Goal: Task Accomplishment & Management: Use online tool/utility

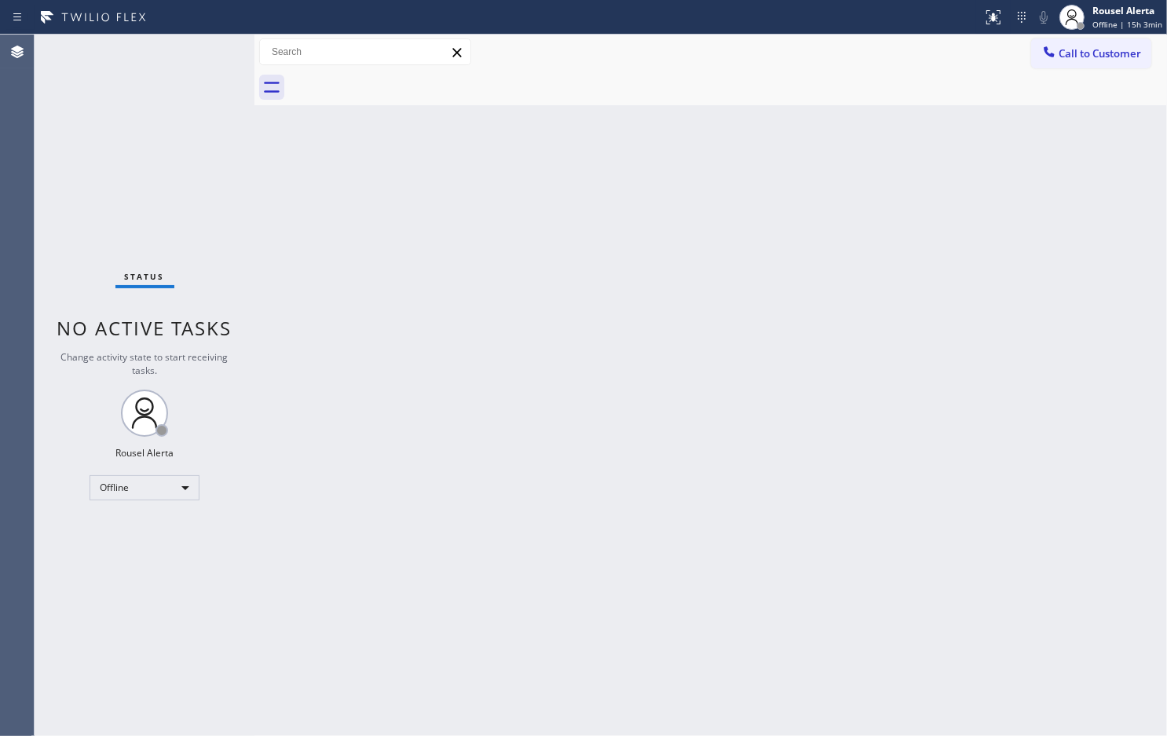
click at [810, 401] on div "Back to Dashboard Change Sender ID Customers Technicians Select a contact Outbo…" at bounding box center [711, 385] width 913 height 701
click at [187, 480] on div "Offline" at bounding box center [145, 487] width 110 height 25
click at [156, 530] on li "Available" at bounding box center [143, 528] width 107 height 19
click at [444, 497] on div "Back to Dashboard Change Sender ID Customers Technicians Select a contact Outbo…" at bounding box center [711, 385] width 913 height 701
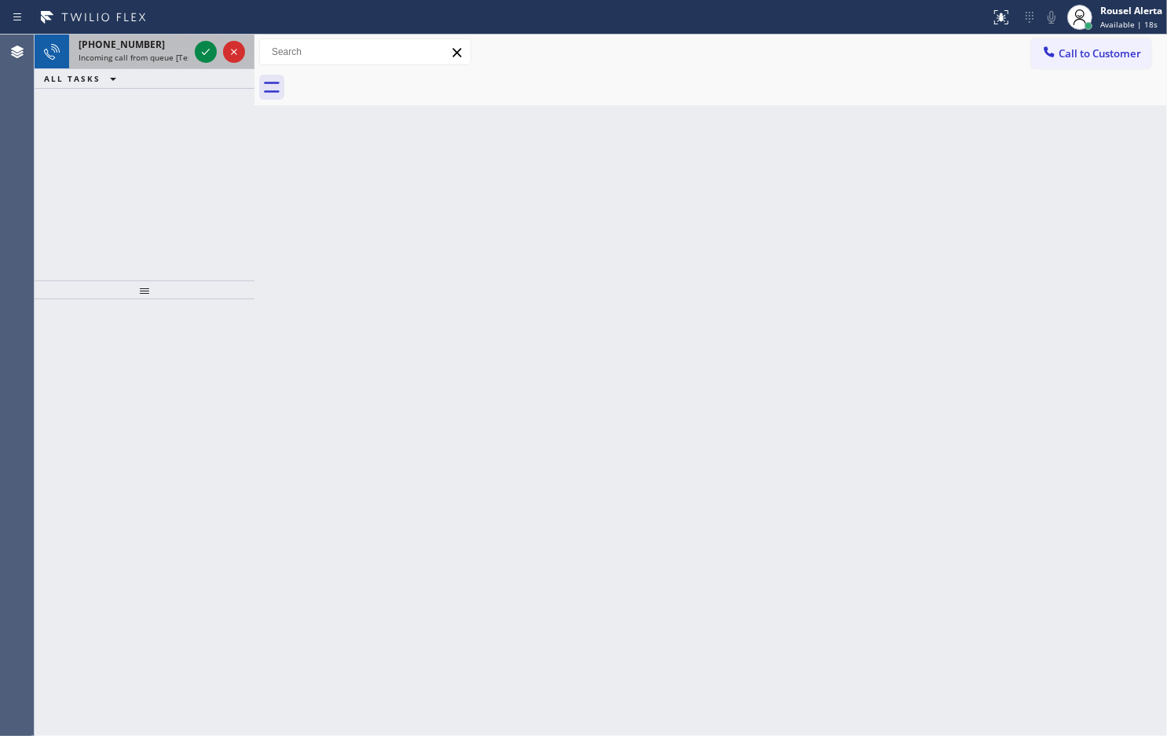
click at [152, 52] on span "Incoming call from queue [Test] All" at bounding box center [144, 57] width 130 height 11
click at [119, 36] on div "+13476762624 Incoming call from queue [Test] All" at bounding box center [130, 52] width 123 height 35
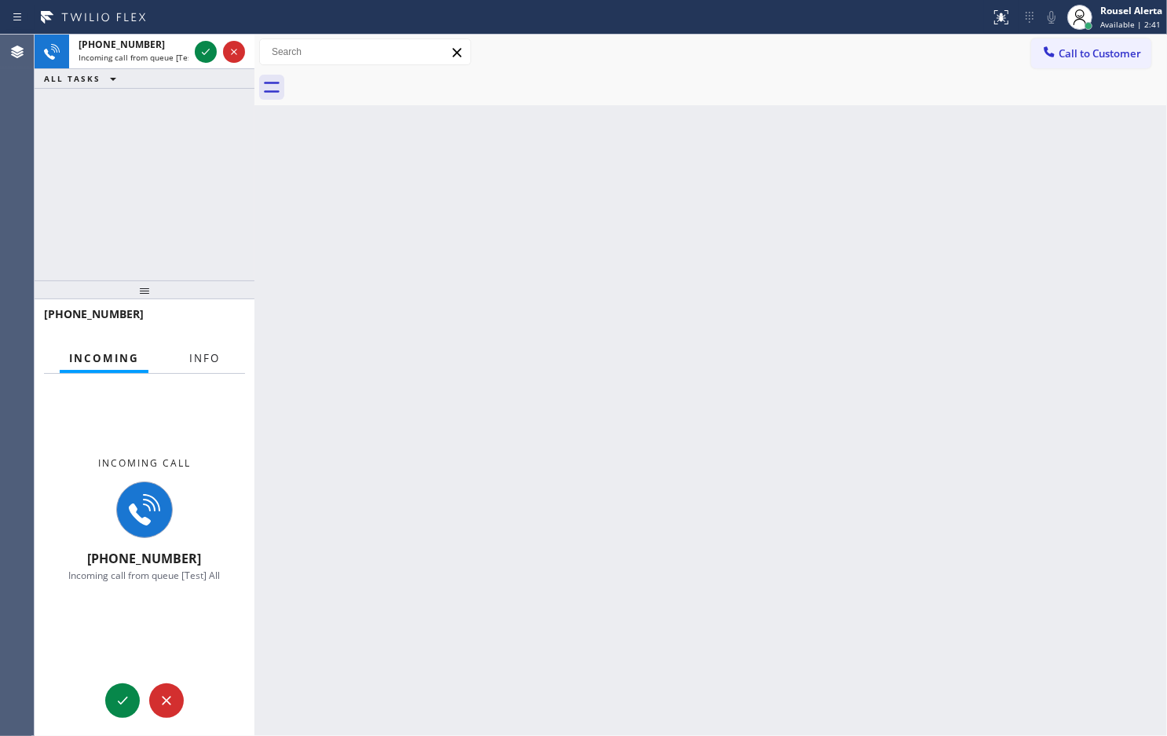
click at [213, 355] on span "Info" at bounding box center [204, 358] width 31 height 14
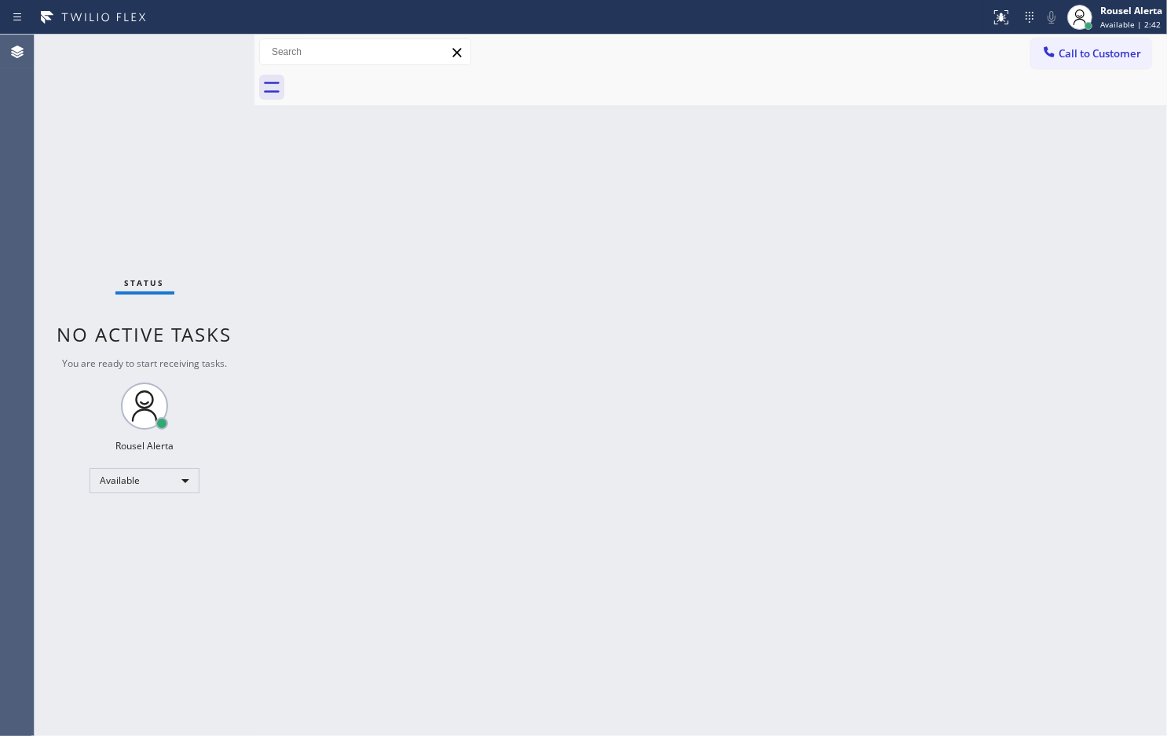
click at [590, 312] on div "Back to Dashboard Change Sender ID Customers Technicians Select a contact Outbo…" at bounding box center [711, 385] width 913 height 701
click at [852, 344] on div "Back to Dashboard Change Sender ID Customers Technicians Select a contact Outbo…" at bounding box center [711, 385] width 913 height 701
click at [175, 29] on div "Status report No issues detected If you experience an issue, please download th…" at bounding box center [583, 17] width 1167 height 35
click at [623, 504] on div "Back to Dashboard Change Sender ID Customers Technicians Select a contact Outbo…" at bounding box center [711, 385] width 913 height 701
click at [560, 515] on div "Back to Dashboard Change Sender ID Customers Technicians Select a contact Outbo…" at bounding box center [711, 385] width 913 height 701
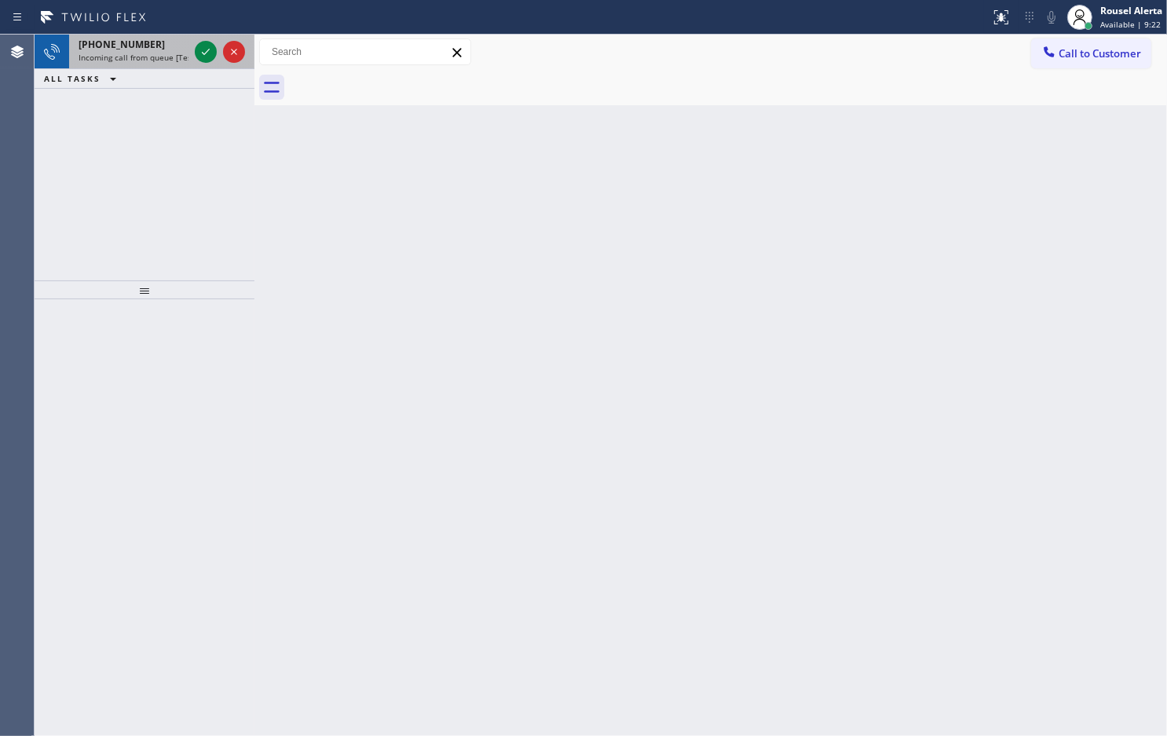
click at [136, 49] on span "+15166983109" at bounding box center [122, 44] width 86 height 13
click at [150, 48] on div "+19543836738" at bounding box center [134, 44] width 110 height 13
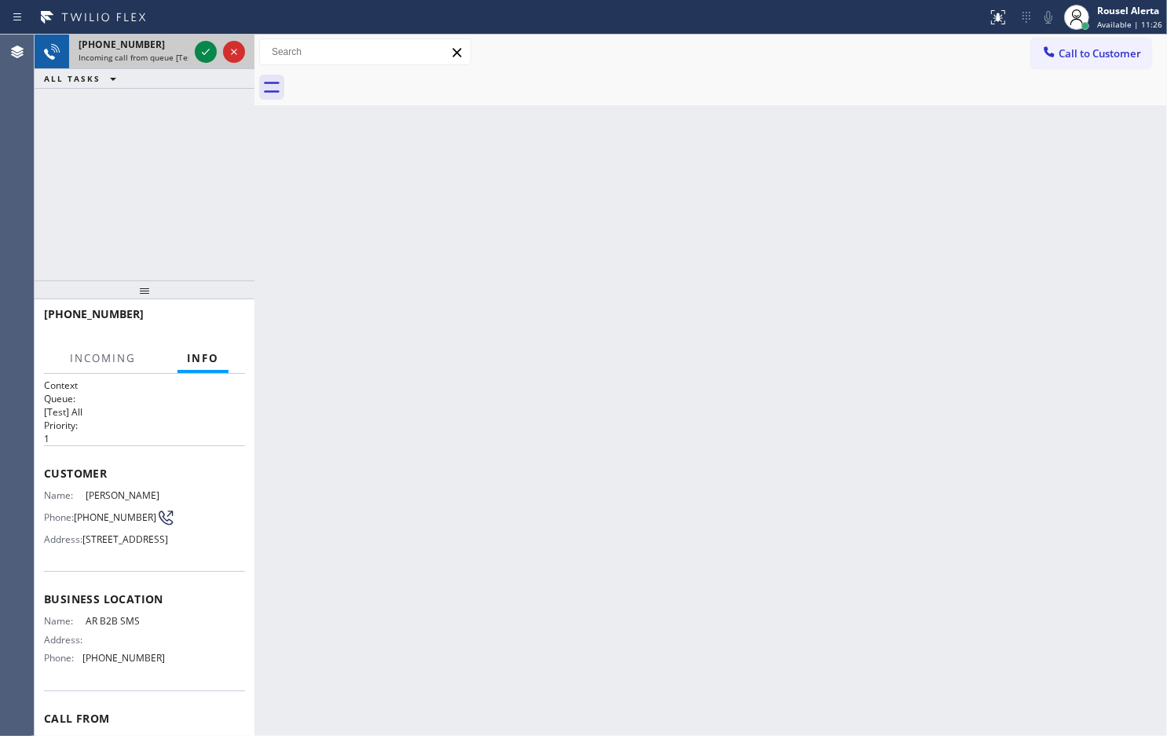
click at [151, 52] on span "Incoming call from queue [Test] All" at bounding box center [144, 57] width 130 height 11
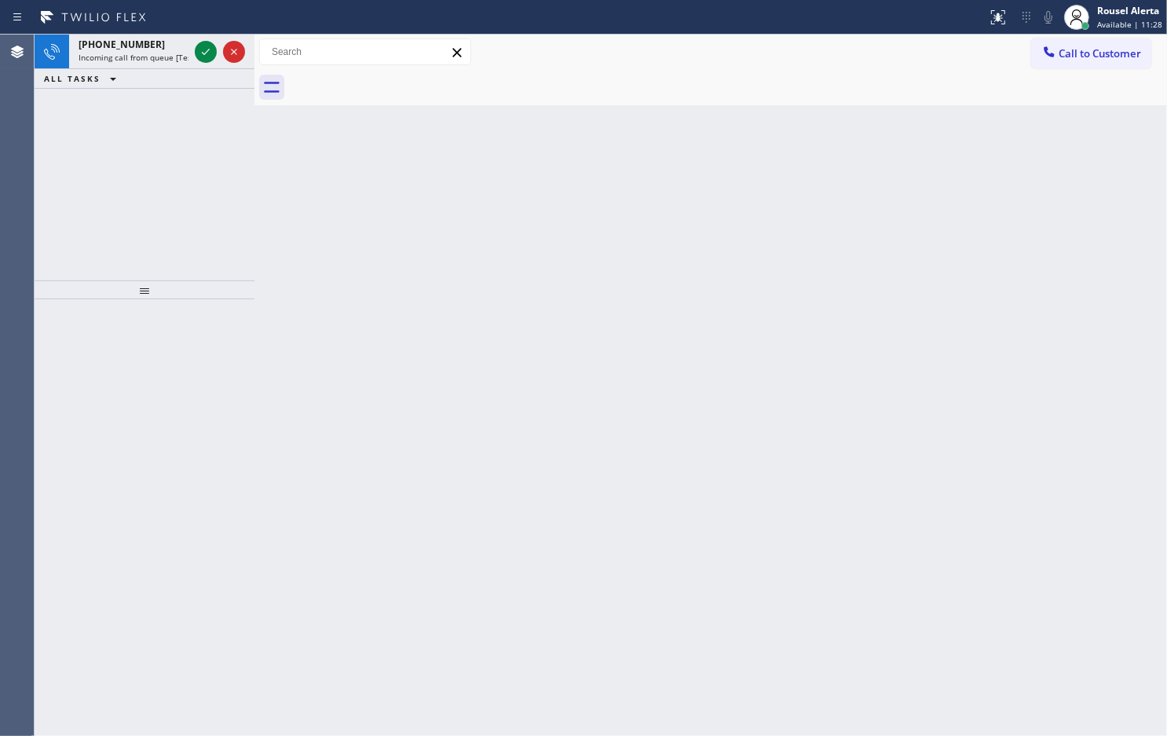
click at [200, 55] on icon at bounding box center [205, 51] width 19 height 19
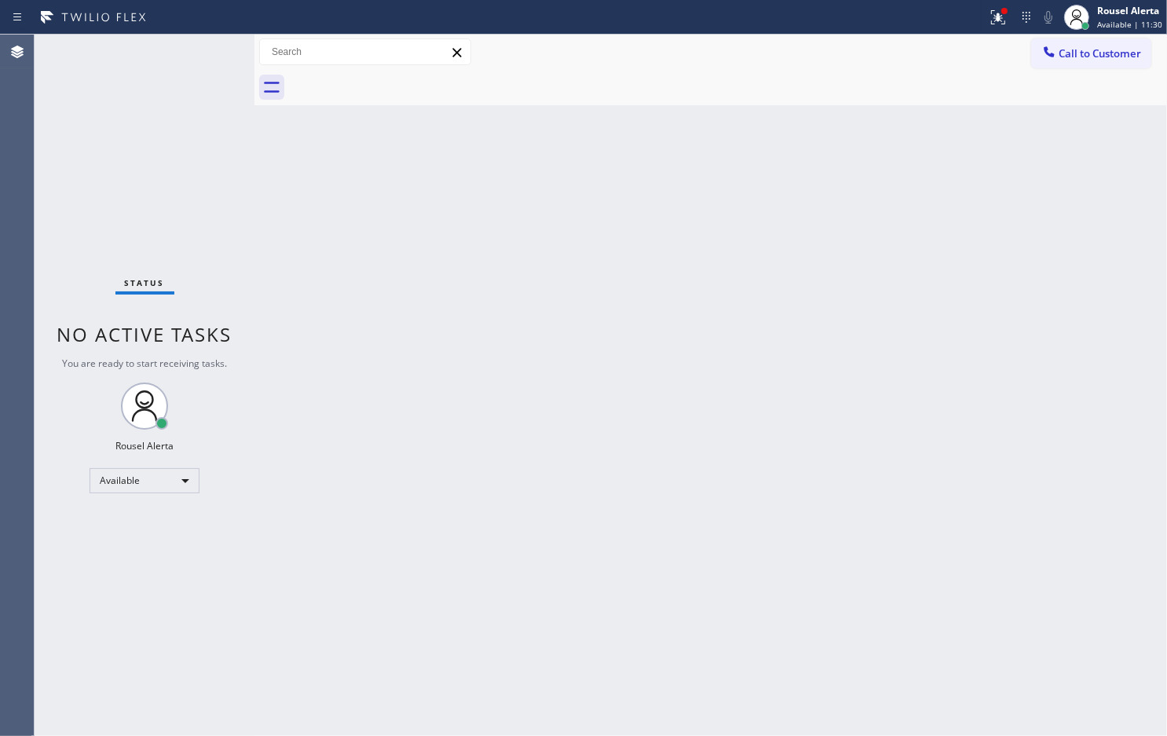
click at [205, 55] on div "Status No active tasks You are ready to start receiving tasks. Rousel Alerta Av…" at bounding box center [145, 385] width 220 height 701
click at [1008, 9] on div at bounding box center [1005, 11] width 6 height 6
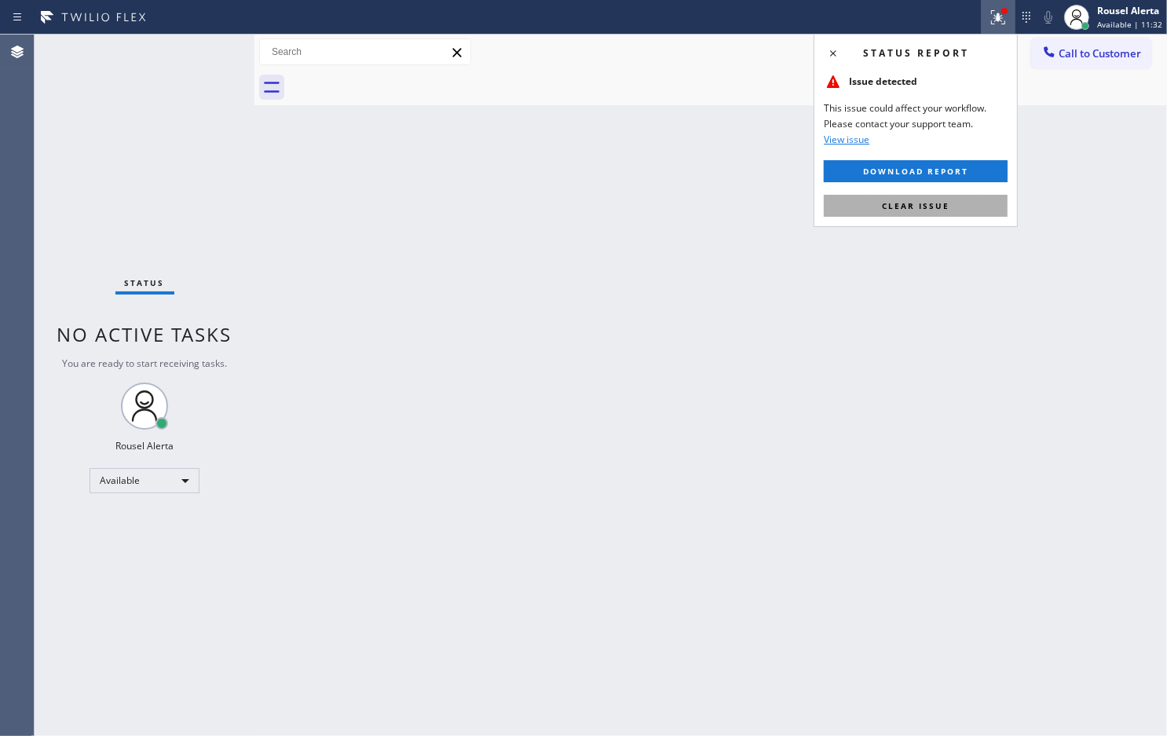
click at [929, 210] on span "Clear issue" at bounding box center [916, 205] width 68 height 11
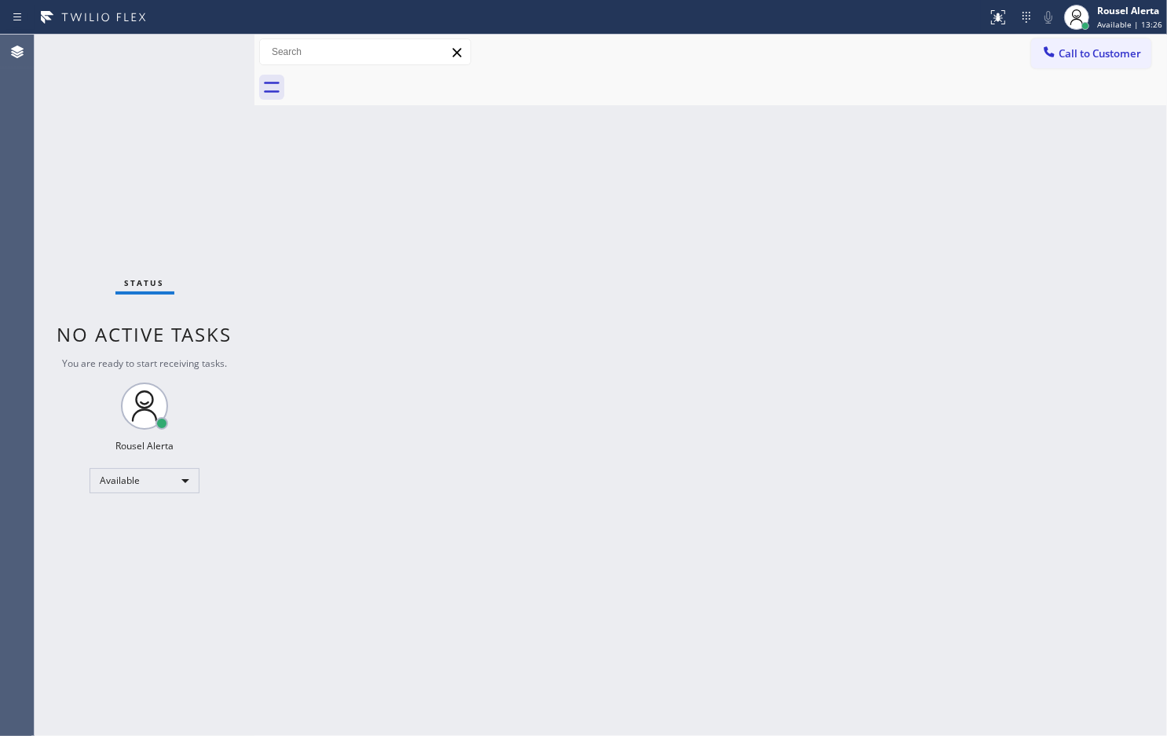
click at [166, 96] on div "Status No active tasks You are ready to start receiving tasks. Rousel Alerta Av…" at bounding box center [145, 385] width 220 height 701
click at [327, 269] on div "Back to Dashboard Change Sender ID Customers Technicians Select a contact Outbo…" at bounding box center [711, 385] width 913 height 701
click at [350, 145] on div "Back to Dashboard Change Sender ID Customers Technicians Select a contact Outbo…" at bounding box center [711, 385] width 913 height 701
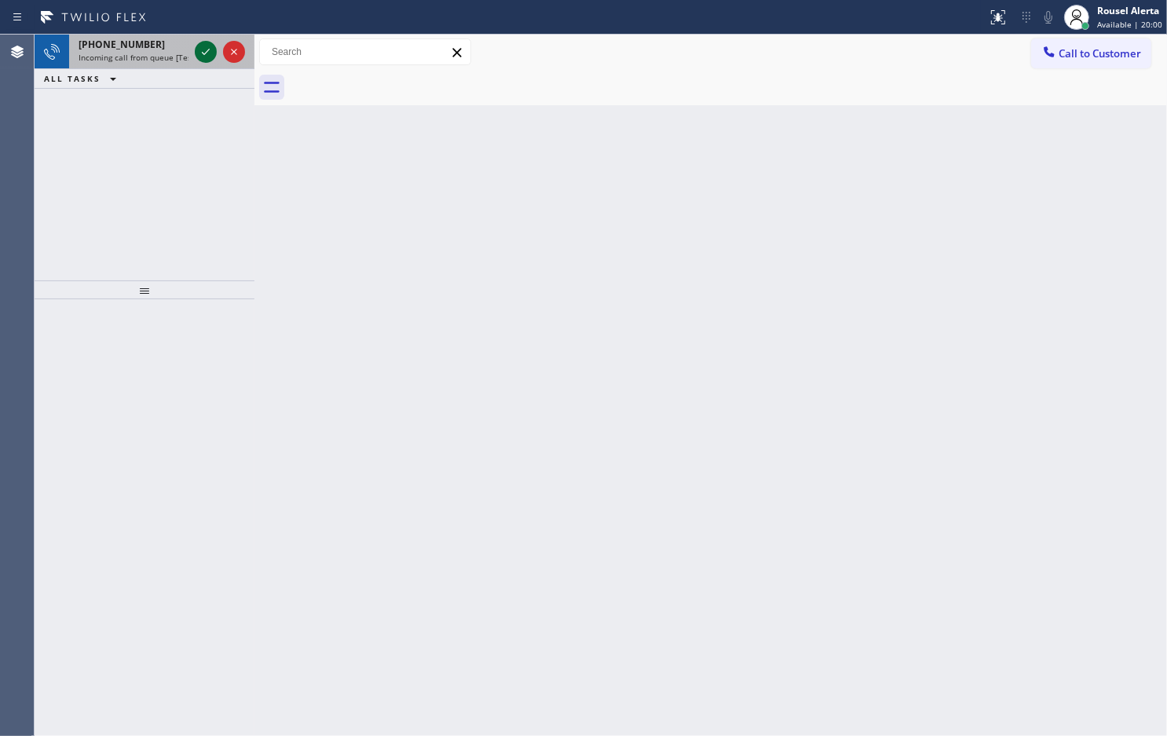
click at [199, 55] on icon at bounding box center [205, 51] width 19 height 19
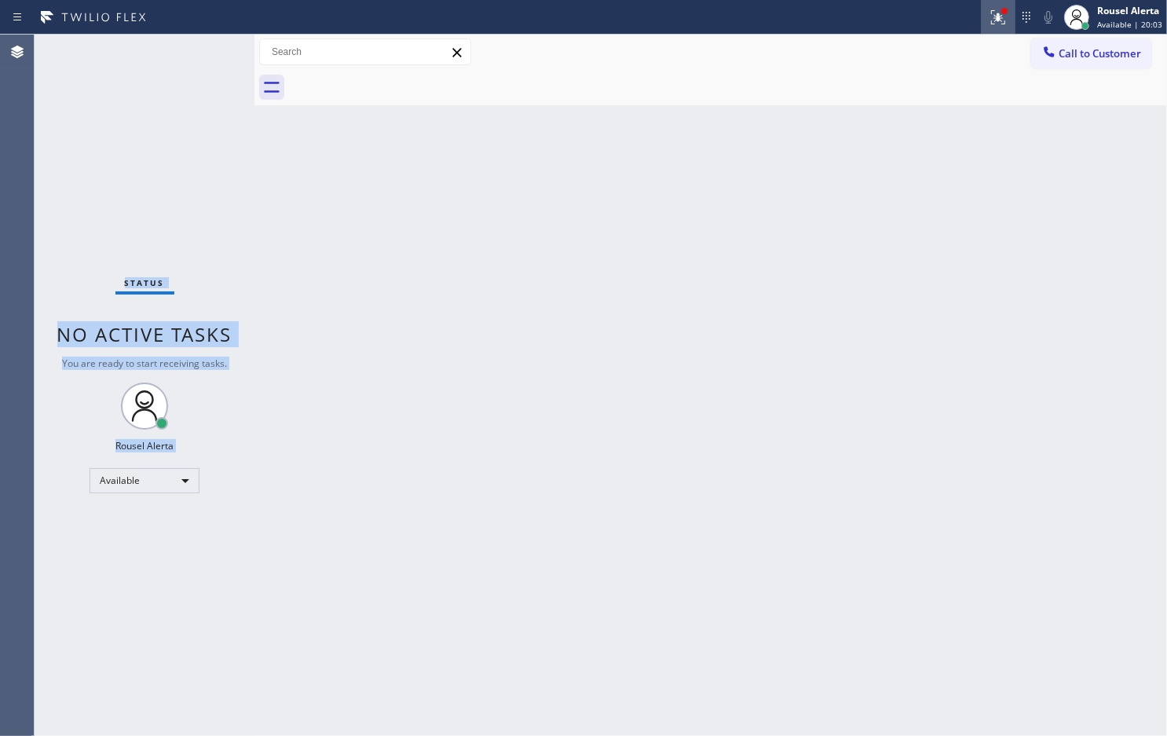
click at [998, 13] on icon at bounding box center [998, 17] width 19 height 19
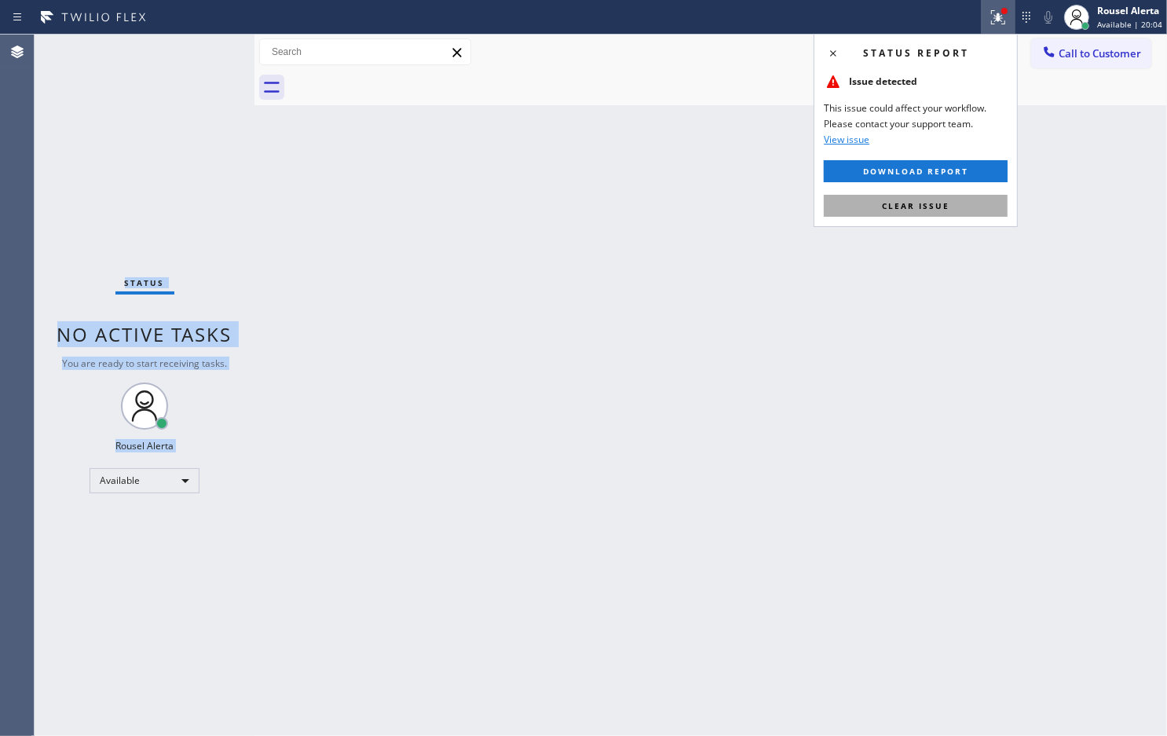
click at [952, 204] on button "Clear issue" at bounding box center [916, 206] width 184 height 22
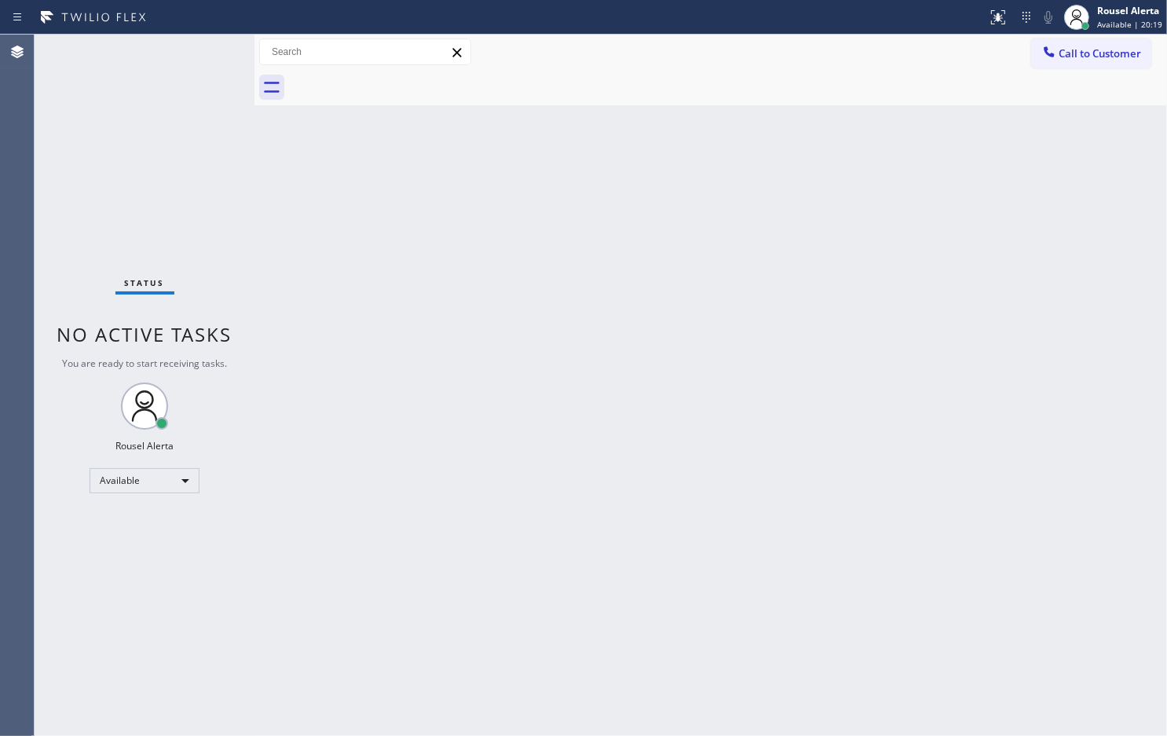
drag, startPoint x: 507, startPoint y: 438, endPoint x: 517, endPoint y: 464, distance: 27.6
click at [509, 440] on div "Back to Dashboard Change Sender ID Customers Technicians Select a contact Outbo…" at bounding box center [711, 385] width 913 height 701
click at [195, 60] on div "Status No active tasks You are ready to start receiving tasks. Rousel Alerta Av…" at bounding box center [145, 385] width 220 height 701
click at [185, 46] on div "Status No active tasks You are ready to start receiving tasks. Rousel Alerta Av…" at bounding box center [145, 385] width 220 height 701
drag, startPoint x: 302, startPoint y: 322, endPoint x: 302, endPoint y: 313, distance: 9.4
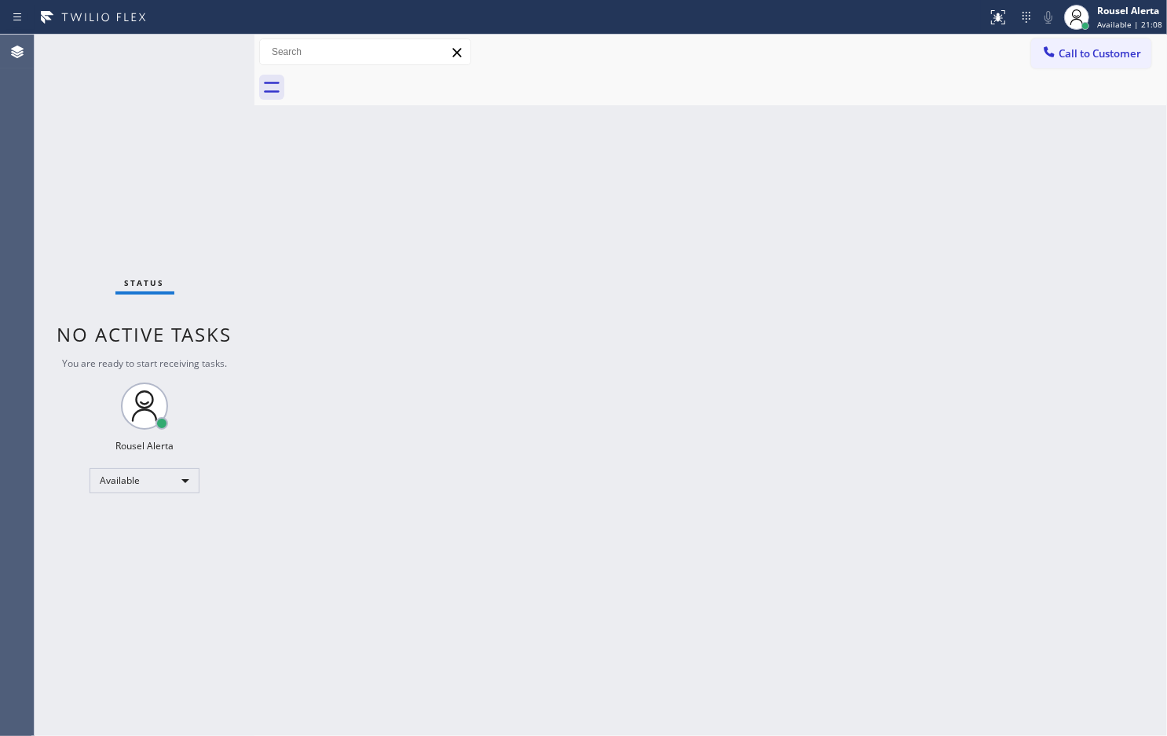
click at [302, 317] on div "Back to Dashboard Change Sender ID Customers Technicians Select a contact Outbo…" at bounding box center [711, 385] width 913 height 701
click at [326, 178] on div "Back to Dashboard Change Sender ID Customers Technicians Select a contact Outbo…" at bounding box center [711, 385] width 913 height 701
click at [699, 132] on div "Back to Dashboard Change Sender ID Customers Technicians Select a contact Outbo…" at bounding box center [711, 385] width 913 height 701
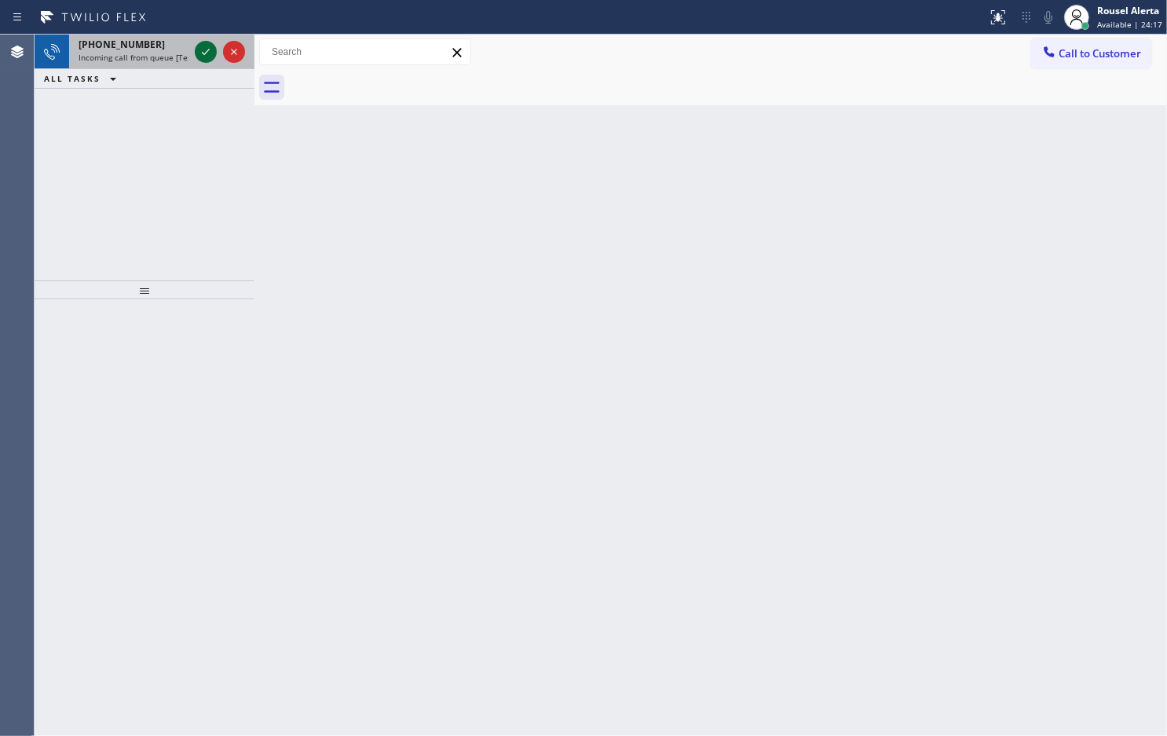
click at [198, 56] on icon at bounding box center [205, 51] width 19 height 19
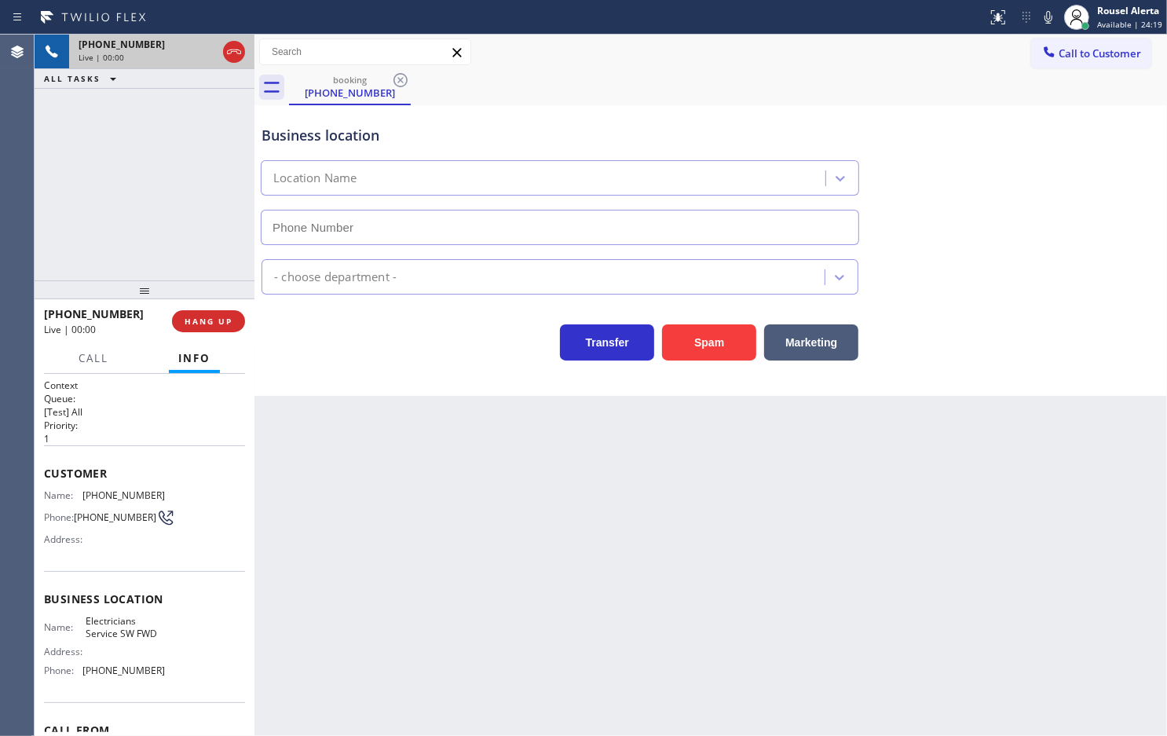
type input "[PHONE_NUMBER]"
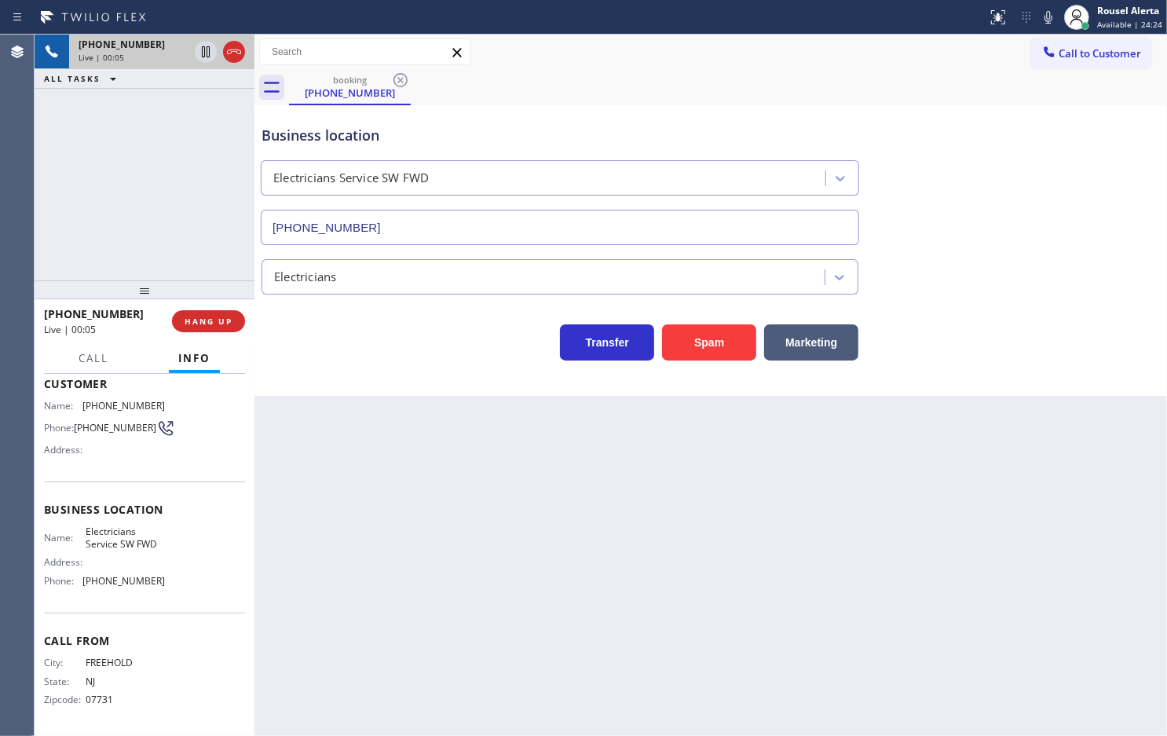
drag, startPoint x: 364, startPoint y: 526, endPoint x: 505, endPoint y: 583, distance: 152.3
click at [366, 526] on div "Back to Dashboard Change Sender ID Customers Technicians Select a contact Outbo…" at bounding box center [711, 385] width 913 height 701
click at [208, 319] on span "HANG UP" at bounding box center [209, 321] width 48 height 11
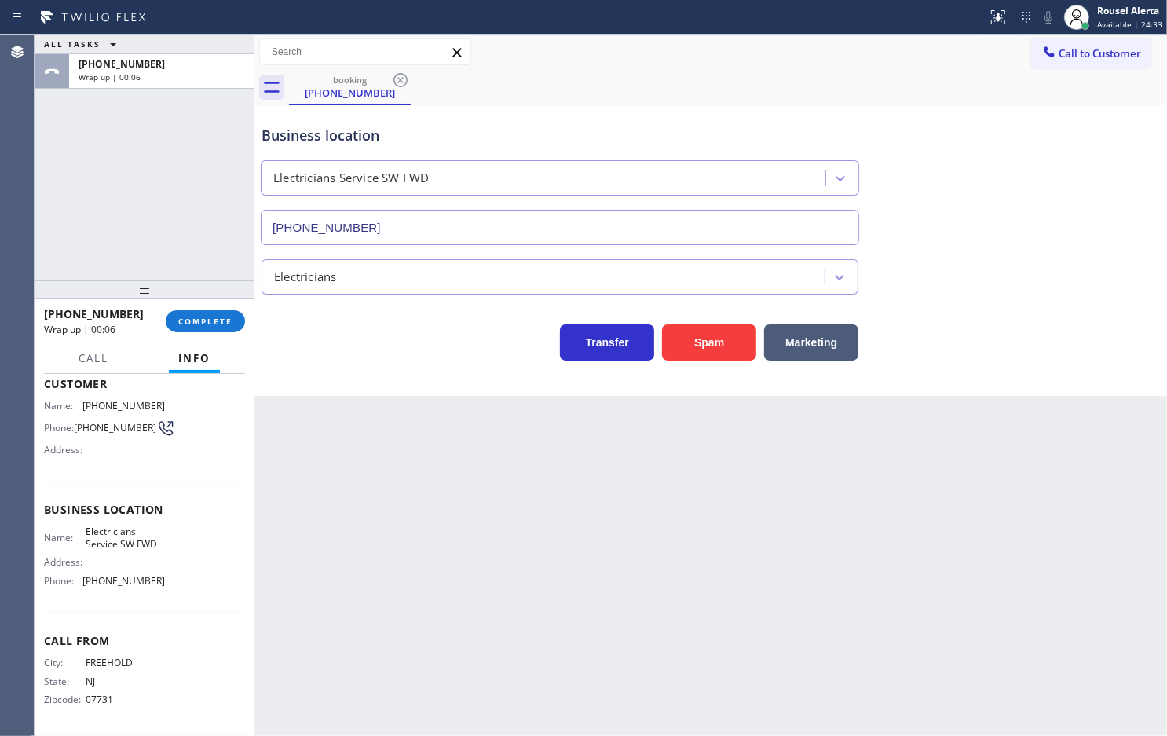
click at [214, 335] on div "+17326143228 Wrap up | 00:06 COMPLETE" at bounding box center [144, 321] width 201 height 41
click at [213, 314] on button "COMPLETE" at bounding box center [205, 321] width 79 height 22
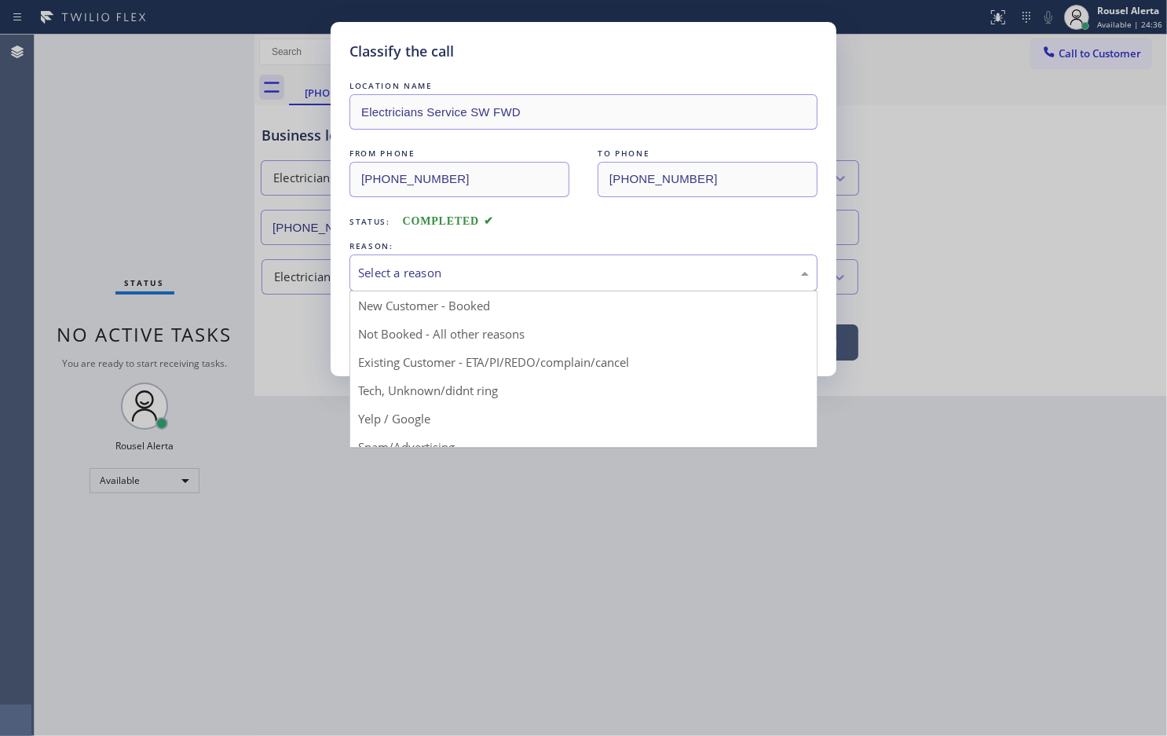
click at [393, 289] on div "Select a reason" at bounding box center [584, 273] width 468 height 37
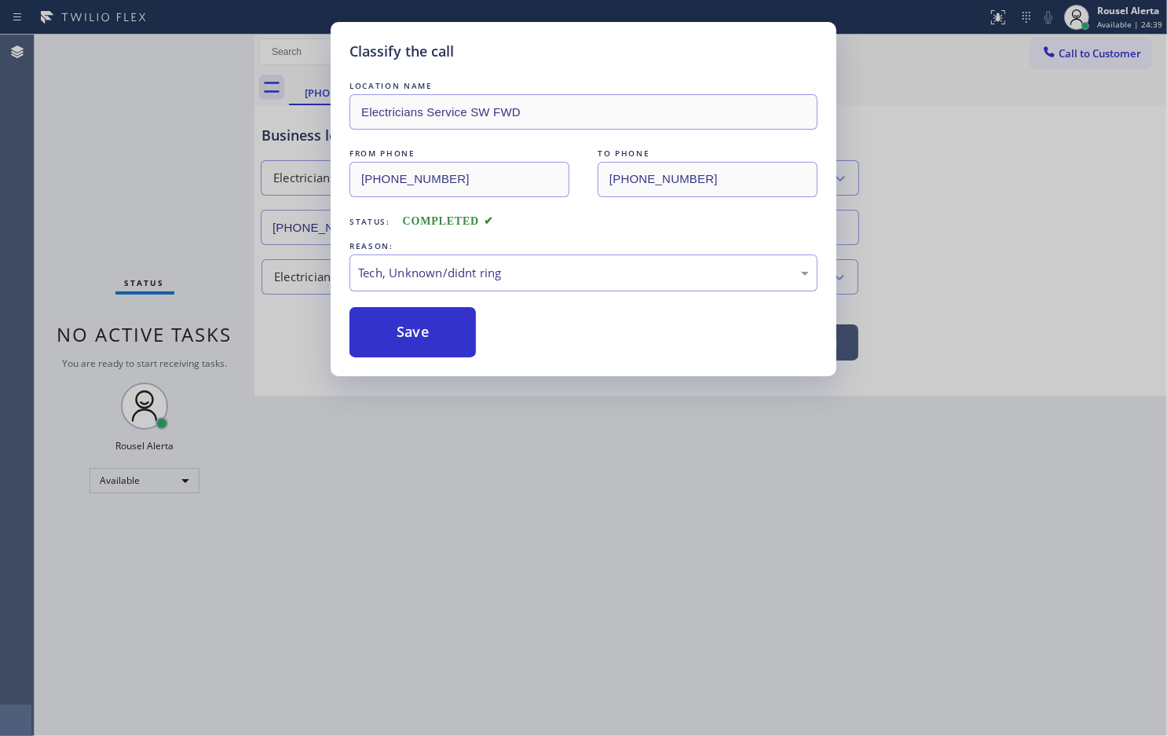
click at [411, 362] on div "Classify the call LOCATION NAME Electricians Service SW FWD FROM PHONE (732) 61…" at bounding box center [584, 199] width 506 height 354
click at [411, 350] on button "Save" at bounding box center [413, 332] width 126 height 50
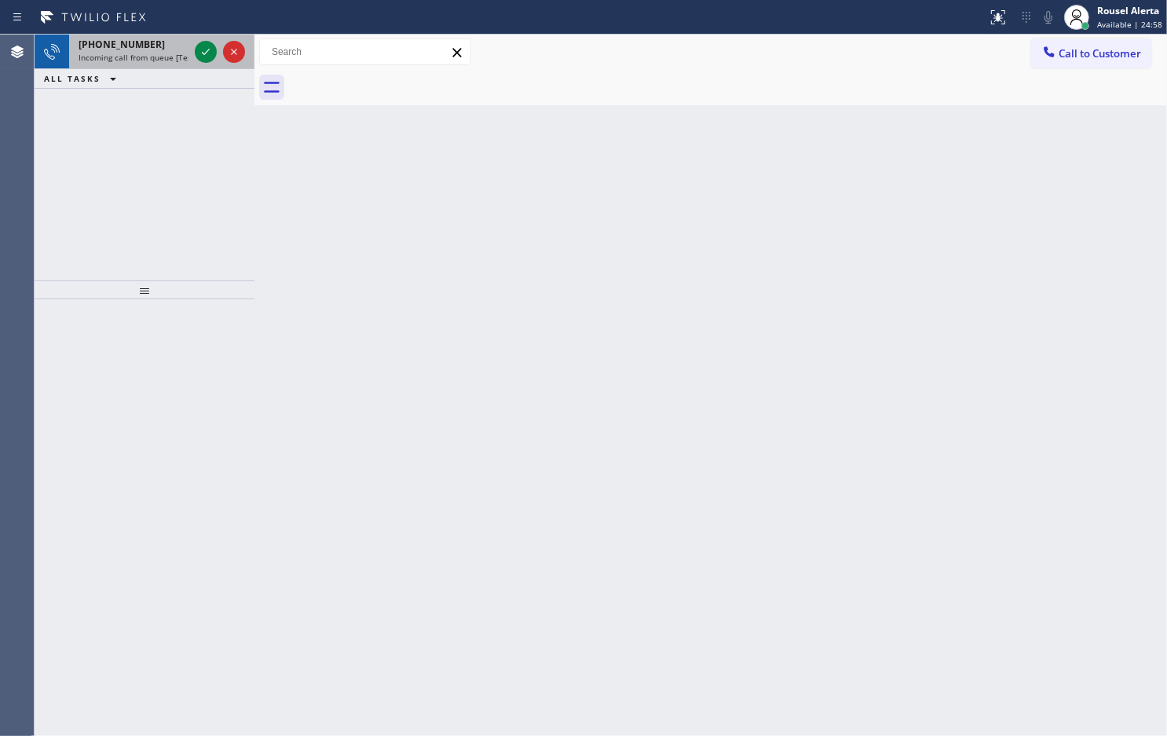
click at [152, 55] on span "Incoming call from queue [Test] All" at bounding box center [144, 57] width 130 height 11
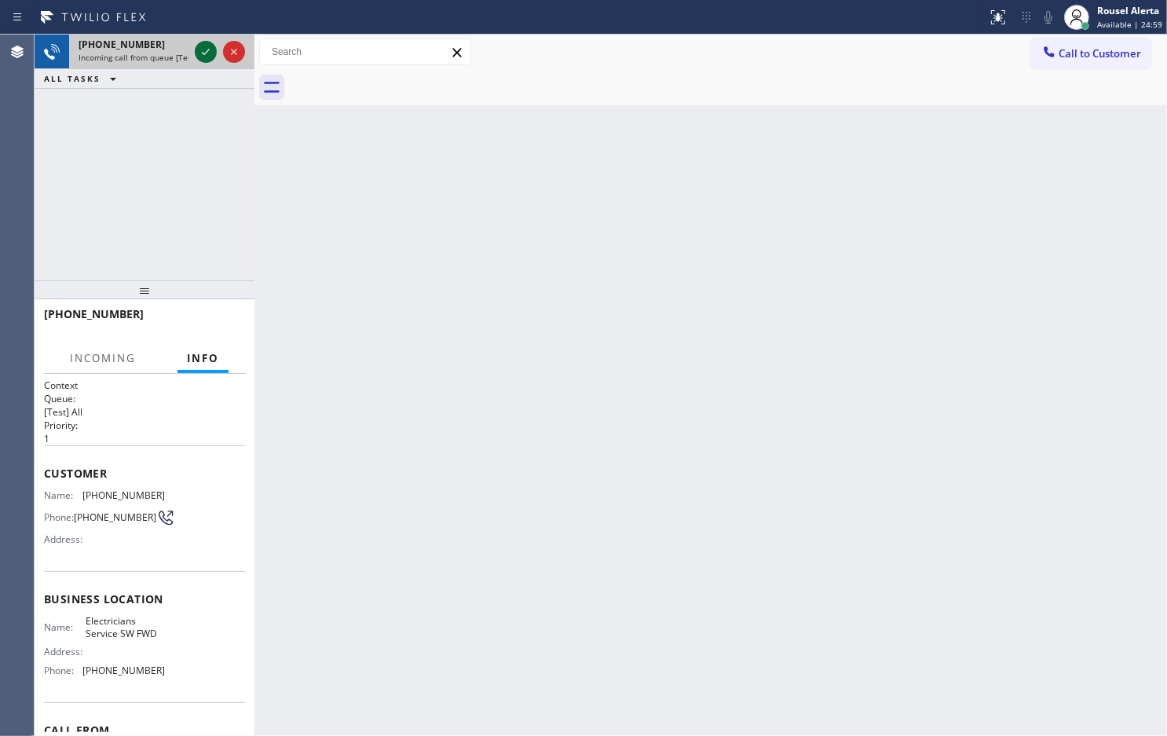
click at [198, 49] on icon at bounding box center [205, 51] width 19 height 19
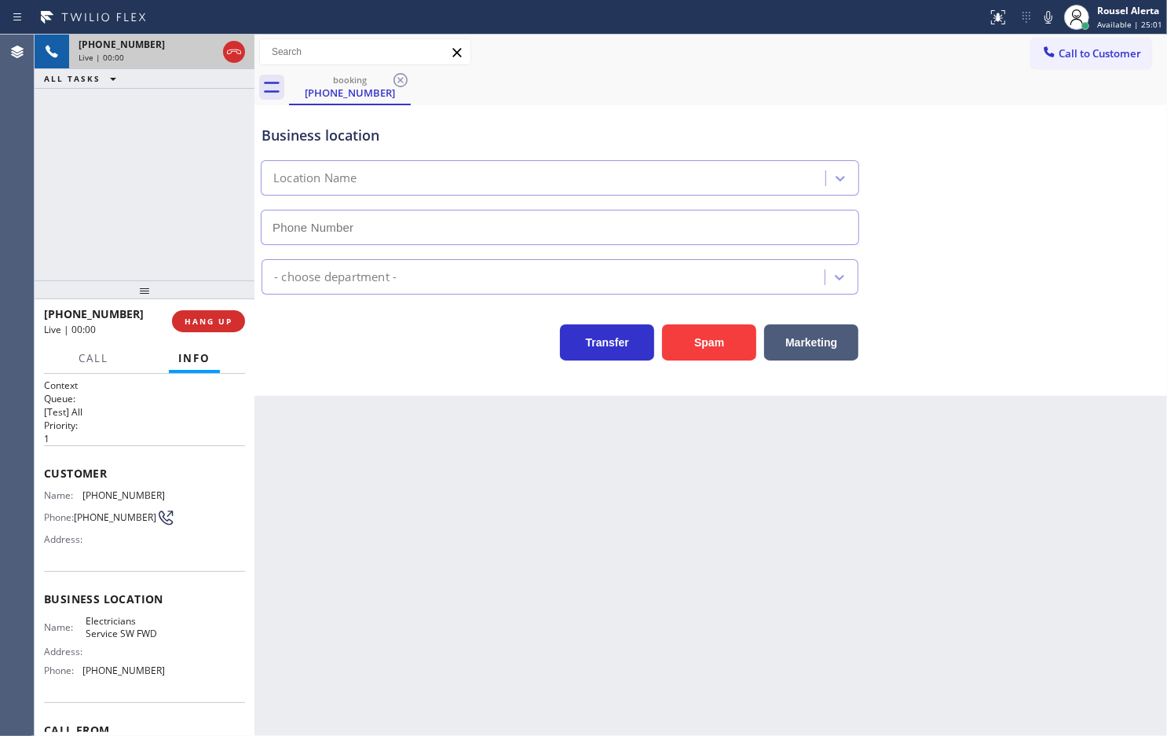
type input "[PHONE_NUMBER]"
click at [823, 507] on div "Back to Dashboard Change Sender ID Customers Technicians Select a contact Outbo…" at bounding box center [711, 385] width 913 height 701
click at [794, 535] on div "Back to Dashboard Change Sender ID Customers Technicians Select a contact Outbo…" at bounding box center [711, 385] width 913 height 701
click at [288, 436] on div "Back to Dashboard Change Sender ID Customers Technicians Select a contact Outbo…" at bounding box center [711, 385] width 913 height 701
drag, startPoint x: 123, startPoint y: 198, endPoint x: 212, endPoint y: 309, distance: 141.9
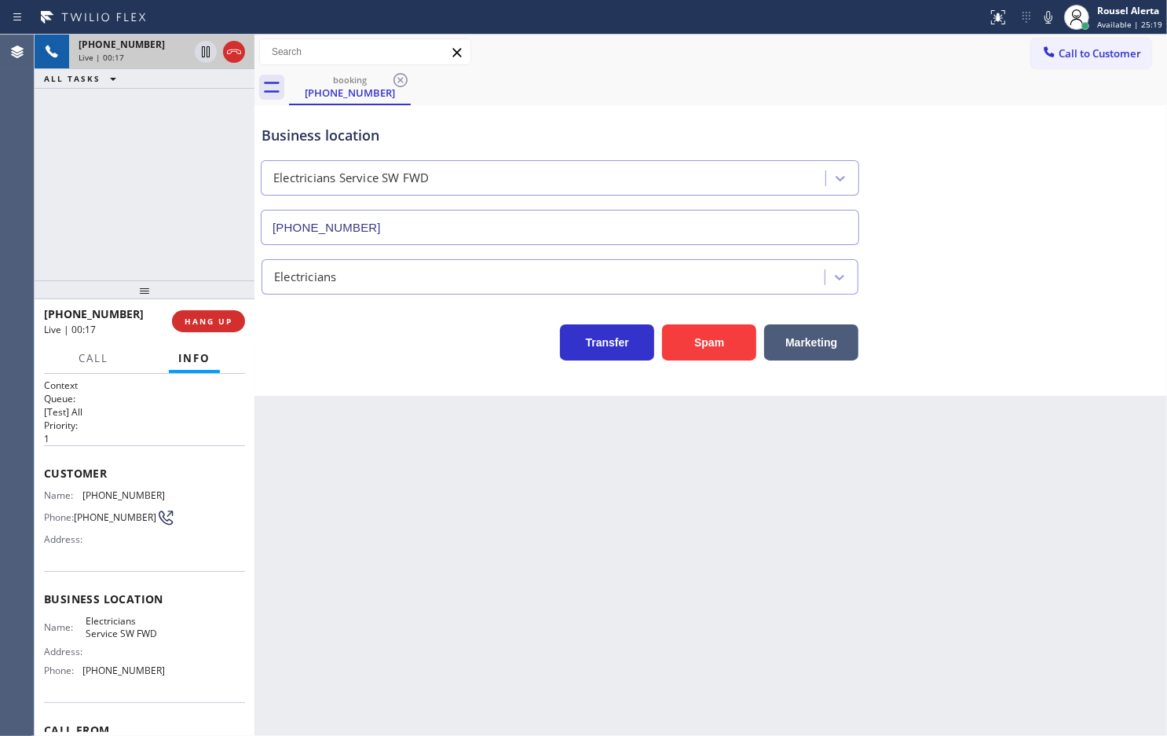
click at [123, 198] on div "+17326143228 Live | 00:17 ALL TASKS ALL TASKS ACTIVE TASKS TASKS IN WRAP UP" at bounding box center [145, 158] width 220 height 246
click at [312, 441] on div "Back to Dashboard Change Sender ID Customers Technicians Select a contact Outbo…" at bounding box center [711, 385] width 913 height 701
click at [206, 316] on span "HANG UP" at bounding box center [209, 321] width 48 height 11
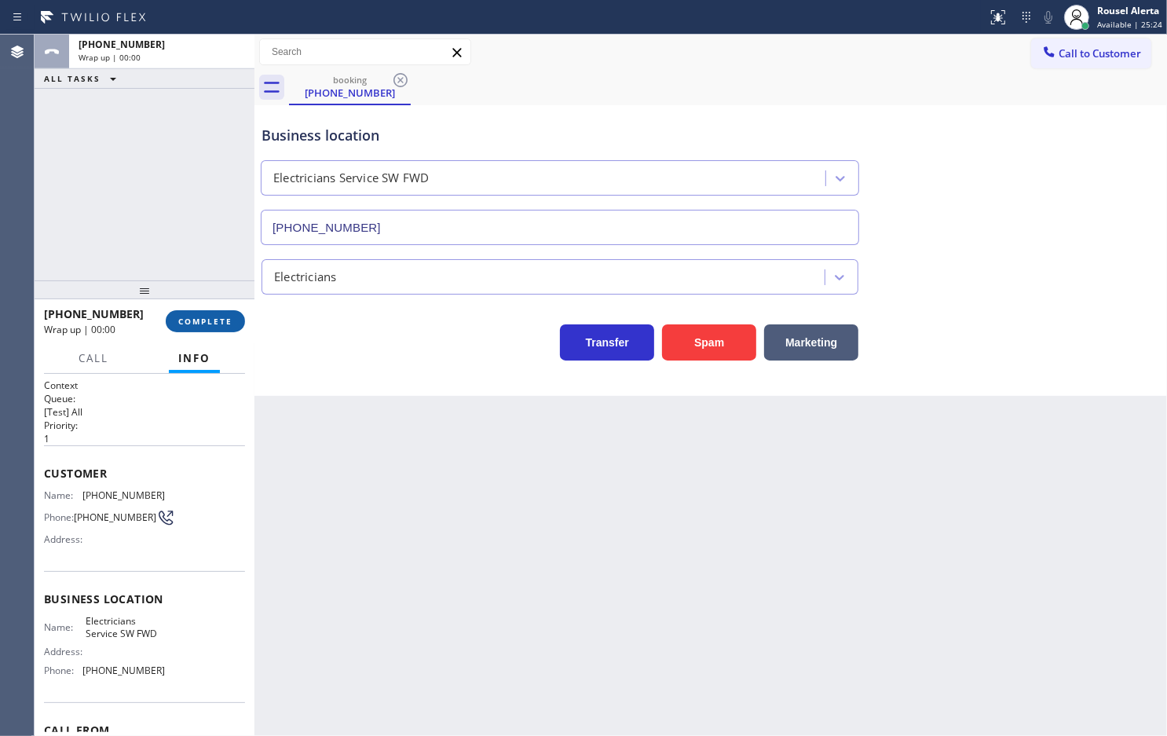
click at [206, 316] on span "COMPLETE" at bounding box center [205, 321] width 54 height 11
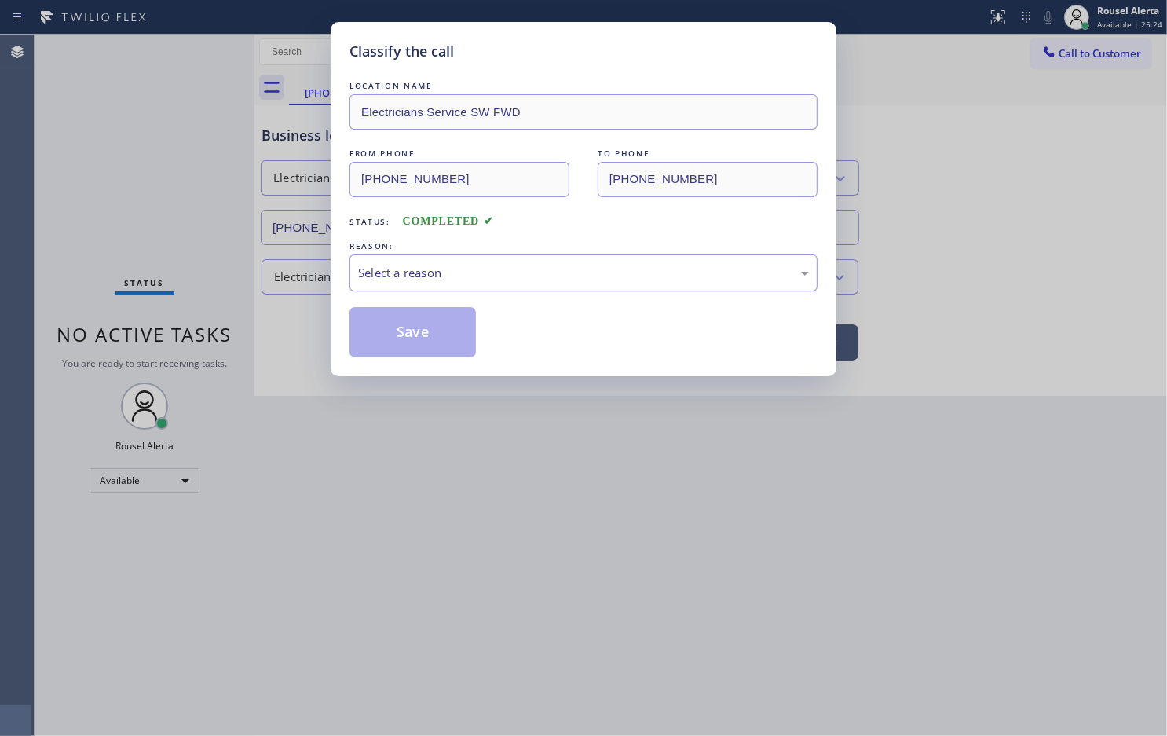
click at [465, 257] on div "REASON: Select a reason" at bounding box center [584, 264] width 468 height 53
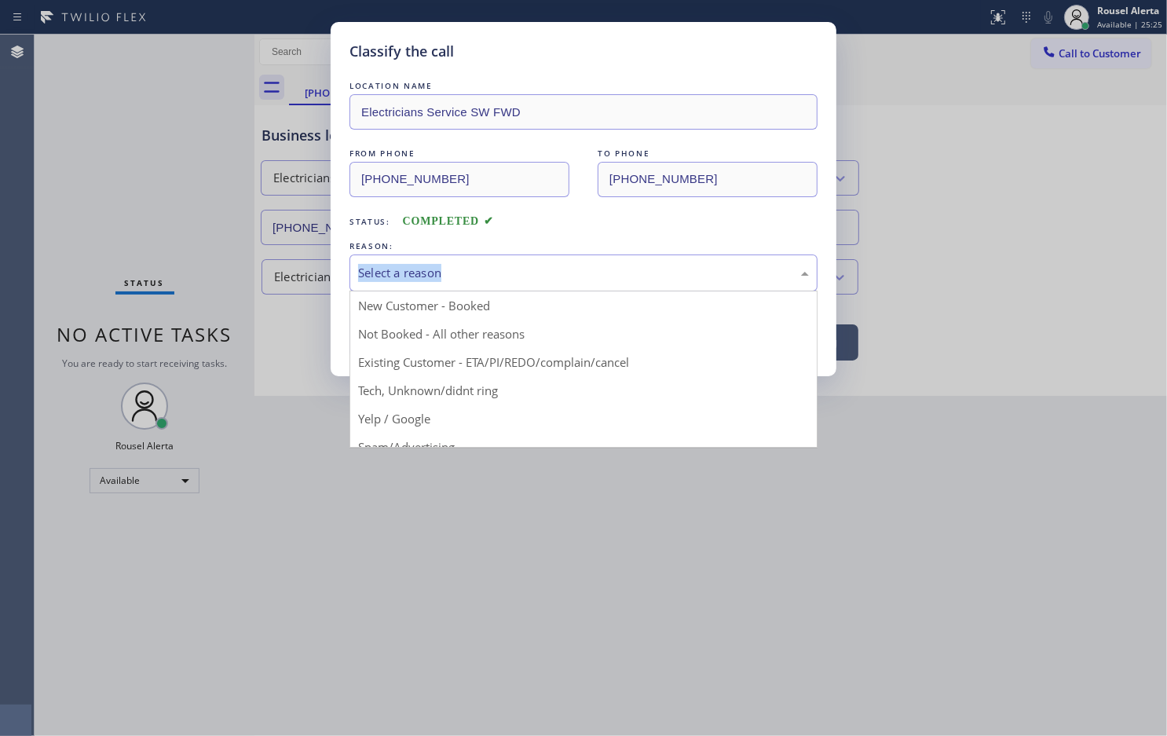
click at [469, 276] on div "Select a reason" at bounding box center [583, 273] width 451 height 18
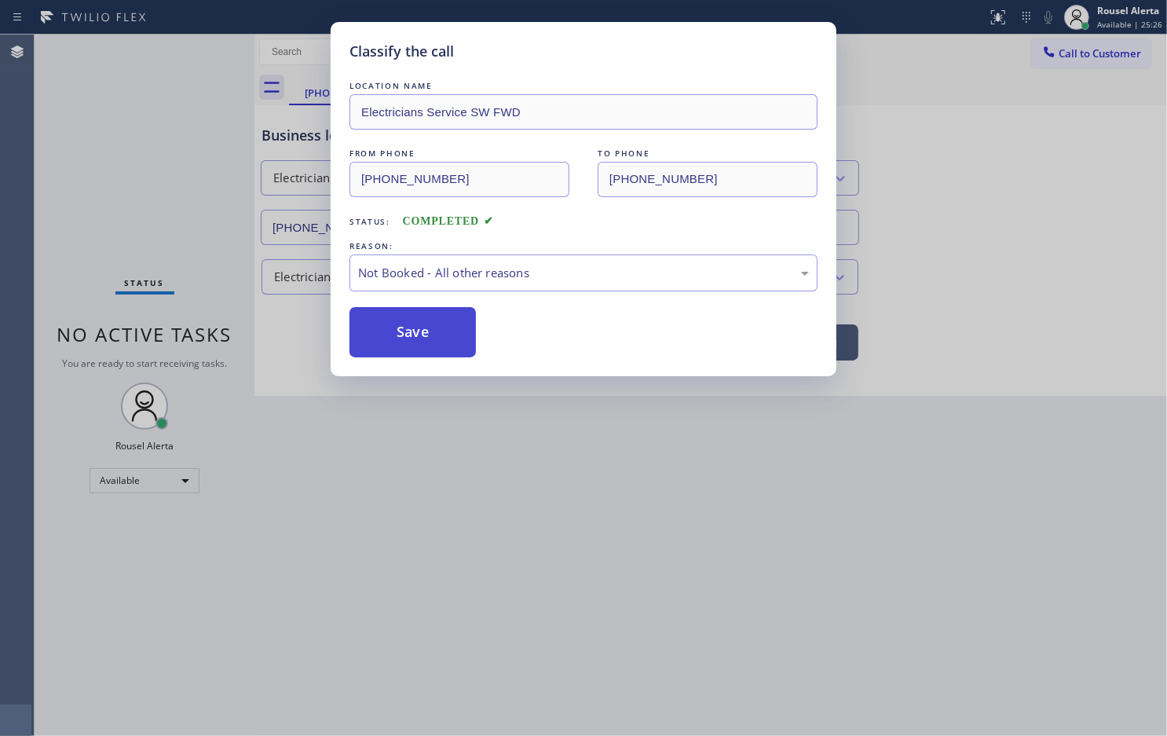
click at [450, 335] on button "Save" at bounding box center [413, 332] width 126 height 50
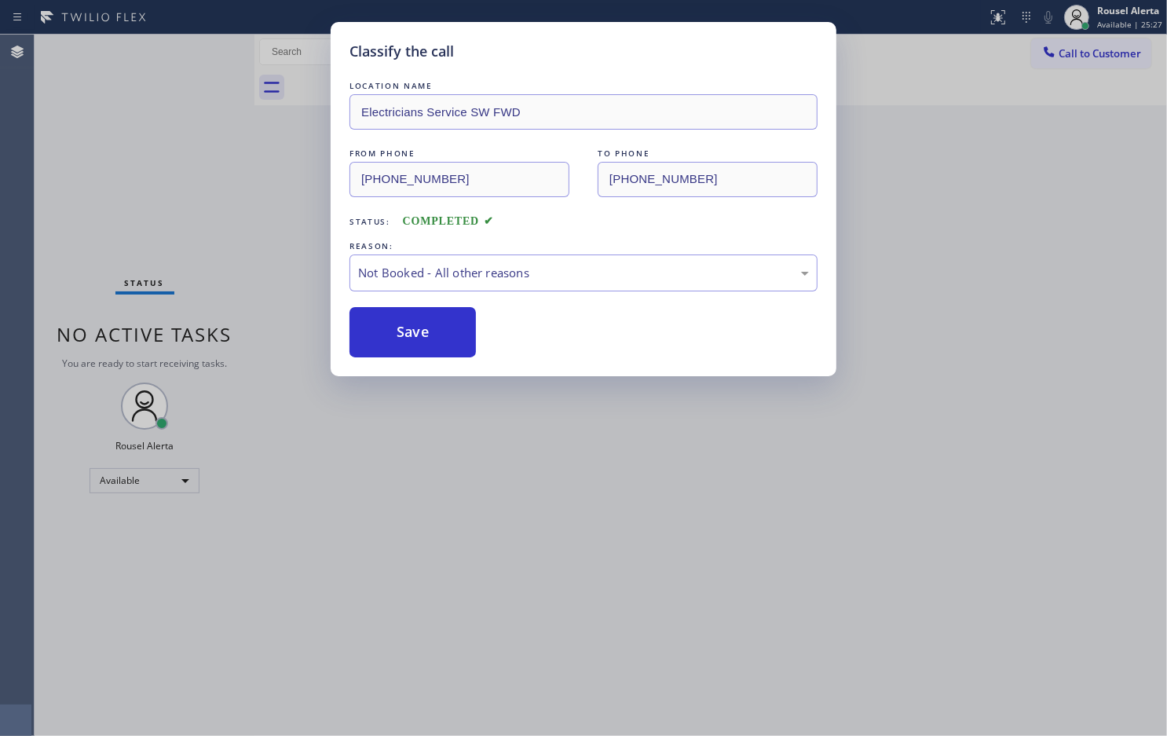
click at [501, 463] on div "Classify the call LOCATION NAME Electricians Service SW FWD FROM PHONE (732) 61…" at bounding box center [583, 368] width 1167 height 736
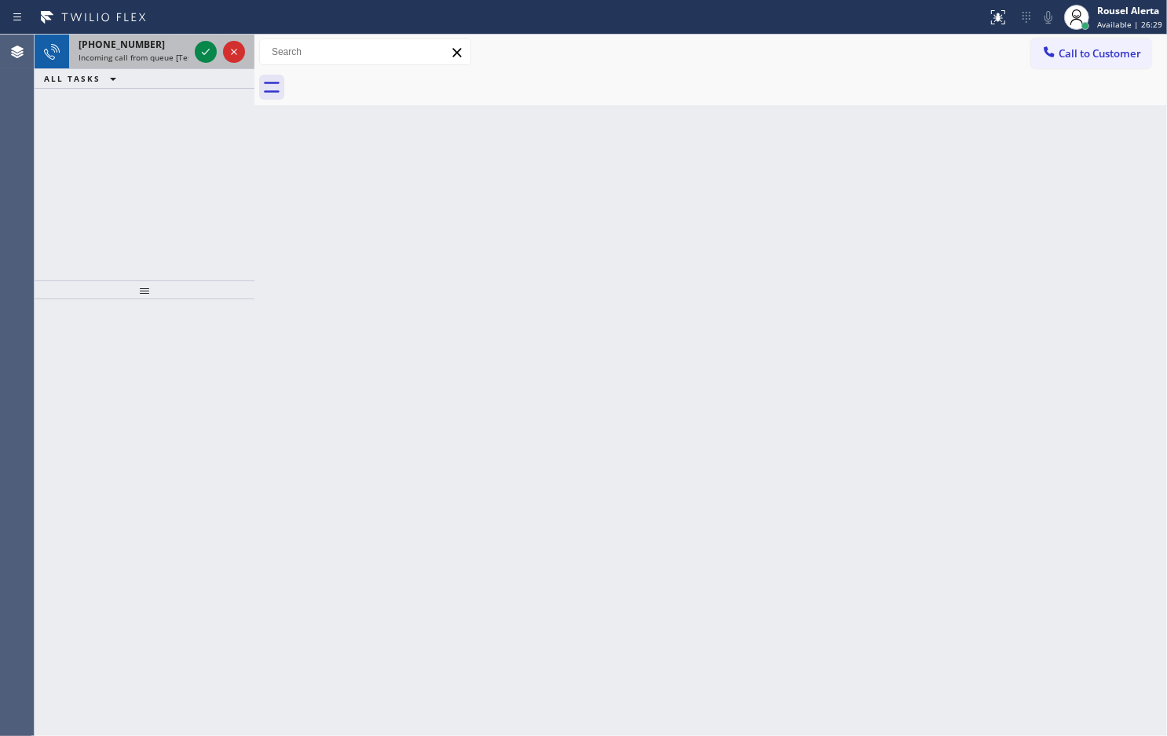
click at [166, 48] on div "+18173019762" at bounding box center [134, 44] width 110 height 13
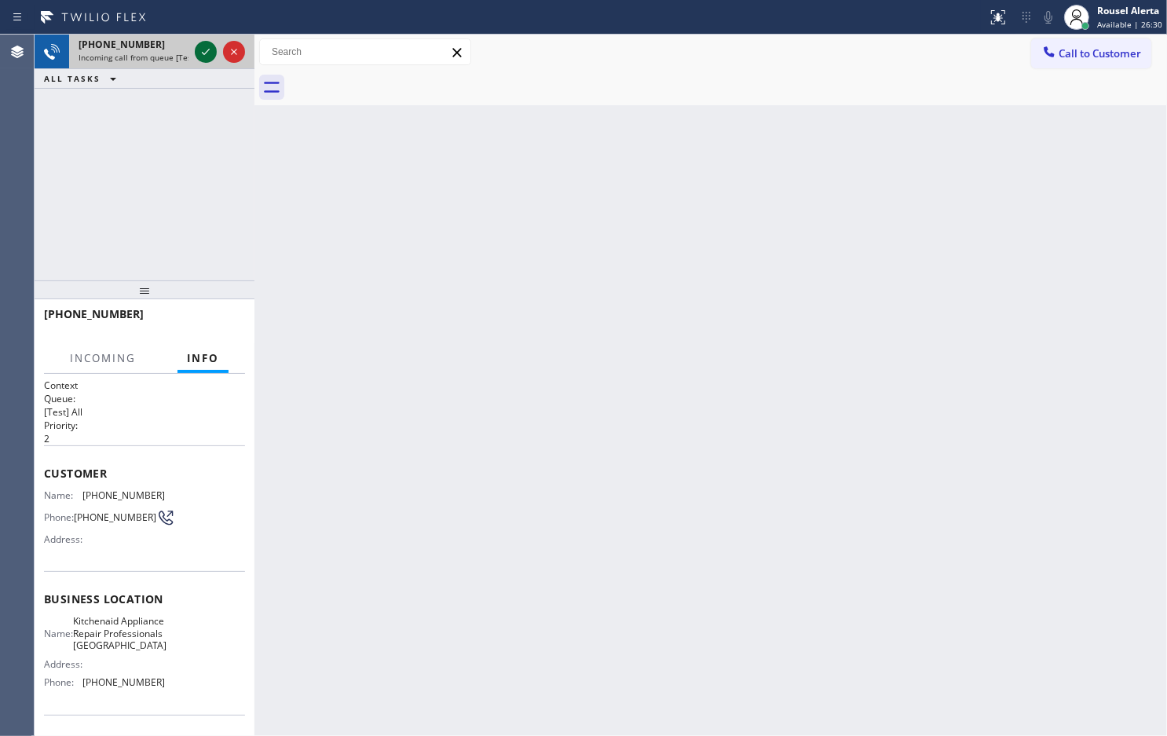
click at [202, 48] on icon at bounding box center [205, 51] width 19 height 19
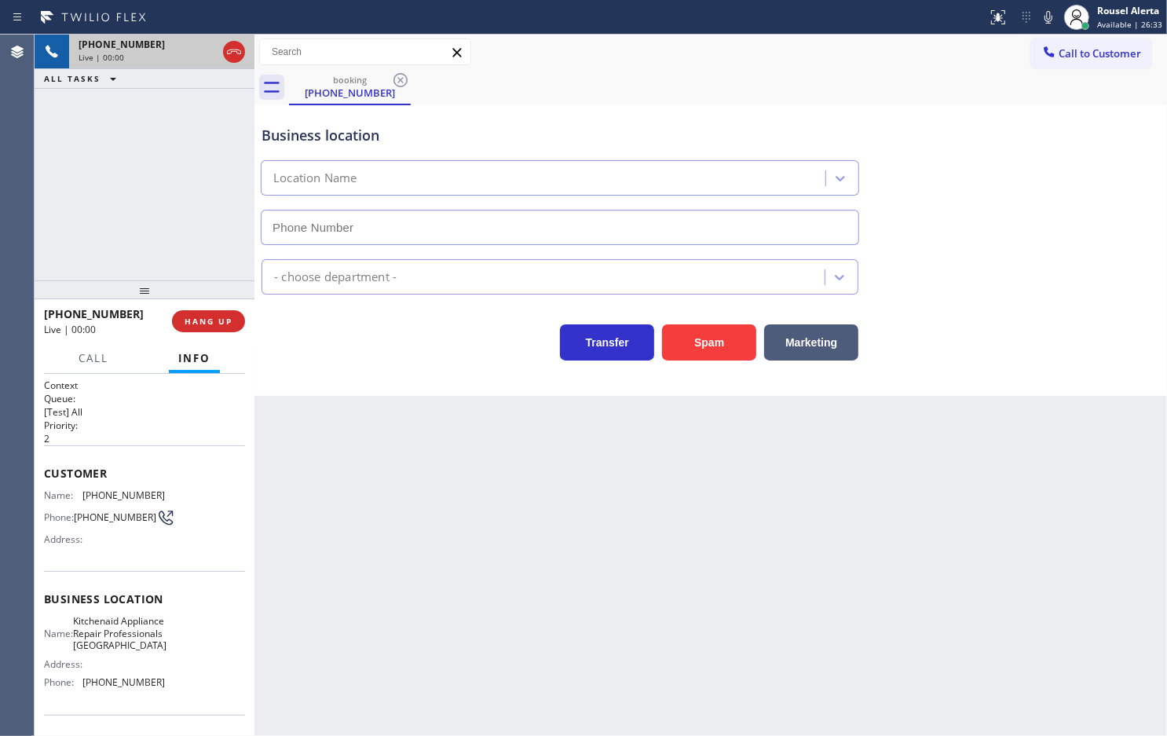
type input "(817) 873-6588"
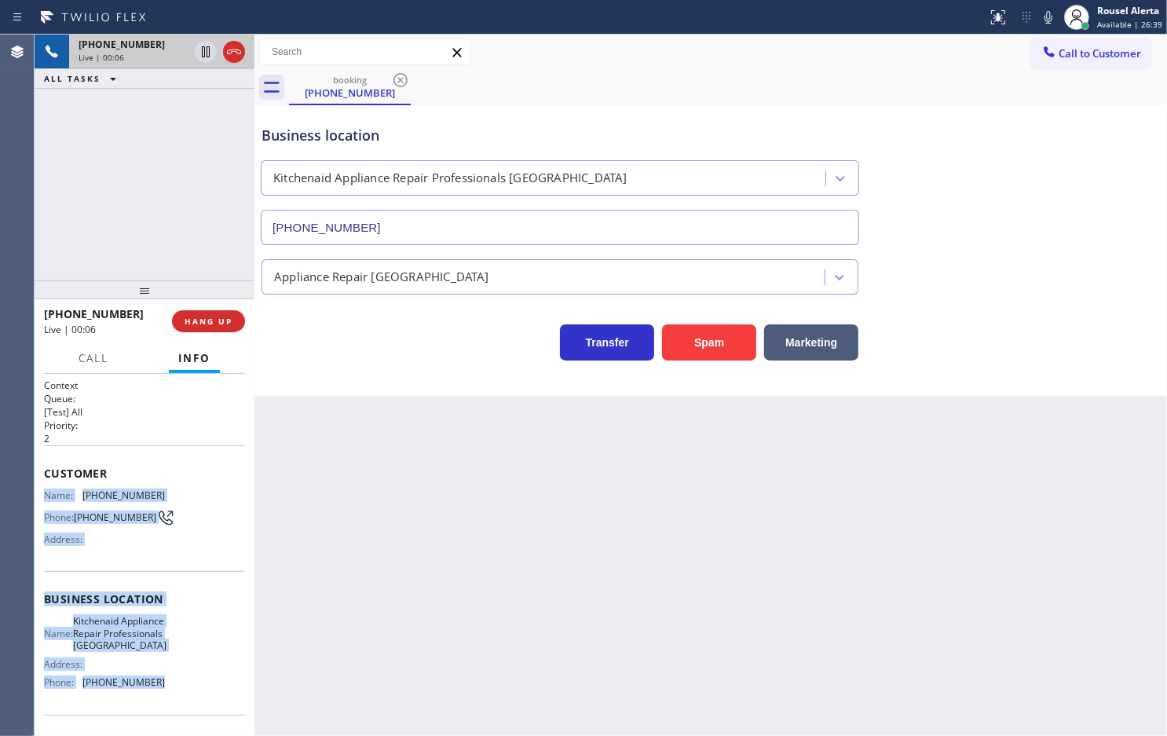
drag, startPoint x: 40, startPoint y: 489, endPoint x: 185, endPoint y: 705, distance: 259.9
click at [185, 705] on div "Context Queue: [Test] All Priority: 2 Customer Name: (817) 301-9762 Phone: (817…" at bounding box center [145, 555] width 220 height 362
copy div "Name: (817) 301-9762 Phone: (817) 301-9762 Address: Business location Name: Kit…"
click at [200, 57] on icon at bounding box center [205, 51] width 19 height 19
click at [1054, 21] on icon at bounding box center [1048, 17] width 19 height 19
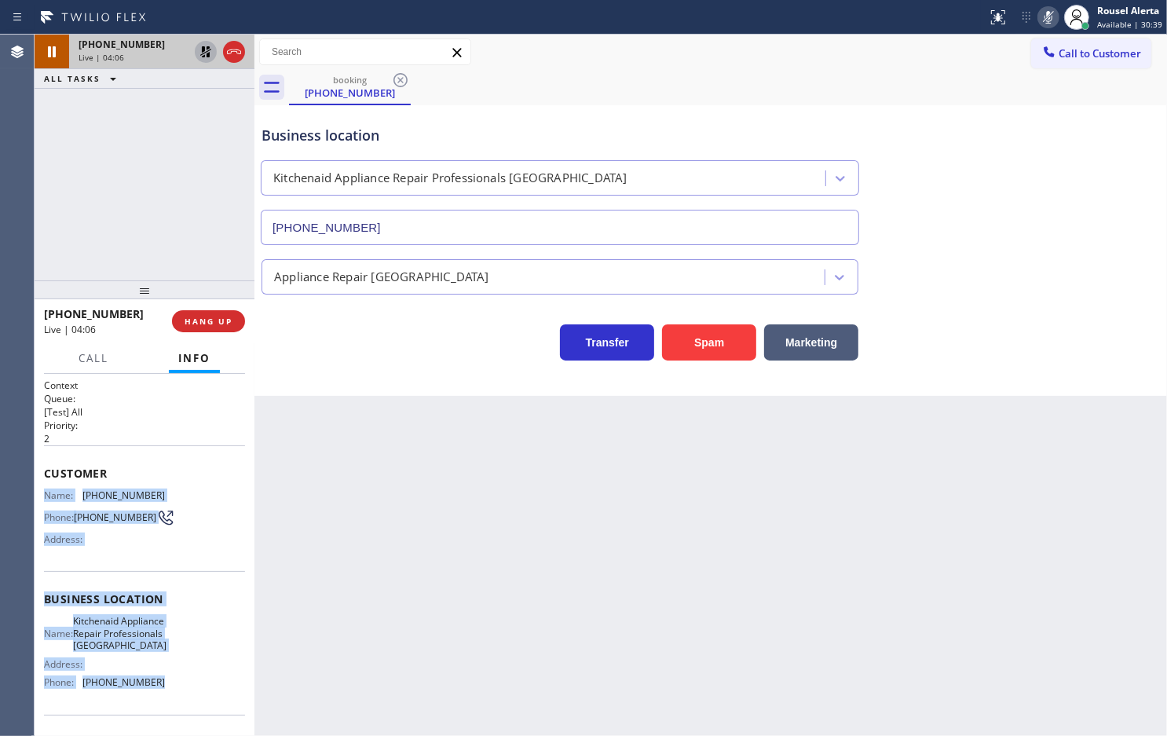
click at [204, 57] on icon at bounding box center [205, 51] width 11 height 11
click at [1049, 8] on icon at bounding box center [1048, 17] width 19 height 19
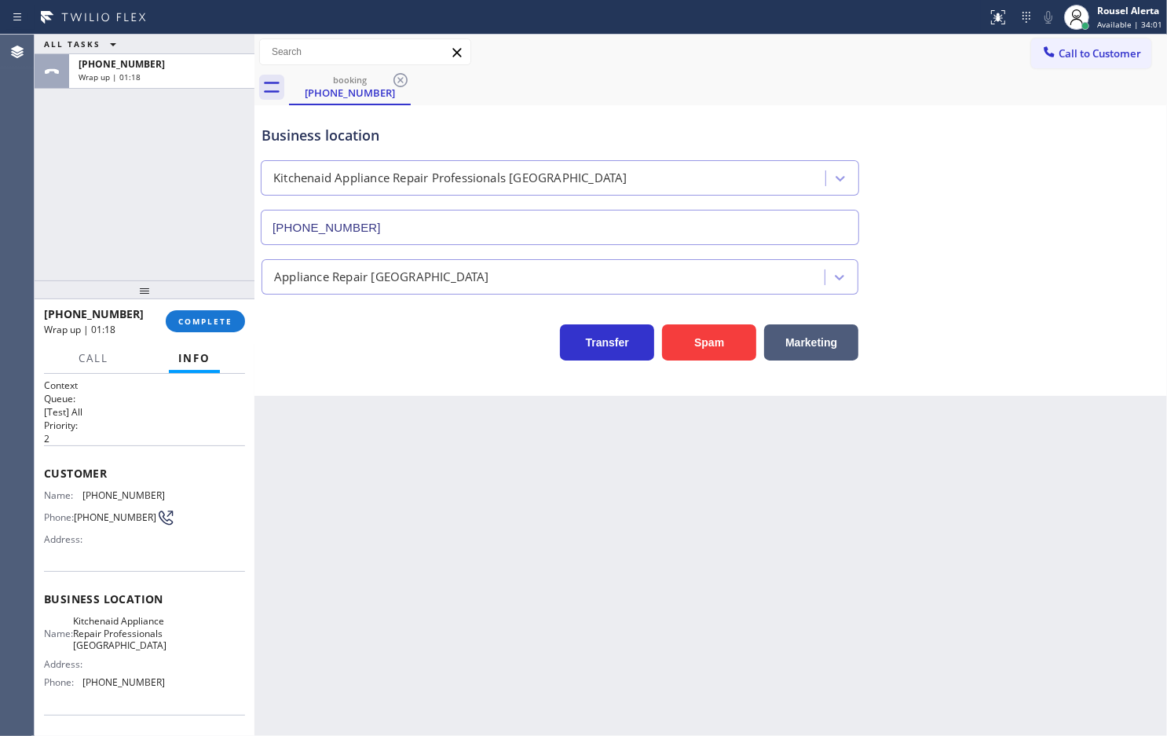
click at [441, 511] on div "Back to Dashboard Change Sender ID Customers Technicians Select a contact Outbo…" at bounding box center [711, 385] width 913 height 701
click at [211, 324] on span "COMPLETE" at bounding box center [205, 321] width 54 height 11
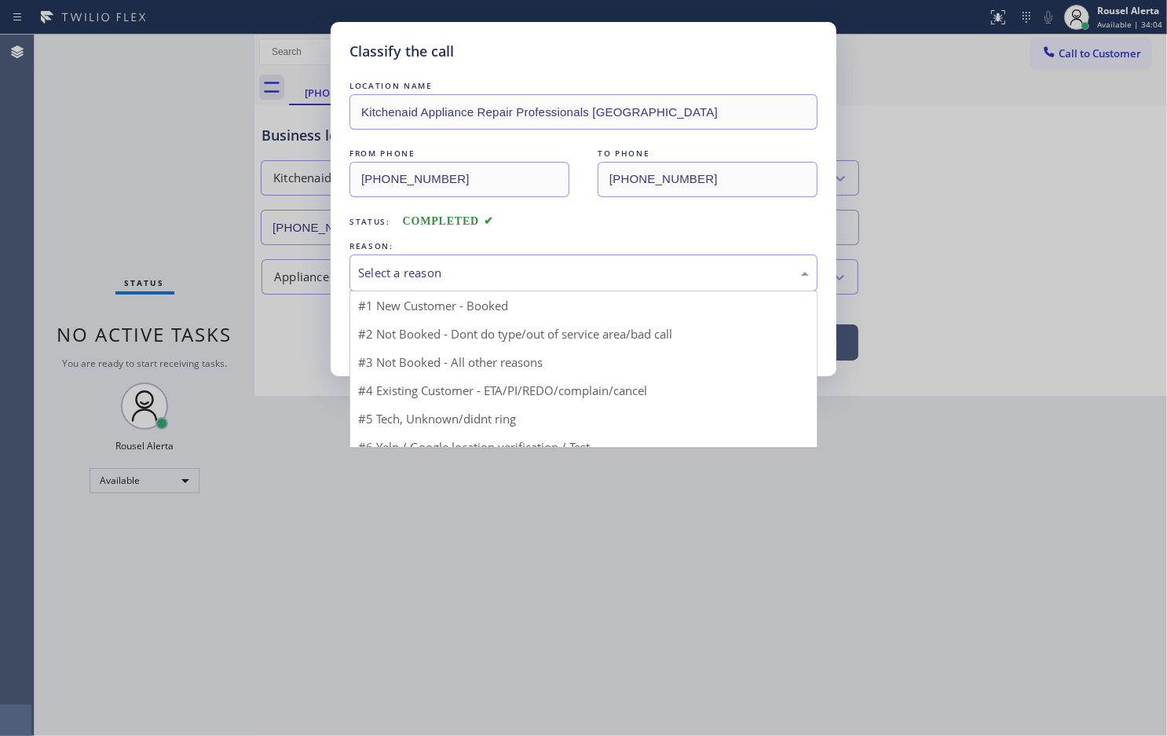
click at [505, 277] on div "Select a reason" at bounding box center [583, 273] width 451 height 18
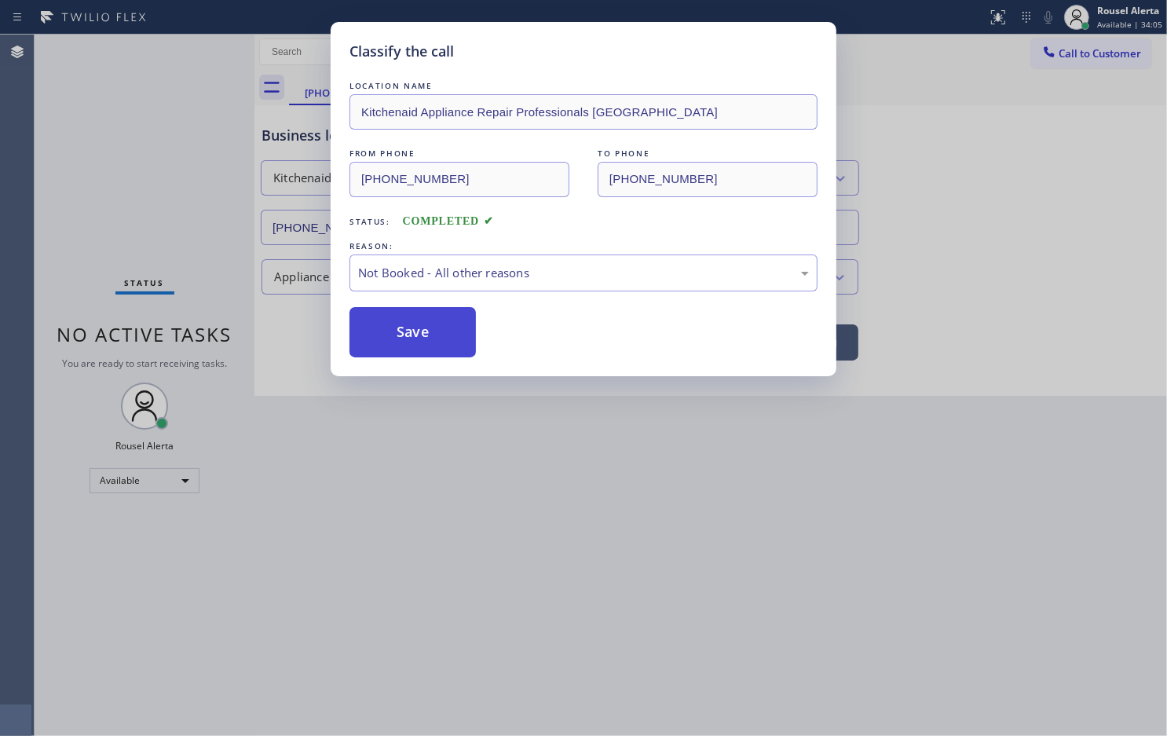
click at [421, 319] on button "Save" at bounding box center [413, 332] width 126 height 50
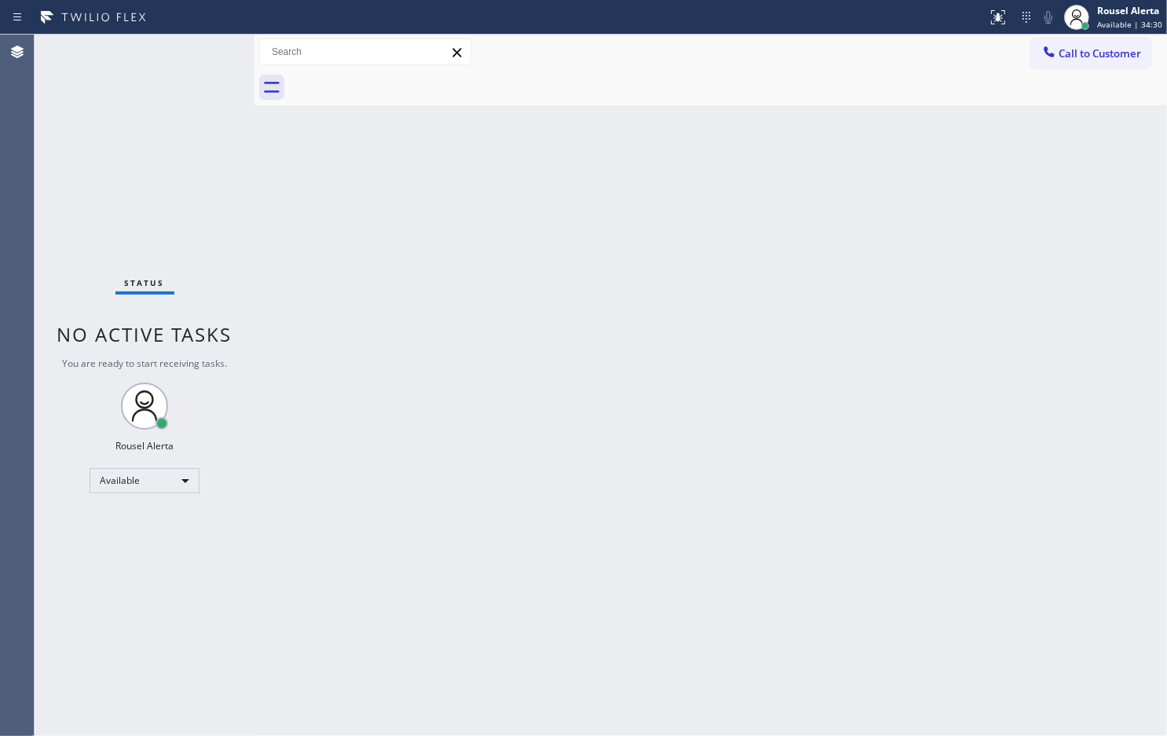
click at [187, 44] on div "Status No active tasks You are ready to start receiving tasks. Rousel Alerta Av…" at bounding box center [145, 385] width 220 height 701
click at [783, 314] on div "Back to Dashboard Change Sender ID Customers Technicians Select a contact Outbo…" at bounding box center [711, 385] width 913 height 701
click at [548, 524] on div "Back to Dashboard Change Sender ID Customers Technicians Select a contact Outbo…" at bounding box center [711, 385] width 913 height 701
click at [361, 358] on div "Back to Dashboard Change Sender ID Customers Technicians Select a contact Outbo…" at bounding box center [711, 385] width 913 height 701
click at [187, 32] on div "Status report No issues detected If you experience an issue, please download th…" at bounding box center [583, 17] width 1167 height 35
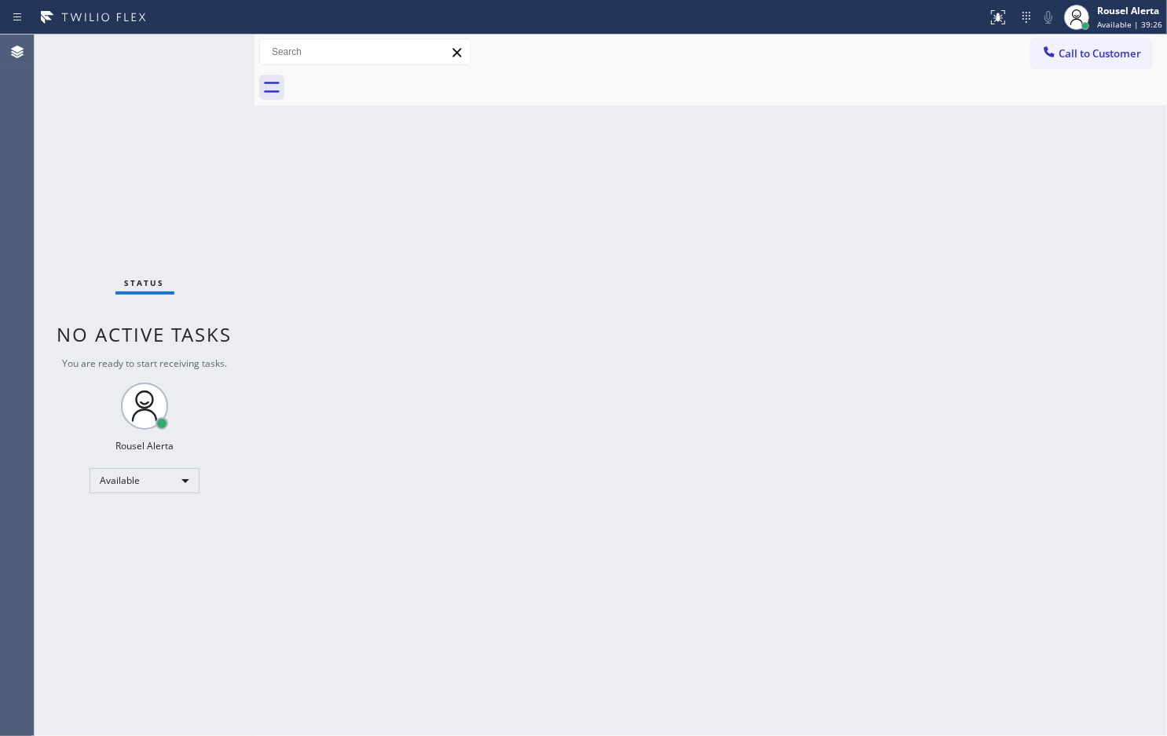
click at [481, 433] on div "Back to Dashboard Change Sender ID Customers Technicians Select a contact Outbo…" at bounding box center [711, 385] width 913 height 701
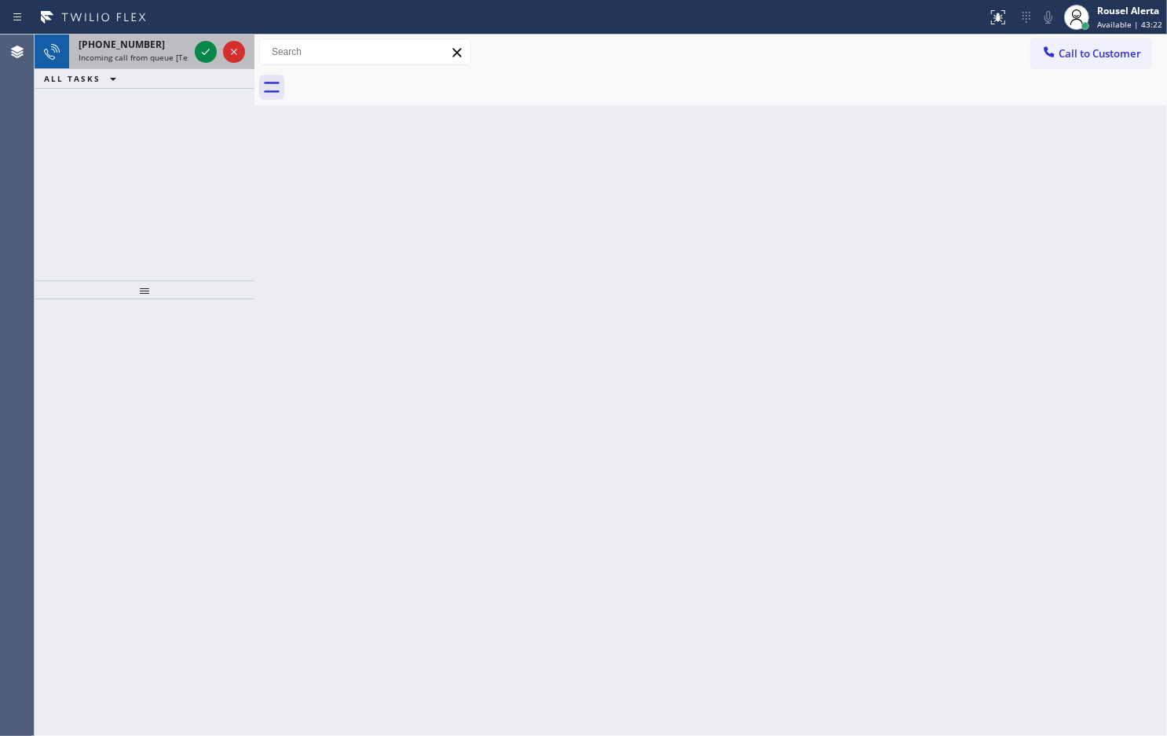
click at [138, 61] on span "Incoming call from queue [Test] All" at bounding box center [144, 57] width 130 height 11
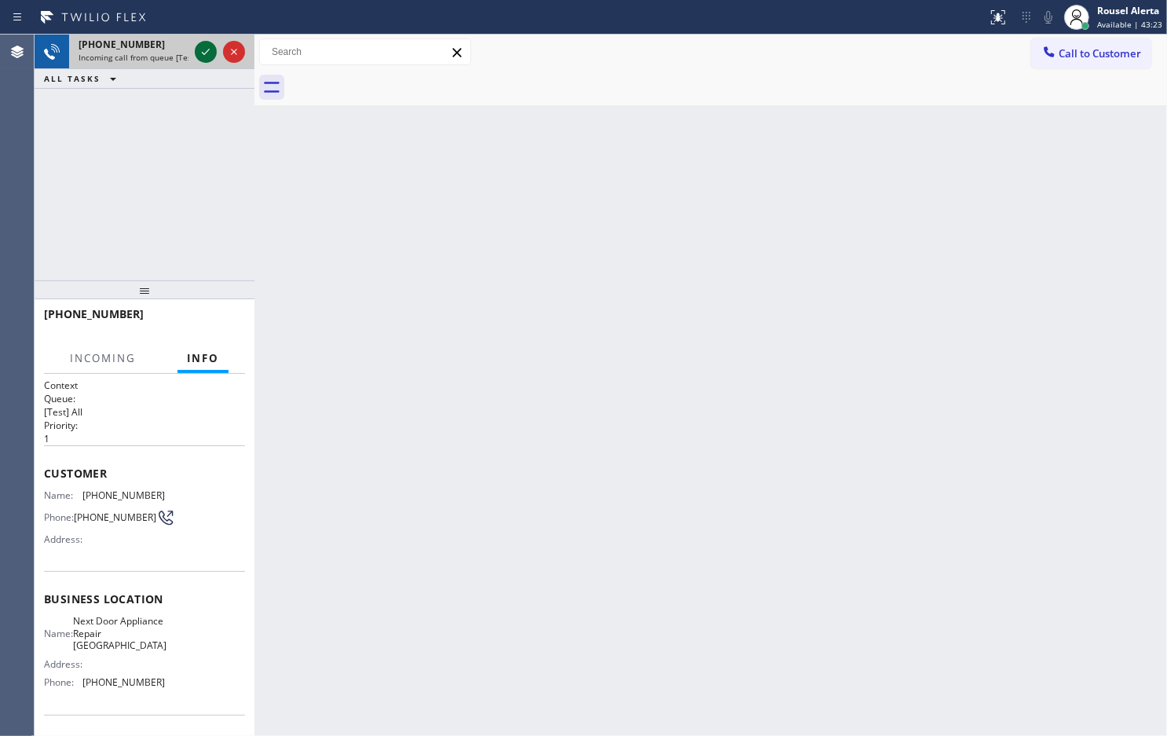
click at [213, 53] on icon at bounding box center [205, 51] width 19 height 19
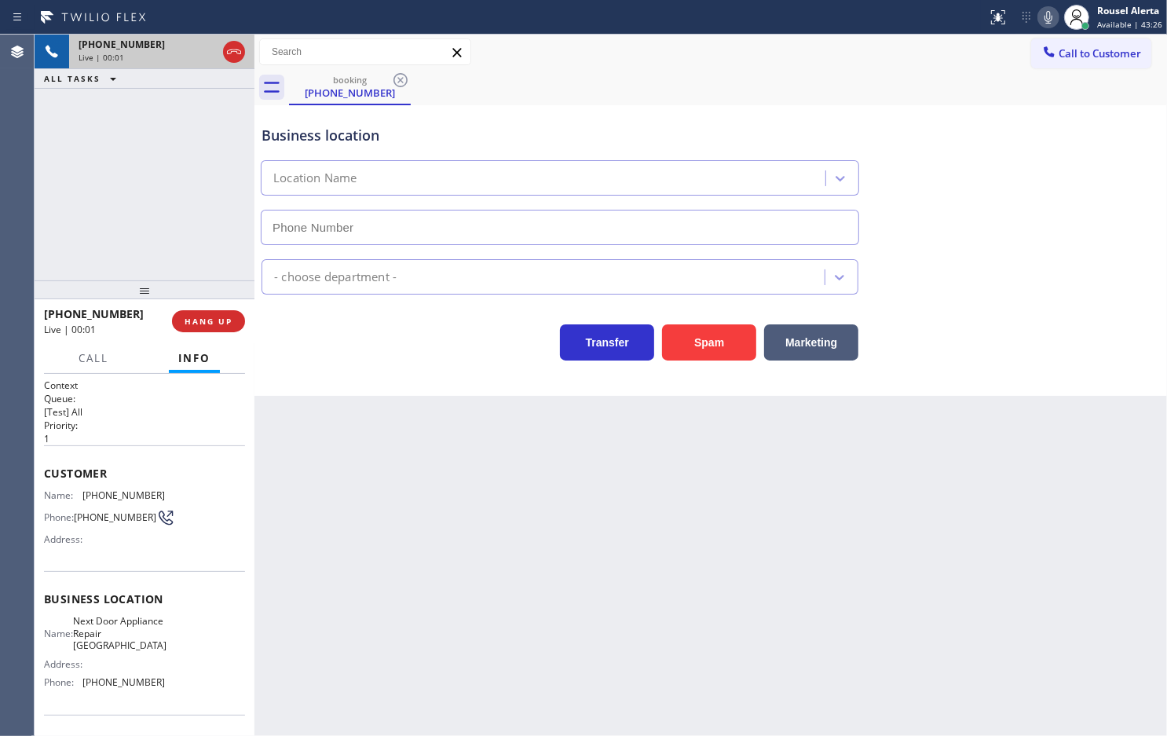
type input "(609) 710-8354"
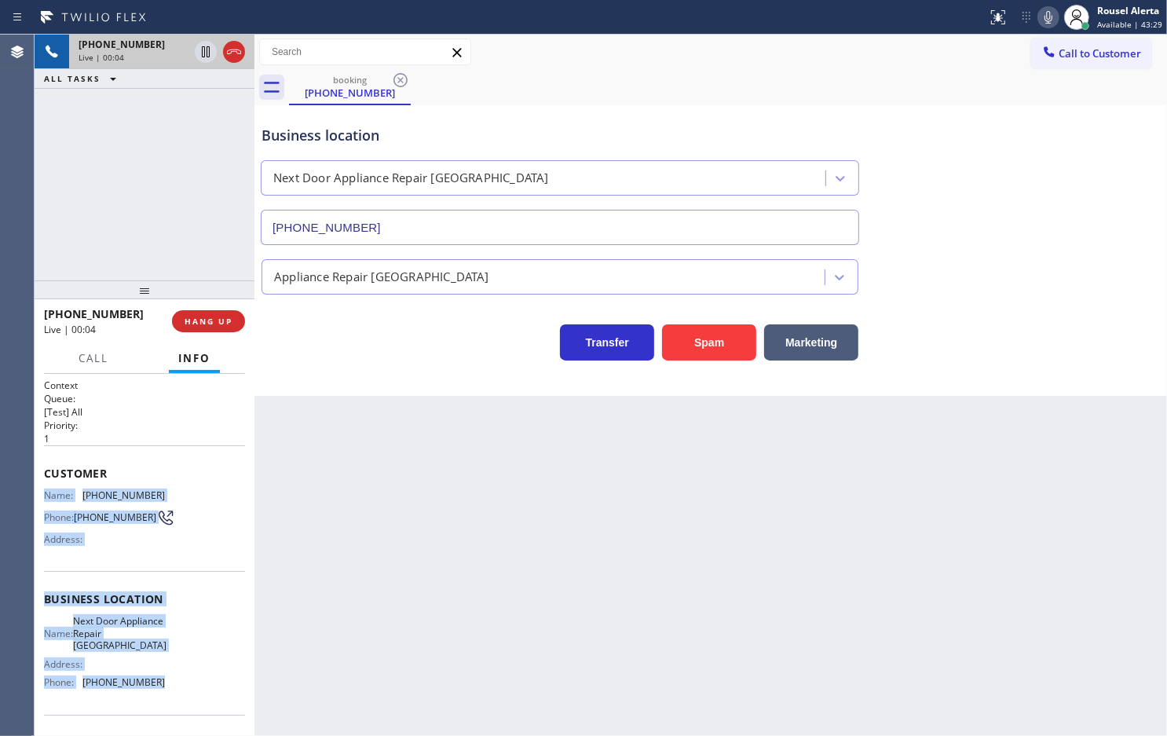
drag, startPoint x: 41, startPoint y: 492, endPoint x: 177, endPoint y: 677, distance: 229.9
click at [177, 677] on div "Context Queue: [Test] All Priority: 1 Customer Name: (917) 209-6129 Phone: (917…" at bounding box center [145, 555] width 220 height 362
copy div "Name: (917) 209-6129 Phone: (917) 209-6129 Address: Business location Name: Nex…"
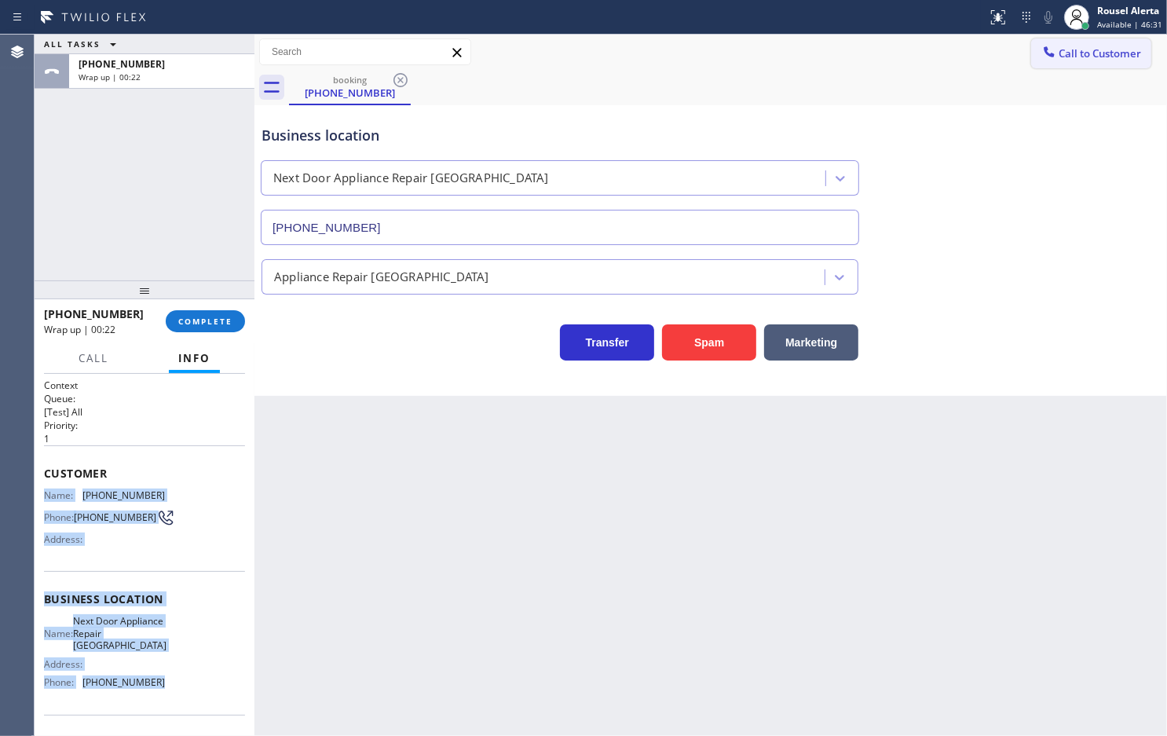
click at [1123, 60] on span "Call to Customer" at bounding box center [1100, 53] width 82 height 14
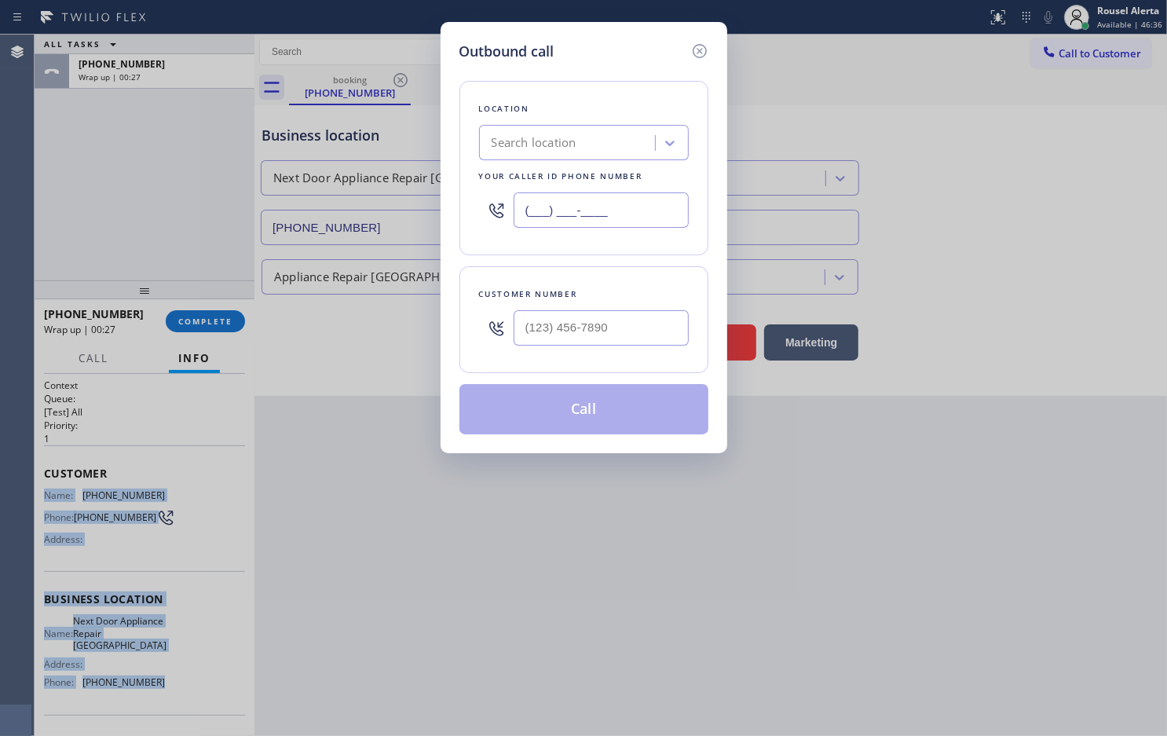
click at [603, 211] on input "(___) ___-____" at bounding box center [601, 209] width 175 height 35
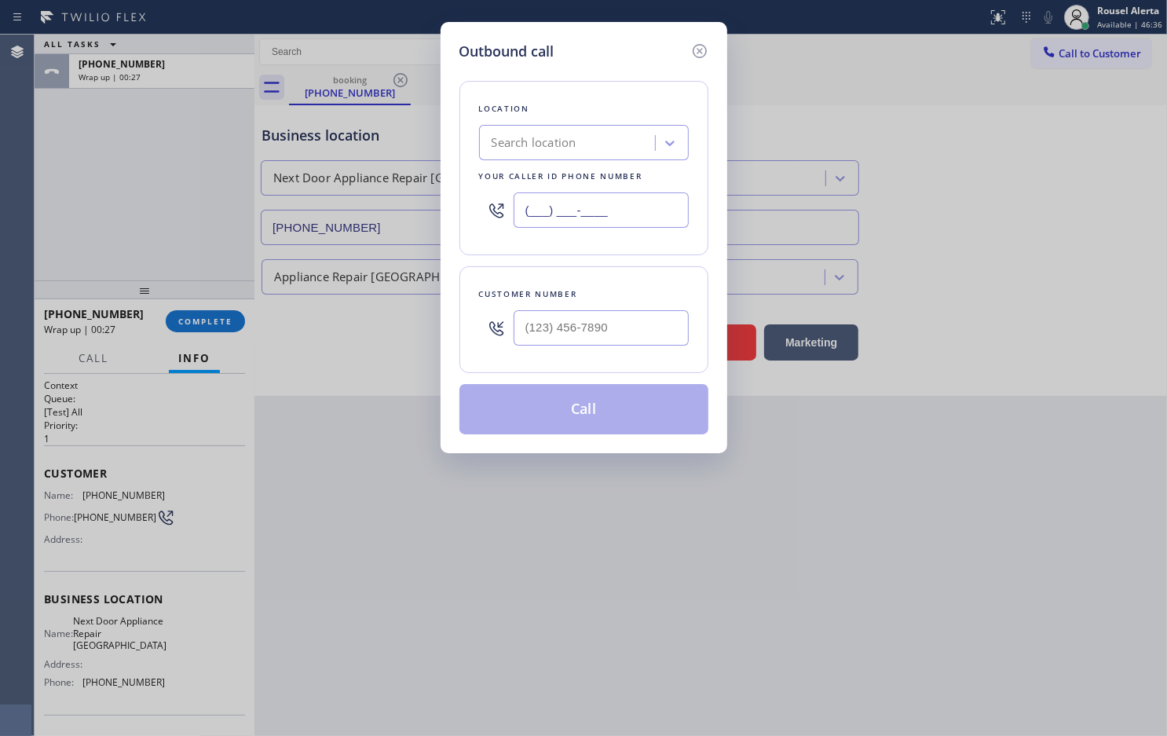
paste input "609) 710-8354"
type input "(609) 710-8354"
type input "(___) ___-____"
click at [601, 318] on input "(___) ___-____" at bounding box center [601, 327] width 175 height 35
click at [613, 324] on input "text" at bounding box center [601, 327] width 175 height 35
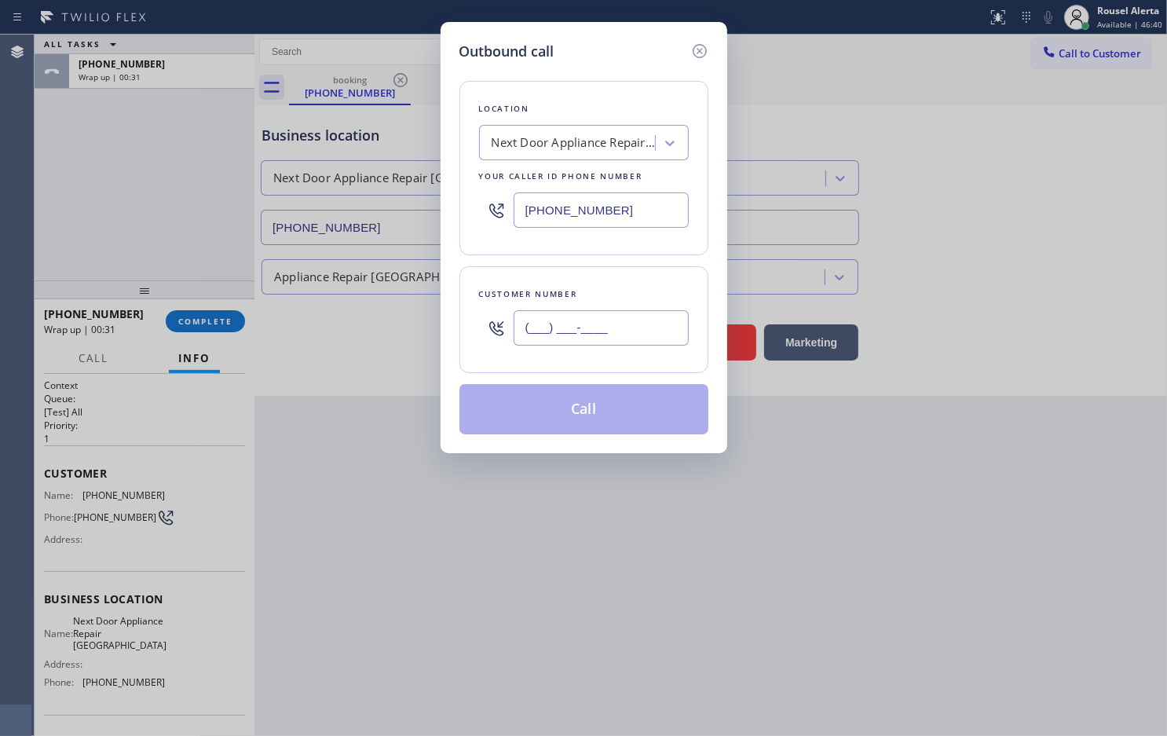
paste input "917) 209-6129"
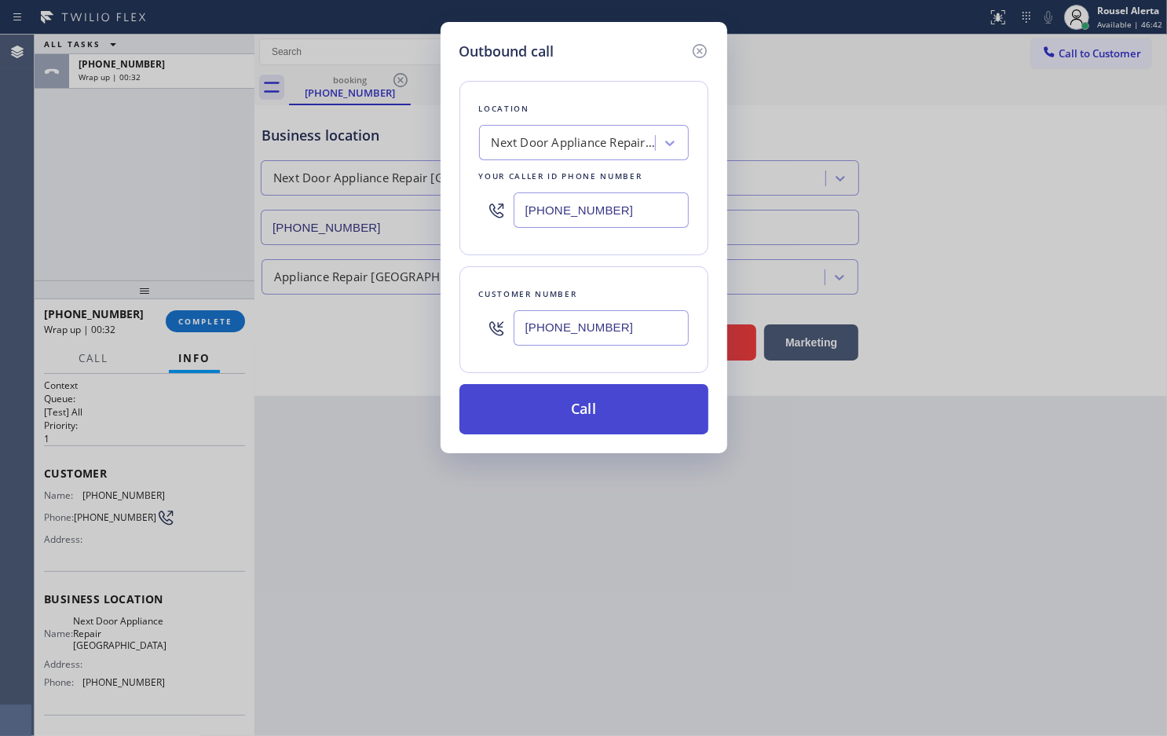
type input "(917) 209-6129"
drag, startPoint x: 603, startPoint y: 416, endPoint x: 477, endPoint y: 292, distance: 177.2
click at [603, 414] on button "Call" at bounding box center [584, 409] width 249 height 50
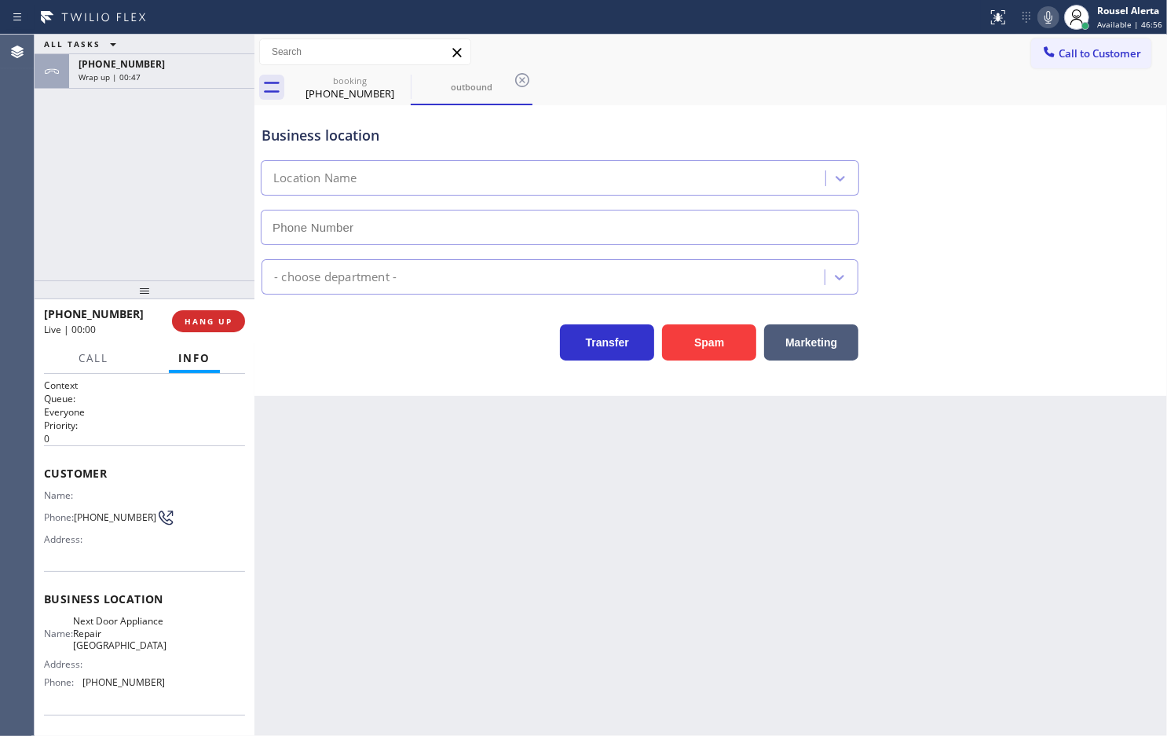
type input "(609) 710-8354"
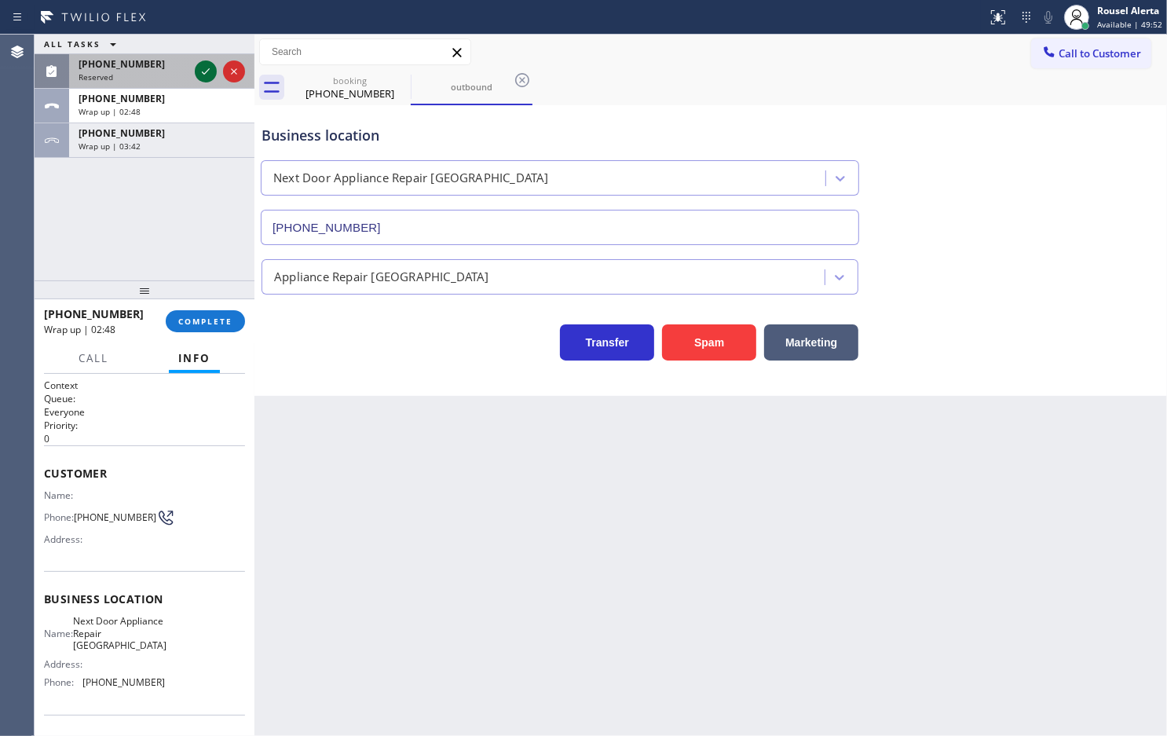
click at [198, 77] on icon at bounding box center [205, 71] width 19 height 19
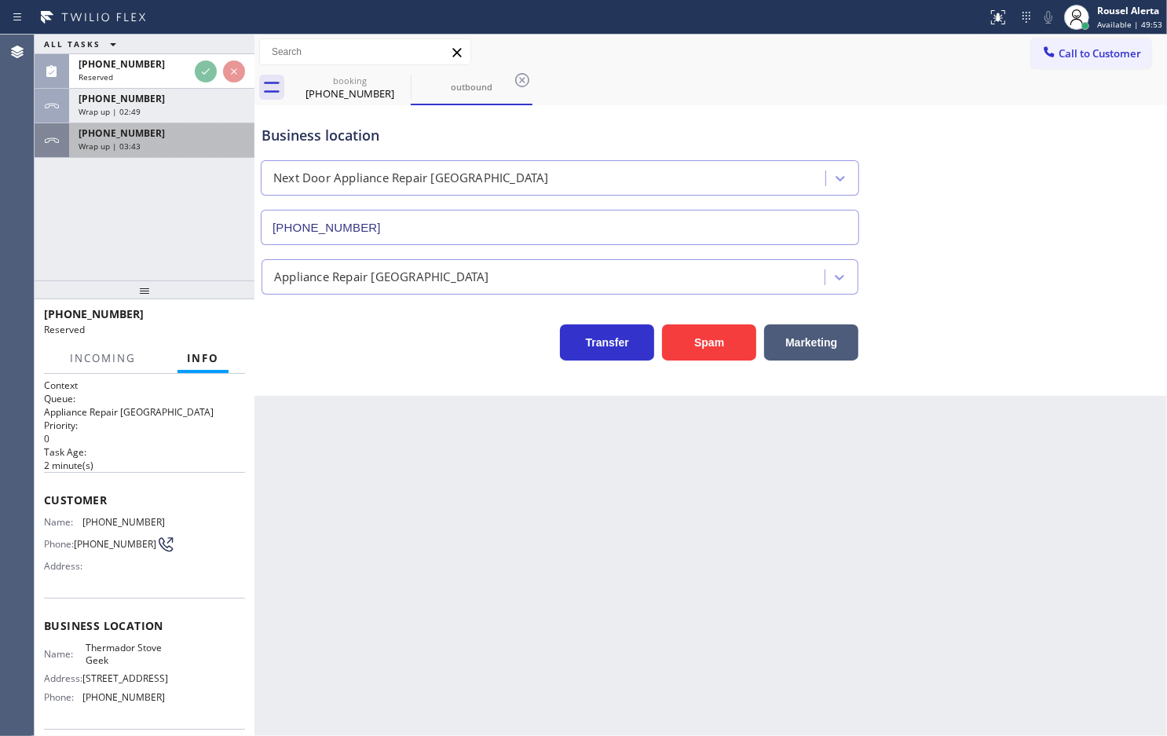
click at [185, 144] on div "Wrap up | 03:43" at bounding box center [162, 146] width 167 height 11
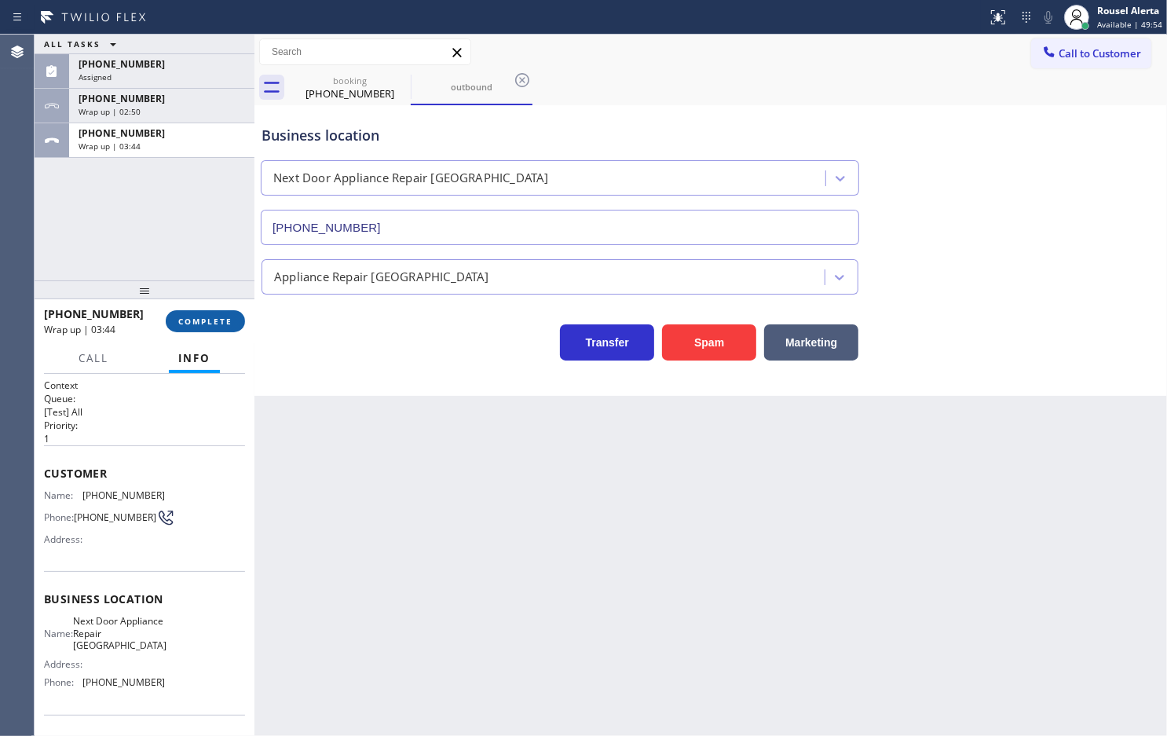
click at [193, 319] on span "COMPLETE" at bounding box center [205, 321] width 54 height 11
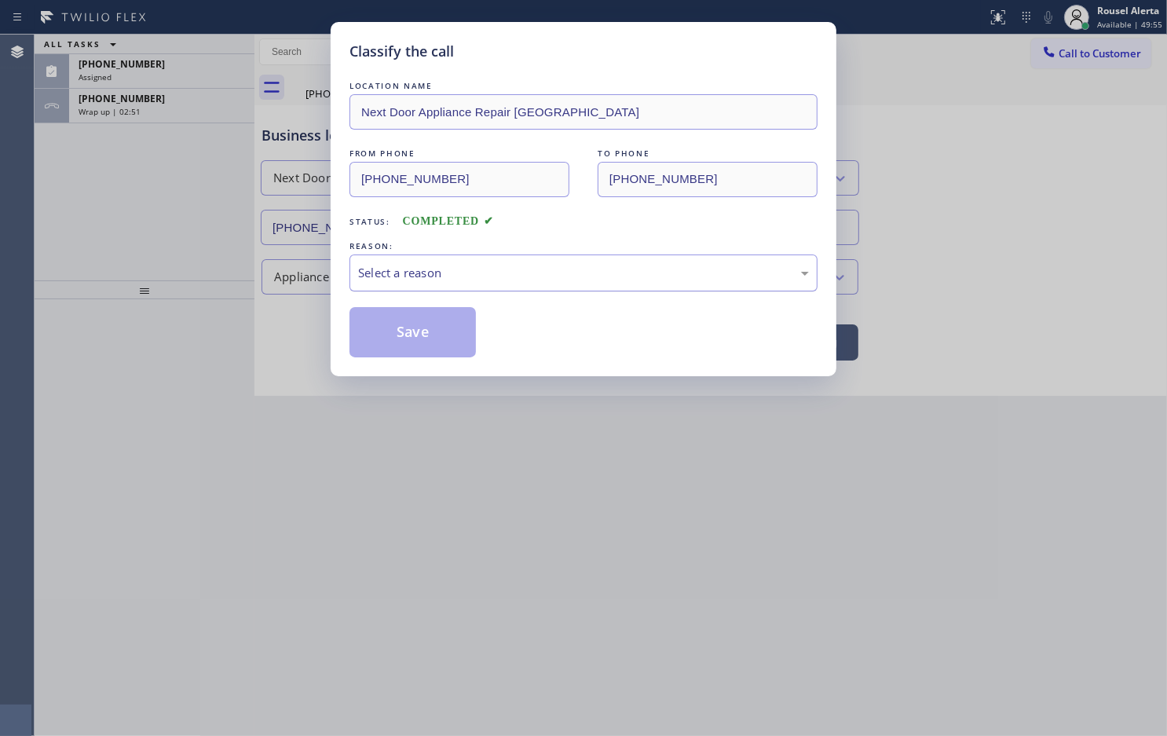
click at [407, 282] on div "Select a reason" at bounding box center [583, 273] width 451 height 18
click at [402, 342] on button "Save" at bounding box center [413, 332] width 126 height 50
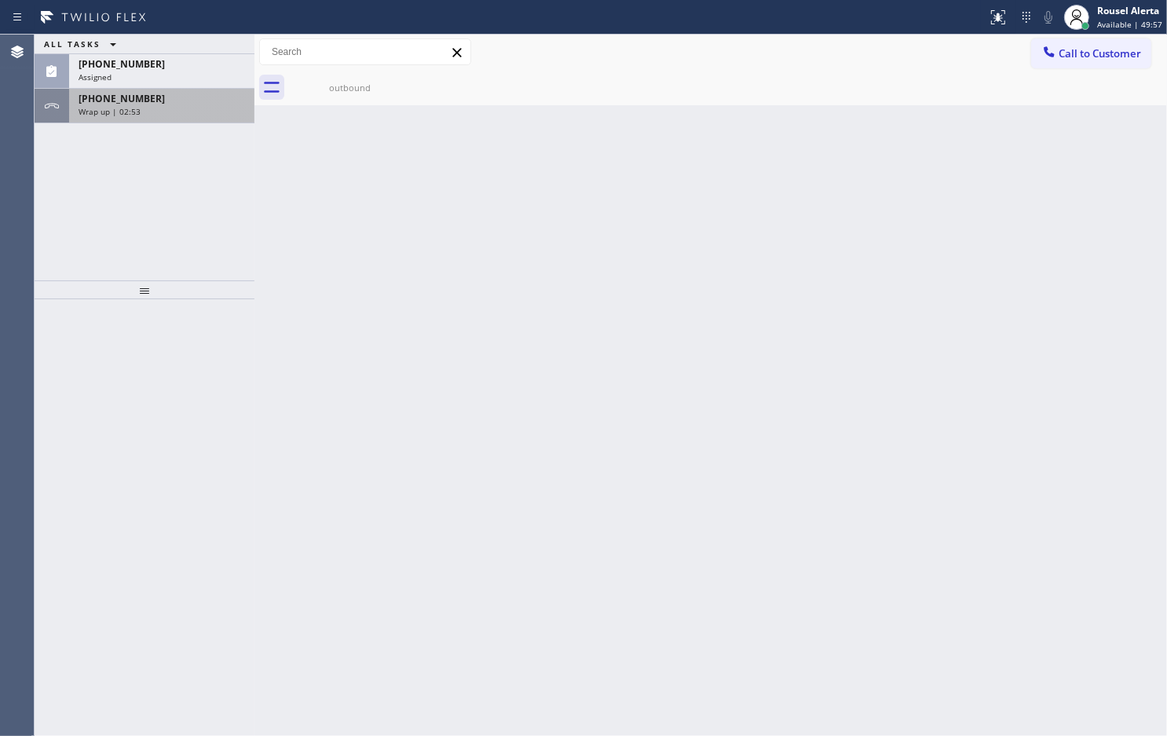
click at [183, 112] on div "Wrap up | 02:53" at bounding box center [162, 111] width 167 height 11
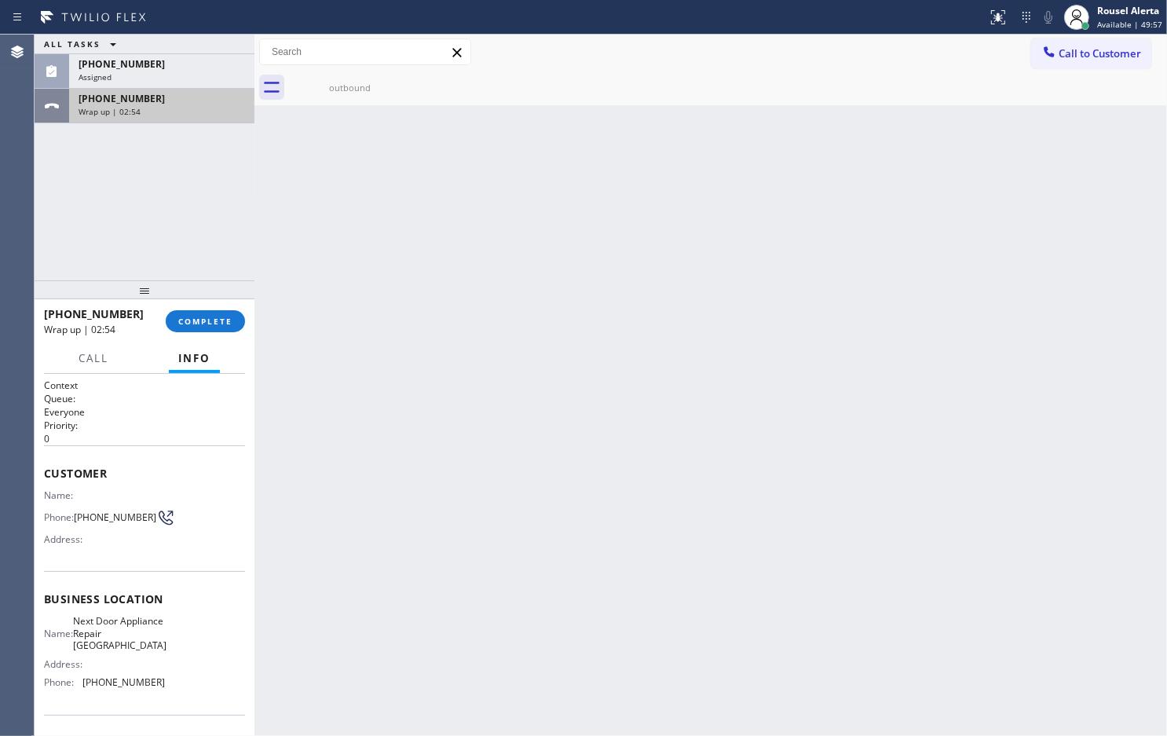
click at [183, 112] on div "Wrap up | 02:54" at bounding box center [162, 111] width 167 height 11
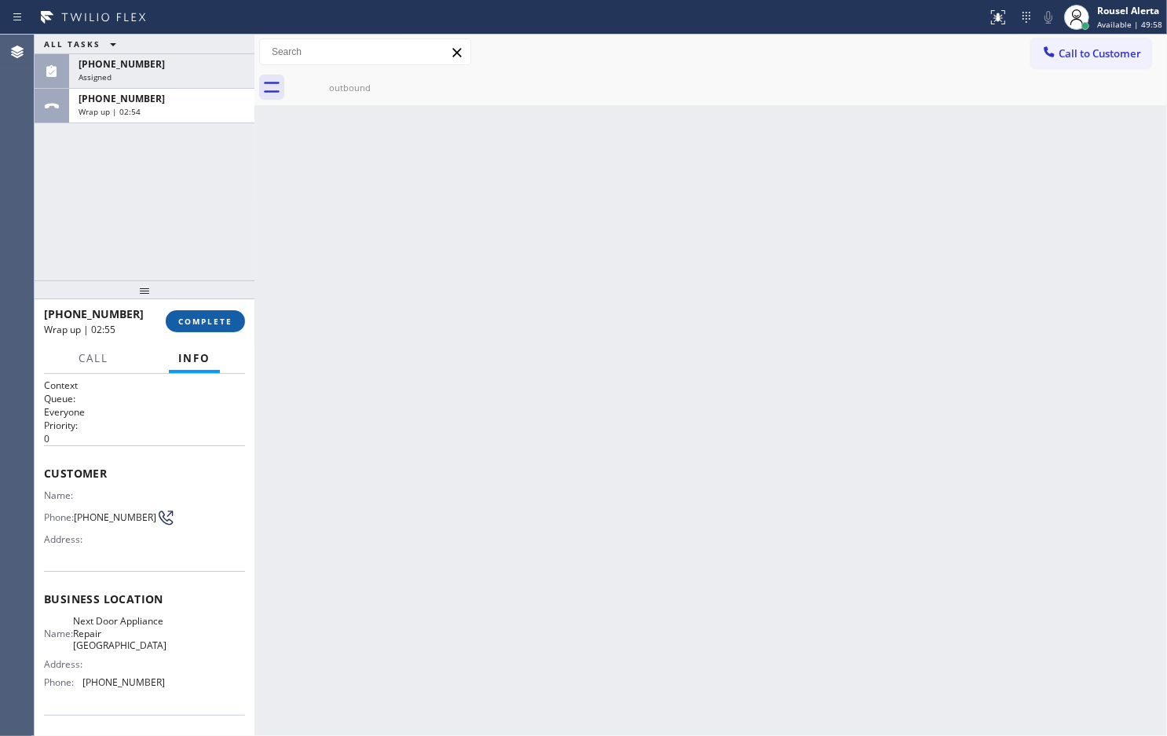
click at [181, 320] on span "COMPLETE" at bounding box center [205, 321] width 54 height 11
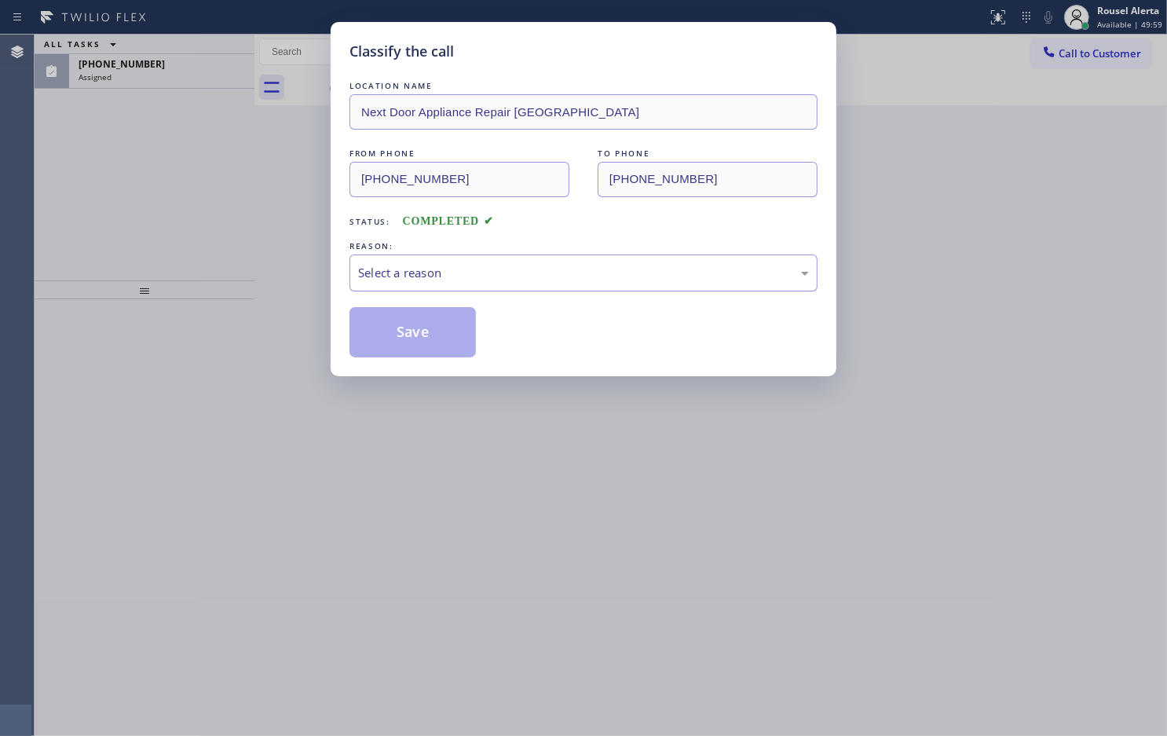
click at [519, 291] on div "Select a reason" at bounding box center [584, 273] width 468 height 37
drag, startPoint x: 413, startPoint y: 335, endPoint x: 412, endPoint y: 327, distance: 7.9
click at [412, 334] on button "Save" at bounding box center [413, 332] width 126 height 50
click at [211, 84] on div "Classify the call LOCATION NAME Next Door Appliance Repair Trenton FROM PHONE (…" at bounding box center [583, 368] width 1167 height 736
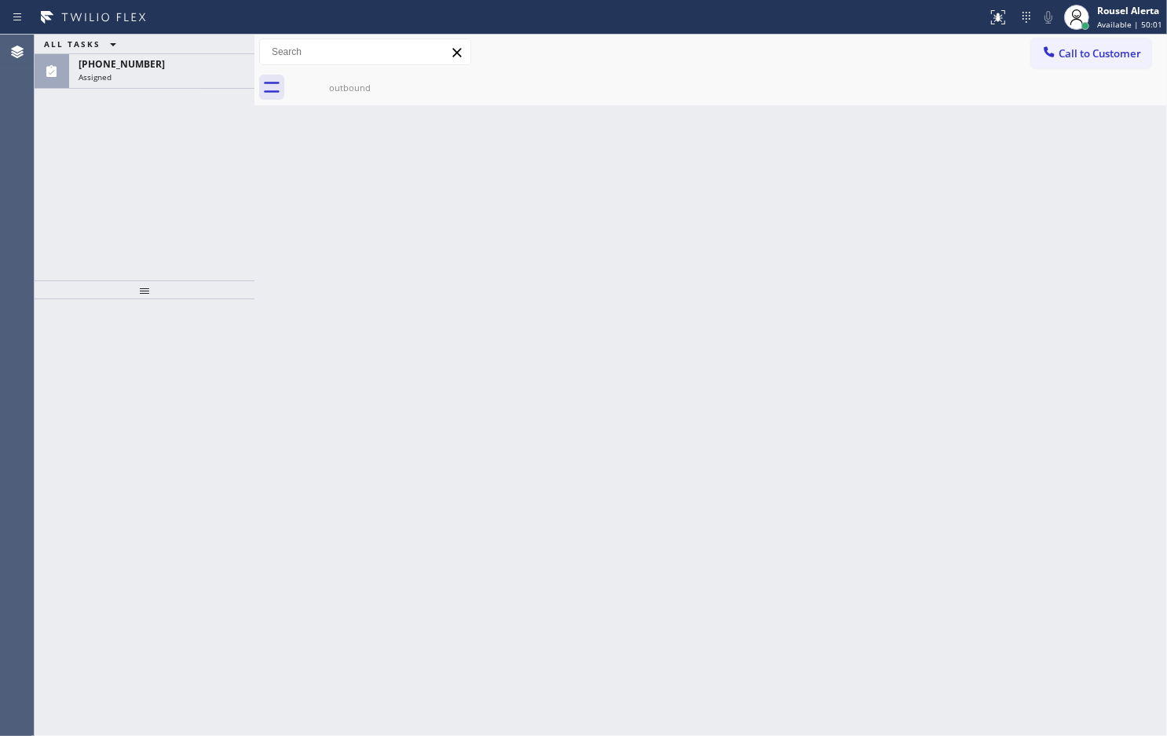
click at [211, 84] on div "(877) 498-8646 Assigned" at bounding box center [158, 71] width 179 height 35
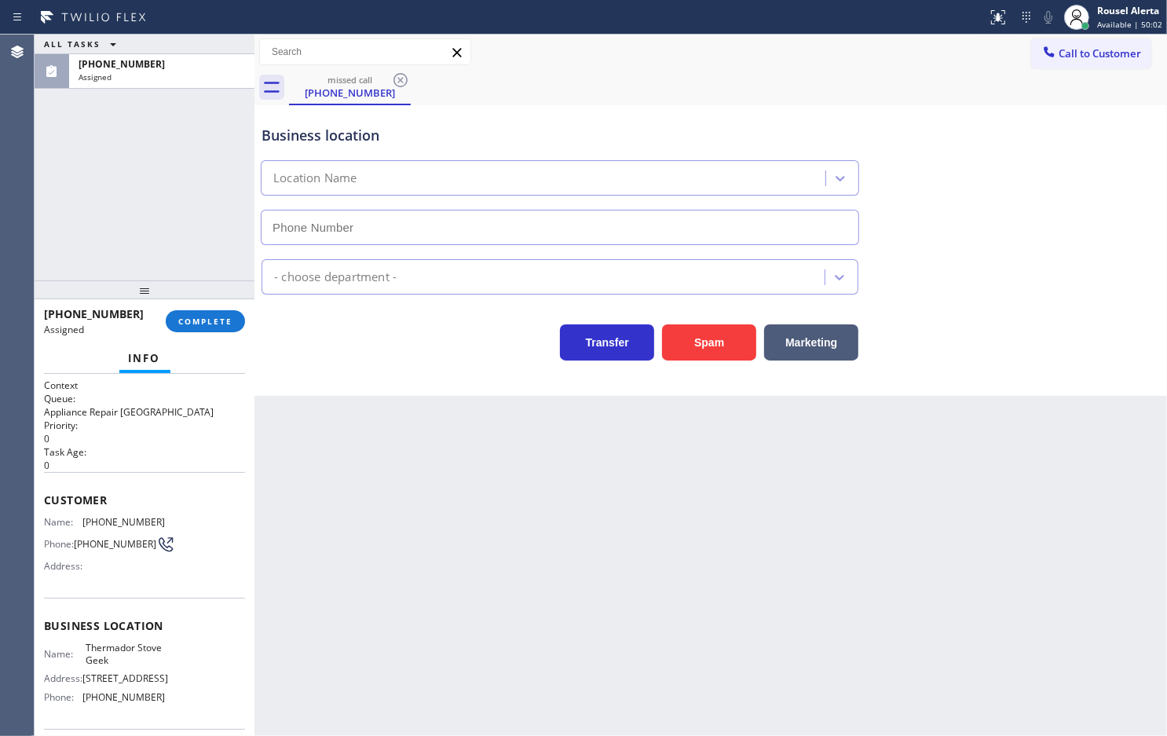
type input "(314) 266-1646"
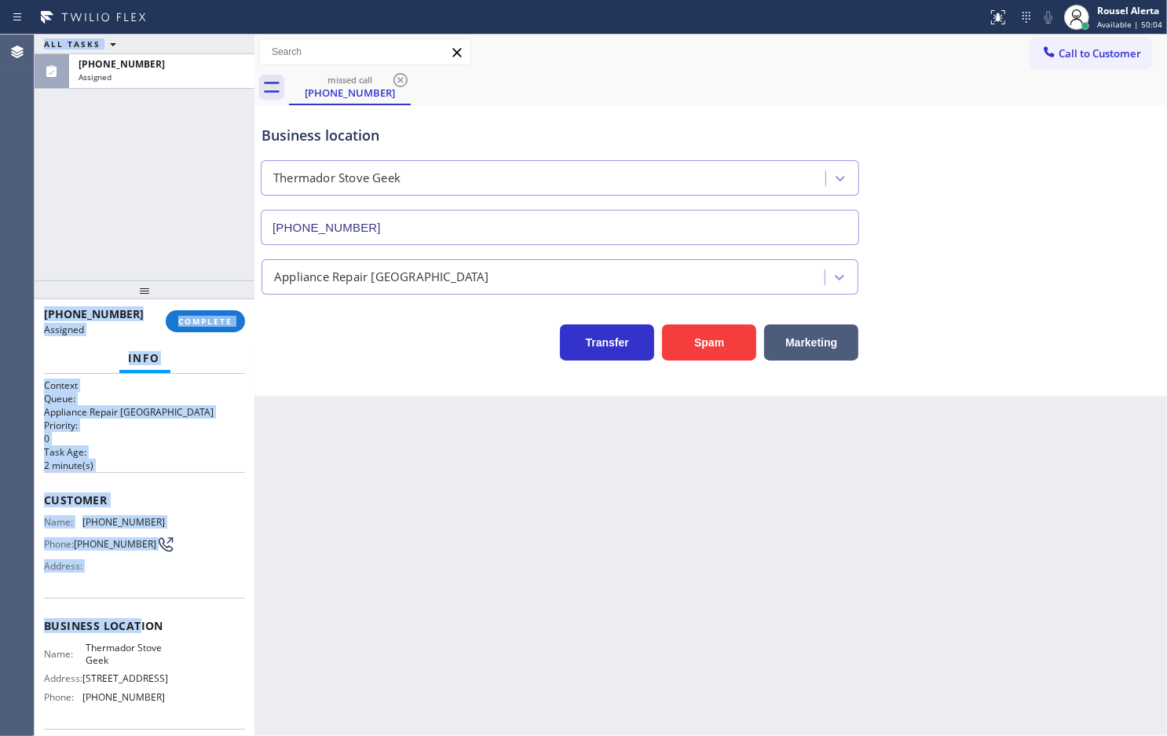
drag, startPoint x: 34, startPoint y: 526, endPoint x: 138, endPoint y: 601, distance: 128.4
click at [138, 601] on div "Agent Desktop Classify the call LOCATION NAME Electricians Service SW FWD FROM …" at bounding box center [583, 385] width 1167 height 701
click at [151, 584] on div "Customer Name: (877) 498-8646 Phone: (877) 498-8646 Address:" at bounding box center [144, 535] width 201 height 126
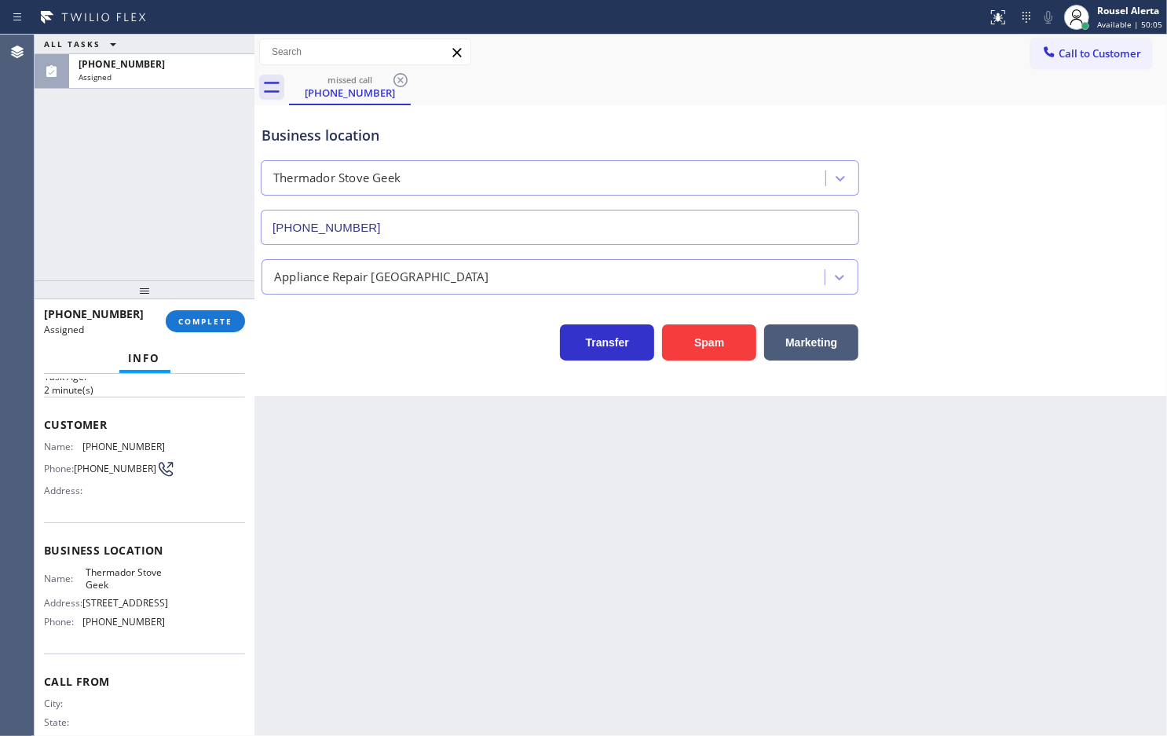
scroll to position [31, 0]
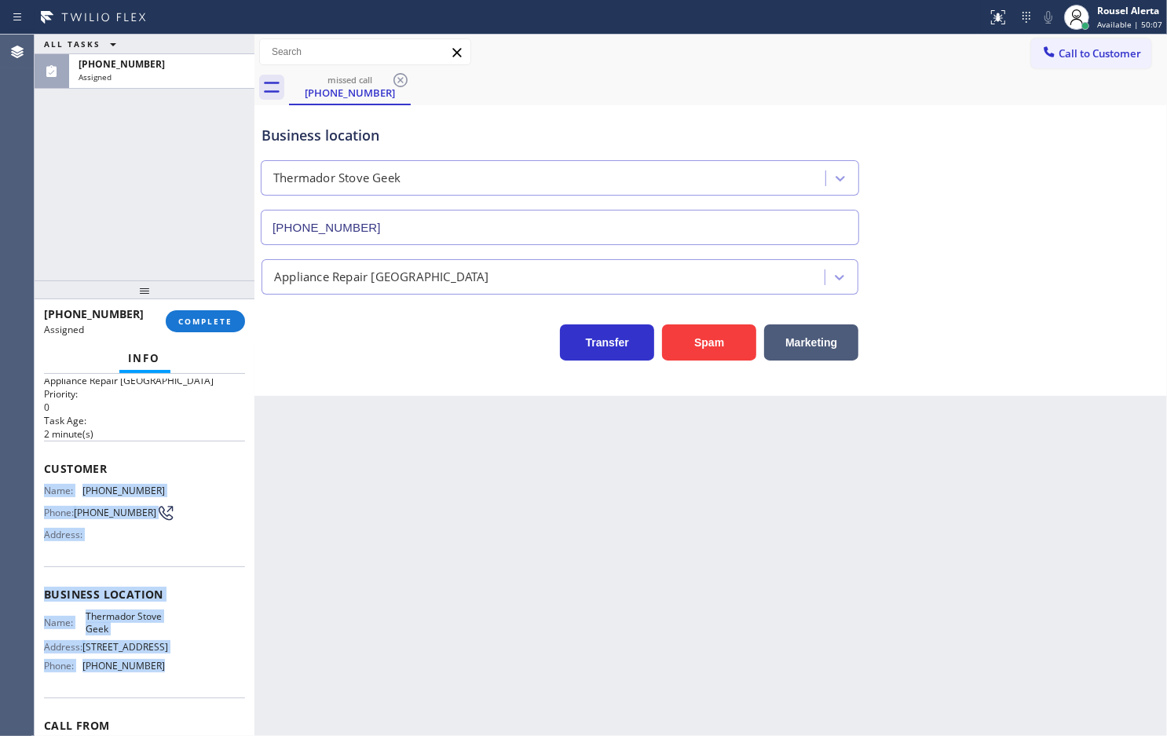
drag, startPoint x: 39, startPoint y: 485, endPoint x: 185, endPoint y: 677, distance: 241.2
click at [185, 677] on div "Context Queue: Appliance Repair High End Priority: 0 Task Age: 2 minute(s) Cust…" at bounding box center [145, 555] width 220 height 362
copy div "Name: (877) 498-8646 Phone: (877) 498-8646 Address: Business location Name: The…"
click at [222, 310] on button "COMPLETE" at bounding box center [205, 321] width 79 height 22
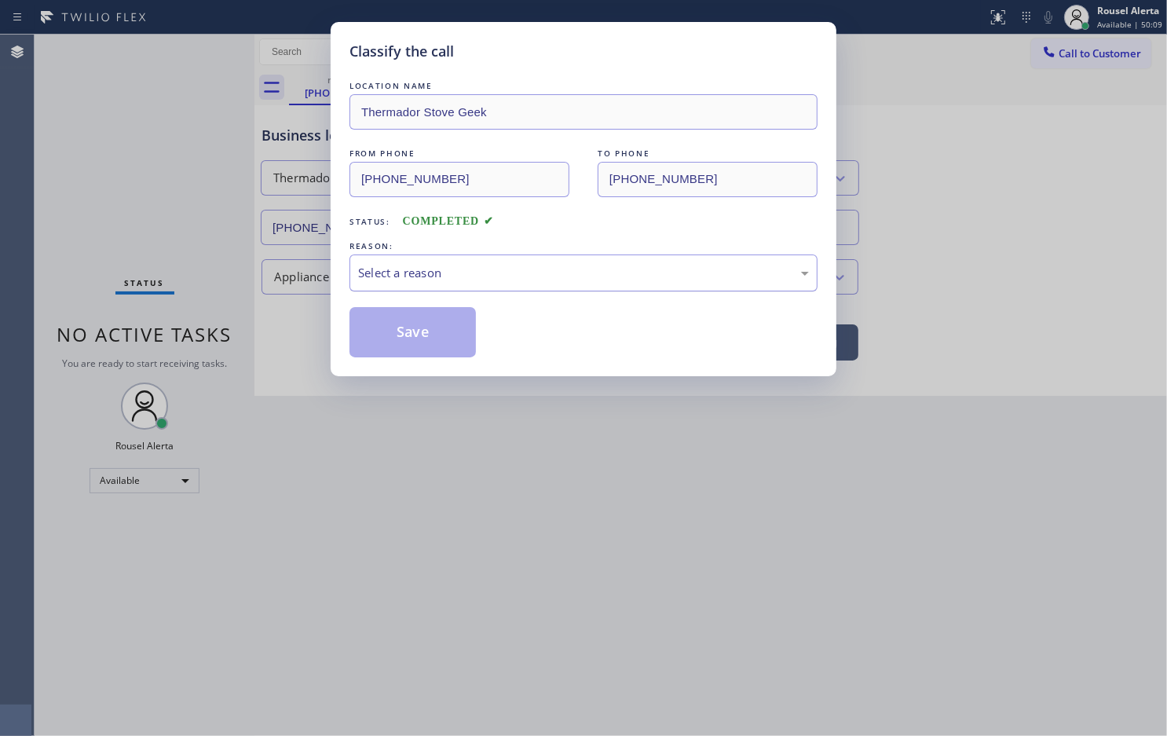
click at [383, 281] on div "Select a reason" at bounding box center [583, 273] width 451 height 18
click at [407, 348] on button "Save" at bounding box center [413, 332] width 126 height 50
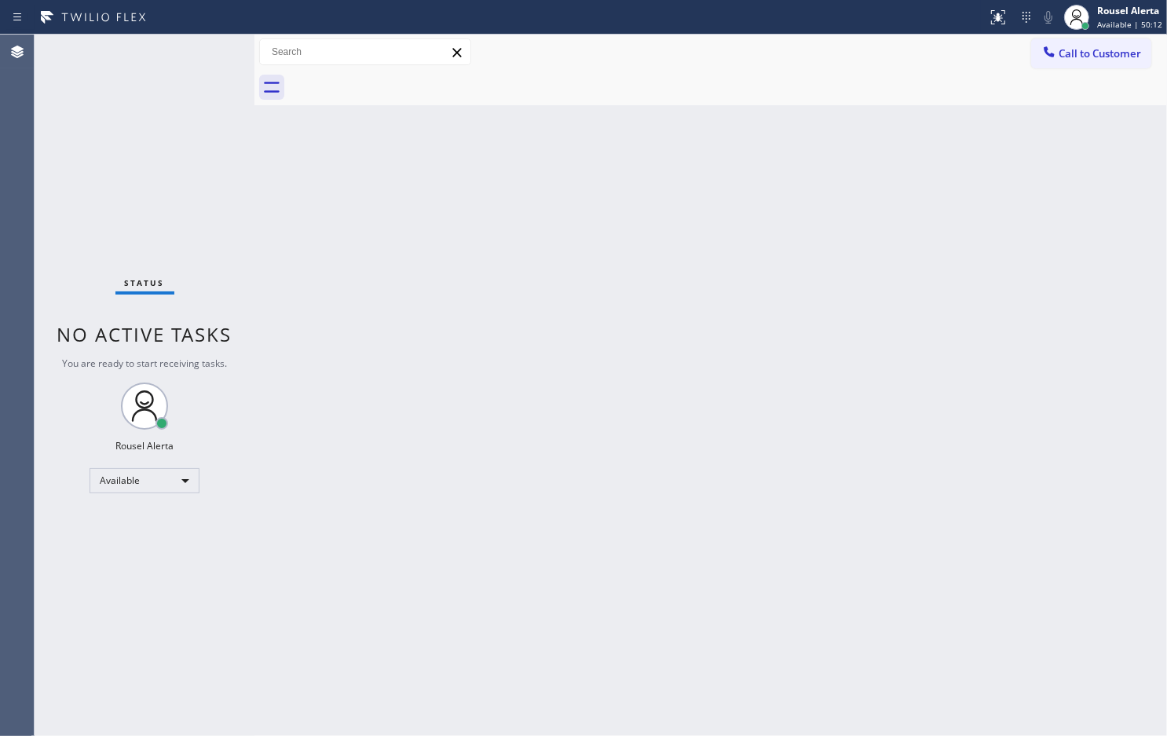
click at [866, 222] on div "Back to Dashboard Change Sender ID Customers Technicians Select a contact Outbo…" at bounding box center [711, 385] width 913 height 701
click at [281, 330] on div "Back to Dashboard Change Sender ID Customers Technicians Select a contact Outbo…" at bounding box center [711, 385] width 913 height 701
click at [518, 438] on div "Back to Dashboard Change Sender ID Customers Technicians Select a contact Outbo…" at bounding box center [711, 385] width 913 height 701
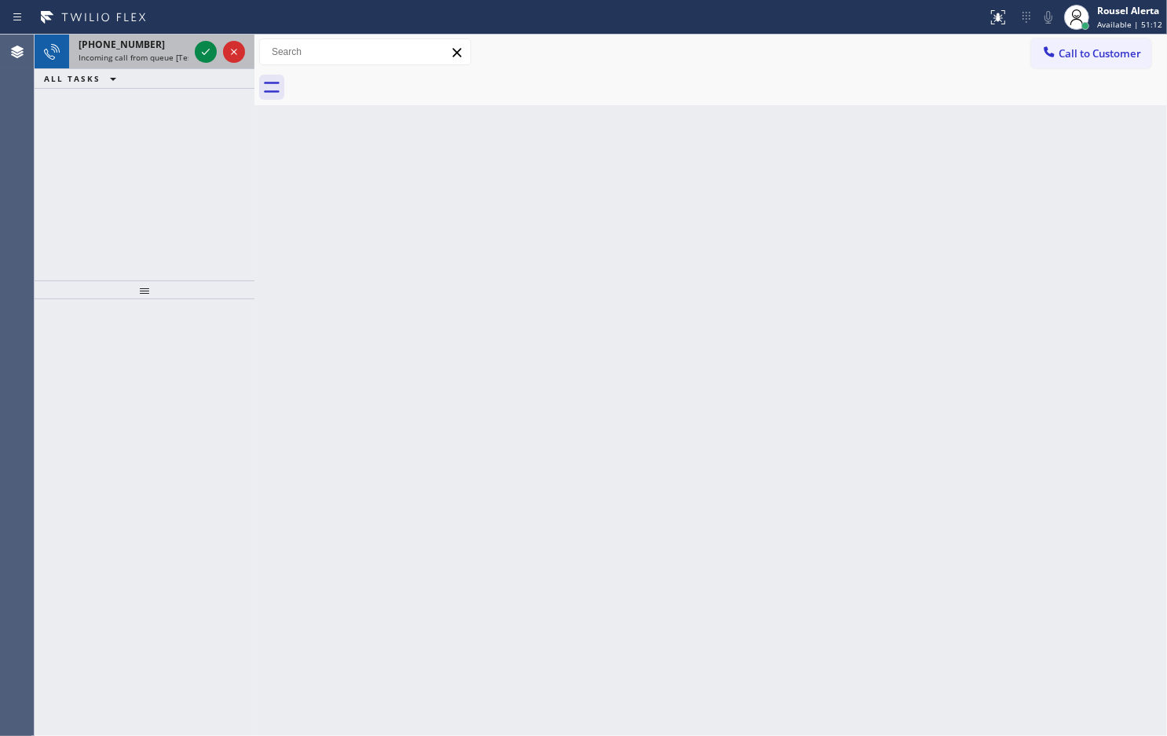
click at [156, 59] on span "Incoming call from queue [Test] All" at bounding box center [144, 57] width 130 height 11
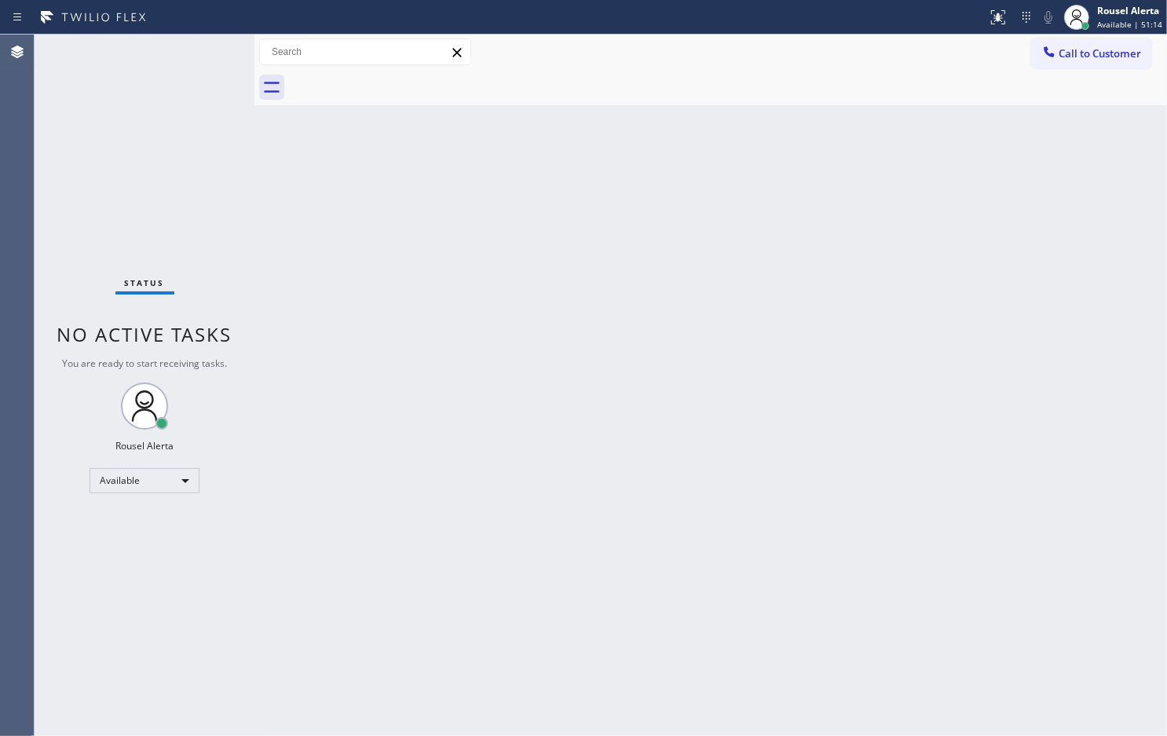
click at [501, 394] on div "Back to Dashboard Change Sender ID Customers Technicians Select a contact Outbo…" at bounding box center [711, 385] width 913 height 701
click at [191, 82] on div "Status No active tasks You are ready to start receiving tasks. Rousel Alerta Av…" at bounding box center [145, 385] width 220 height 701
drag, startPoint x: 467, startPoint y: 452, endPoint x: 479, endPoint y: 472, distance: 22.9
click at [479, 472] on div "Back to Dashboard Change Sender ID Customers Technicians Select a contact Outbo…" at bounding box center [711, 385] width 913 height 701
drag, startPoint x: 515, startPoint y: 362, endPoint x: 525, endPoint y: 369, distance: 12.4
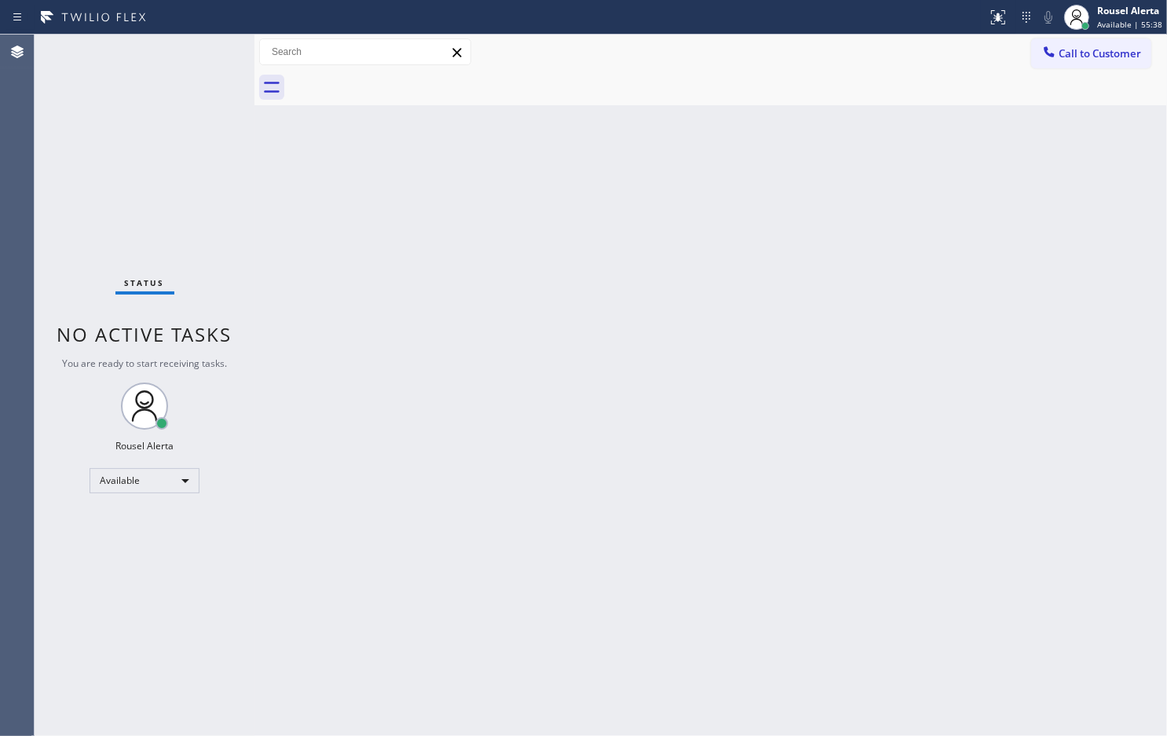
click at [520, 367] on div "Back to Dashboard Change Sender ID Customers Technicians Select a contact Outbo…" at bounding box center [711, 385] width 913 height 701
click at [202, 43] on div "Status No active tasks You are ready to start receiving tasks. Rousel Alerta Av…" at bounding box center [145, 385] width 220 height 701
click at [199, 53] on div "Status No active tasks You are ready to start receiving tasks. Rousel Alerta Av…" at bounding box center [145, 385] width 220 height 701
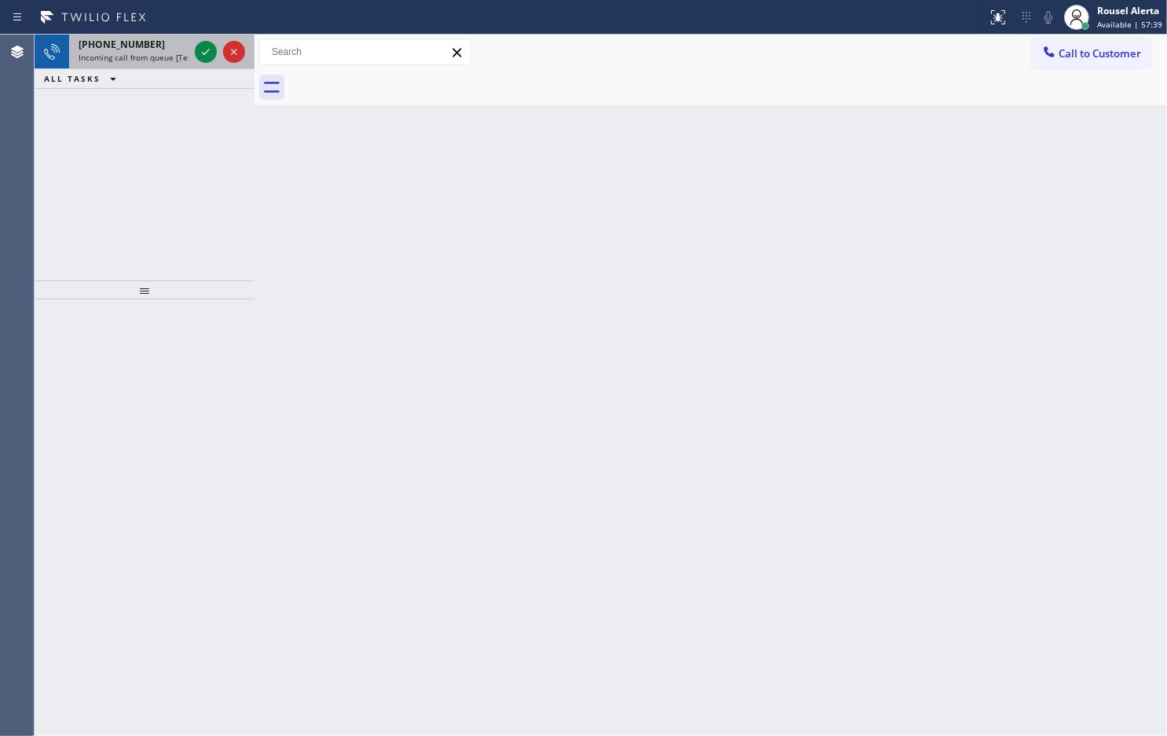
click at [143, 42] on div "+12015721181" at bounding box center [134, 44] width 110 height 13
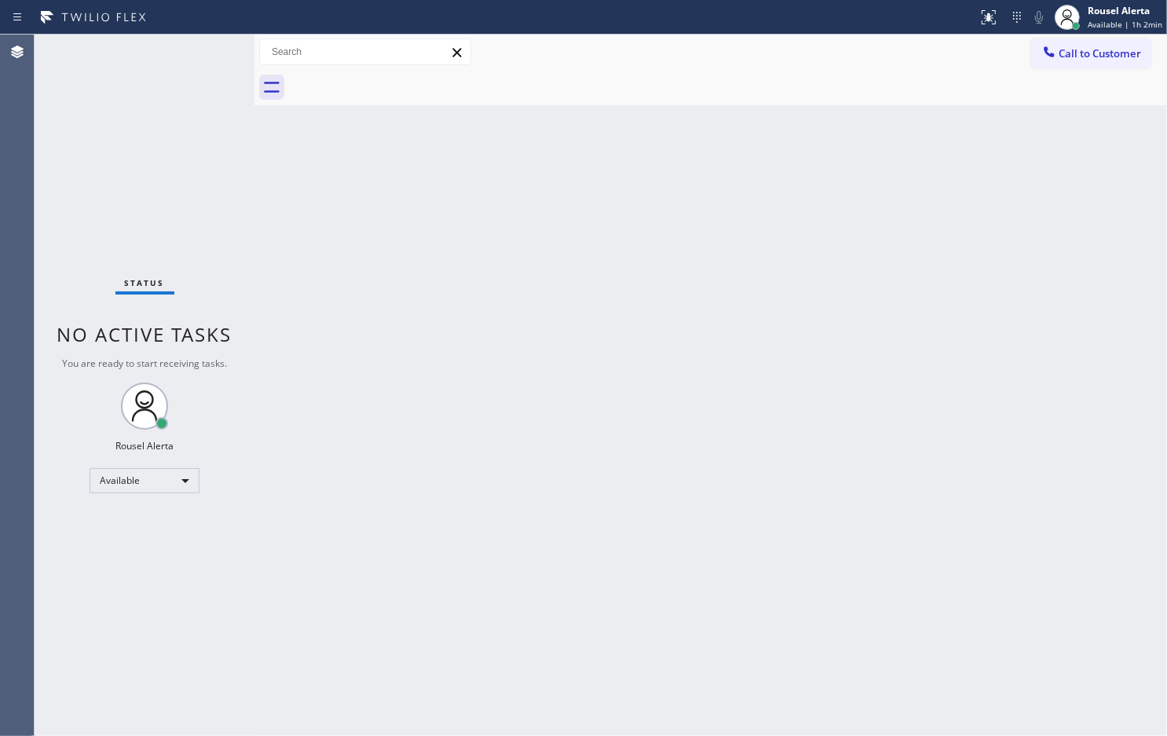
click at [517, 310] on div "Back to Dashboard Change Sender ID Customers Technicians Select a contact Outbo…" at bounding box center [711, 385] width 913 height 701
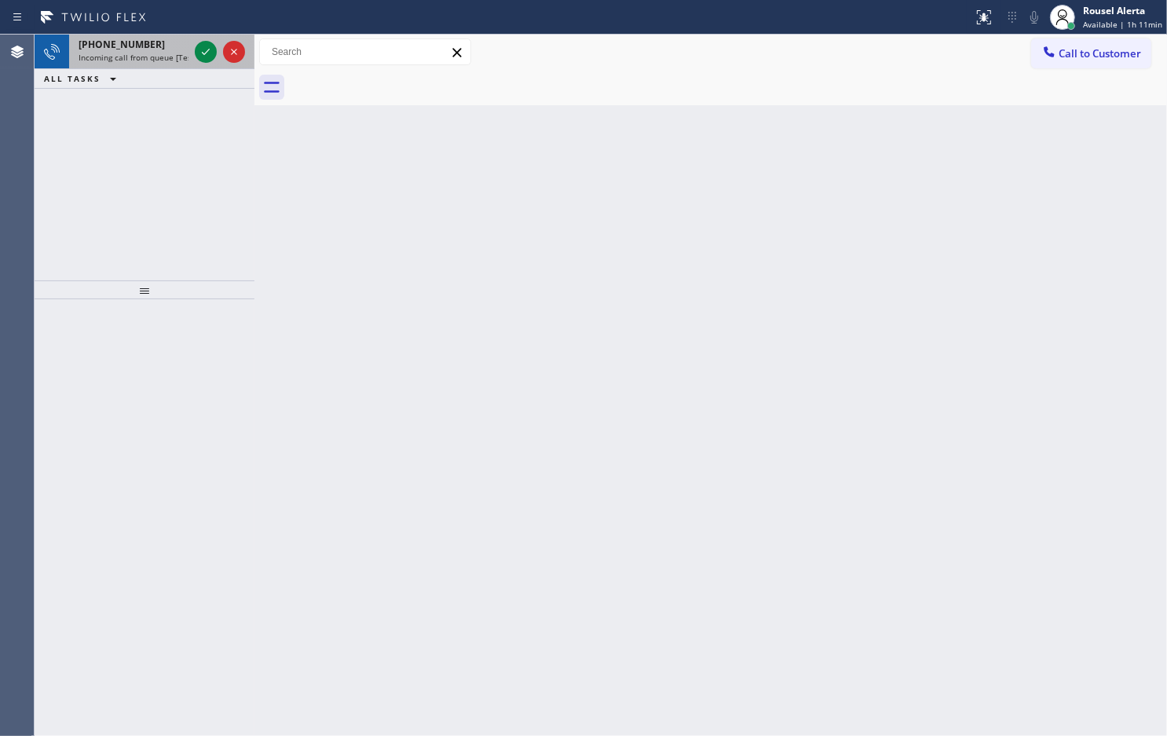
click at [141, 65] on div "+19543836738 Incoming call from queue [Test] All" at bounding box center [130, 52] width 123 height 35
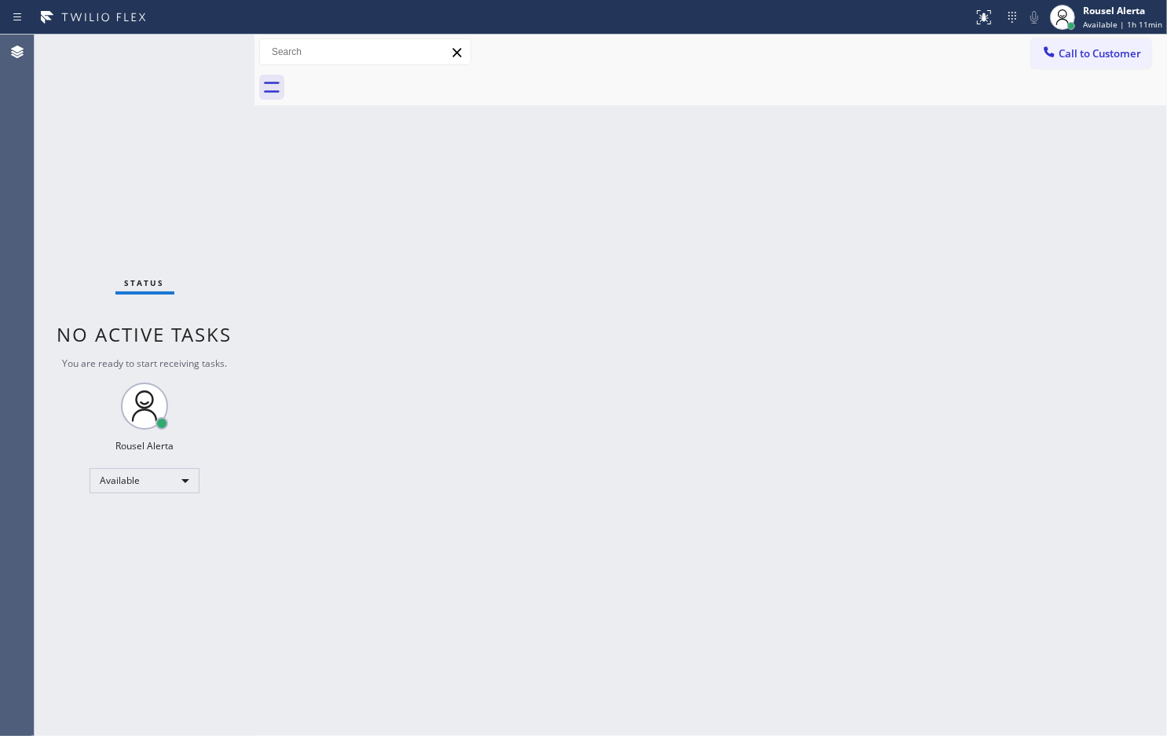
click at [187, 59] on div "Status No active tasks You are ready to start receiving tasks. Rousel Alerta Av…" at bounding box center [145, 385] width 220 height 701
click at [625, 372] on div "Back to Dashboard Change Sender ID Customers Technicians Select a contact Outbo…" at bounding box center [711, 385] width 913 height 701
drag, startPoint x: 261, startPoint y: 324, endPoint x: 252, endPoint y: 295, distance: 30.3
drag, startPoint x: 252, startPoint y: 295, endPoint x: 254, endPoint y: 284, distance: 11.9
click at [255, 284] on div at bounding box center [255, 385] width 0 height 701
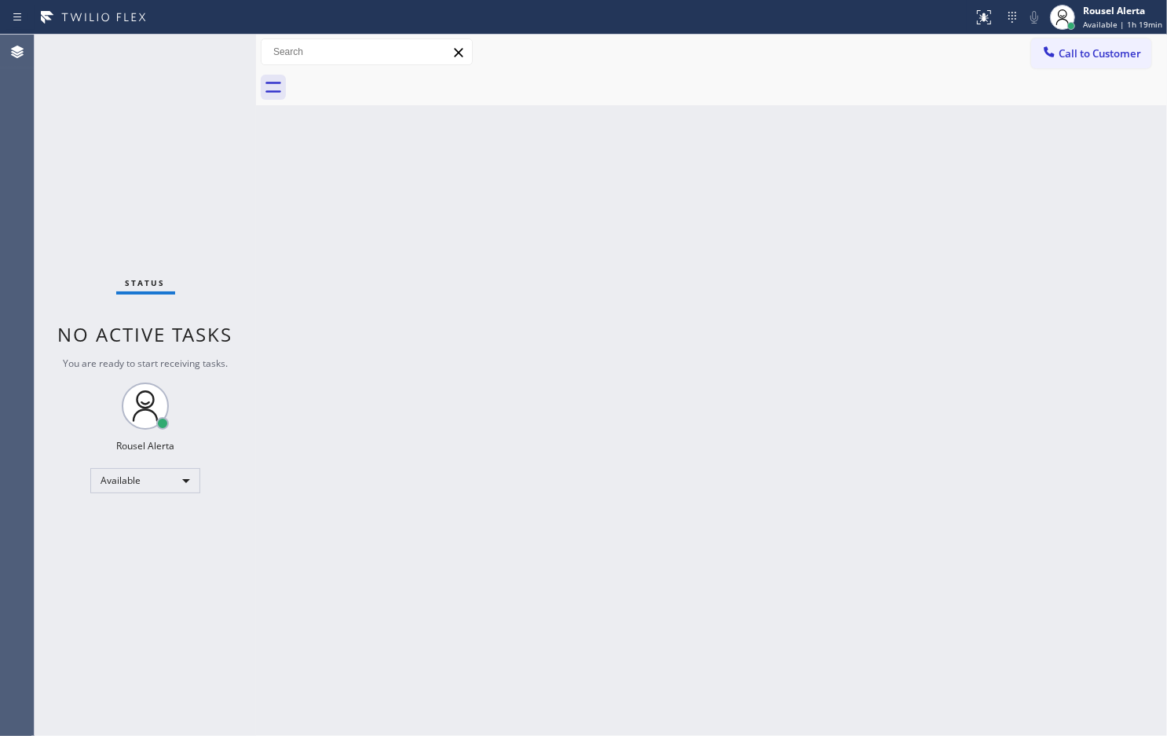
click at [256, 283] on div at bounding box center [256, 385] width 0 height 701
drag, startPoint x: 255, startPoint y: 283, endPoint x: 233, endPoint y: 313, distance: 37.1
drag, startPoint x: 233, startPoint y: 313, endPoint x: 248, endPoint y: 267, distance: 47.9
drag, startPoint x: 248, startPoint y: 267, endPoint x: 526, endPoint y: 196, distance: 286.9
click at [526, 191] on div "Back to Dashboard Change Sender ID Customers Technicians Select a contact Outbo…" at bounding box center [709, 385] width 916 height 701
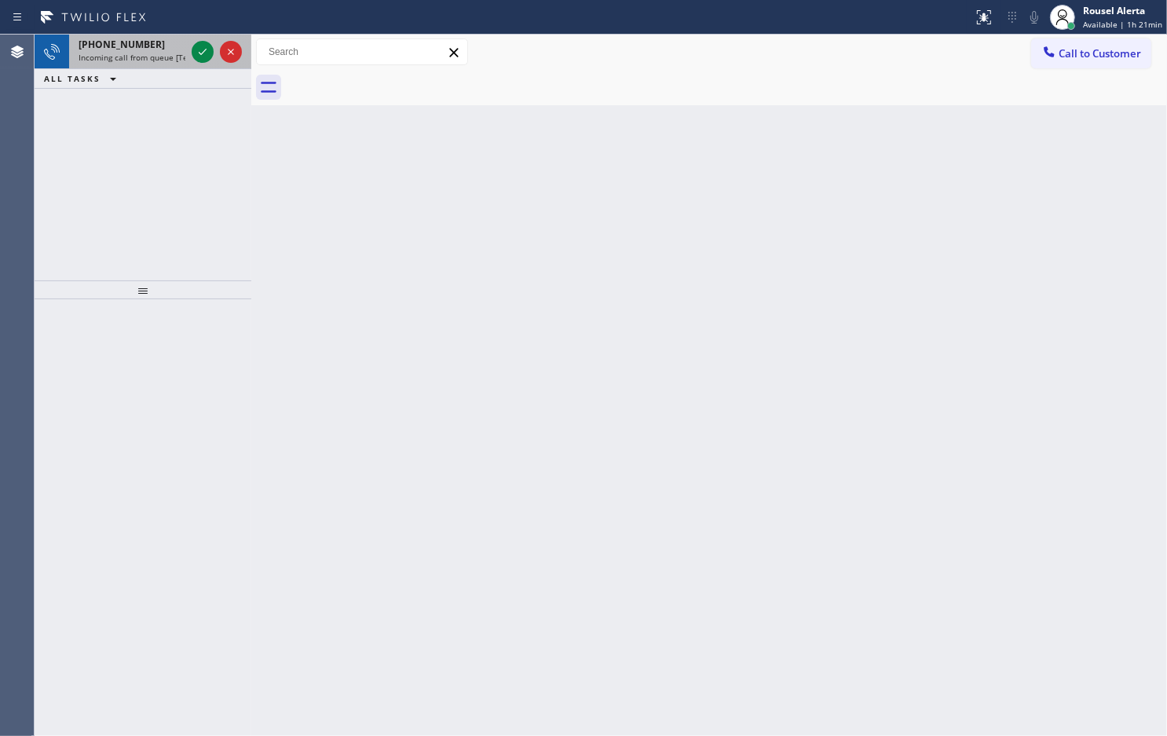
drag, startPoint x: 149, startPoint y: 65, endPoint x: 156, endPoint y: 59, distance: 8.9
click at [156, 59] on div "[PHONE_NUMBER] Incoming call from queue [Test] All" at bounding box center [128, 52] width 119 height 35
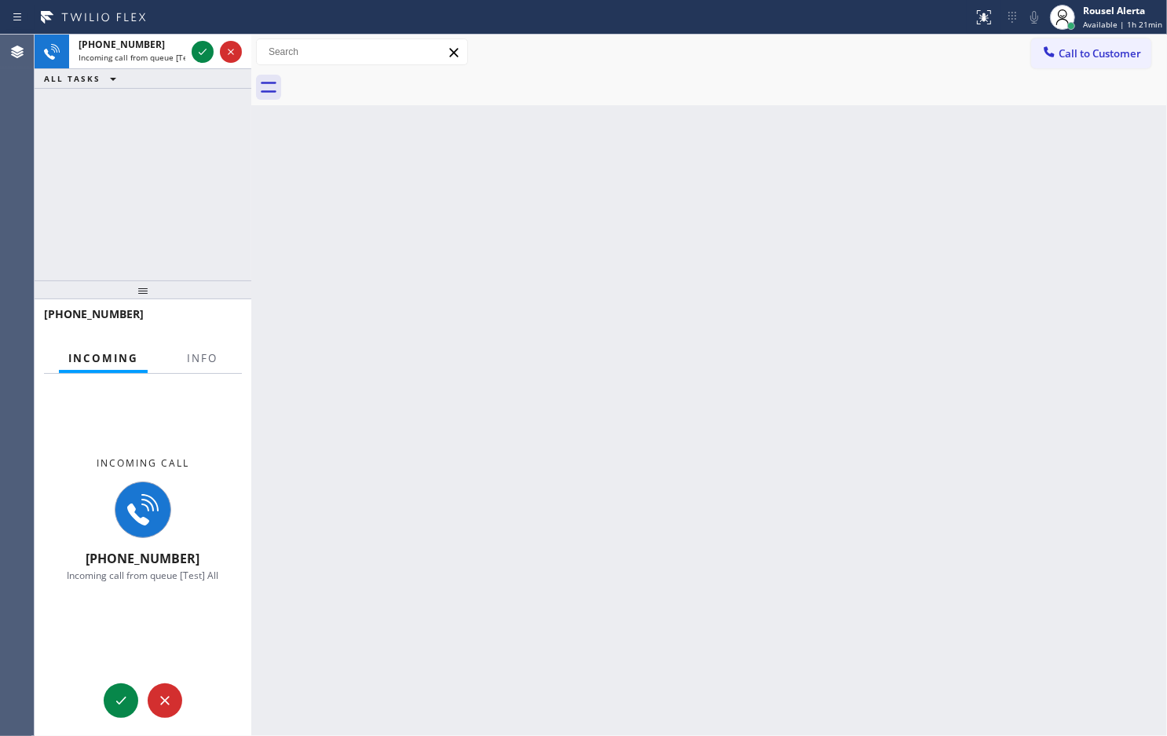
click at [206, 377] on div "Incoming call [PHONE_NUMBER] Incoming call from queue [Test] All" at bounding box center [143, 519] width 217 height 290
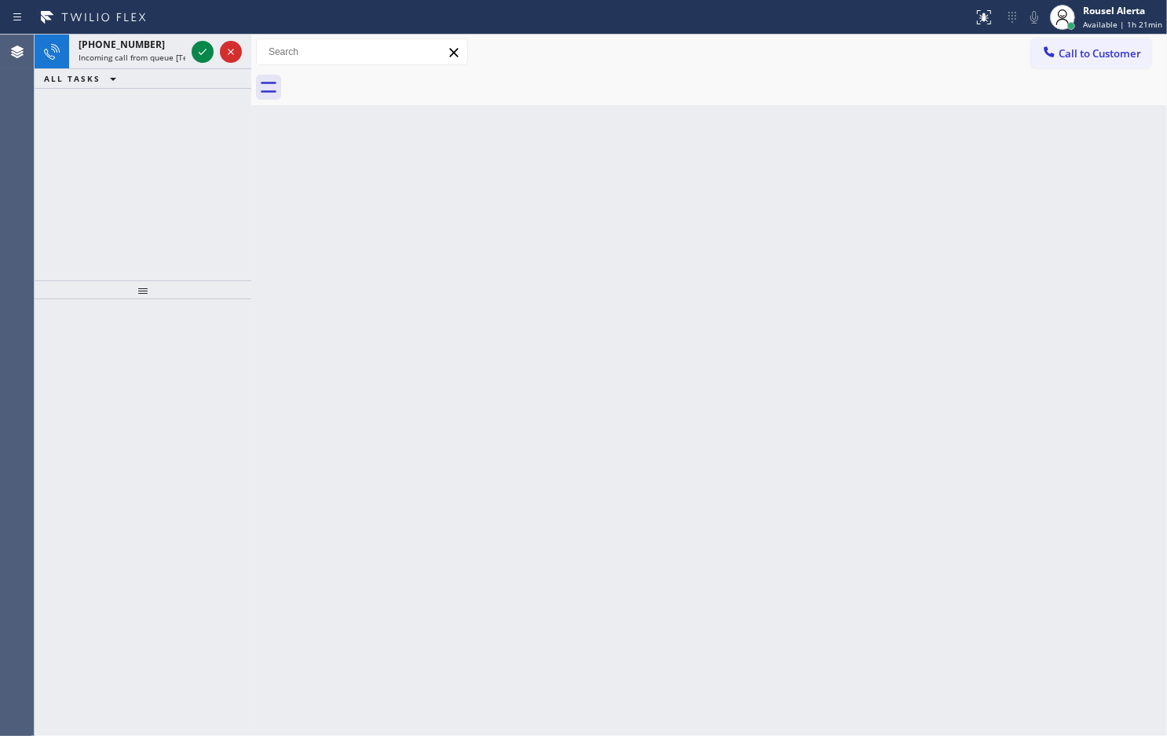
click at [366, 352] on div "Back to Dashboard Change Sender ID Customers Technicians Select a contact Outbo…" at bounding box center [709, 385] width 916 height 701
click at [159, 64] on div "[PHONE_NUMBER] Incoming call from queue [Test] All" at bounding box center [128, 52] width 119 height 35
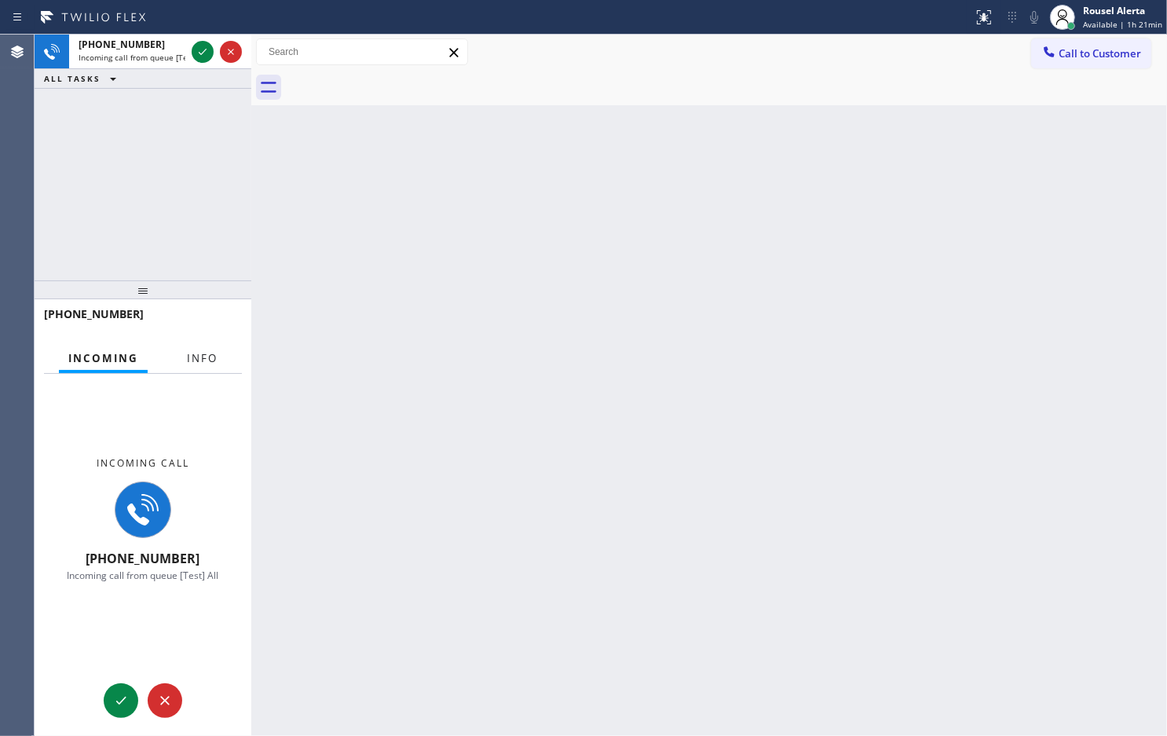
click at [198, 346] on button "Info" at bounding box center [202, 358] width 49 height 31
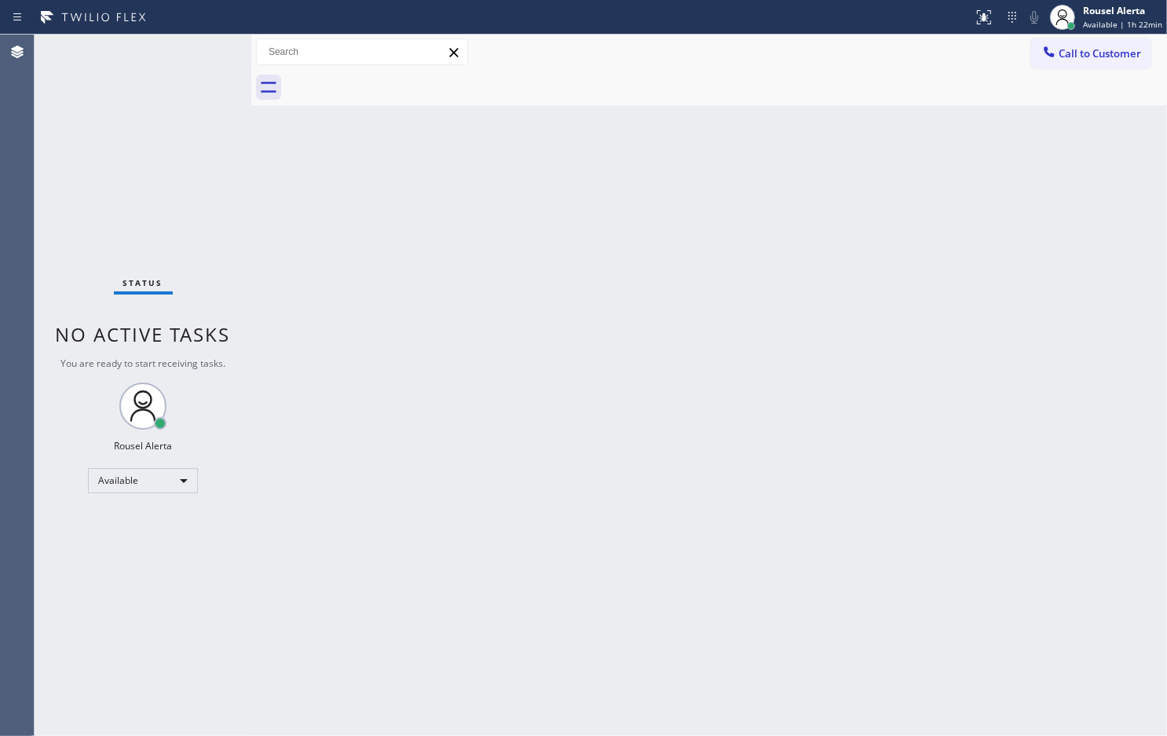
click at [153, 48] on div "Status No active tasks You are ready to start receiving tasks. Rousel Alerta Av…" at bounding box center [143, 385] width 217 height 701
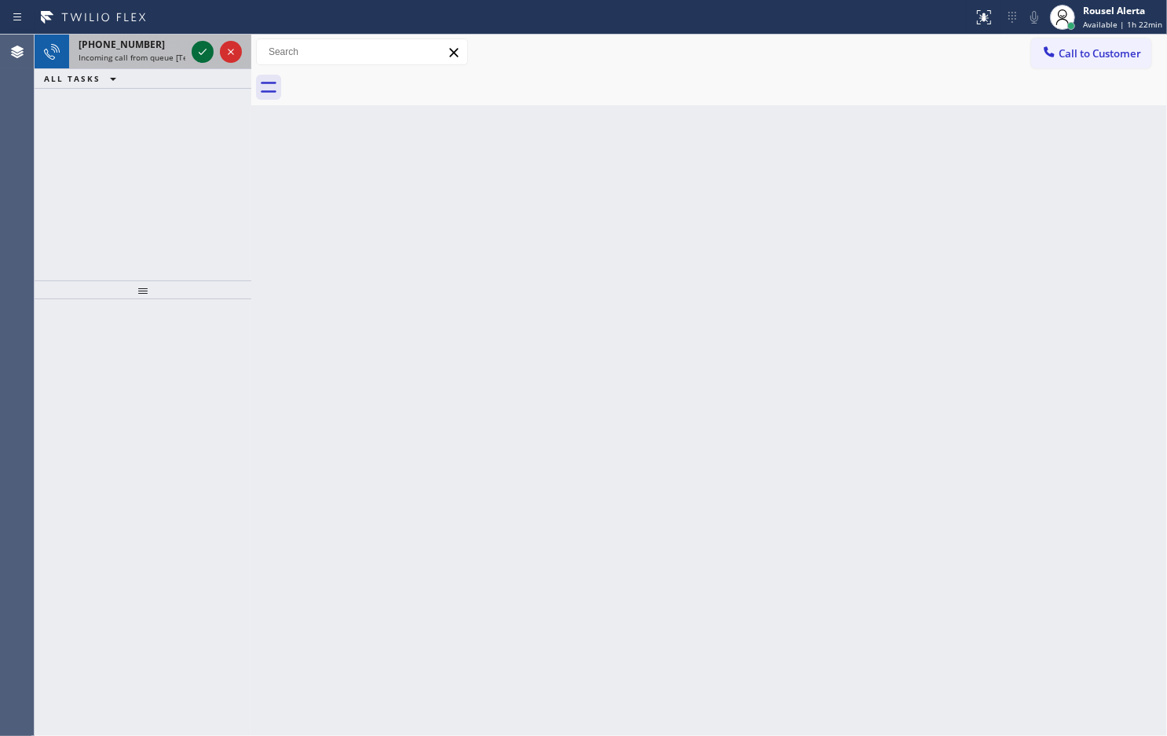
drag, startPoint x: 161, startPoint y: 61, endPoint x: 194, endPoint y: 57, distance: 33.2
click at [171, 60] on span "Incoming call from queue [Test] All" at bounding box center [144, 57] width 130 height 11
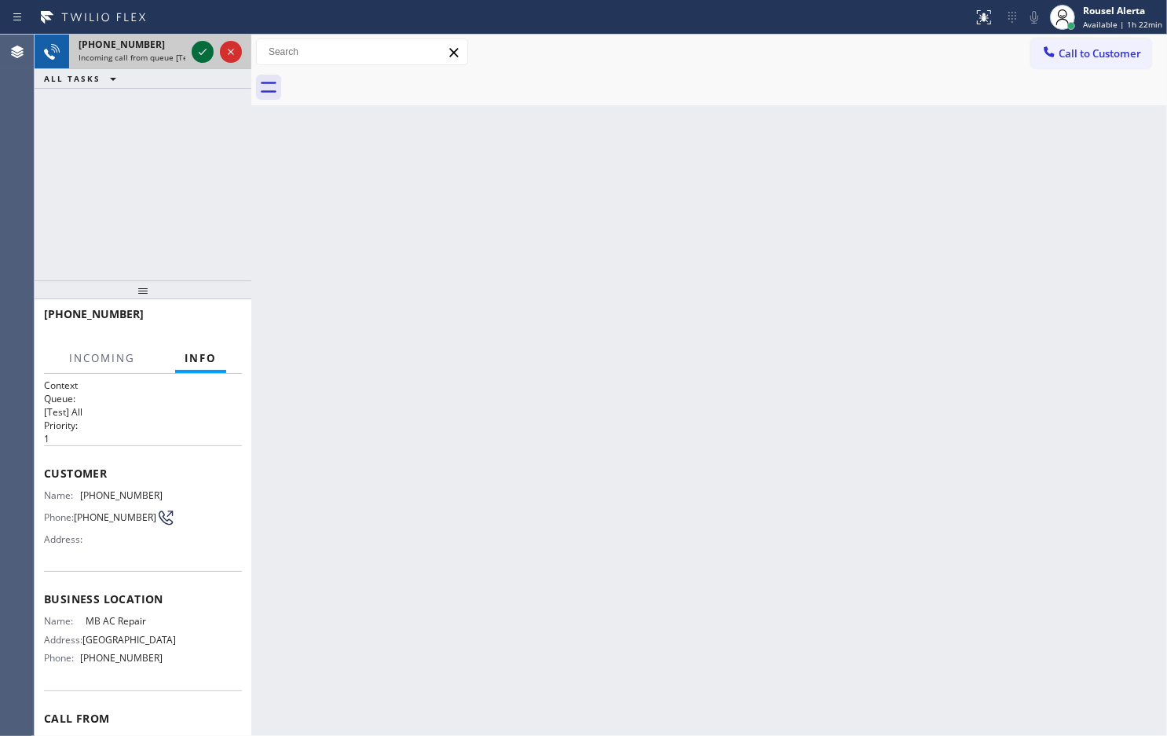
click at [198, 55] on icon at bounding box center [202, 51] width 19 height 19
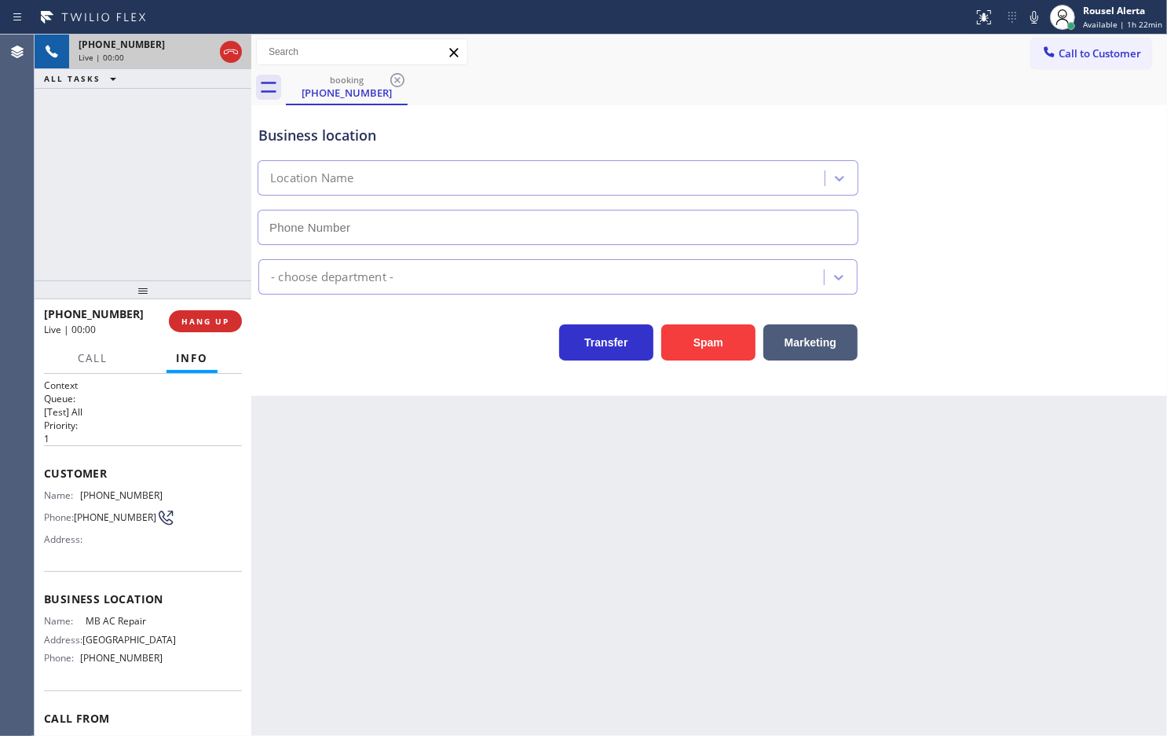
type input "[PHONE_NUMBER]"
click at [387, 526] on div "Back to Dashboard Change Sender ID Customers Technicians Select a contact Outbo…" at bounding box center [709, 385] width 916 height 701
click at [196, 324] on span "HANG UP" at bounding box center [205, 321] width 48 height 11
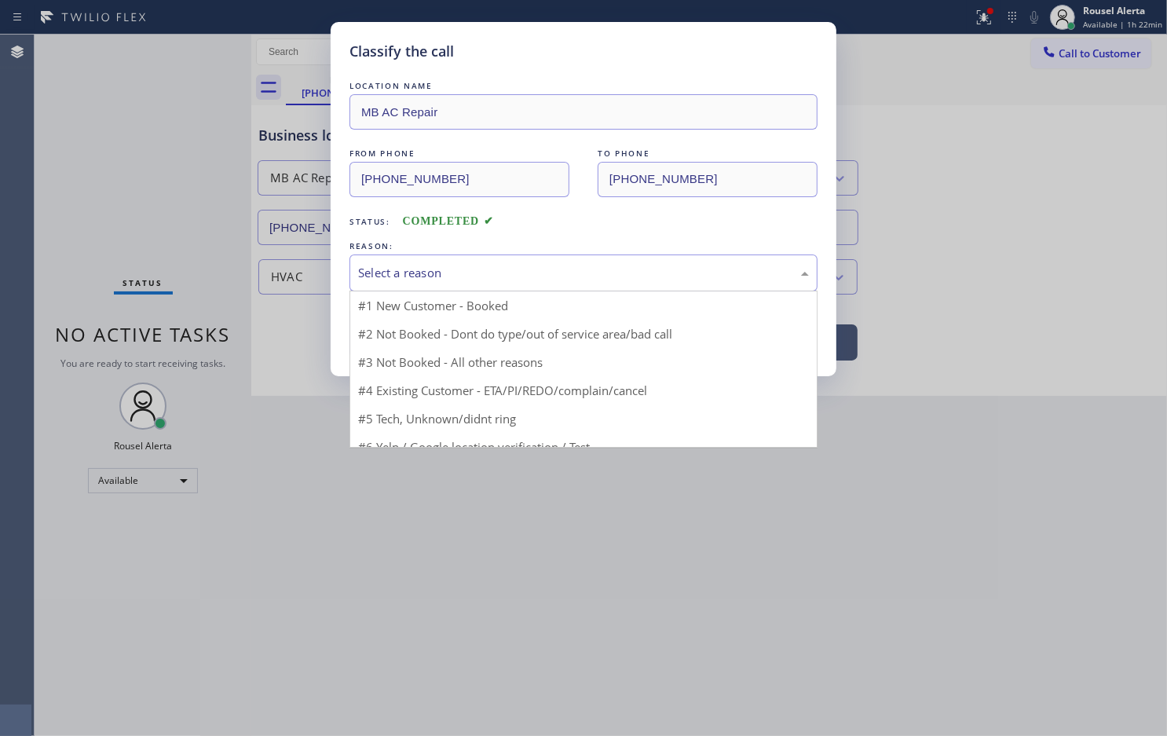
click at [369, 291] on div "Select a reason #1 New Customer - Booked #2 Not Booked - Dont do type/out of se…" at bounding box center [584, 273] width 468 height 37
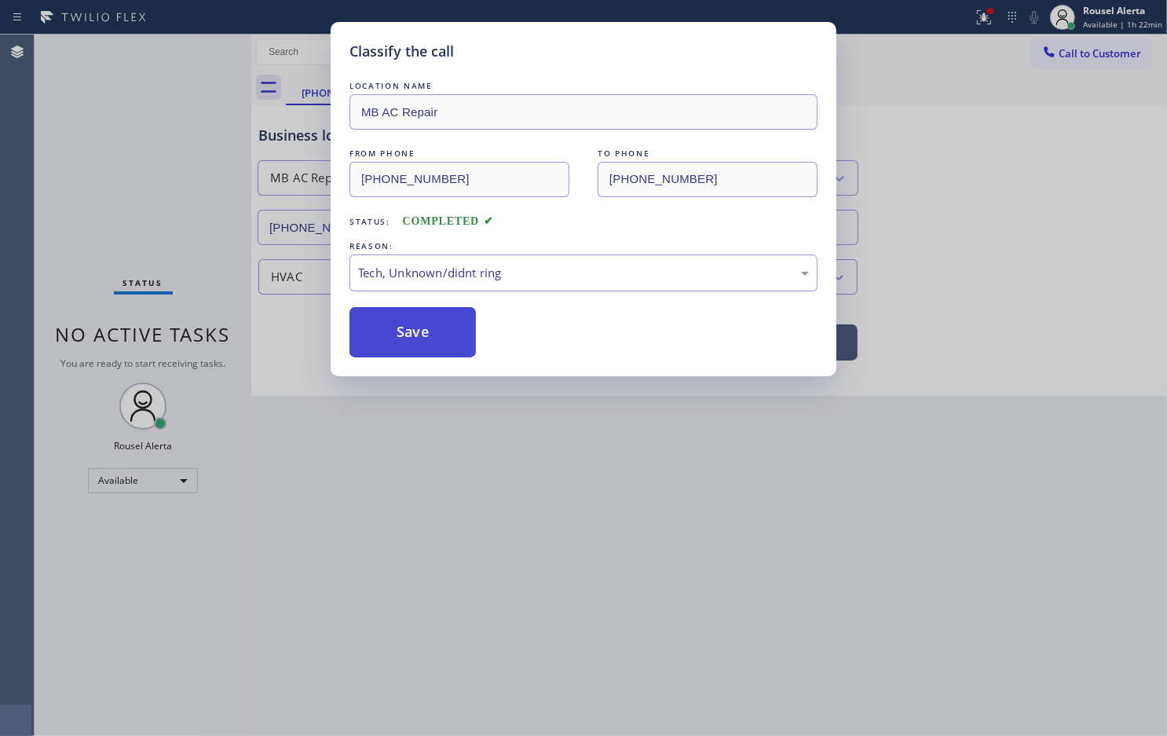
click at [413, 324] on button "Save" at bounding box center [413, 332] width 126 height 50
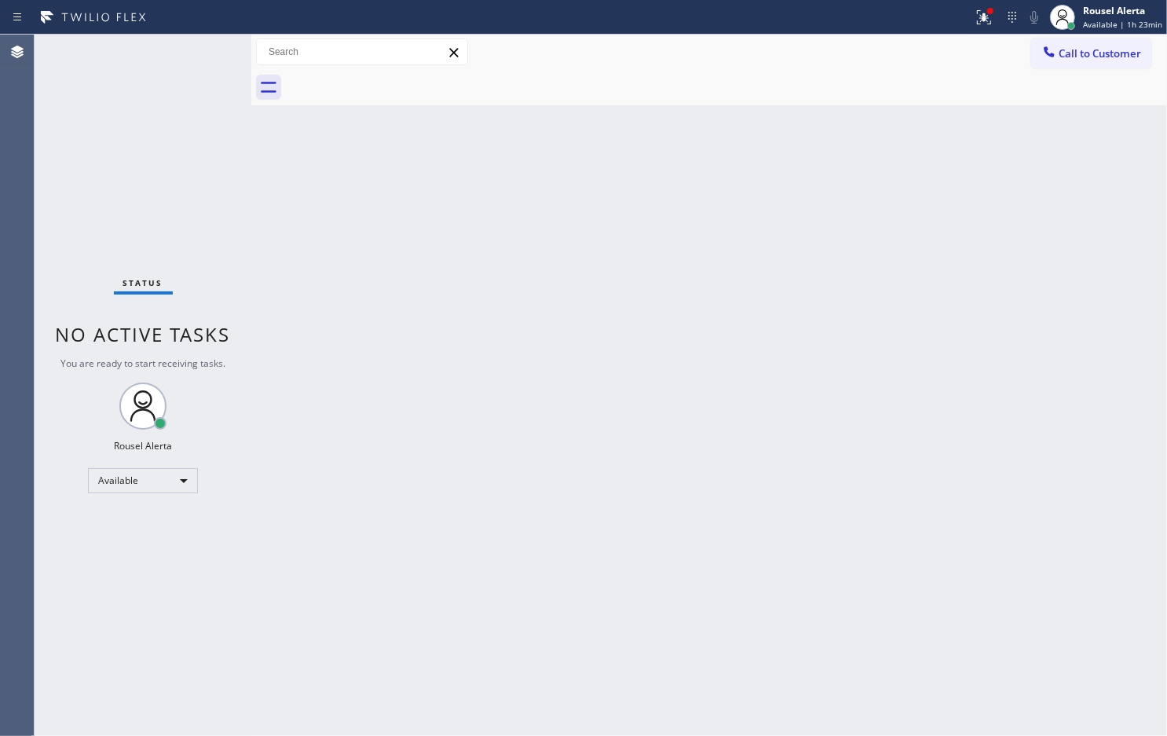
click at [162, 49] on div "Status No active tasks You are ready to start receiving tasks. Rousel Alerta Av…" at bounding box center [143, 385] width 217 height 701
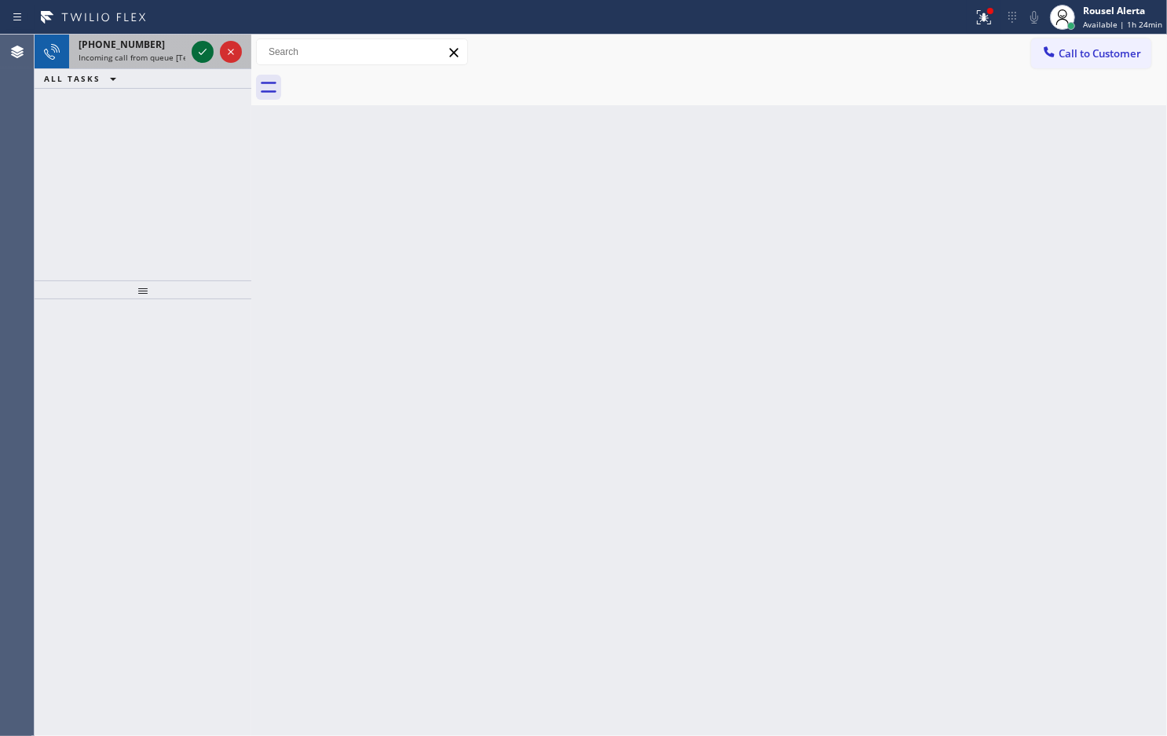
click at [200, 53] on icon at bounding box center [203, 52] width 8 height 6
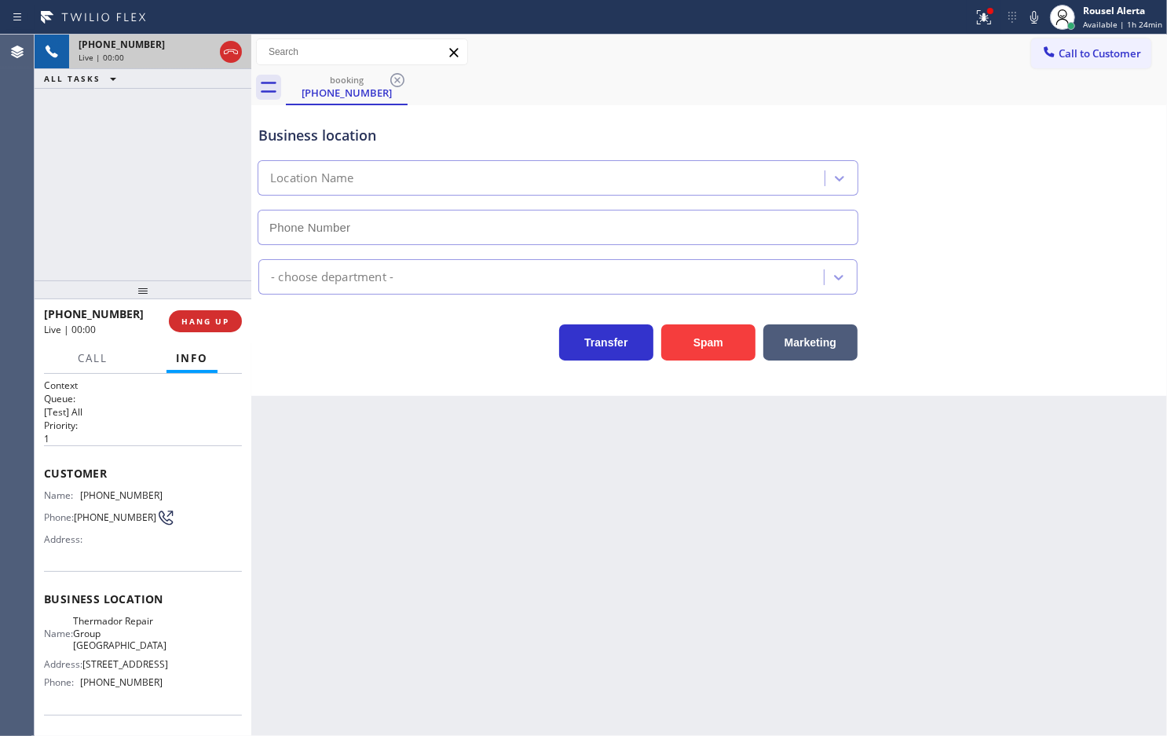
type input "[PHONE_NUMBER]"
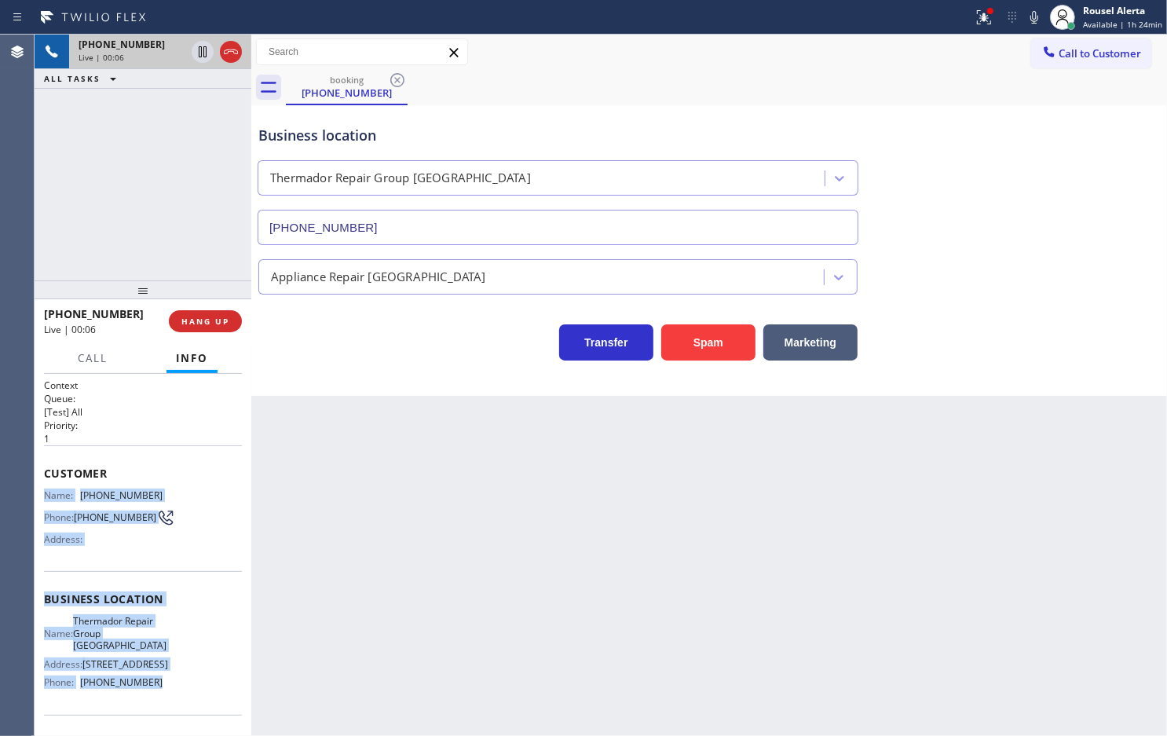
drag, startPoint x: 51, startPoint y: 497, endPoint x: 170, endPoint y: 695, distance: 231.2
click at [170, 695] on div "Context Queue: [Test] All Priority: 1 Customer Name: [PHONE_NUMBER] Phone: [PHO…" at bounding box center [143, 606] width 198 height 455
copy div "Name: [PHONE_NUMBER] Phone: [PHONE_NUMBER] Address: Business location Name: The…"
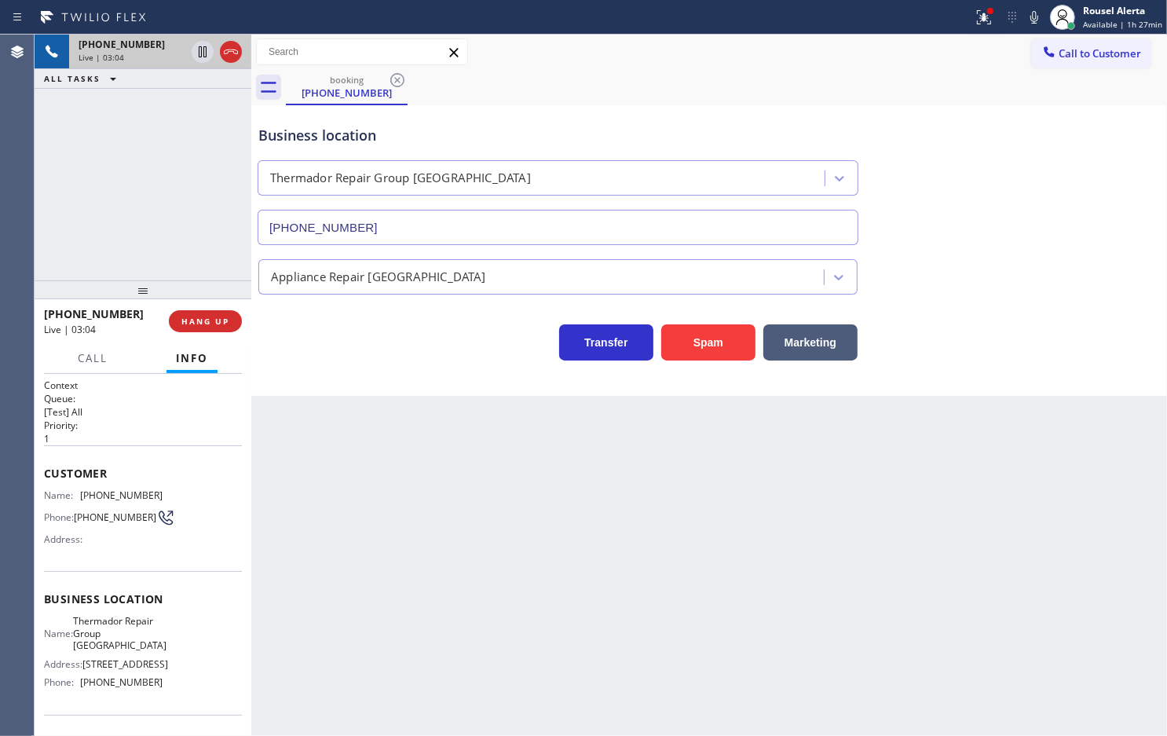
click at [452, 623] on div "Back to Dashboard Change Sender ID Customers Technicians Select a contact Outbo…" at bounding box center [709, 385] width 916 height 701
click at [130, 120] on div "[PHONE_NUMBER] Live | 03:05 ALL TASKS ALL TASKS ACTIVE TASKS TASKS IN WRAP UP" at bounding box center [143, 158] width 217 height 246
click at [199, 51] on icon at bounding box center [203, 51] width 8 height 11
click at [1044, 14] on icon at bounding box center [1034, 17] width 19 height 19
click at [531, 491] on div "Back to Dashboard Change Sender ID Customers Technicians Select a contact Outbo…" at bounding box center [709, 385] width 916 height 701
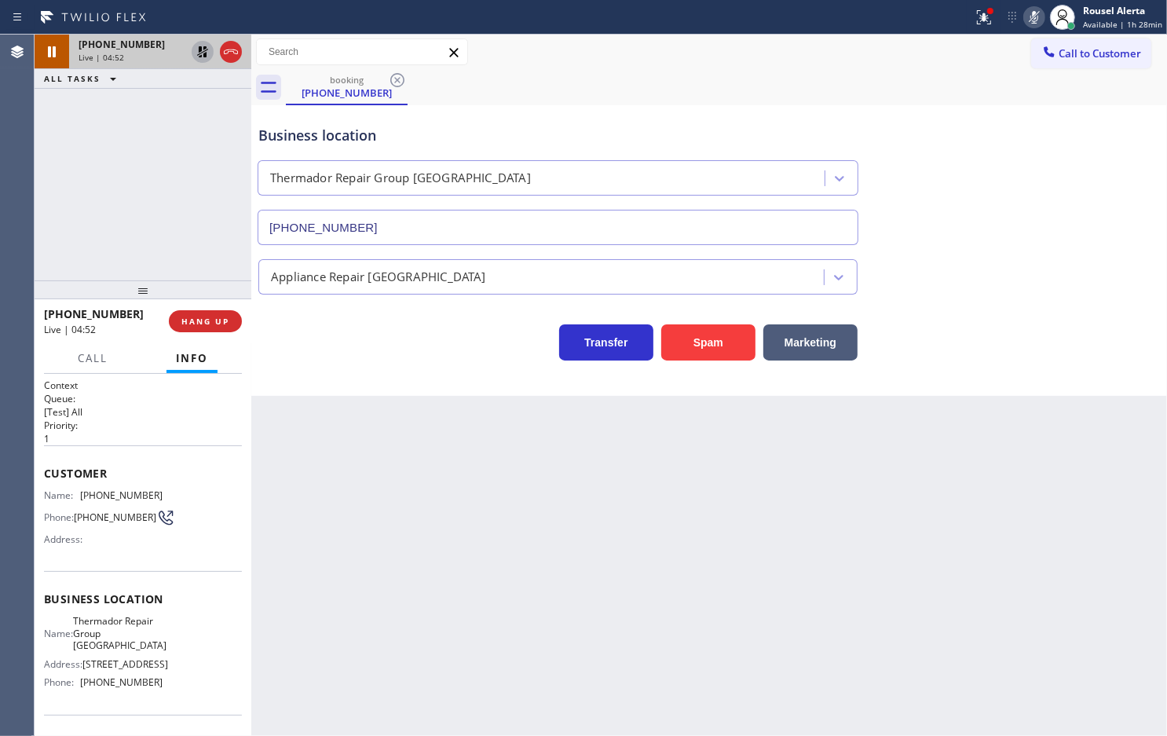
click at [181, 134] on div "[PHONE_NUMBER] Live | 04:52 ALL TASKS ALL TASKS ACTIVE TASKS TASKS IN WRAP UP" at bounding box center [143, 158] width 217 height 246
click at [198, 53] on icon at bounding box center [202, 51] width 19 height 19
click at [1044, 18] on icon at bounding box center [1034, 17] width 19 height 19
drag, startPoint x: 224, startPoint y: 323, endPoint x: 189, endPoint y: 167, distance: 159.3
click at [222, 322] on span "HANG UP" at bounding box center [205, 321] width 48 height 11
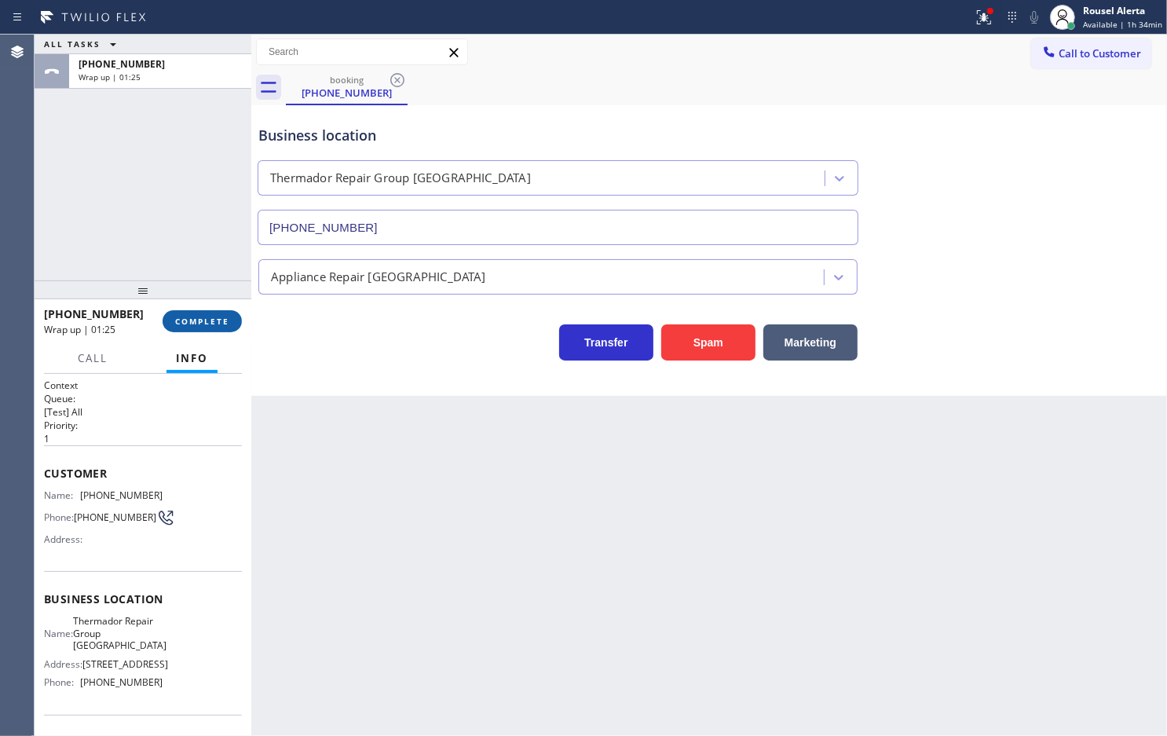
click at [196, 326] on span "COMPLETE" at bounding box center [202, 321] width 54 height 11
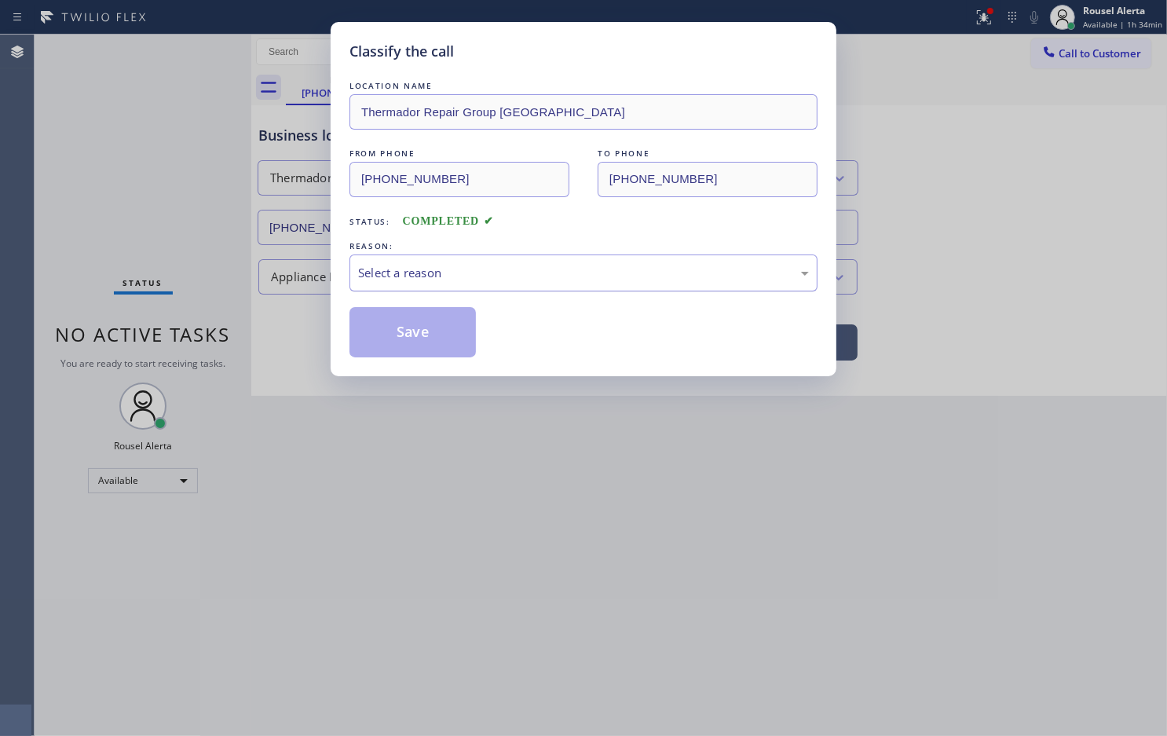
click at [449, 271] on div "Select a reason" at bounding box center [583, 273] width 451 height 18
click at [438, 339] on button "Save" at bounding box center [413, 332] width 126 height 50
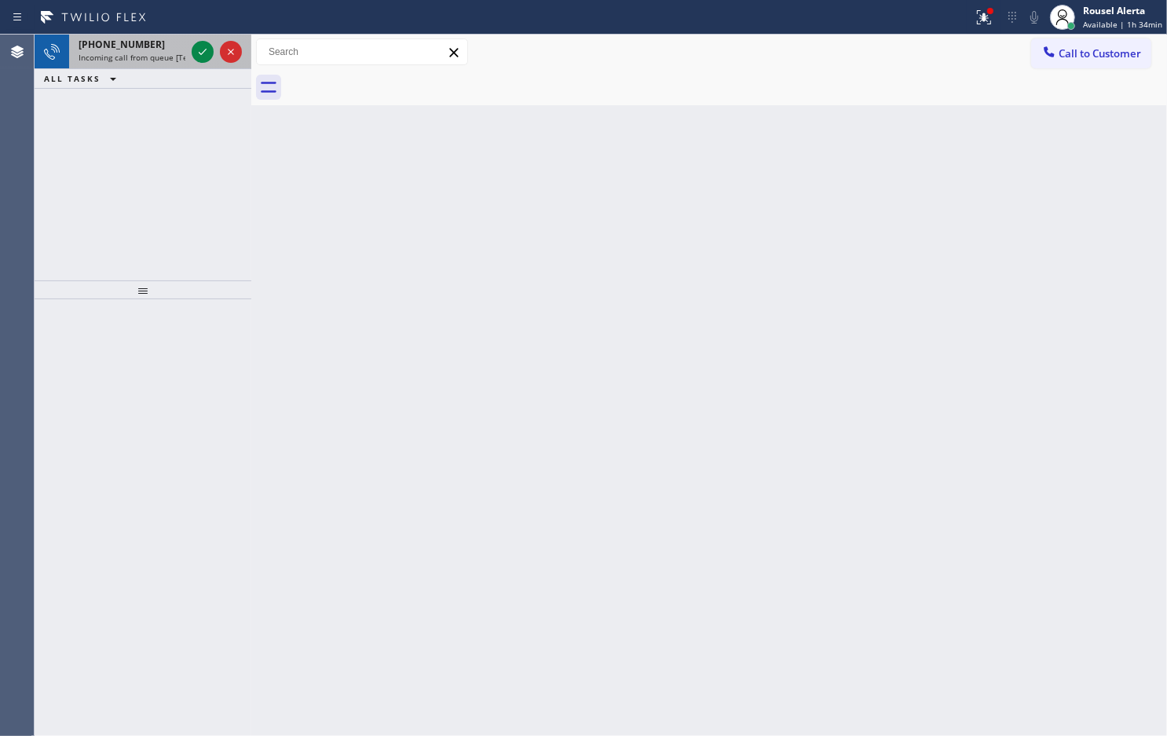
click at [146, 39] on div "[PHONE_NUMBER]" at bounding box center [132, 44] width 107 height 13
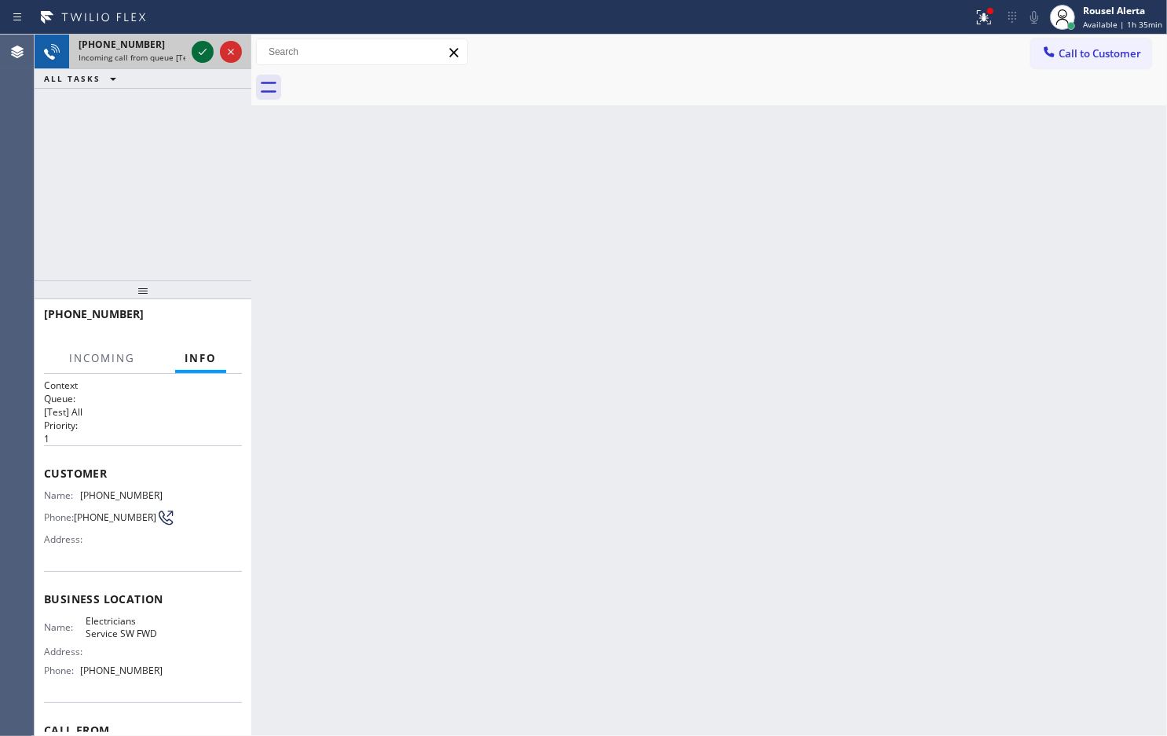
click at [198, 56] on icon at bounding box center [202, 51] width 19 height 19
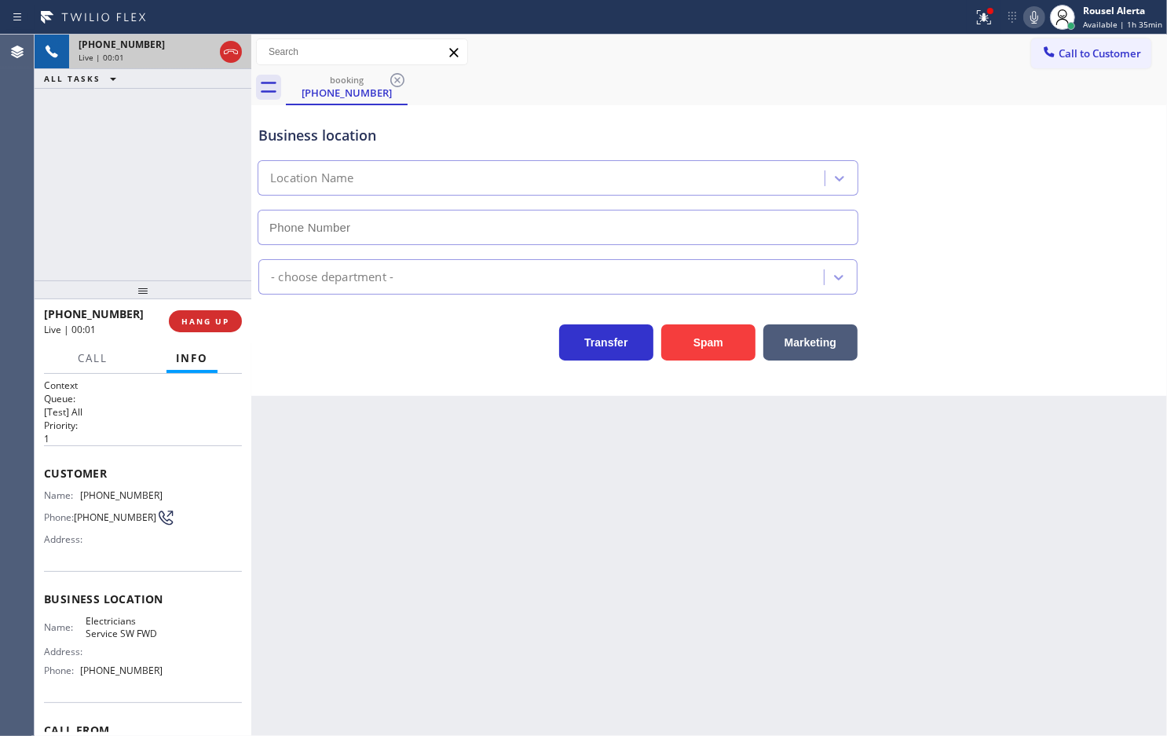
type input "[PHONE_NUMBER]"
click at [449, 535] on div "Back to Dashboard Change Sender ID Customers Technicians Select a contact Outbo…" at bounding box center [709, 385] width 916 height 701
click at [713, 583] on div "Back to Dashboard Change Sender ID Customers Technicians Select a contact Outbo…" at bounding box center [709, 385] width 916 height 701
drag, startPoint x: 205, startPoint y: 312, endPoint x: 295, endPoint y: 316, distance: 89.6
click at [205, 312] on button "HANG UP" at bounding box center [205, 321] width 73 height 22
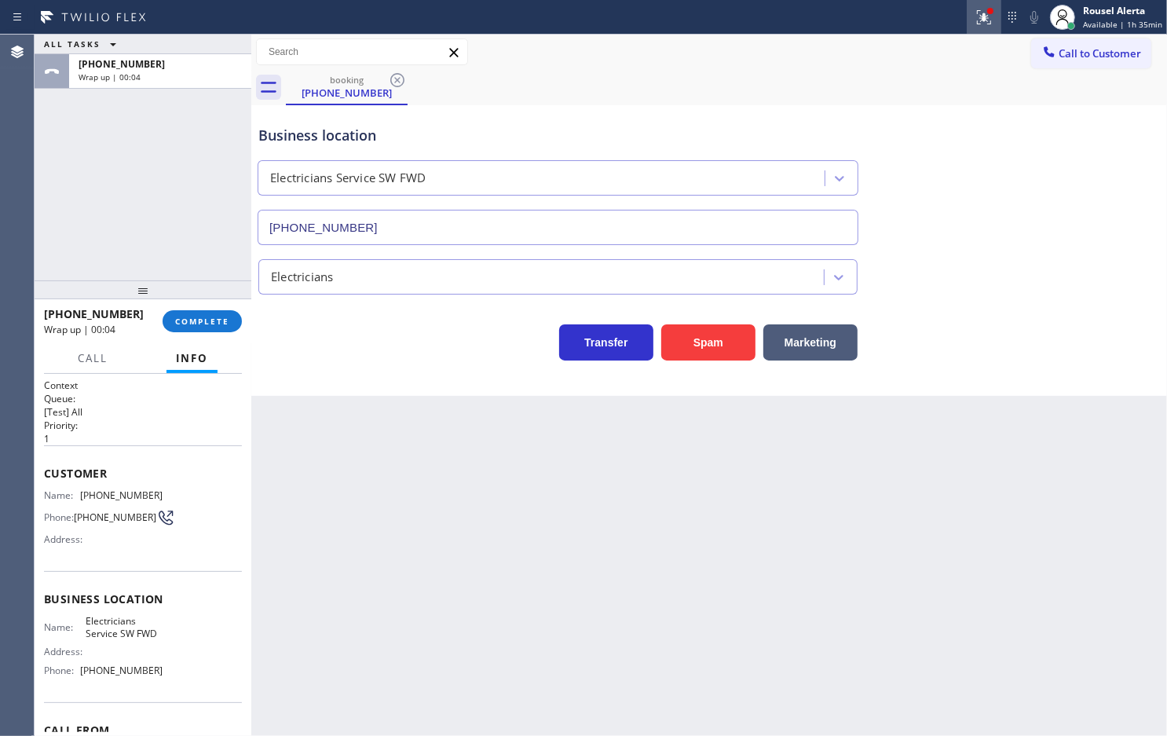
click at [980, 30] on button at bounding box center [984, 17] width 35 height 35
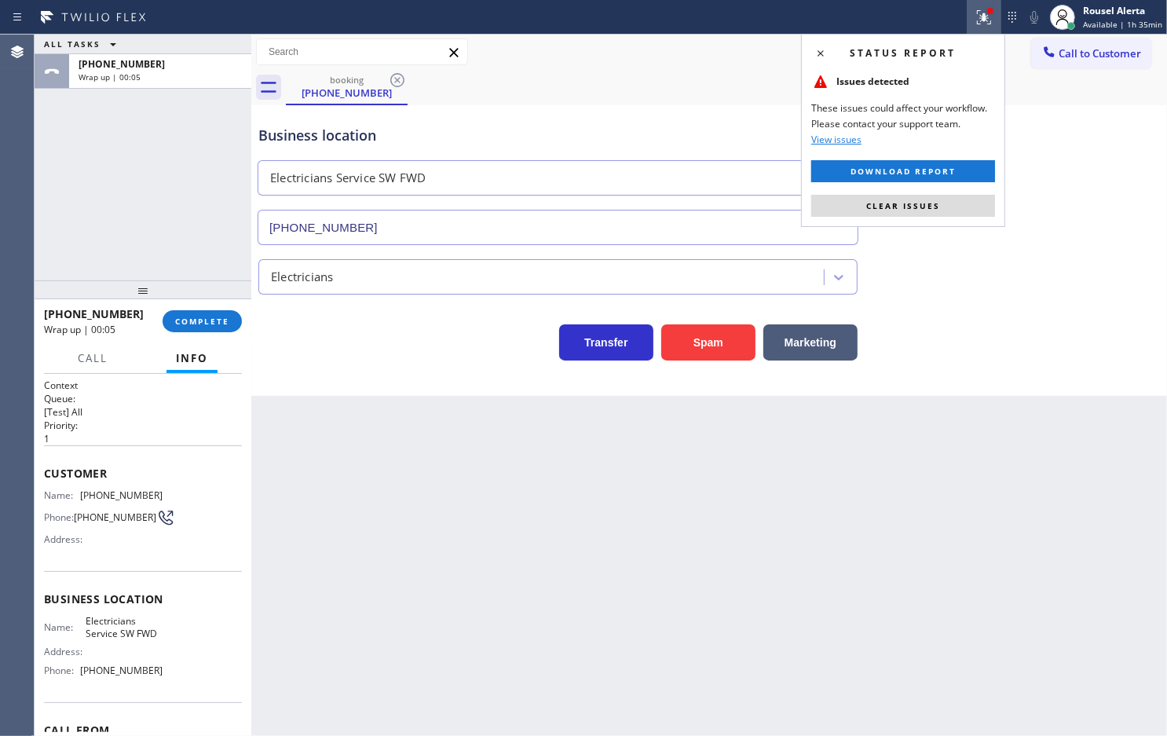
click at [940, 196] on button "Clear issues" at bounding box center [903, 206] width 184 height 22
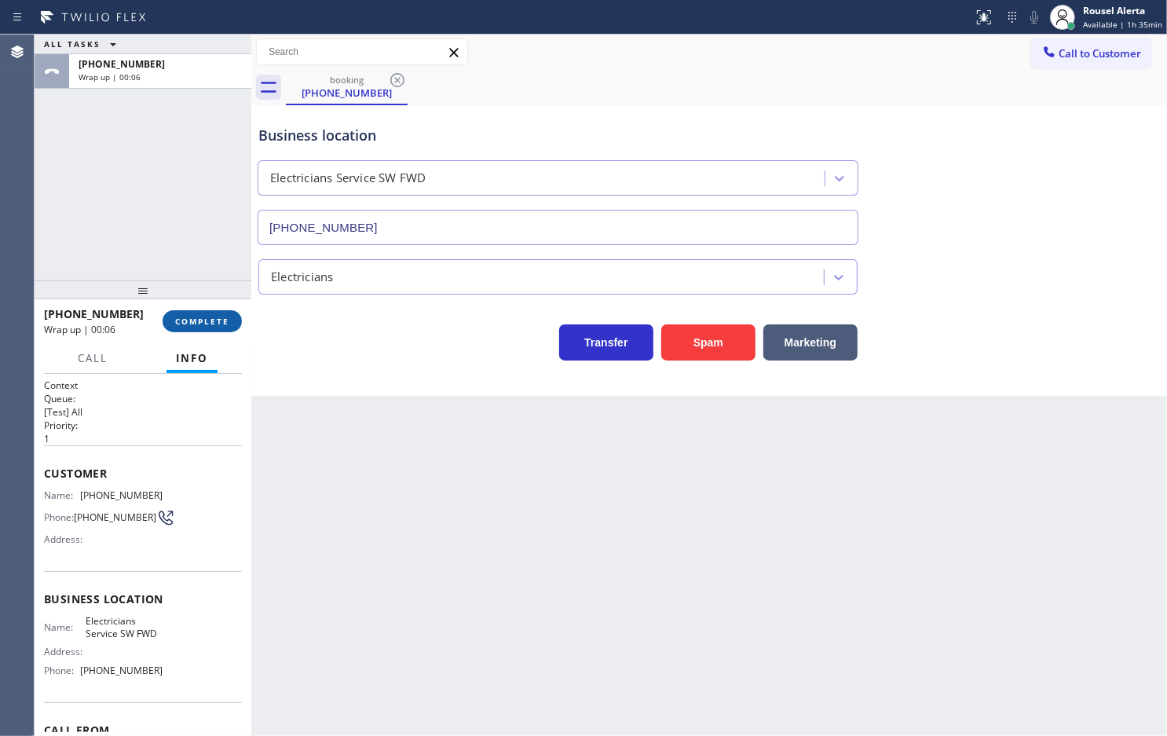
click at [217, 312] on button "COMPLETE" at bounding box center [202, 321] width 79 height 22
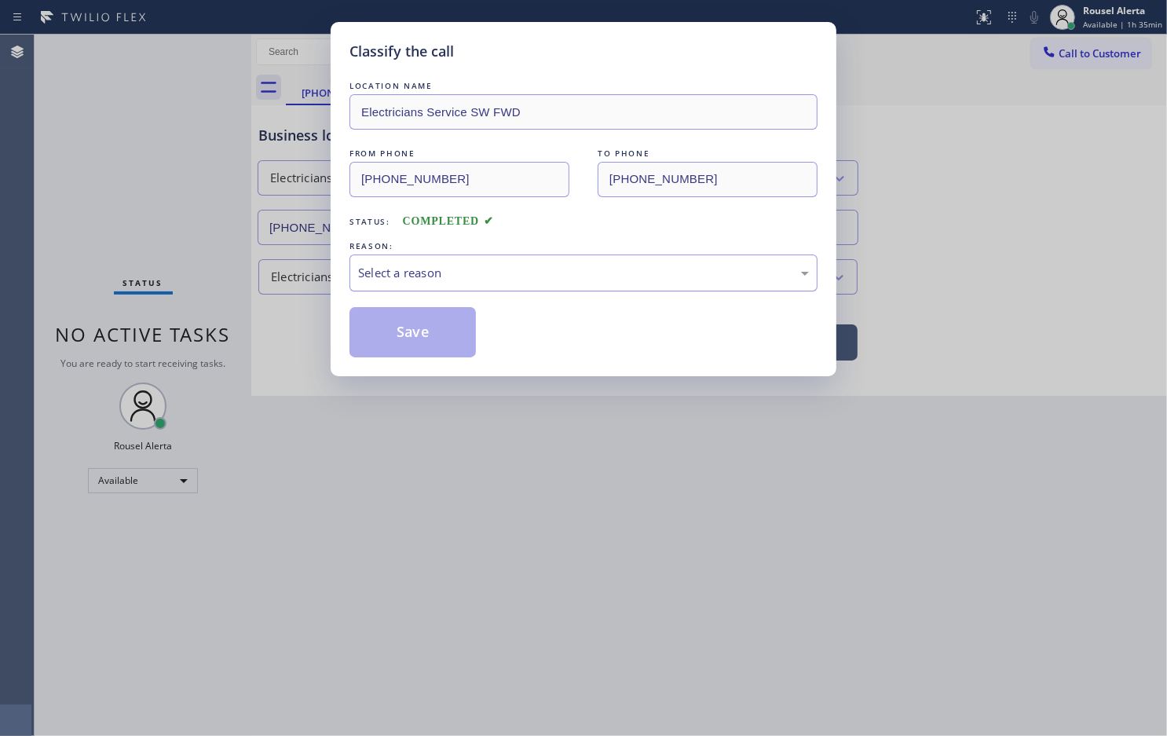
click at [518, 271] on div "Select a reason" at bounding box center [583, 273] width 451 height 18
click at [407, 328] on button "Save" at bounding box center [413, 332] width 126 height 50
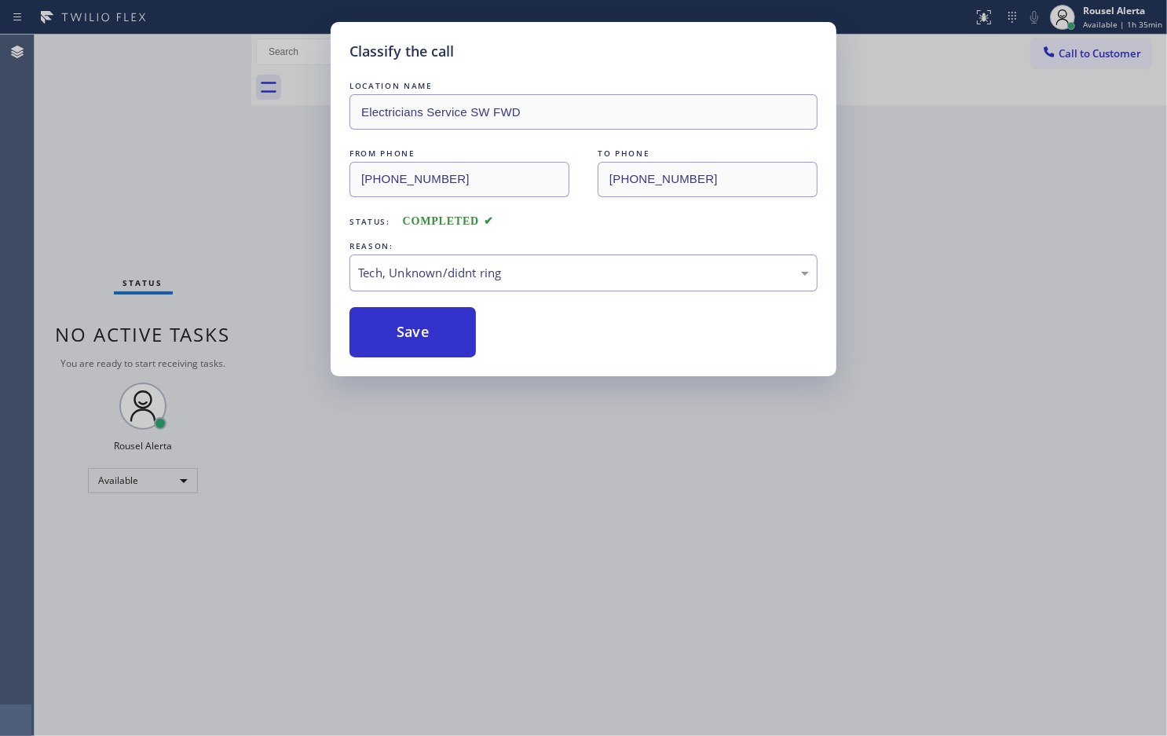
click at [668, 628] on div "Classify the call LOCATION NAME Electricians Service SW FWD FROM PHONE [PHONE_N…" at bounding box center [583, 368] width 1167 height 736
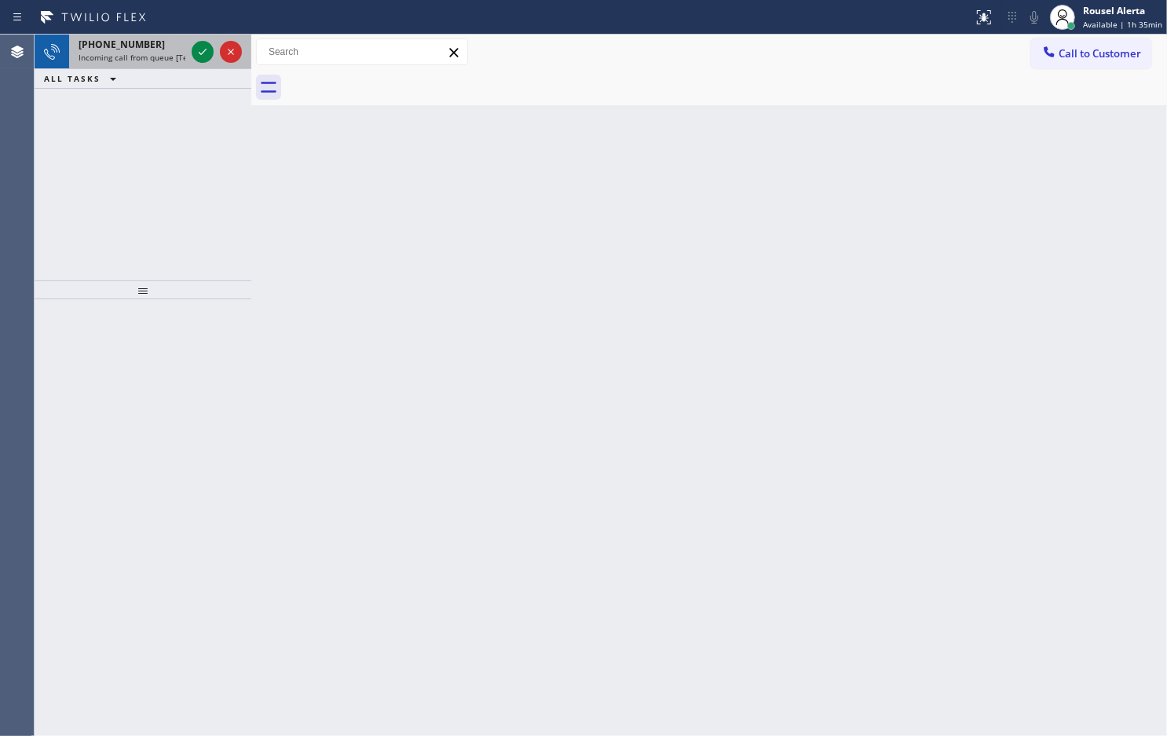
click at [154, 52] on span "Incoming call from queue [Test] All" at bounding box center [144, 57] width 130 height 11
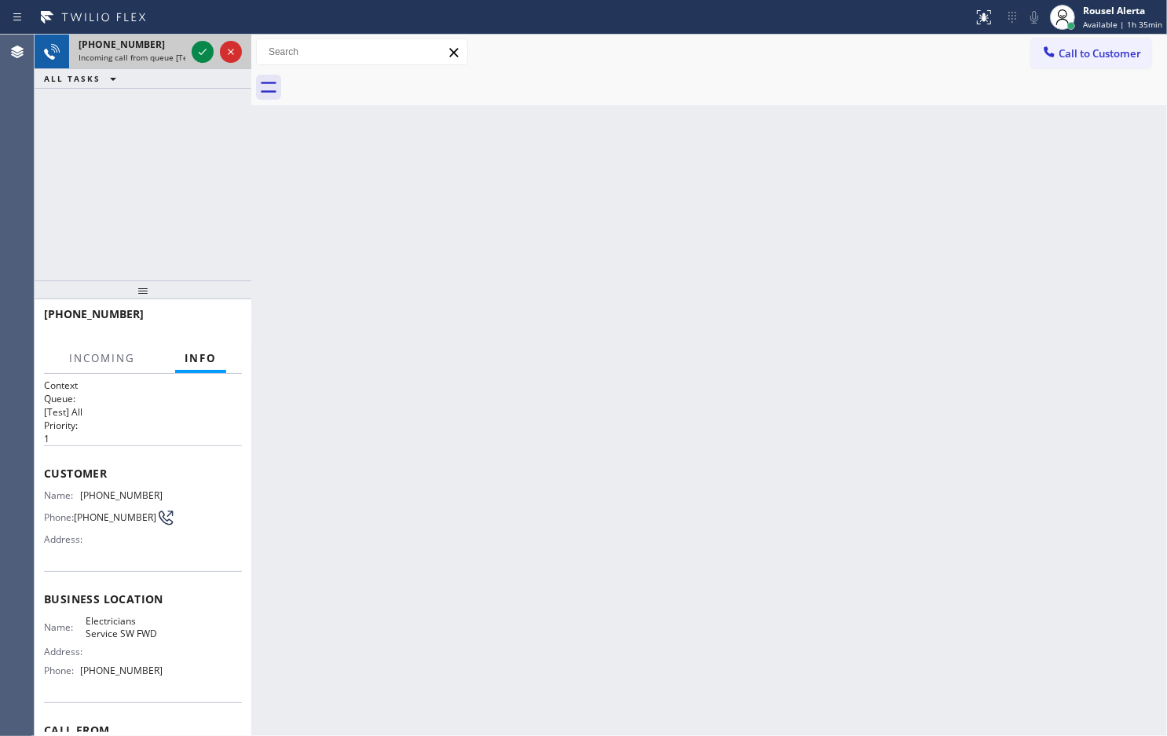
click at [159, 49] on div "[PHONE_NUMBER]" at bounding box center [132, 44] width 107 height 13
click at [163, 49] on div "[PHONE_NUMBER]" at bounding box center [132, 44] width 107 height 13
click at [165, 49] on div "[PHONE_NUMBER]" at bounding box center [132, 44] width 107 height 13
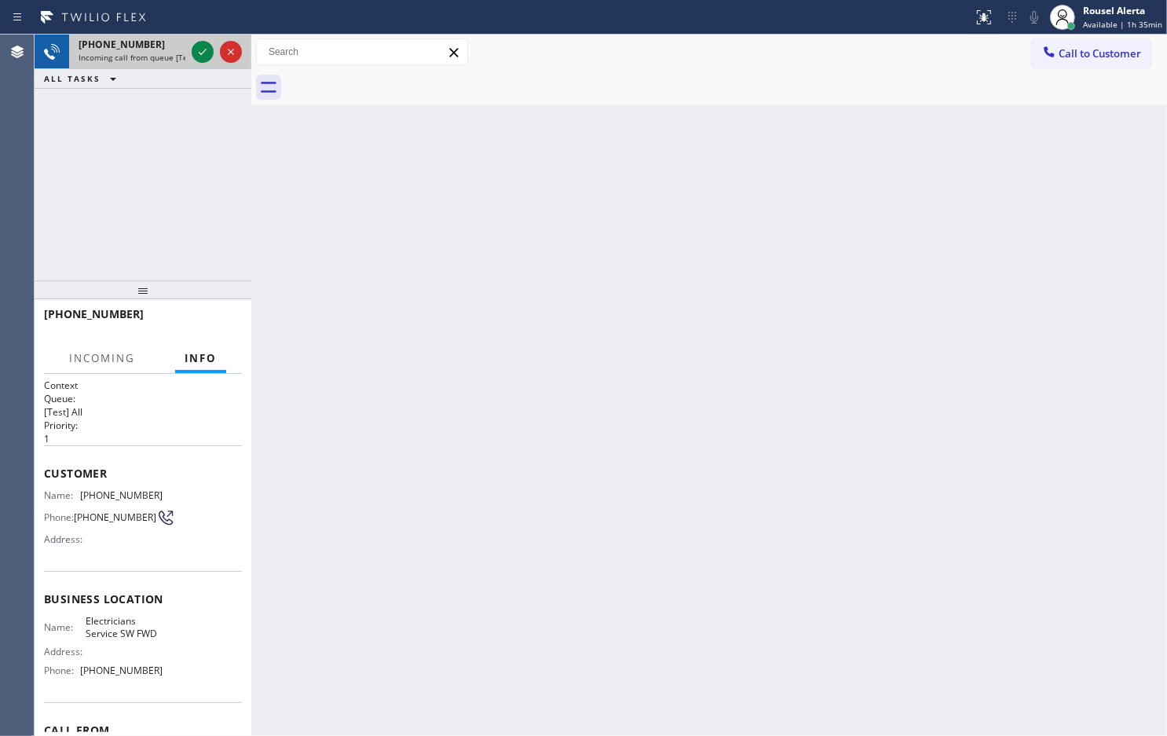
click at [166, 49] on div "[PHONE_NUMBER]" at bounding box center [132, 44] width 107 height 13
click at [174, 49] on div "[PHONE_NUMBER]" at bounding box center [132, 44] width 107 height 13
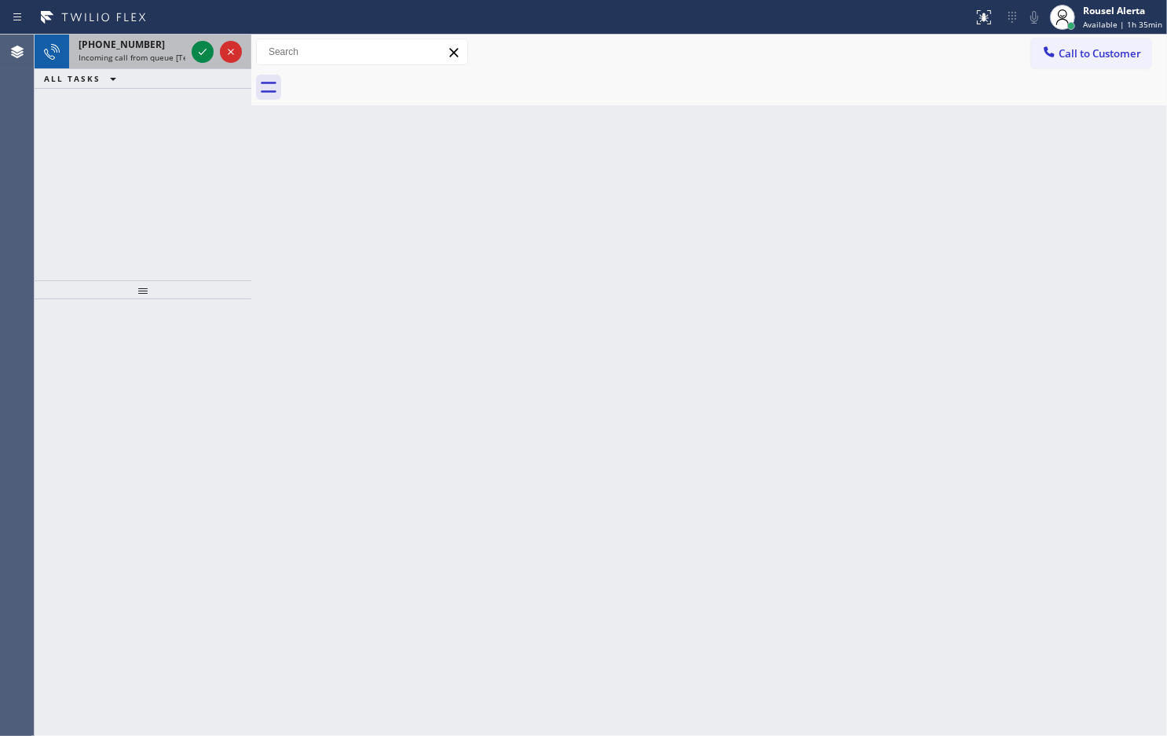
click at [178, 49] on div "[PHONE_NUMBER]" at bounding box center [132, 44] width 107 height 13
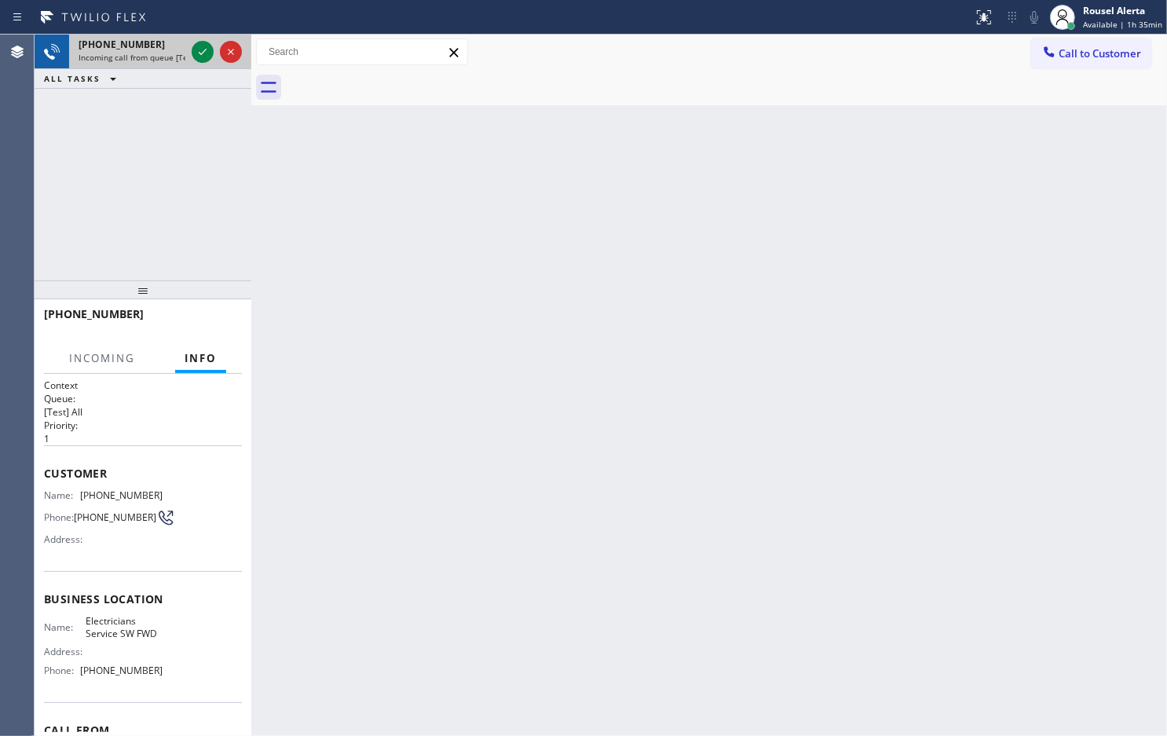
click at [178, 49] on div "[PHONE_NUMBER]" at bounding box center [132, 44] width 107 height 13
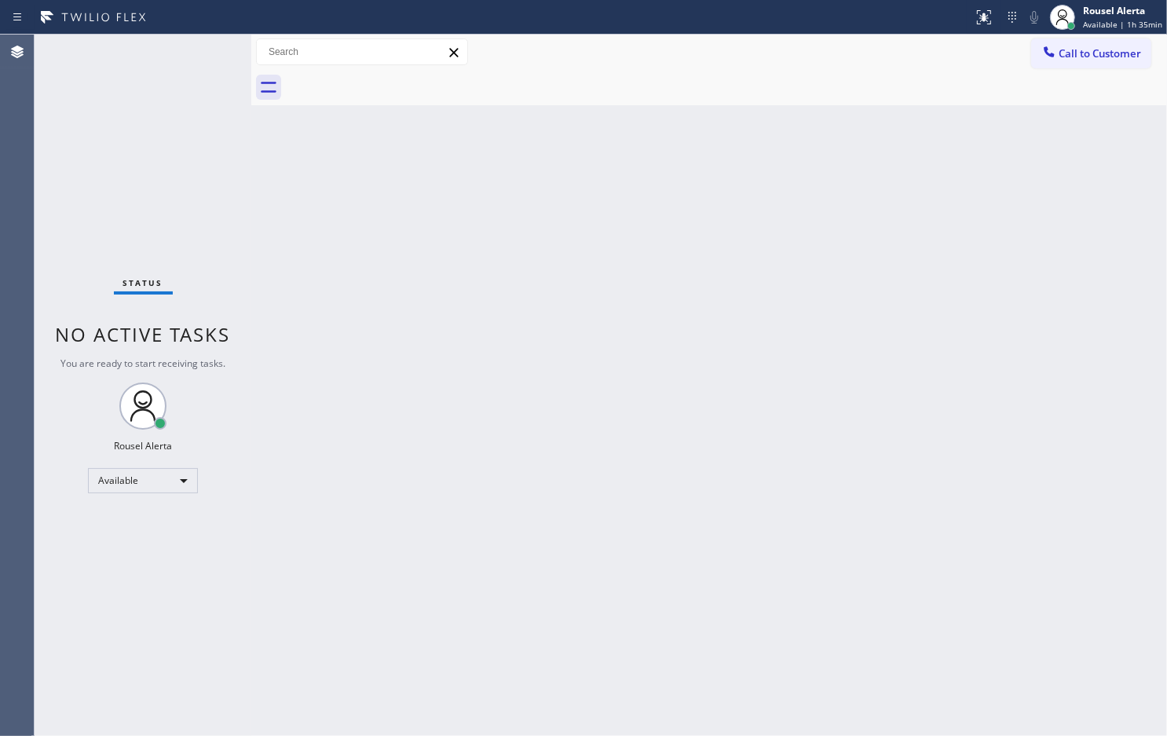
click at [192, 49] on div "Status No active tasks You are ready to start receiving tasks. Rousel Alerta Av…" at bounding box center [143, 385] width 217 height 701
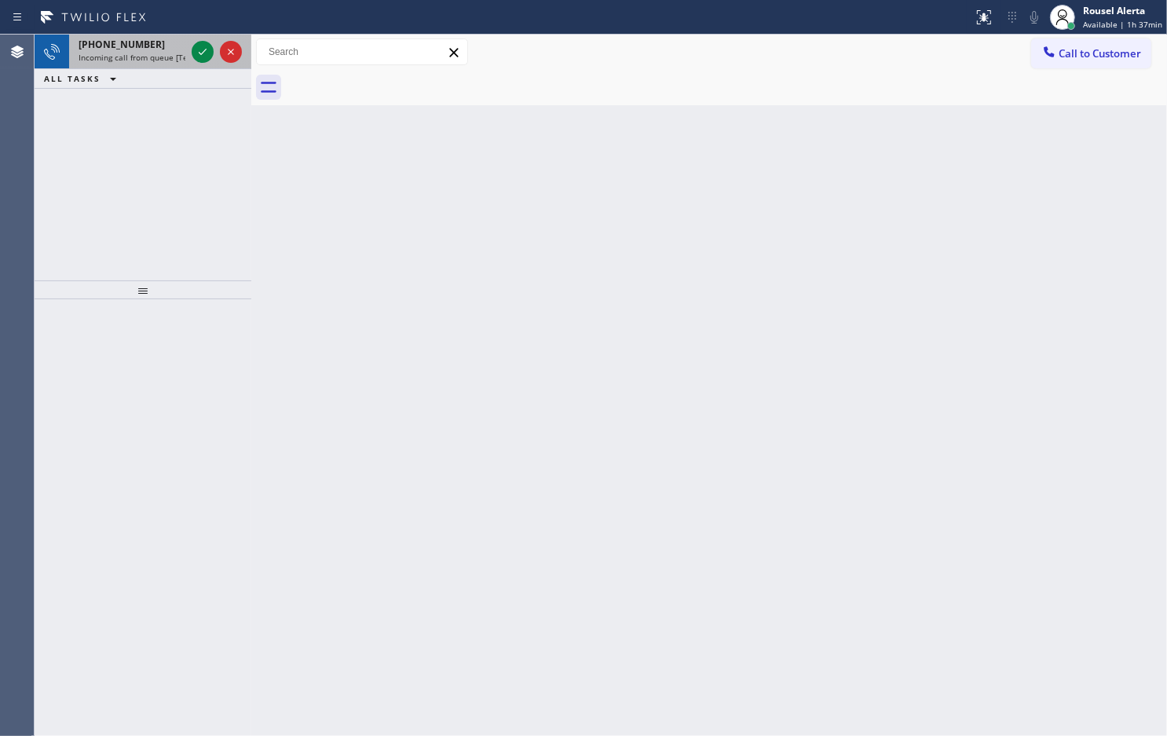
click at [159, 42] on div "[PHONE_NUMBER]" at bounding box center [132, 44] width 107 height 13
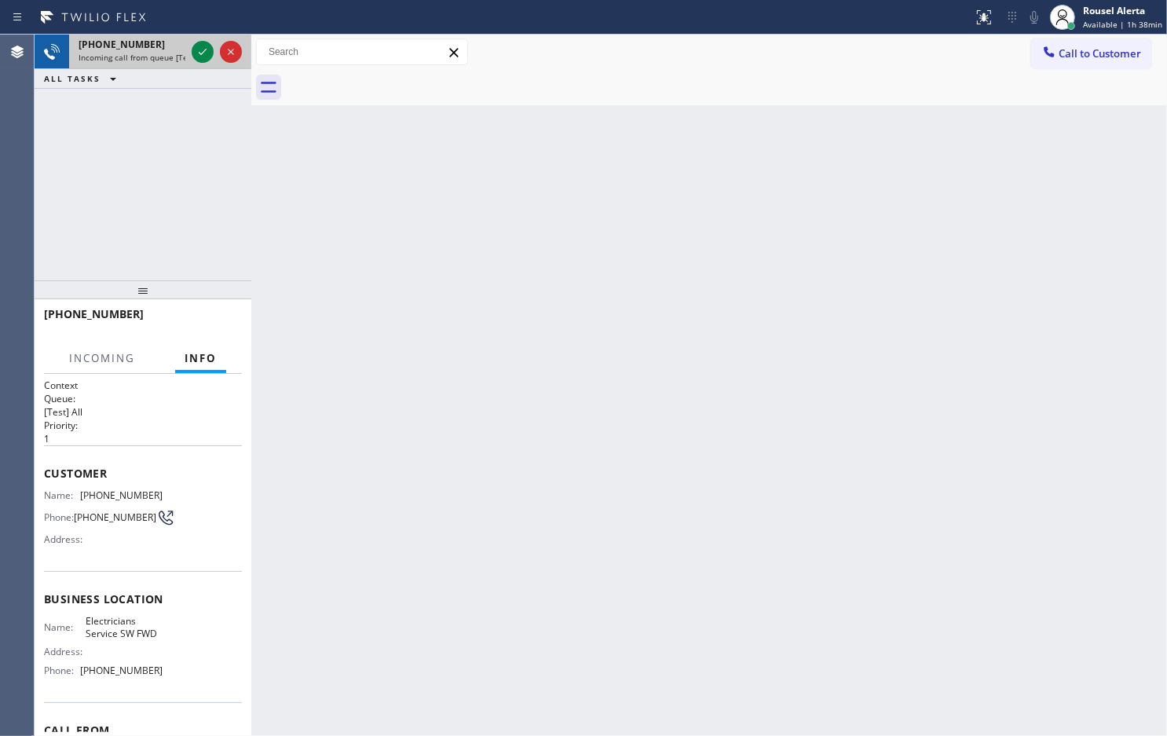
click at [170, 49] on div "[PHONE_NUMBER]" at bounding box center [132, 44] width 107 height 13
click at [194, 55] on icon at bounding box center [202, 51] width 19 height 19
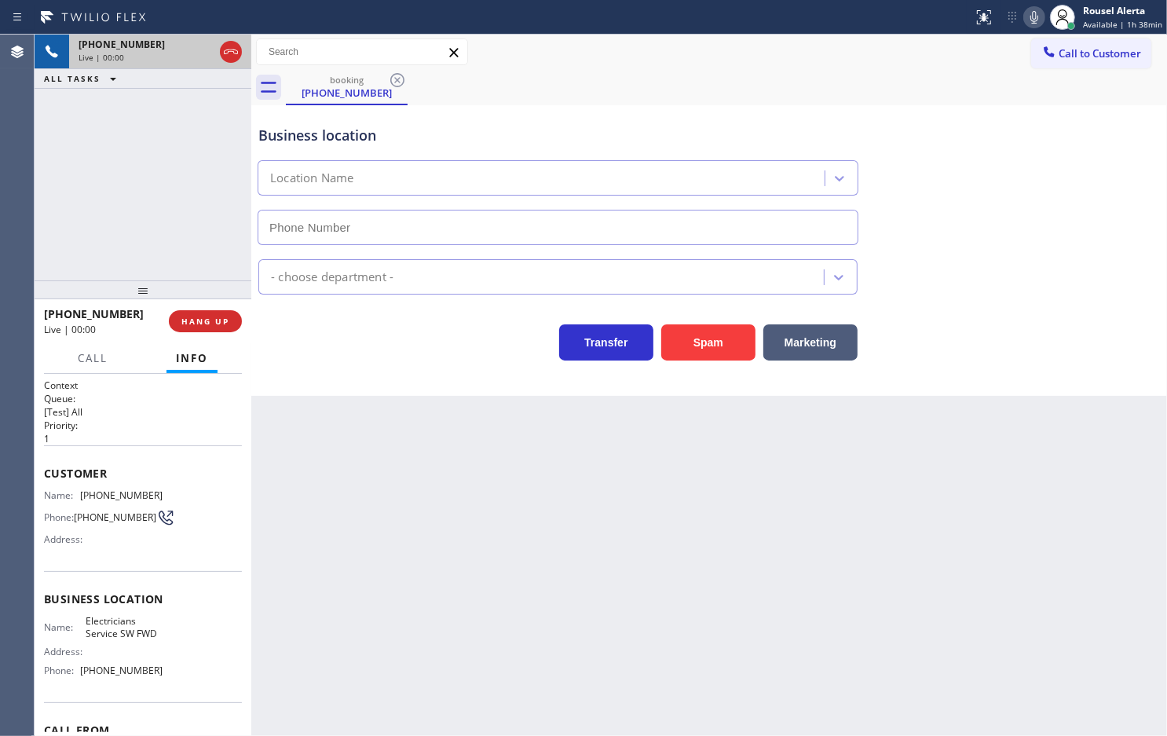
type input "[PHONE_NUMBER]"
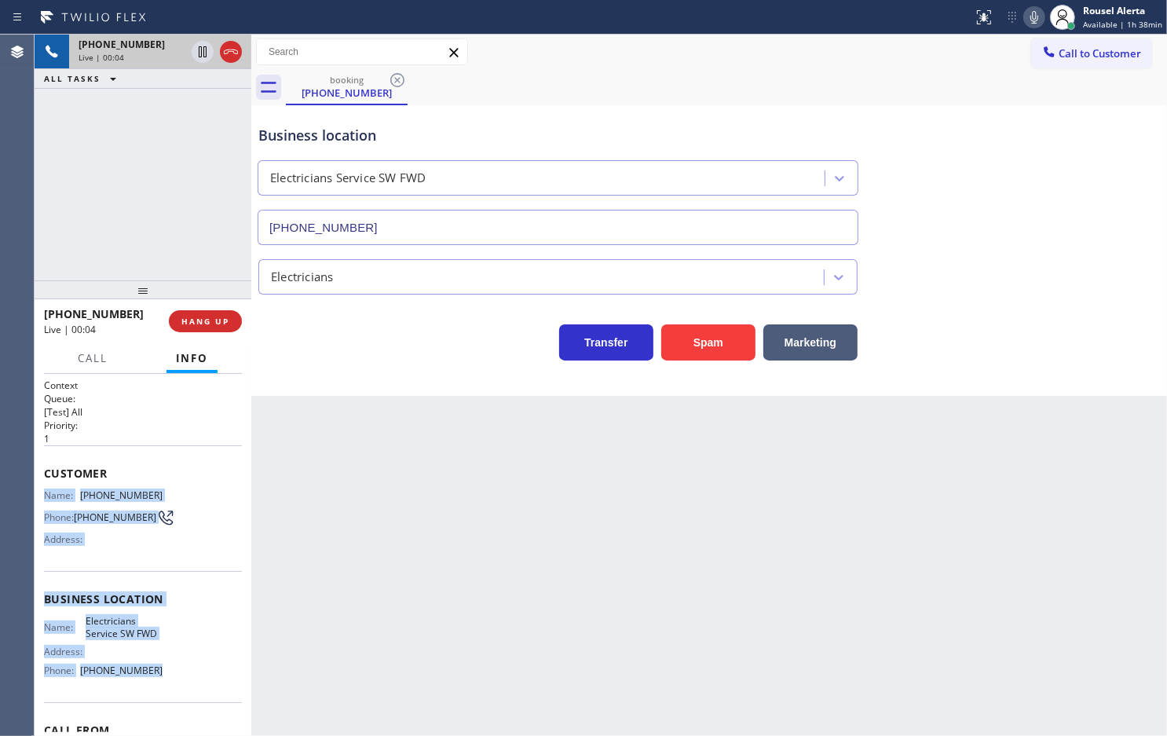
drag, startPoint x: 42, startPoint y: 493, endPoint x: 186, endPoint y: 681, distance: 237.6
click at [186, 681] on div "Context Queue: [Test] All Priority: 1 Customer Name: [PHONE_NUMBER] Phone: [PHO…" at bounding box center [143, 555] width 217 height 362
click at [214, 324] on span "HANG UP" at bounding box center [205, 321] width 48 height 11
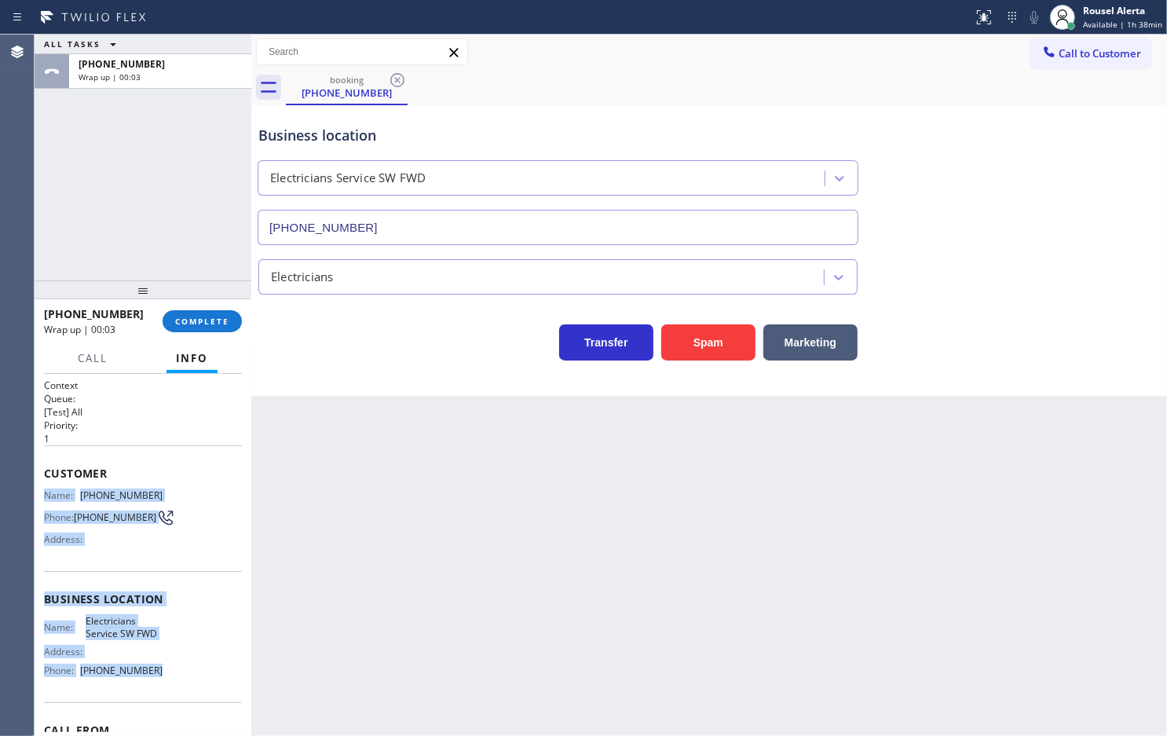
copy div "Name: [PHONE_NUMBER] Phone: [PHONE_NUMBER] Address: Business location Name: Ele…"
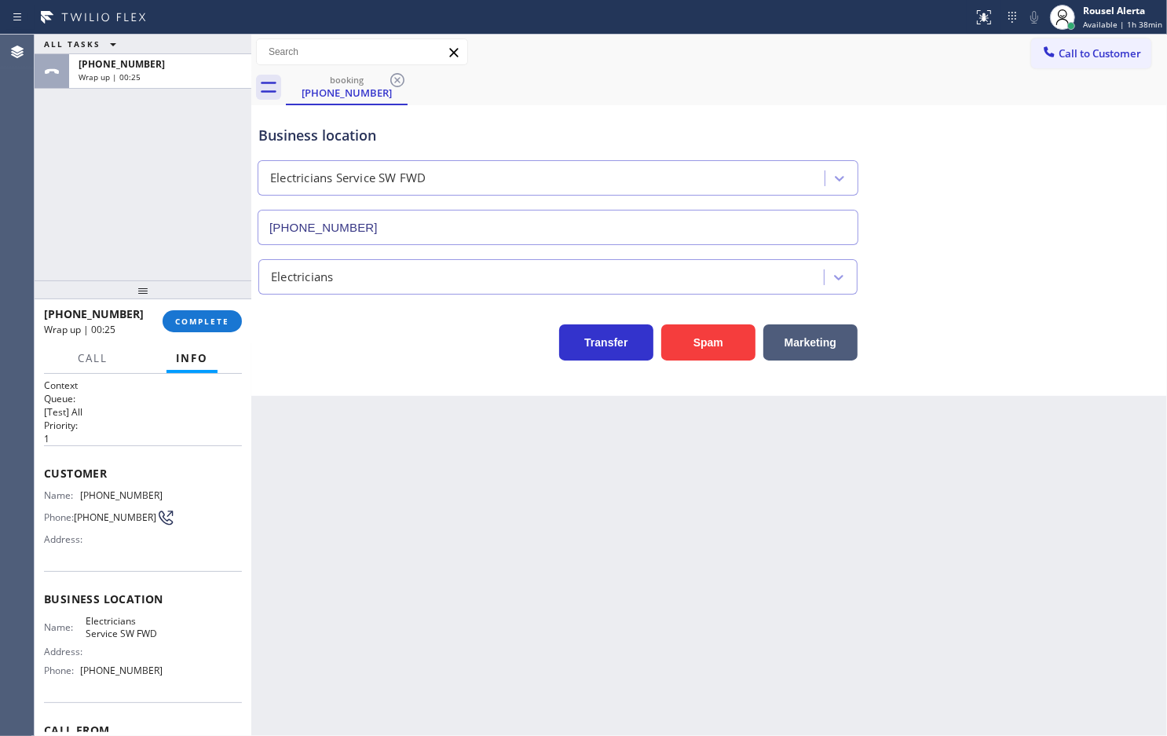
click at [190, 106] on div "ALL TASKS ALL TASKS ACTIVE TASKS TASKS IN WRAP UP [PHONE_NUMBER] Wrap up | 00:25" at bounding box center [143, 158] width 217 height 246
click at [212, 328] on button "COMPLETE" at bounding box center [202, 321] width 79 height 22
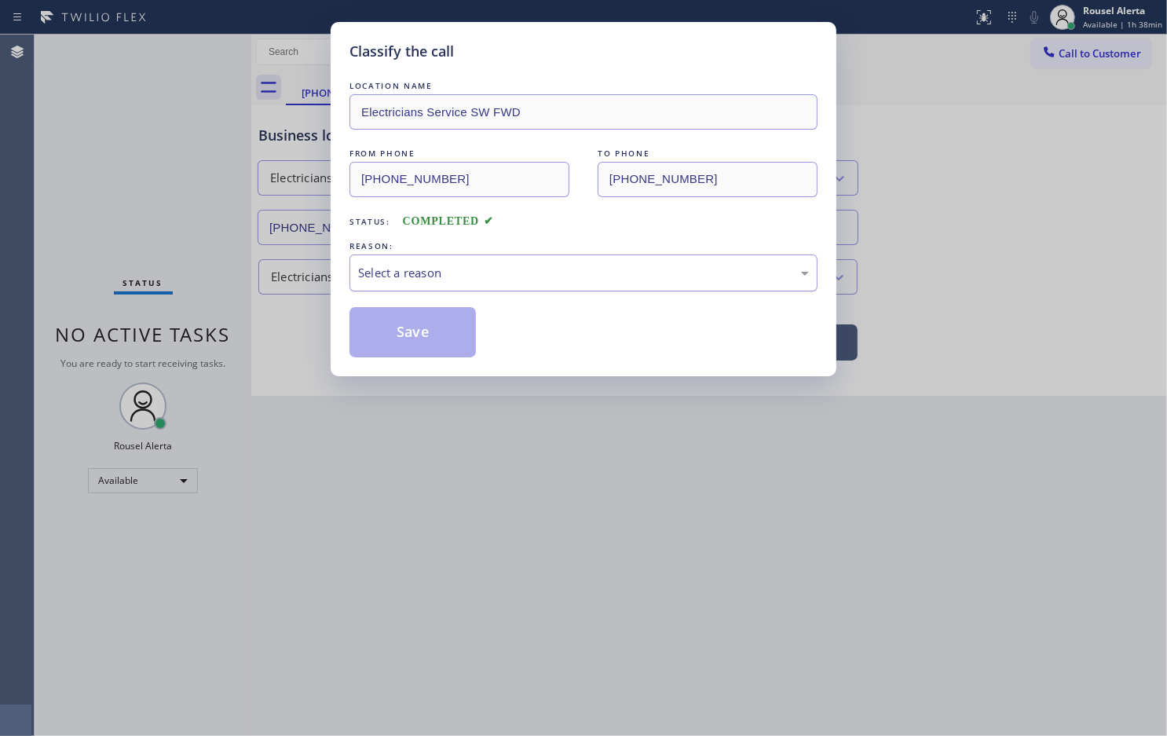
click at [395, 265] on div "Select a reason" at bounding box center [583, 273] width 451 height 18
click at [422, 334] on button "Save" at bounding box center [413, 332] width 126 height 50
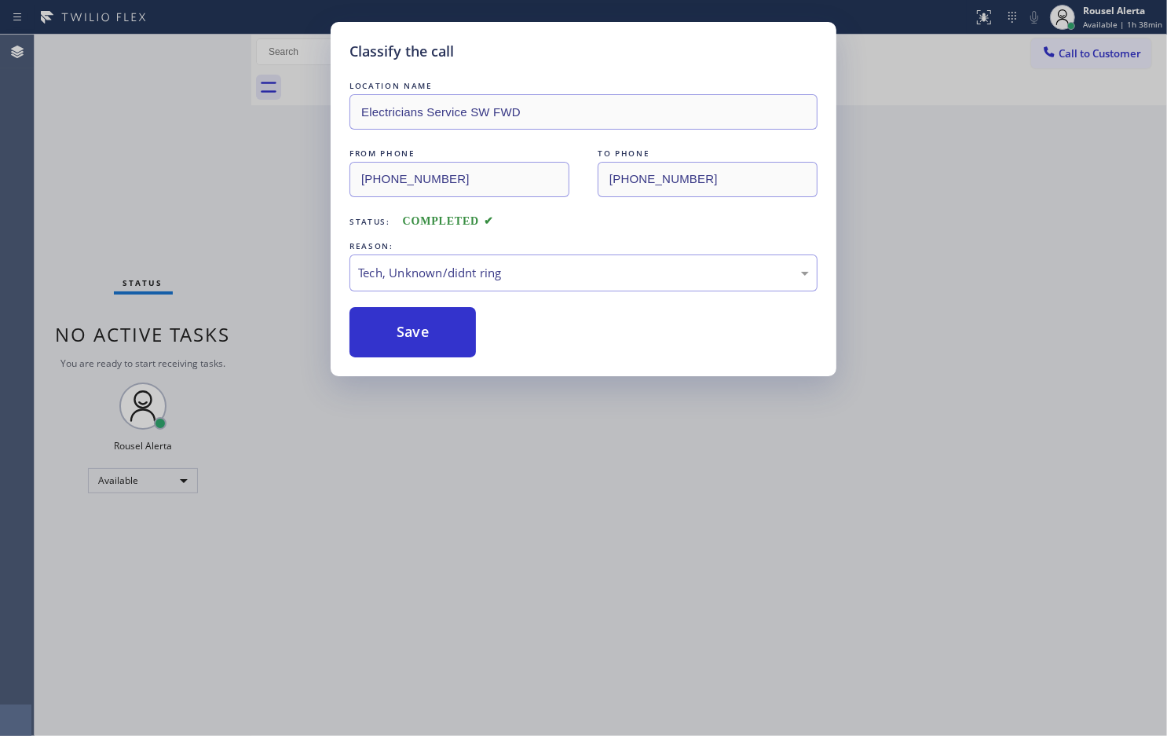
click at [558, 499] on div "Classify the call LOCATION NAME Electricians Service SW FWD FROM PHONE [PHONE_N…" at bounding box center [583, 368] width 1167 height 736
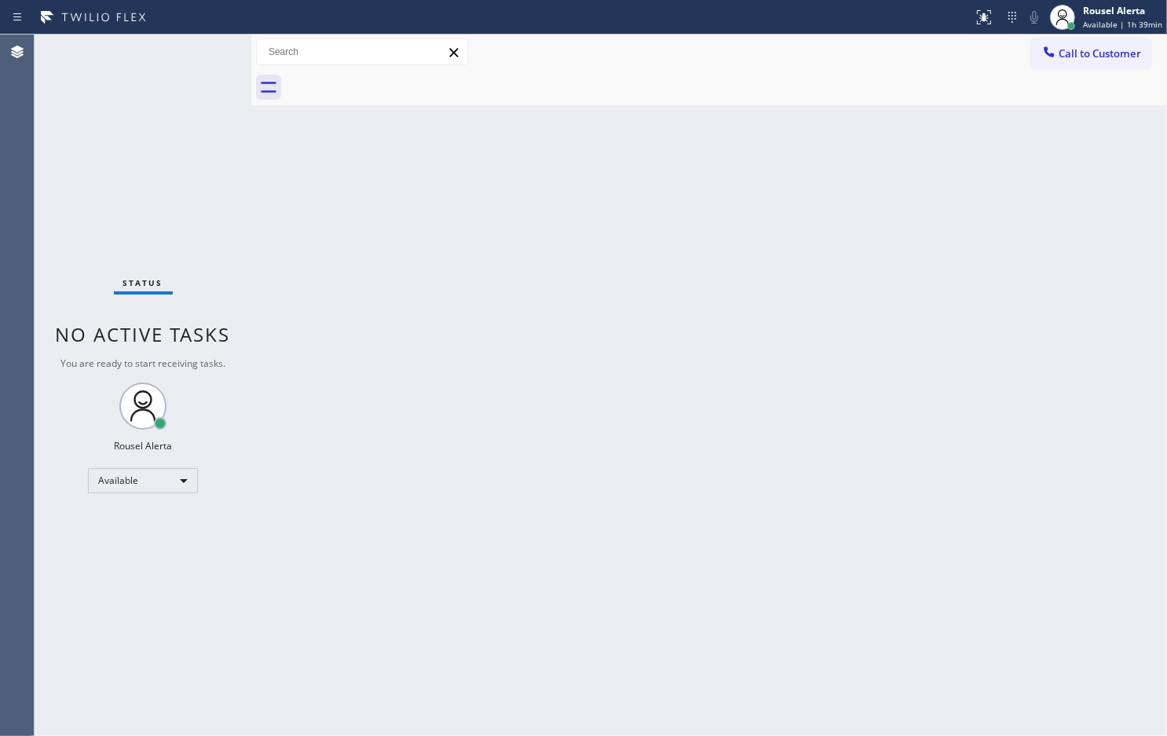
click at [182, 43] on div "Status No active tasks You are ready to start receiving tasks. Rousel Alerta Av…" at bounding box center [143, 385] width 217 height 701
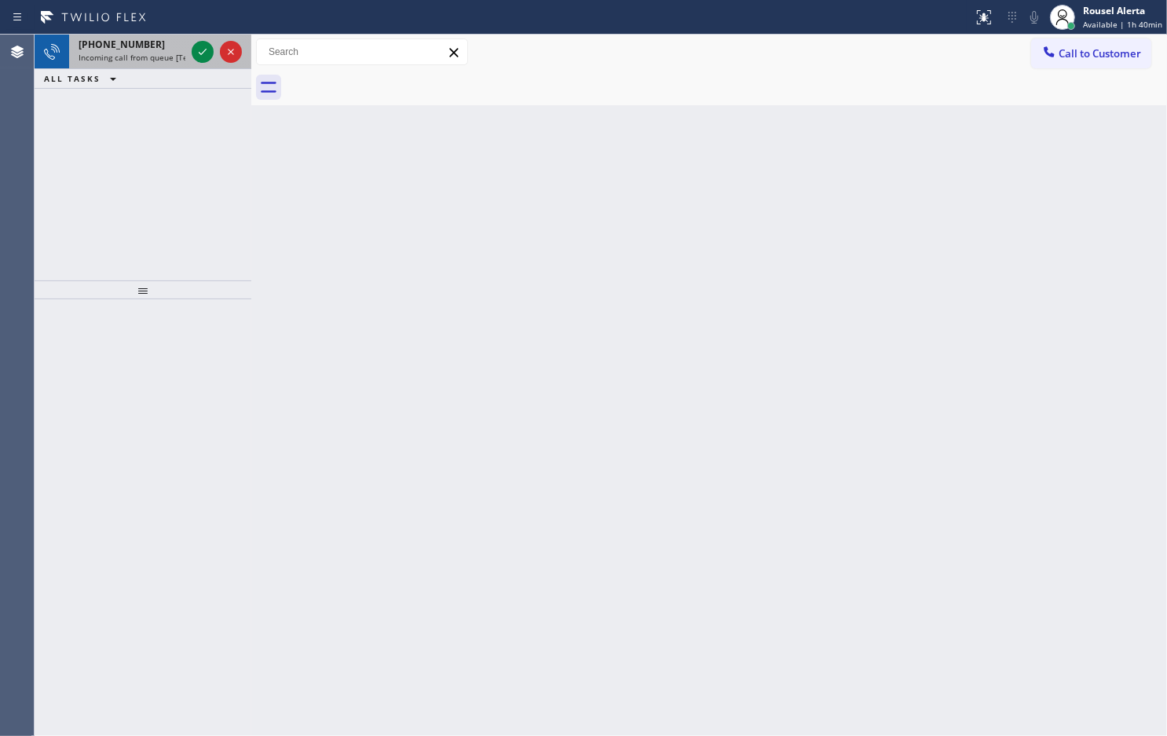
click at [167, 52] on span "Incoming call from queue [Test] All" at bounding box center [144, 57] width 130 height 11
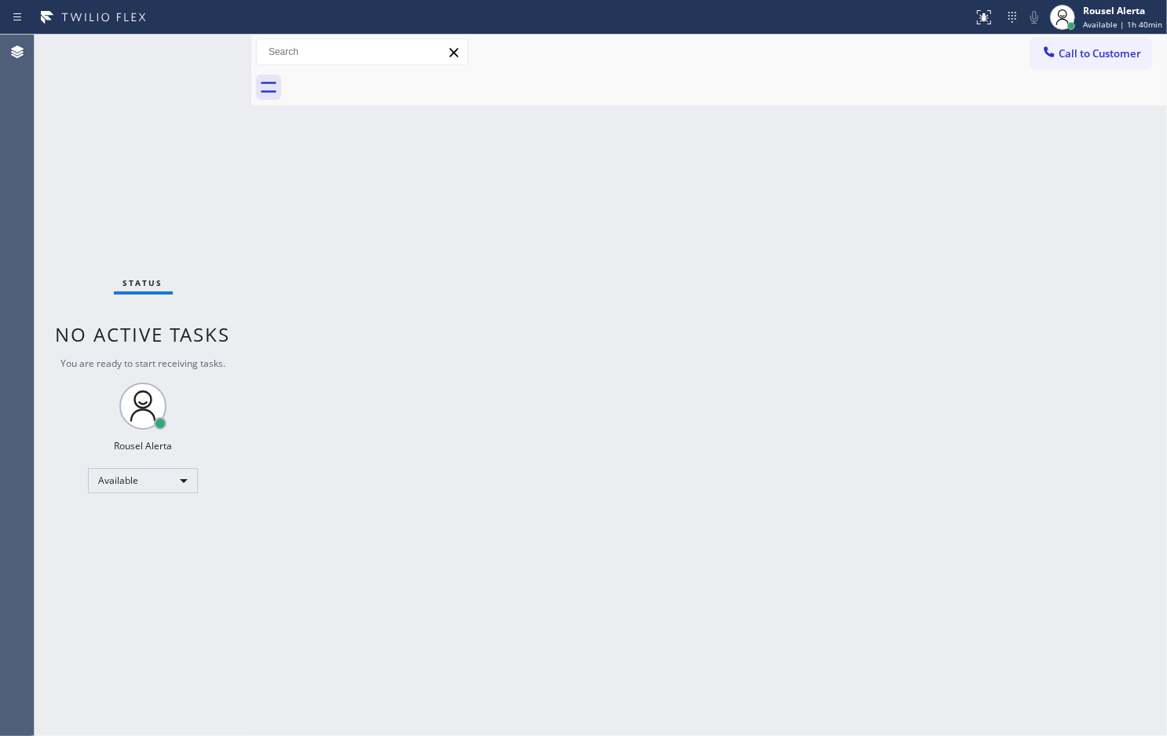
click at [206, 46] on div "Status No active tasks You are ready to start receiving tasks. Rousel Alerta Av…" at bounding box center [143, 385] width 217 height 701
click at [178, 41] on div "Status No active tasks You are ready to start receiving tasks. Rousel Alerta Av…" at bounding box center [143, 385] width 217 height 701
click at [693, 269] on div "Back to Dashboard Change Sender ID Customers Technicians Select a contact Outbo…" at bounding box center [709, 385] width 916 height 701
click at [167, 39] on div "Status No active tasks You are ready to start receiving tasks. Rousel Alerta Av…" at bounding box center [143, 385] width 217 height 701
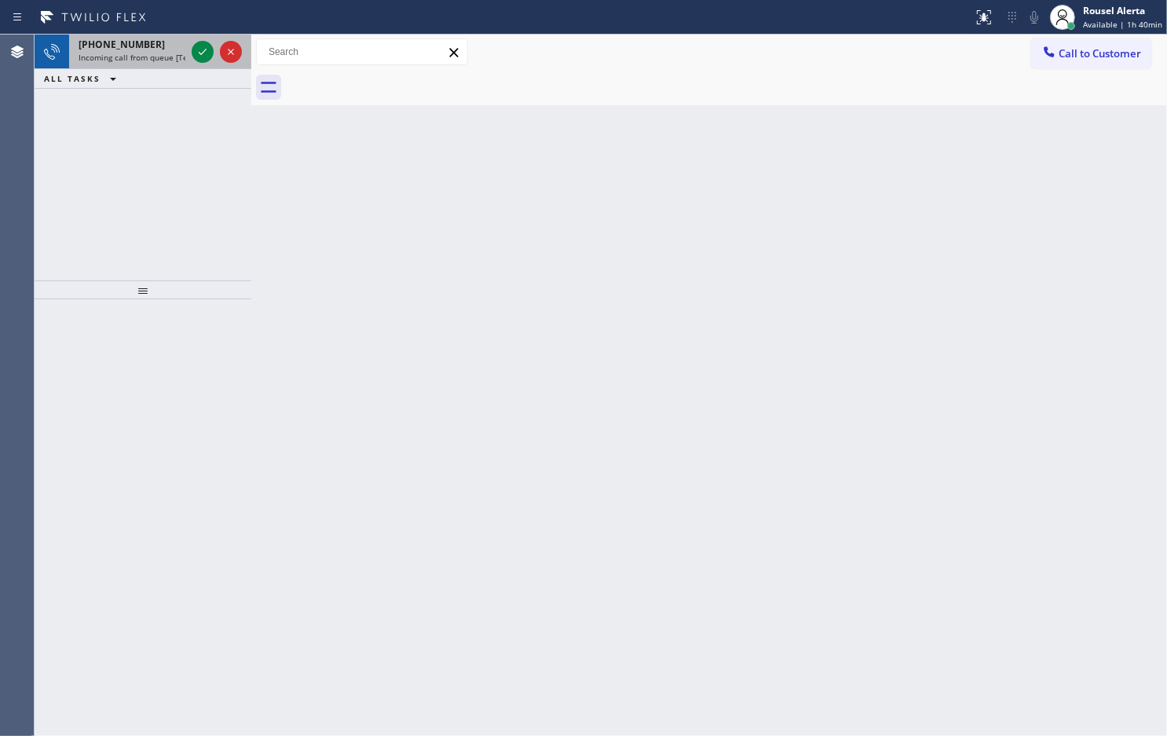
click at [170, 55] on span "Incoming call from queue [Test] All" at bounding box center [144, 57] width 130 height 11
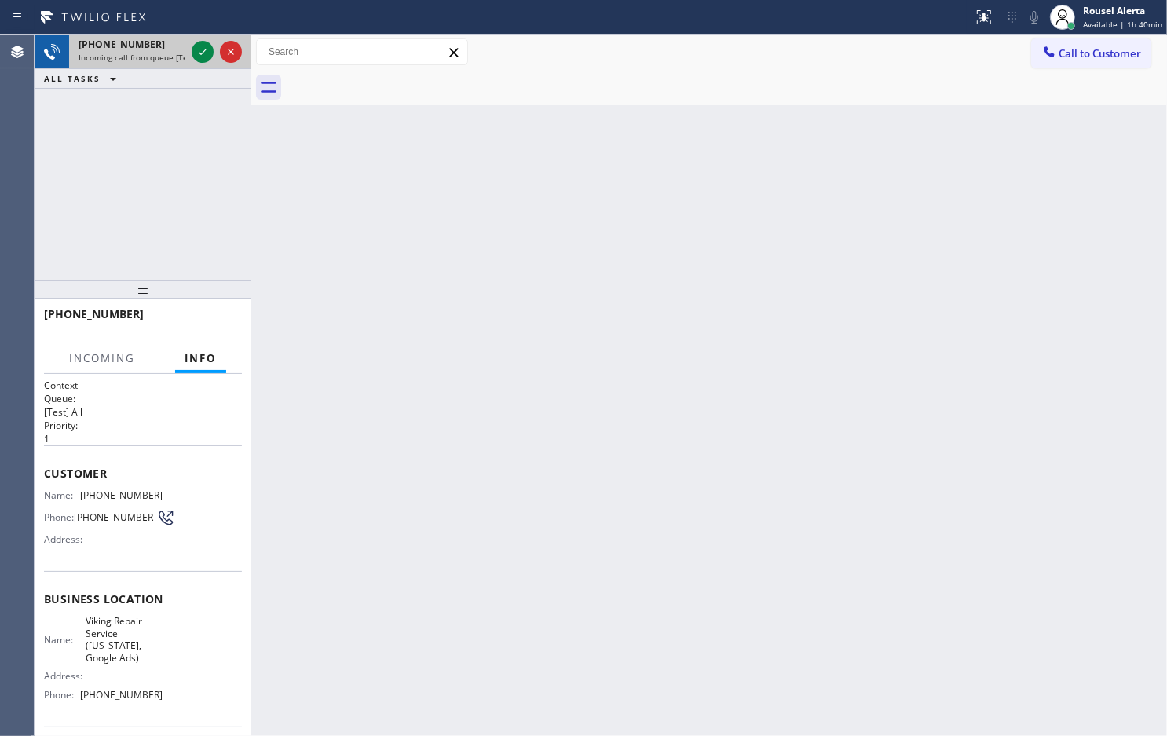
click at [190, 55] on div at bounding box center [217, 52] width 57 height 35
click at [192, 56] on div at bounding box center [203, 51] width 22 height 19
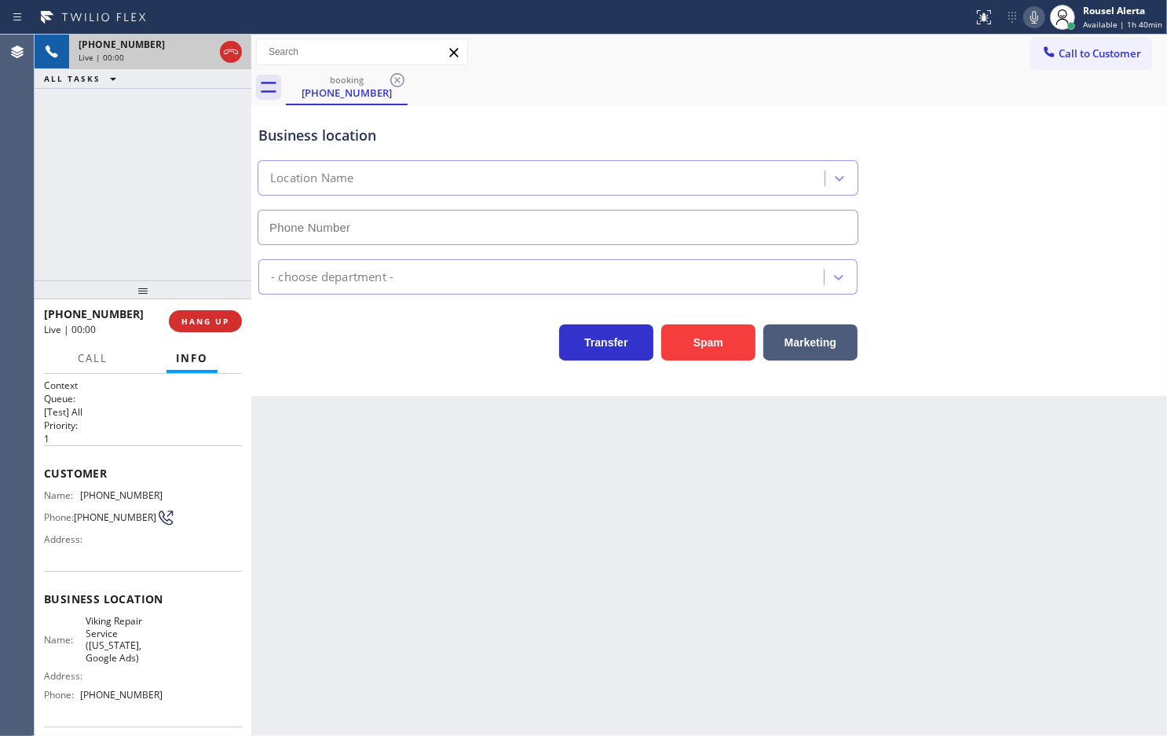
type input "[PHONE_NUMBER]"
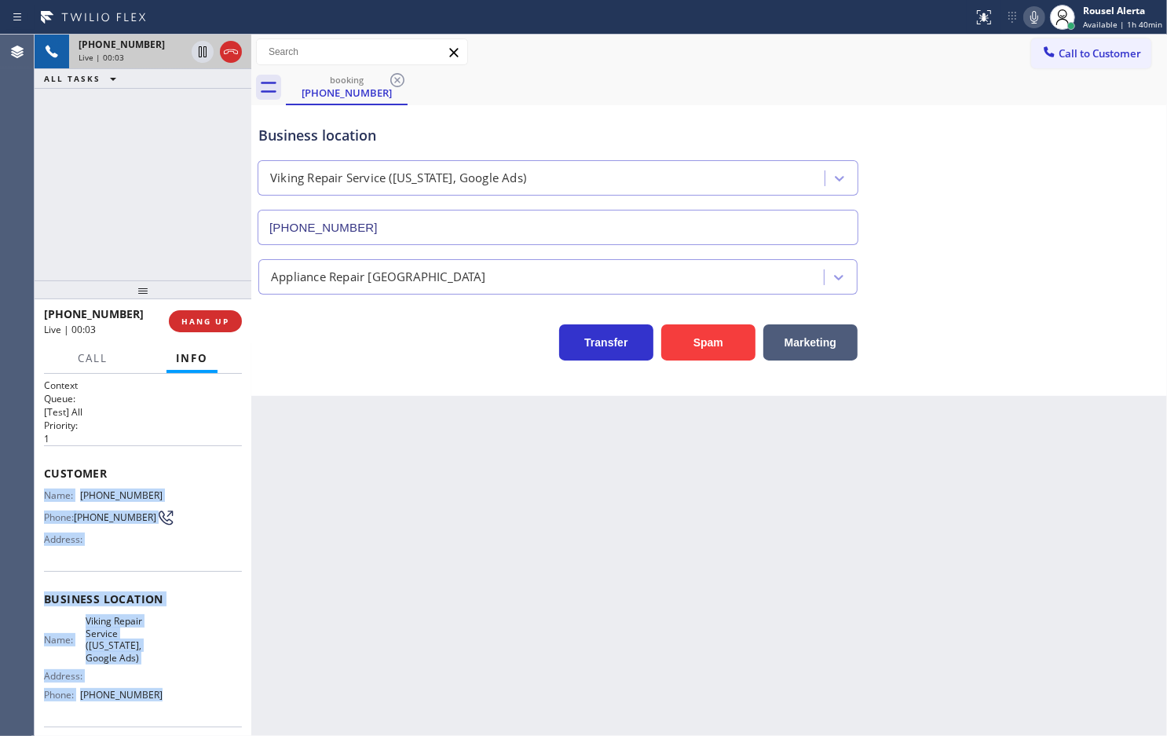
drag, startPoint x: 44, startPoint y: 491, endPoint x: 150, endPoint y: 697, distance: 231.5
click at [150, 697] on div "Context Queue: [Test] All Priority: 1 Customer Name: [PHONE_NUMBER] Phone: [PHO…" at bounding box center [143, 612] width 198 height 467
copy div "Name: [PHONE_NUMBER] Phone: [PHONE_NUMBER] Address: Business location Name: Vik…"
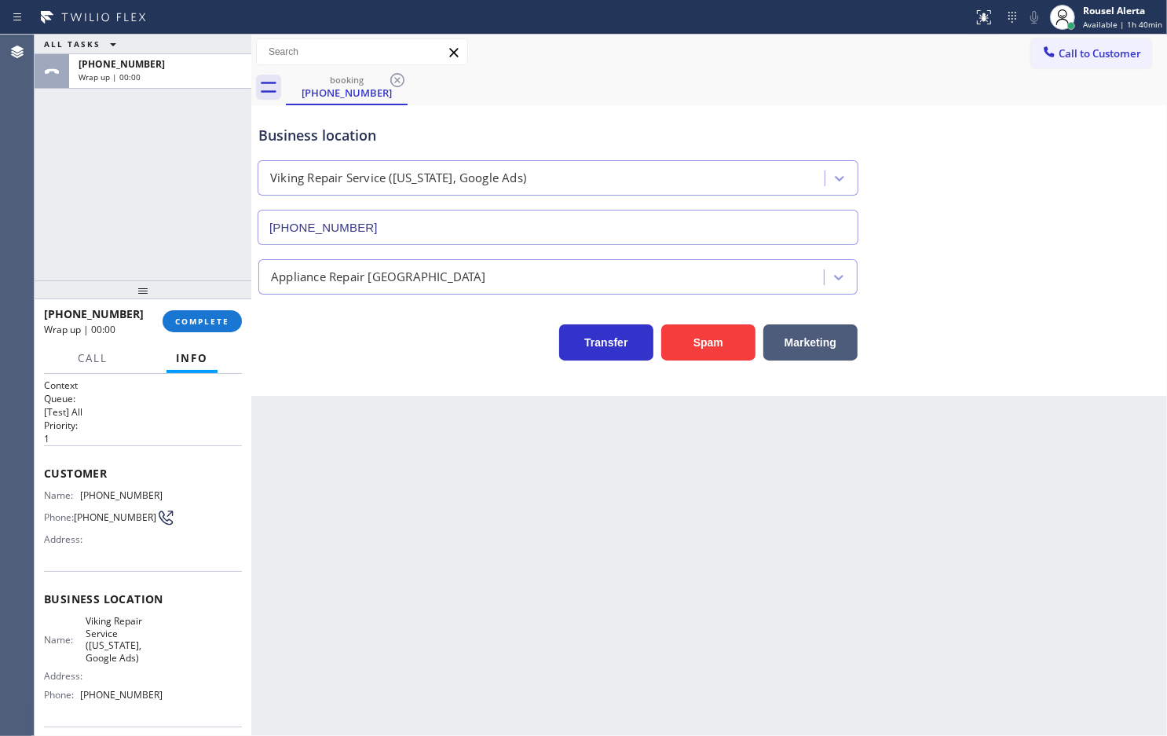
click at [390, 575] on div "Back to Dashboard Change Sender ID Customers Technicians Select a contact Outbo…" at bounding box center [709, 385] width 916 height 701
click at [209, 316] on span "COMPLETE" at bounding box center [202, 321] width 54 height 11
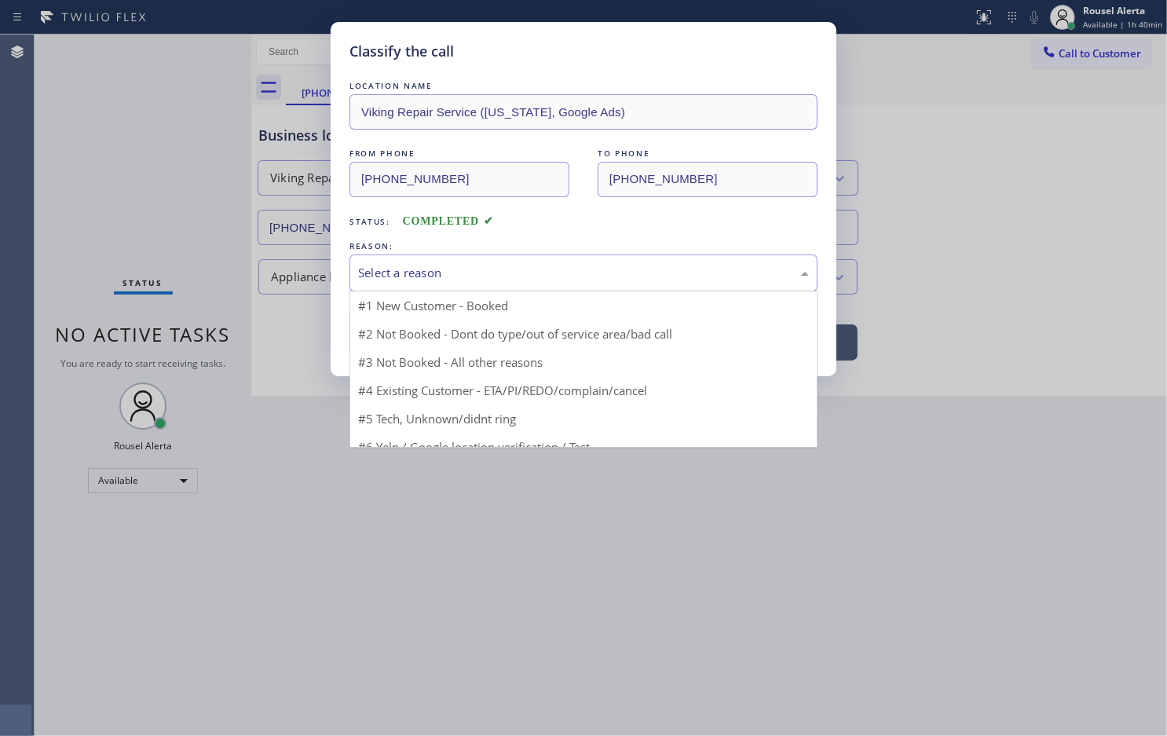
click at [401, 273] on div "Select a reason" at bounding box center [583, 273] width 451 height 18
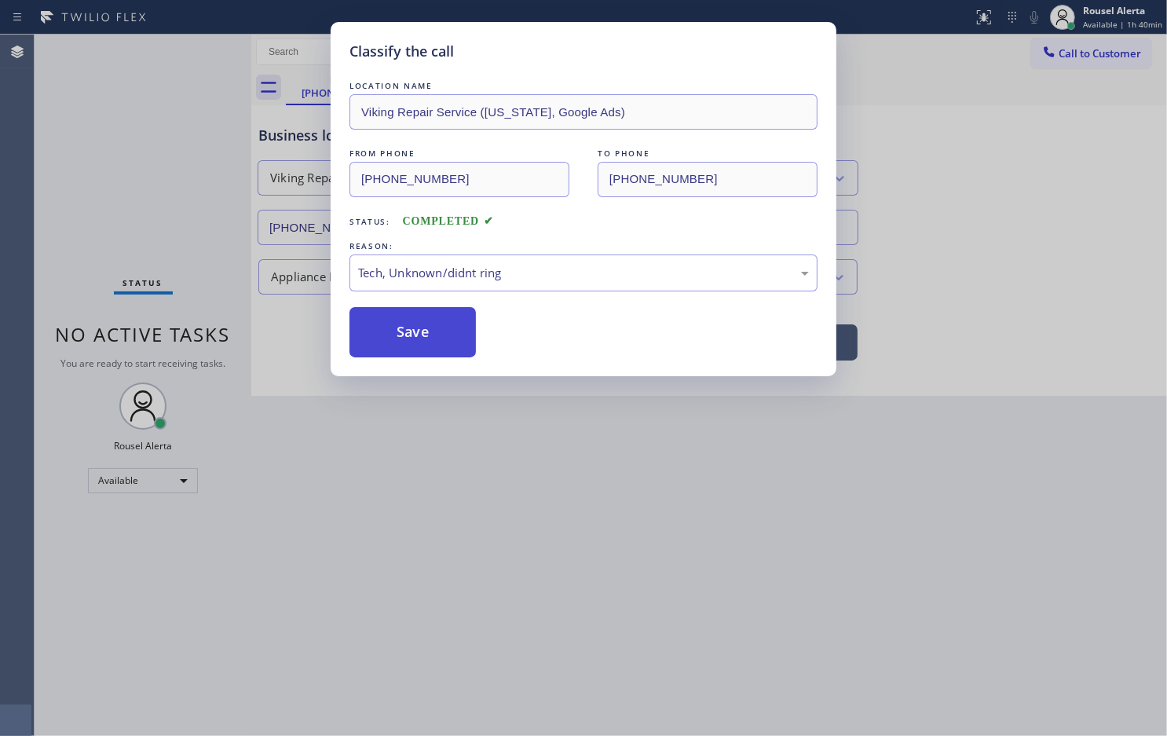
click at [394, 310] on button "Save" at bounding box center [413, 332] width 126 height 50
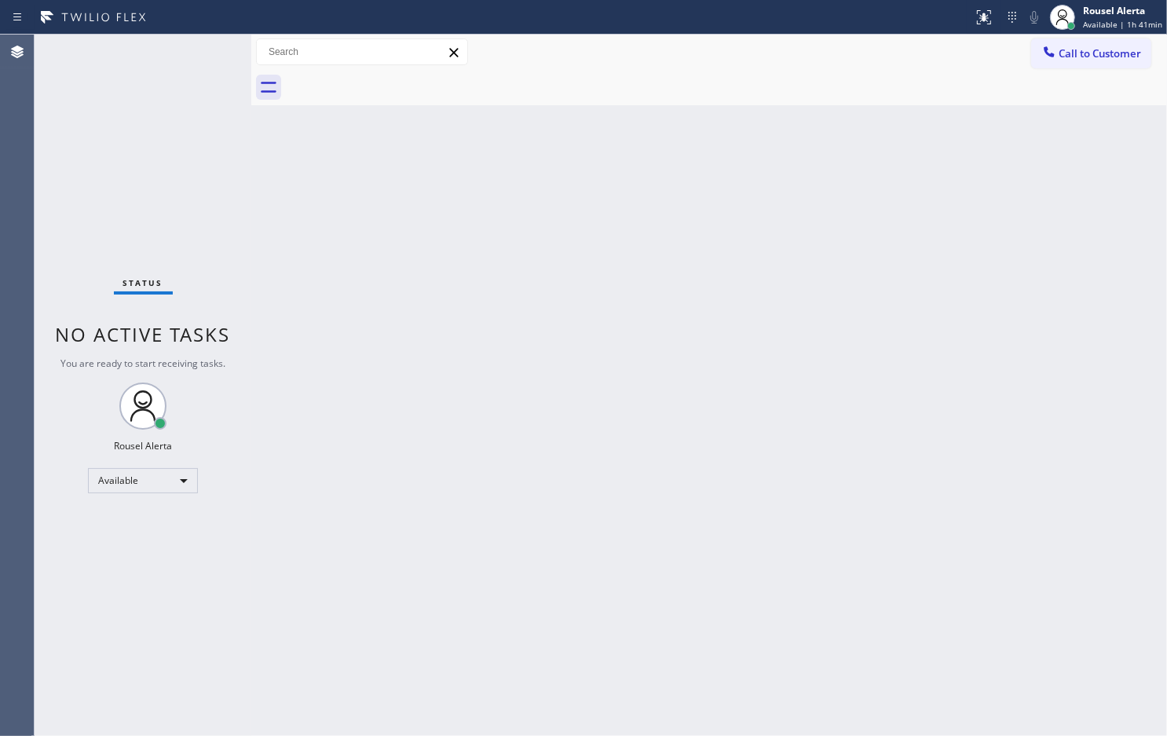
drag, startPoint x: 186, startPoint y: 48, endPoint x: 195, endPoint y: 46, distance: 9.0
click at [186, 48] on div "Status No active tasks You are ready to start receiving tasks. Rousel Alerta Av…" at bounding box center [143, 385] width 217 height 701
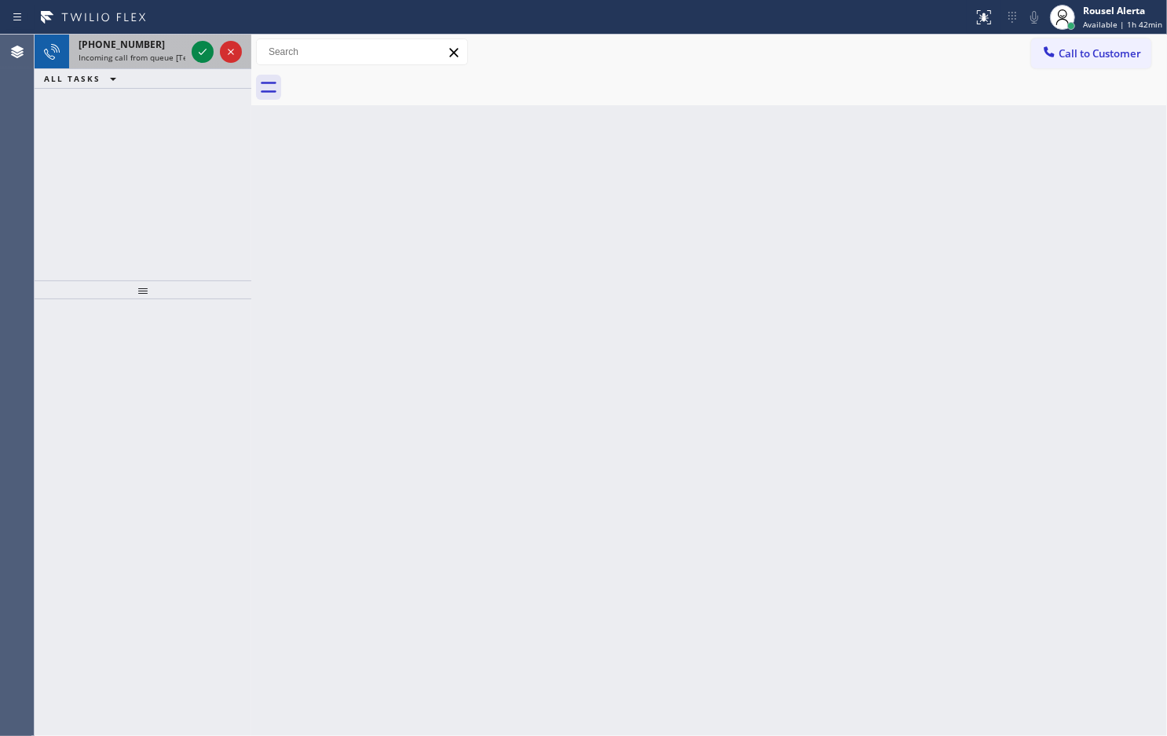
click at [181, 44] on div "[PHONE_NUMBER]" at bounding box center [132, 44] width 107 height 13
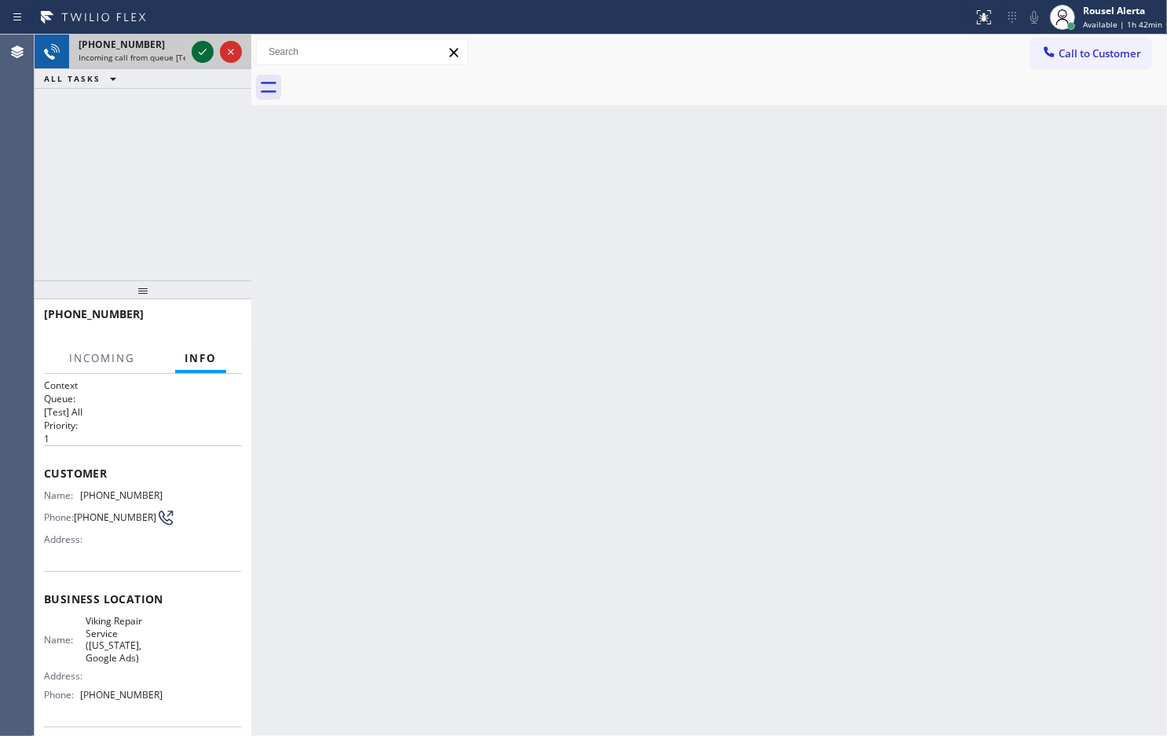
click at [199, 52] on icon at bounding box center [203, 52] width 8 height 6
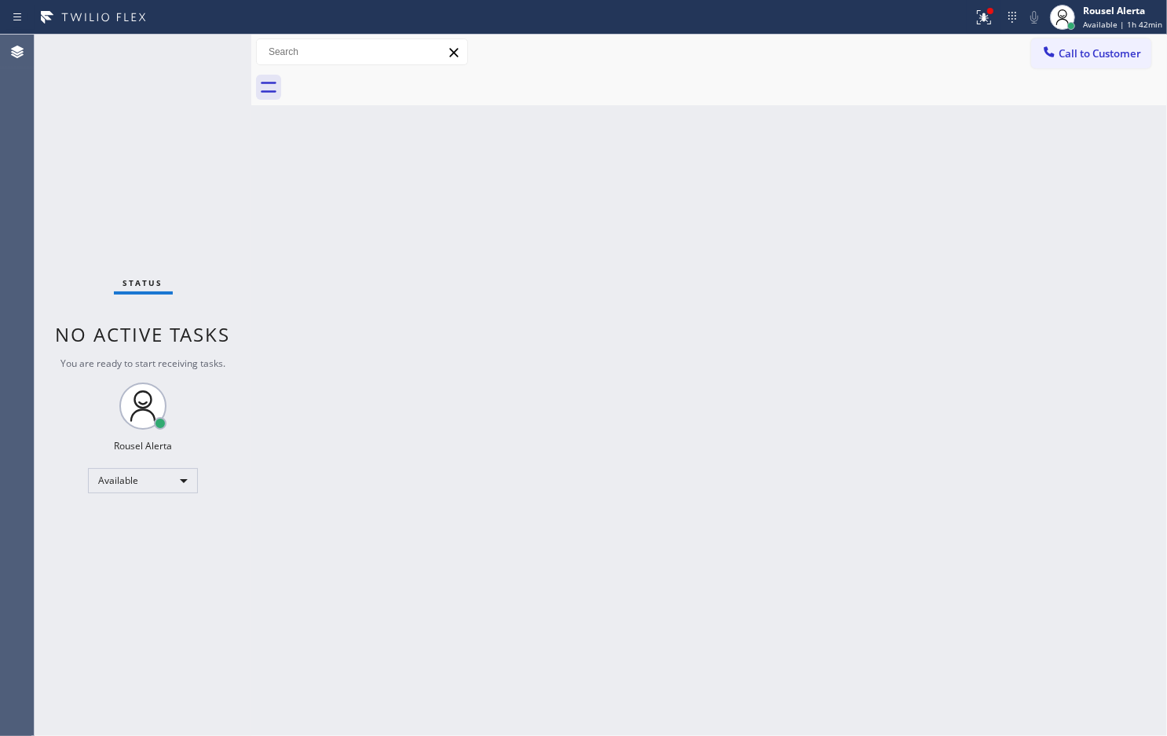
click at [170, 44] on div "Status No active tasks You are ready to start receiving tasks. Rousel Alerta Av…" at bounding box center [143, 385] width 217 height 701
click at [183, 48] on div "Status No active tasks You are ready to start receiving tasks. Rousel Alerta Av…" at bounding box center [143, 385] width 217 height 701
drag, startPoint x: 987, startPoint y: 20, endPoint x: 956, endPoint y: 120, distance: 104.6
click at [987, 20] on icon at bounding box center [981, 15] width 9 height 11
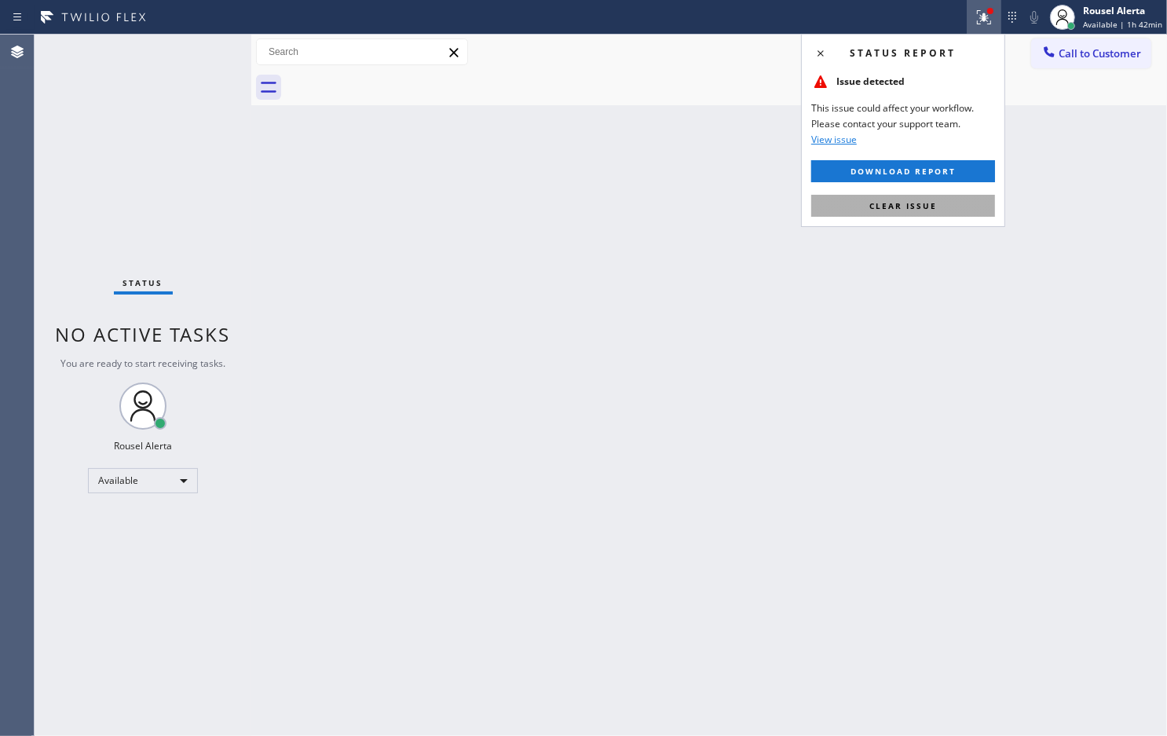
click at [935, 196] on button "Clear issue" at bounding box center [903, 206] width 184 height 22
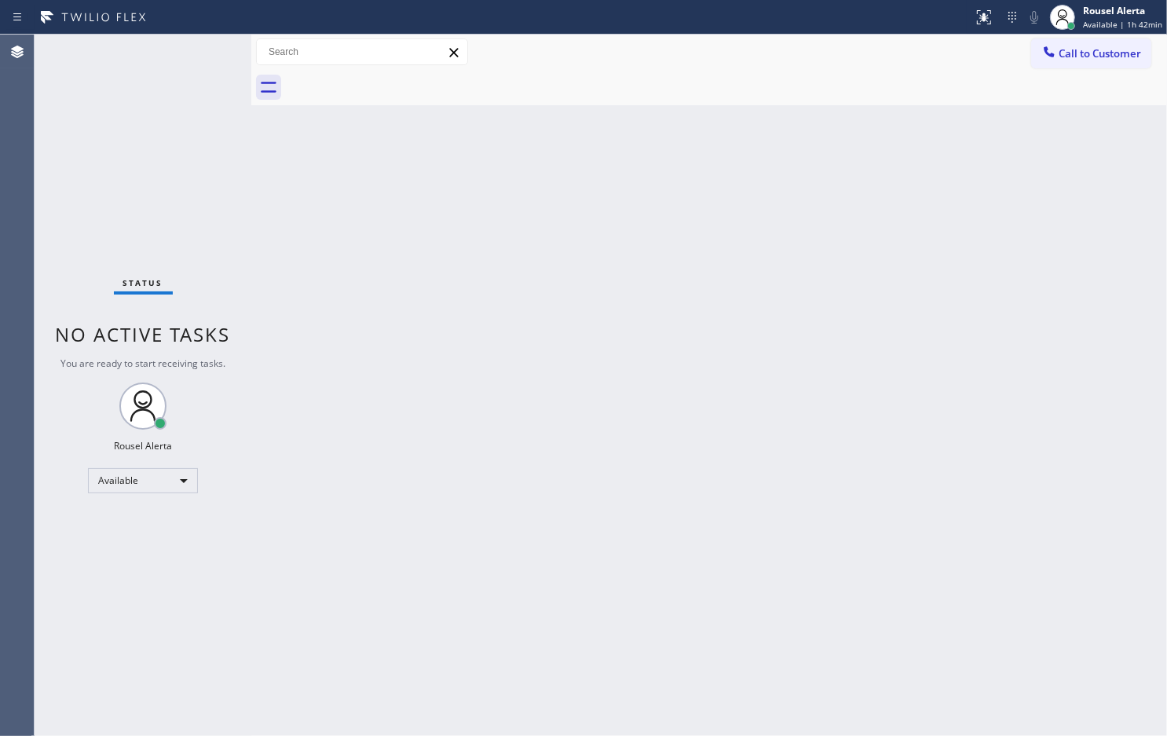
click at [888, 366] on div "Back to Dashboard Change Sender ID Customers Technicians Select a contact Outbo…" at bounding box center [709, 385] width 916 height 701
click at [178, 41] on div "Status No active tasks You are ready to start receiving tasks. Rousel Alerta Av…" at bounding box center [143, 385] width 217 height 701
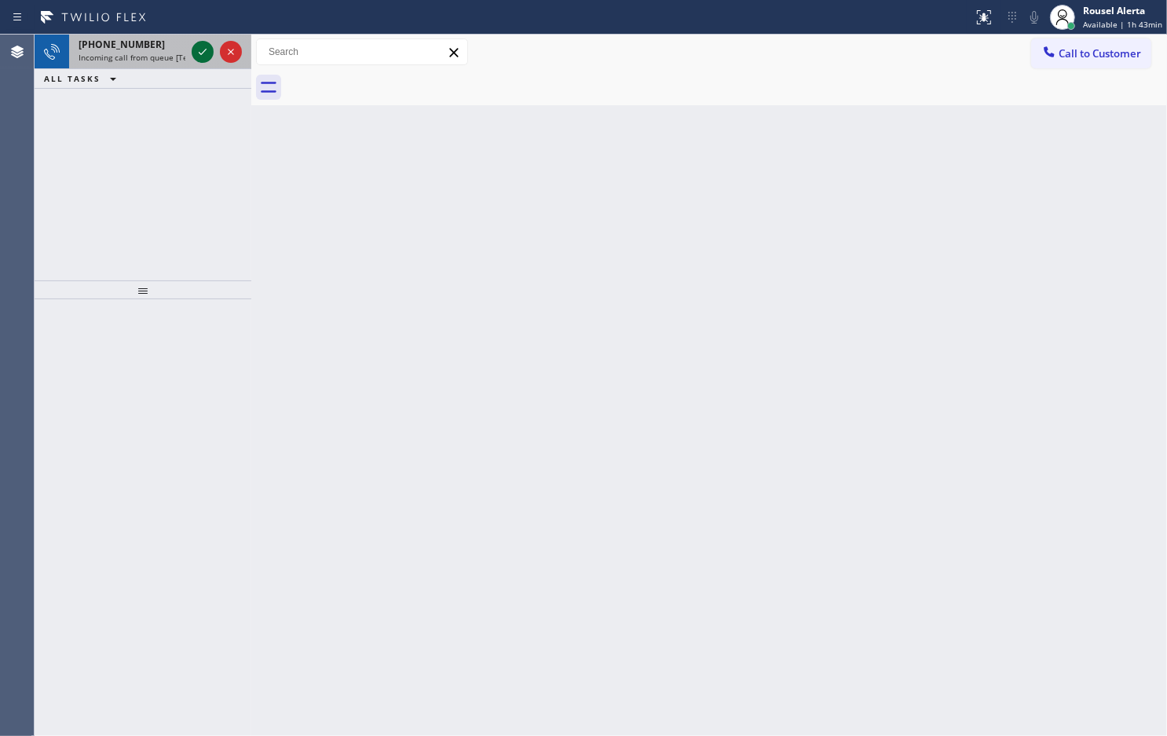
click at [192, 53] on div at bounding box center [203, 51] width 22 height 19
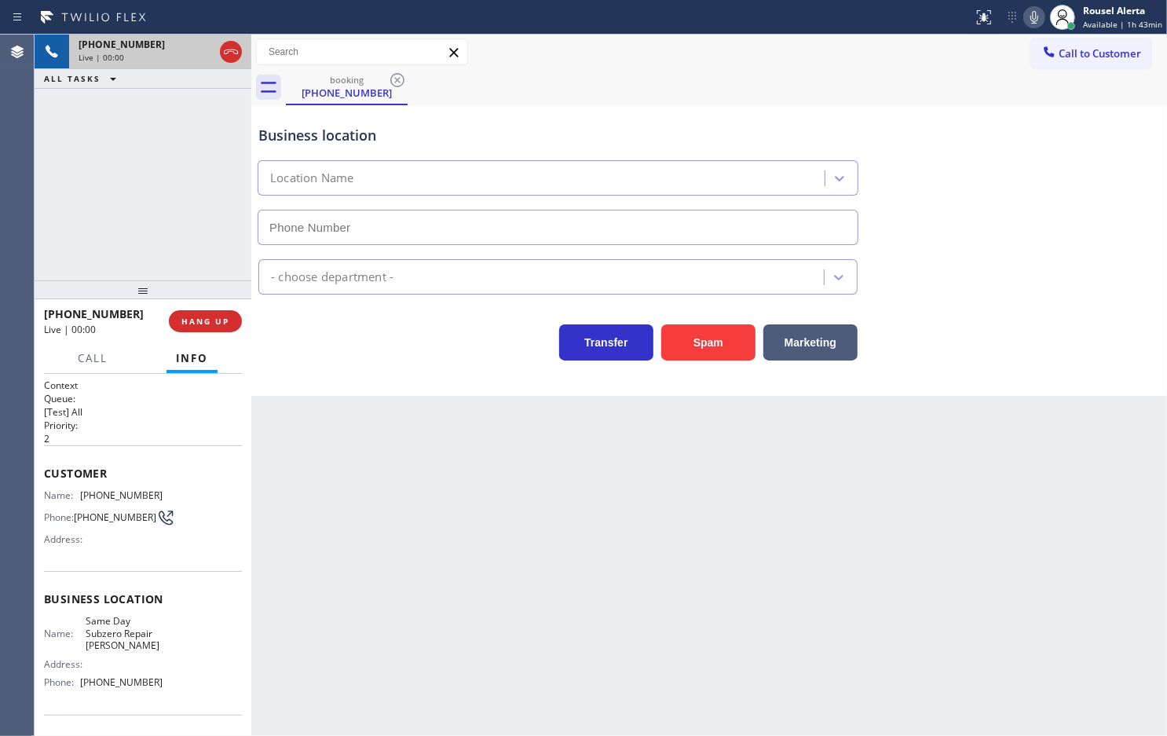
type input "[PHONE_NUMBER]"
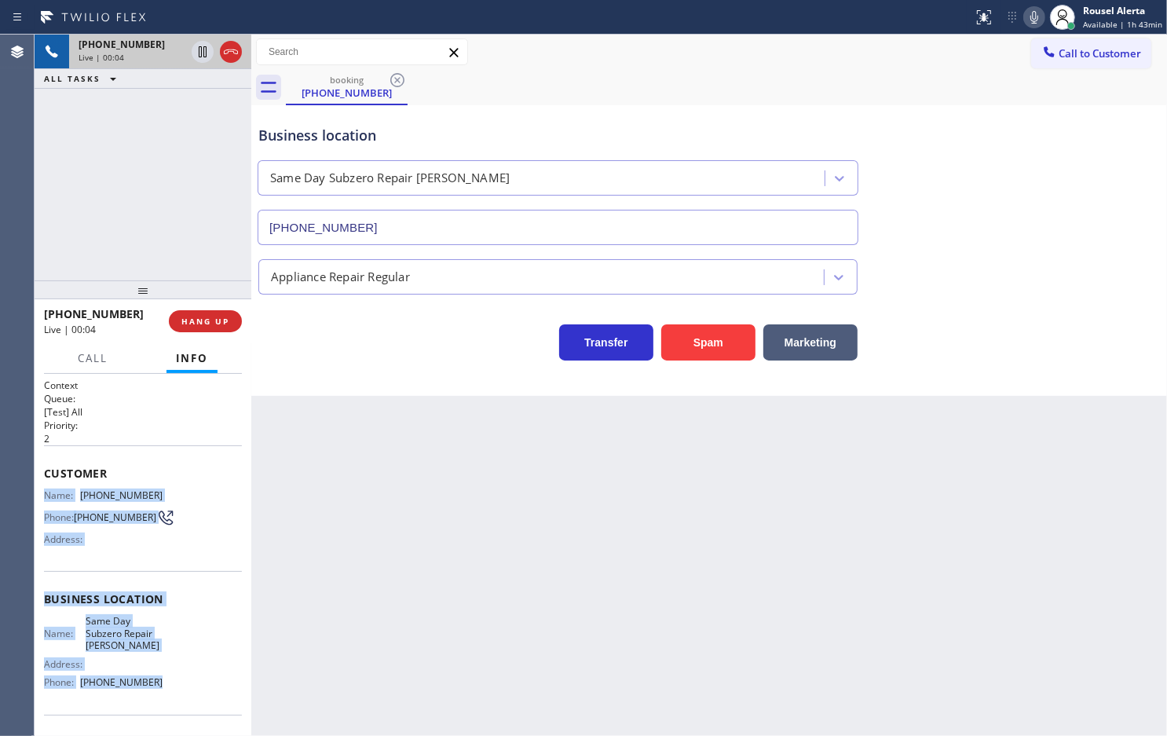
drag, startPoint x: 43, startPoint y: 489, endPoint x: 162, endPoint y: 685, distance: 228.8
click at [162, 685] on div "Context Queue: [Test] All Priority: 2 Customer Name: [PHONE_NUMBER] Phone: [PHO…" at bounding box center [143, 606] width 198 height 455
copy div "Name: [PHONE_NUMBER] Phone: [PHONE_NUMBER] Address: Business location Name: Sam…"
click at [214, 326] on span "HANG UP" at bounding box center [205, 321] width 48 height 11
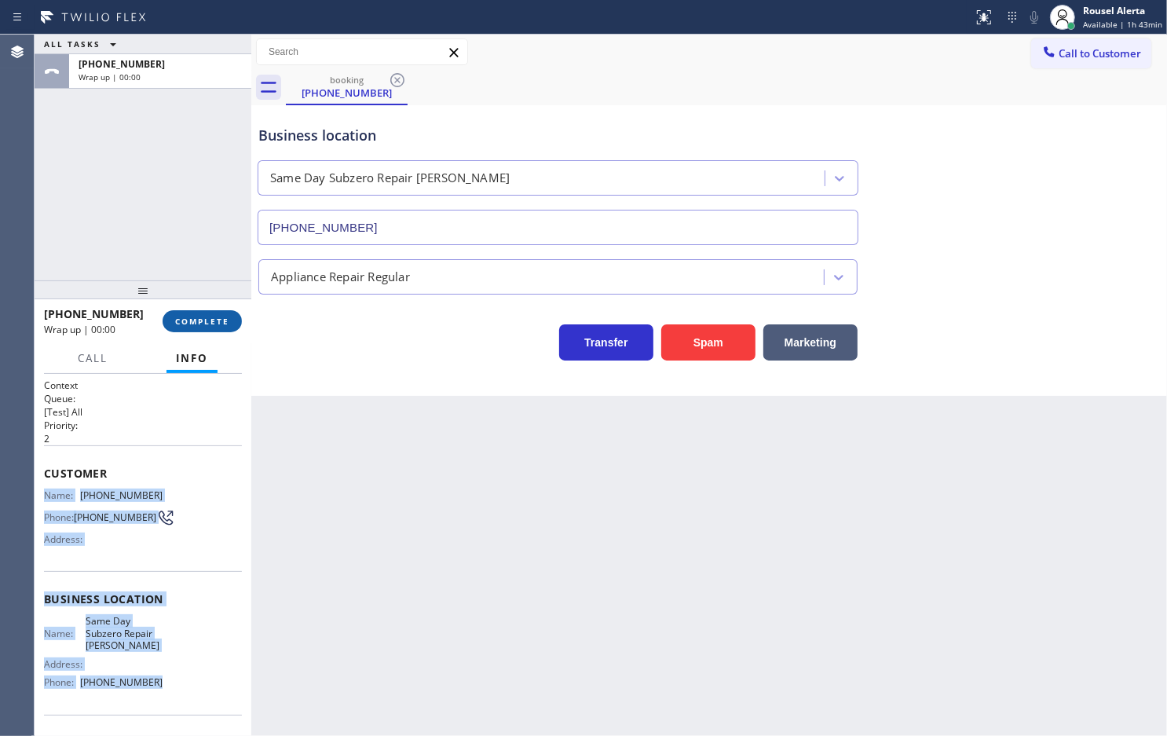
click at [214, 327] on button "COMPLETE" at bounding box center [202, 321] width 79 height 22
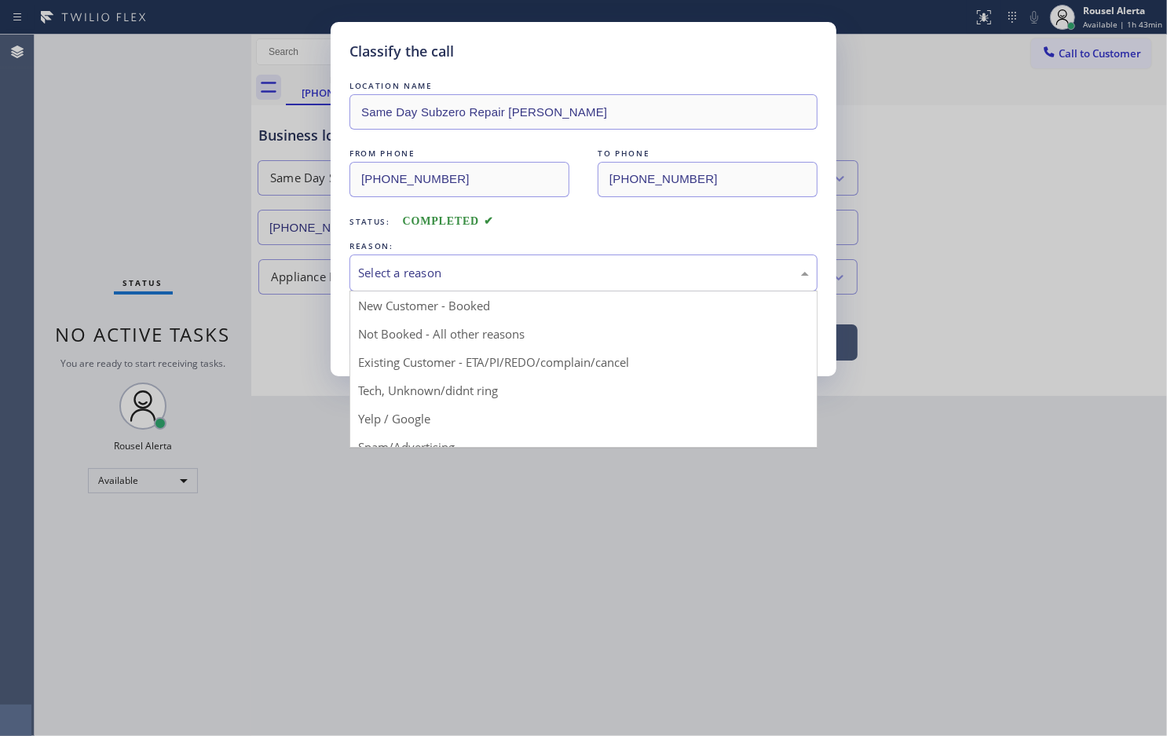
click at [441, 275] on div "Select a reason" at bounding box center [583, 273] width 451 height 18
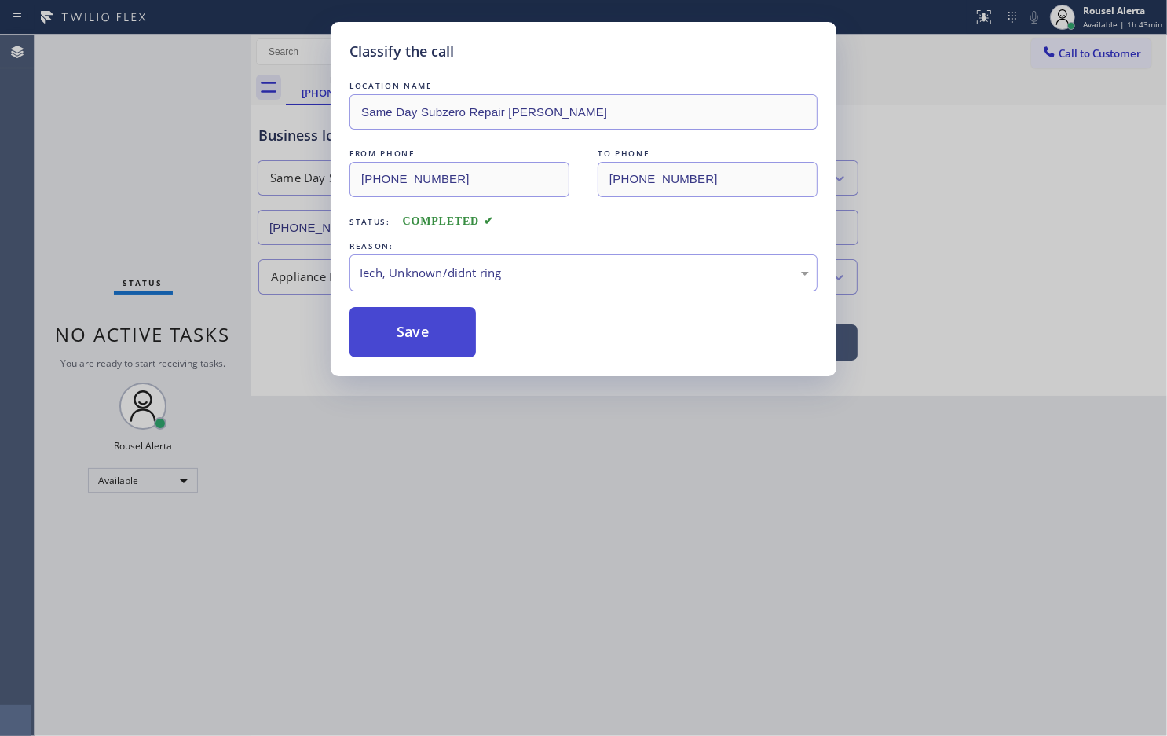
click at [402, 344] on button "Save" at bounding box center [413, 332] width 126 height 50
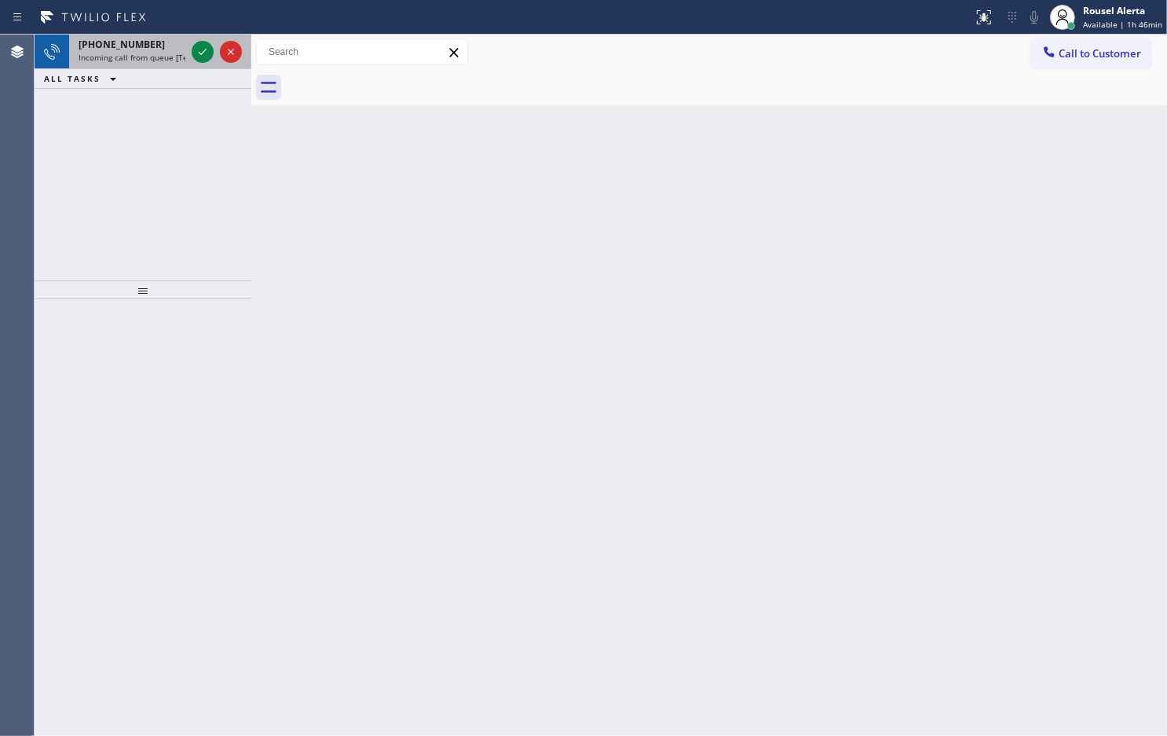
click at [167, 48] on div "[PHONE_NUMBER]" at bounding box center [132, 44] width 107 height 13
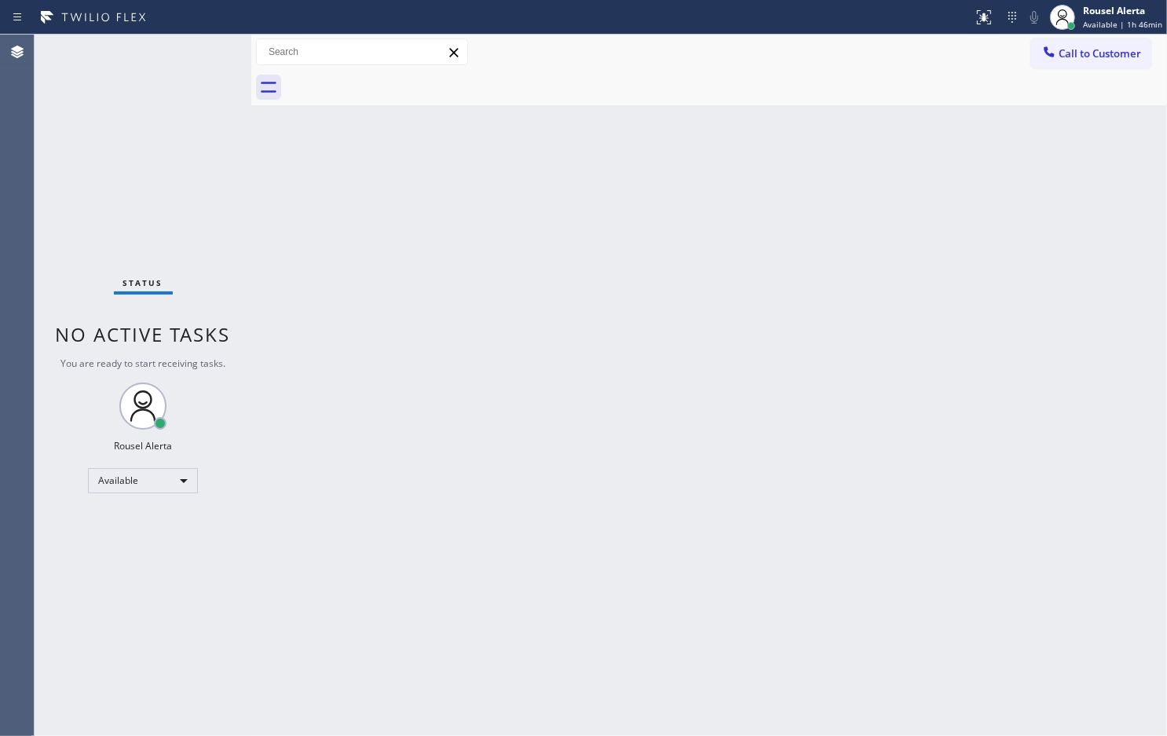
click at [167, 48] on div "Status No active tasks You are ready to start receiving tasks. Rousel Alerta Av…" at bounding box center [143, 385] width 217 height 701
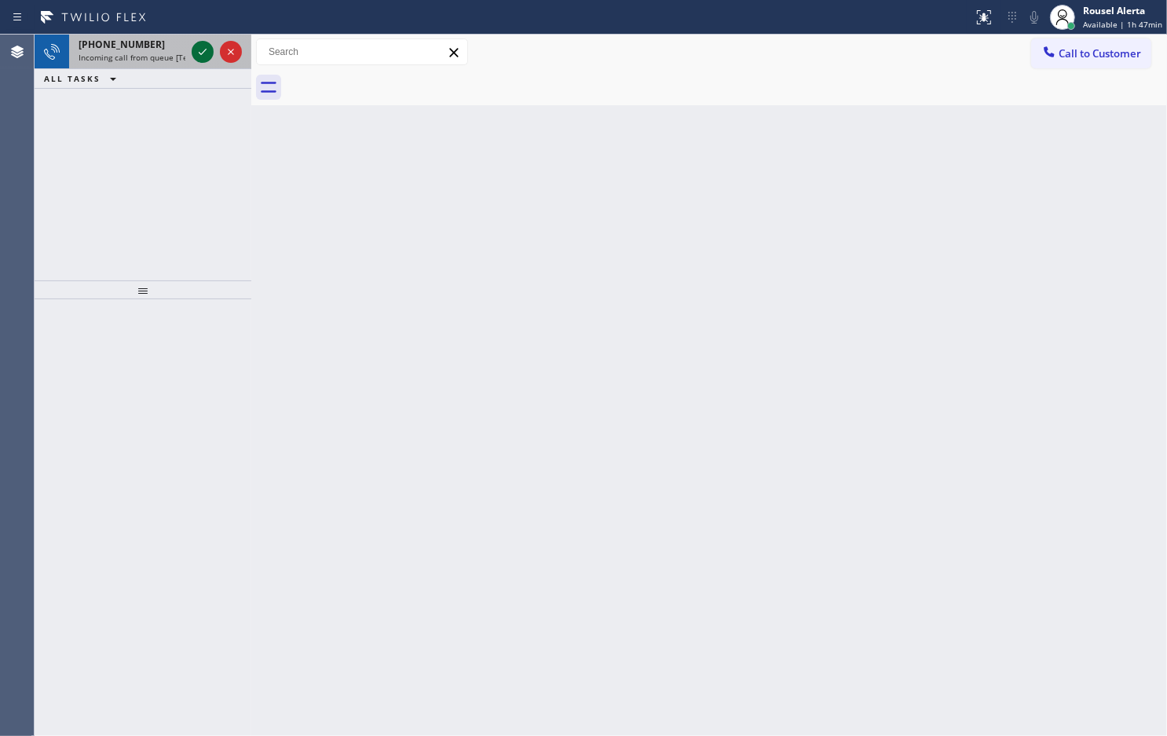
click at [198, 49] on icon at bounding box center [202, 51] width 19 height 19
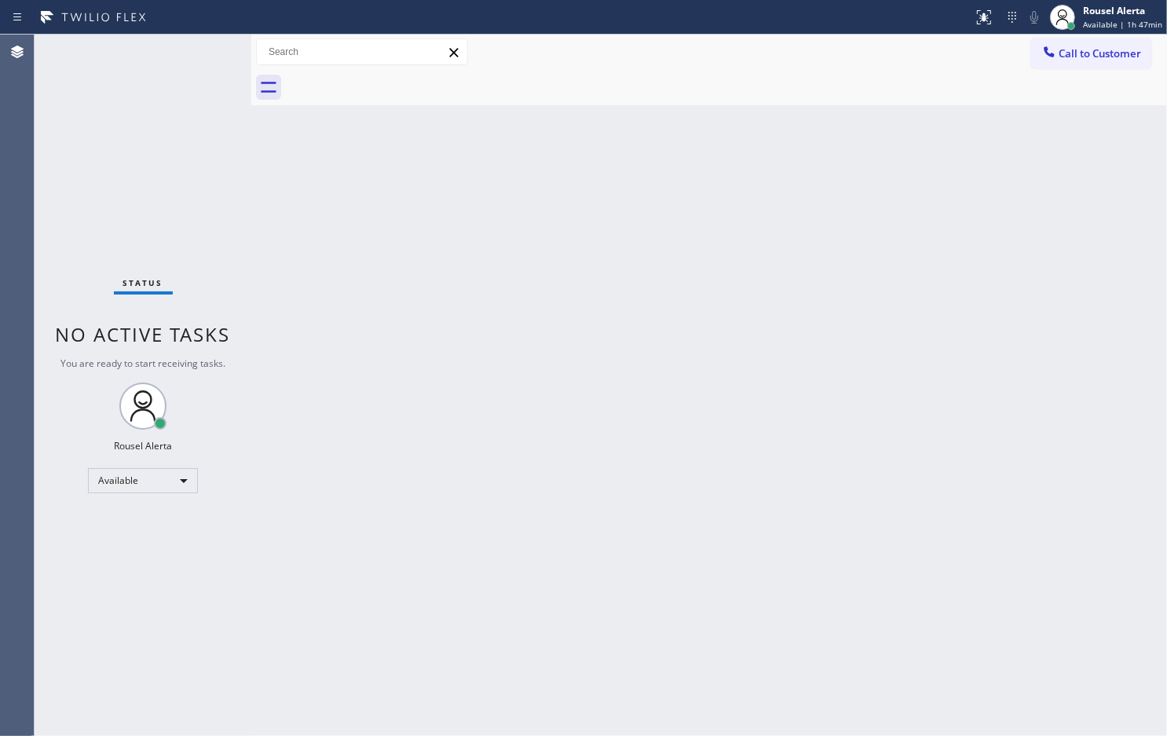
click at [198, 49] on div "Status No active tasks You are ready to start receiving tasks. Rousel Alerta Av…" at bounding box center [143, 385] width 217 height 701
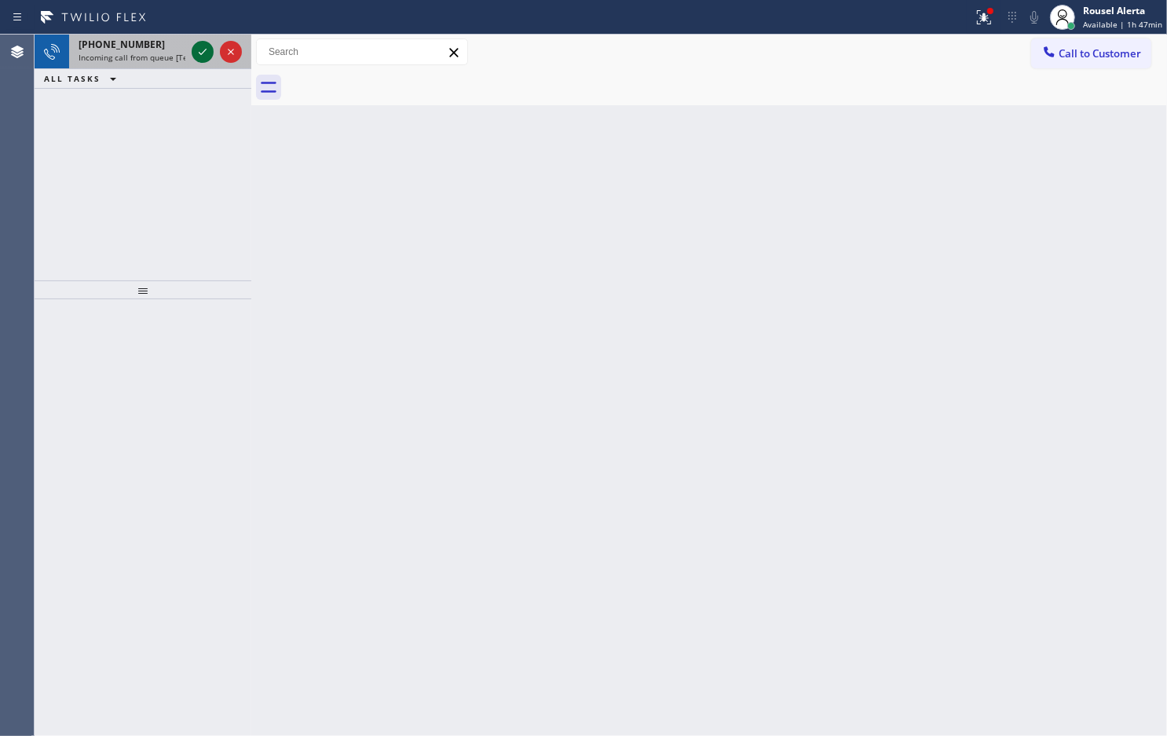
click at [201, 49] on icon at bounding box center [202, 51] width 19 height 19
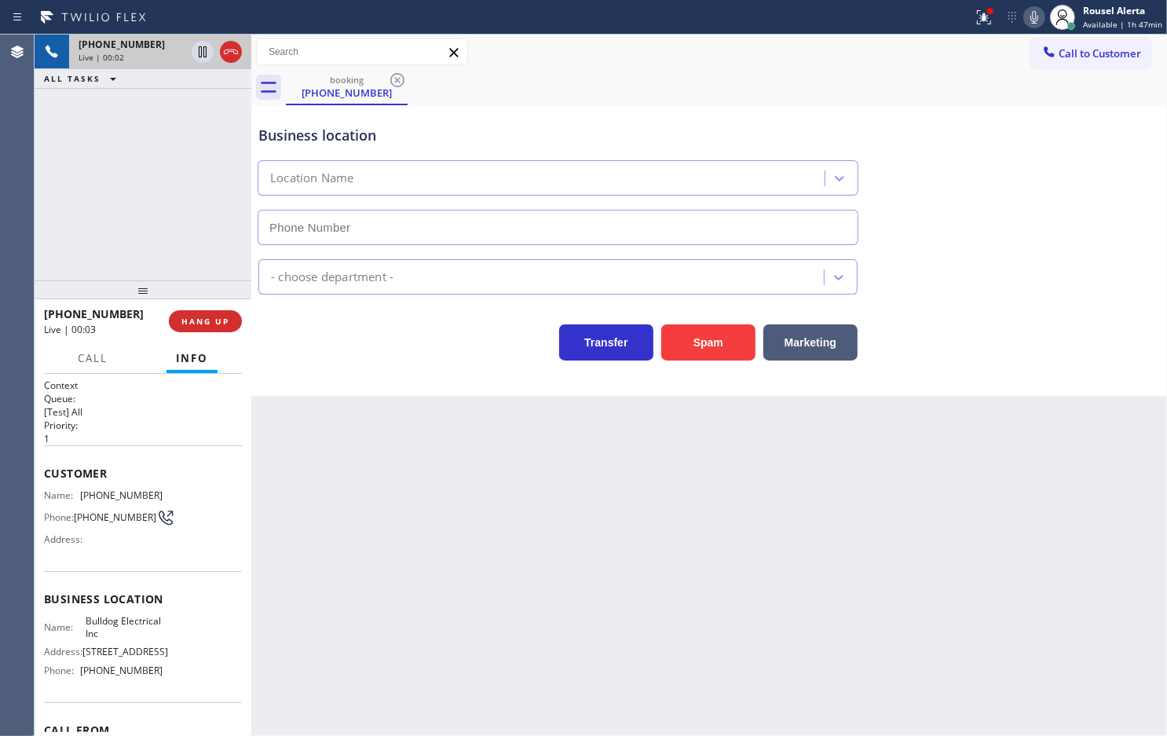
click at [465, 445] on div "Back to Dashboard Change Sender ID Customers Technicians Select a contact Outbo…" at bounding box center [709, 385] width 916 height 701
type input "[PHONE_NUMBER]"
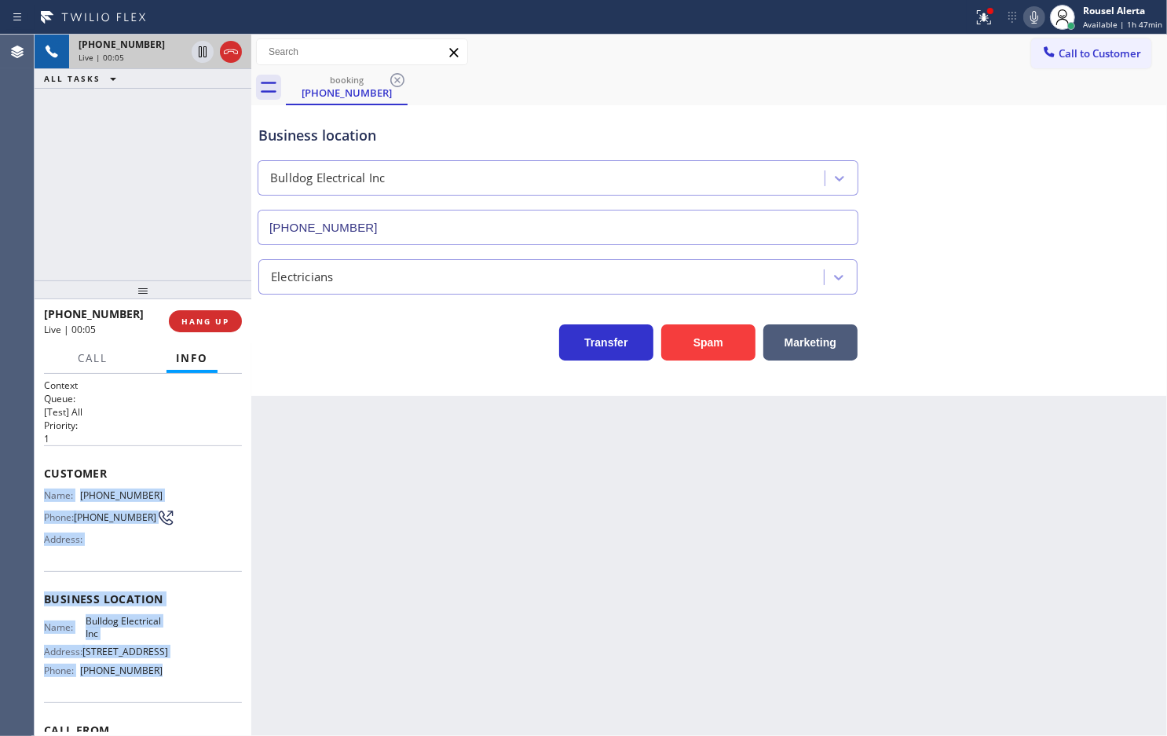
drag, startPoint x: 39, startPoint y: 493, endPoint x: 183, endPoint y: 696, distance: 249.1
click at [183, 696] on div "Context Queue: [Test] All Priority: 1 Customer Name: [PHONE_NUMBER] Phone: [PHO…" at bounding box center [143, 555] width 217 height 362
copy div "Name: [PHONE_NUMBER] Phone: [PHONE_NUMBER] Address: Business location Name: Bul…"
click at [975, 17] on div at bounding box center [984, 17] width 35 height 19
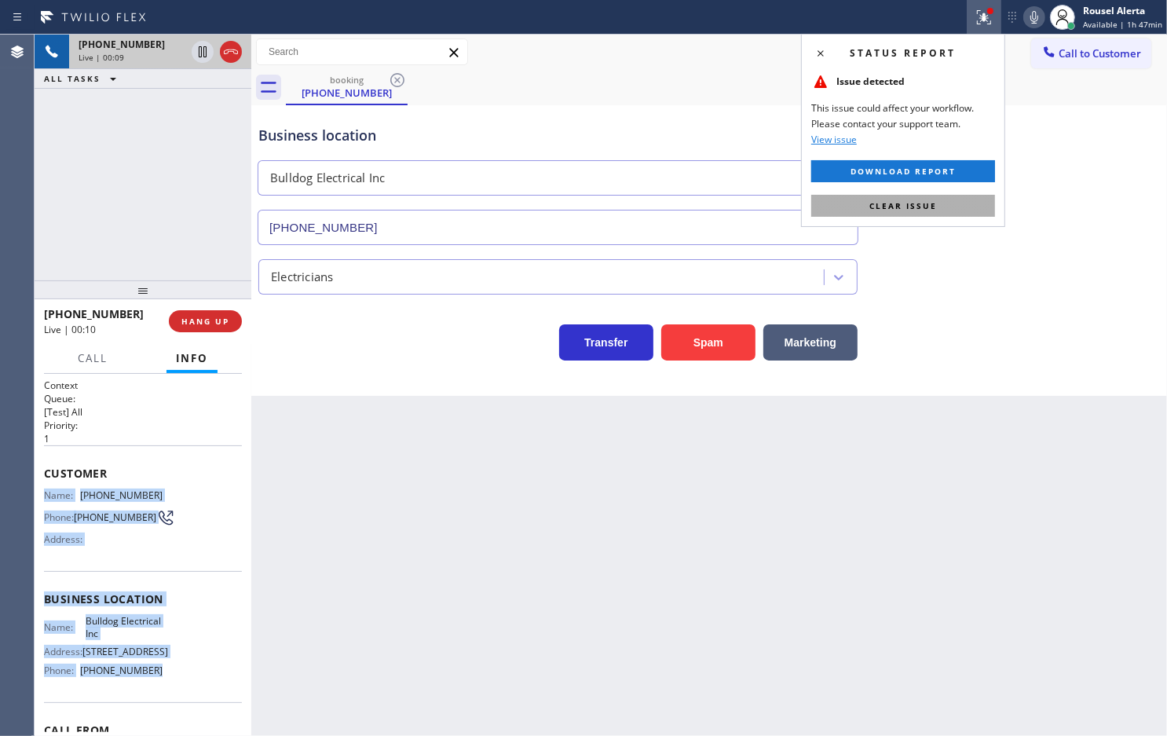
click at [921, 214] on button "Clear issue" at bounding box center [903, 206] width 184 height 22
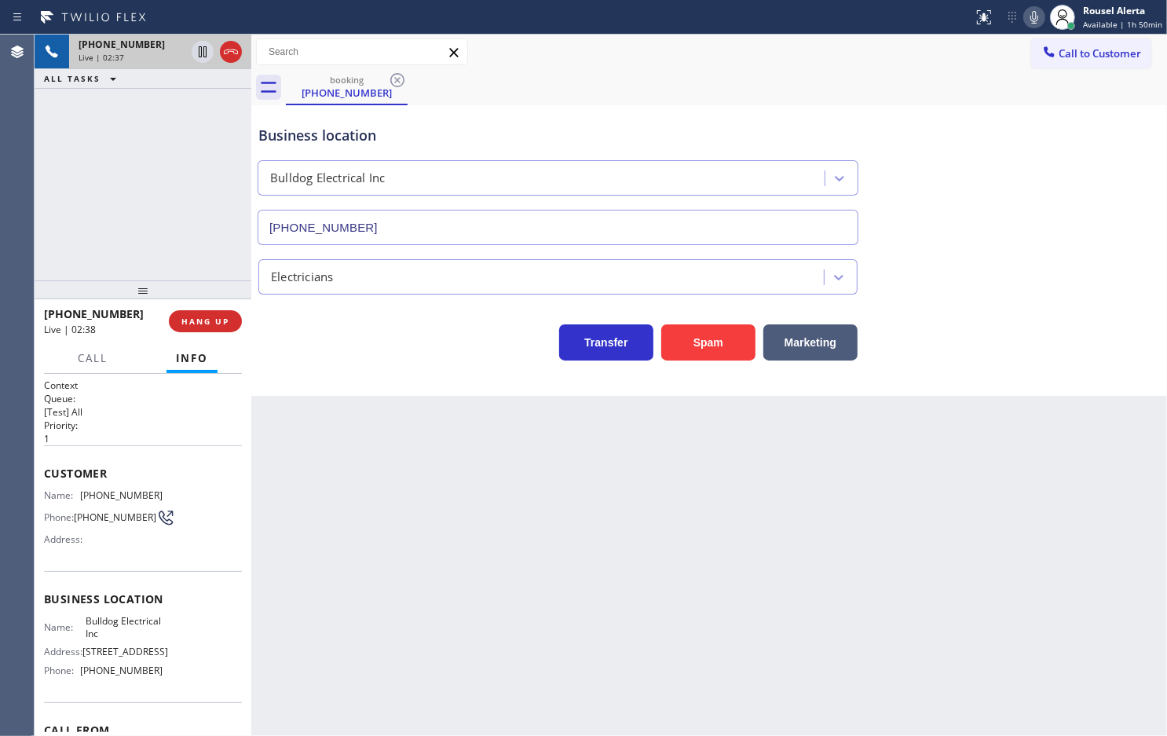
click at [185, 185] on div "[PHONE_NUMBER] Live | 02:37 ALL TASKS ALL TASKS ACTIVE TASKS TASKS IN WRAP UP" at bounding box center [143, 158] width 217 height 246
click at [199, 56] on icon at bounding box center [203, 51] width 8 height 11
click at [1029, 18] on icon at bounding box center [1034, 17] width 19 height 19
click at [460, 438] on div "Back to Dashboard Change Sender ID Customers Technicians Select a contact Outbo…" at bounding box center [709, 385] width 916 height 701
click at [202, 56] on icon at bounding box center [202, 51] width 19 height 19
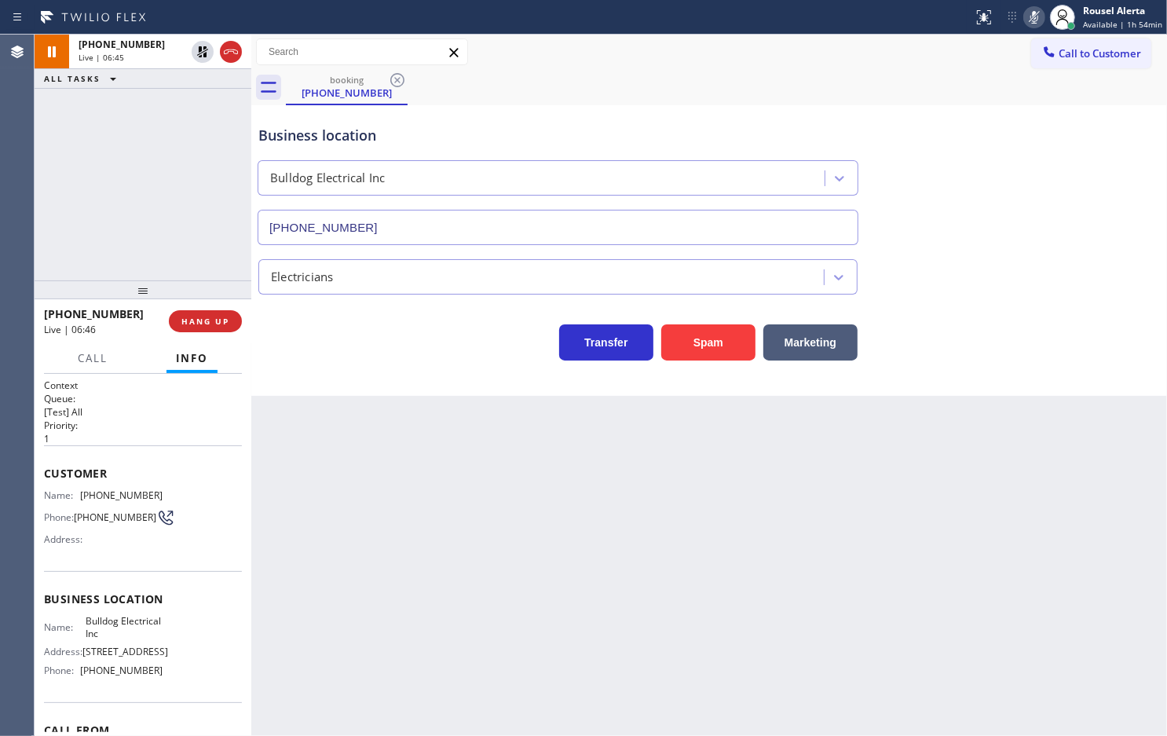
click at [1042, 22] on icon at bounding box center [1034, 17] width 19 height 19
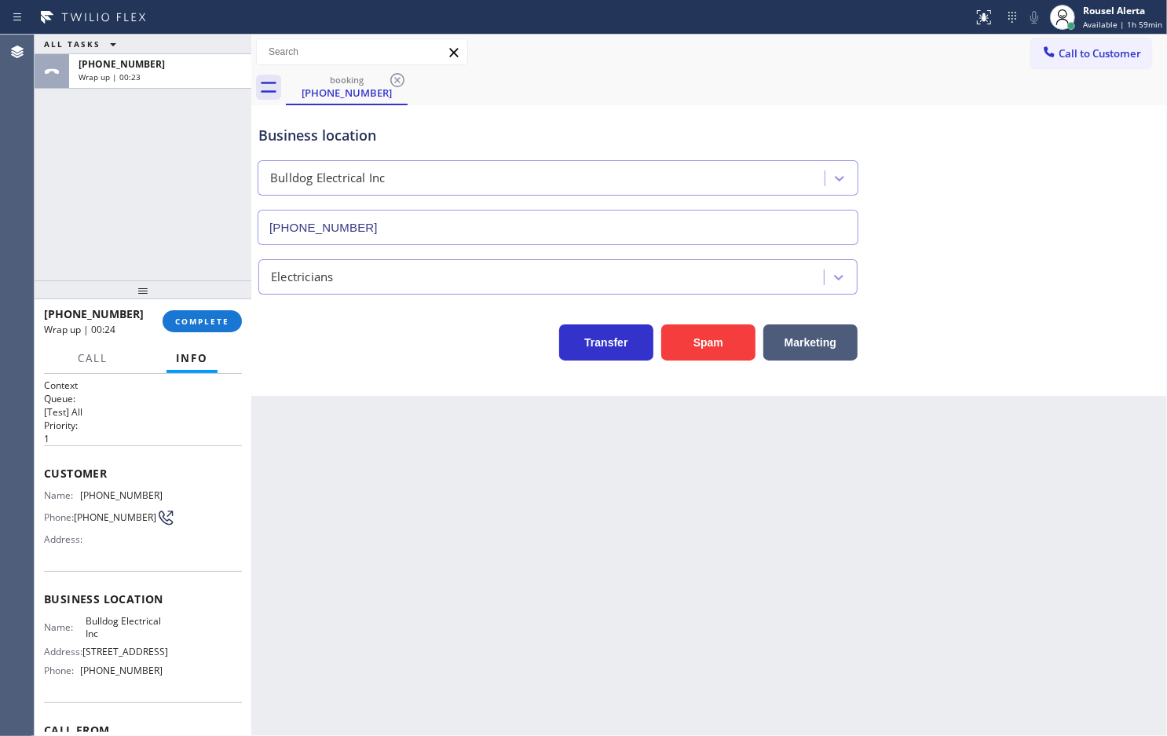
click at [379, 413] on div "Back to Dashboard Change Sender ID Customers Technicians Select a contact Outbo…" at bounding box center [709, 385] width 916 height 701
click at [187, 324] on span "COMPLETE" at bounding box center [202, 321] width 54 height 11
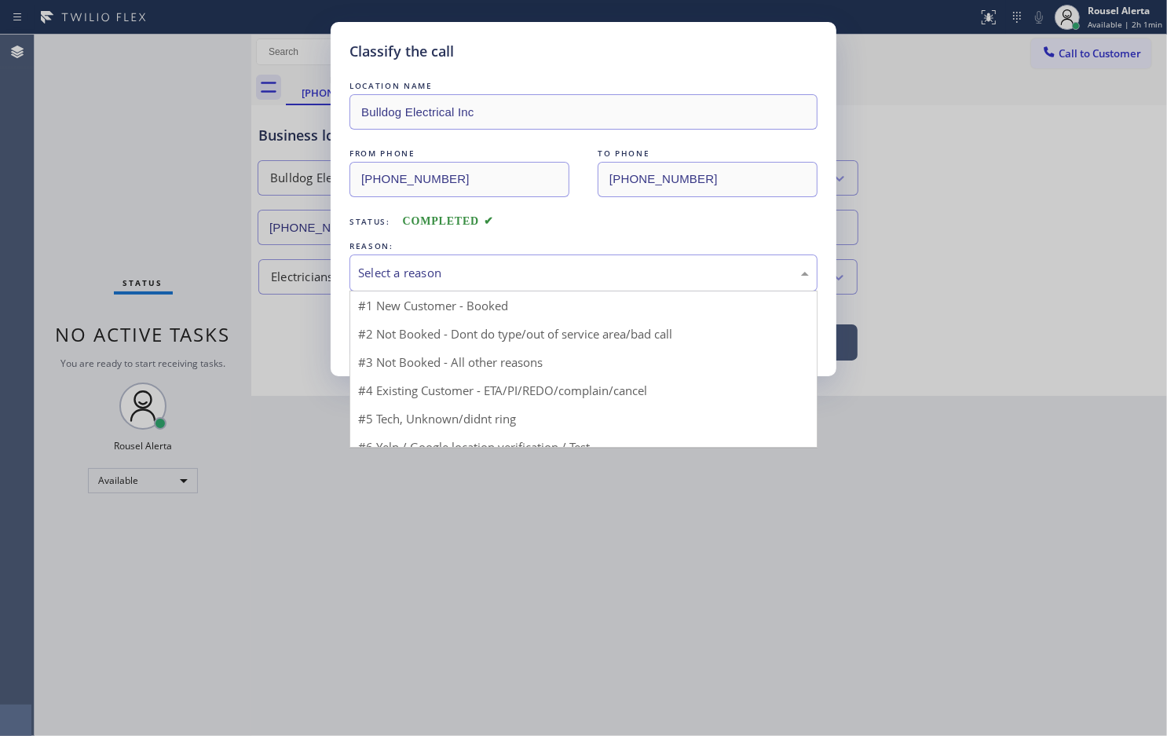
click at [362, 273] on div "Select a reason" at bounding box center [583, 273] width 451 height 18
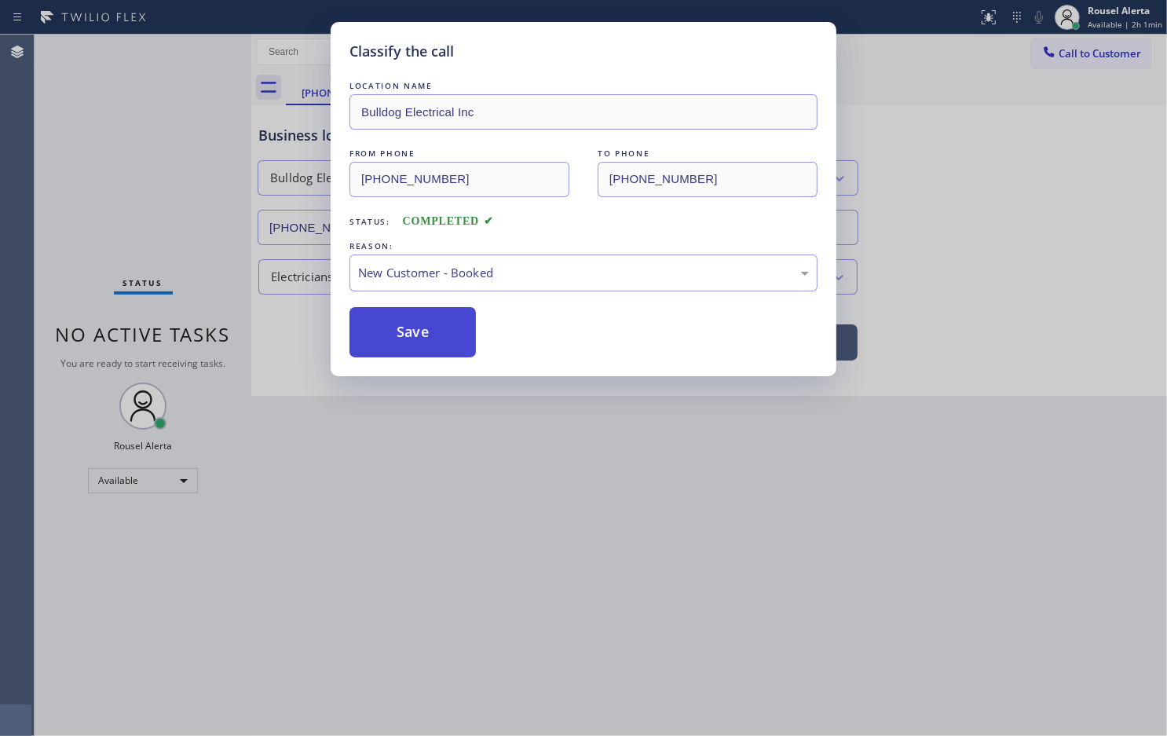
click at [391, 324] on button "Save" at bounding box center [413, 332] width 126 height 50
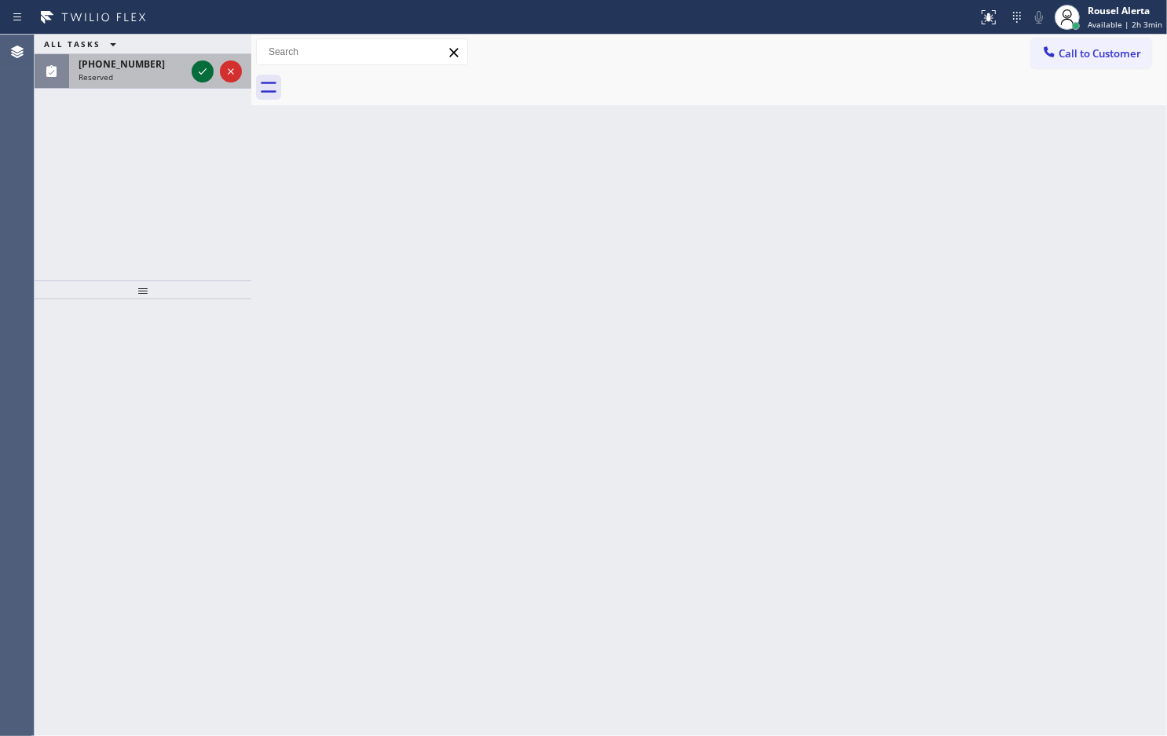
click at [193, 65] on icon at bounding box center [202, 71] width 19 height 19
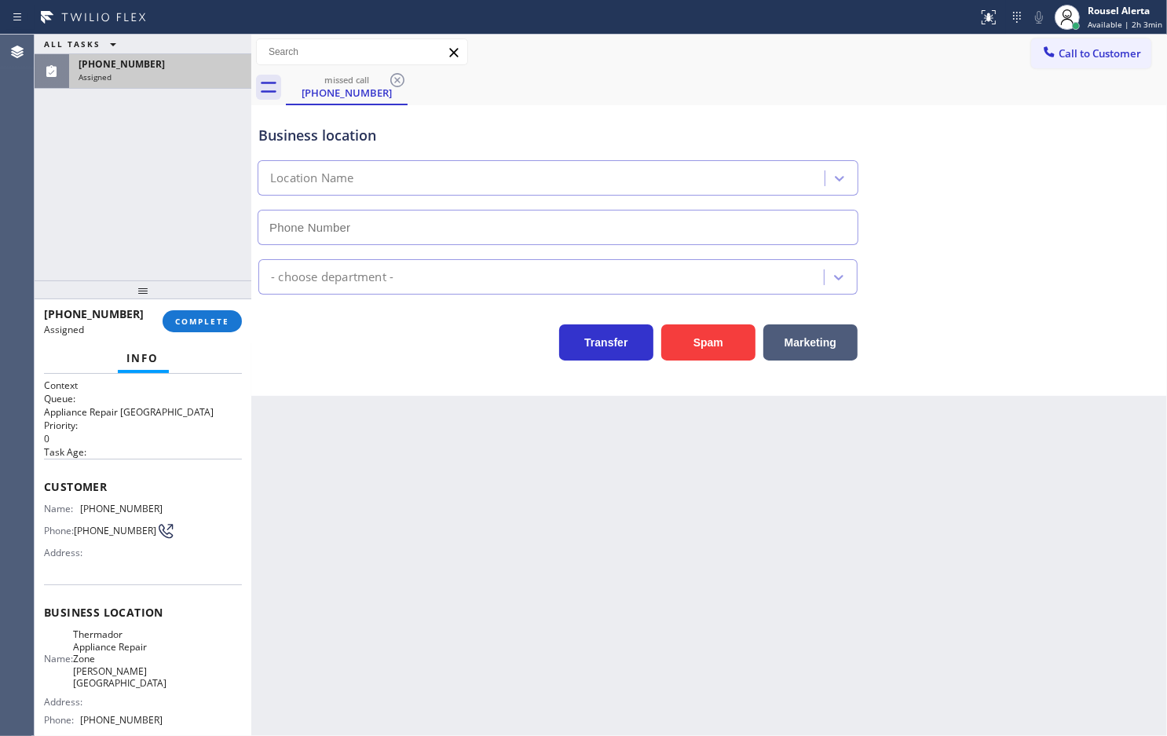
type input "[PHONE_NUMBER]"
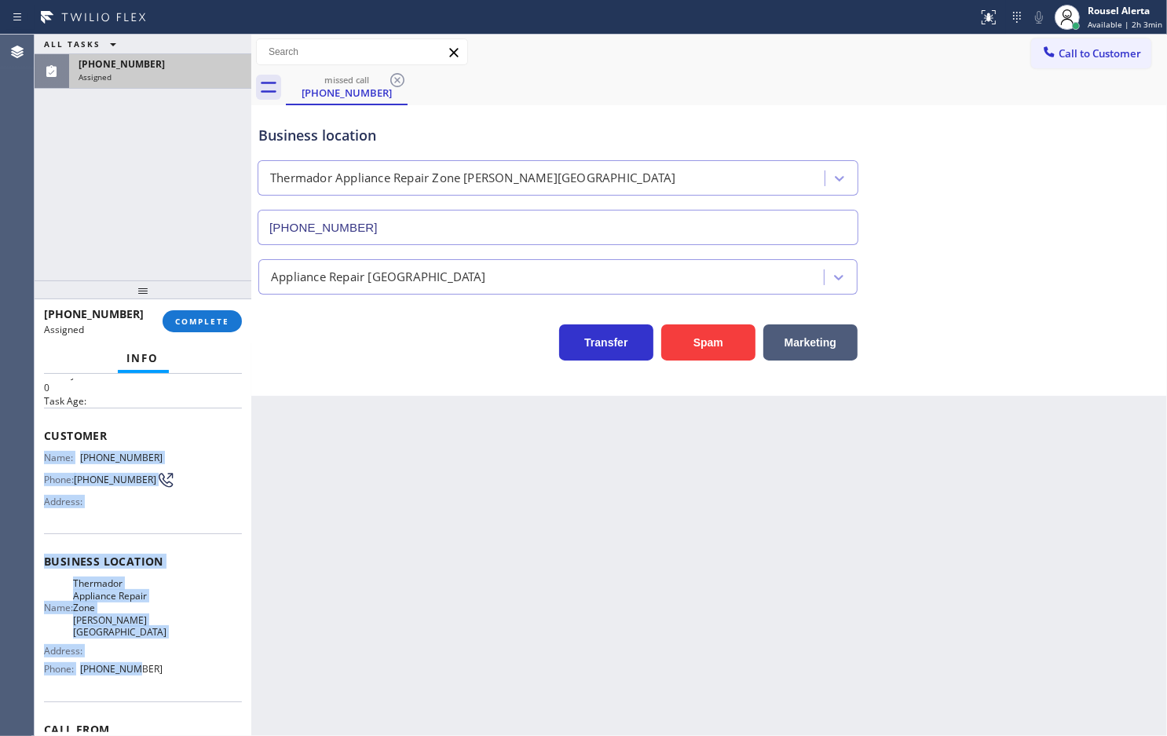
scroll to position [98, 0]
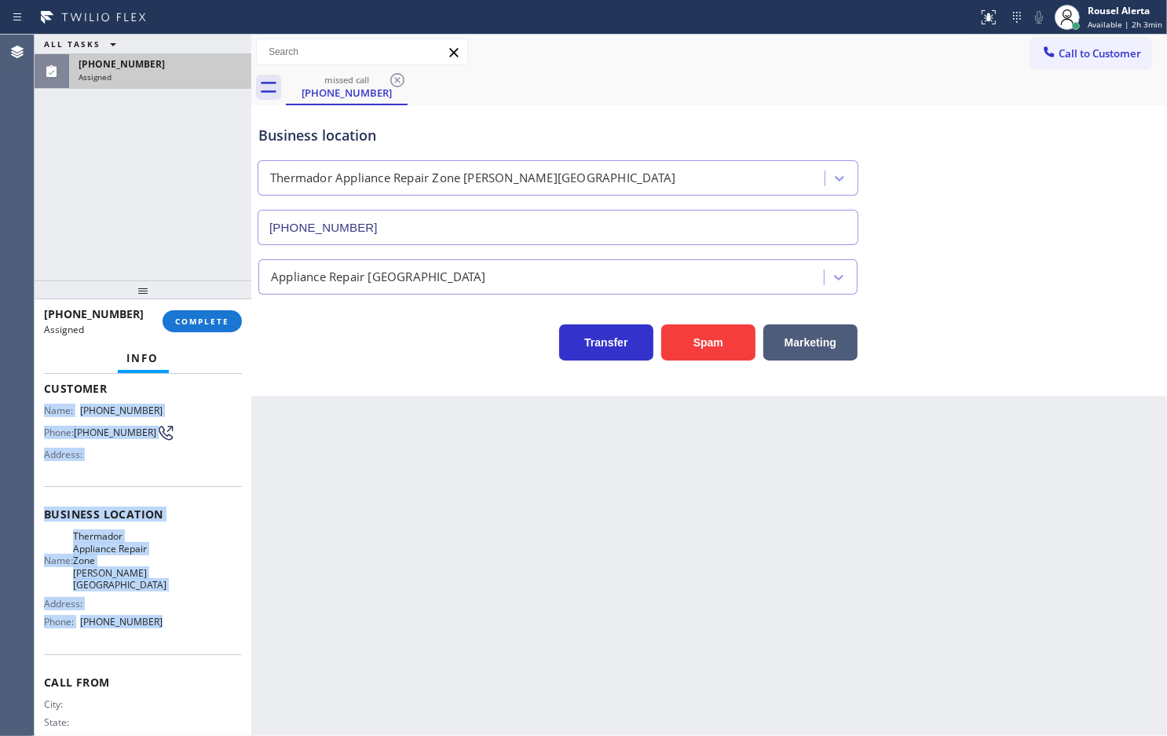
drag, startPoint x: 43, startPoint y: 512, endPoint x: 173, endPoint y: 611, distance: 163.1
click at [173, 611] on div "Context Queue: Appliance Repair High End Priority: 0 Task Age: Customer Name: […" at bounding box center [143, 526] width 198 height 493
copy div "Name: [PHONE_NUMBER] Phone: [PHONE_NUMBER] Address: Business location Name: The…"
click at [214, 314] on button "COMPLETE" at bounding box center [202, 321] width 79 height 22
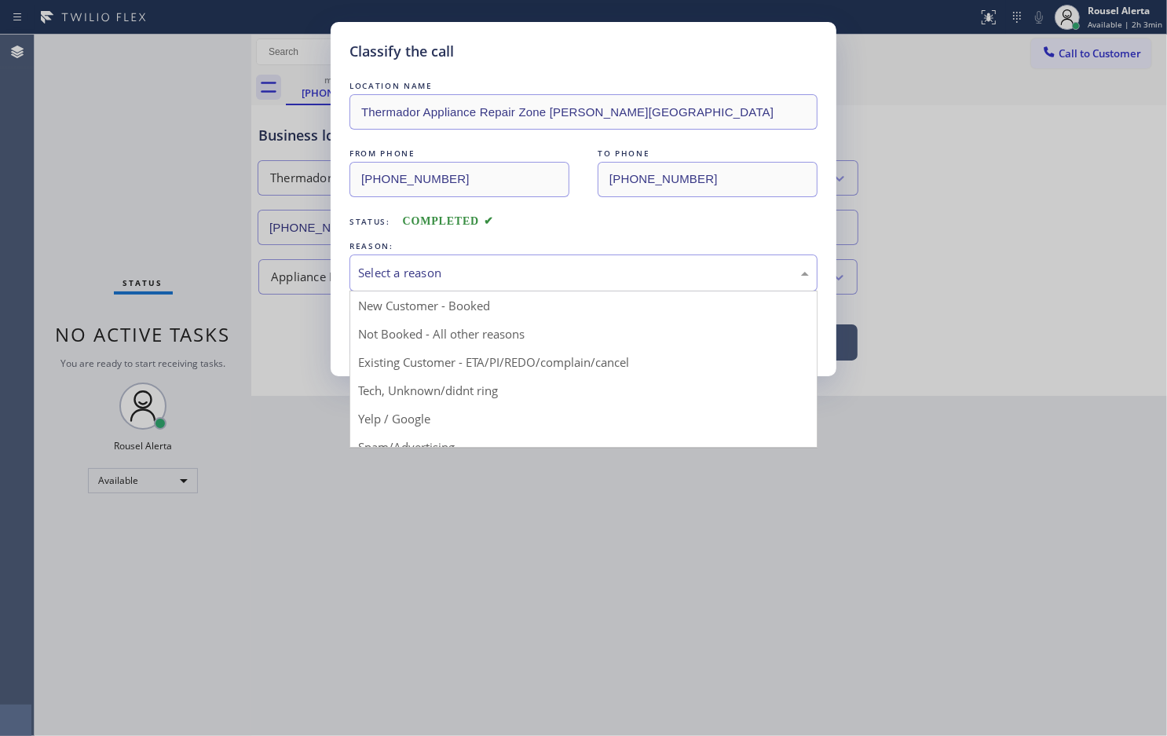
drag, startPoint x: 401, startPoint y: 273, endPoint x: 478, endPoint y: 322, distance: 91.1
click at [401, 273] on div "Select a reason" at bounding box center [583, 273] width 451 height 18
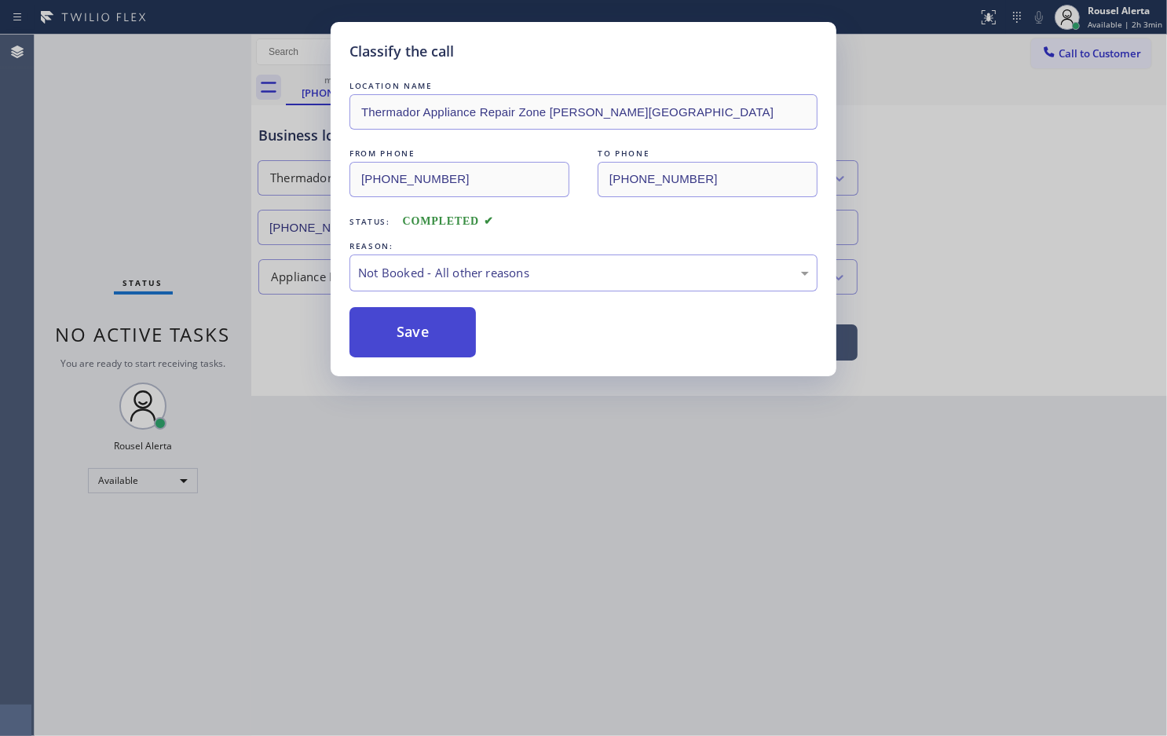
click at [445, 334] on button "Save" at bounding box center [413, 332] width 126 height 50
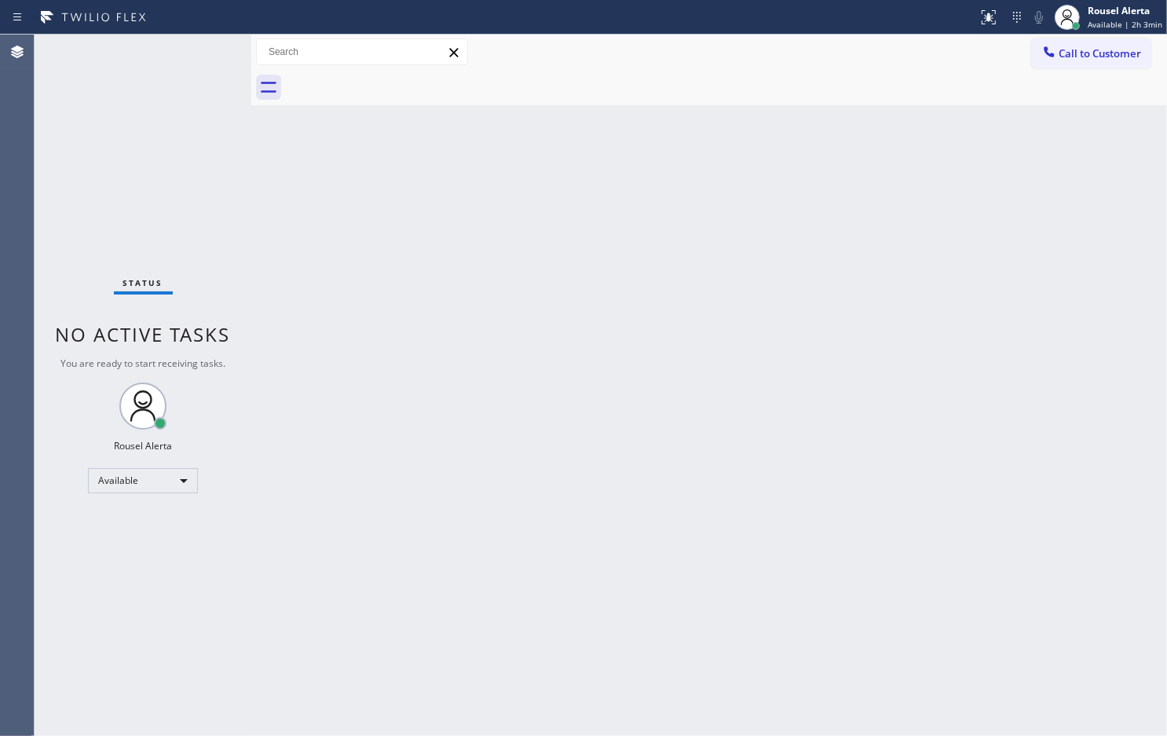
click at [896, 409] on div "Back to Dashboard Change Sender ID Customers Technicians Select a contact Outbo…" at bounding box center [709, 385] width 916 height 701
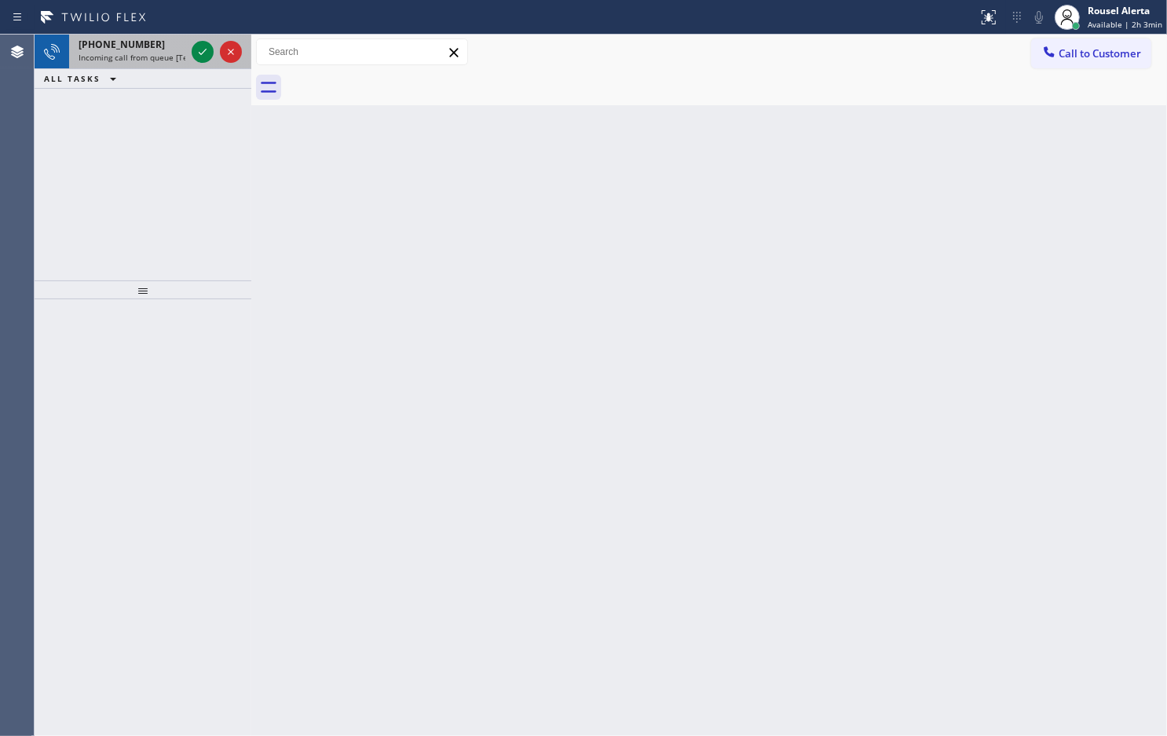
click at [150, 45] on div "[PHONE_NUMBER]" at bounding box center [132, 44] width 107 height 13
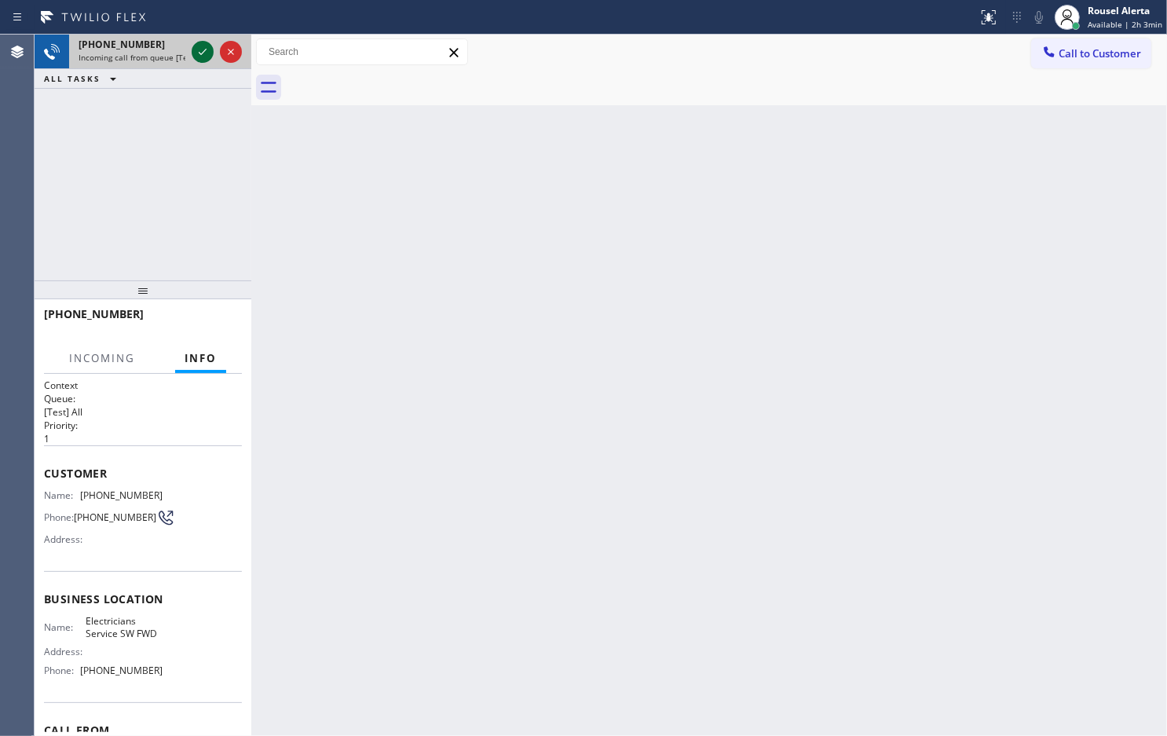
click at [207, 59] on icon at bounding box center [202, 51] width 19 height 19
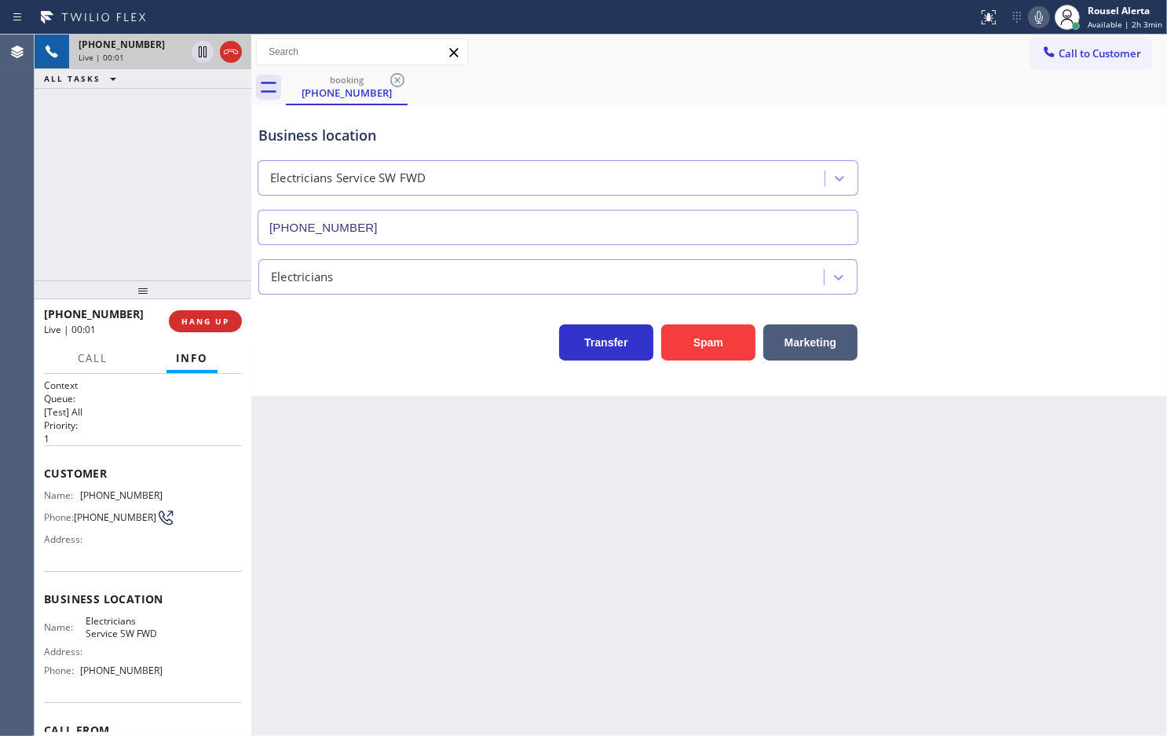
type input "[PHONE_NUMBER]"
click at [678, 335] on button "Spam" at bounding box center [708, 342] width 94 height 36
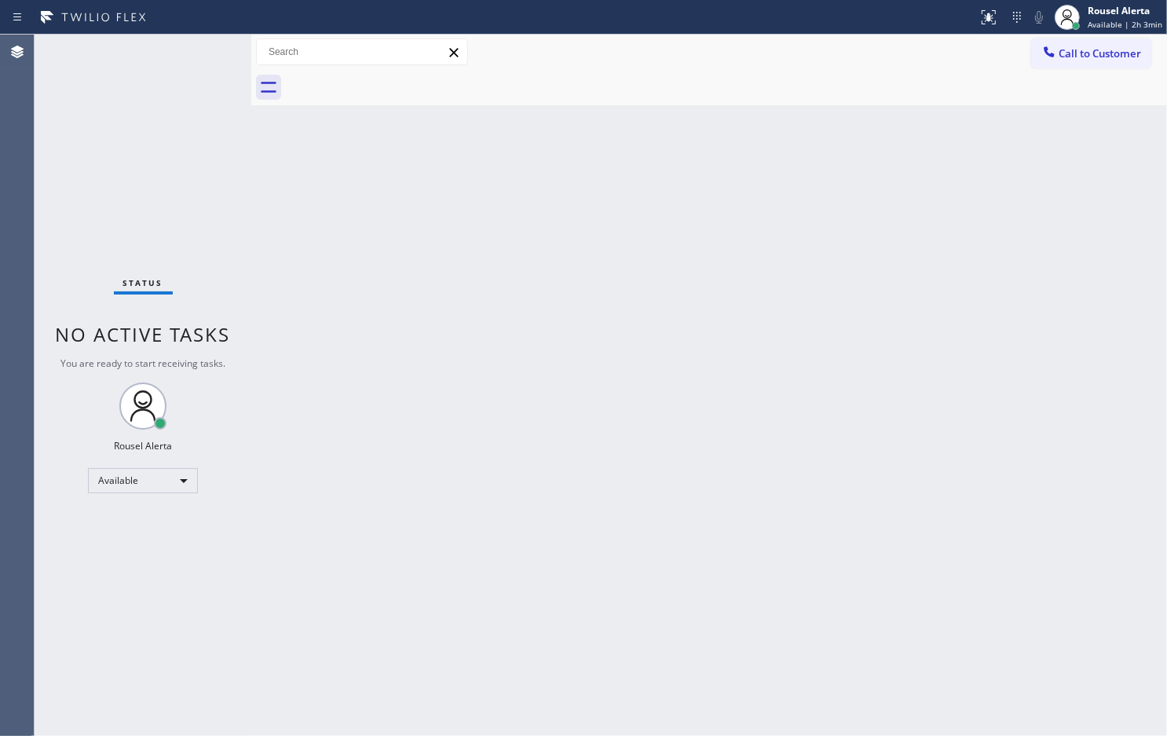
click at [865, 335] on div "Back to Dashboard Change Sender ID Customers Technicians Select a contact Outbo…" at bounding box center [709, 385] width 916 height 701
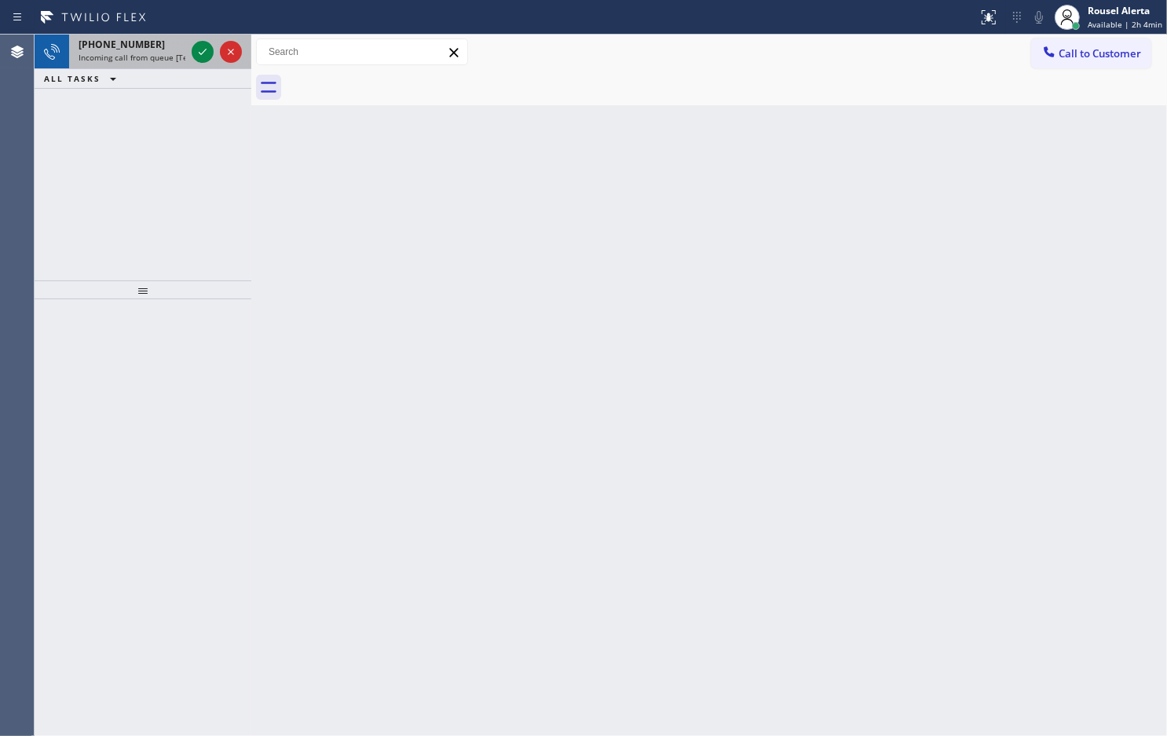
click at [159, 53] on span "Incoming call from queue [Test] All" at bounding box center [144, 57] width 130 height 11
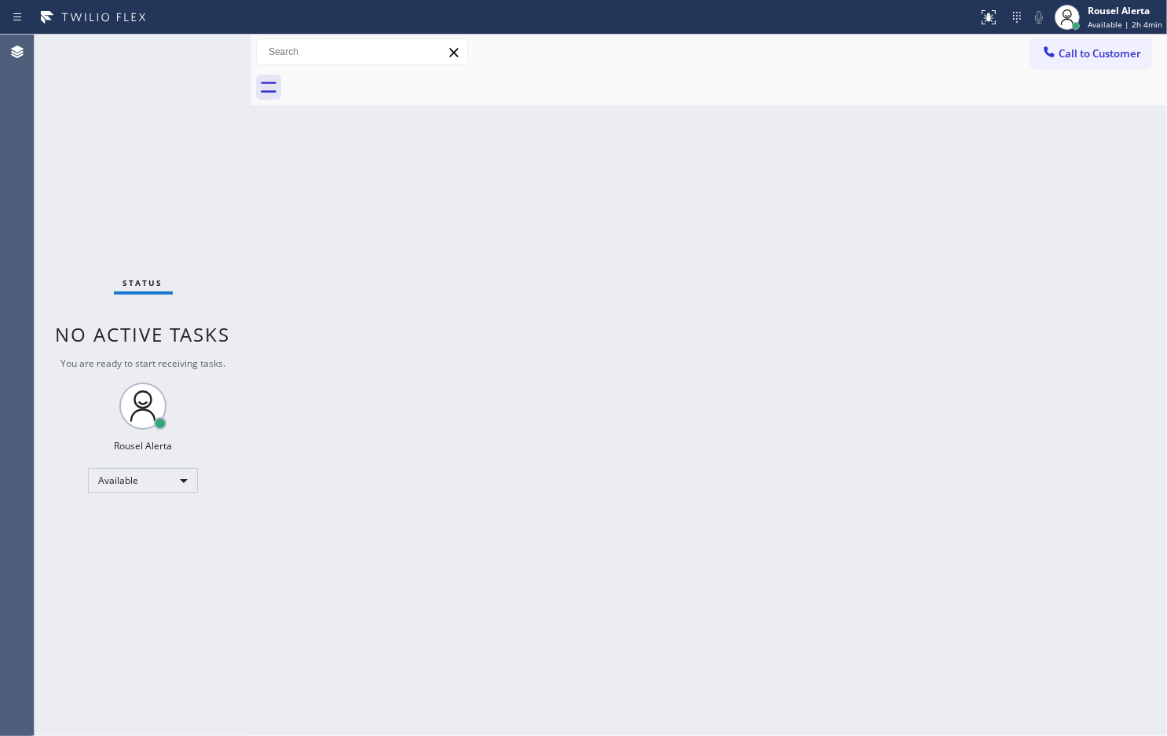
click at [197, 49] on div "Status No active tasks You are ready to start receiving tasks. Rousel Alerta Av…" at bounding box center [143, 385] width 217 height 701
click at [202, 151] on div "Status No active tasks You are ready to start receiving tasks. Rousel Alerta Av…" at bounding box center [143, 385] width 217 height 701
click at [181, 52] on div "Status No active tasks You are ready to start receiving tasks. Rousel Alerta Av…" at bounding box center [143, 385] width 217 height 701
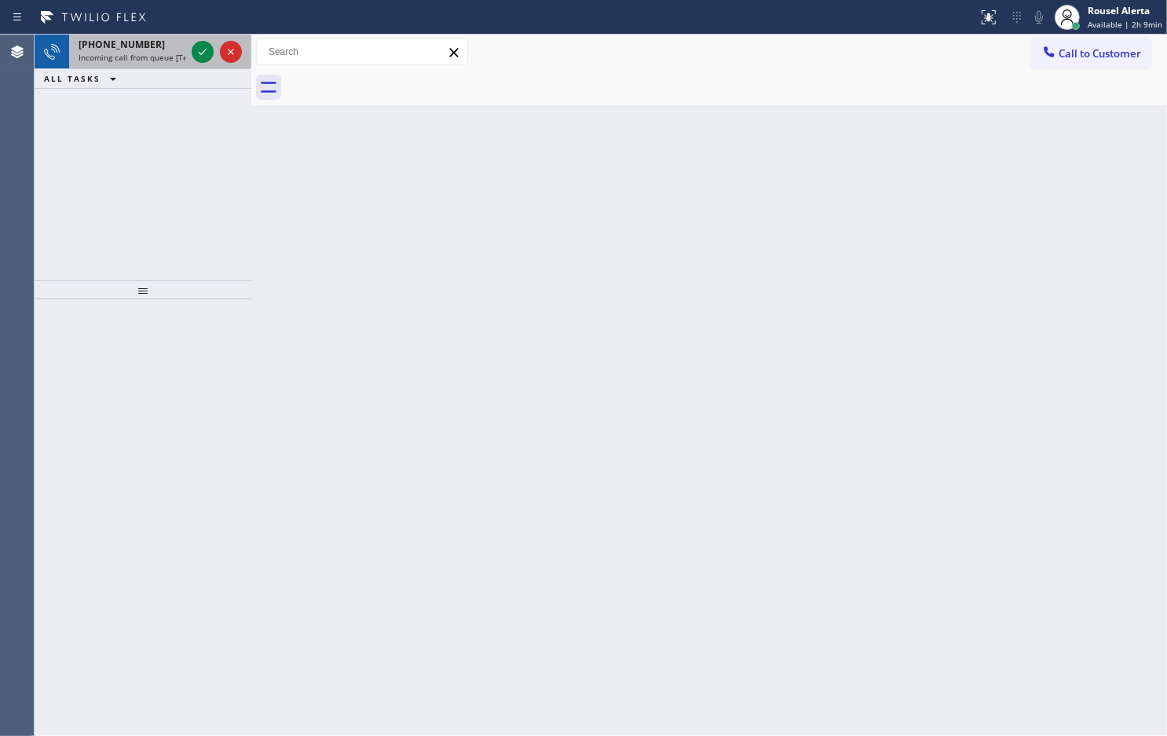
click at [155, 45] on div "[PHONE_NUMBER]" at bounding box center [132, 44] width 107 height 13
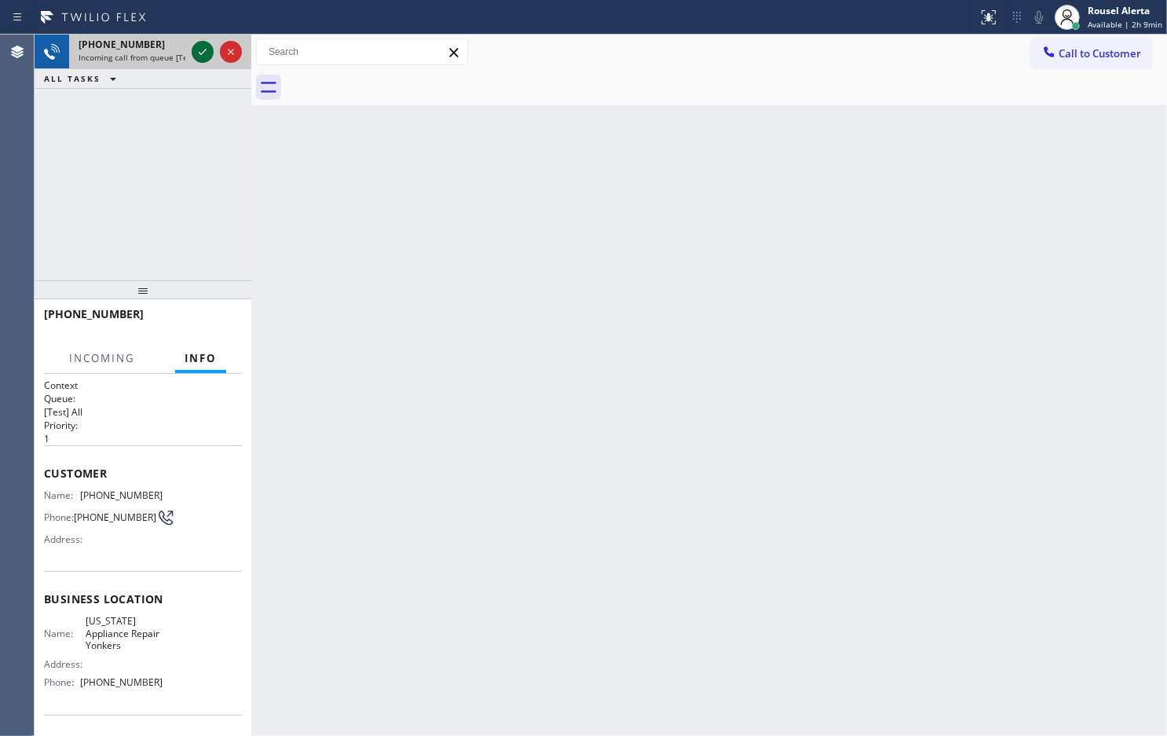
click at [199, 55] on icon at bounding box center [202, 51] width 19 height 19
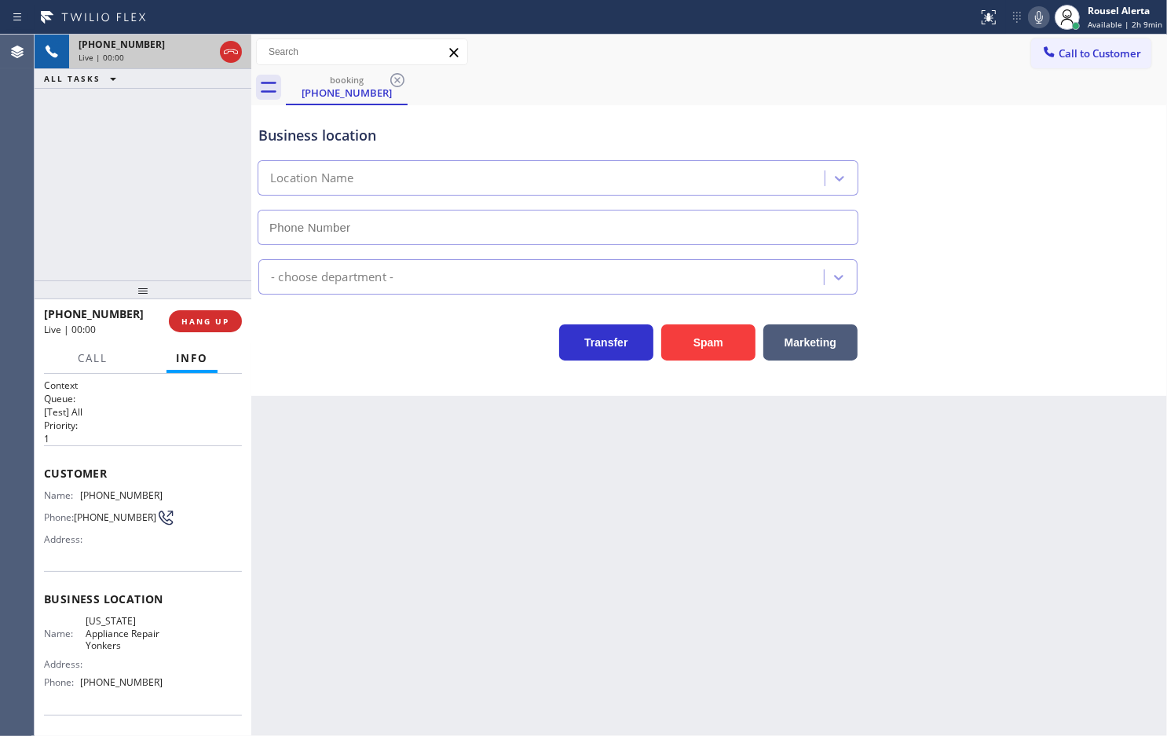
type input "[PHONE_NUMBER]"
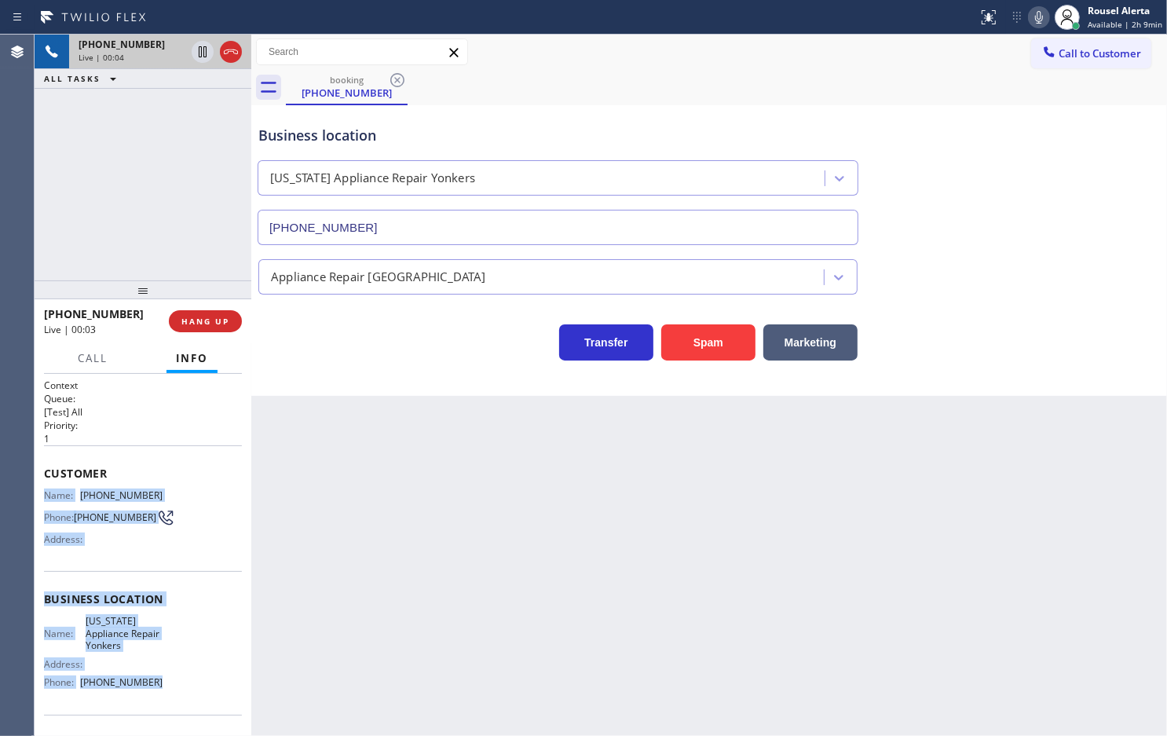
drag, startPoint x: 44, startPoint y: 491, endPoint x: 151, endPoint y: 695, distance: 230.5
click at [151, 695] on div "Context Queue: [Test] All Priority: 1 Customer Name: [PHONE_NUMBER] Phone: [PHO…" at bounding box center [143, 606] width 198 height 455
copy div "Name: [PHONE_NUMBER] Phone: [PHONE_NUMBER] Address: Business location Name: [US…"
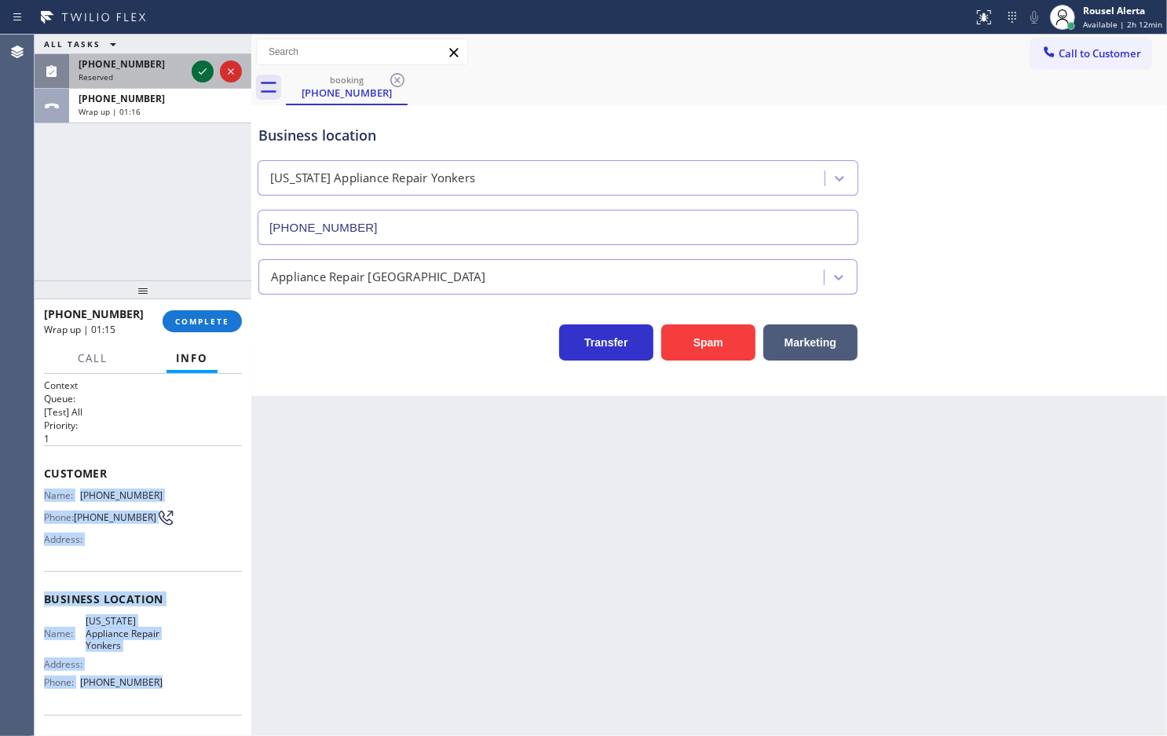
click at [196, 69] on icon at bounding box center [202, 71] width 19 height 19
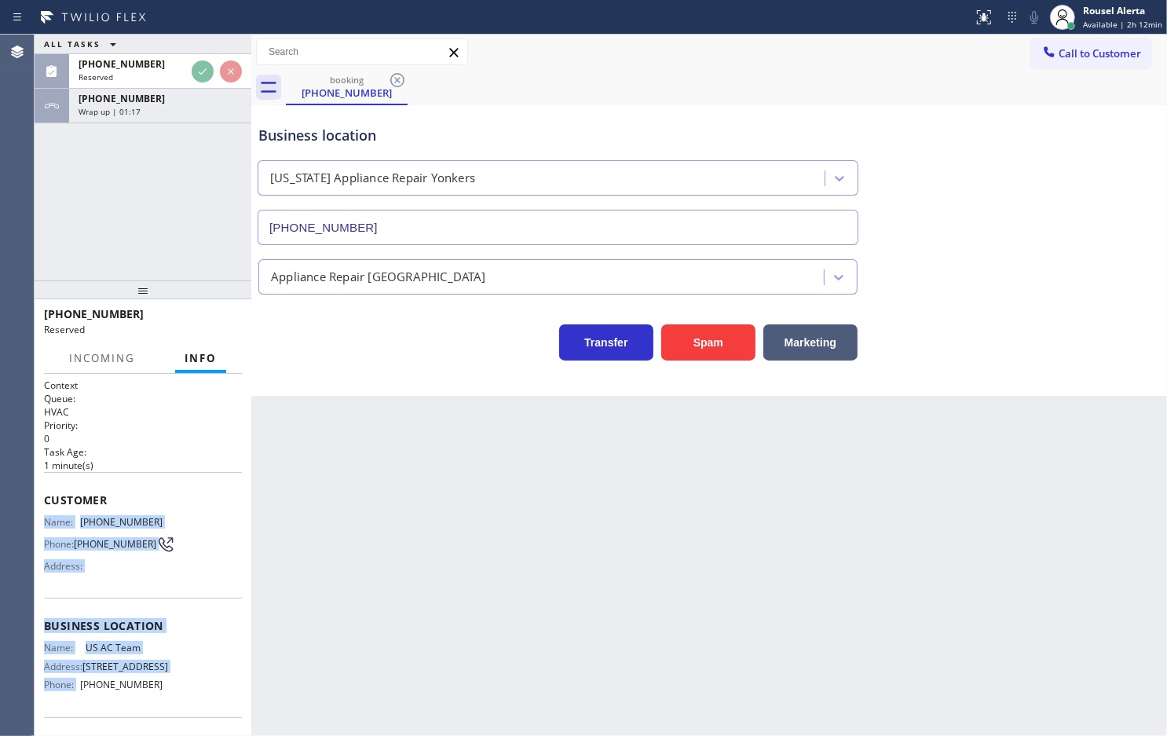
click at [193, 638] on div "Business location Name: US AC Team Address: [STREET_ADDRESS] Phone: [PHONE_NUMB…" at bounding box center [143, 657] width 198 height 119
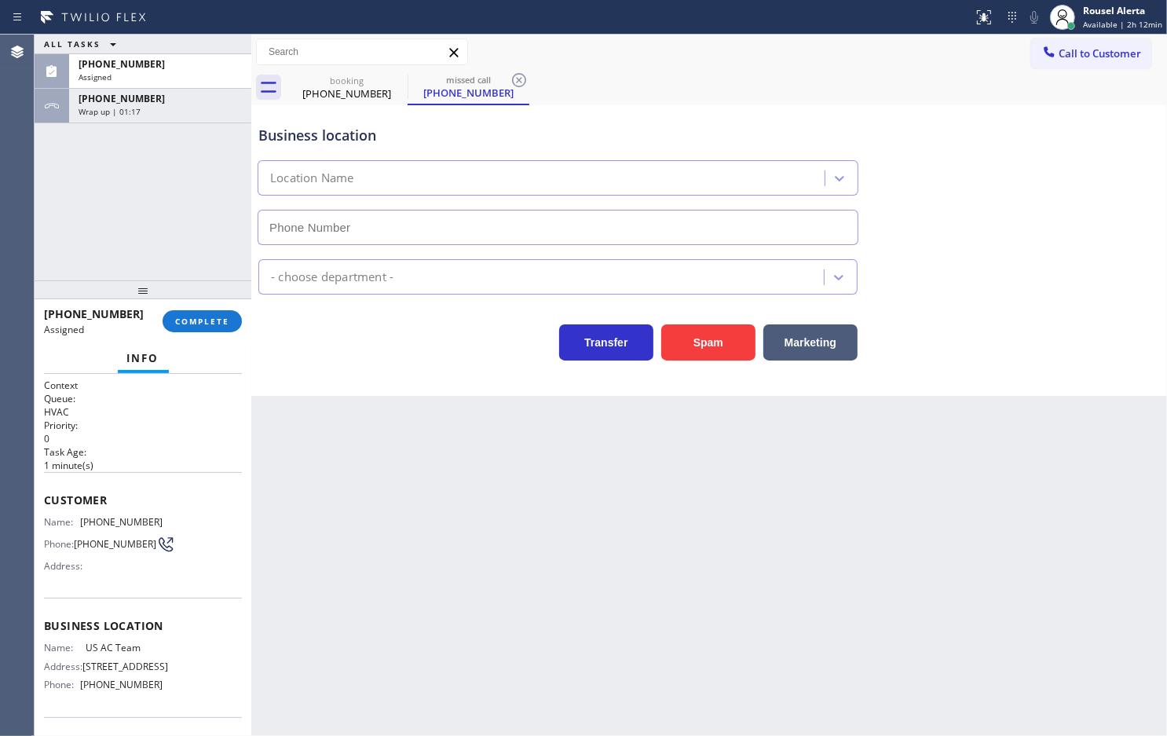
type input "[PHONE_NUMBER]"
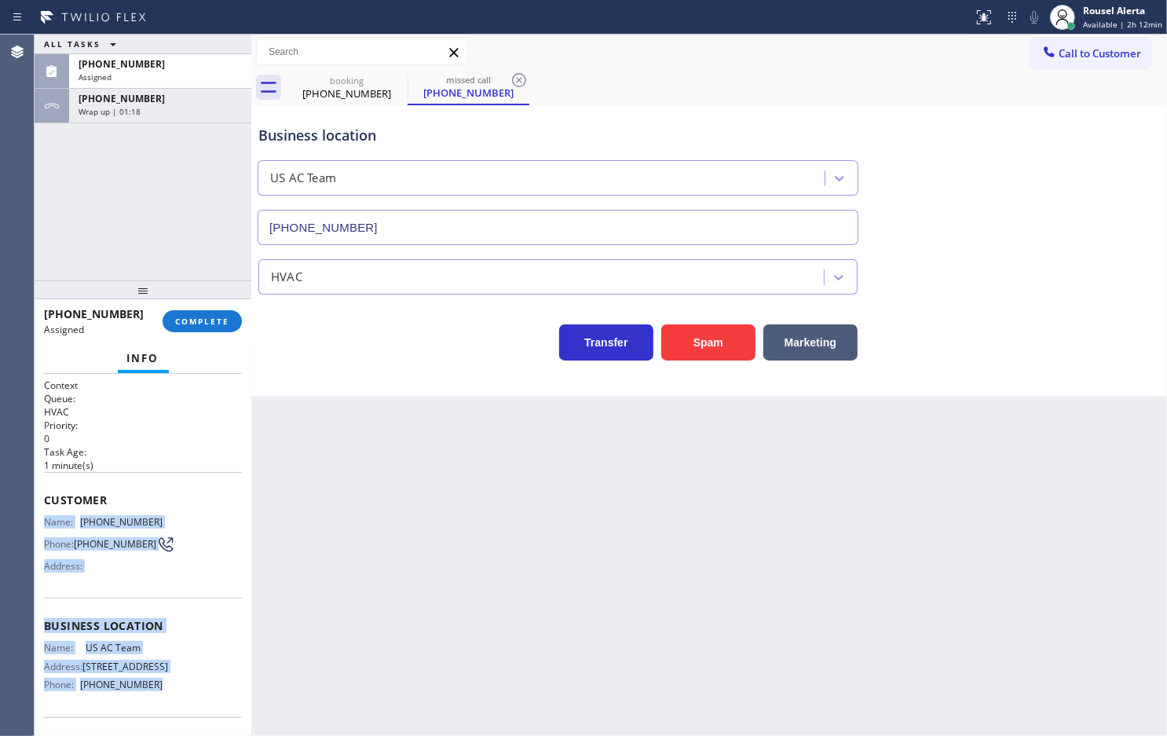
drag, startPoint x: 41, startPoint y: 517, endPoint x: 171, endPoint y: 709, distance: 231.8
click at [171, 709] on div "Context Queue: HVAC Priority: 0 Task Age: [DEMOGRAPHIC_DATA] minute(s) Customer…" at bounding box center [143, 555] width 217 height 362
copy div "Name: [PHONE_NUMBER] Phone: [PHONE_NUMBER] Address: Business location Name: US …"
drag, startPoint x: 100, startPoint y: 60, endPoint x: 108, endPoint y: 72, distance: 15.3
click at [100, 60] on span "[PHONE_NUMBER]" at bounding box center [122, 63] width 86 height 13
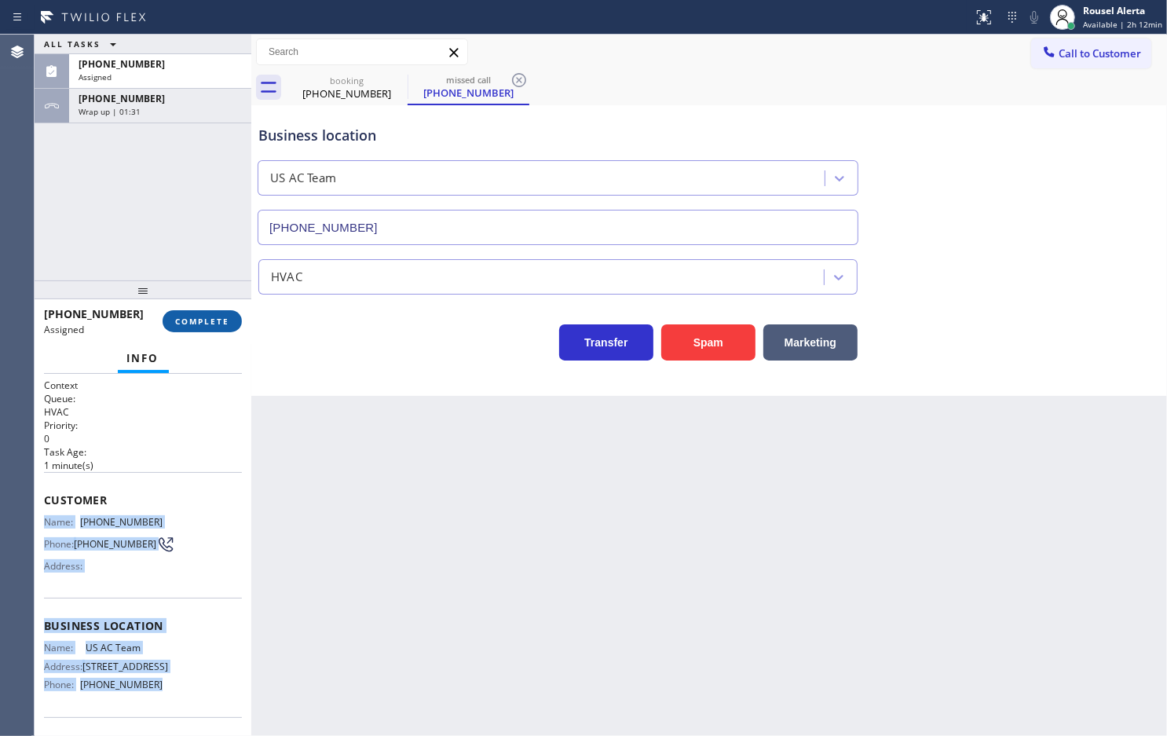
click at [190, 318] on span "COMPLETE" at bounding box center [202, 321] width 54 height 11
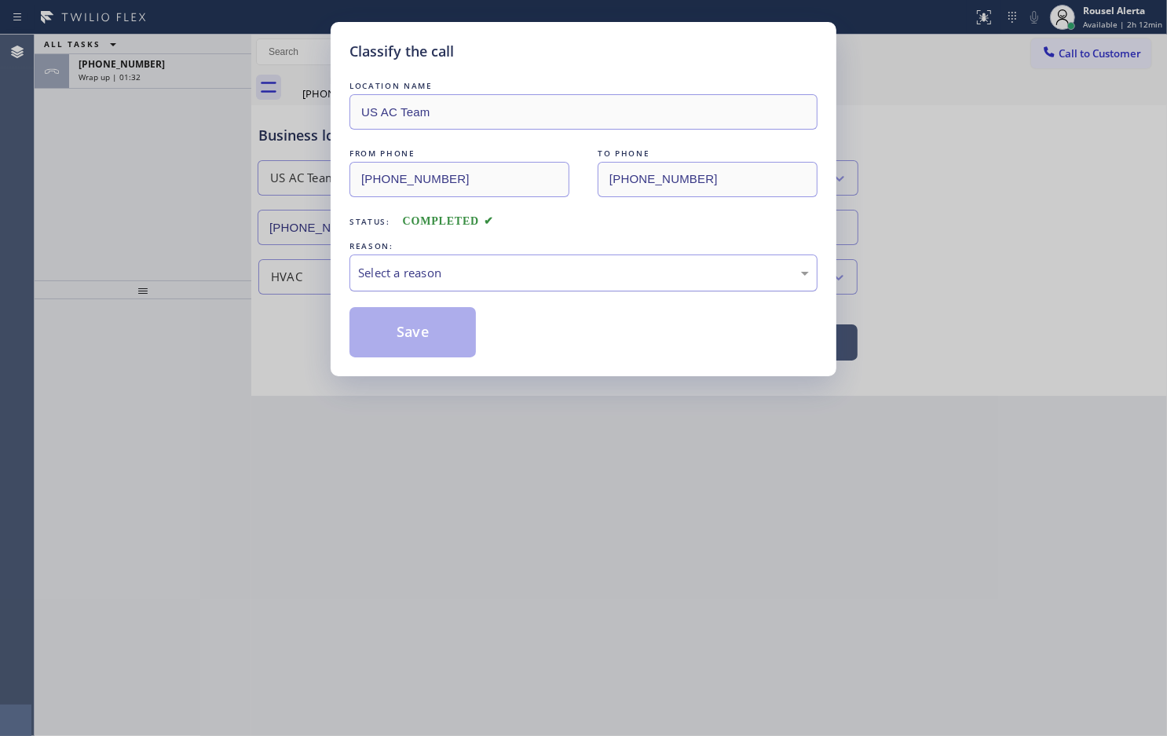
click at [397, 263] on div "Select a reason" at bounding box center [584, 273] width 468 height 37
click at [414, 332] on button "Save" at bounding box center [413, 332] width 126 height 50
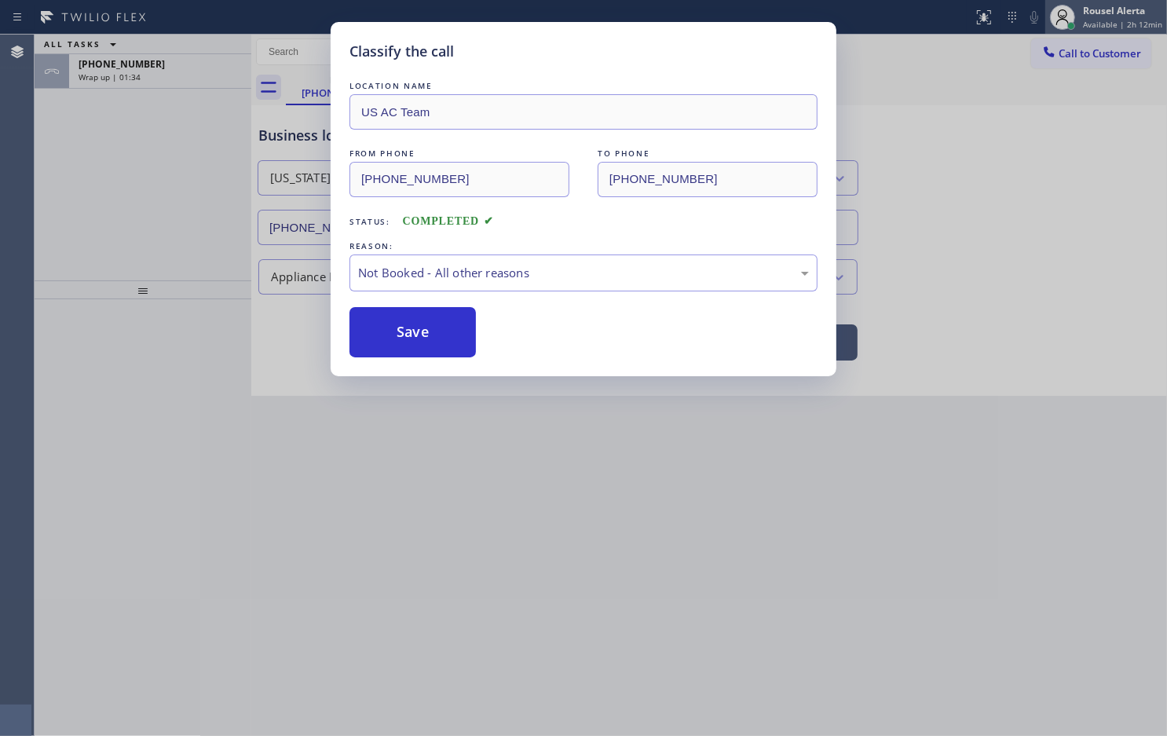
click at [1097, 20] on span "Available | 2h 12min" at bounding box center [1122, 24] width 79 height 11
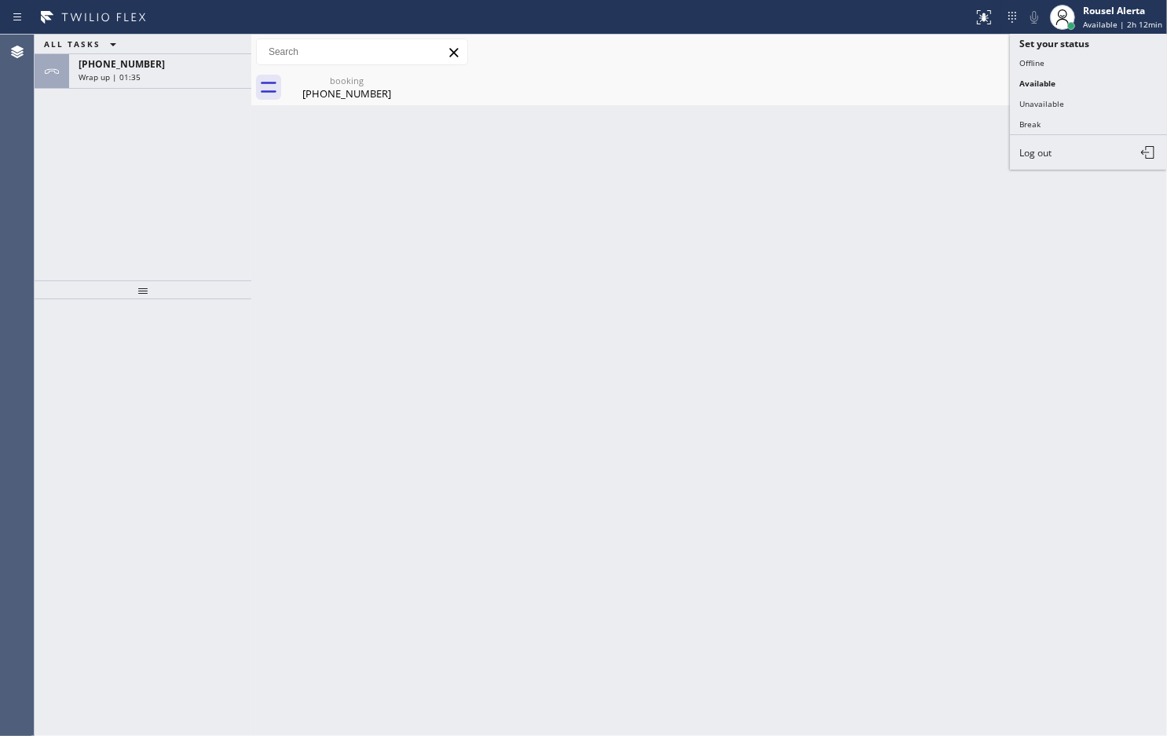
click at [1069, 102] on button "Unavailable" at bounding box center [1088, 103] width 157 height 20
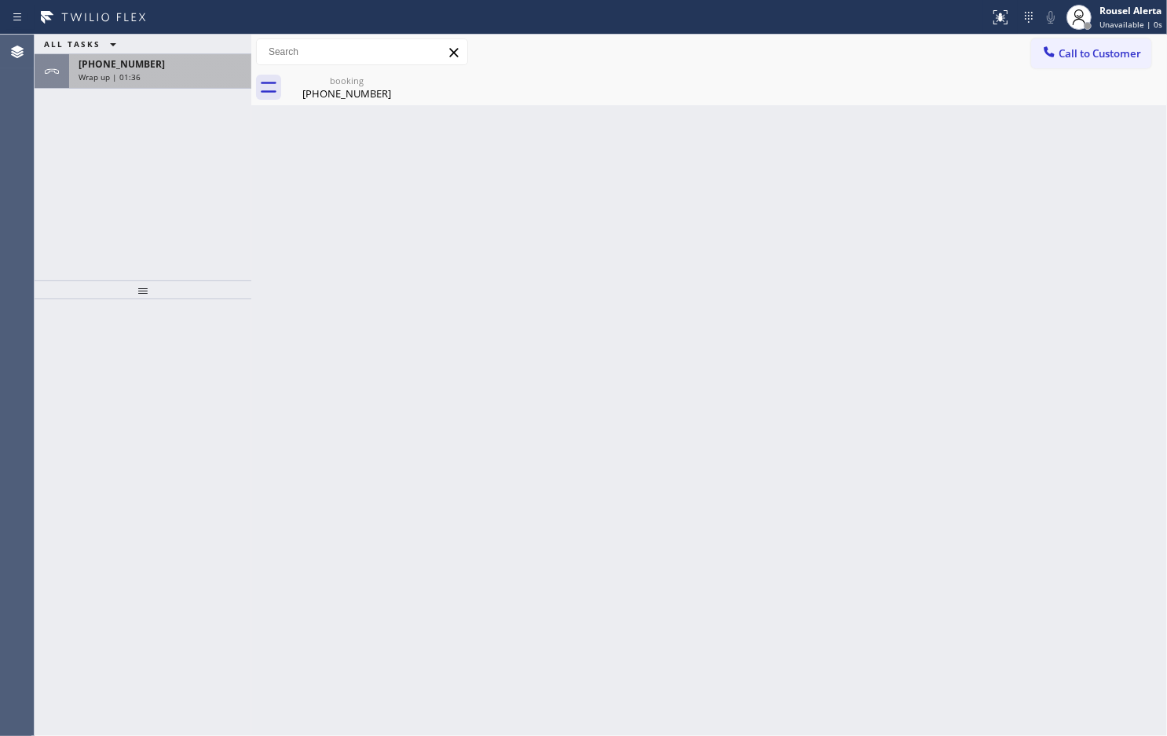
click at [221, 73] on div "Wrap up | 01:36" at bounding box center [160, 76] width 163 height 11
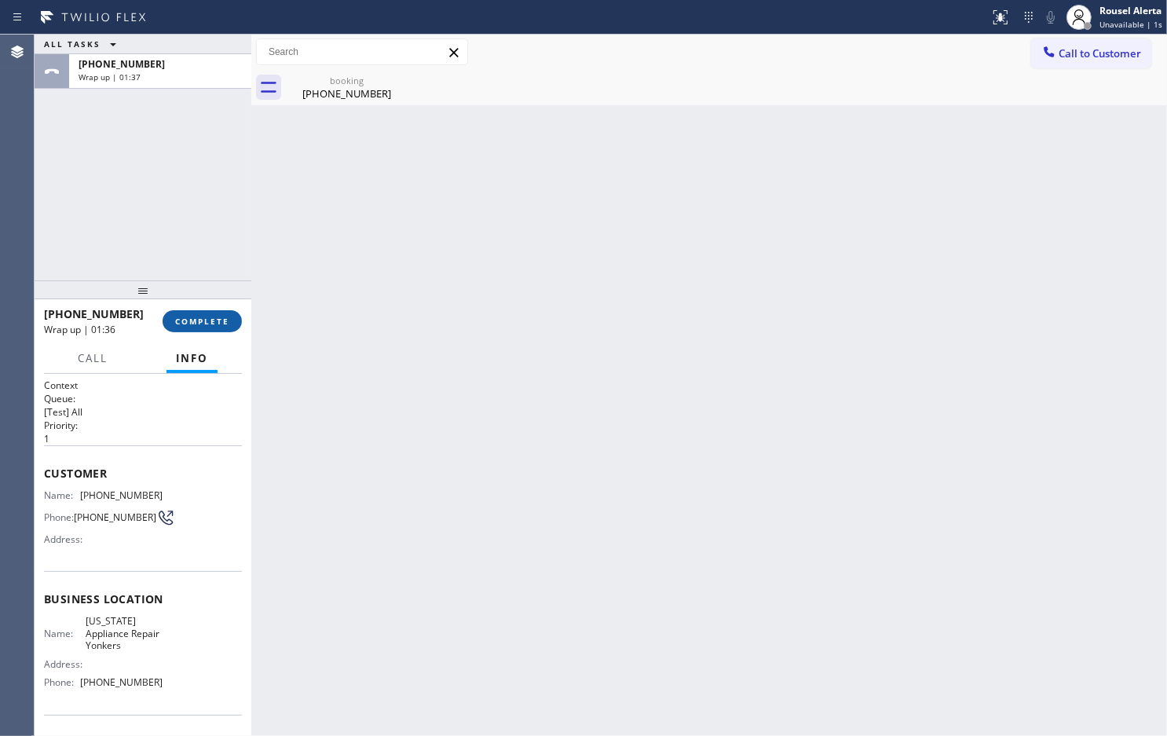
click at [189, 320] on span "COMPLETE" at bounding box center [202, 321] width 54 height 11
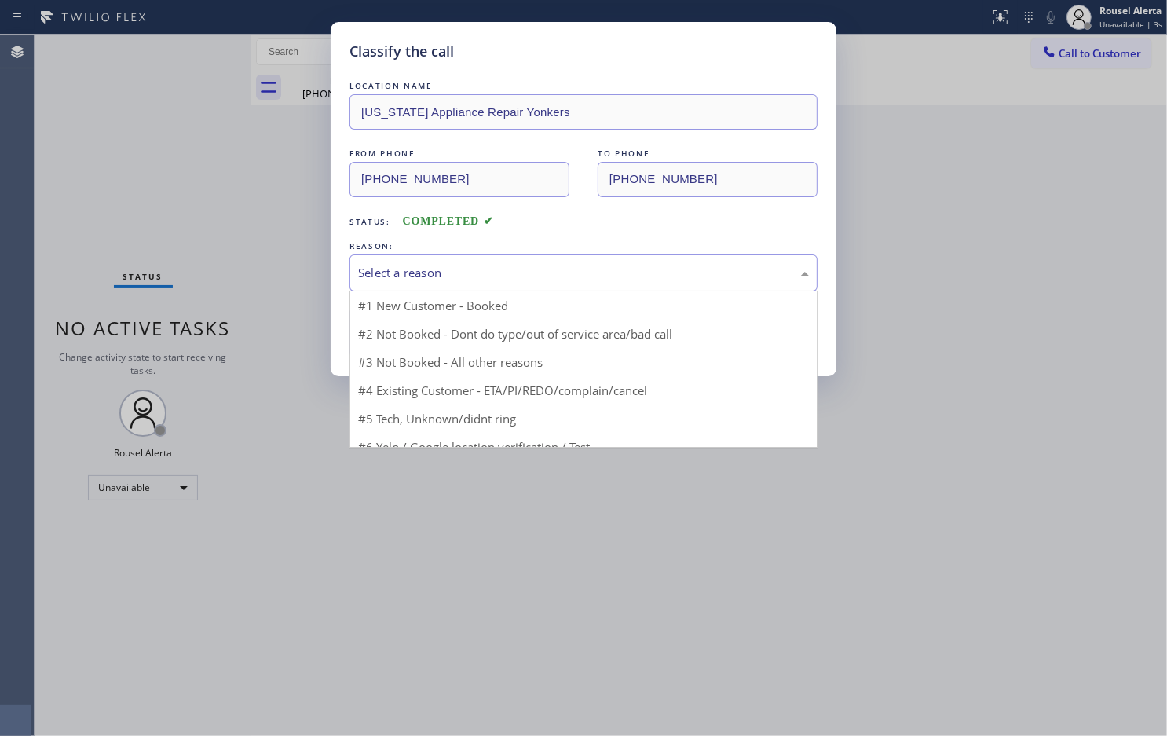
click at [395, 281] on div "Select a reason" at bounding box center [583, 273] width 451 height 18
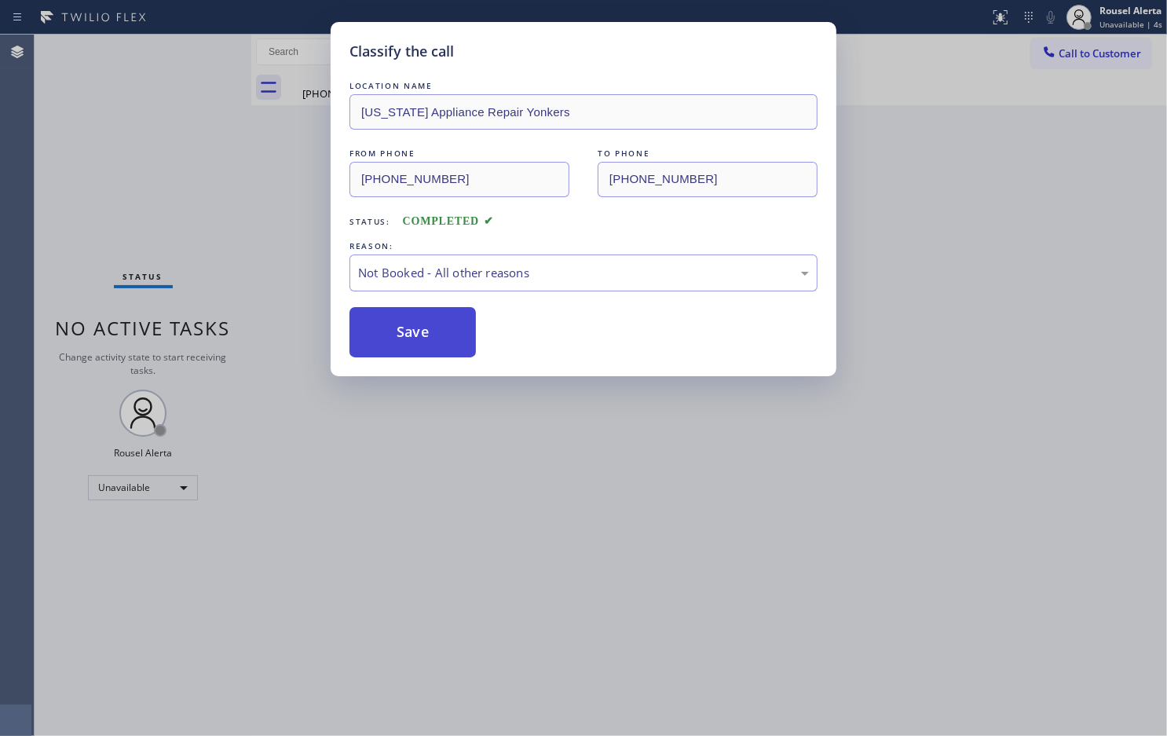
click at [421, 335] on button "Save" at bounding box center [413, 332] width 126 height 50
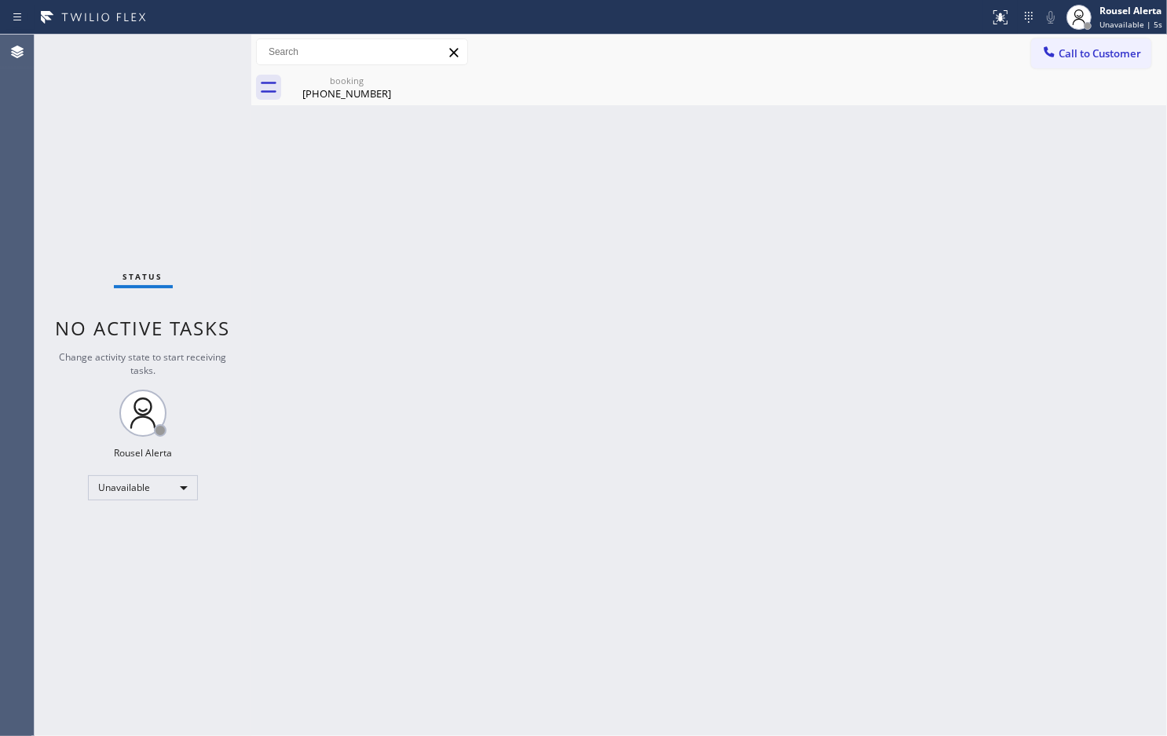
click at [1127, 60] on span "Call to Customer" at bounding box center [1100, 53] width 82 height 14
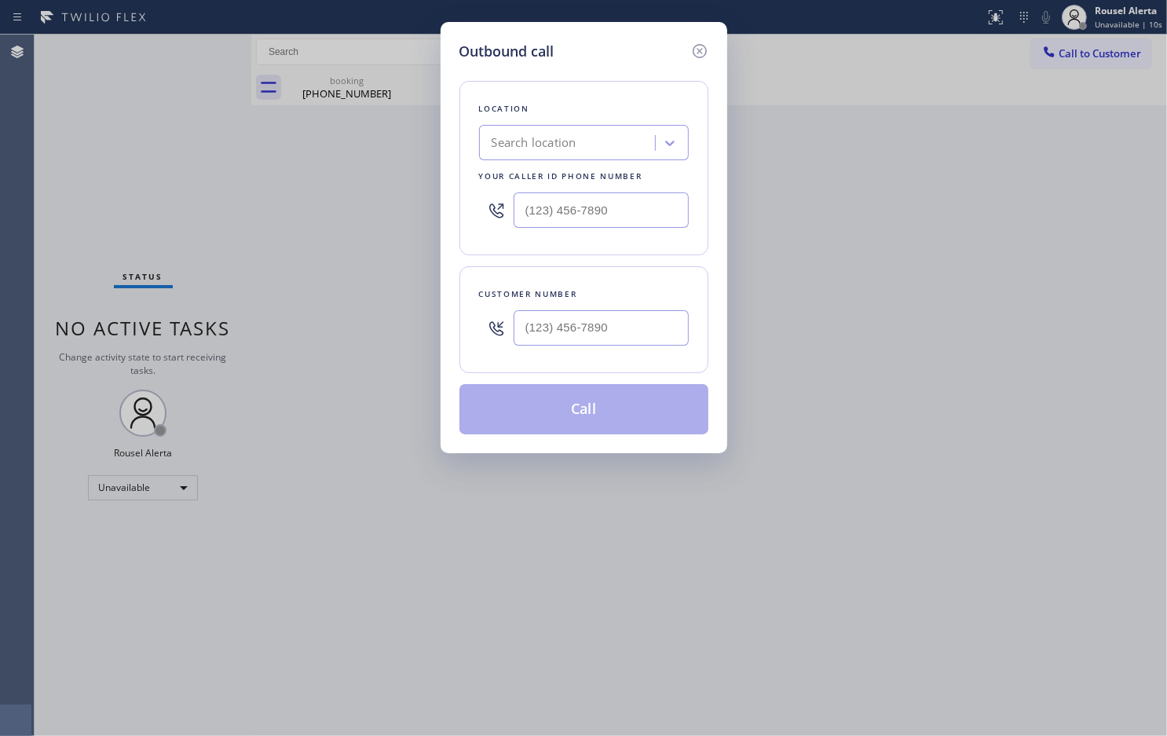
type input "(___) ___-____"
drag, startPoint x: 626, startPoint y: 205, endPoint x: 534, endPoint y: 217, distance: 92.7
click at [535, 212] on input "(___) ___-____" at bounding box center [601, 209] width 175 height 35
click at [634, 342] on input "(___) ___-____" at bounding box center [601, 327] width 175 height 35
paste input "text"
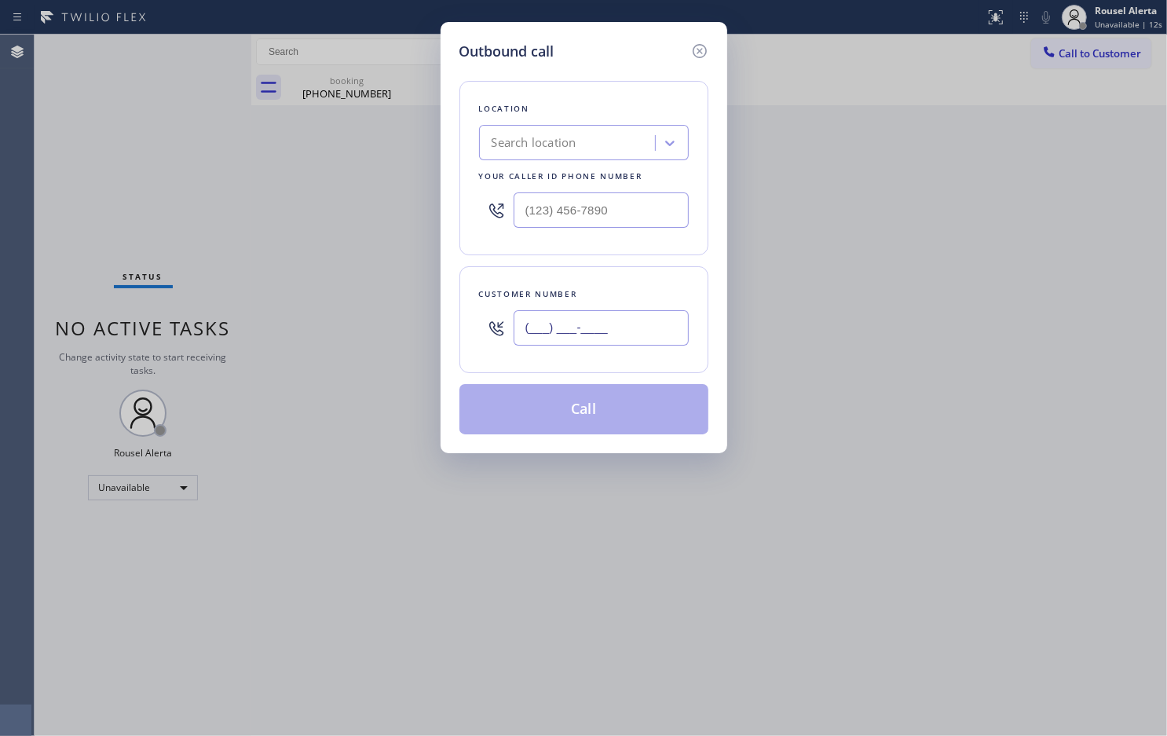
click at [603, 324] on input "(___) ___-____" at bounding box center [601, 327] width 175 height 35
drag, startPoint x: 617, startPoint y: 326, endPoint x: 482, endPoint y: 331, distance: 135.2
click at [482, 331] on div "(___) ___-____" at bounding box center [584, 327] width 210 height 51
paste input "718) 781-0077"
type input "[PHONE_NUMBER]"
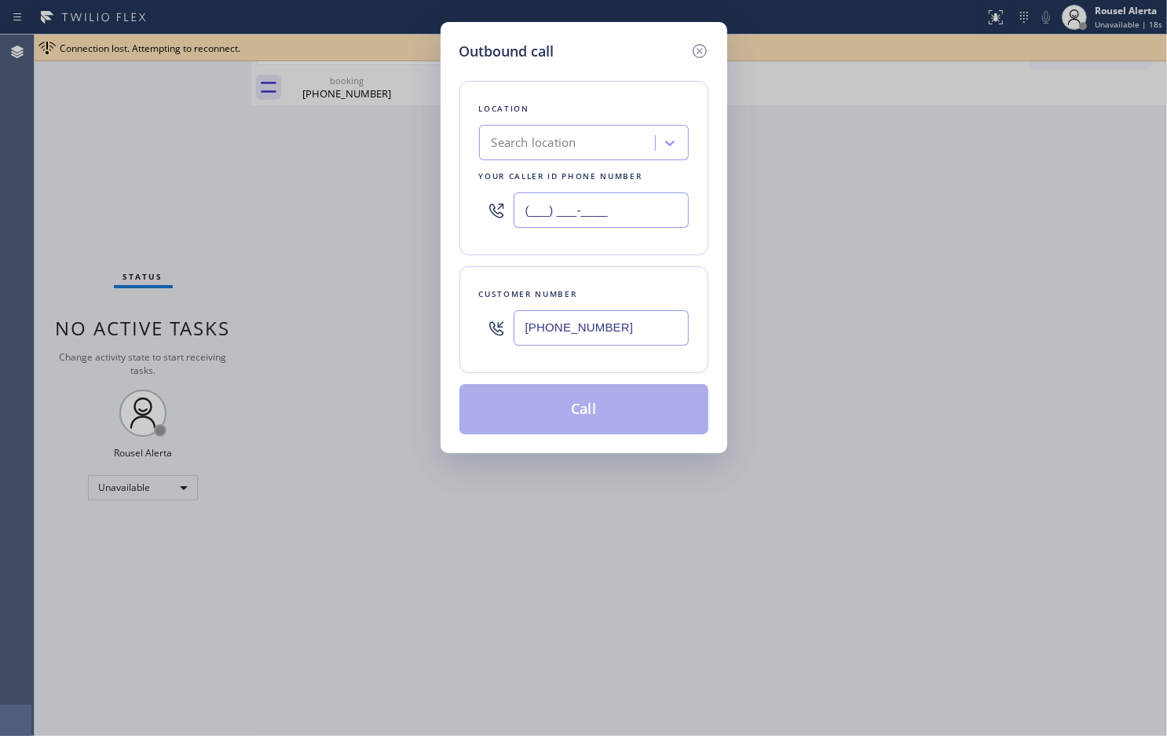
click at [674, 216] on input "(___) ___-____" at bounding box center [601, 209] width 175 height 35
paste input "914) 873-0795"
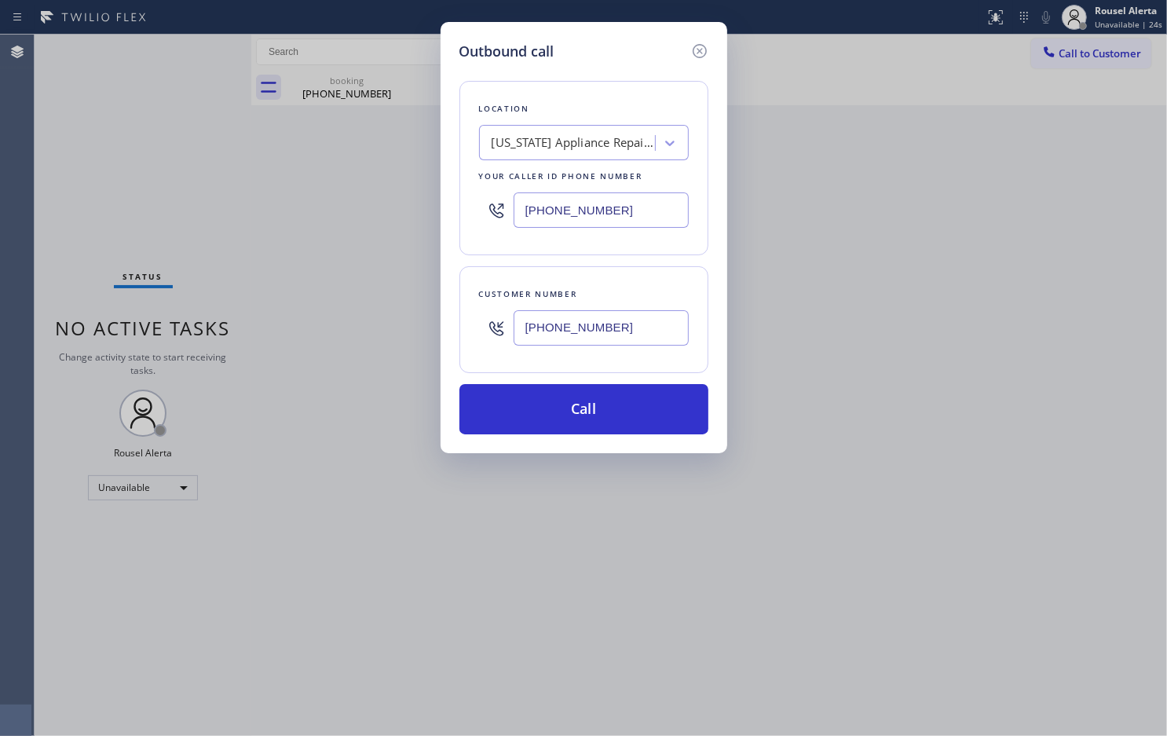
type input "[PHONE_NUMBER]"
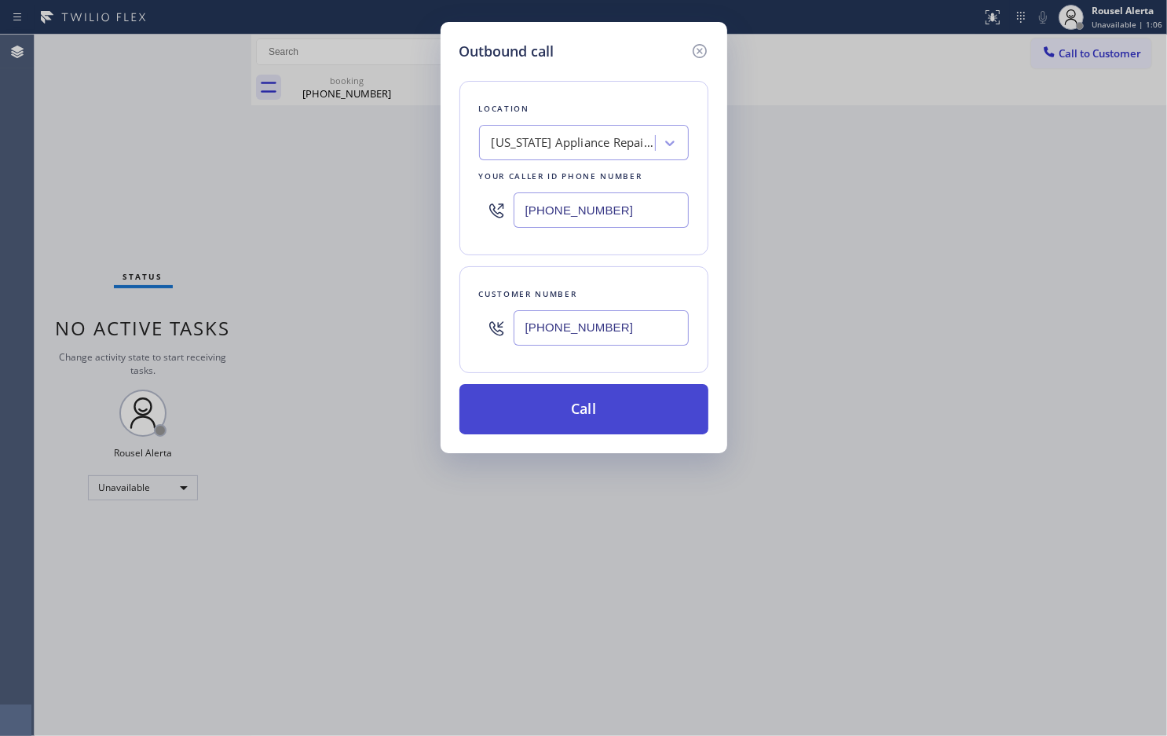
click at [543, 427] on button "Call" at bounding box center [584, 409] width 249 height 50
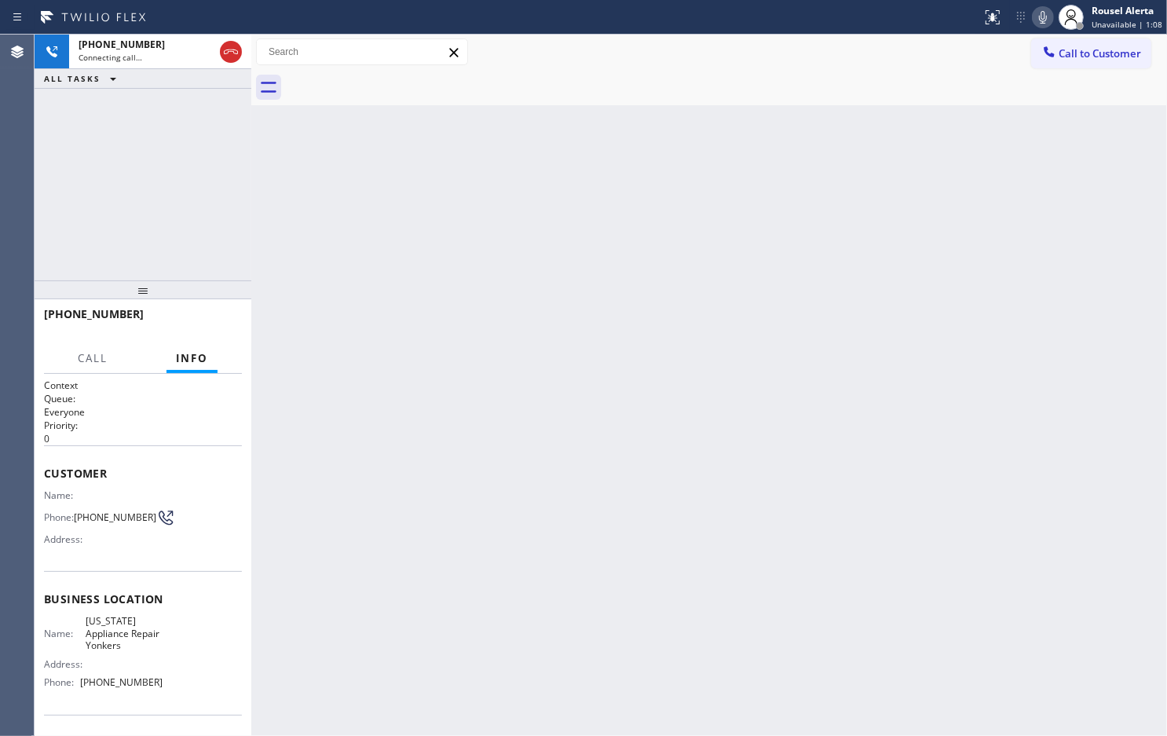
click at [772, 418] on div "Back to Dashboard Change Sender ID Customers Technicians Select a contact Outbo…" at bounding box center [709, 385] width 916 height 701
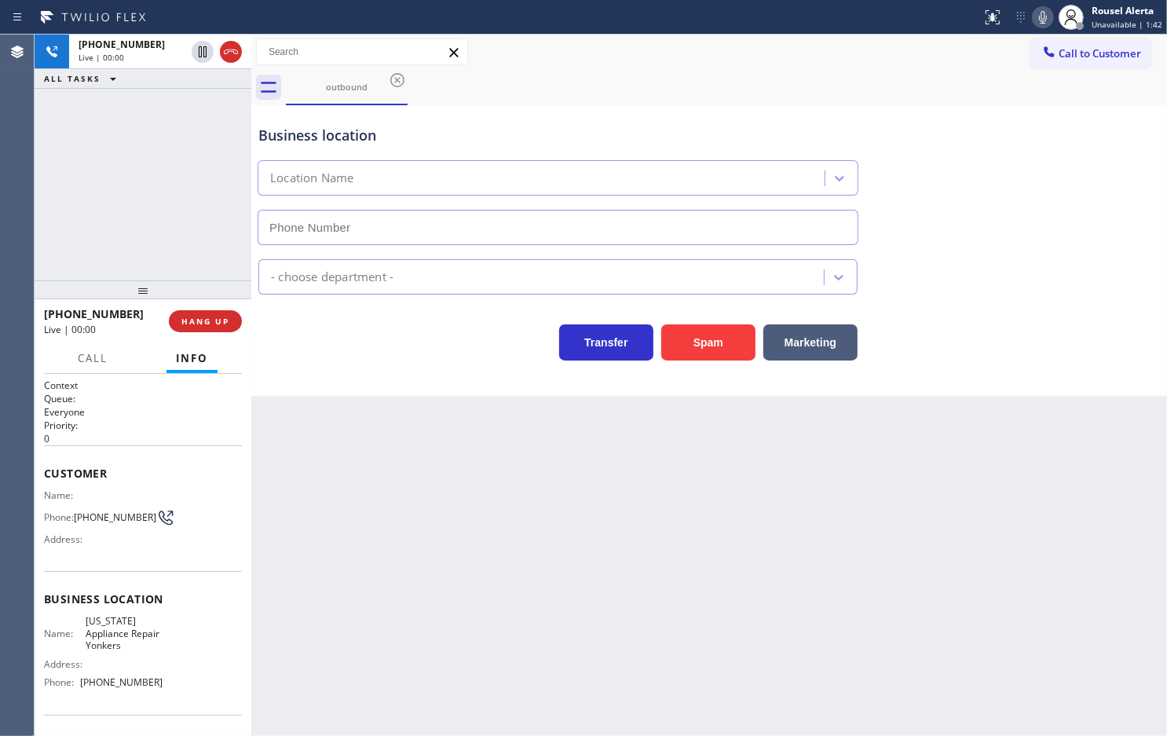
type input "[PHONE_NUMBER]"
click at [204, 330] on button "HANG UP" at bounding box center [205, 321] width 73 height 22
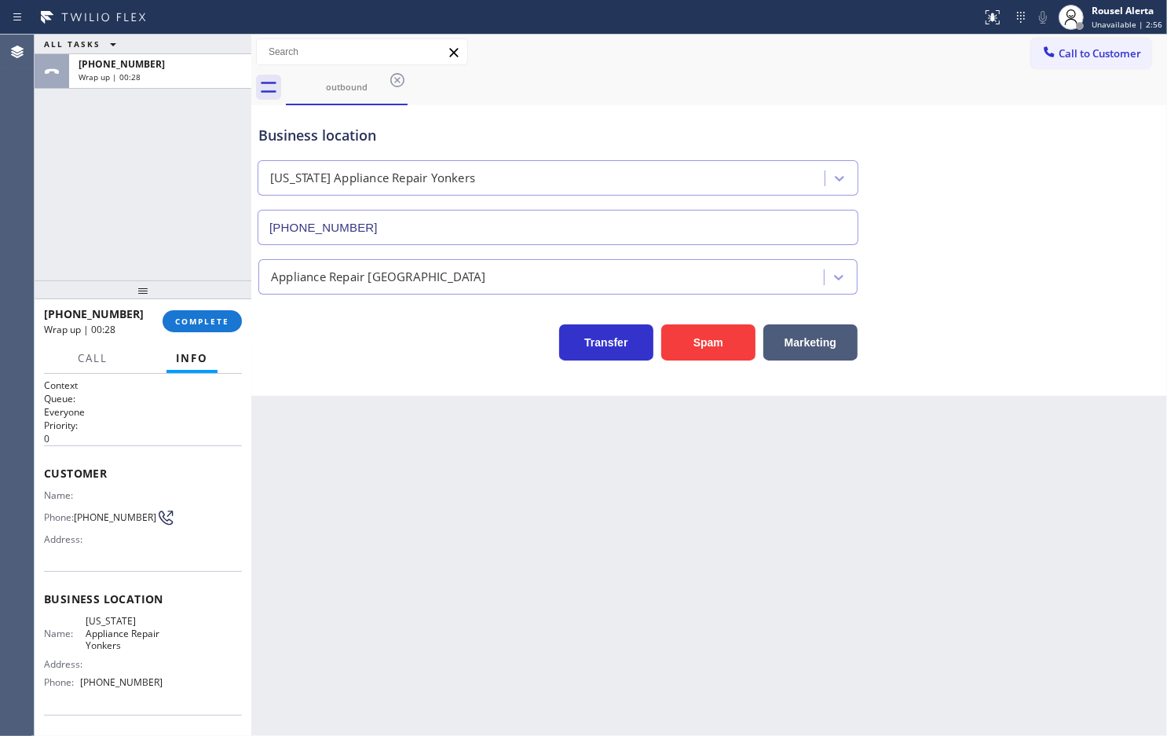
click at [913, 75] on div "outbound" at bounding box center [726, 87] width 881 height 35
click at [1108, 13] on div "Rousel Alerta" at bounding box center [1127, 10] width 71 height 13
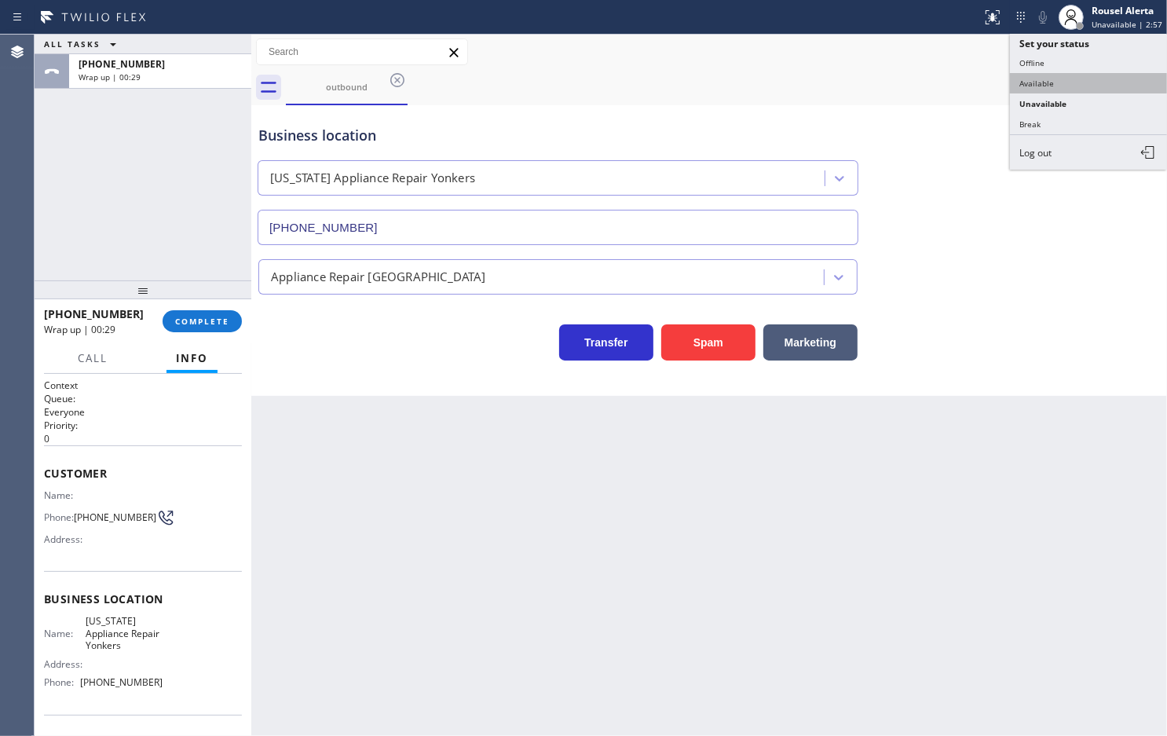
click at [1106, 79] on button "Available" at bounding box center [1088, 83] width 157 height 20
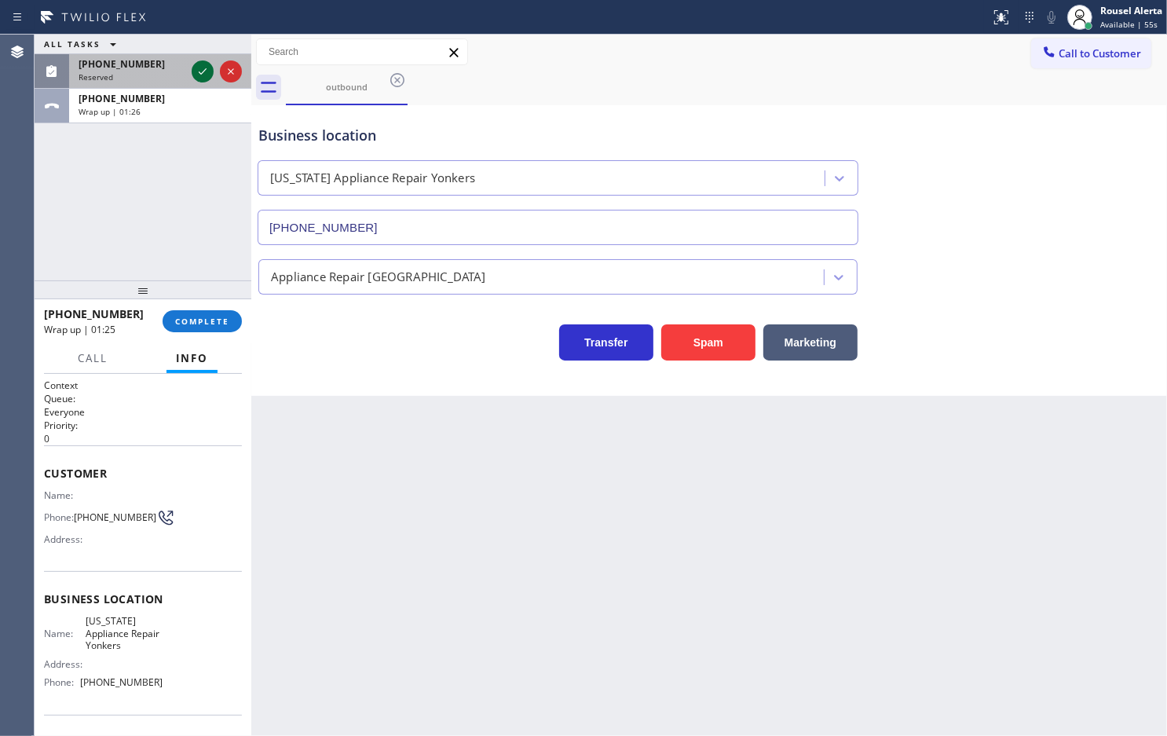
click at [200, 77] on icon at bounding box center [202, 71] width 19 height 19
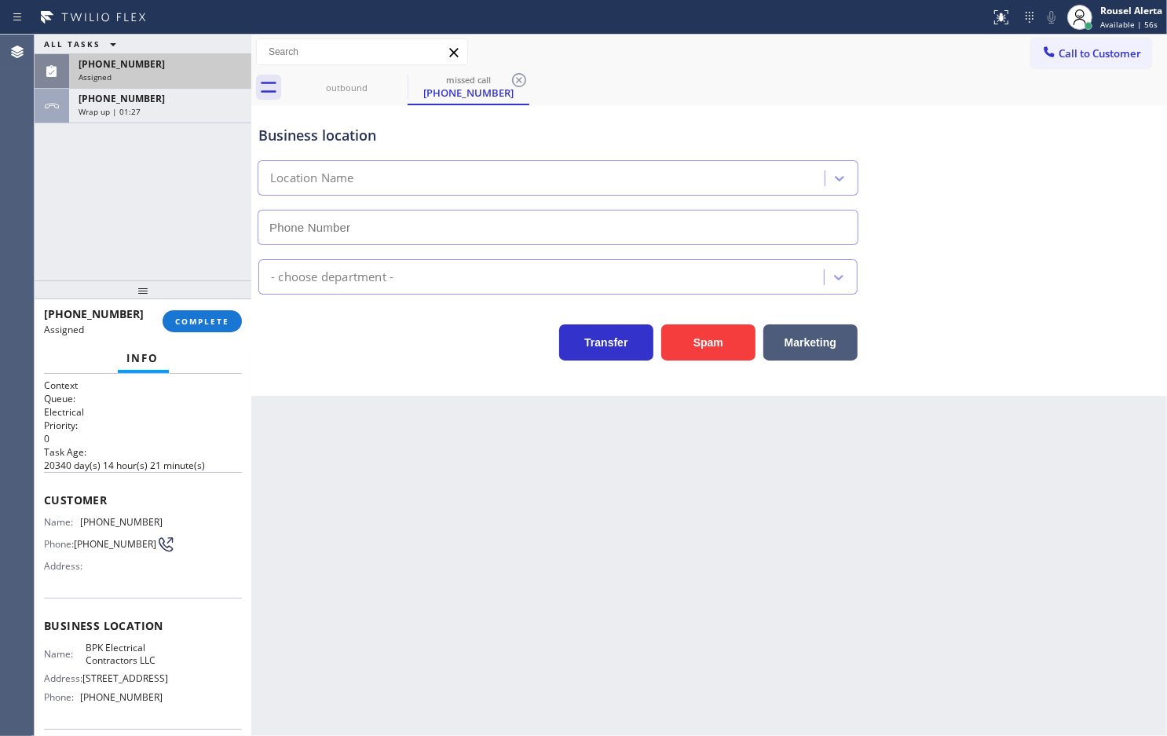
type input "[PHONE_NUMBER]"
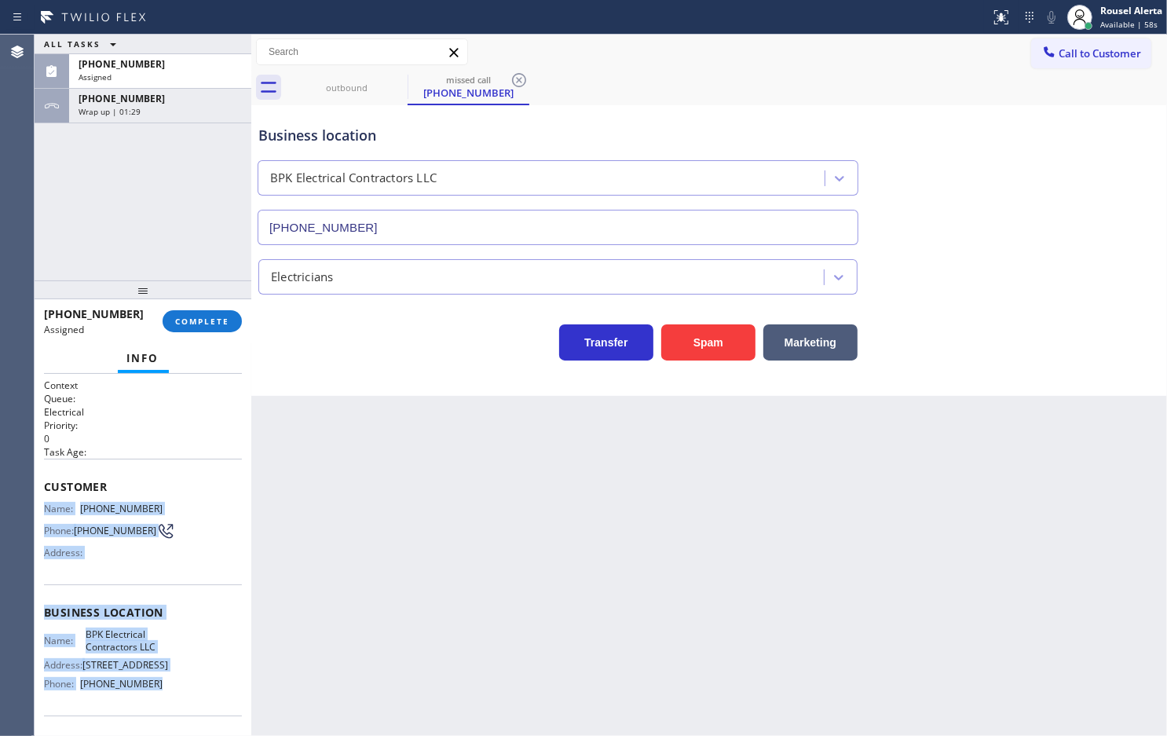
drag, startPoint x: 44, startPoint y: 509, endPoint x: 181, endPoint y: 709, distance: 242.5
click at [181, 709] on div "Context Queue: Electrical Priority: 0 Task Age: Customer Name: [PHONE_NUMBER] P…" at bounding box center [143, 607] width 198 height 456
copy div "Name: [PHONE_NUMBER] Phone: [PHONE_NUMBER] Address: Business location Name: BPK…"
click at [1098, 9] on div "Rousel Alerta Available | 1:02" at bounding box center [1132, 16] width 70 height 27
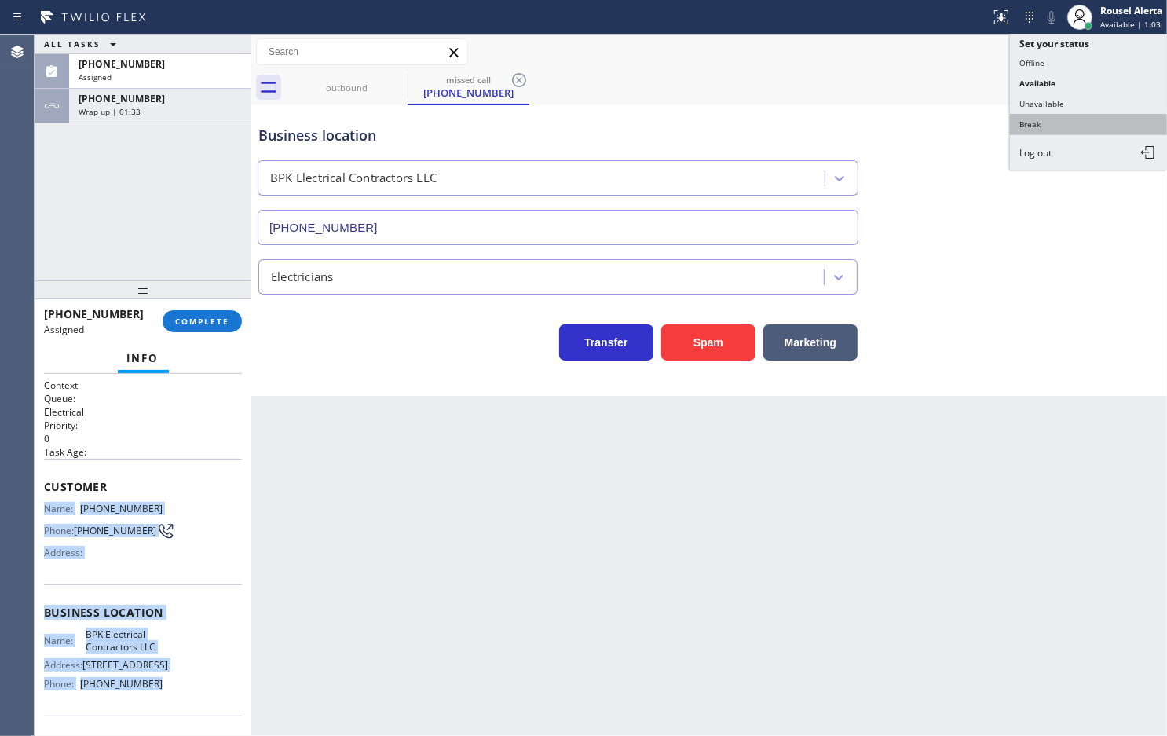
click at [1096, 123] on button "Break" at bounding box center [1088, 124] width 157 height 20
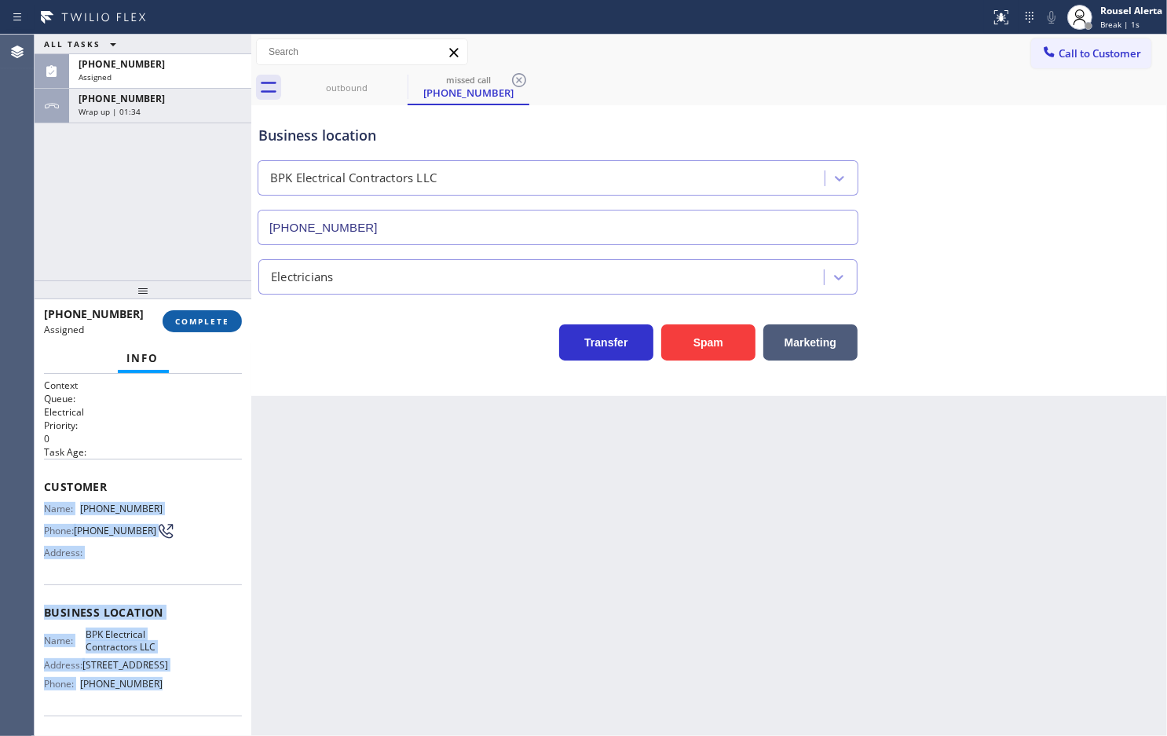
click at [212, 319] on span "COMPLETE" at bounding box center [202, 321] width 54 height 11
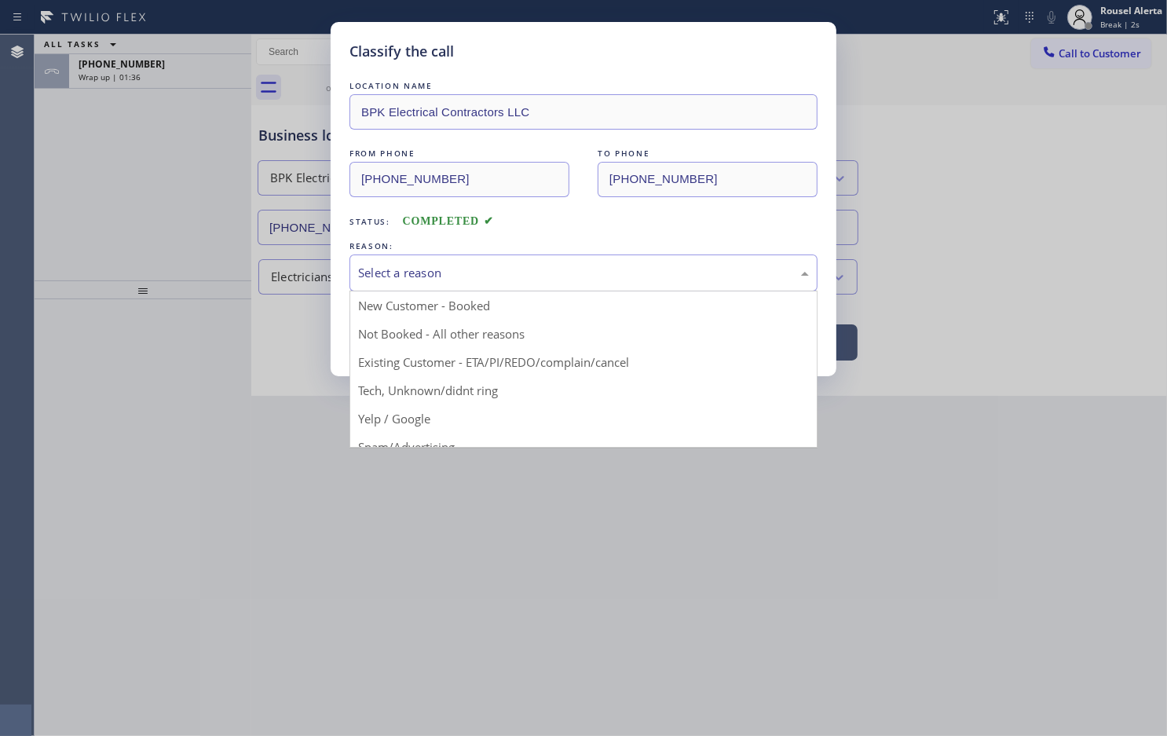
click at [419, 273] on div "Select a reason" at bounding box center [583, 273] width 451 height 18
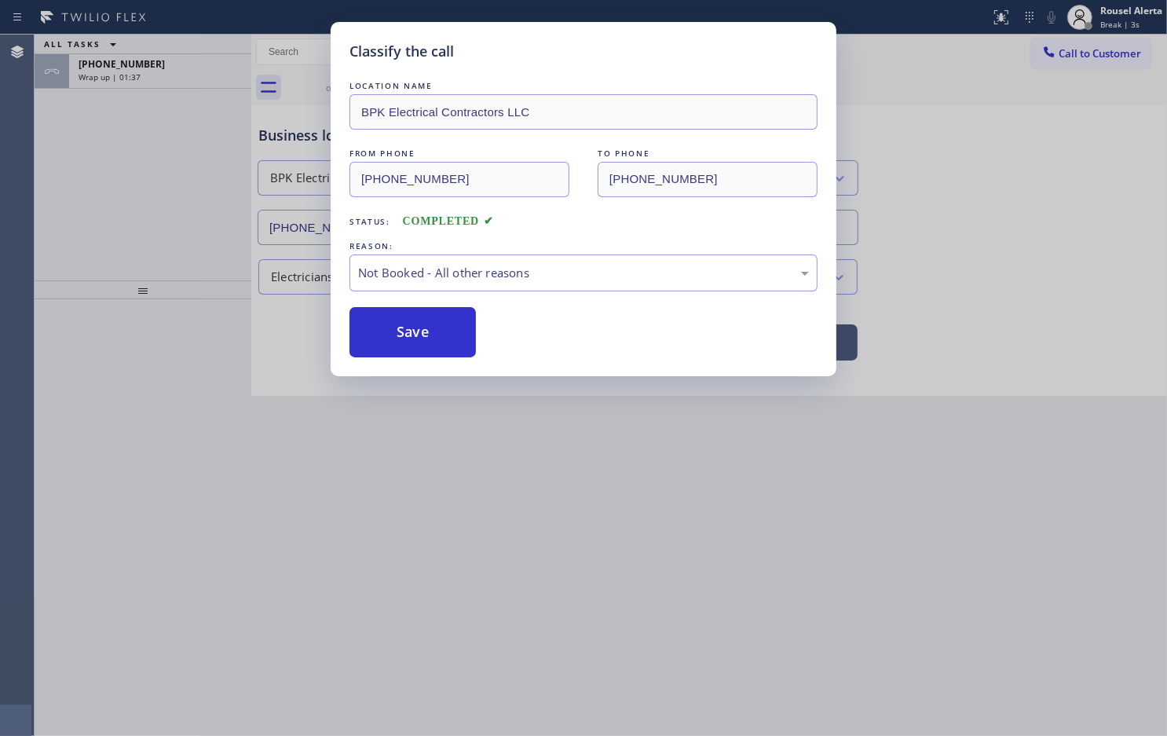
click at [446, 332] on button "Save" at bounding box center [413, 332] width 126 height 50
click at [93, 71] on div "Classify the call LOCATION NAME BPK Electrical Contractors LLC FROM PHONE [PHON…" at bounding box center [583, 368] width 1167 height 736
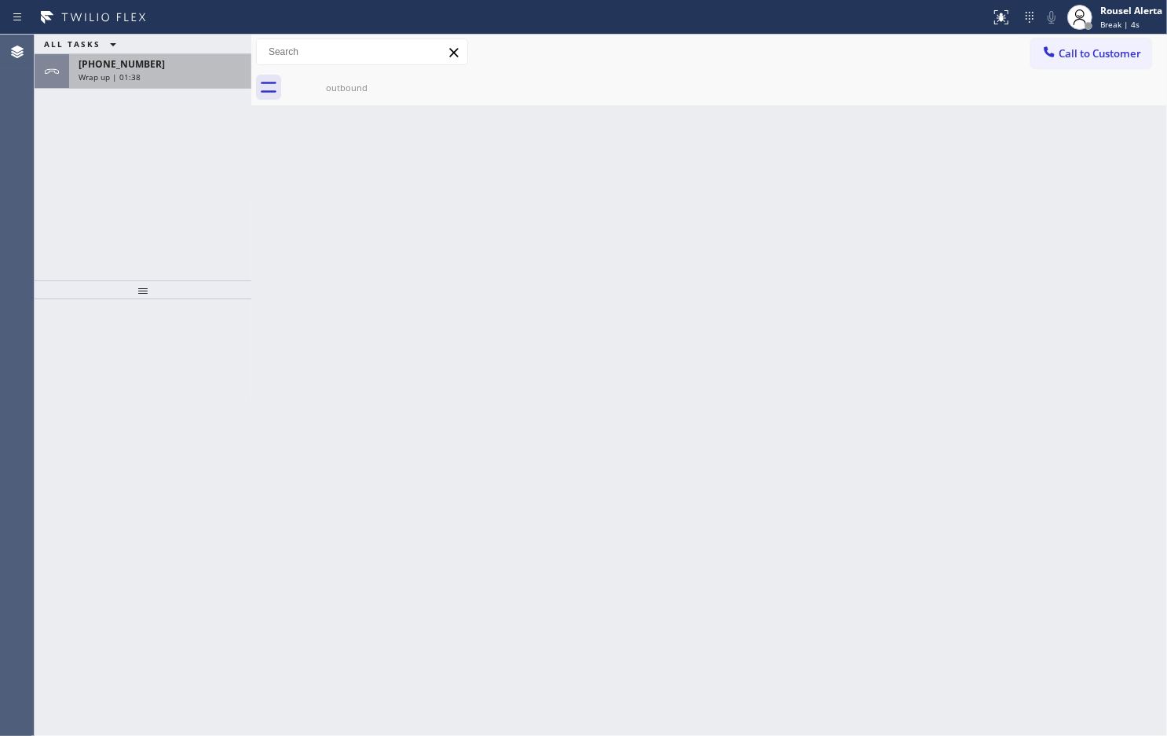
click at [119, 69] on span "[PHONE_NUMBER]" at bounding box center [122, 63] width 86 height 13
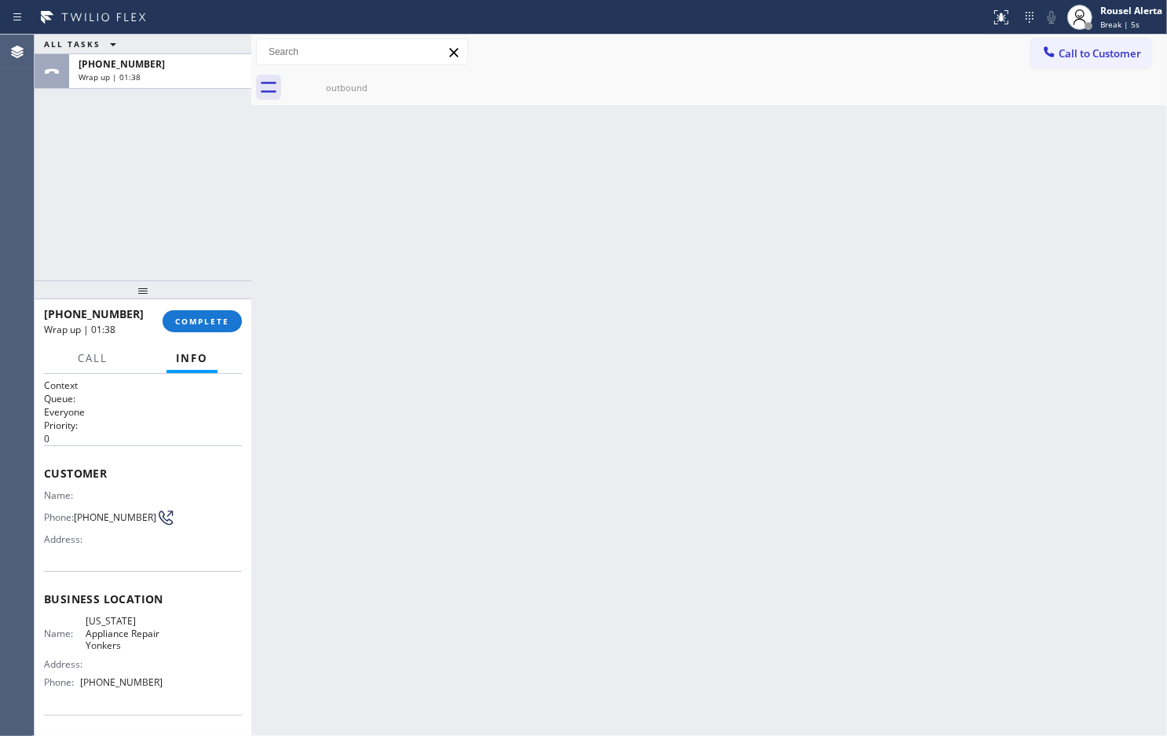
click at [193, 306] on div "[PHONE_NUMBER] Wrap up | 01:38 COMPLETE" at bounding box center [143, 321] width 198 height 41
click at [197, 314] on button "COMPLETE" at bounding box center [202, 321] width 79 height 22
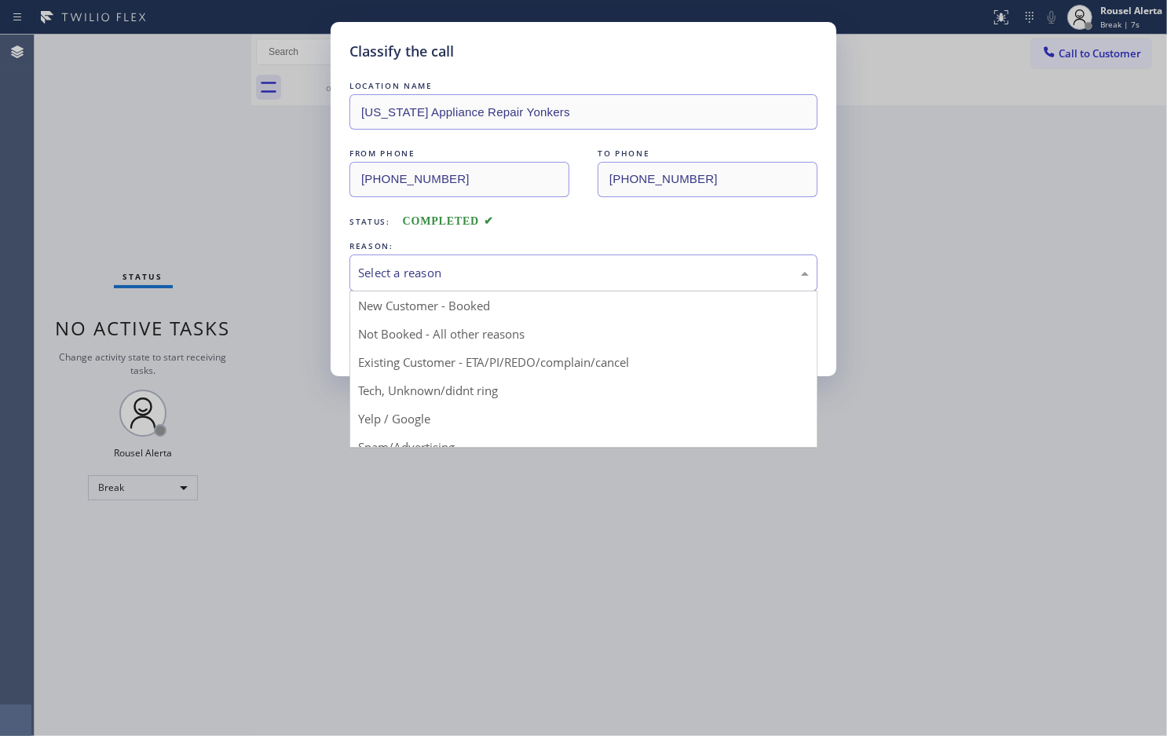
click at [437, 288] on div "Select a reason" at bounding box center [584, 273] width 468 height 37
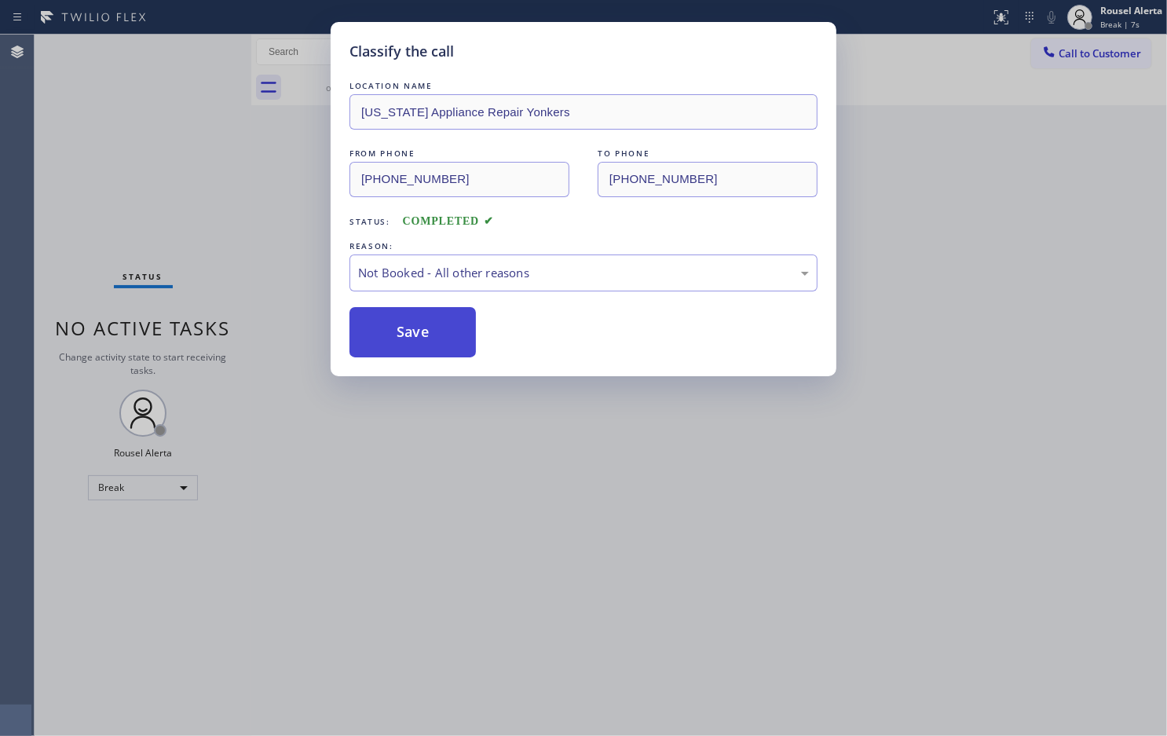
click at [436, 342] on button "Save" at bounding box center [413, 332] width 126 height 50
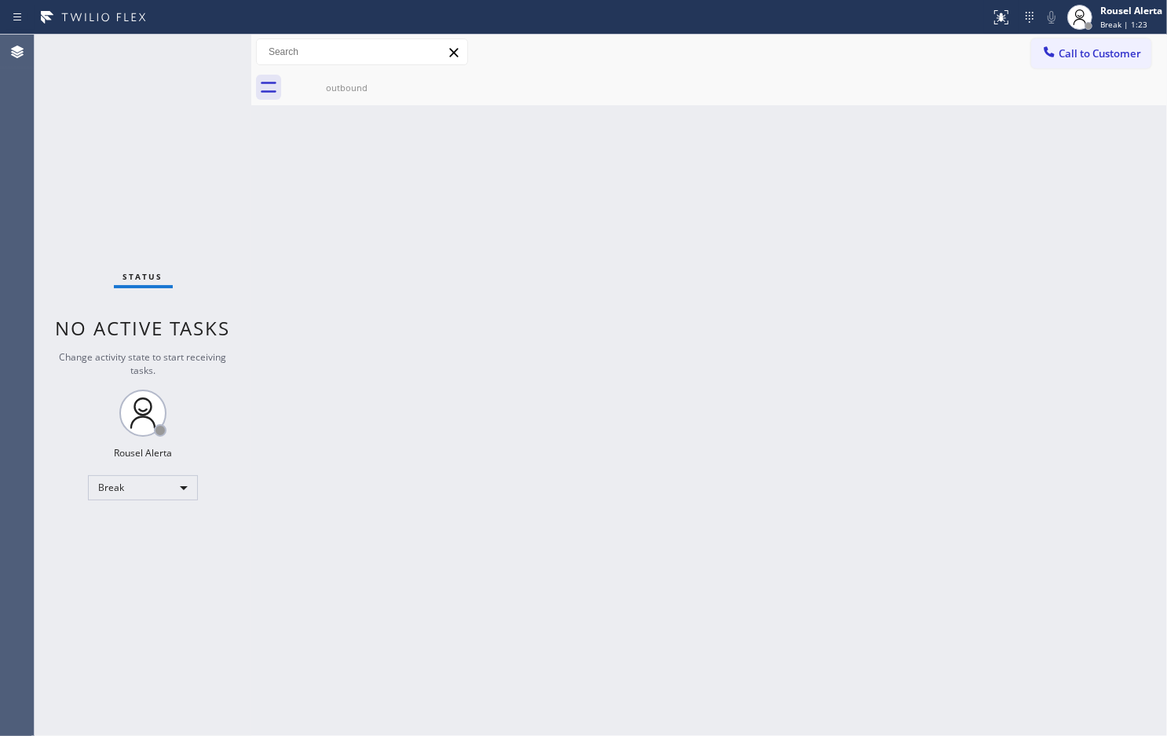
click at [213, 139] on div "Status No active tasks Change activity state to start receiving tasks. Rousel A…" at bounding box center [143, 385] width 217 height 701
click at [1110, 10] on div "Rousel Alerta" at bounding box center [1132, 10] width 62 height 13
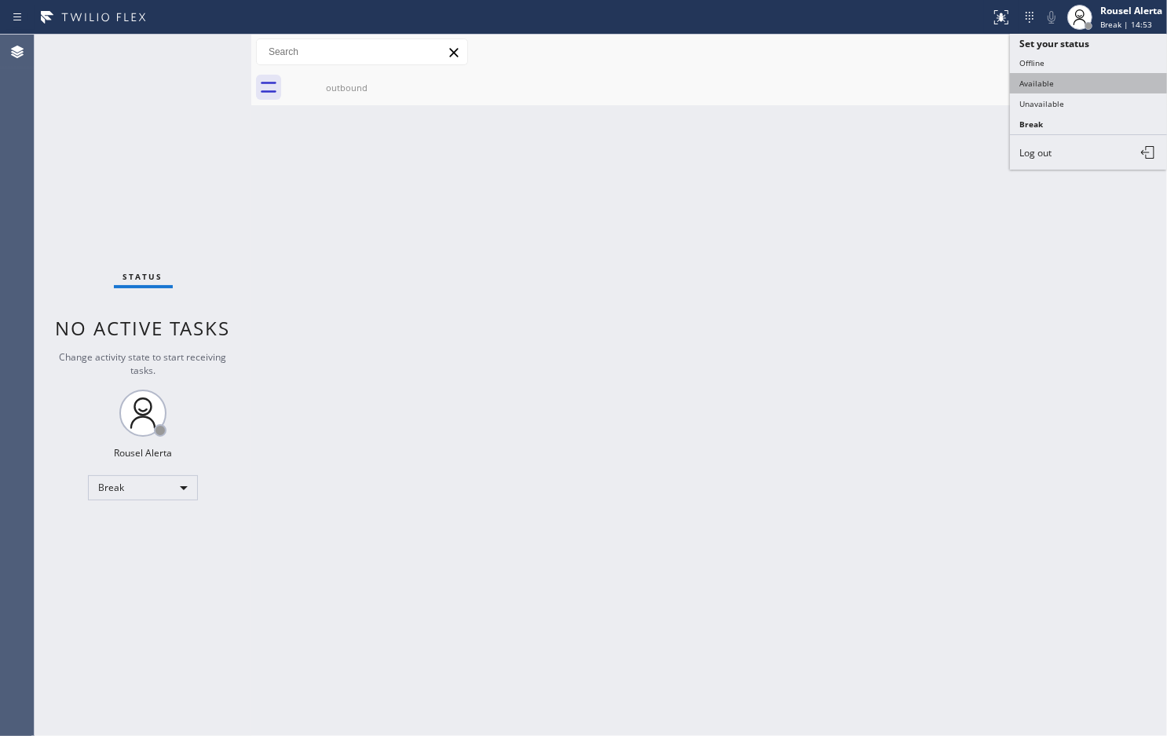
click at [1092, 90] on button "Available" at bounding box center [1088, 83] width 157 height 20
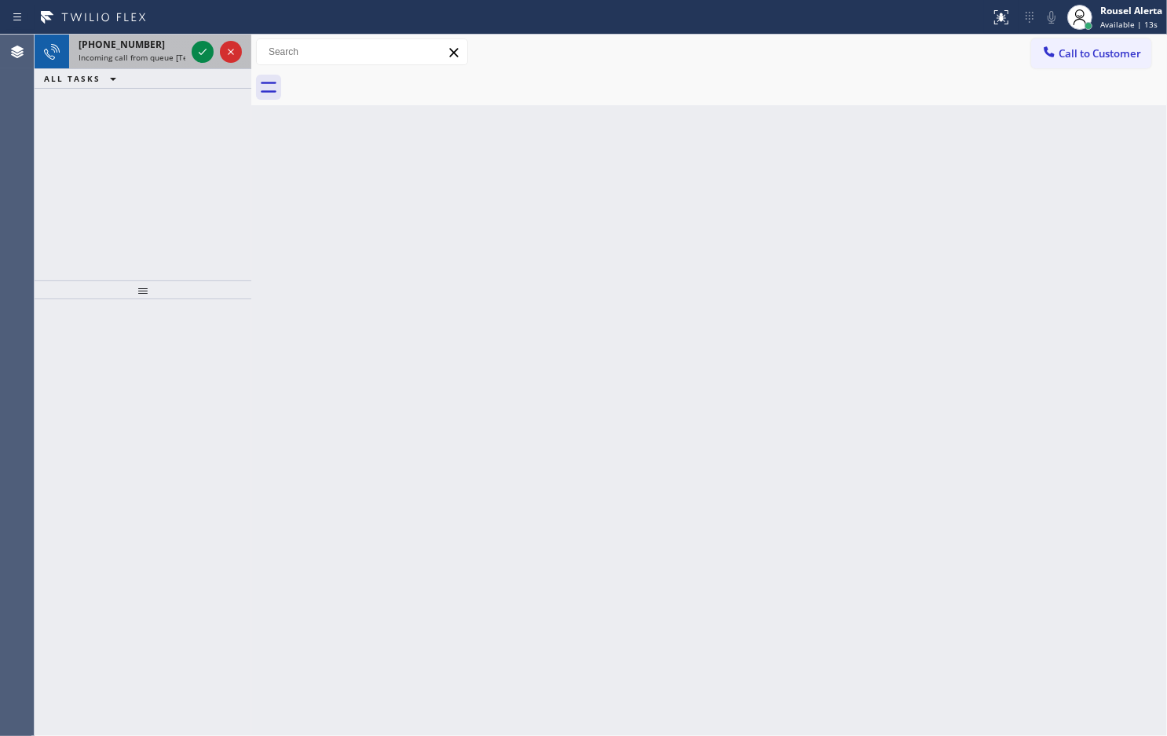
drag, startPoint x: 149, startPoint y: 46, endPoint x: 173, endPoint y: 49, distance: 23.9
click at [149, 47] on div "[PHONE_NUMBER]" at bounding box center [132, 44] width 107 height 13
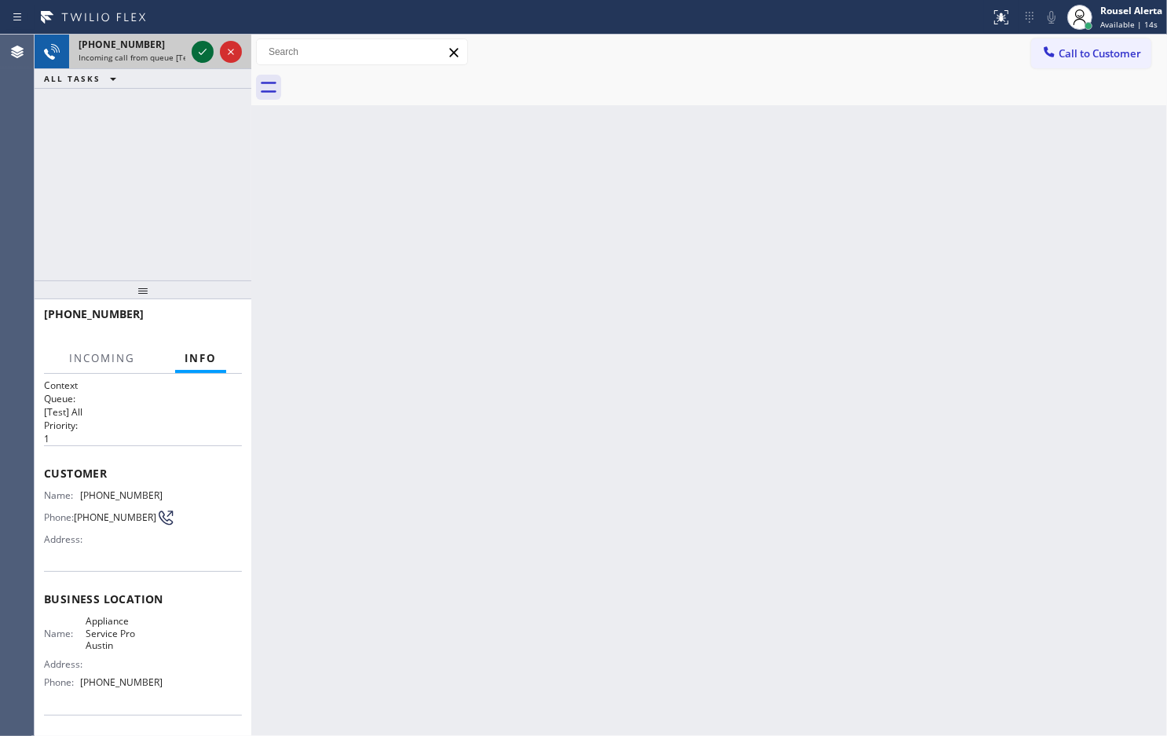
click at [193, 53] on icon at bounding box center [202, 51] width 19 height 19
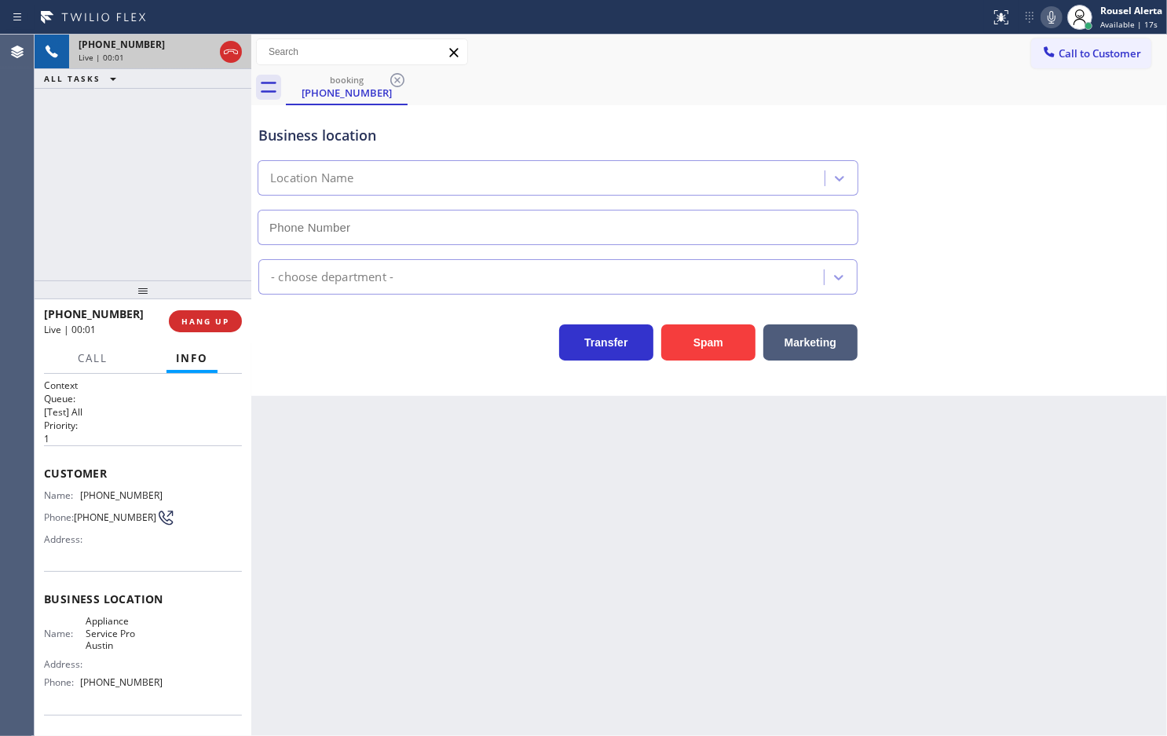
type input "[PHONE_NUMBER]"
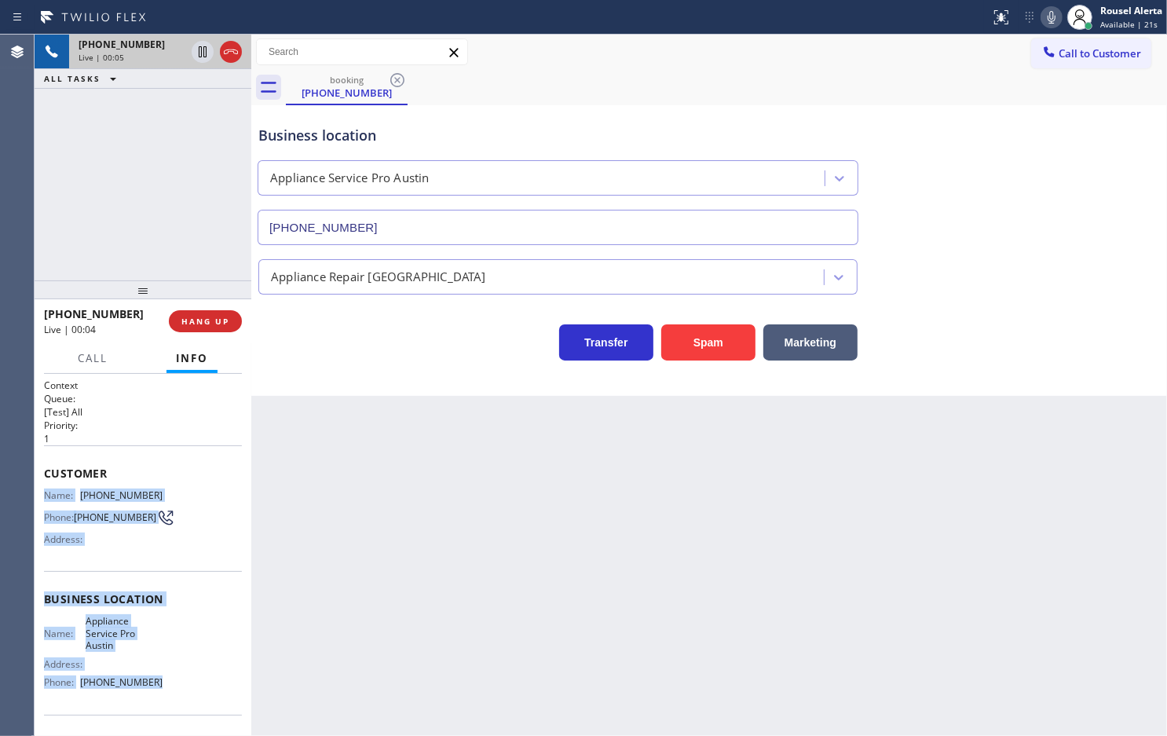
drag, startPoint x: 41, startPoint y: 489, endPoint x: 161, endPoint y: 696, distance: 239.0
click at [161, 696] on div "Context Queue: [Test] All Priority: 1 Customer Name: [PHONE_NUMBER] Phone: [PHO…" at bounding box center [143, 555] width 217 height 362
copy div "Name: [PHONE_NUMBER] Phone: [PHONE_NUMBER] Address: Business location Name: App…"
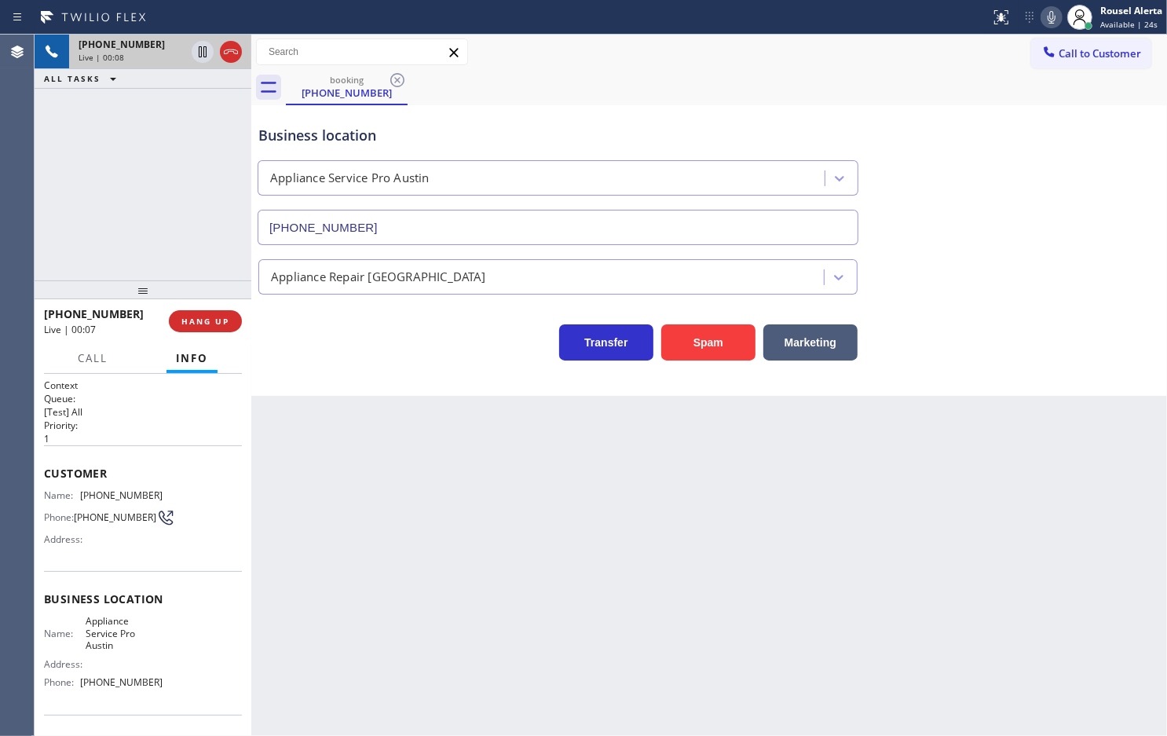
click at [775, 572] on div "Back to Dashboard Change Sender ID Customers Technicians Select a contact Outbo…" at bounding box center [709, 385] width 916 height 701
click at [190, 326] on span "HANG UP" at bounding box center [205, 321] width 48 height 11
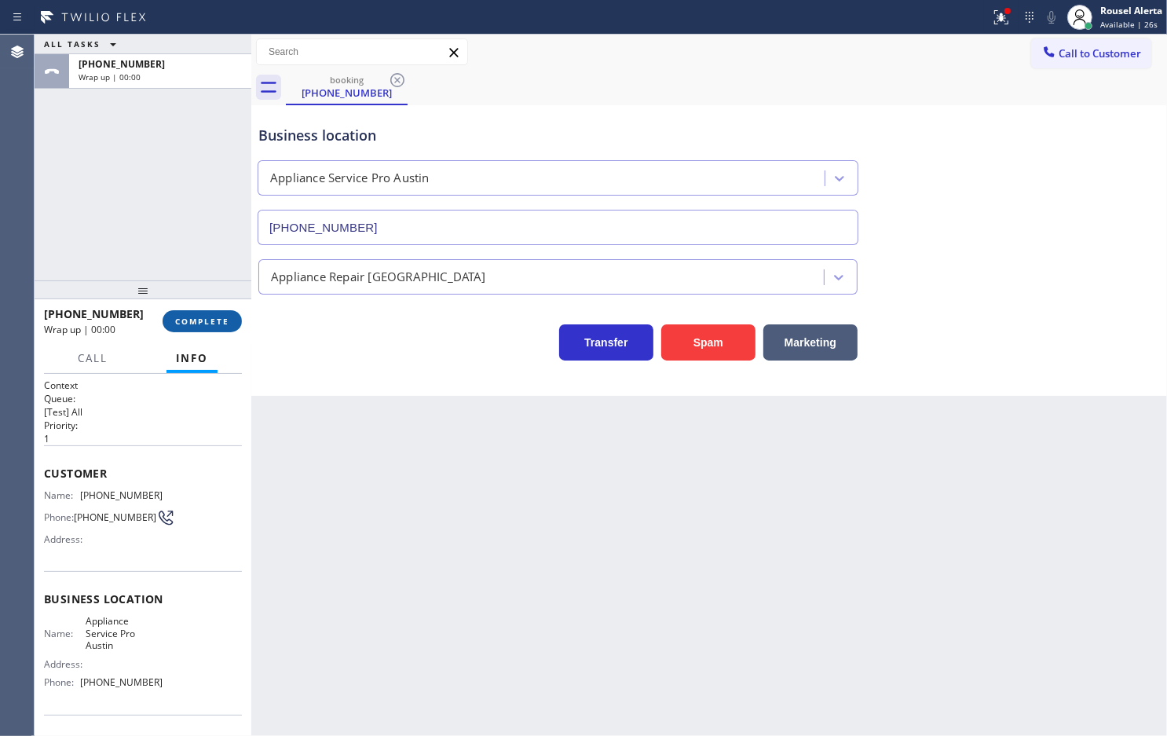
click at [191, 326] on span "COMPLETE" at bounding box center [202, 321] width 54 height 11
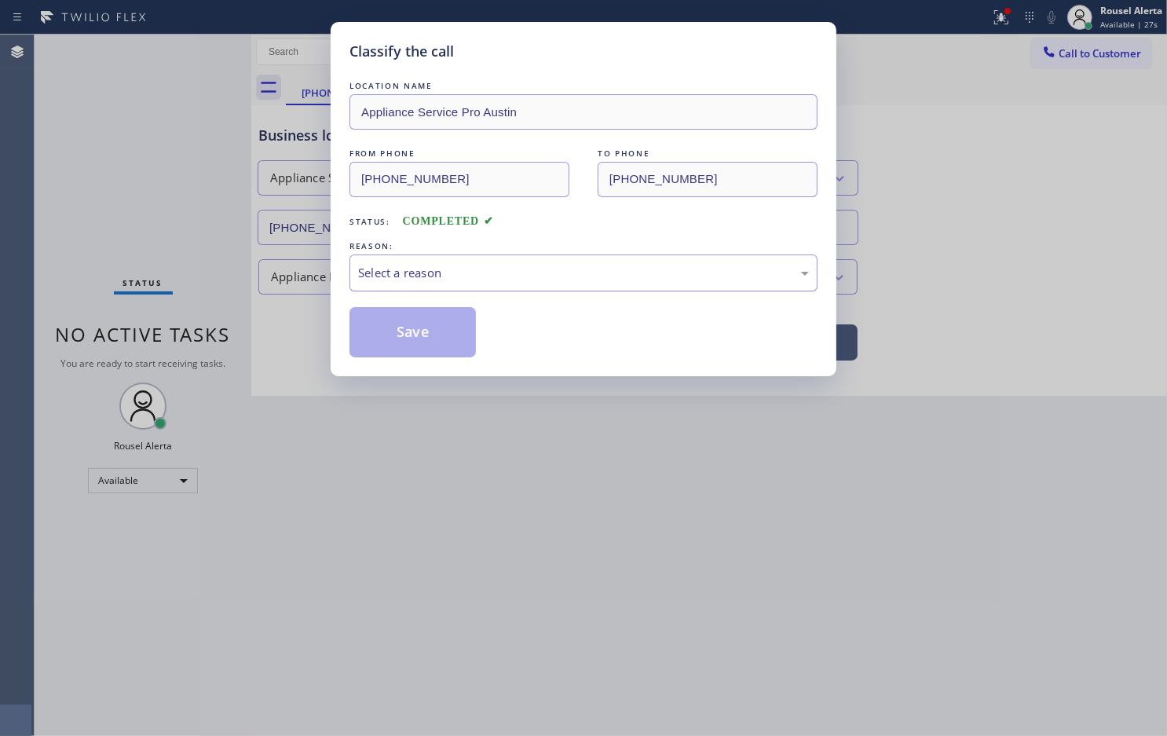
click at [407, 268] on div "Select a reason" at bounding box center [583, 273] width 451 height 18
click at [408, 343] on button "Save" at bounding box center [413, 332] width 126 height 50
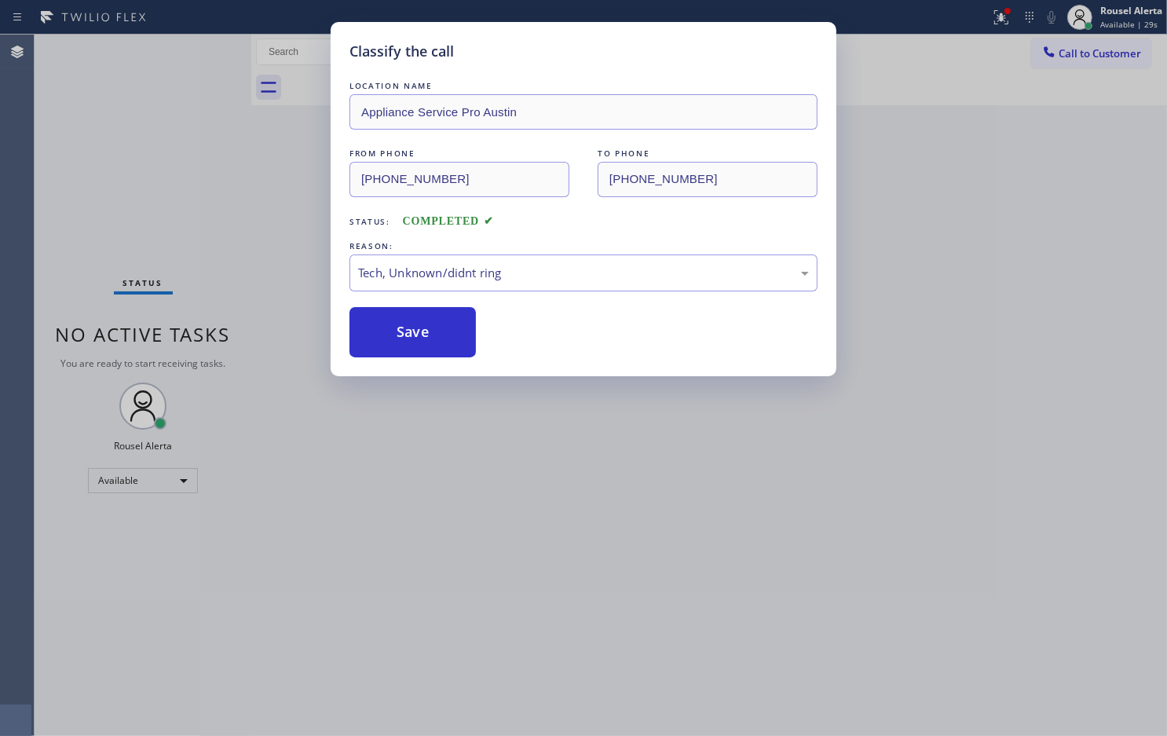
click at [563, 515] on div "Classify the call LOCATION NAME Appliance Service Pro Austin FROM PHONE [PHONE_…" at bounding box center [583, 368] width 1167 height 736
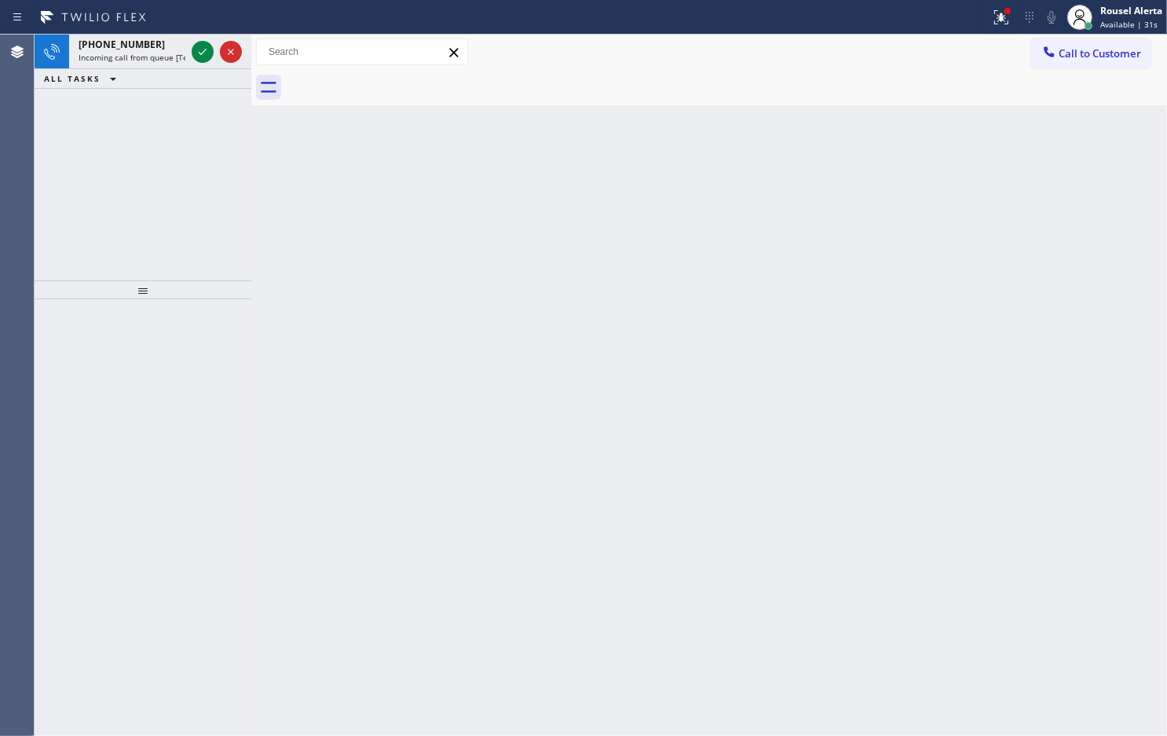
click at [147, 69] on div "ALL TASKS ALL TASKS ACTIVE TASKS TASKS IN WRAP UP" at bounding box center [143, 79] width 217 height 20
click at [148, 69] on div "ALL TASKS ALL TASKS ACTIVE TASKS TASKS IN WRAP UP" at bounding box center [143, 79] width 217 height 20
drag, startPoint x: 167, startPoint y: 53, endPoint x: 214, endPoint y: 47, distance: 47.5
click at [171, 52] on span "Incoming call from queue [Test] All" at bounding box center [144, 57] width 130 height 11
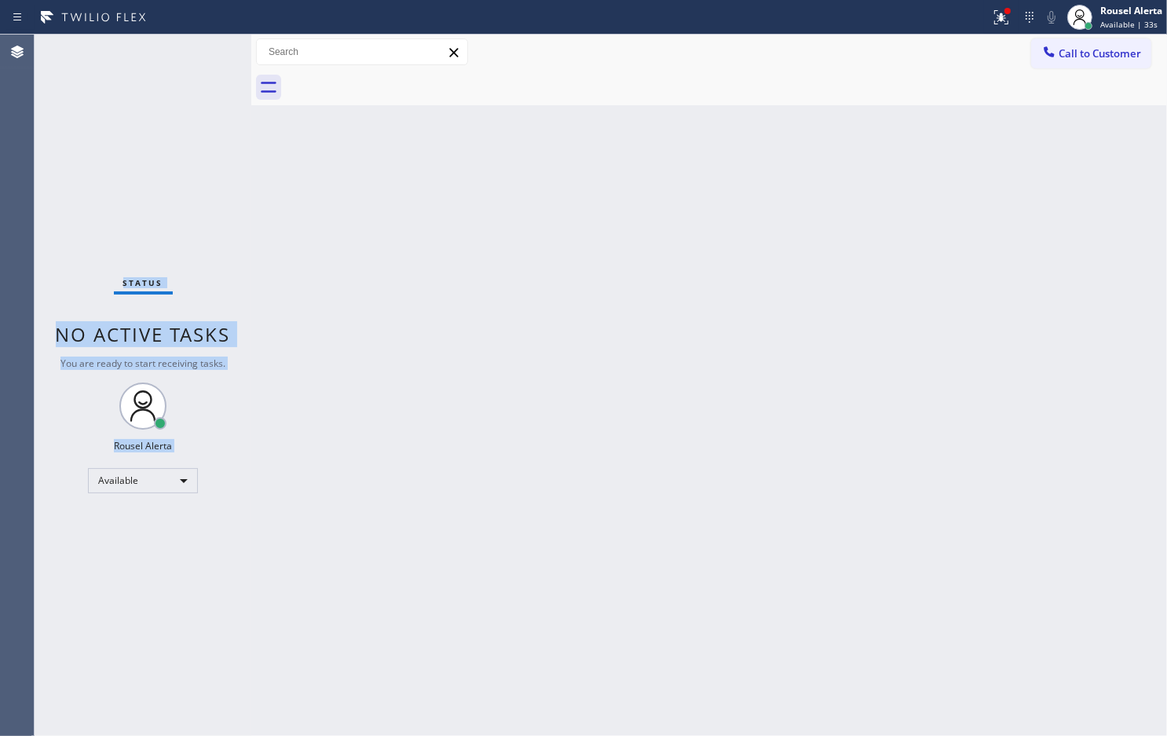
click at [189, 49] on div "Status No active tasks You are ready to start receiving tasks. Rousel Alerta Av…" at bounding box center [143, 385] width 217 height 701
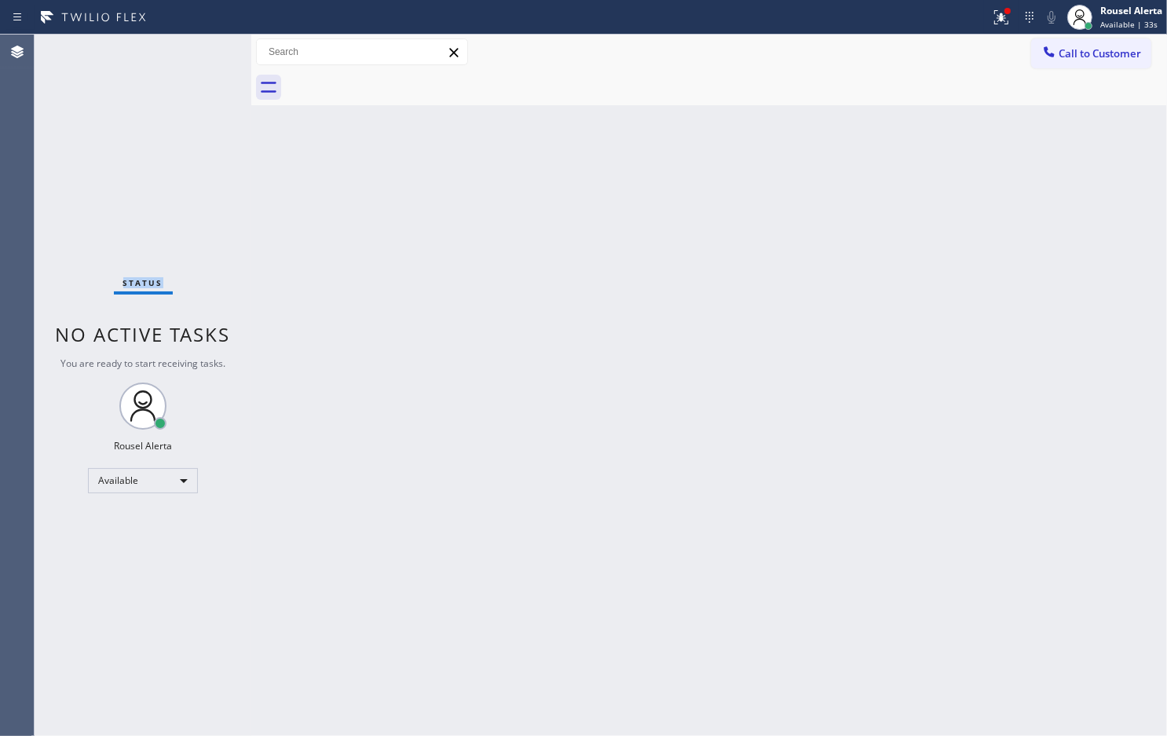
click at [189, 49] on div "Status No active tasks You are ready to start receiving tasks. Rousel Alerta Av…" at bounding box center [143, 385] width 217 height 701
drag, startPoint x: 123, startPoint y: 49, endPoint x: 314, endPoint y: 86, distance: 194.6
click at [124, 49] on div "Status No active tasks You are ready to start receiving tasks. Rousel Alerta Av…" at bounding box center [143, 385] width 217 height 701
click at [999, 13] on icon at bounding box center [1001, 17] width 19 height 19
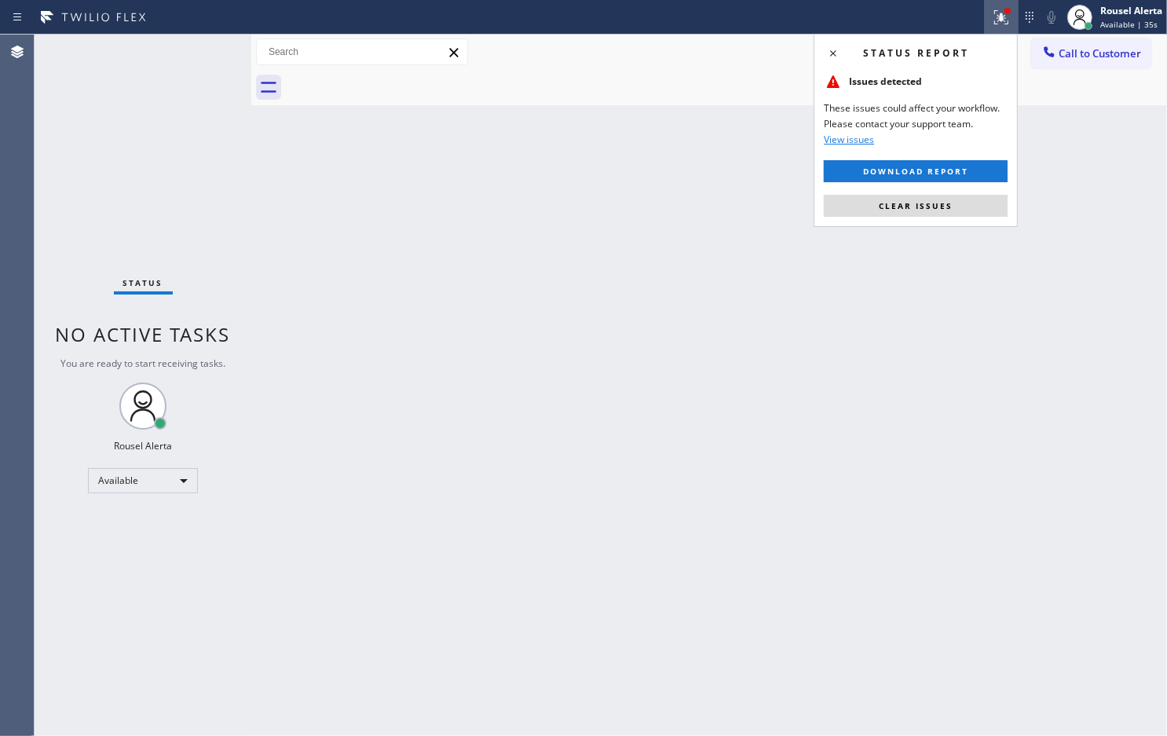
click at [939, 220] on div "Status report Issues detected These issues could affect your workflow. Please c…" at bounding box center [916, 130] width 204 height 193
click at [928, 214] on button "Clear issues" at bounding box center [916, 206] width 184 height 22
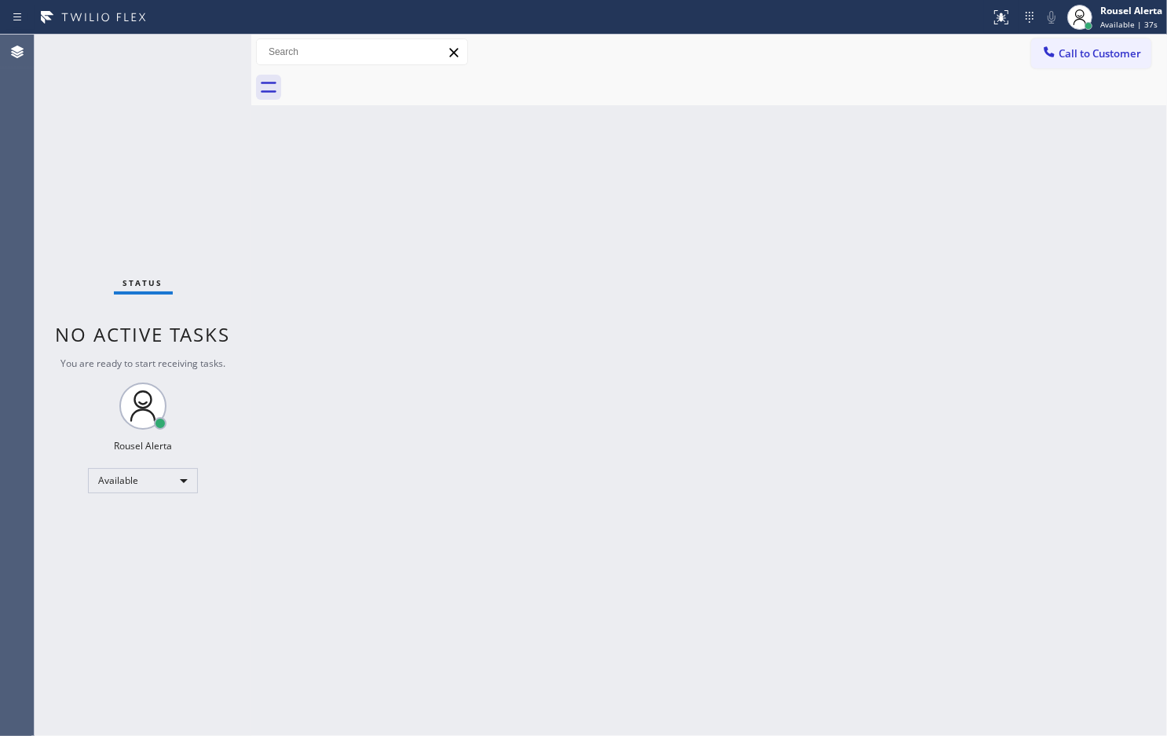
click at [784, 311] on div "Back to Dashboard Change Sender ID Customers Technicians Select a contact Outbo…" at bounding box center [709, 385] width 916 height 701
click at [567, 563] on div "Back to Dashboard Change Sender ID Customers Technicians Select a contact Outbo…" at bounding box center [709, 385] width 916 height 701
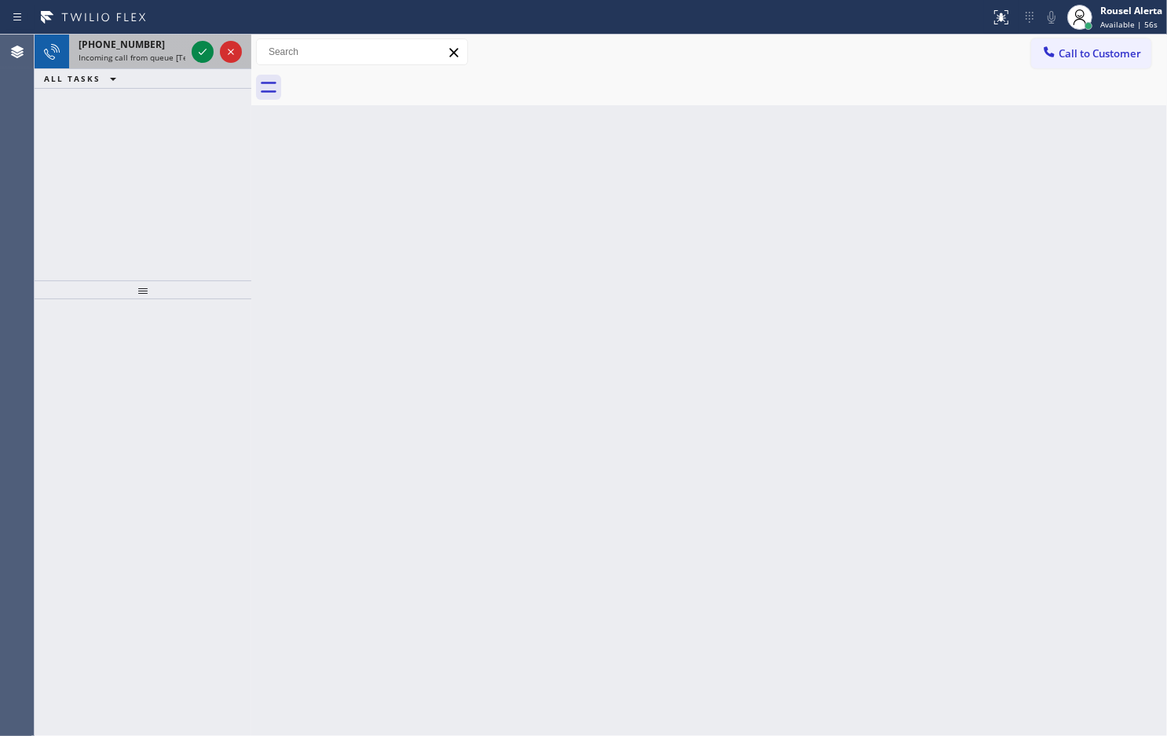
click at [186, 51] on div "[PHONE_NUMBER] Incoming call from queue [Test] All" at bounding box center [128, 52] width 119 height 35
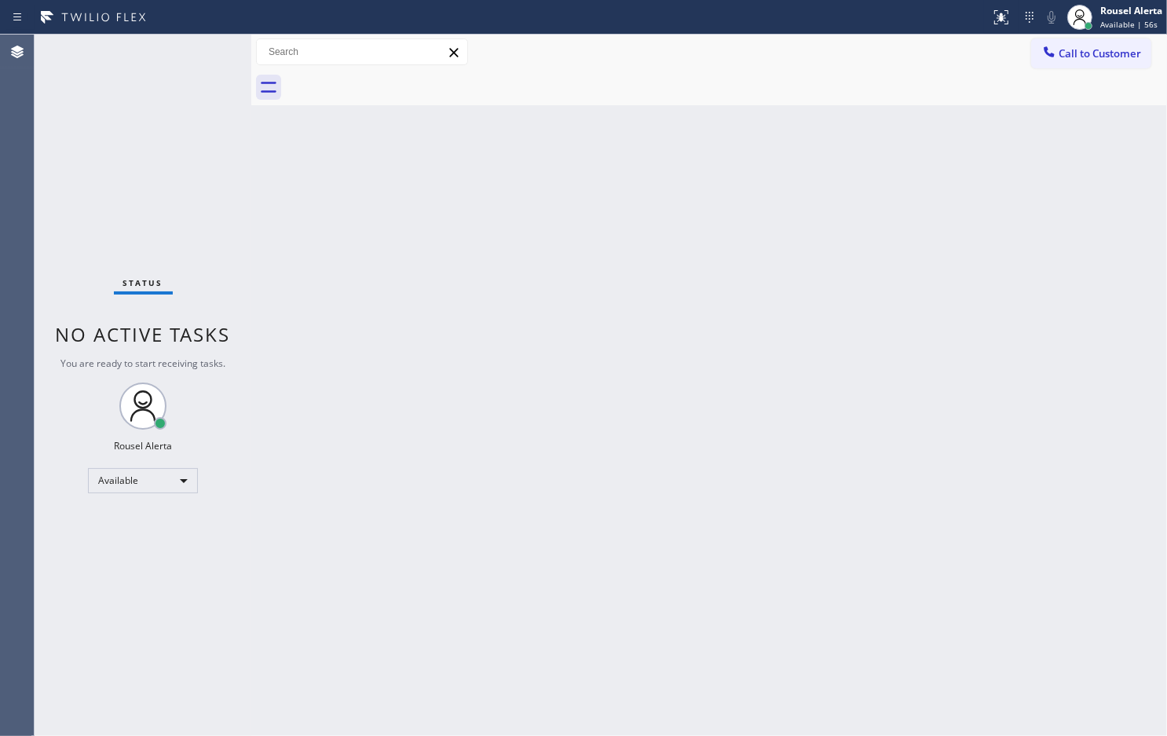
click at [190, 51] on div "Status No active tasks You are ready to start receiving tasks. Rousel Alerta Av…" at bounding box center [143, 385] width 217 height 701
click at [470, 362] on div "Back to Dashboard Change Sender ID Customers Technicians Select a contact Outbo…" at bounding box center [709, 385] width 916 height 701
click at [202, 47] on div "Status No active tasks You are ready to start receiving tasks. Rousel Alerta Av…" at bounding box center [143, 385] width 217 height 701
click at [208, 49] on div "Status No active tasks You are ready to start receiving tasks. Rousel Alerta Av…" at bounding box center [143, 385] width 217 height 701
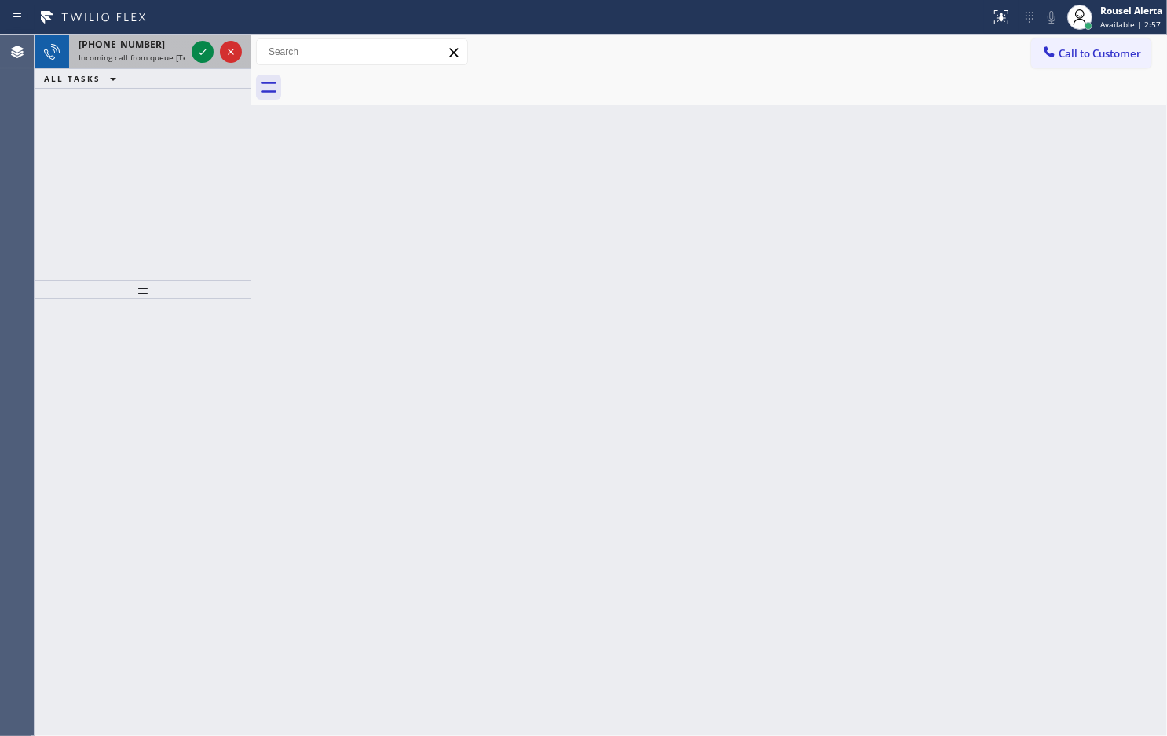
click at [181, 57] on span "Incoming call from queue [Test] All" at bounding box center [144, 57] width 130 height 11
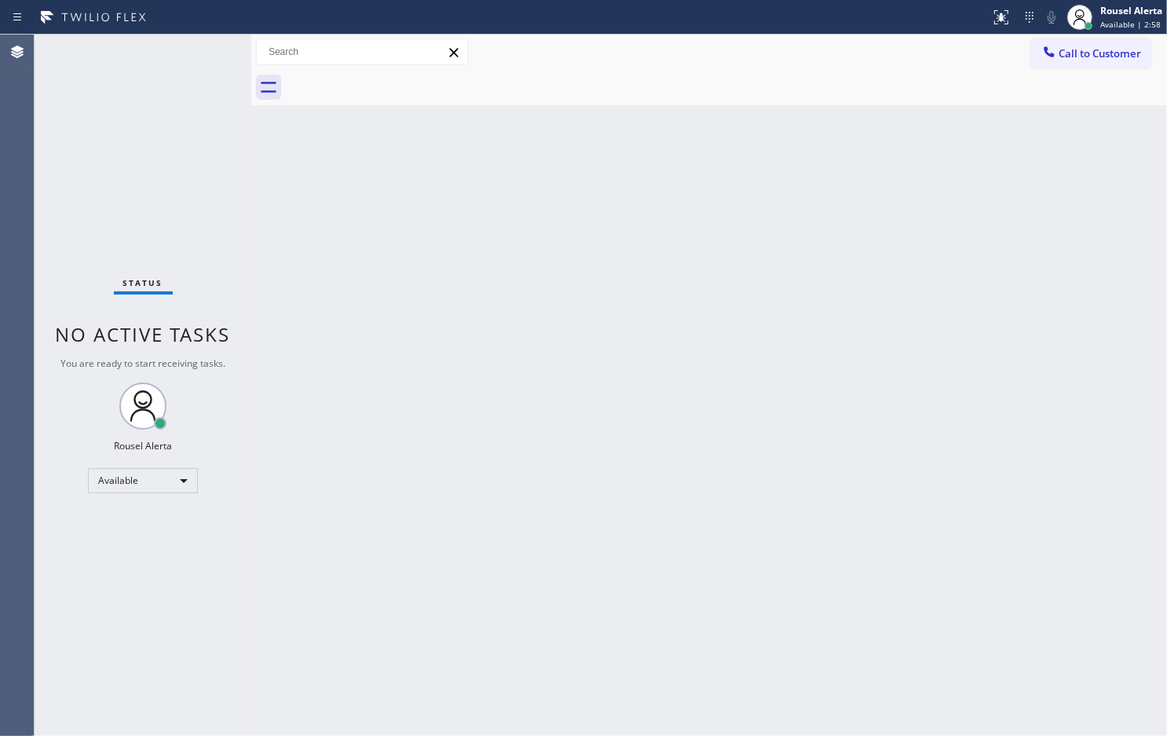
click at [202, 49] on div "Status No active tasks You are ready to start receiving tasks. Rousel Alerta Av…" at bounding box center [143, 385] width 217 height 701
click at [203, 49] on div "Status No active tasks You are ready to start receiving tasks. Rousel Alerta Av…" at bounding box center [143, 385] width 217 height 701
click at [204, 49] on div "Status No active tasks You are ready to start receiving tasks. Rousel Alerta Av…" at bounding box center [143, 385] width 217 height 701
click at [342, 511] on div "Back to Dashboard Change Sender ID Customers Technicians Select a contact Outbo…" at bounding box center [709, 385] width 916 height 701
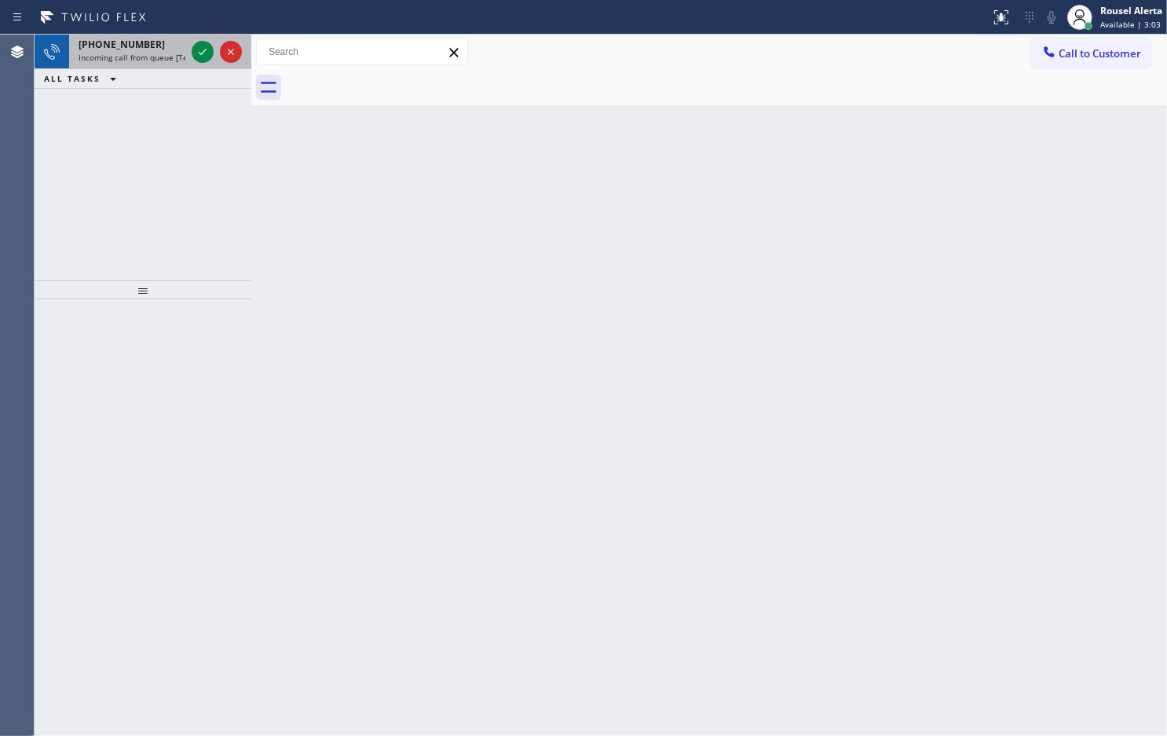
click at [167, 57] on span "Incoming call from queue [Test] All" at bounding box center [144, 57] width 130 height 11
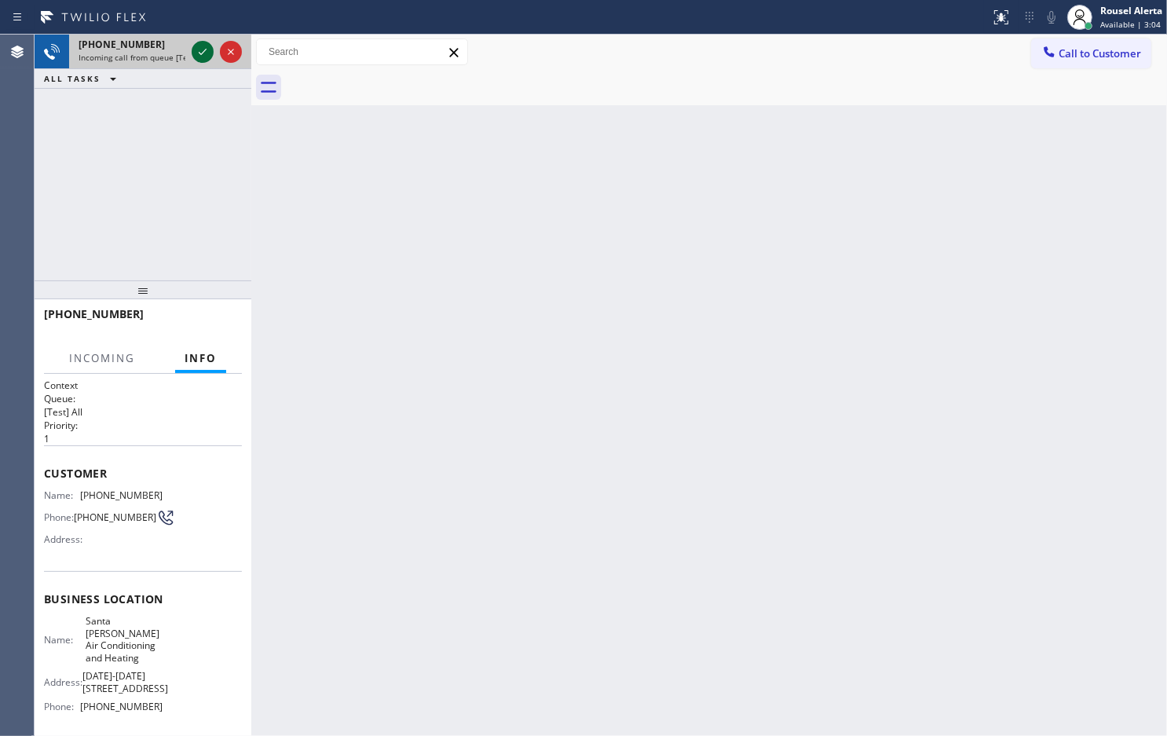
click at [197, 48] on icon at bounding box center [202, 51] width 19 height 19
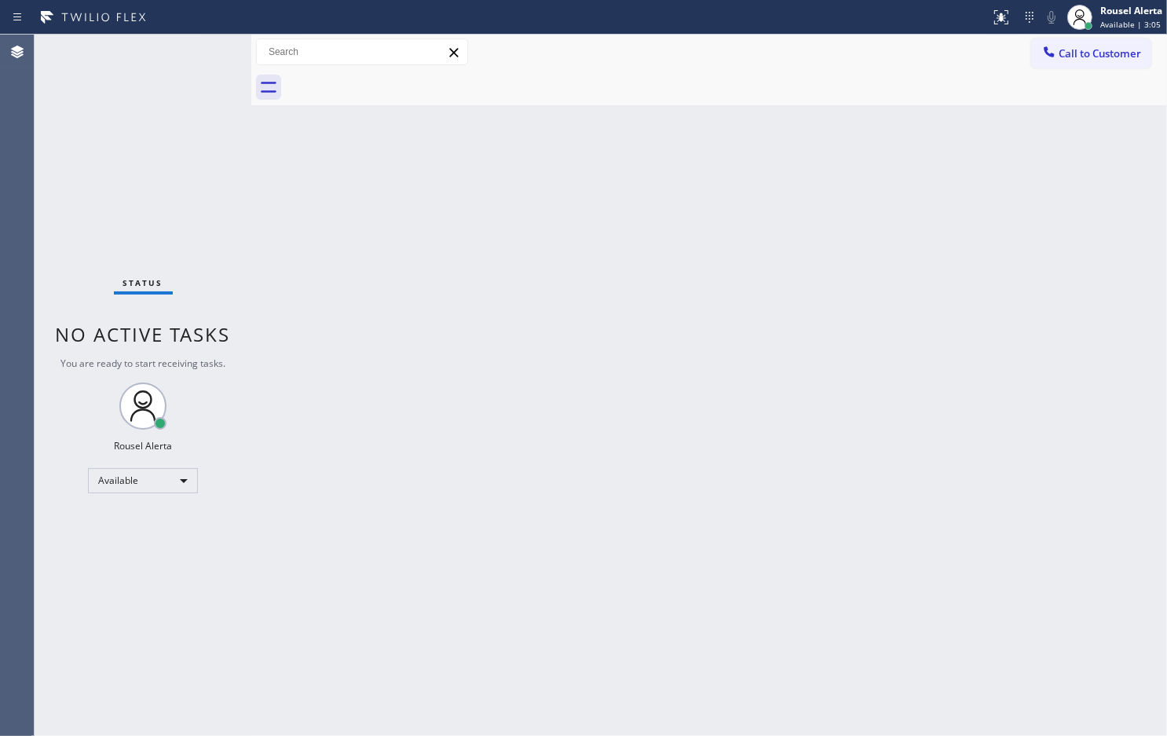
click at [197, 48] on div "Status No active tasks You are ready to start receiving tasks. Rousel Alerta Av…" at bounding box center [143, 385] width 217 height 701
click at [205, 49] on div "Status No active tasks You are ready to start receiving tasks. Rousel Alerta Av…" at bounding box center [143, 385] width 217 height 701
click at [1002, 8] on icon at bounding box center [1001, 17] width 19 height 19
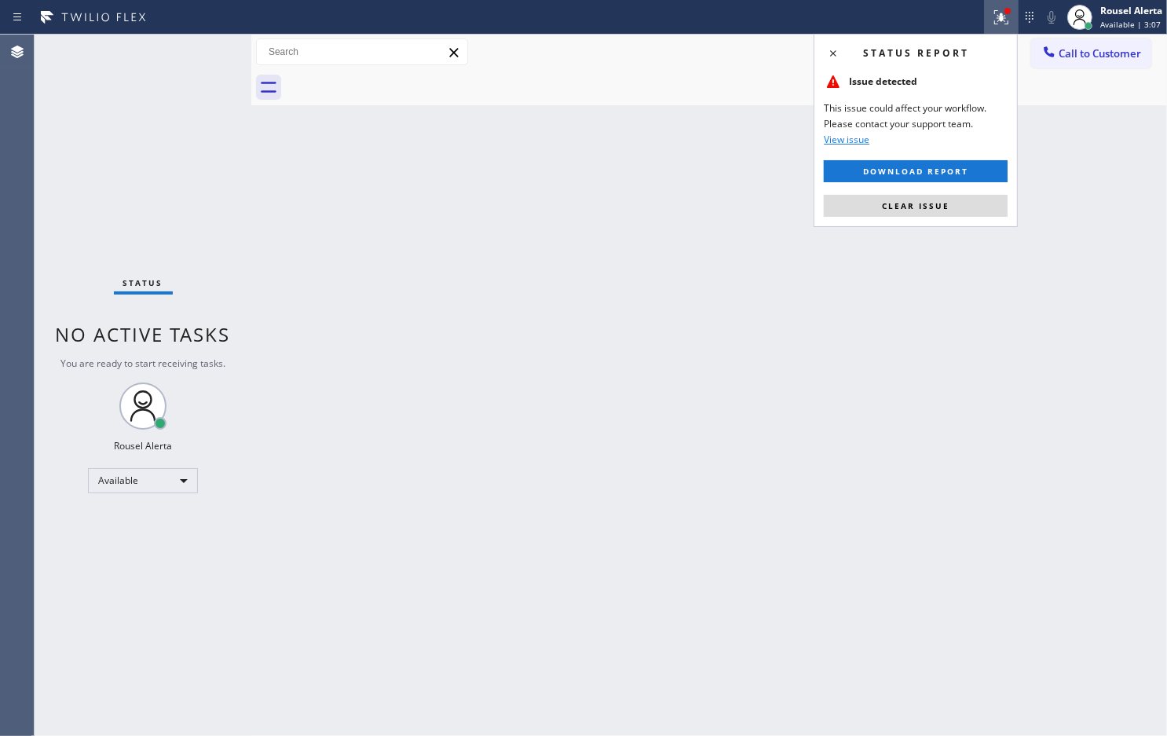
drag, startPoint x: 945, startPoint y: 196, endPoint x: 944, endPoint y: 214, distance: 18.1
click at [944, 197] on button "Clear issue" at bounding box center [916, 206] width 184 height 22
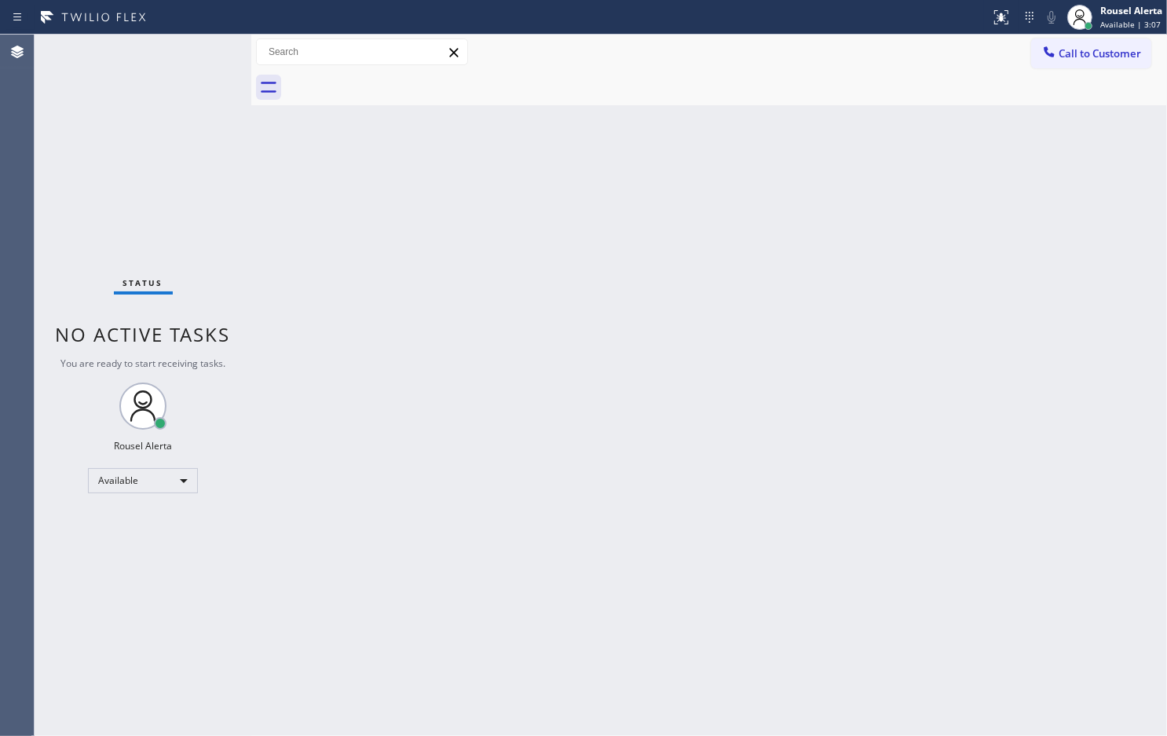
click at [957, 283] on div "Back to Dashboard Change Sender ID Customers Technicians Select a contact Outbo…" at bounding box center [709, 385] width 916 height 701
click at [200, 49] on div "Status No active tasks You are ready to start receiving tasks. Rousel Alerta Av…" at bounding box center [143, 385] width 217 height 701
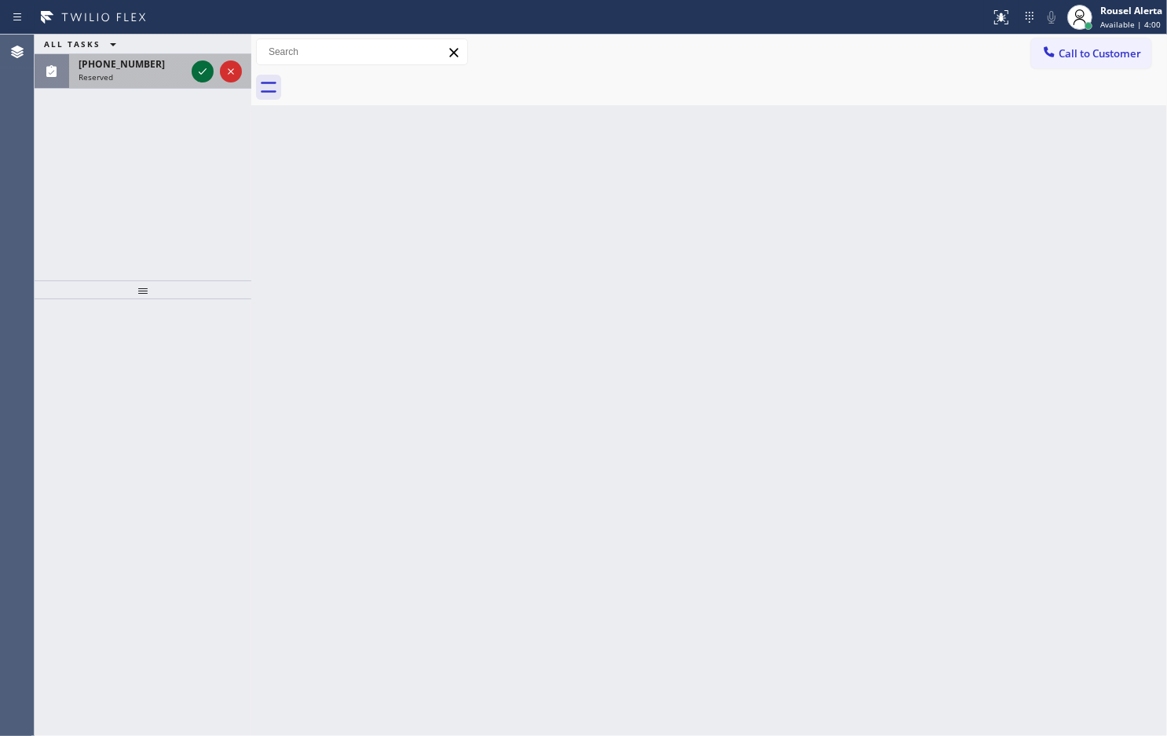
click at [203, 75] on icon at bounding box center [202, 71] width 19 height 19
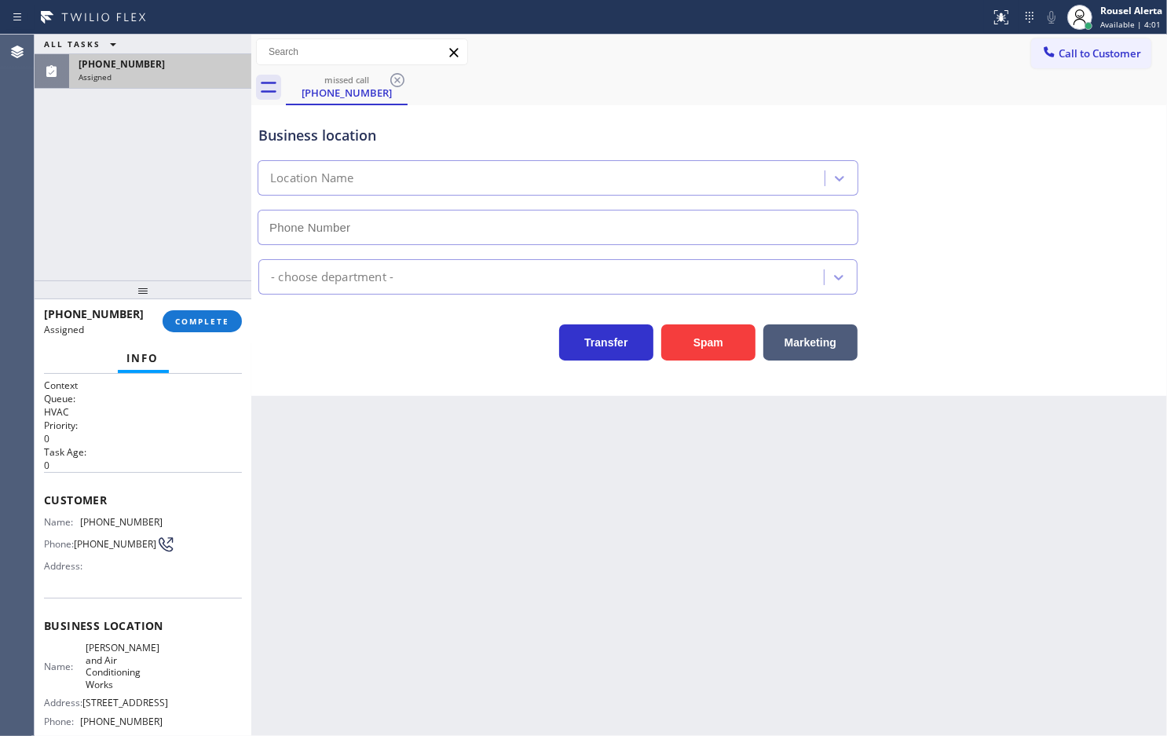
type input "[PHONE_NUMBER]"
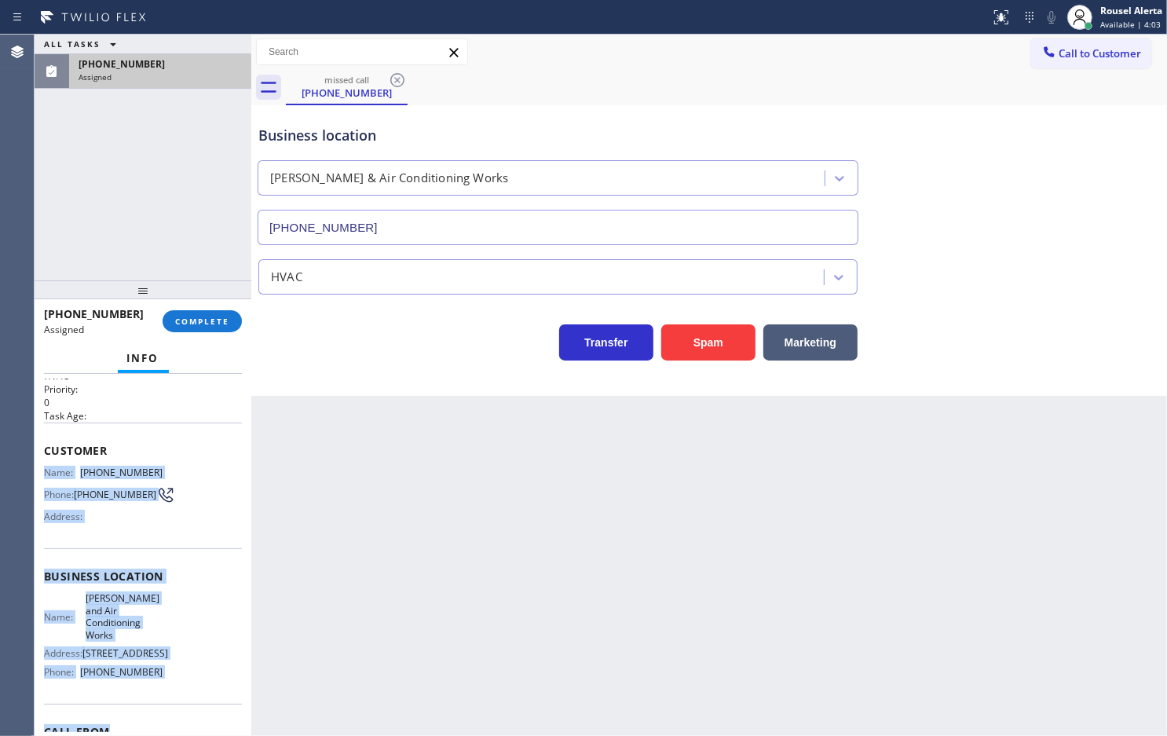
scroll to position [98, 0]
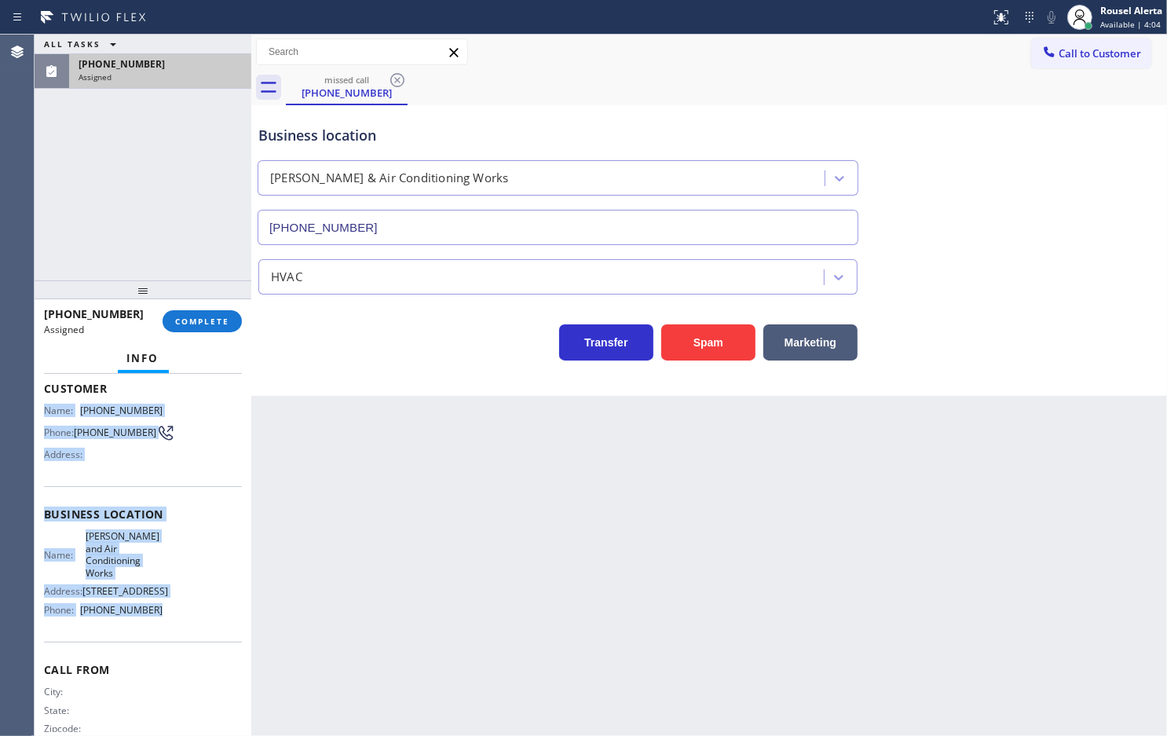
drag, startPoint x: 45, startPoint y: 509, endPoint x: 181, endPoint y: 652, distance: 197.8
click at [181, 652] on div "Context Queue: HVAC Priority: 0 Task Age: Customer Name: [PHONE_NUMBER] Phone: …" at bounding box center [143, 520] width 198 height 480
click at [214, 319] on span "COMPLETE" at bounding box center [202, 321] width 54 height 11
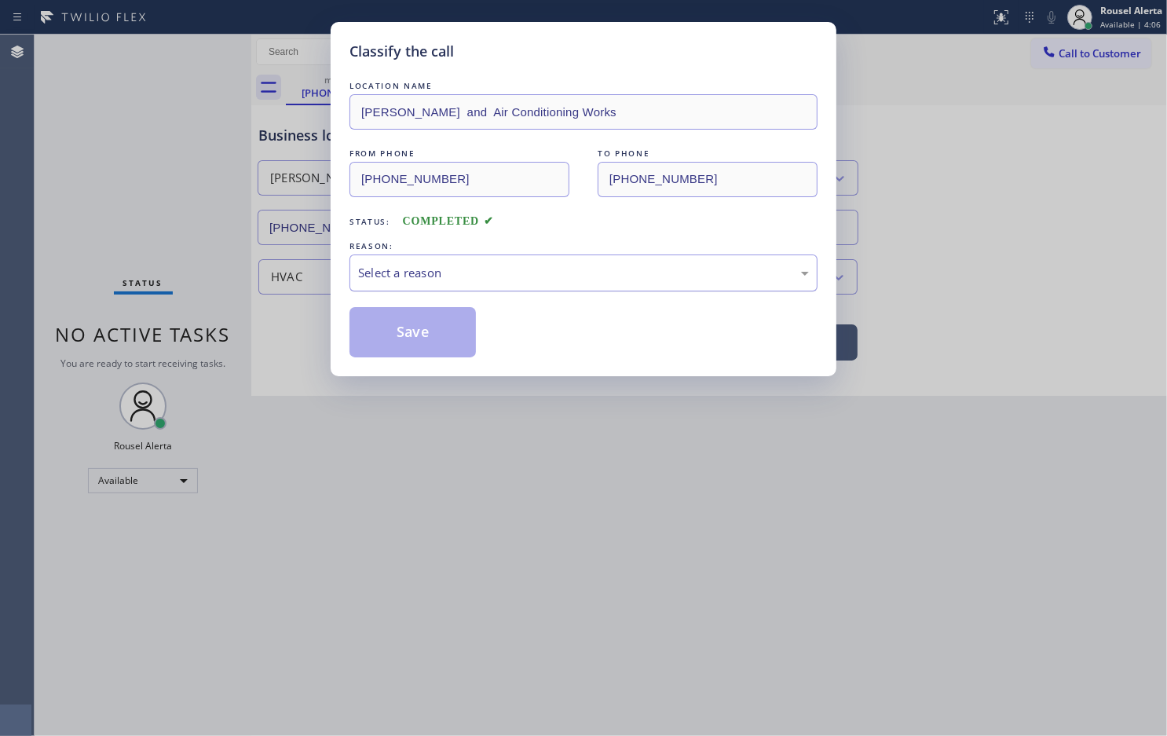
click at [472, 265] on div "Select a reason" at bounding box center [583, 273] width 451 height 18
click at [441, 342] on button "Save" at bounding box center [413, 332] width 126 height 50
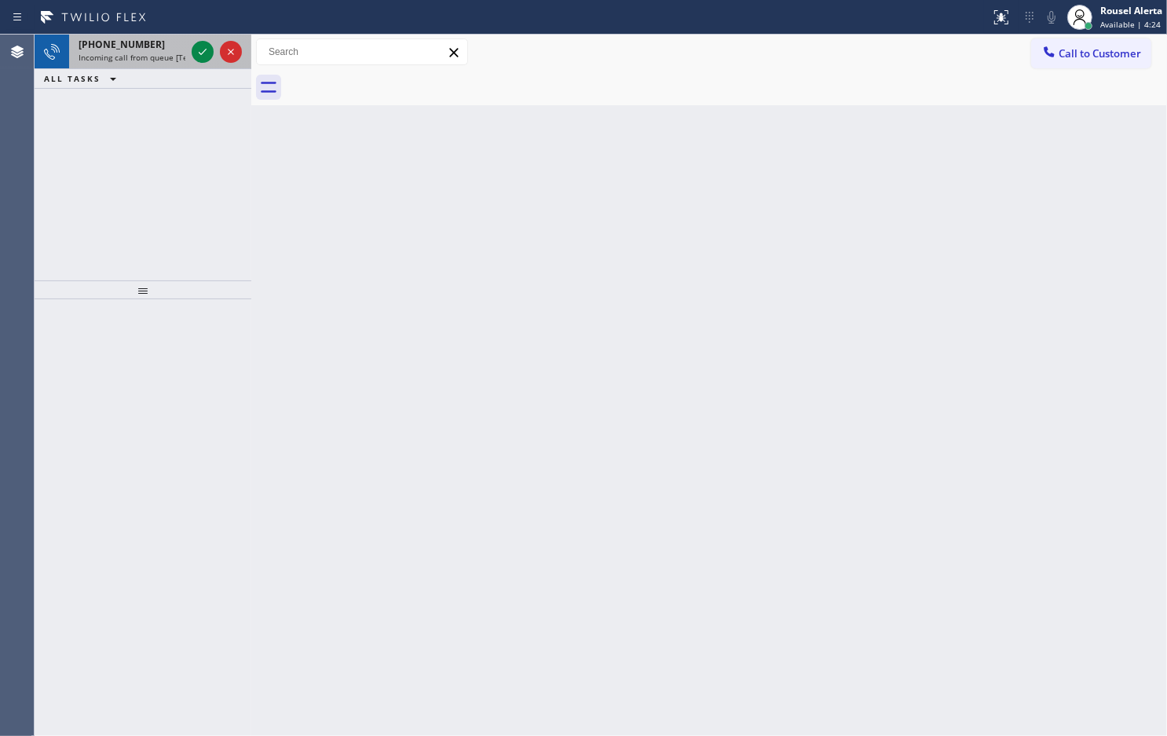
click at [178, 40] on div "[PHONE_NUMBER]" at bounding box center [132, 44] width 107 height 13
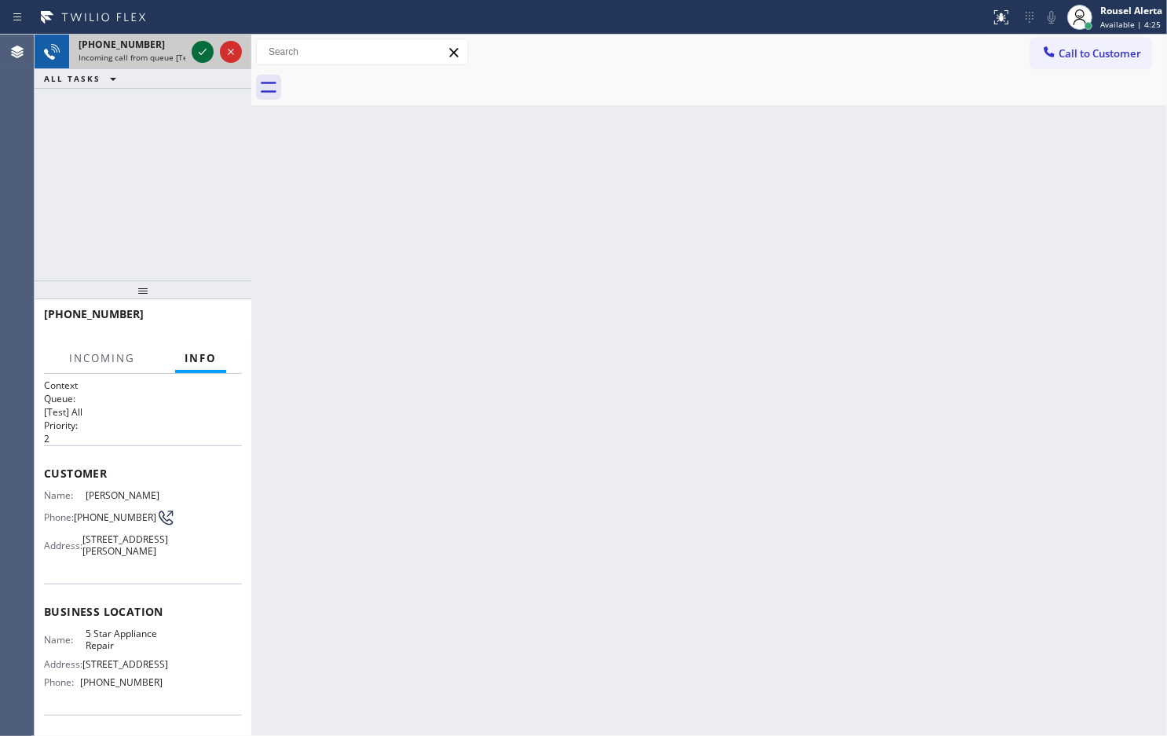
click at [195, 49] on icon at bounding box center [202, 51] width 19 height 19
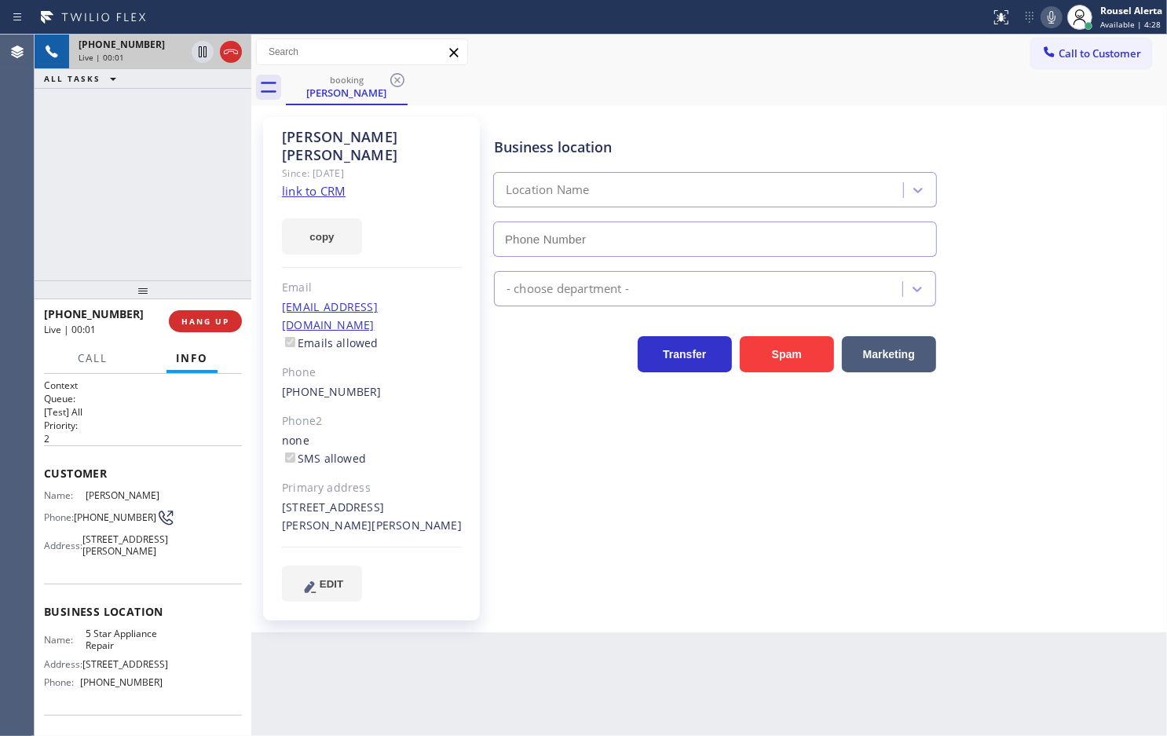
type input "[PHONE_NUMBER]"
click at [331, 183] on link "link to CRM" at bounding box center [314, 191] width 64 height 16
click at [197, 55] on icon at bounding box center [202, 51] width 19 height 19
drag, startPoint x: 1046, startPoint y: 21, endPoint x: 1015, endPoint y: 83, distance: 69.6
click at [1047, 21] on icon at bounding box center [1051, 17] width 19 height 19
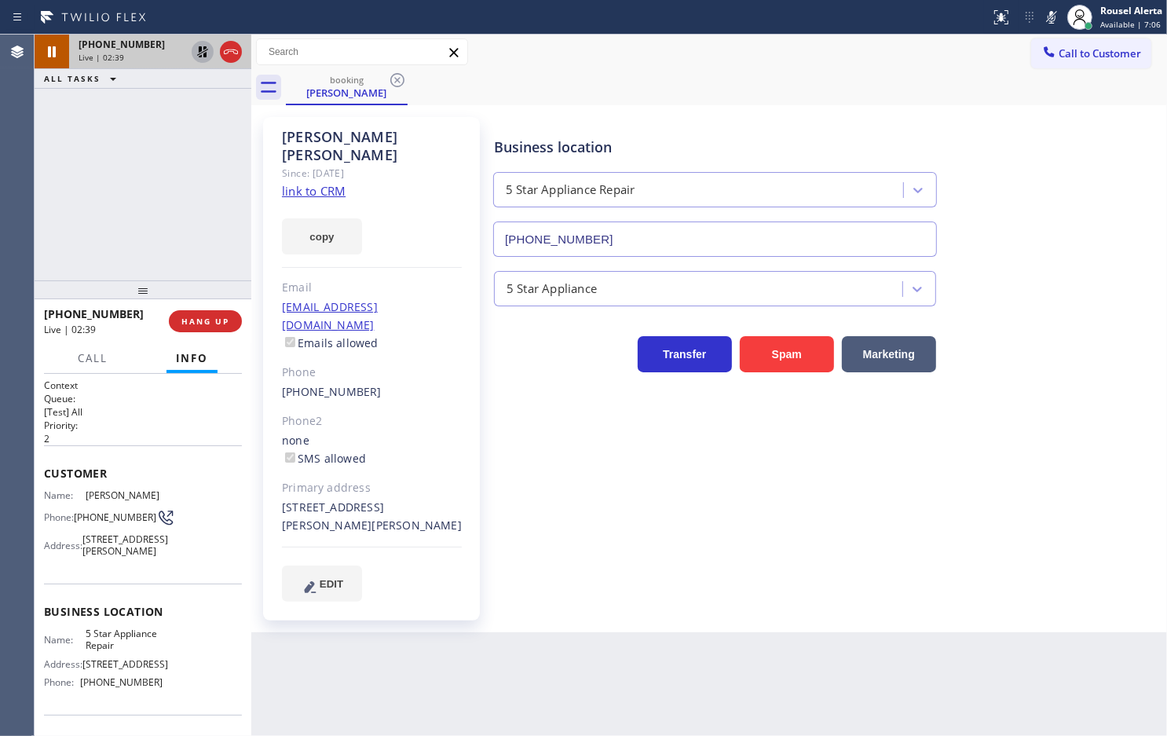
click at [201, 53] on icon at bounding box center [202, 51] width 11 height 11
click at [1047, 21] on icon at bounding box center [1051, 17] width 19 height 19
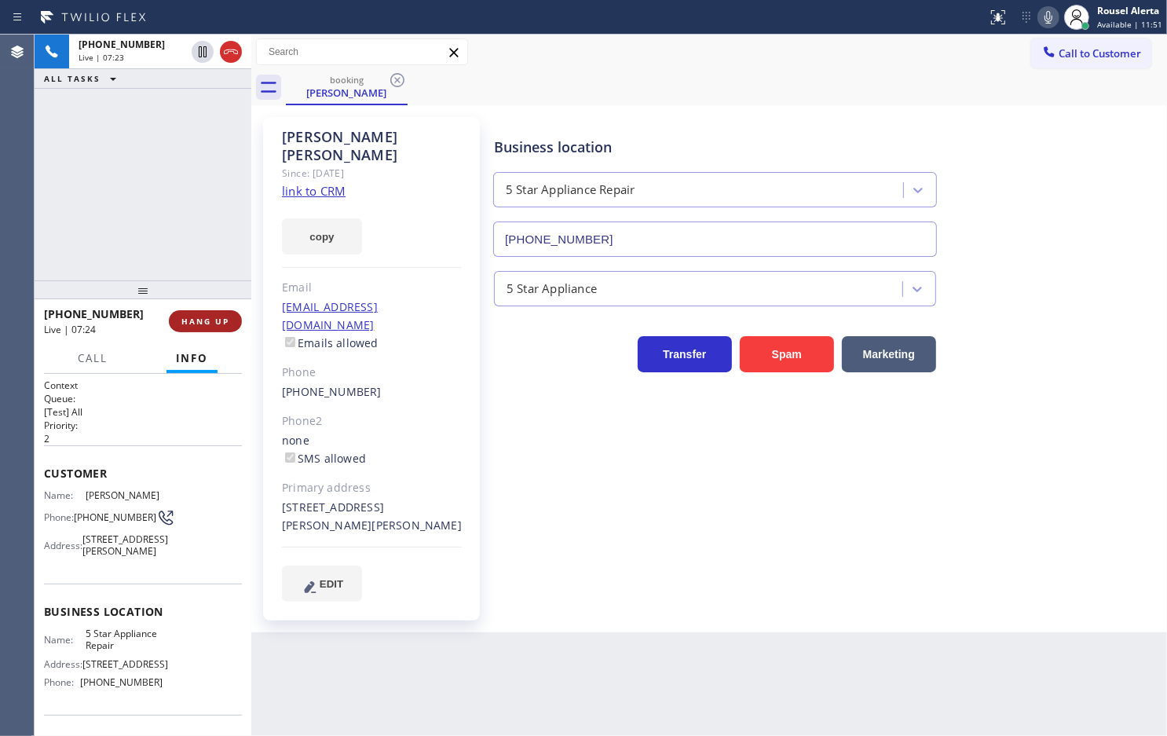
click at [204, 327] on button "HANG UP" at bounding box center [205, 321] width 73 height 22
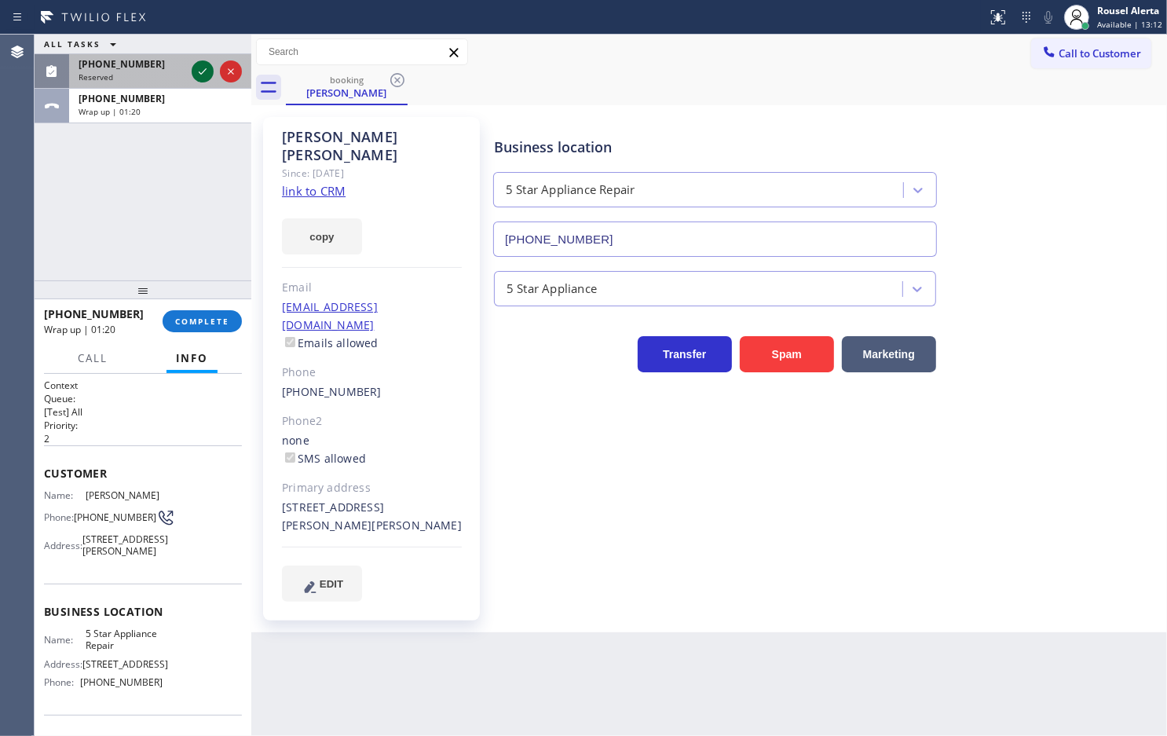
click at [200, 67] on icon at bounding box center [202, 71] width 19 height 19
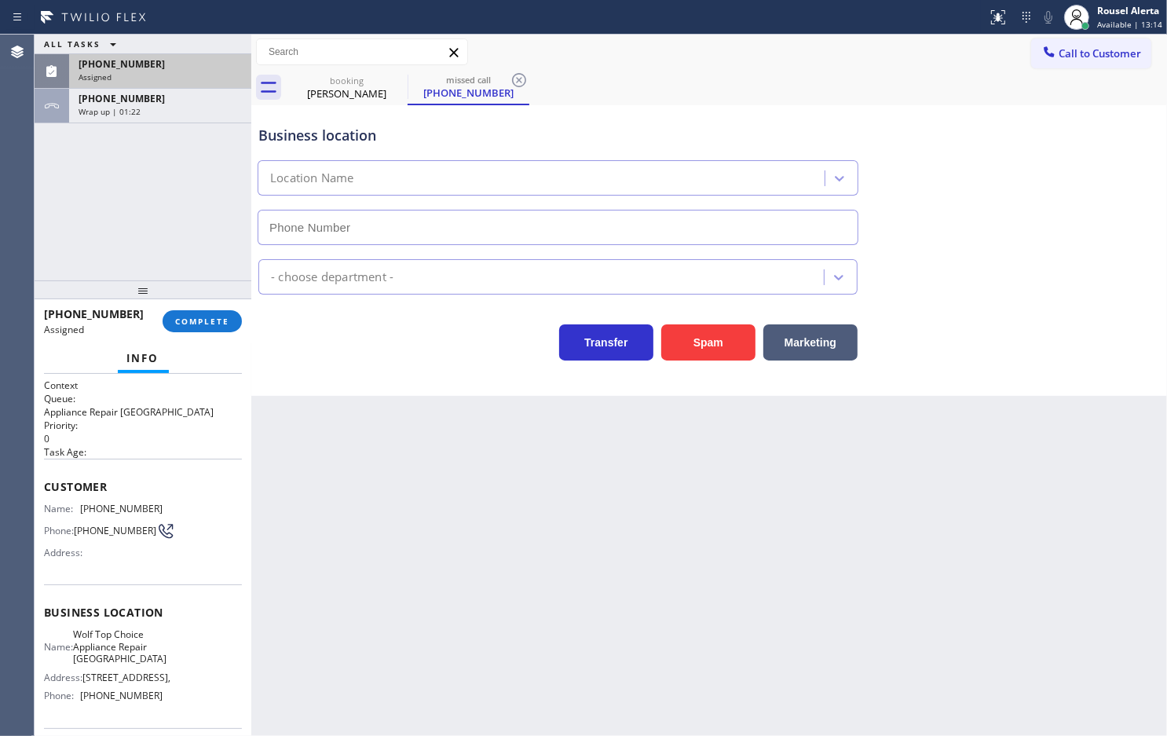
type input "[PHONE_NUMBER]"
click at [183, 79] on div "Assigned" at bounding box center [160, 76] width 163 height 11
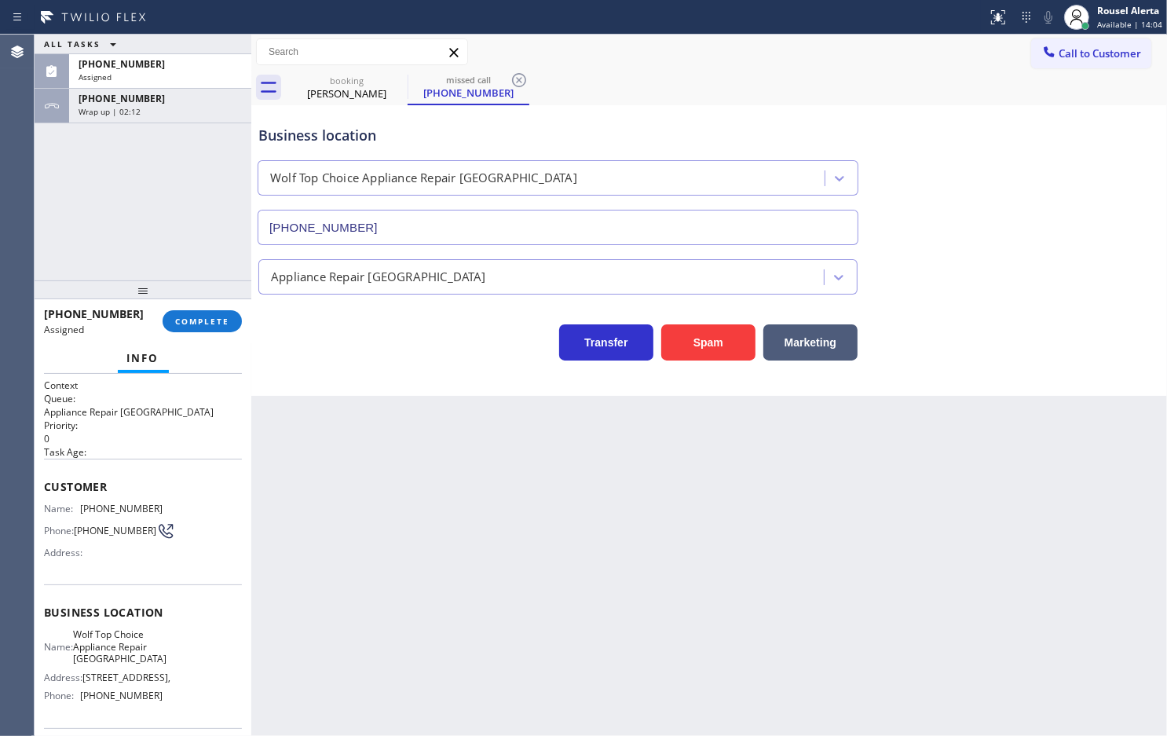
click at [393, 665] on div "Back to Dashboard Change Sender ID Customers Technicians Select a contact Outbo…" at bounding box center [709, 385] width 916 height 701
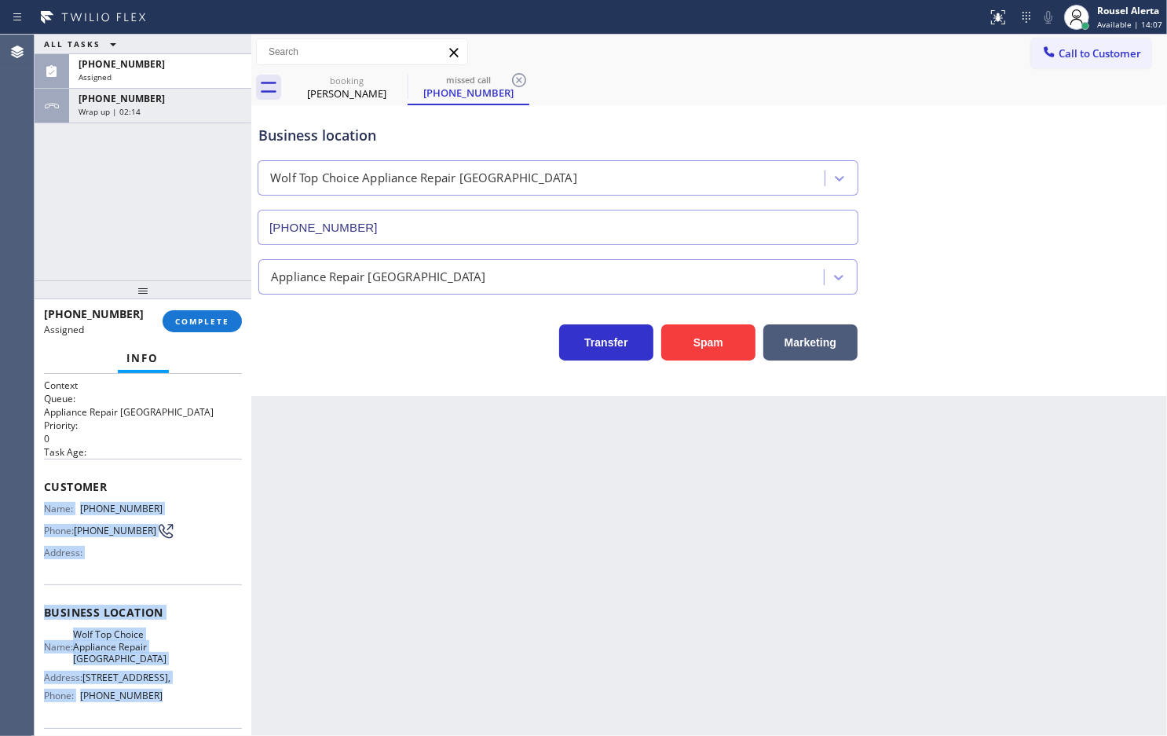
drag, startPoint x: 42, startPoint y: 503, endPoint x: 159, endPoint y: 692, distance: 222.6
click at [159, 692] on div "Context Queue: Appliance Repair High End Priority: 0 Task Age: Customer Name: […" at bounding box center [143, 555] width 217 height 362
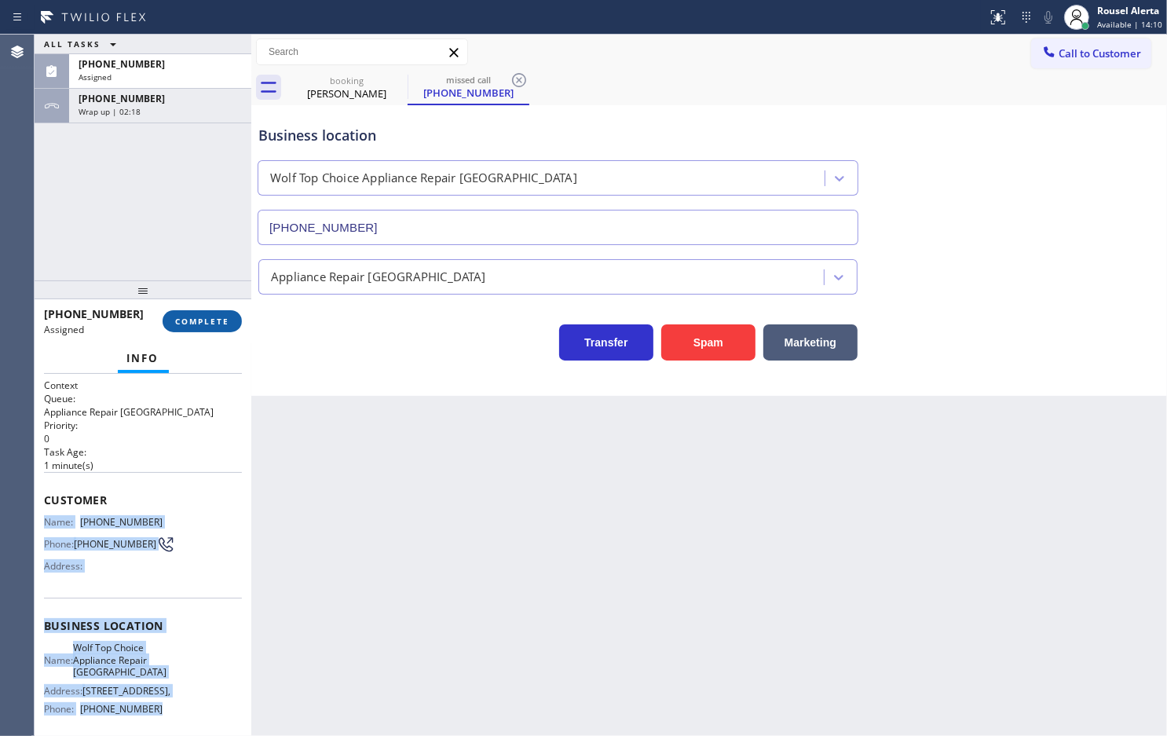
click at [189, 318] on span "COMPLETE" at bounding box center [202, 321] width 54 height 11
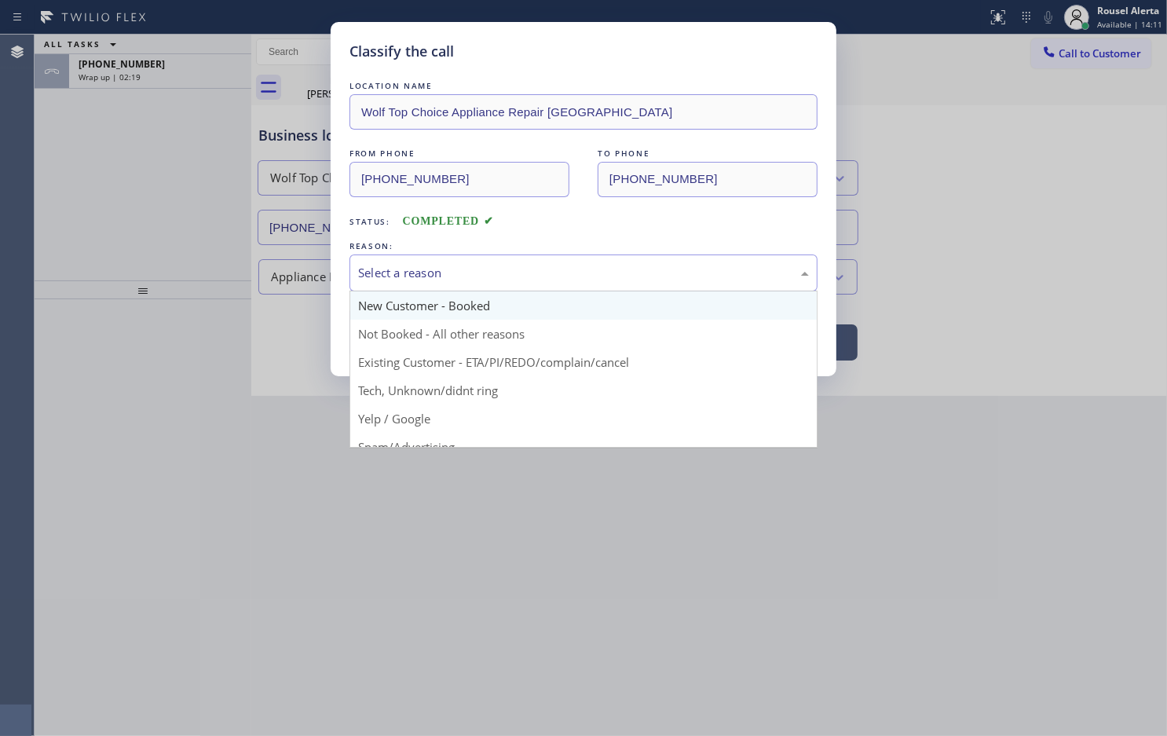
drag, startPoint x: 383, startPoint y: 277, endPoint x: 402, endPoint y: 295, distance: 26.7
click at [387, 281] on div "Select a reason" at bounding box center [583, 273] width 451 height 18
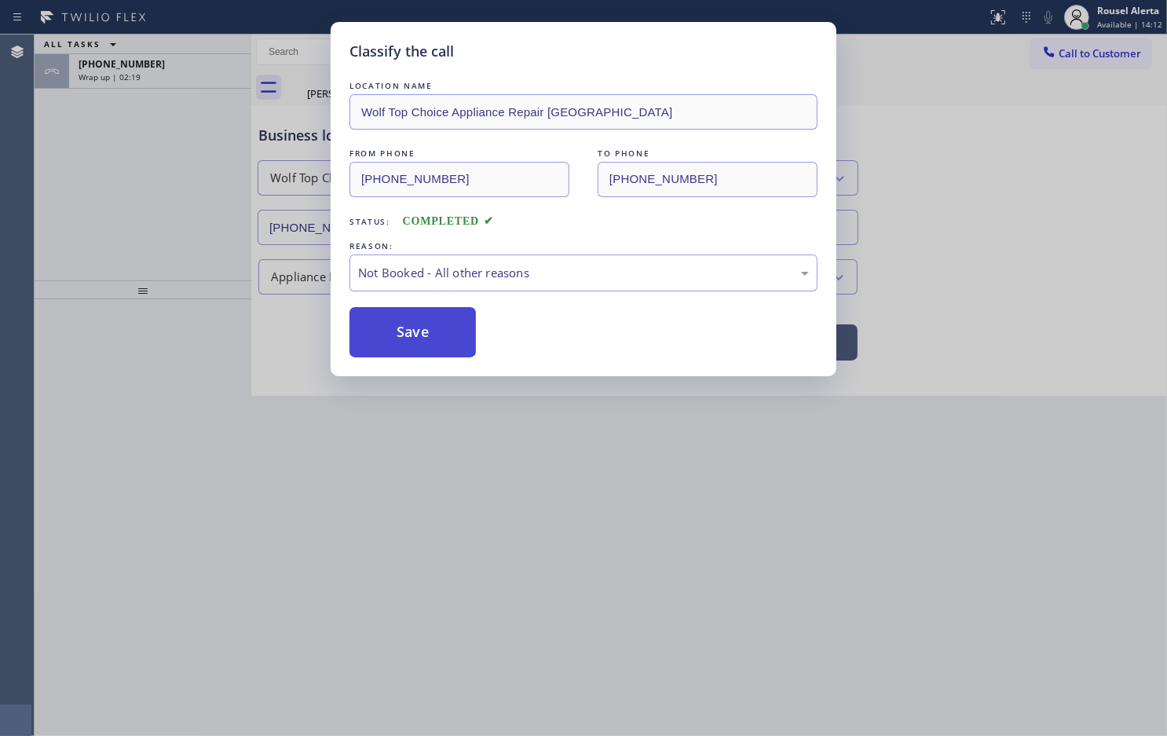
click at [410, 343] on button "Save" at bounding box center [413, 332] width 126 height 50
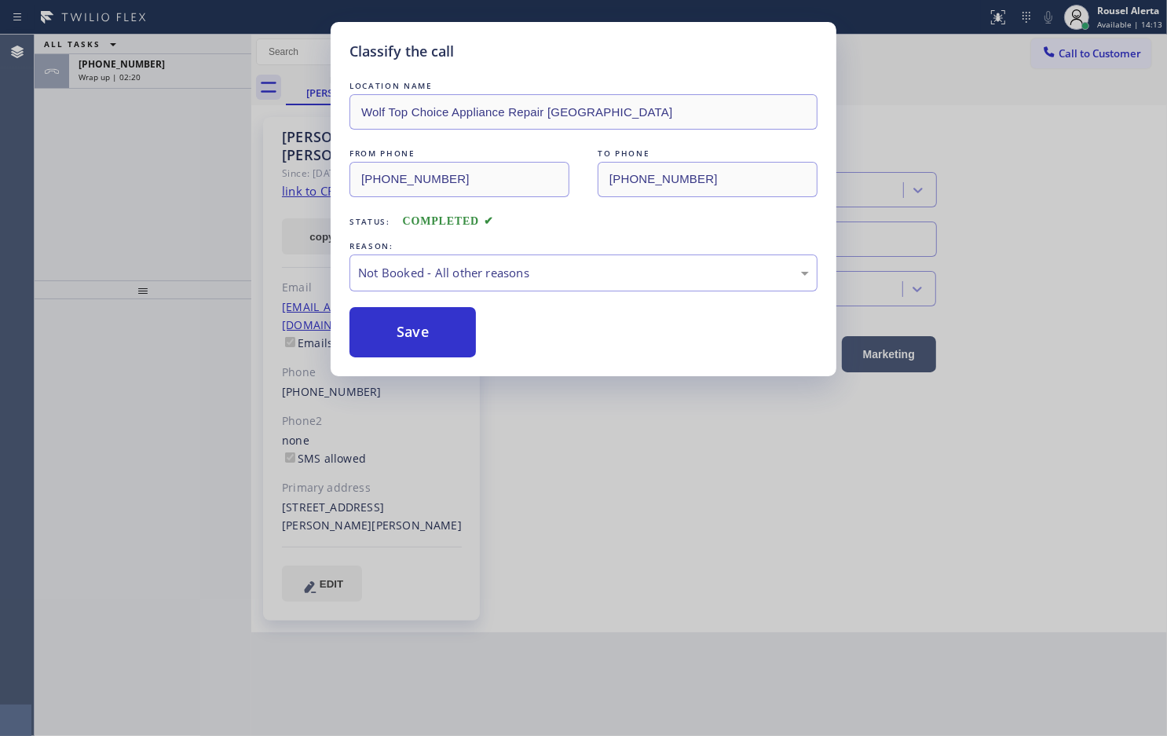
click at [170, 72] on div "Classify the call LOCATION NAME Wolf Top Choice Appliance Repair [GEOGRAPHIC_DA…" at bounding box center [583, 368] width 1167 height 736
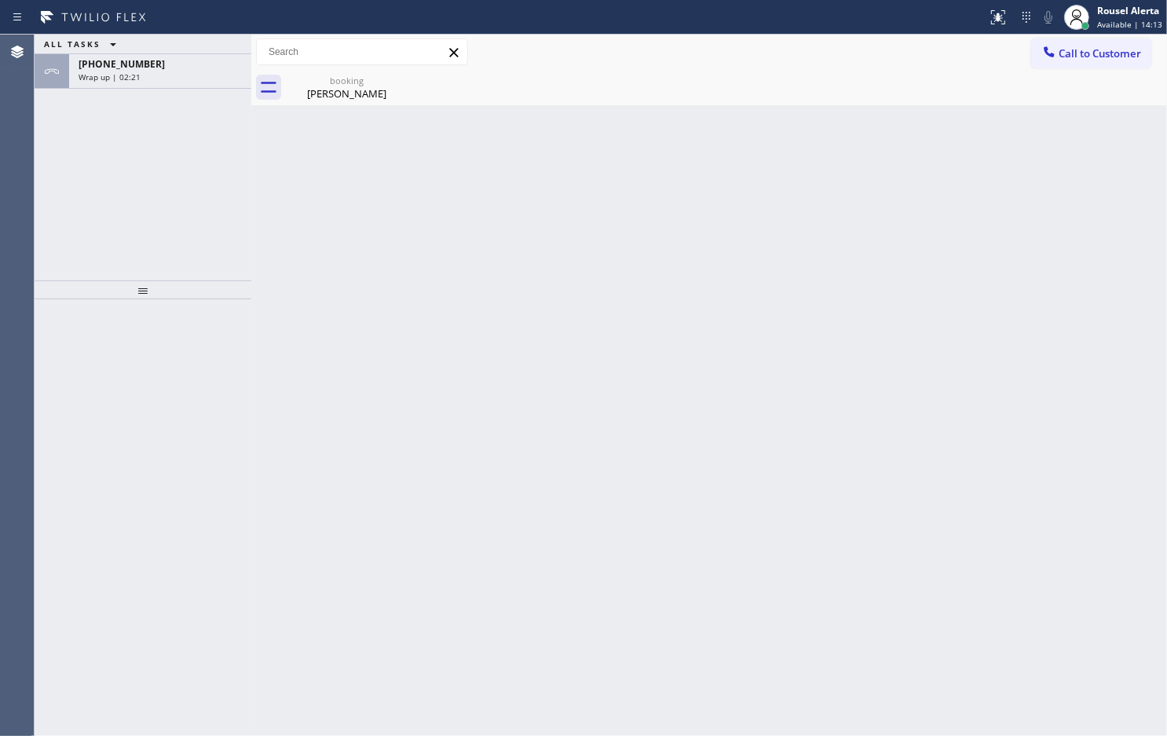
click at [170, 72] on div "Wrap up | 02:21" at bounding box center [160, 76] width 163 height 11
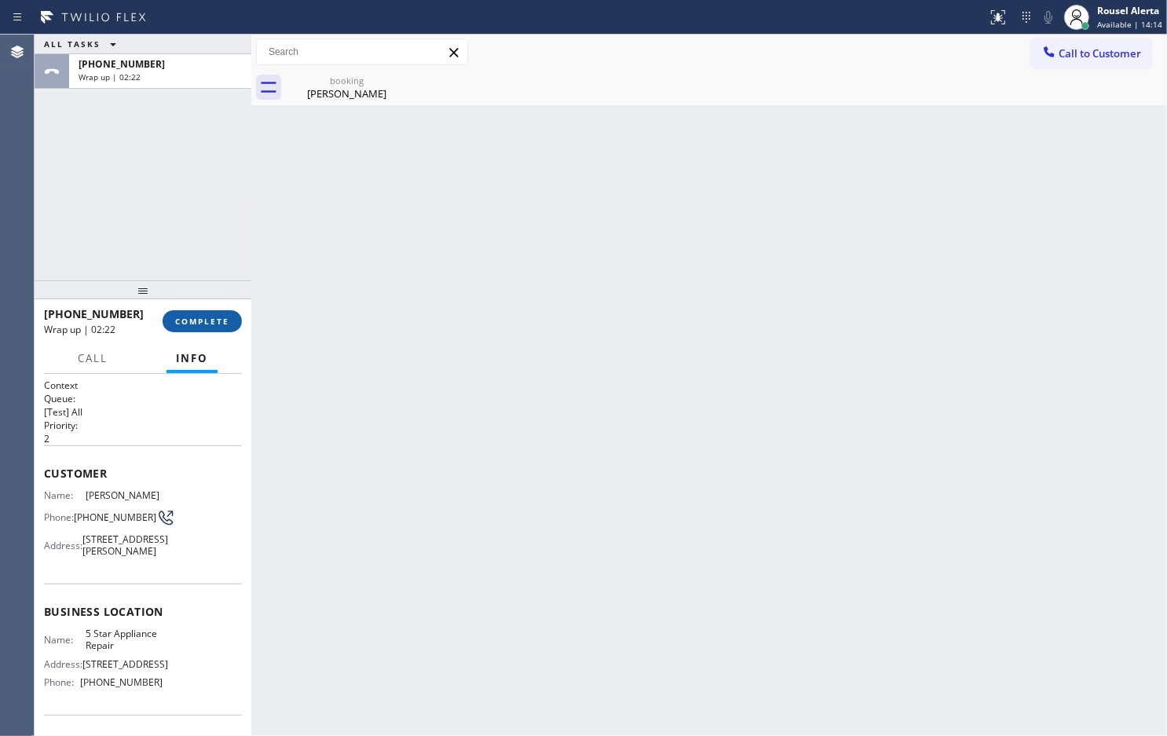
click at [189, 318] on span "COMPLETE" at bounding box center [202, 321] width 54 height 11
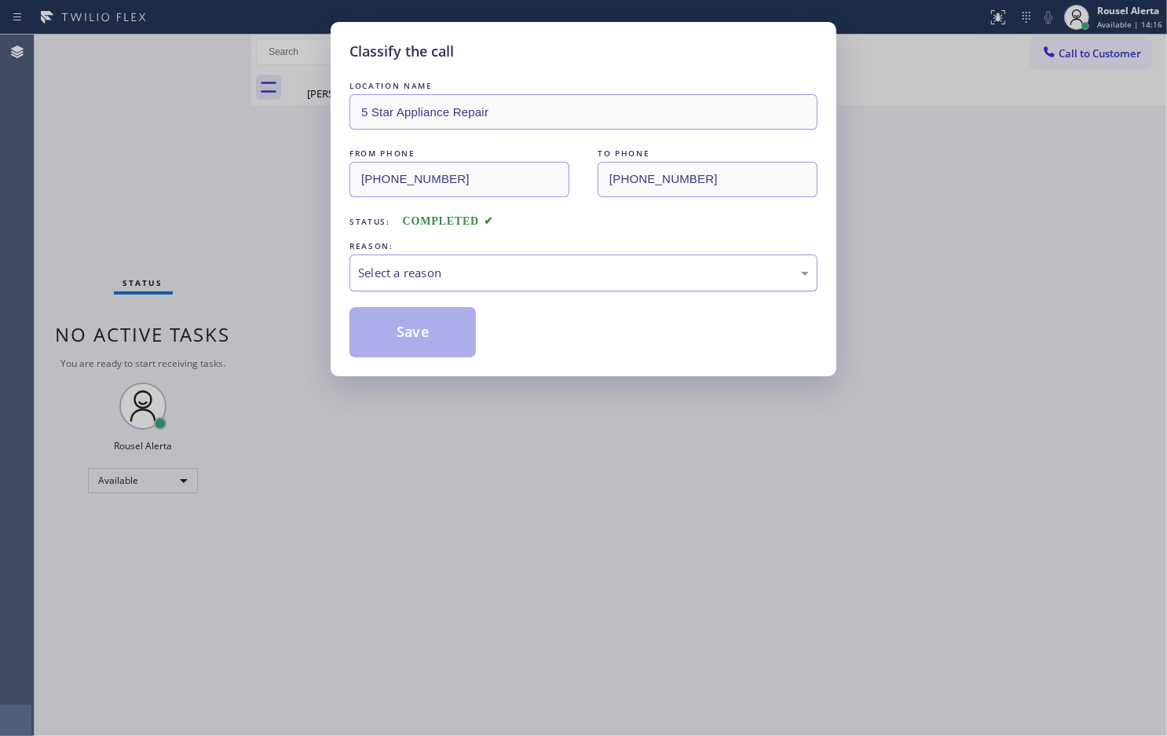
click at [488, 280] on div "Select a reason" at bounding box center [583, 273] width 451 height 18
drag, startPoint x: 461, startPoint y: 346, endPoint x: 450, endPoint y: 348, distance: 11.2
click at [460, 346] on button "Save" at bounding box center [413, 332] width 126 height 50
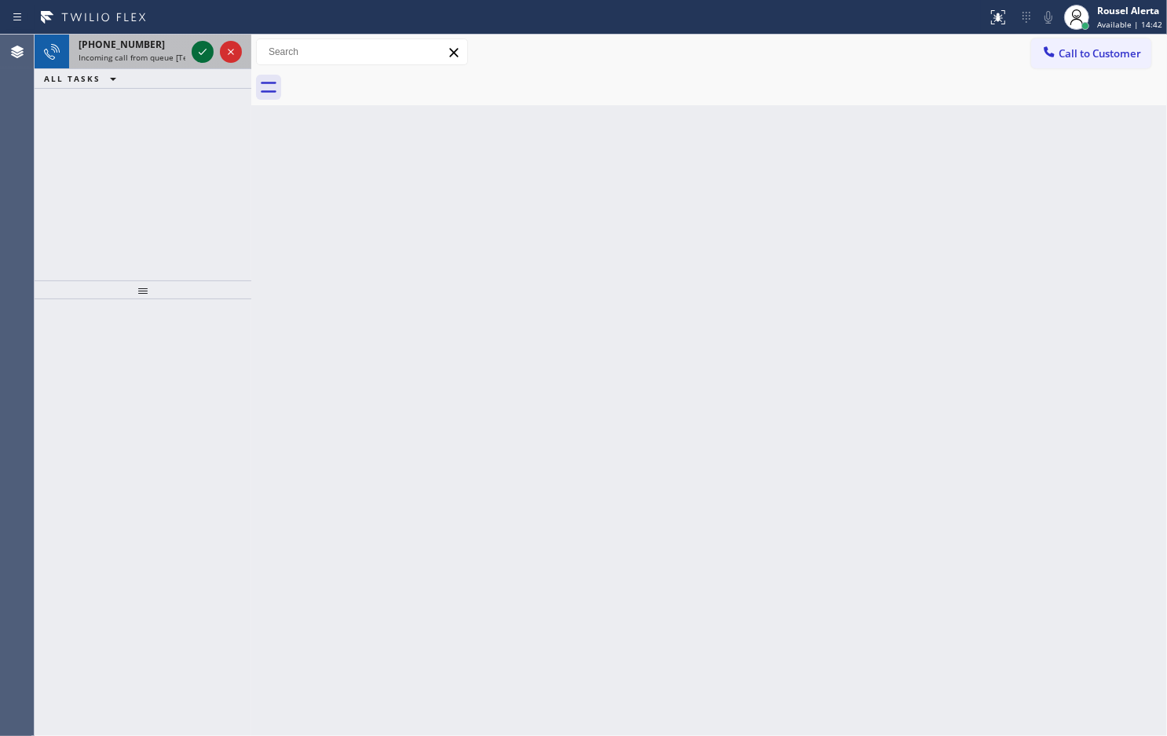
click at [194, 49] on icon at bounding box center [202, 51] width 19 height 19
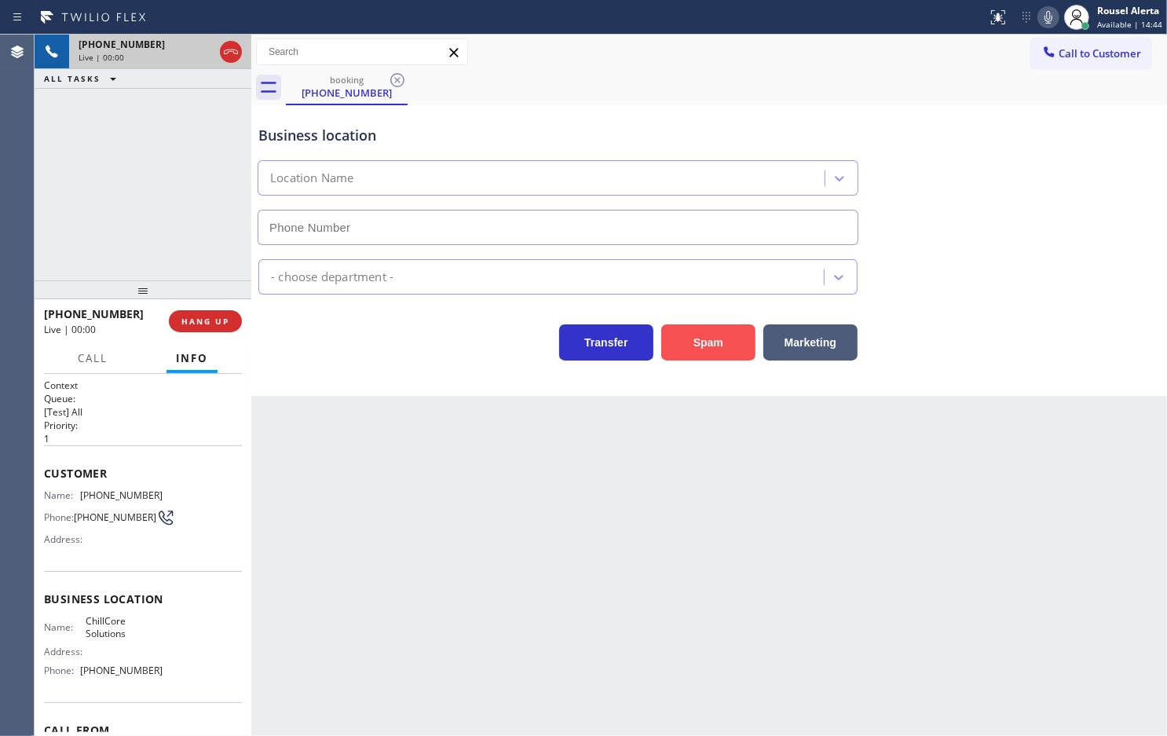
type input "[PHONE_NUMBER]"
click at [159, 126] on div "[PHONE_NUMBER] Live | 00:03 ALL TASKS ALL TASKS ACTIVE TASKS TASKS IN WRAP UP" at bounding box center [143, 158] width 217 height 246
click at [324, 517] on div "Back to Dashboard Change Sender ID Customers Technicians Select a contact Outbo…" at bounding box center [709, 385] width 916 height 701
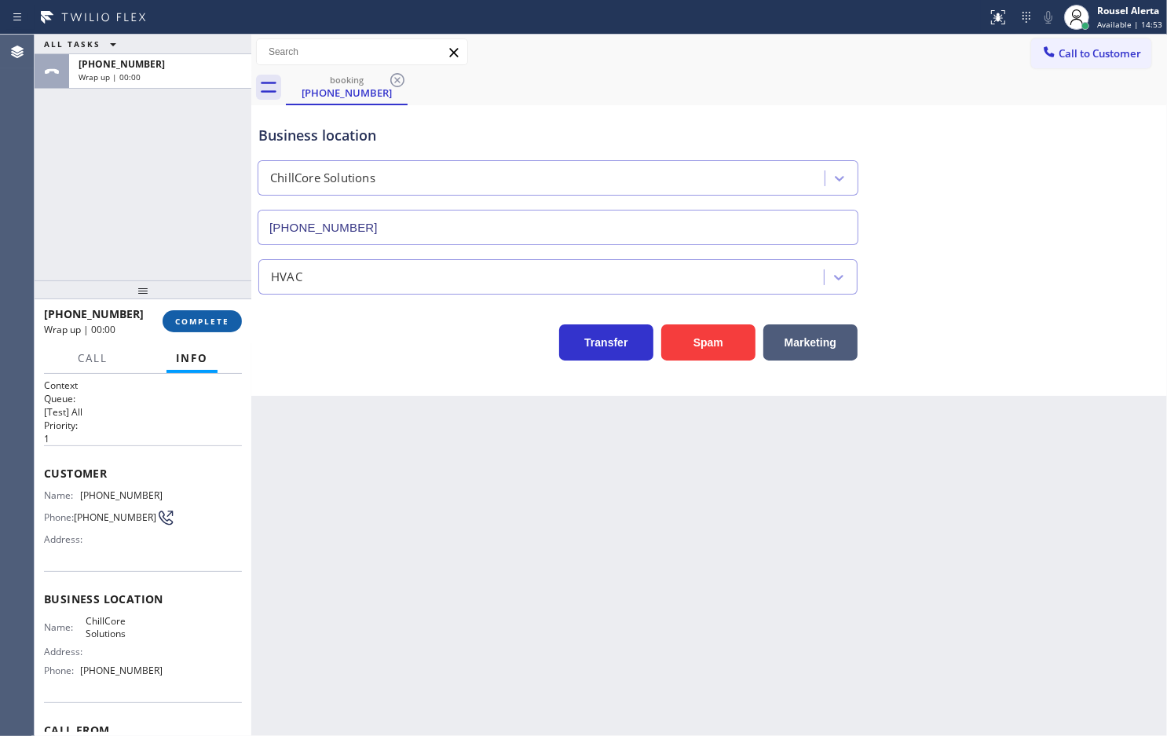
click at [210, 327] on button "COMPLETE" at bounding box center [202, 321] width 79 height 22
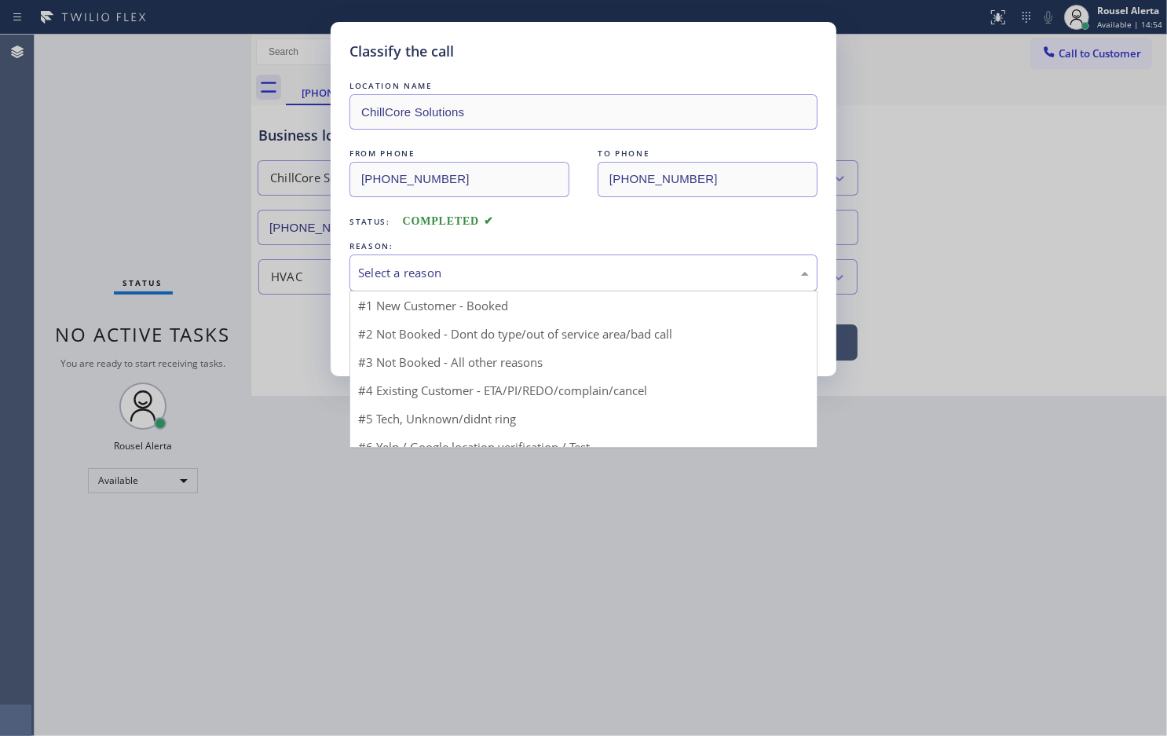
click at [389, 277] on div "Select a reason" at bounding box center [583, 273] width 451 height 18
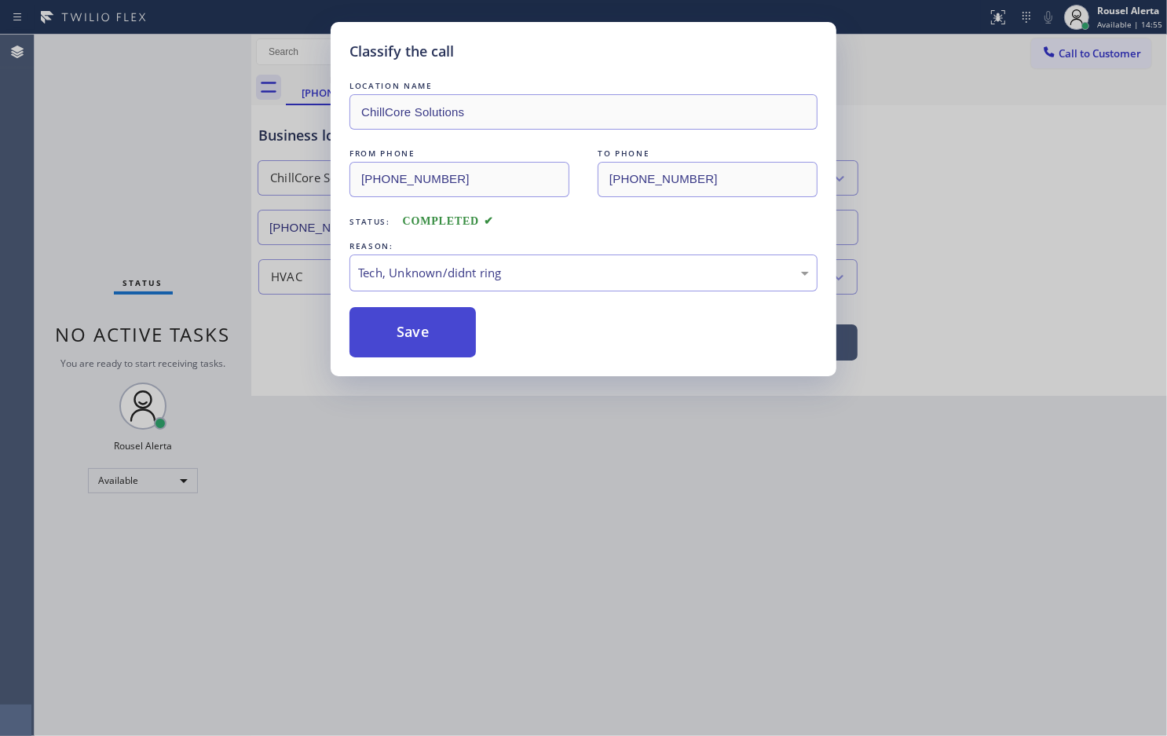
click at [399, 335] on button "Save" at bounding box center [413, 332] width 126 height 50
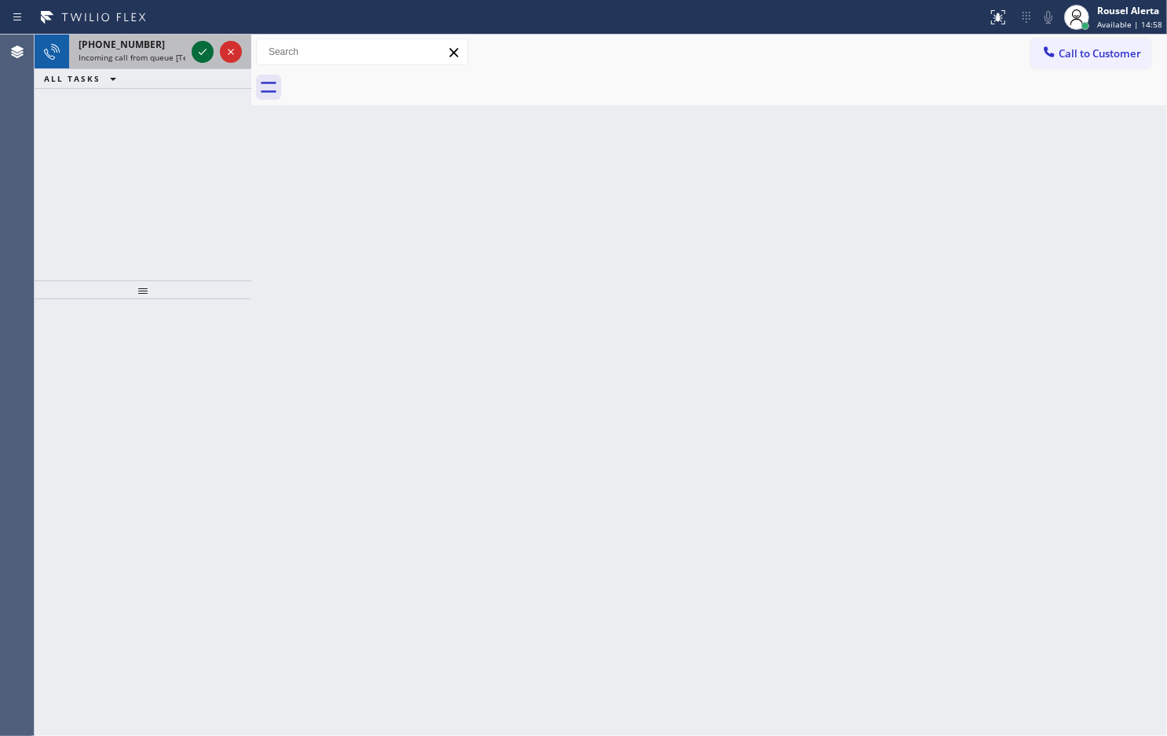
click at [201, 55] on icon at bounding box center [202, 51] width 19 height 19
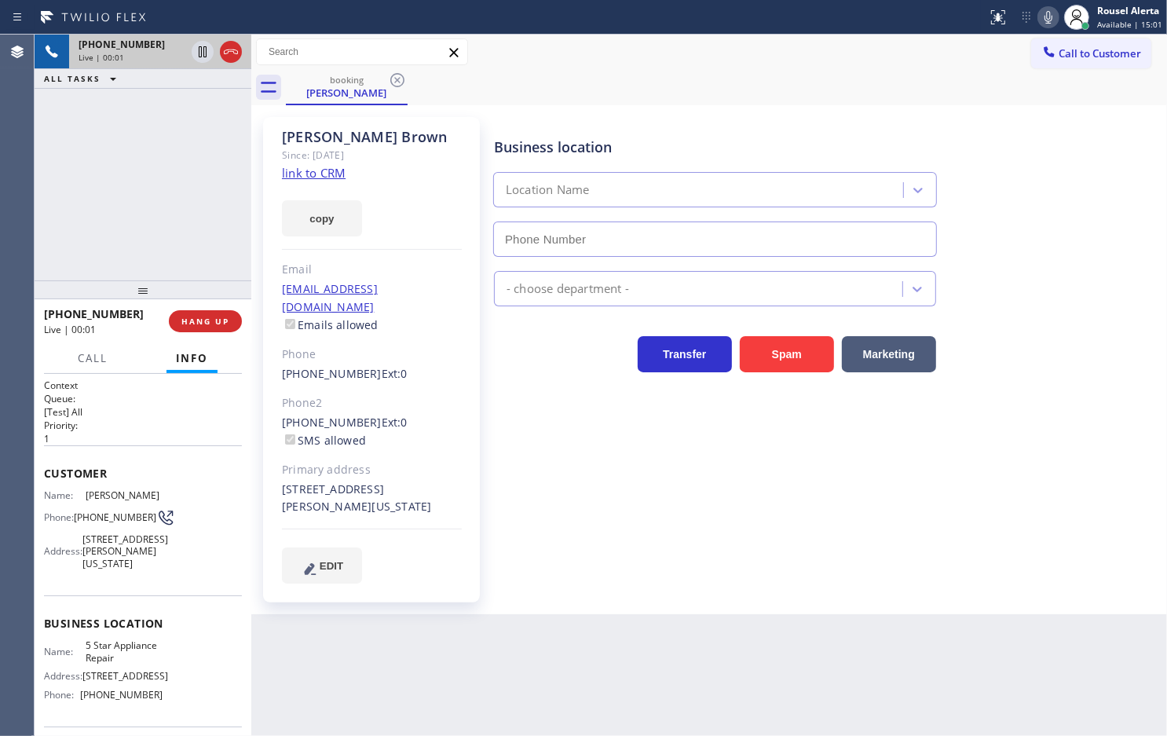
type input "[PHONE_NUMBER]"
click at [306, 178] on link "link to CRM" at bounding box center [314, 173] width 64 height 16
click at [165, 178] on div "[PHONE_NUMBER] Live | 00:31 ALL TASKS ALL TASKS ACTIVE TASKS TASKS IN WRAP UP" at bounding box center [143, 158] width 217 height 246
click at [198, 57] on icon at bounding box center [202, 51] width 19 height 19
click at [1049, 16] on icon at bounding box center [1048, 17] width 19 height 19
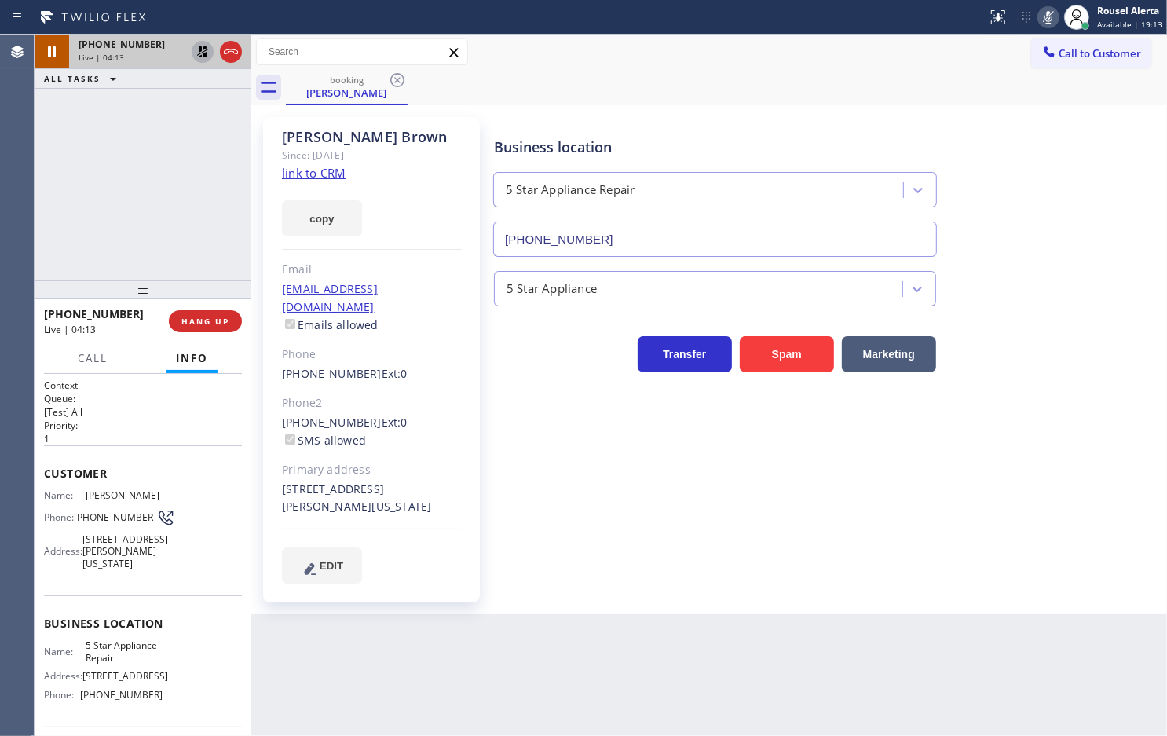
click at [137, 158] on div "[PHONE_NUMBER] Live | 04:13 ALL TASKS ALL TASKS ACTIVE TASKS TASKS IN WRAP UP" at bounding box center [143, 158] width 217 height 246
click at [195, 52] on icon at bounding box center [202, 51] width 19 height 19
click at [1043, 18] on icon at bounding box center [1048, 17] width 19 height 19
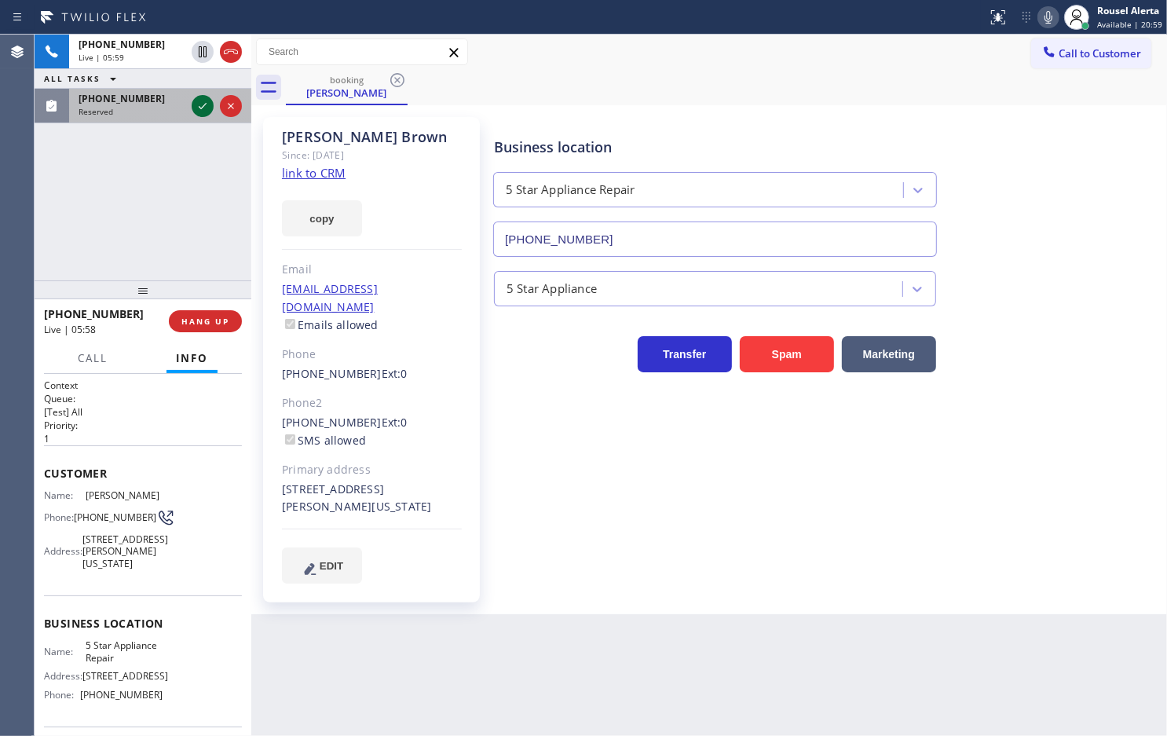
click at [200, 108] on icon at bounding box center [202, 106] width 19 height 19
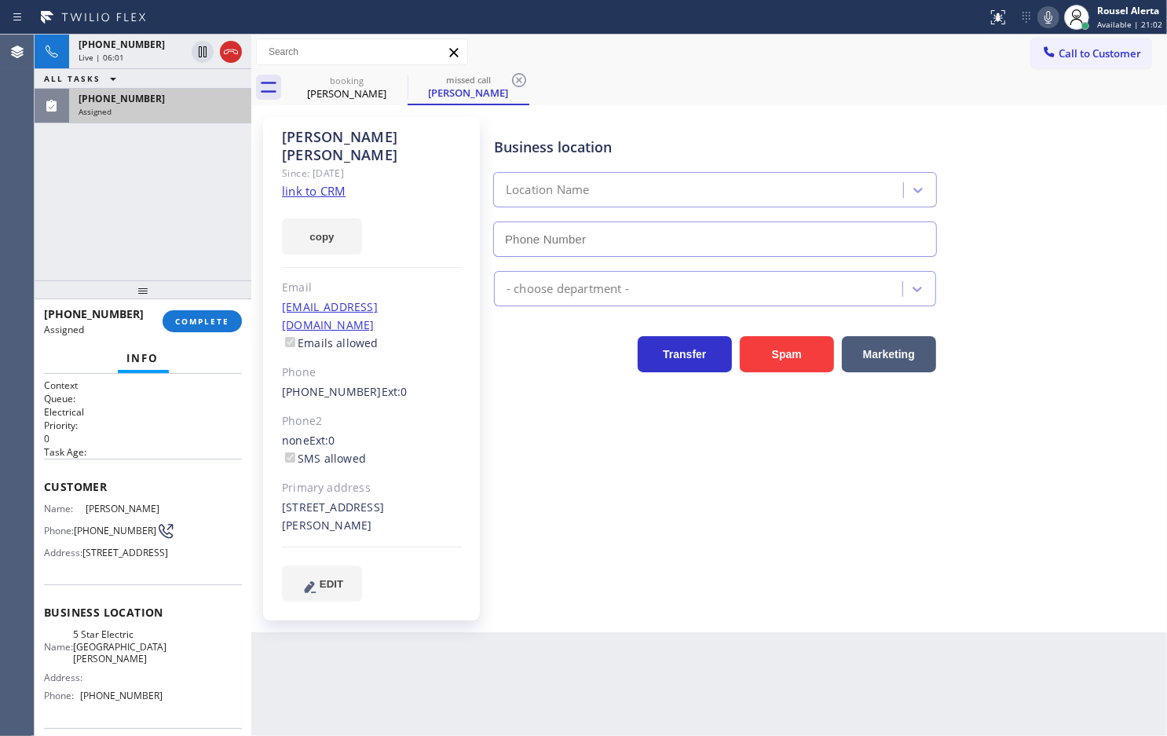
type input "[PHONE_NUMBER]"
click at [153, 170] on div "[PHONE_NUMBER] Live | 06:35 ALL TASKS ALL TASKS ACTIVE TASKS TASKS IN WRAP UP […" at bounding box center [143, 158] width 217 height 246
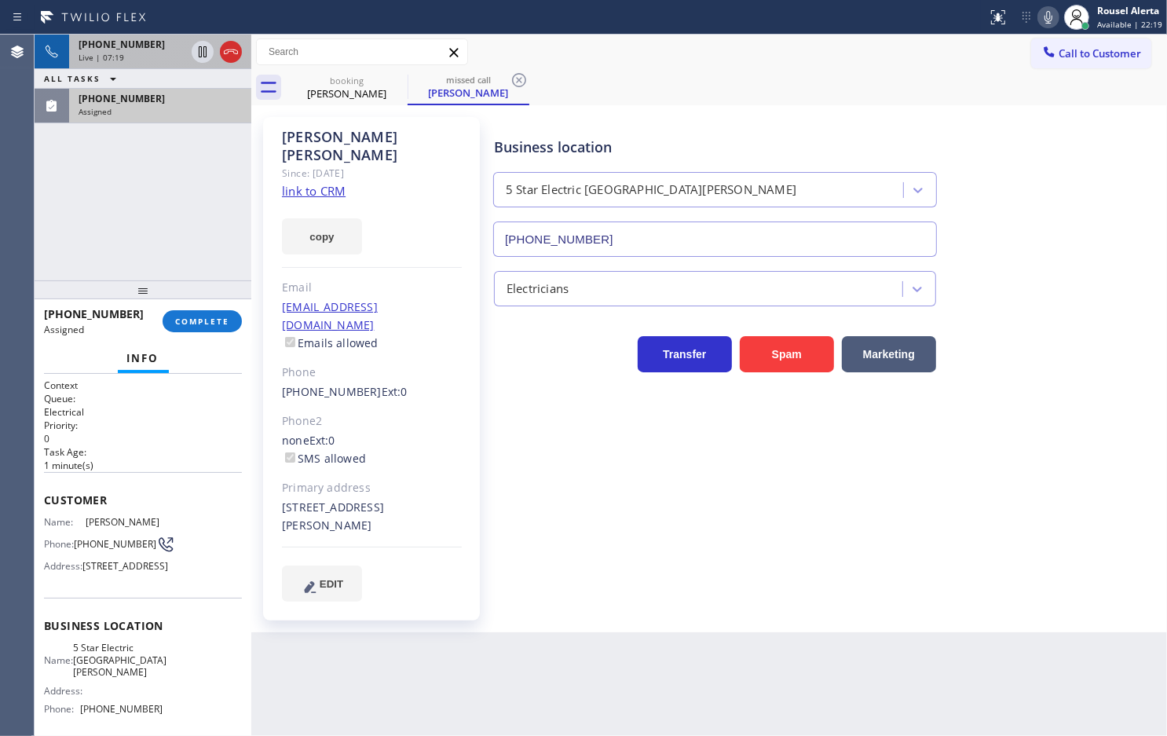
click at [144, 48] on div "[PHONE_NUMBER]" at bounding box center [132, 44] width 107 height 13
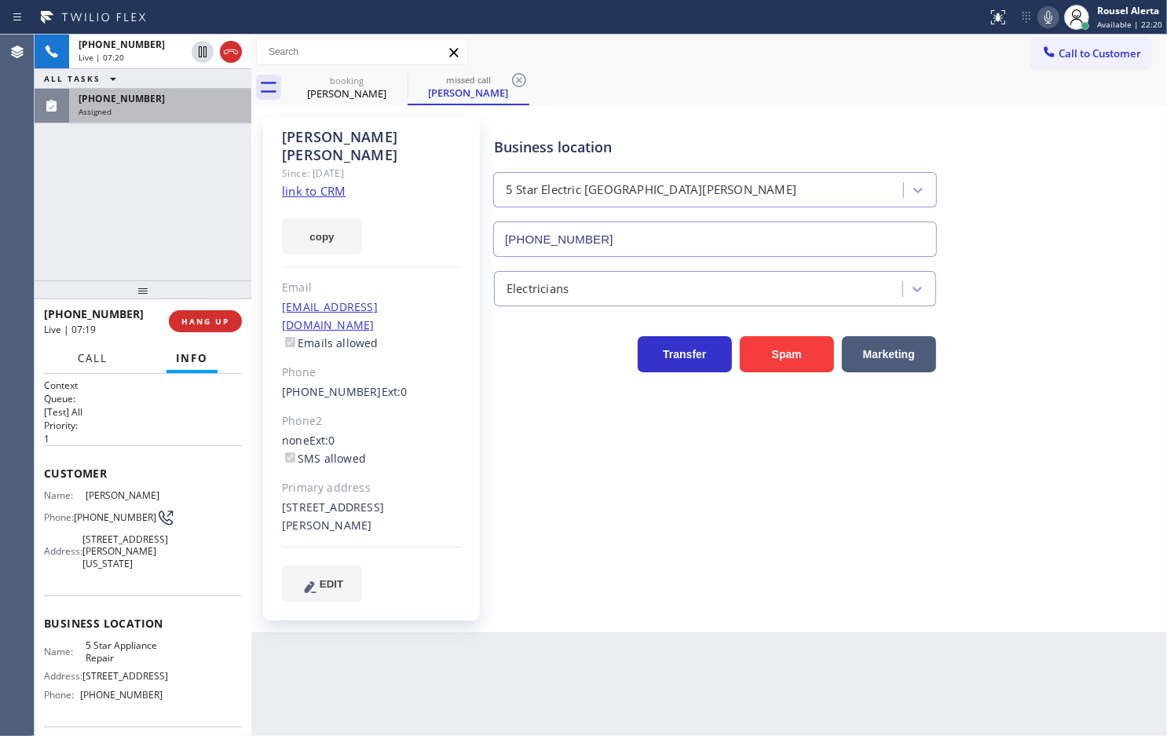
click at [84, 358] on span "Call" at bounding box center [93, 358] width 30 height 14
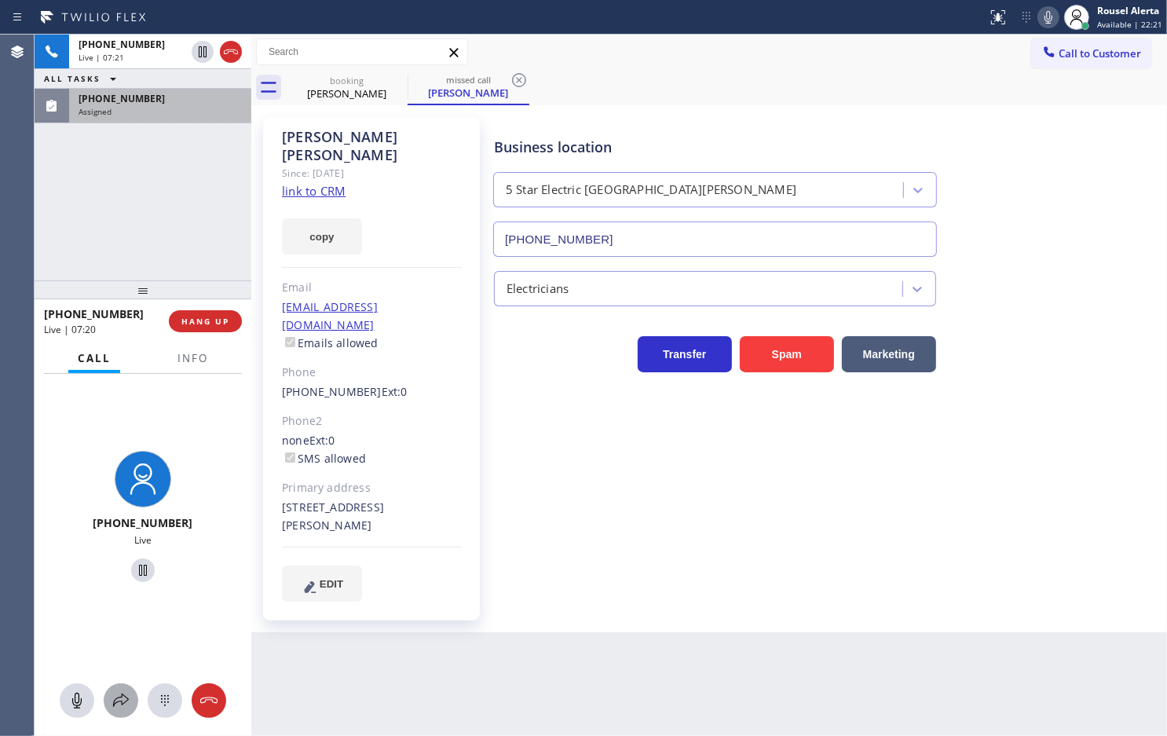
click at [118, 701] on icon at bounding box center [121, 700] width 19 height 19
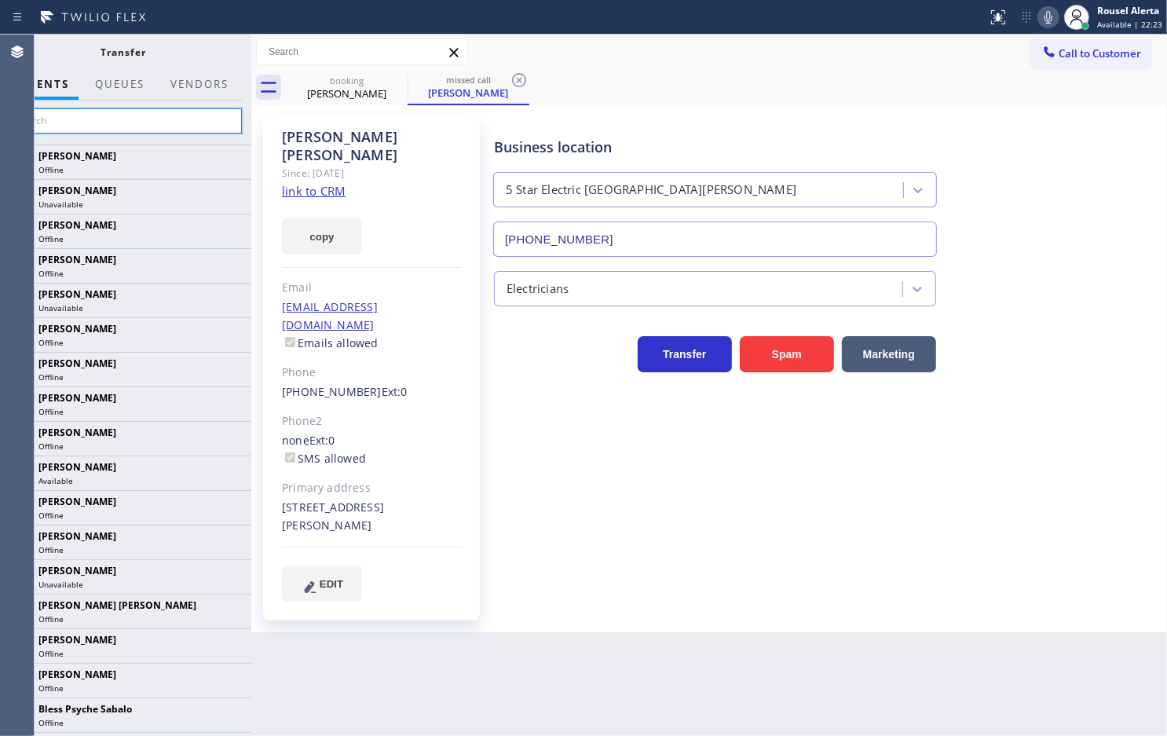
click at [147, 112] on input "text" at bounding box center [123, 120] width 236 height 25
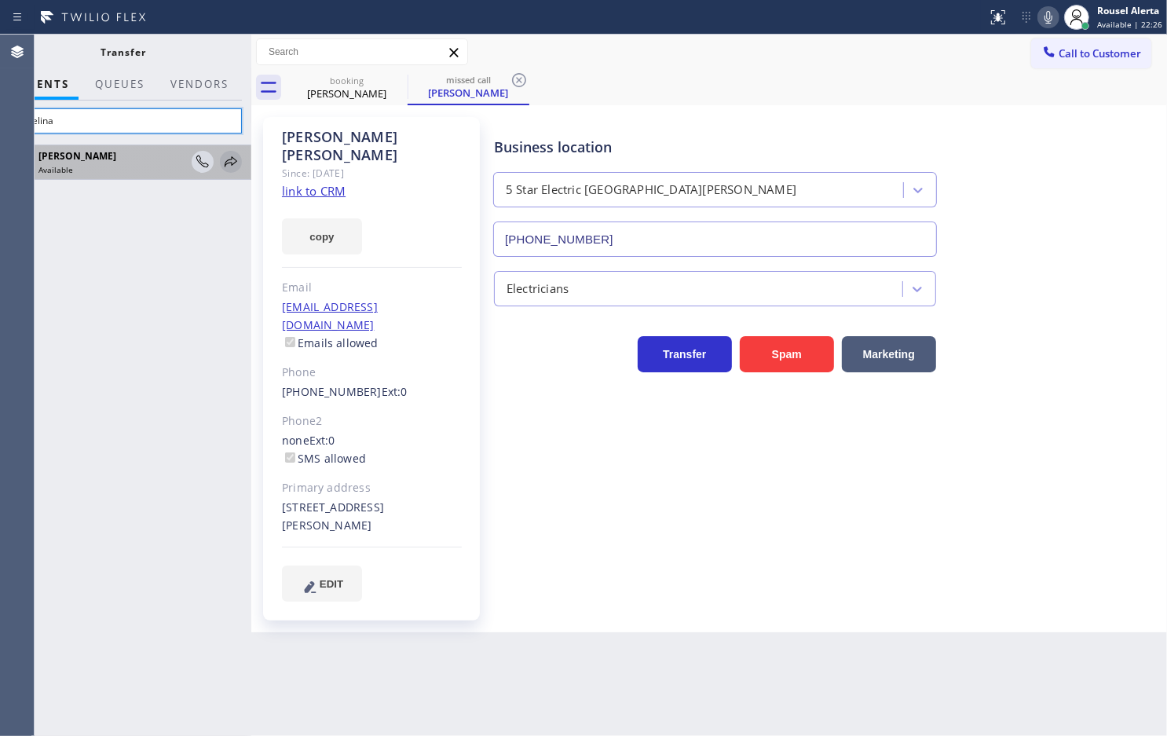
type input "anhelina"
click at [226, 162] on icon at bounding box center [231, 161] width 13 height 10
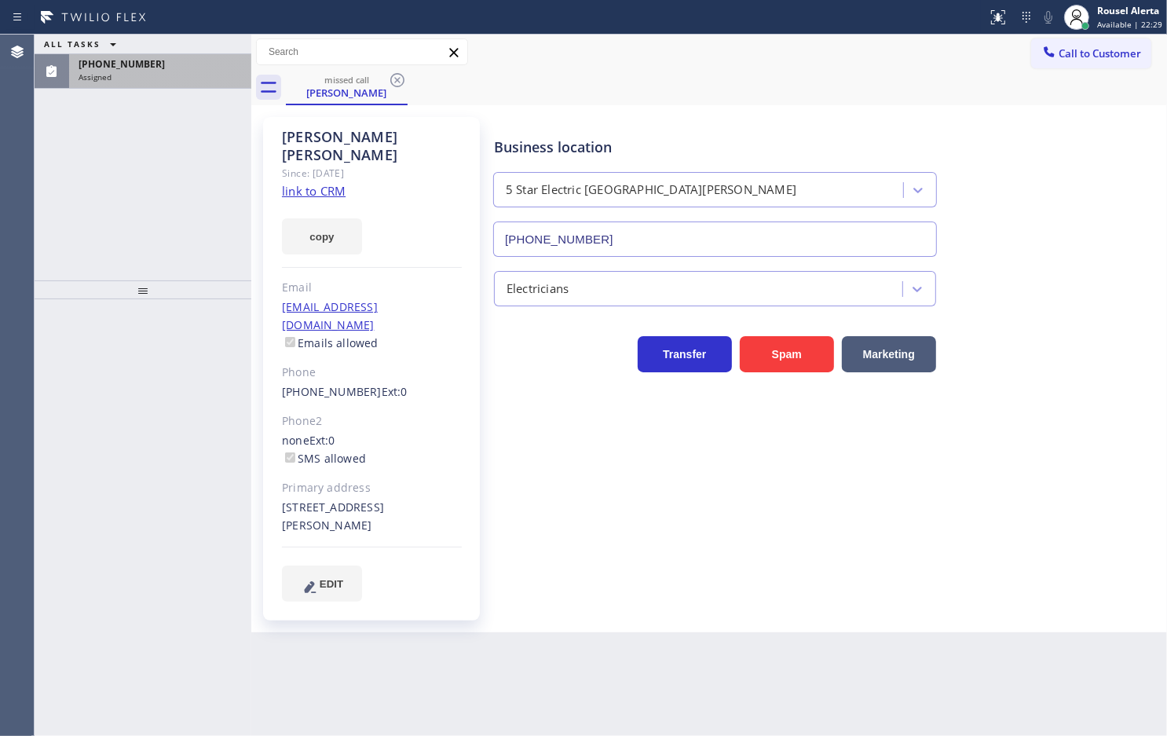
click at [205, 353] on div at bounding box center [143, 518] width 217 height 438
click at [122, 76] on div "Assigned" at bounding box center [160, 76] width 163 height 11
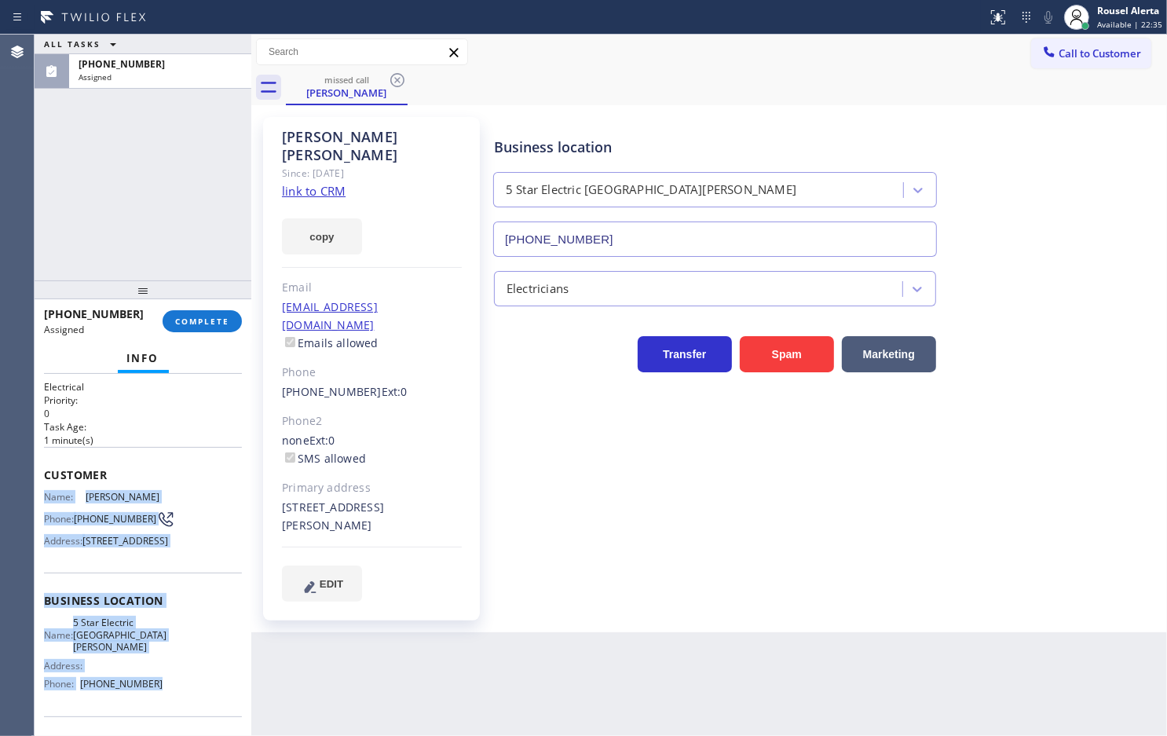
scroll to position [98, 0]
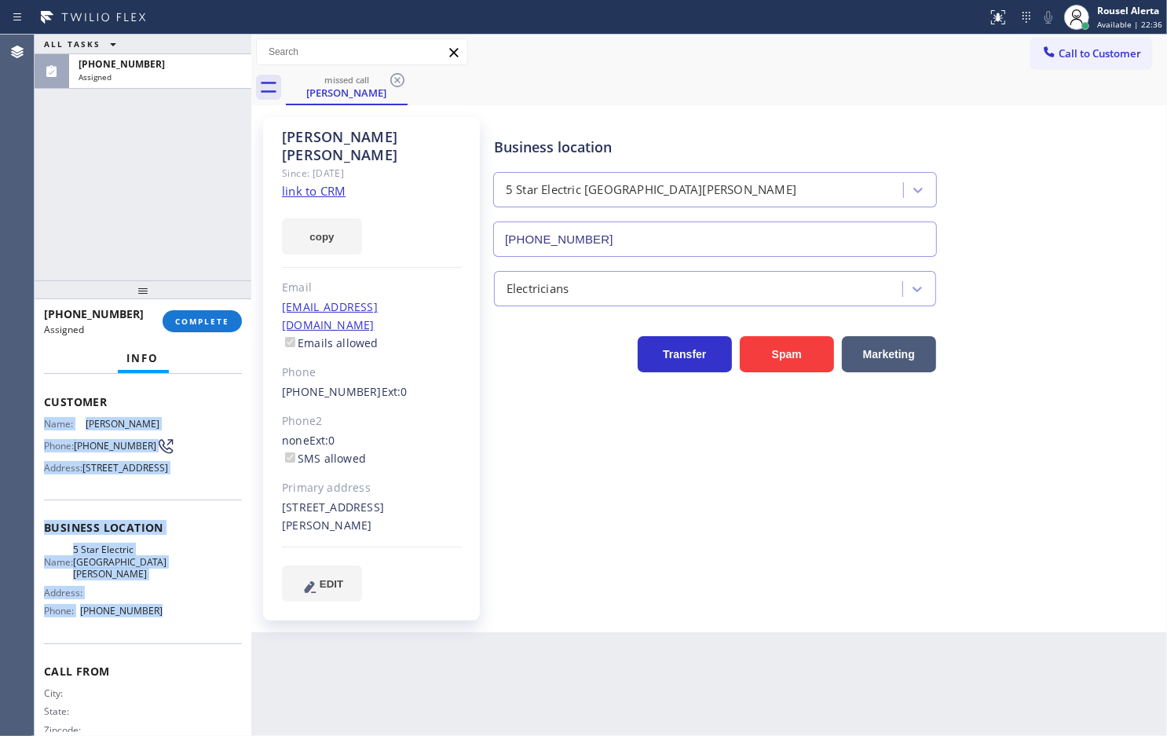
drag, startPoint x: 38, startPoint y: 519, endPoint x: 166, endPoint y: 647, distance: 180.5
click at [166, 647] on div "Context Queue: Electrical Priority: 0 Task Age: [DEMOGRAPHIC_DATA] minute(s) Cu…" at bounding box center [143, 555] width 217 height 362
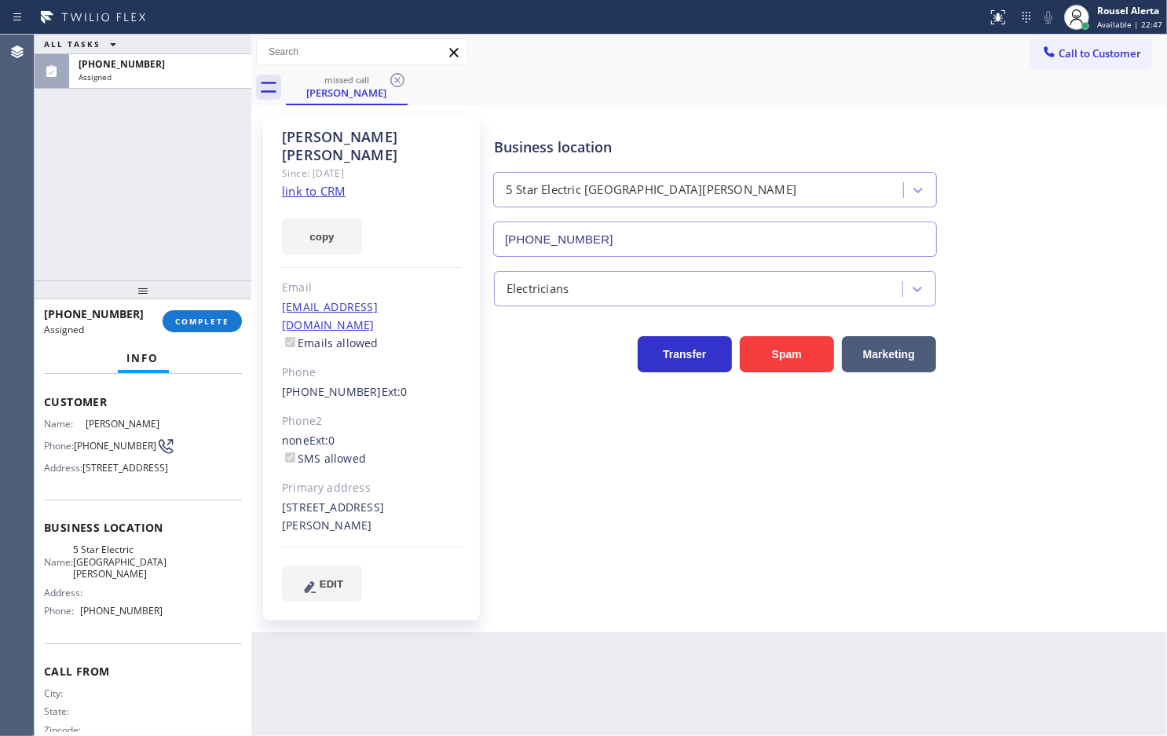
click at [153, 124] on div "ALL TASKS ALL TASKS ACTIVE TASKS TASKS IN WRAP UP [PHONE_NUMBER] Assigned" at bounding box center [143, 158] width 217 height 246
click at [159, 80] on div "Assigned" at bounding box center [160, 76] width 163 height 11
click at [214, 317] on span "COMPLETE" at bounding box center [202, 321] width 54 height 11
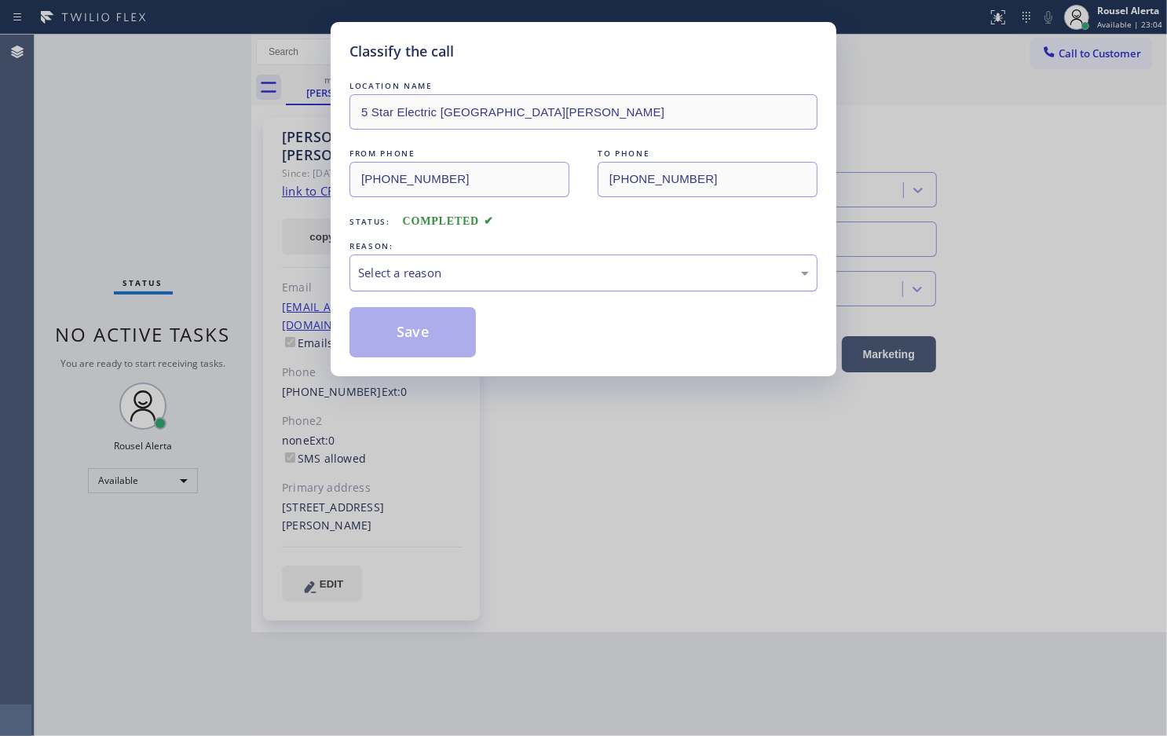
click at [558, 281] on div "Select a reason" at bounding box center [583, 273] width 451 height 18
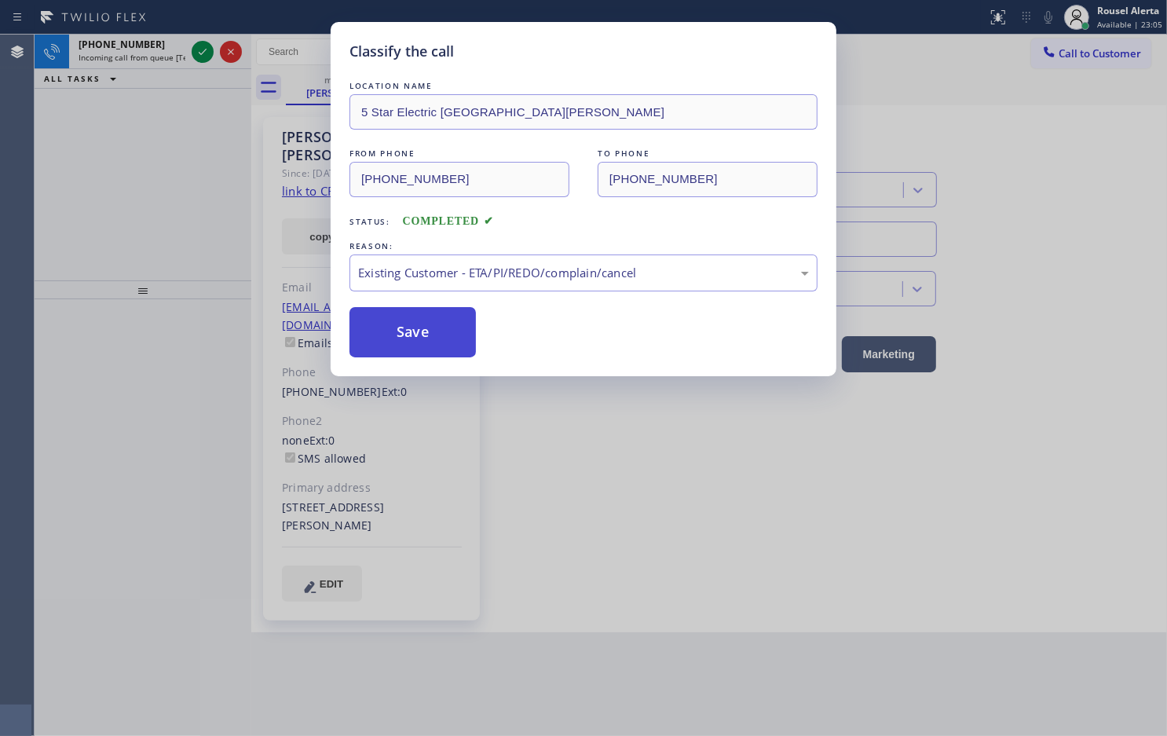
click at [442, 354] on button "Save" at bounding box center [413, 332] width 126 height 50
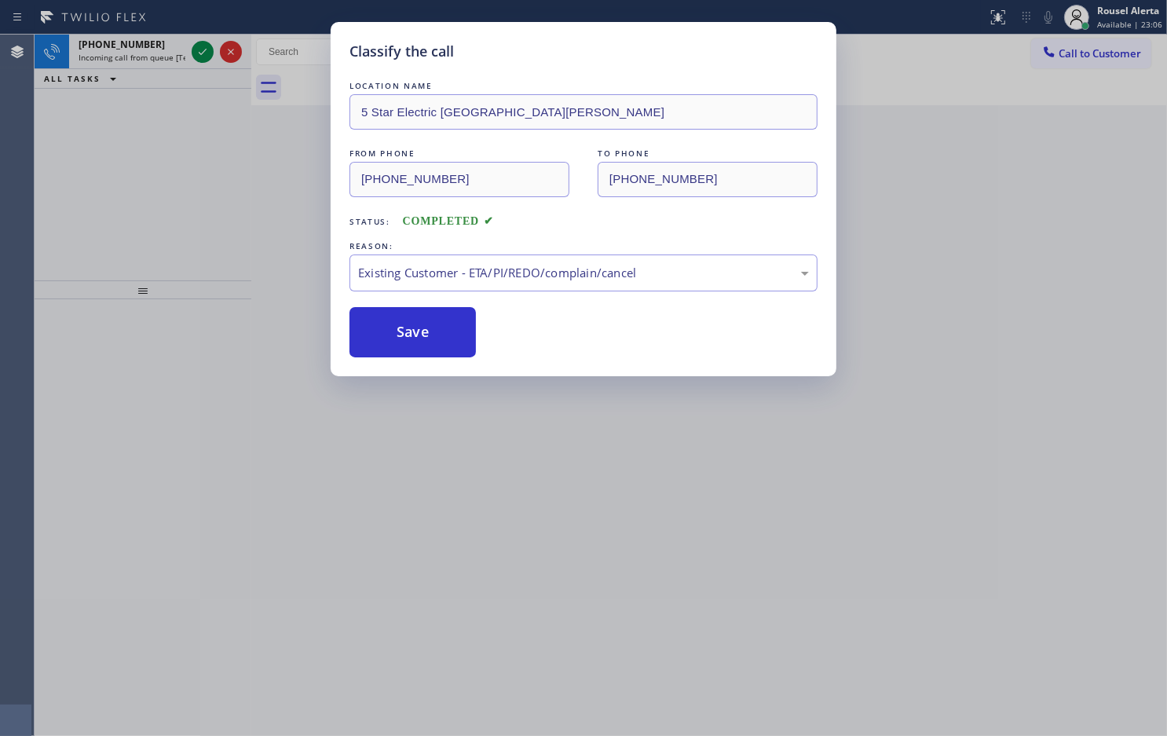
click at [166, 53] on div "Classify the call LOCATION NAME 5 Star Electric San [PERSON_NAME] FROM PHONE [P…" at bounding box center [583, 368] width 1167 height 736
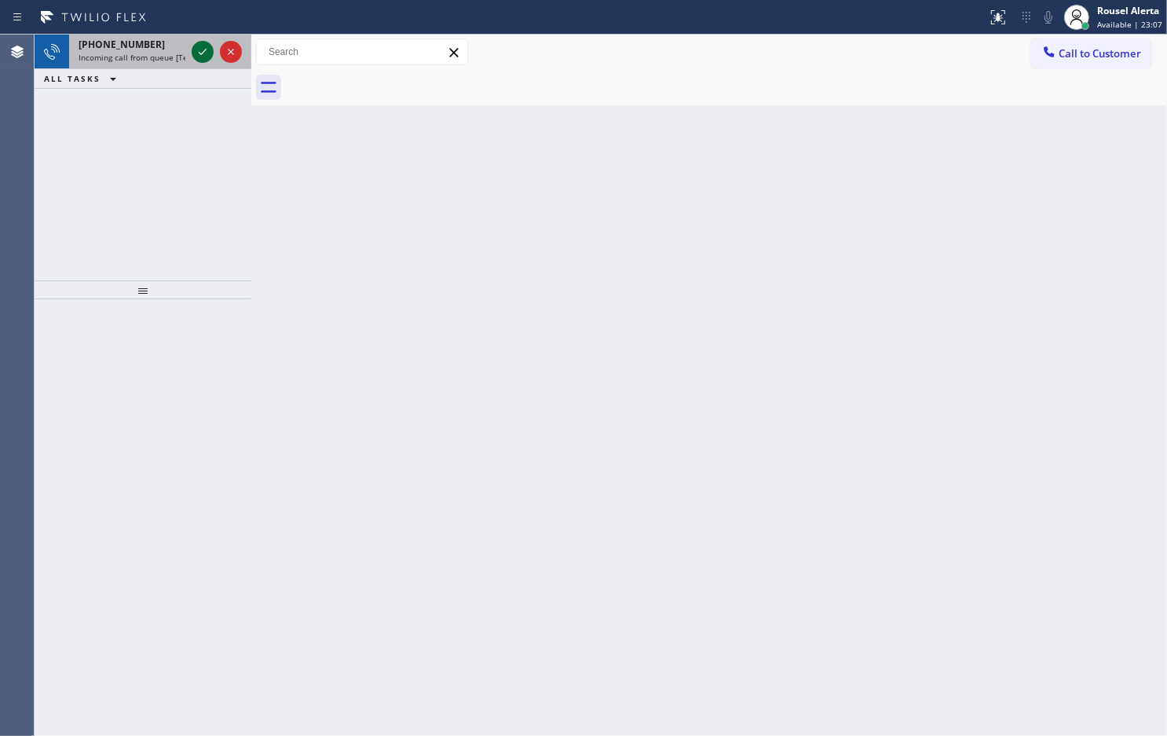
click at [193, 52] on icon at bounding box center [202, 51] width 19 height 19
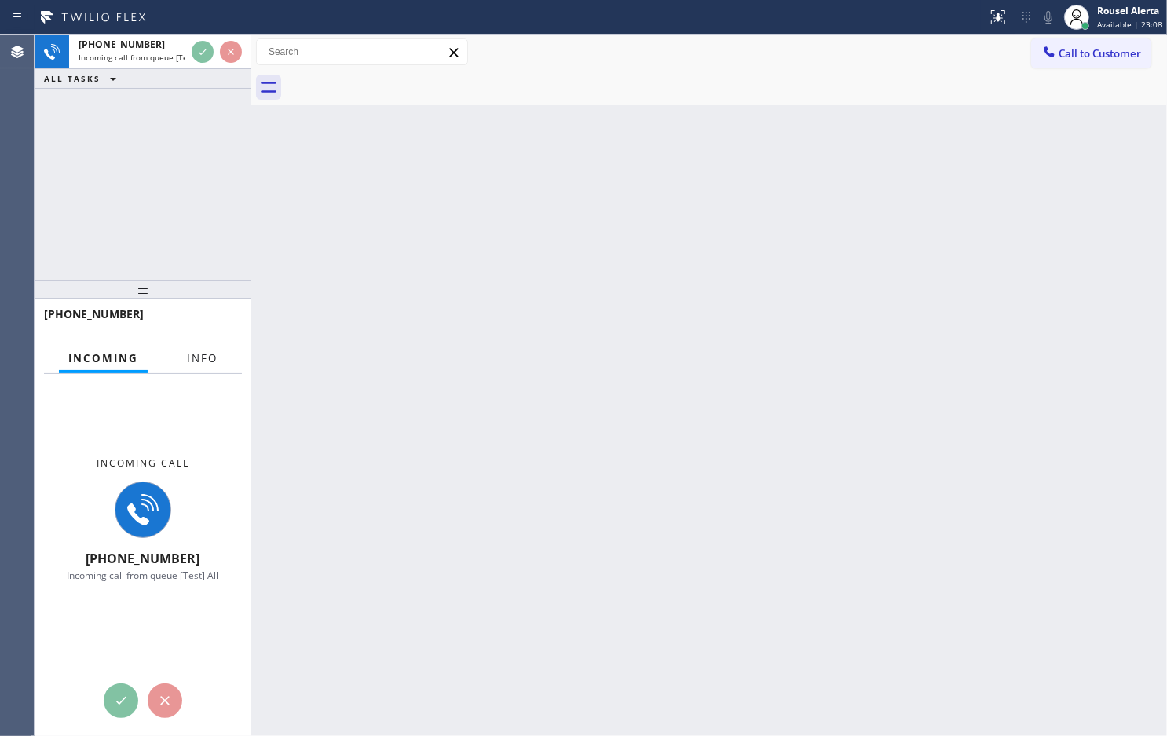
click at [214, 361] on span "Info" at bounding box center [202, 358] width 31 height 14
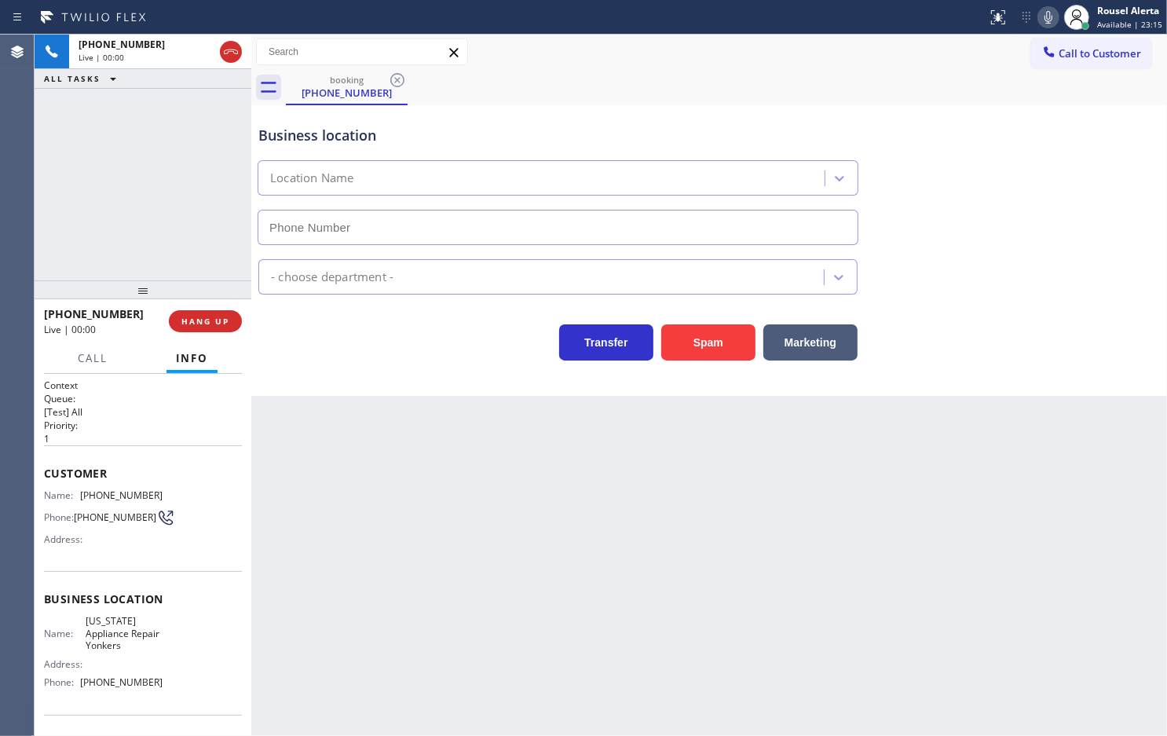
type input "[PHONE_NUMBER]"
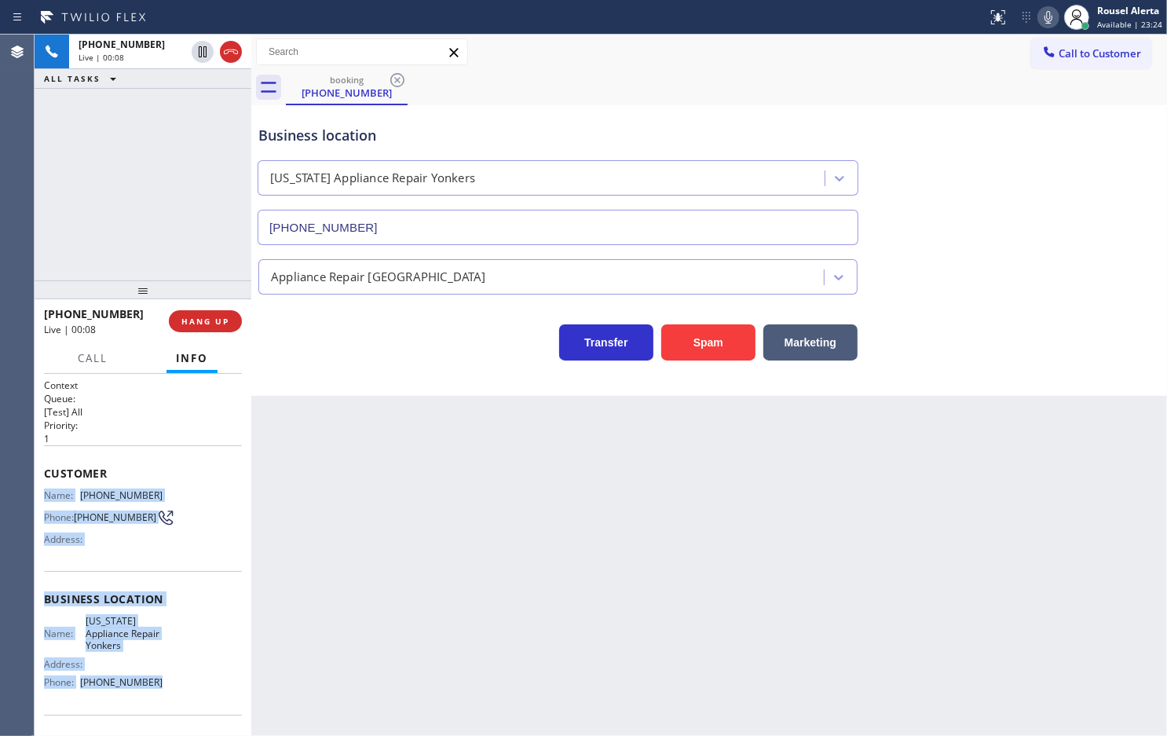
drag, startPoint x: 165, startPoint y: 687, endPoint x: 46, endPoint y: 495, distance: 226.5
click at [46, 495] on div "Context Queue: [Test] All Priority: 1 Customer Name: [PHONE_NUMBER] Phone: [PHO…" at bounding box center [143, 606] width 198 height 455
click at [193, 52] on icon at bounding box center [202, 51] width 19 height 19
click at [1042, 20] on icon at bounding box center [1048, 17] width 19 height 19
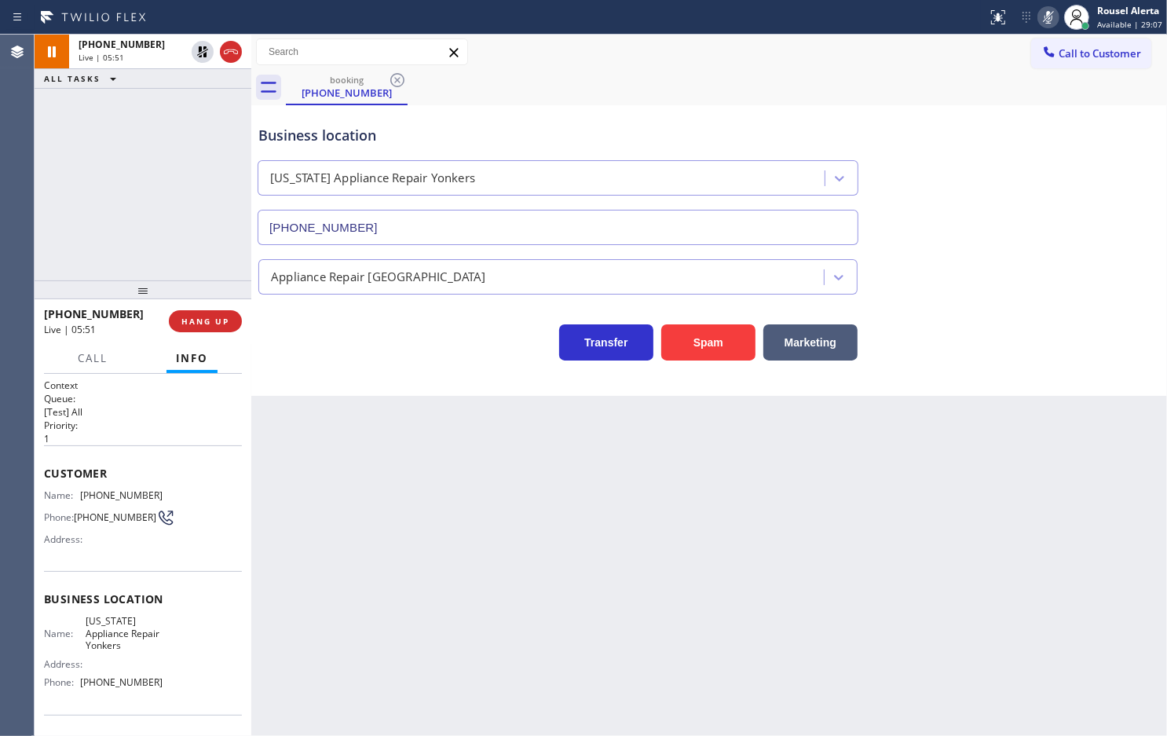
click at [83, 97] on div "[PHONE_NUMBER] Live | 05:51 ALL TASKS ALL TASKS ACTIVE TASKS TASKS IN WRAP UP" at bounding box center [143, 158] width 217 height 246
drag, startPoint x: 200, startPoint y: 53, endPoint x: 252, endPoint y: 53, distance: 51.9
click at [200, 53] on icon at bounding box center [202, 51] width 19 height 19
click at [1053, 12] on icon at bounding box center [1048, 17] width 19 height 19
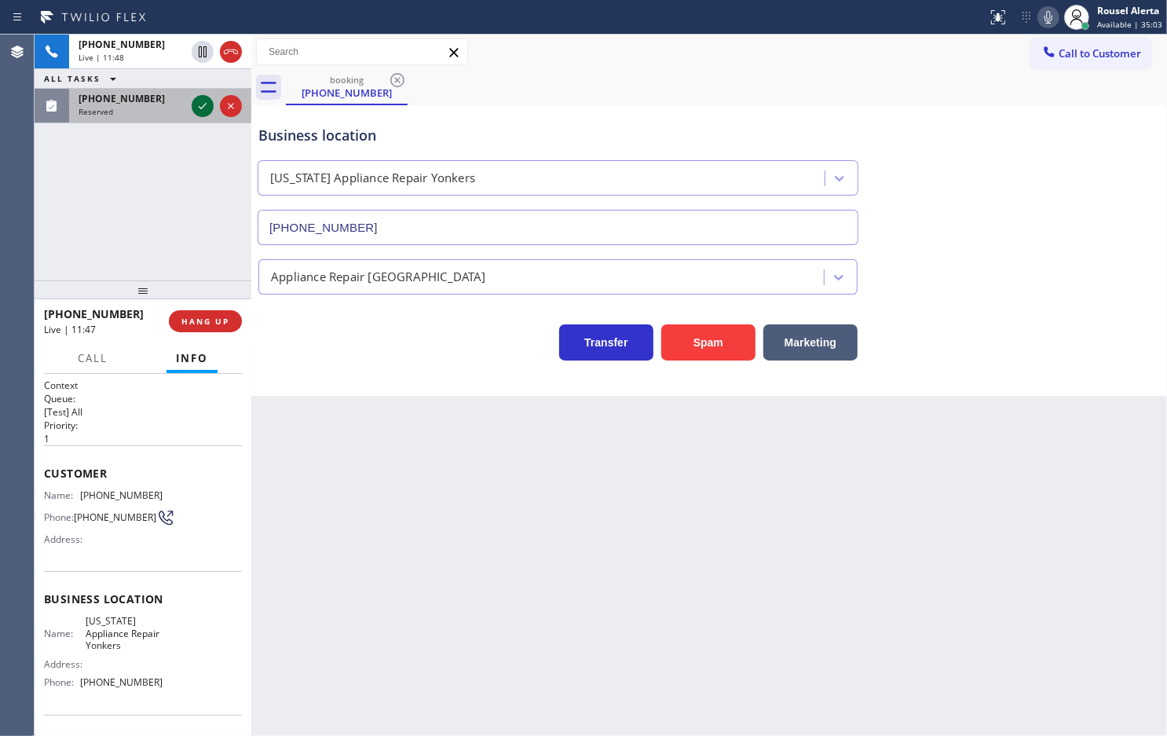
click at [201, 108] on icon at bounding box center [202, 106] width 19 height 19
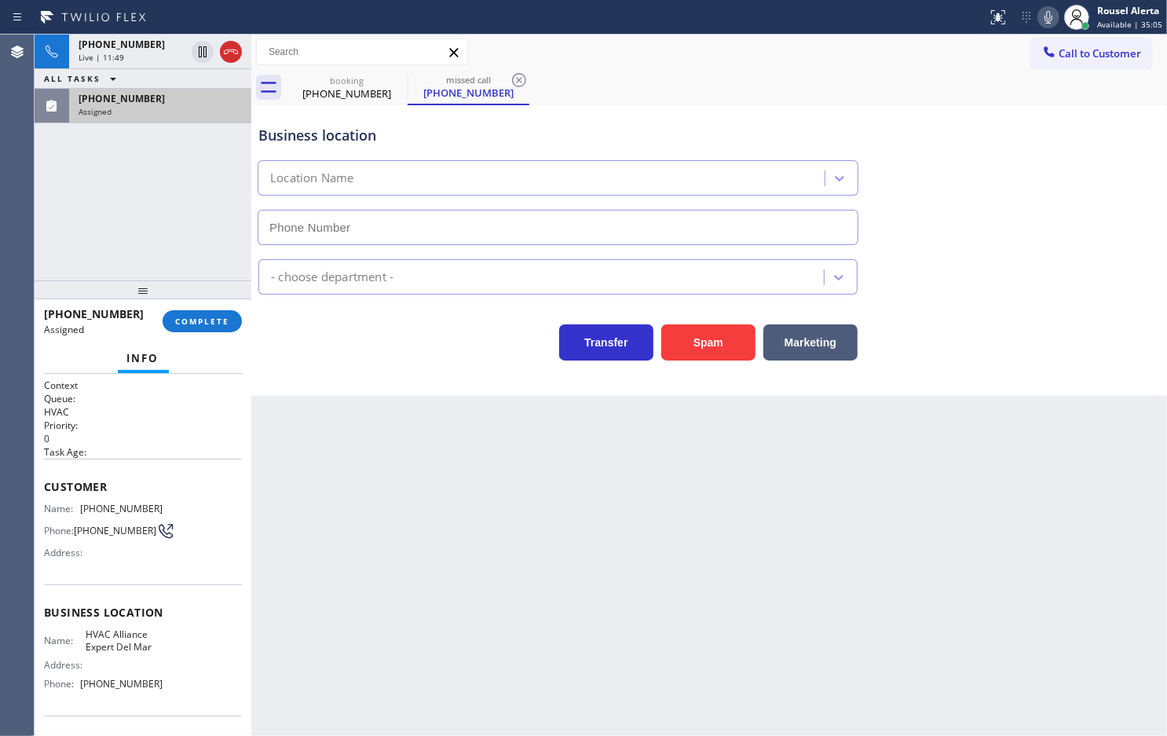
type input "[PHONE_NUMBER]"
click at [196, 106] on div "Assigned" at bounding box center [160, 111] width 163 height 11
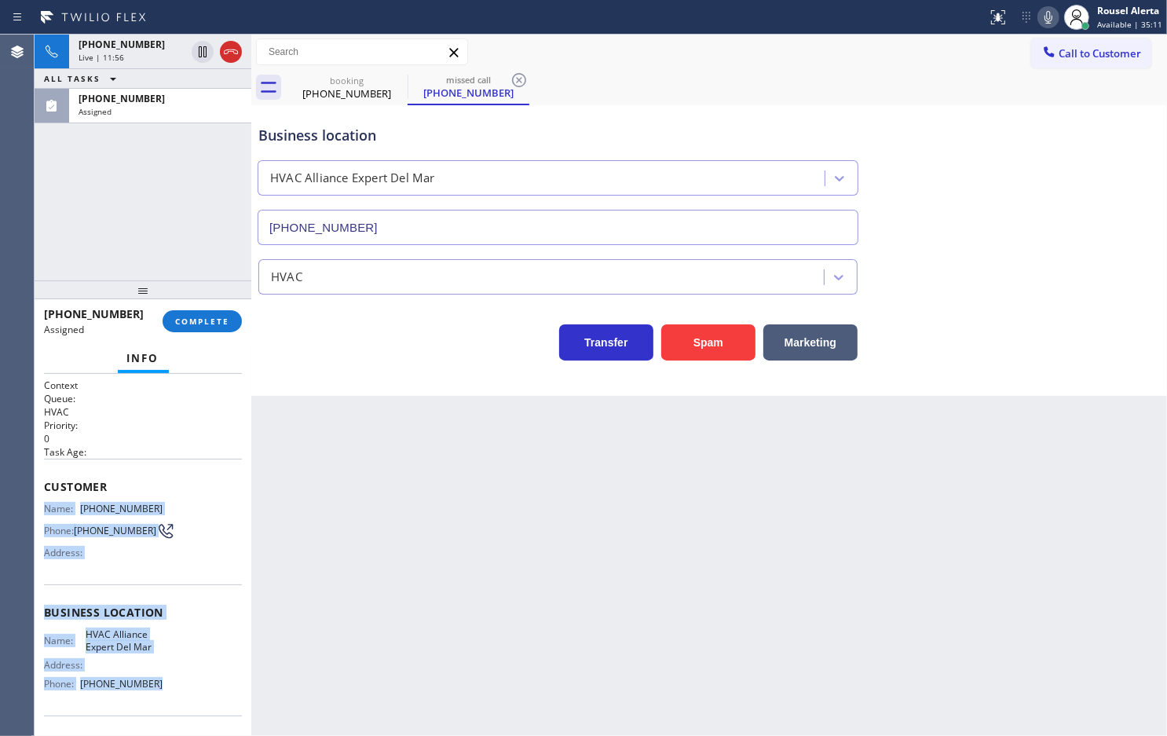
drag, startPoint x: 41, startPoint y: 501, endPoint x: 178, endPoint y: 697, distance: 238.6
click at [178, 697] on div "Context Queue: HVAC Priority: 0 Task Age: Customer Name: [PHONE_NUMBER] Phone: …" at bounding box center [143, 555] width 217 height 362
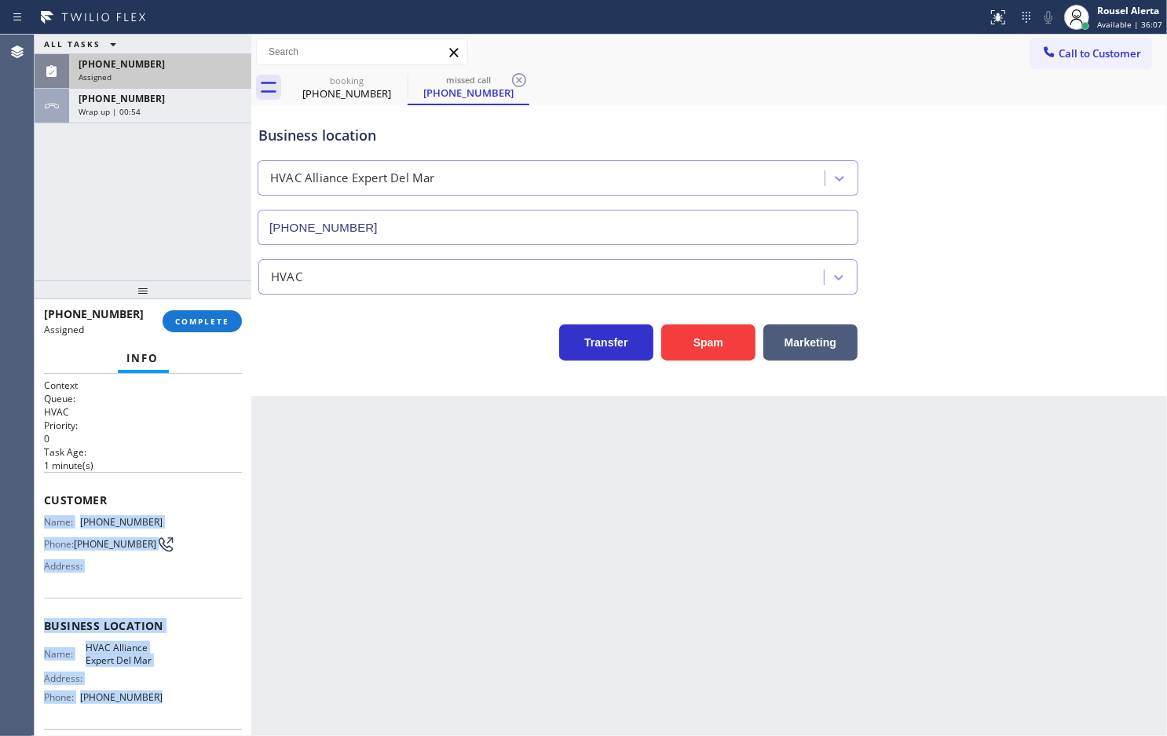
click at [140, 56] on div "[PHONE_NUMBER] Assigned" at bounding box center [157, 71] width 176 height 35
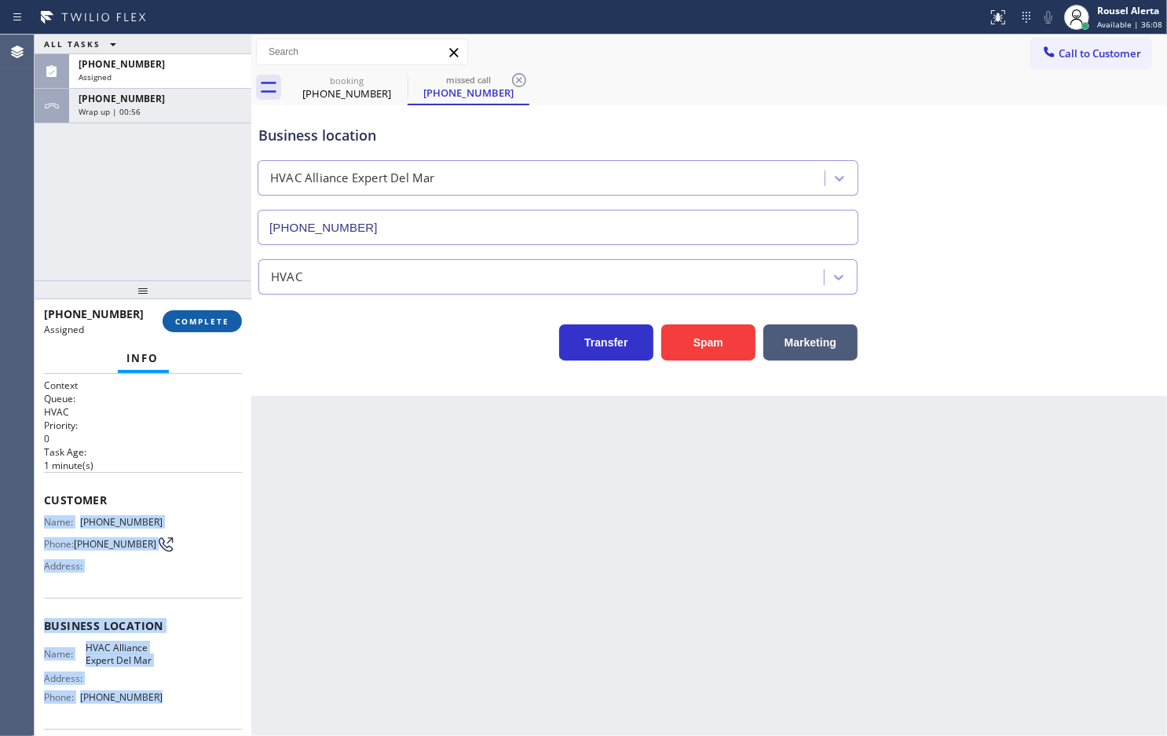
click at [201, 313] on button "COMPLETE" at bounding box center [202, 321] width 79 height 22
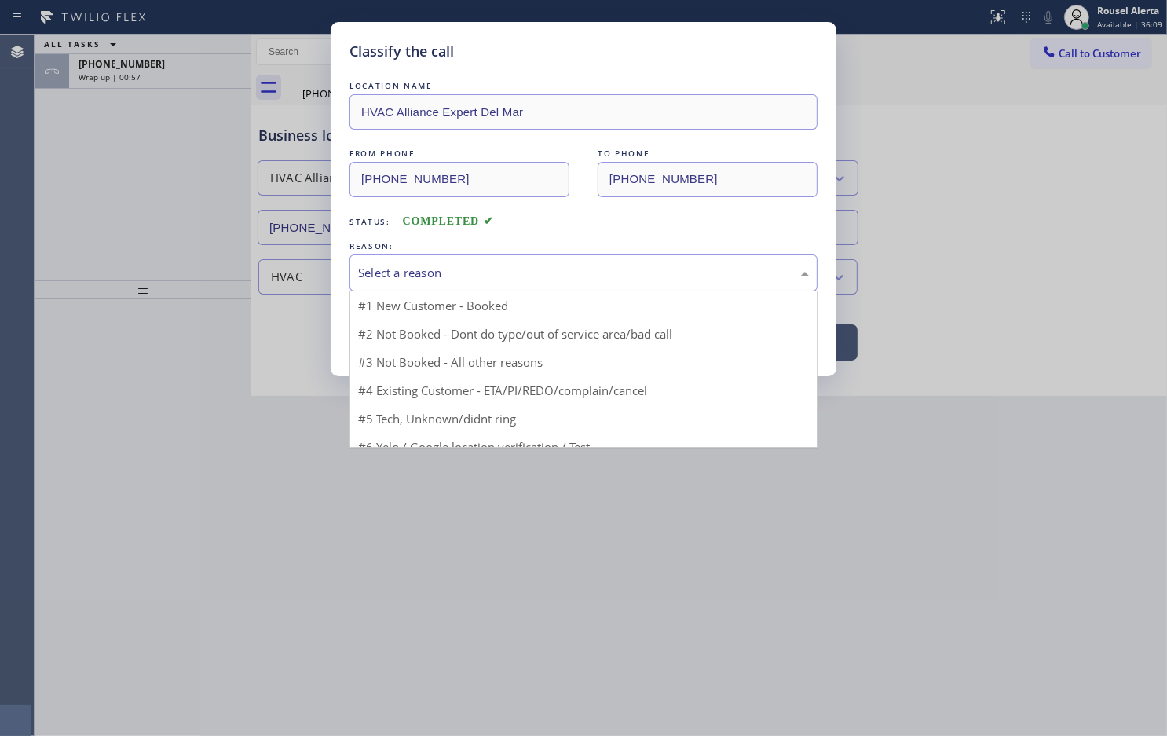
click at [449, 268] on div "Select a reason" at bounding box center [583, 273] width 451 height 18
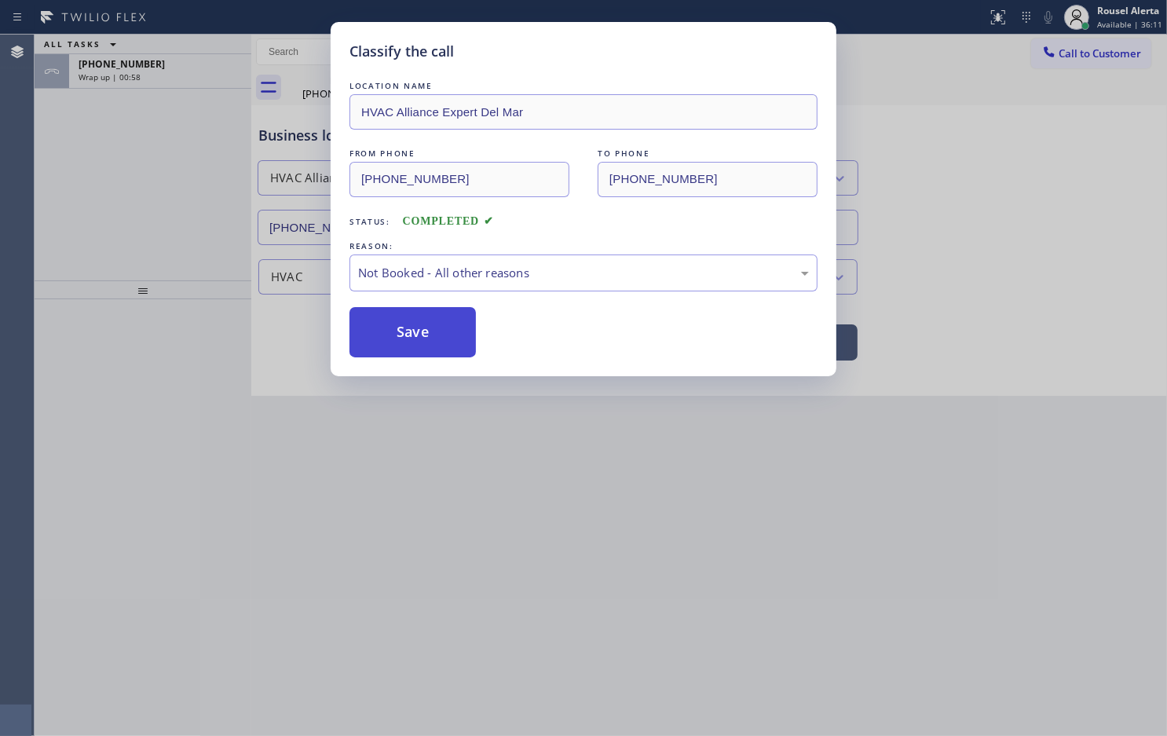
drag, startPoint x: 448, startPoint y: 332, endPoint x: 402, endPoint y: 314, distance: 48.7
click at [448, 332] on button "Save" at bounding box center [413, 332] width 126 height 50
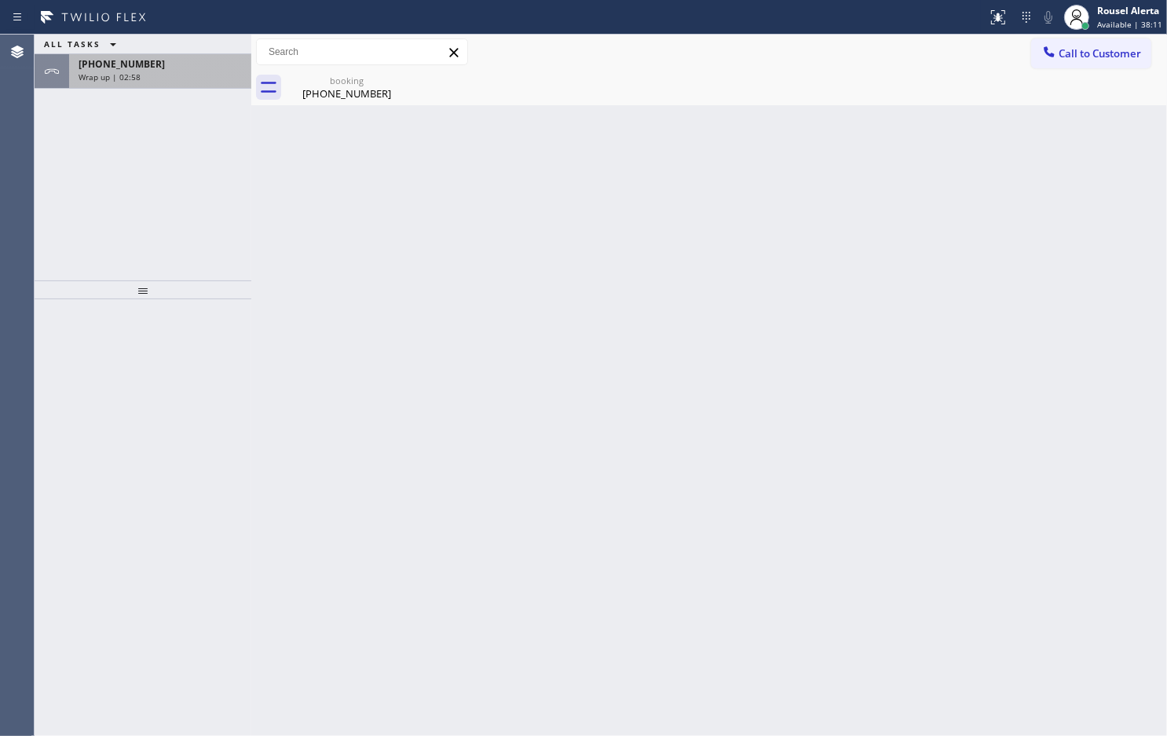
click at [139, 57] on span "[PHONE_NUMBER]" at bounding box center [122, 63] width 86 height 13
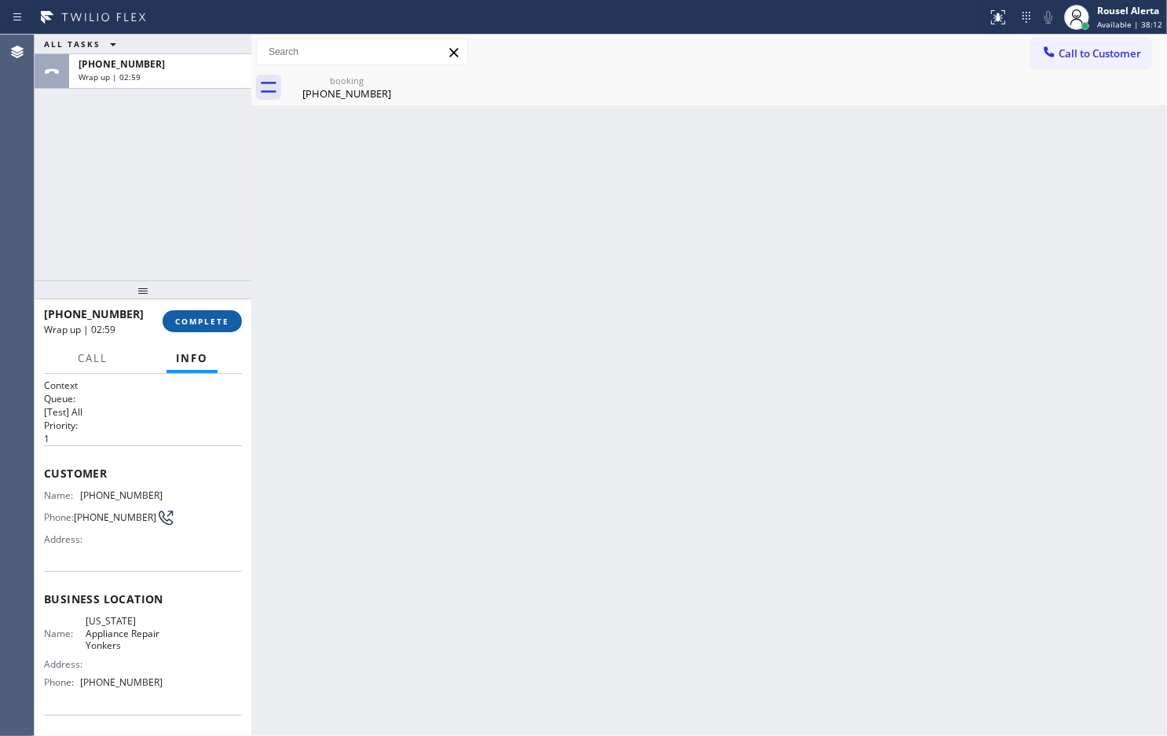
click at [181, 326] on span "COMPLETE" at bounding box center [202, 321] width 54 height 11
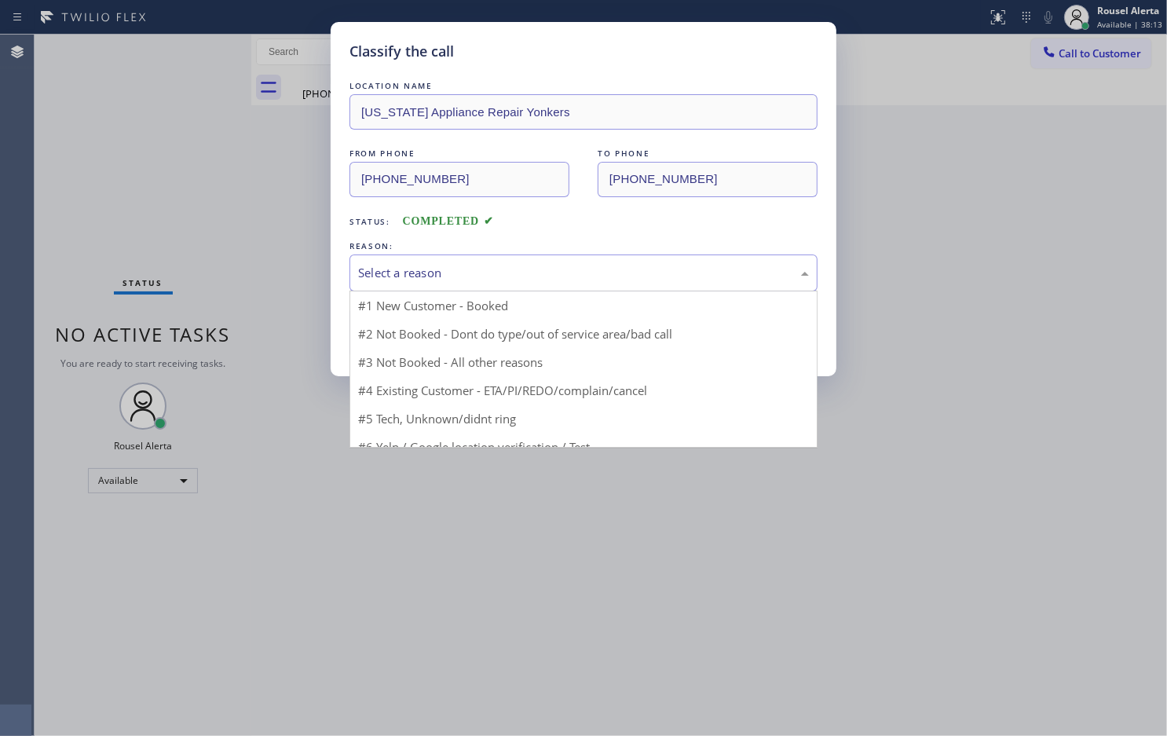
click at [530, 255] on div "Select a reason" at bounding box center [584, 273] width 468 height 37
drag, startPoint x: 522, startPoint y: 324, endPoint x: 500, endPoint y: 326, distance: 22.1
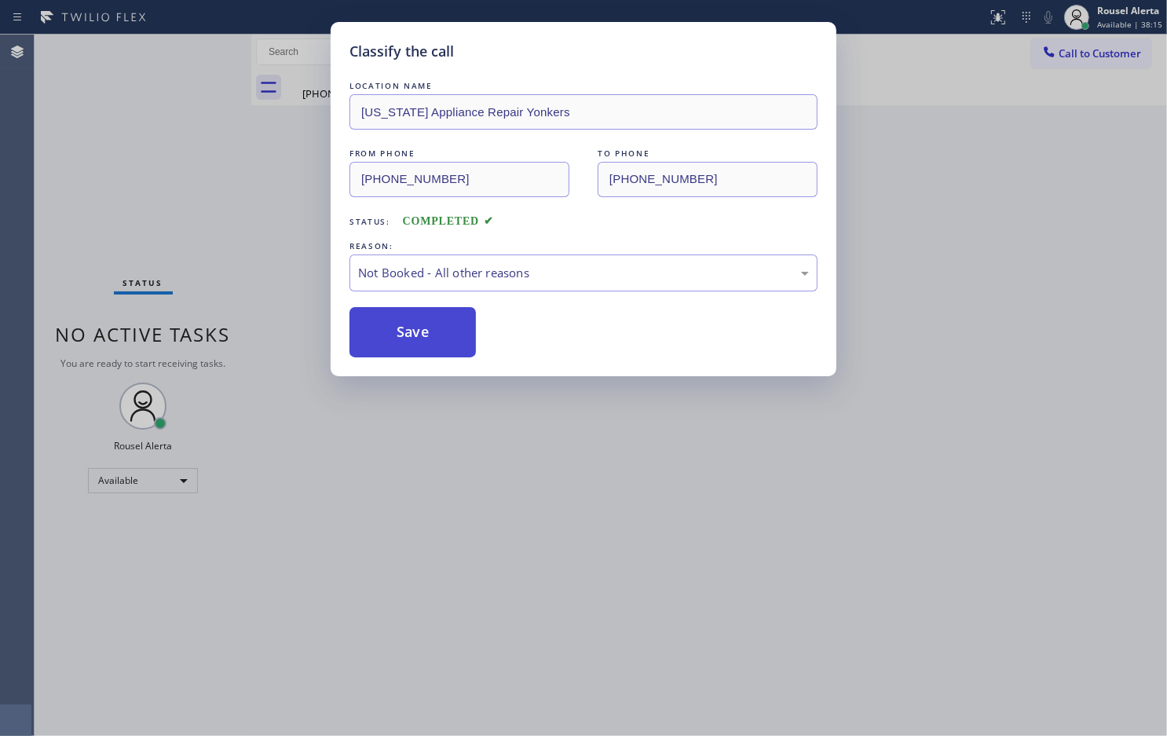
click at [417, 338] on button "Save" at bounding box center [413, 332] width 126 height 50
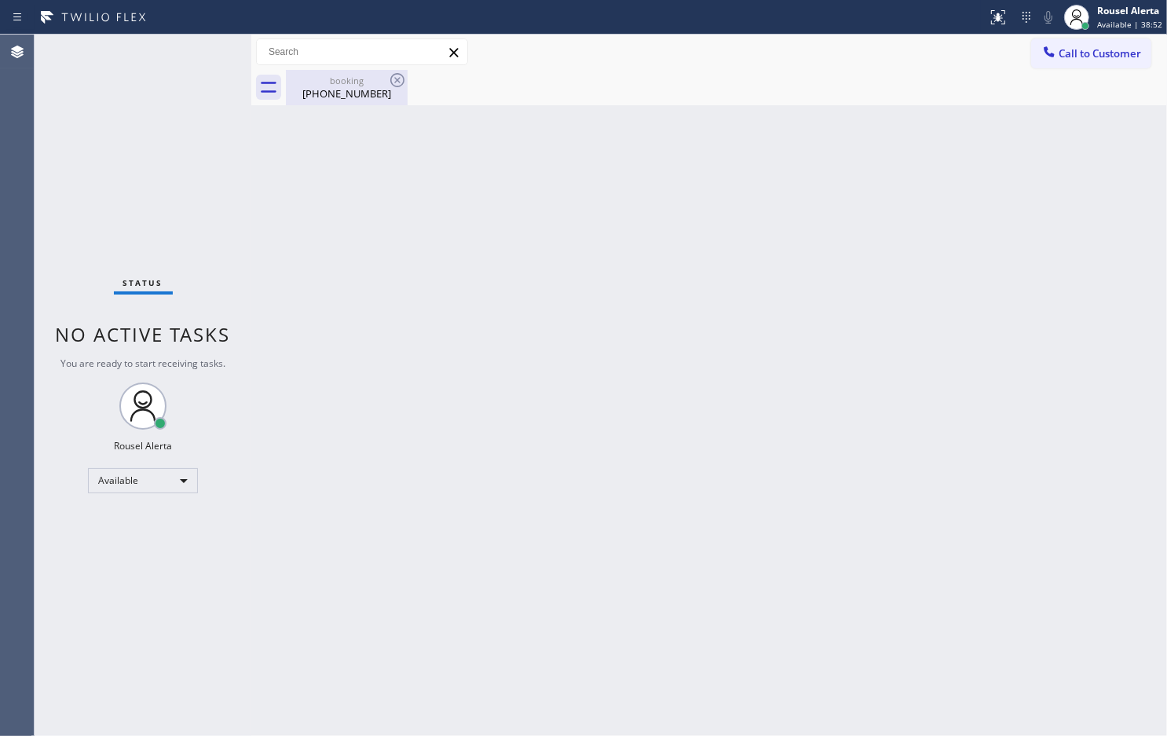
click at [334, 96] on div "[PHONE_NUMBER]" at bounding box center [347, 93] width 119 height 14
click at [402, 301] on div "Back to Dashboard Change Sender ID Customers Technicians Select a contact Outbo…" at bounding box center [709, 385] width 916 height 701
drag, startPoint x: 500, startPoint y: 423, endPoint x: 532, endPoint y: 445, distance: 38.4
click at [520, 436] on div "Back to Dashboard Change Sender ID Customers Technicians Select a contact Outbo…" at bounding box center [709, 385] width 916 height 701
click at [179, 71] on div "Status No active tasks You are ready to start receiving tasks. Rousel Alerta Av…" at bounding box center [143, 385] width 217 height 701
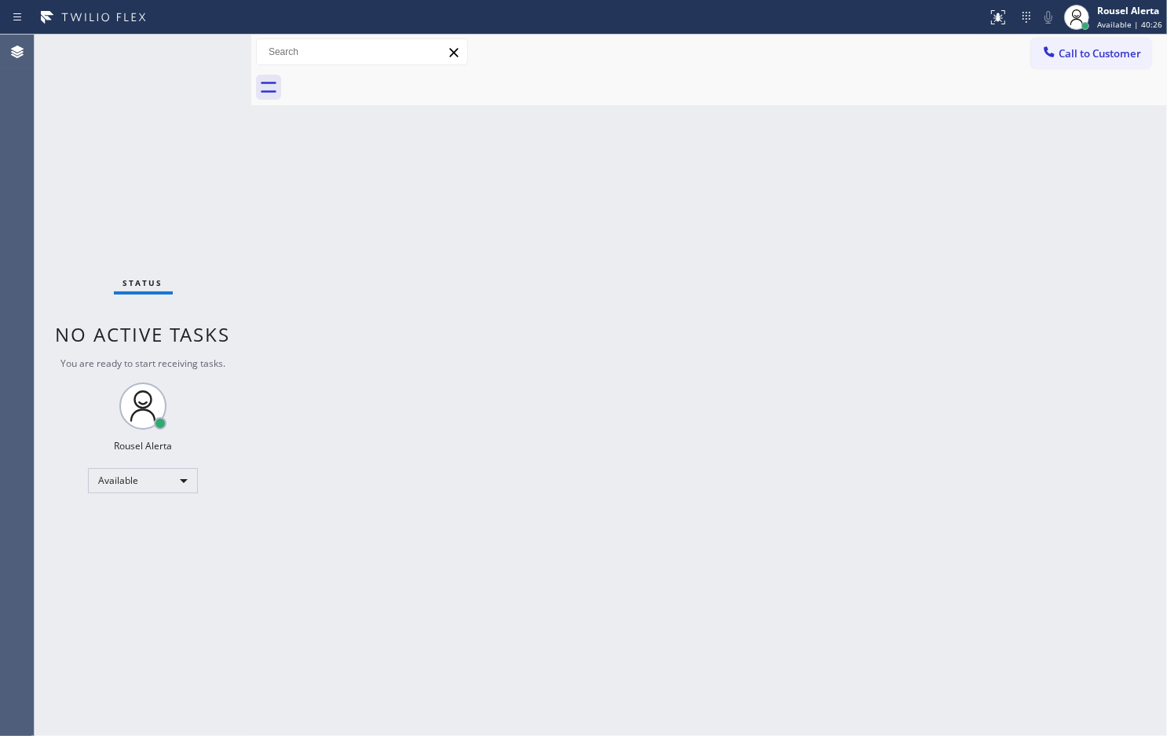
click at [394, 355] on div "Back to Dashboard Change Sender ID Customers Technicians Select a contact Outbo…" at bounding box center [709, 385] width 916 height 701
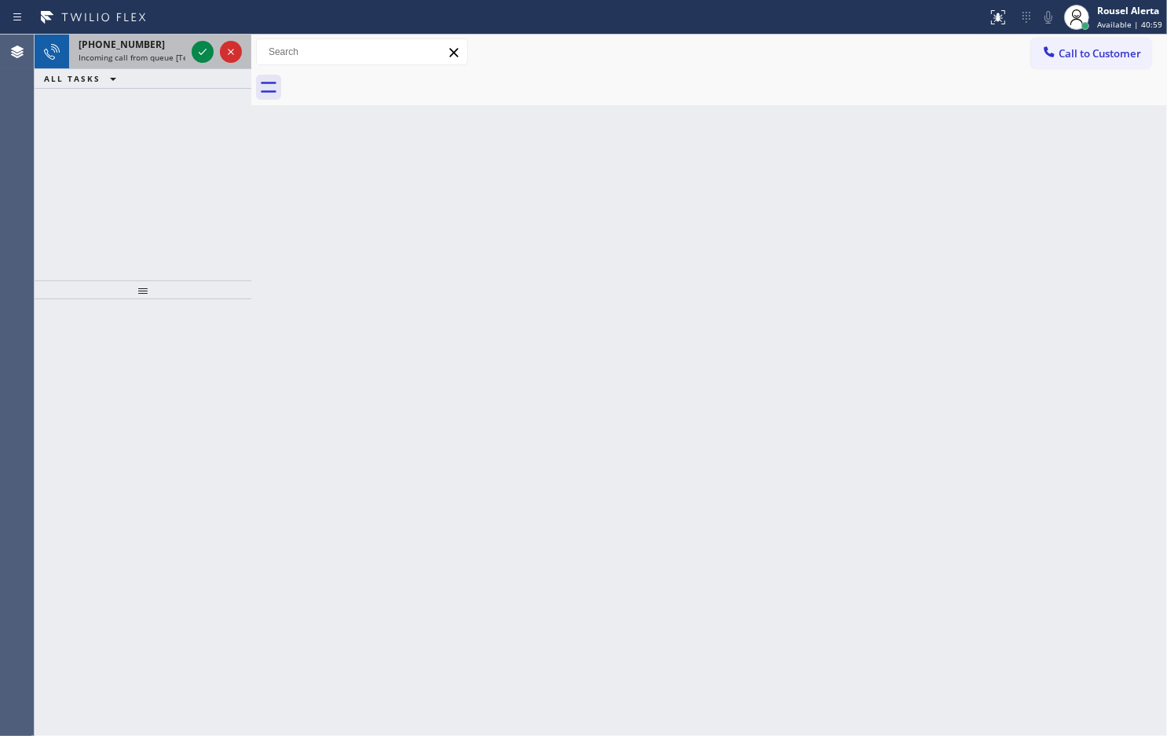
click at [145, 49] on div "[PHONE_NUMBER]" at bounding box center [132, 44] width 107 height 13
click at [453, 441] on div "Back to Dashboard Change Sender ID Customers Technicians Select a contact Outbo…" at bounding box center [709, 385] width 916 height 701
click at [170, 40] on div "[PHONE_NUMBER]" at bounding box center [132, 44] width 107 height 13
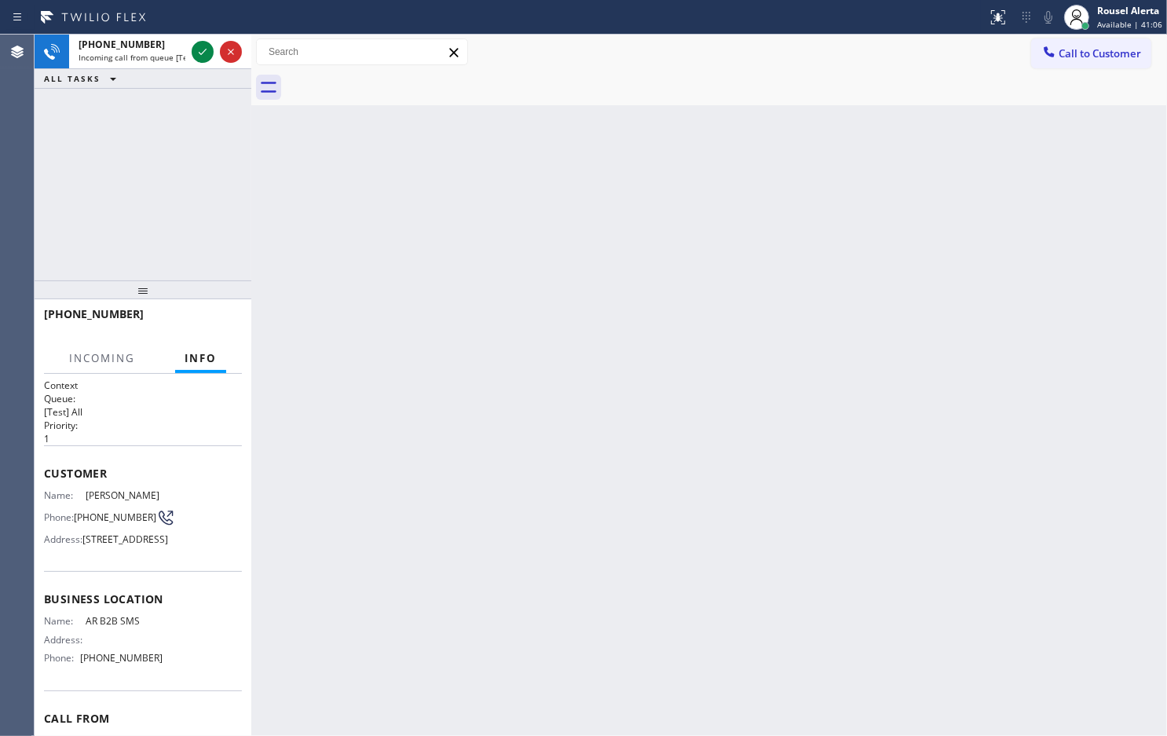
click at [340, 327] on div "Back to Dashboard Change Sender ID Customers Technicians Select a contact Outbo…" at bounding box center [709, 385] width 916 height 701
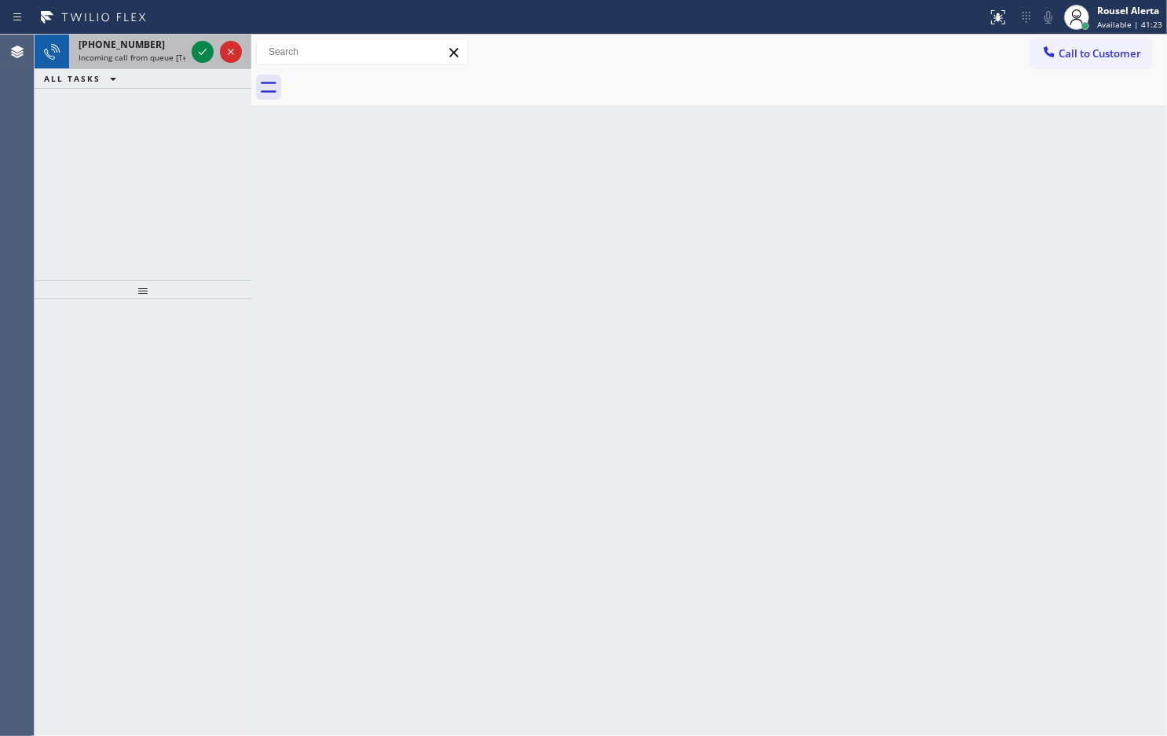
click at [137, 57] on span "Incoming call from queue [Test] All" at bounding box center [144, 57] width 130 height 11
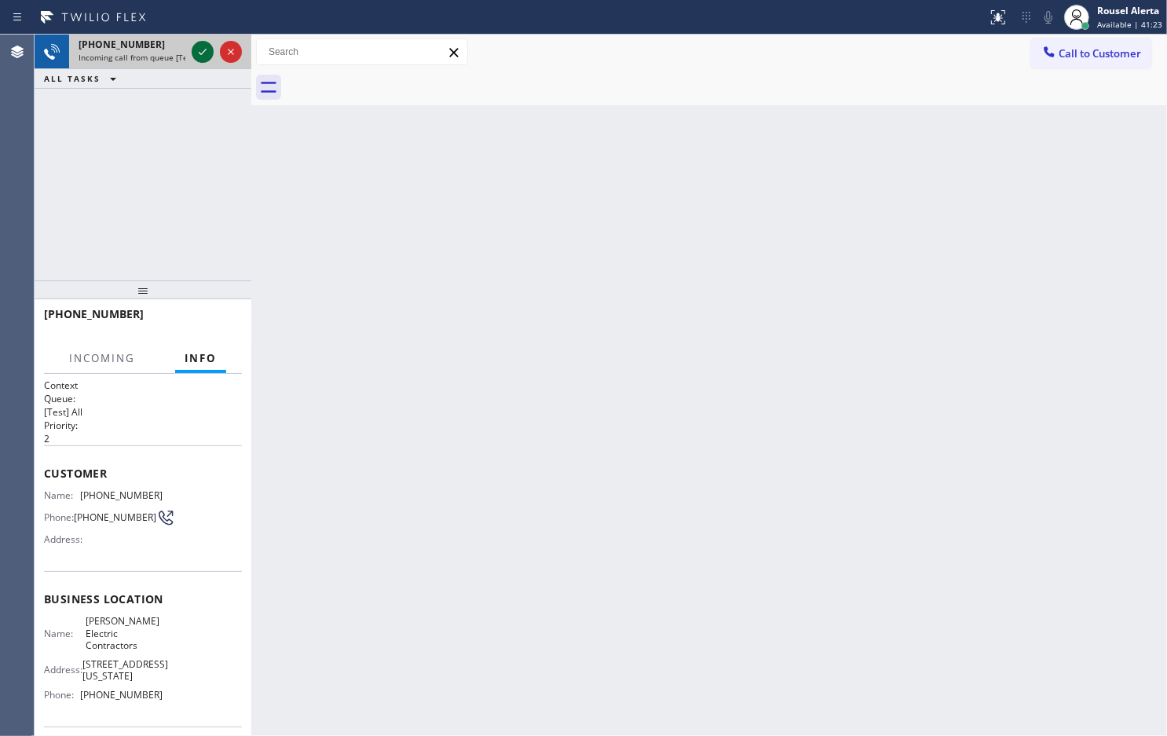
click at [200, 52] on icon at bounding box center [202, 51] width 19 height 19
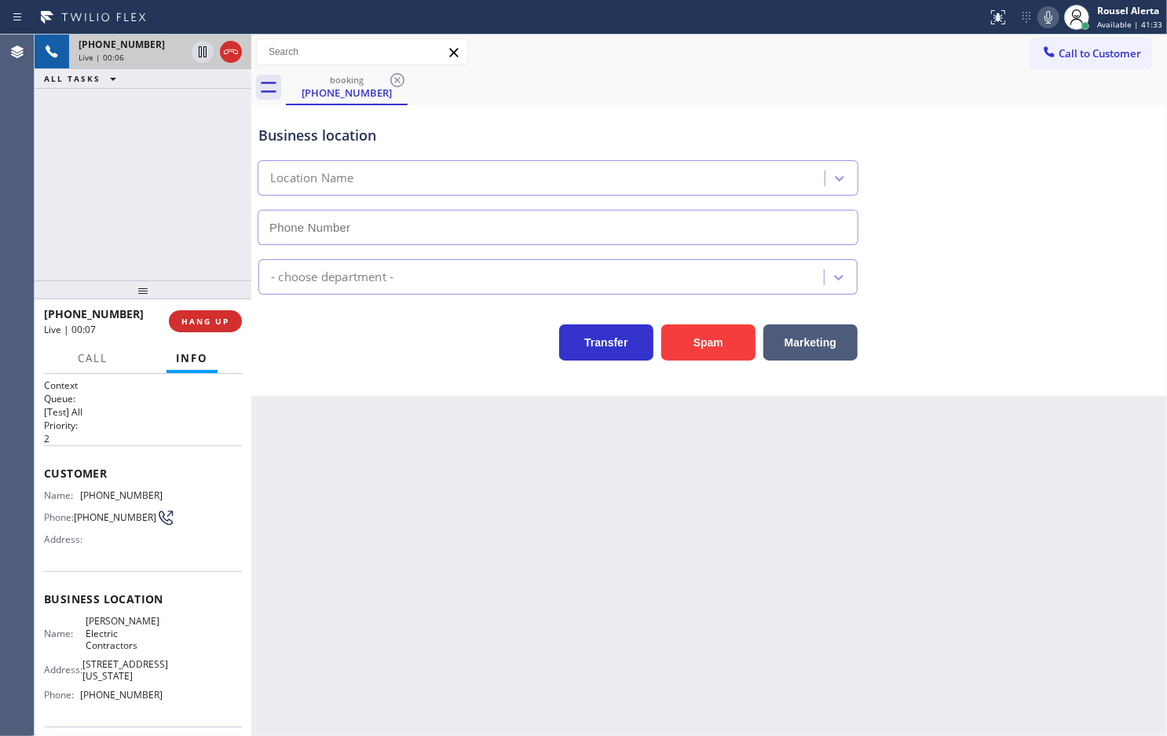
type input "[PHONE_NUMBER]"
click at [161, 130] on div "[PHONE_NUMBER] Live | 00:07 ALL TASKS ALL TASKS ACTIVE TASKS TASKS IN WRAP UP" at bounding box center [143, 158] width 217 height 246
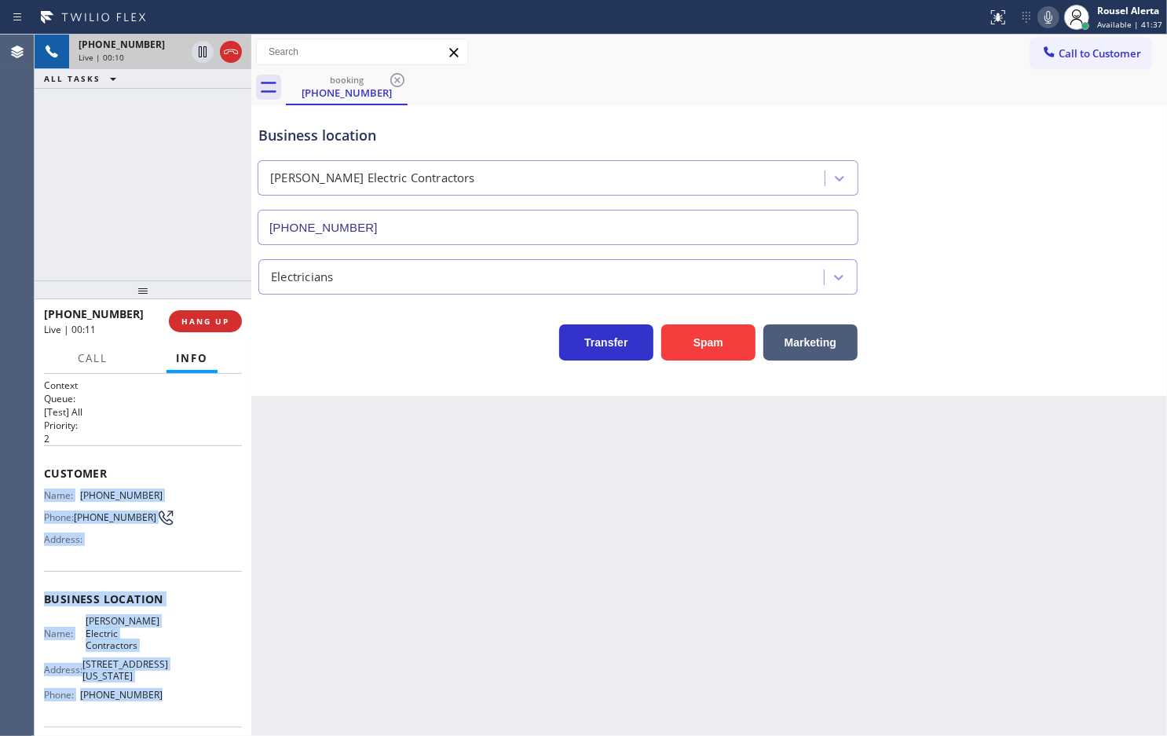
drag, startPoint x: 42, startPoint y: 492, endPoint x: 175, endPoint y: 705, distance: 252.0
click at [175, 705] on div "Context Queue: [Test] All Priority: 2 Customer Name: [PHONE_NUMBER] Phone: [PHO…" at bounding box center [143, 555] width 217 height 362
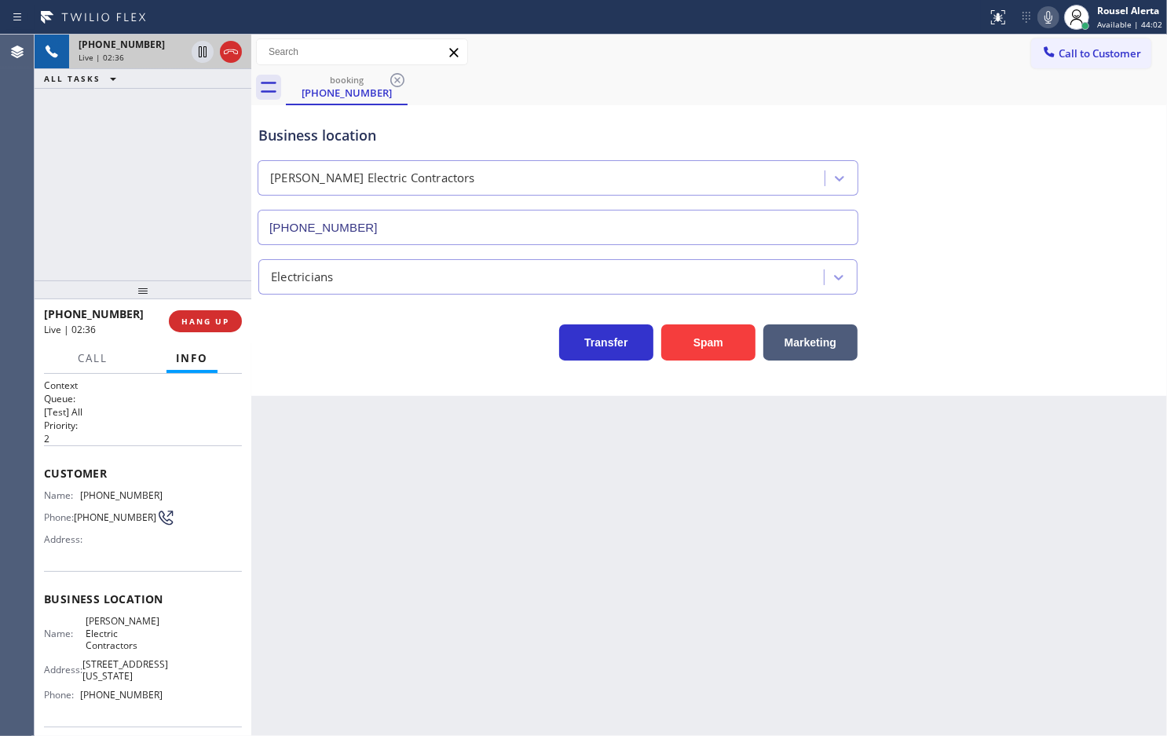
click at [139, 167] on div "[PHONE_NUMBER] Live | 02:36 ALL TASKS ALL TASKS ACTIVE TASKS TASKS IN WRAP UP" at bounding box center [143, 158] width 217 height 246
click at [198, 57] on icon at bounding box center [202, 51] width 19 height 19
click at [1047, 8] on icon at bounding box center [1048, 17] width 19 height 19
click at [200, 49] on icon at bounding box center [202, 51] width 11 height 11
click at [1050, 8] on icon at bounding box center [1048, 17] width 19 height 19
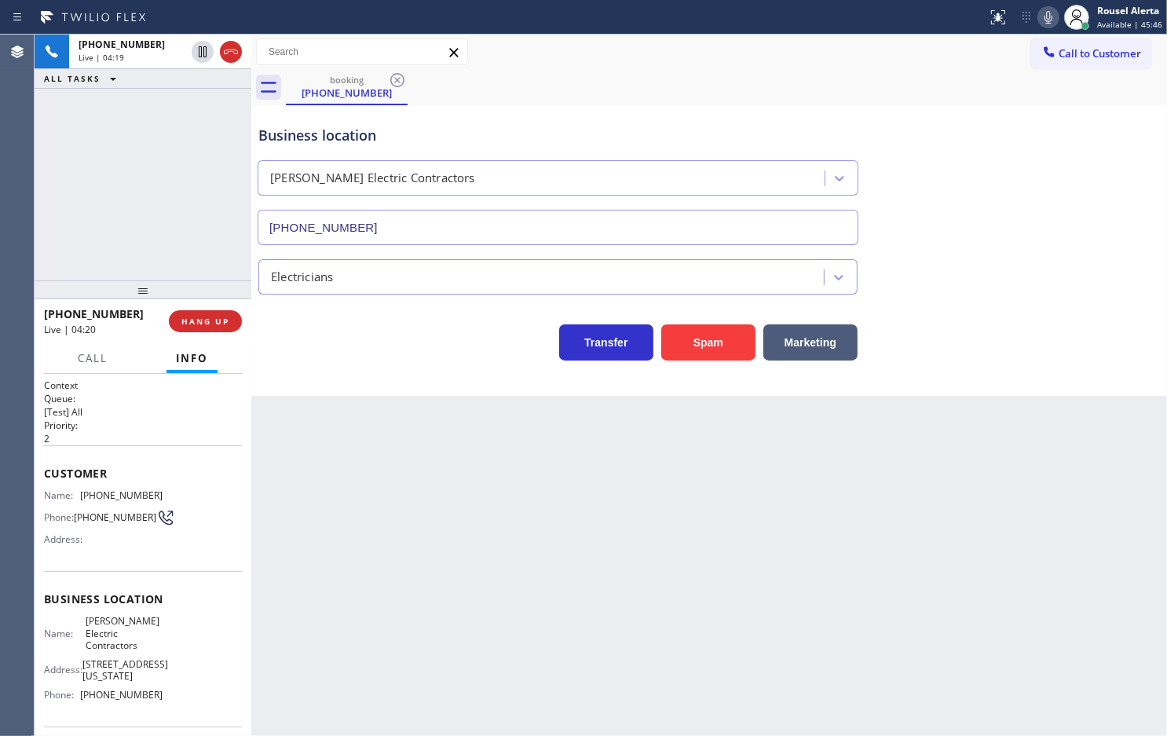
click at [152, 159] on div "[PHONE_NUMBER] Live | 04:19 ALL TASKS ALL TASKS ACTIVE TASKS TASKS IN WRAP UP" at bounding box center [143, 158] width 217 height 246
drag, startPoint x: 485, startPoint y: 693, endPoint x: 356, endPoint y: 480, distance: 248.8
click at [485, 687] on div "Back to Dashboard Change Sender ID Customers Technicians Select a contact Outbo…" at bounding box center [709, 385] width 916 height 701
click at [104, 353] on span "Call" at bounding box center [93, 358] width 30 height 14
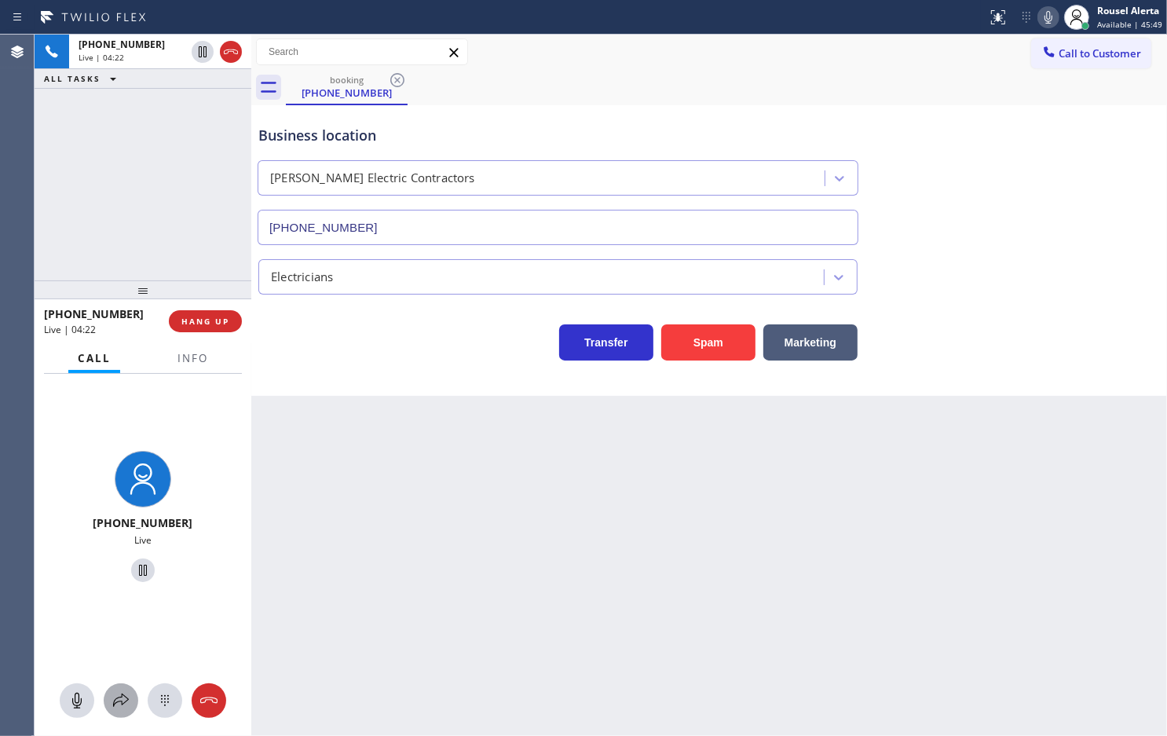
click at [126, 688] on button at bounding box center [121, 700] width 35 height 35
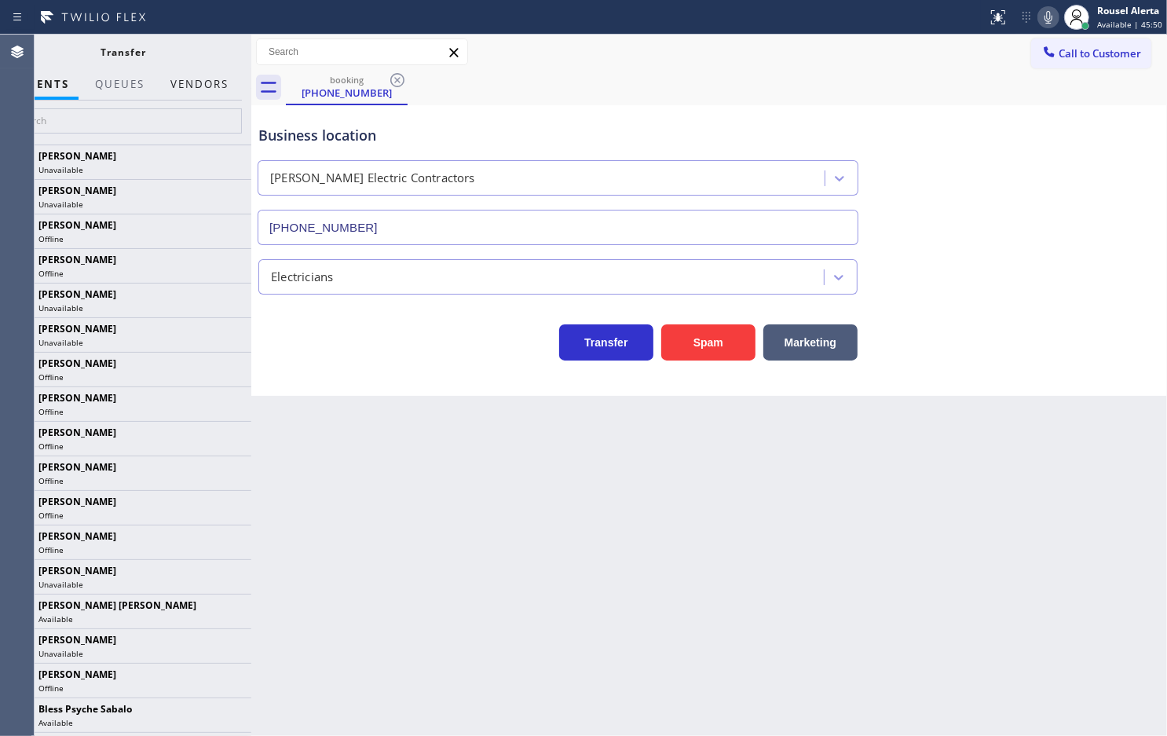
click at [201, 89] on button "Vendors" at bounding box center [199, 84] width 77 height 31
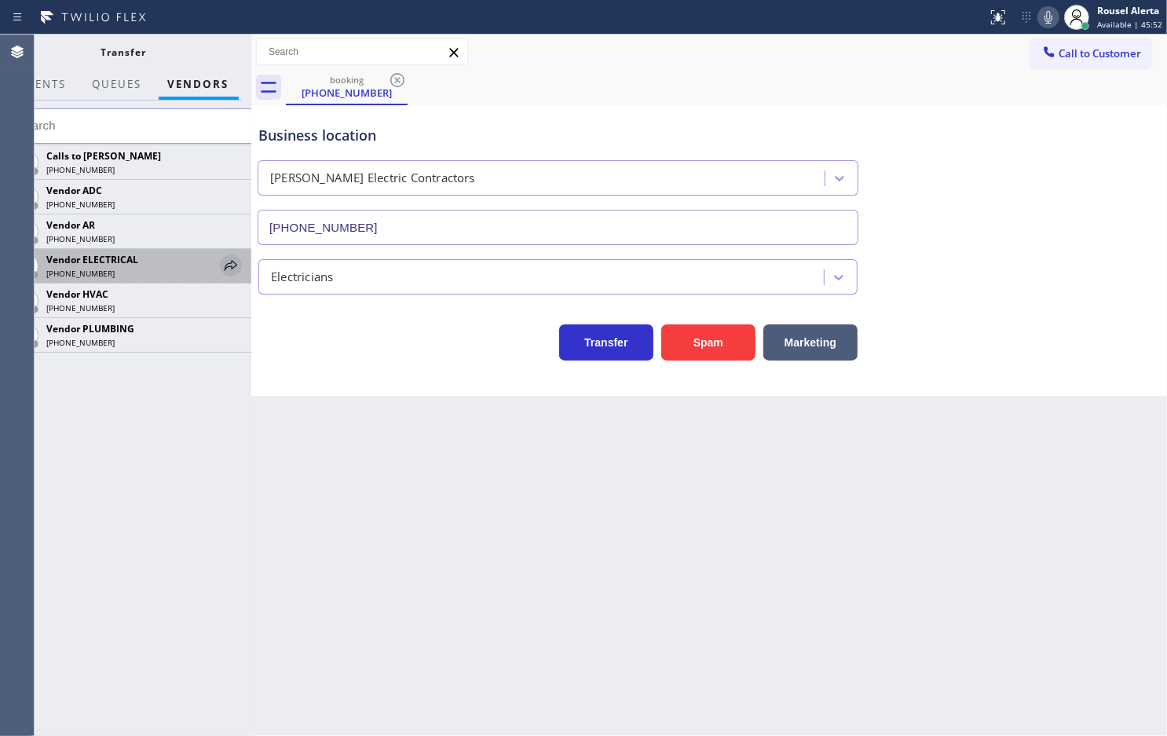
click at [226, 265] on icon at bounding box center [231, 265] width 13 height 10
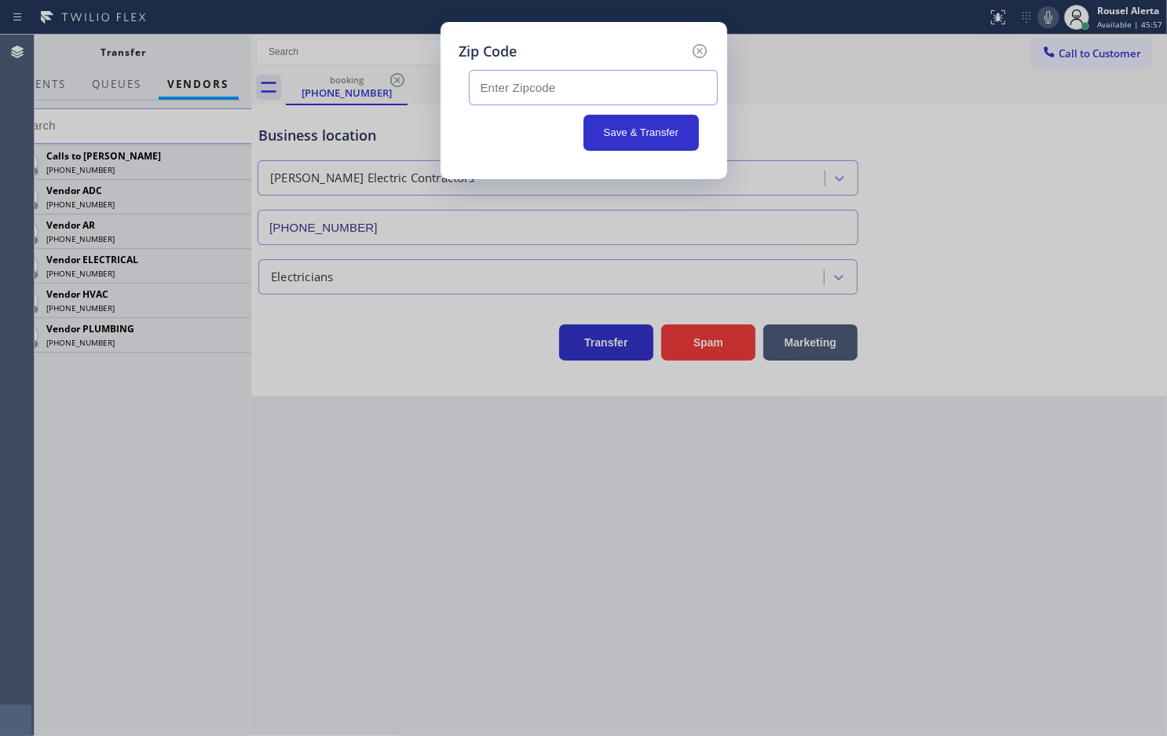
click at [570, 75] on input "text" at bounding box center [593, 87] width 249 height 35
paste input "08401"
type input "08401"
click at [630, 128] on button "Save & Transfer" at bounding box center [641, 133] width 115 height 36
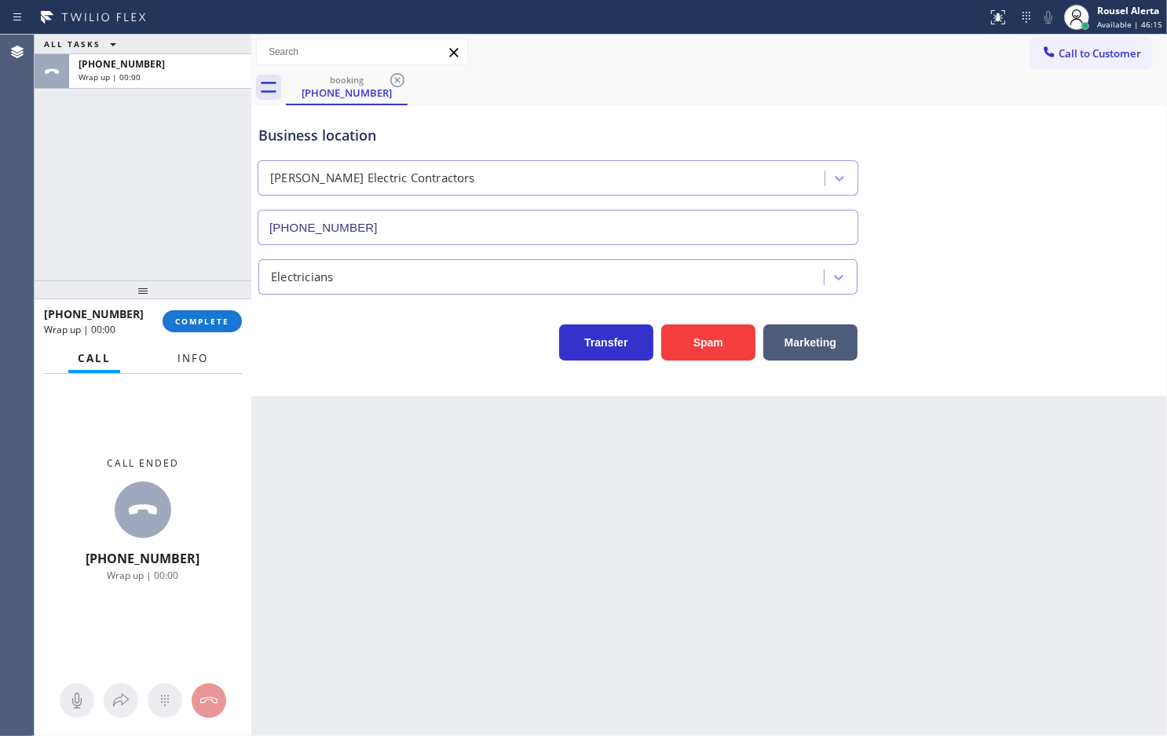
click at [196, 358] on span "Info" at bounding box center [193, 358] width 31 height 14
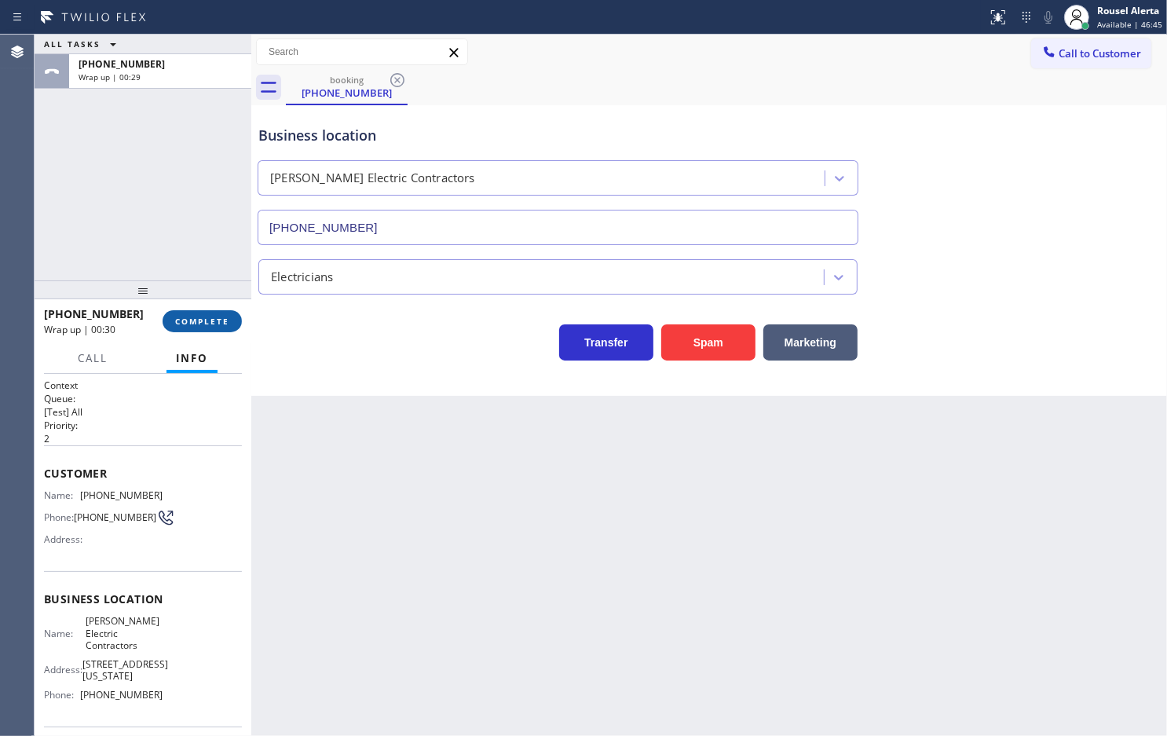
click at [196, 313] on button "COMPLETE" at bounding box center [202, 321] width 79 height 22
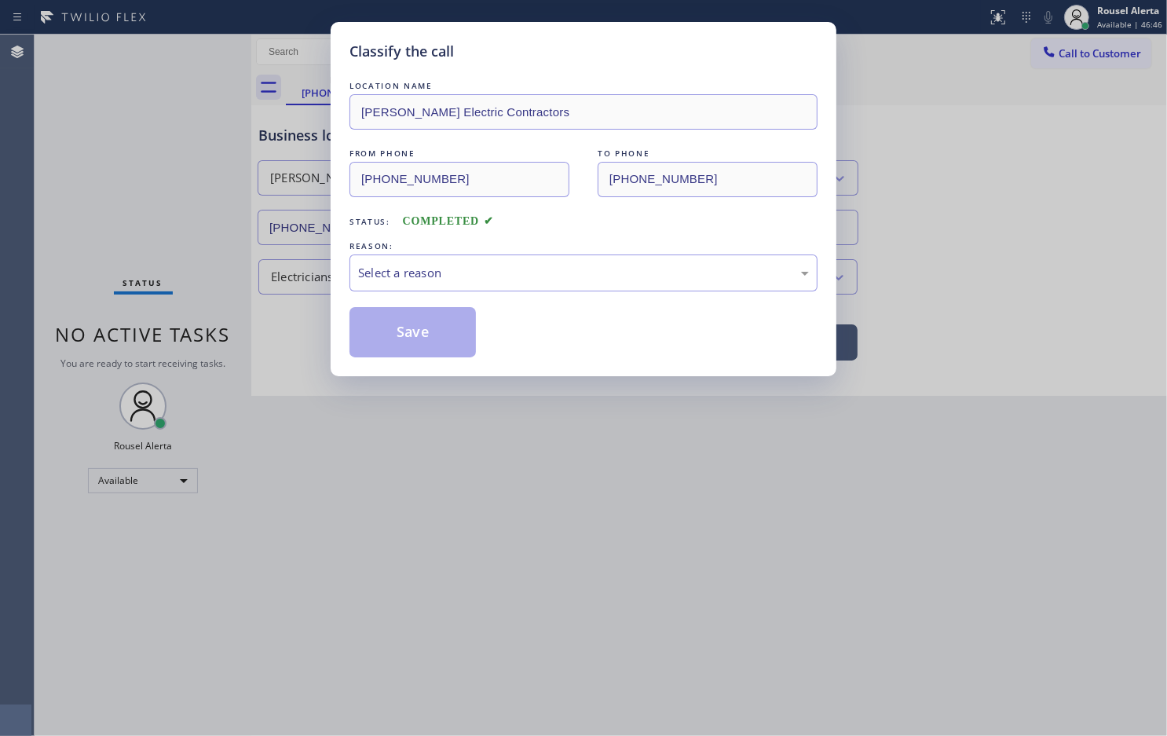
click at [428, 280] on div "Select a reason" at bounding box center [583, 273] width 451 height 18
drag, startPoint x: 438, startPoint y: 330, endPoint x: 429, endPoint y: 323, distance: 11.8
click at [438, 330] on button "Save" at bounding box center [413, 332] width 126 height 50
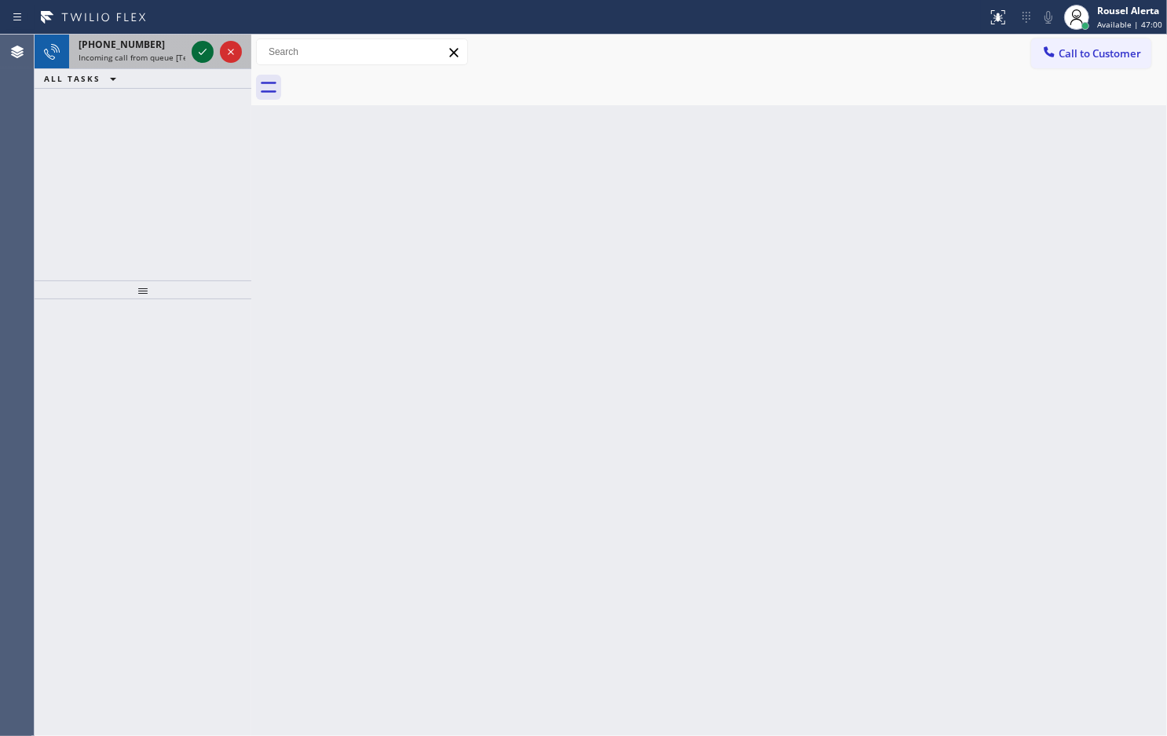
click at [197, 57] on icon at bounding box center [202, 51] width 19 height 19
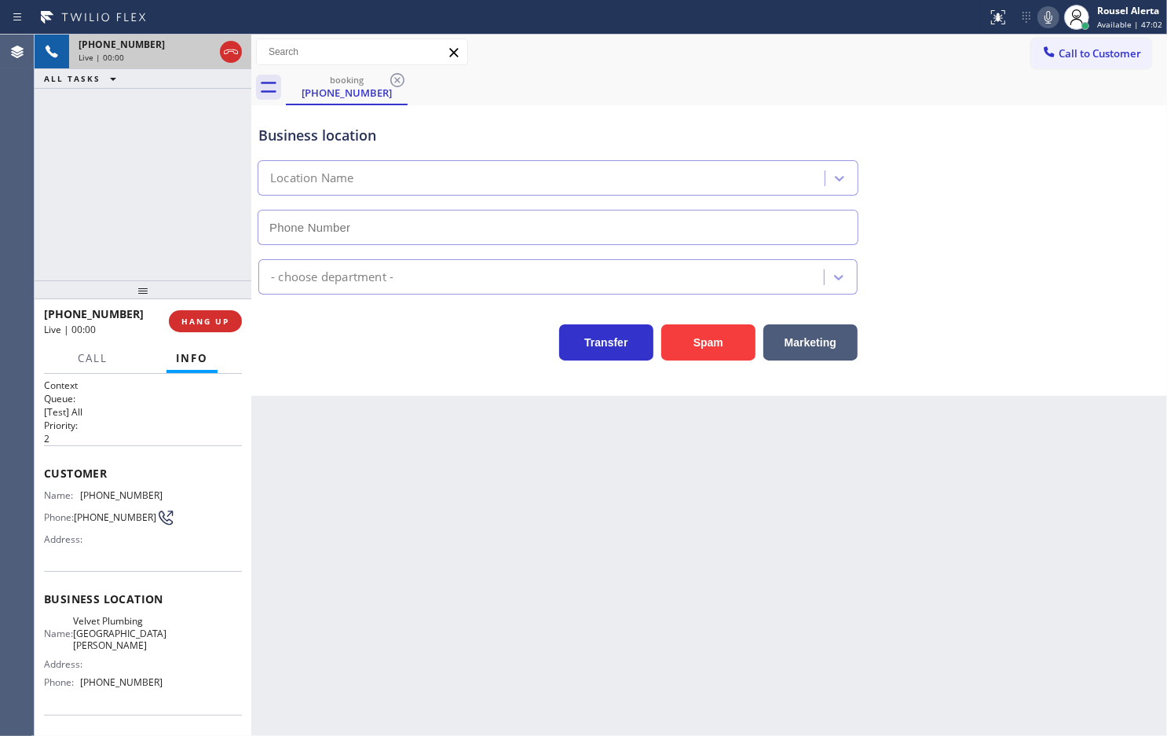
type input "[PHONE_NUMBER]"
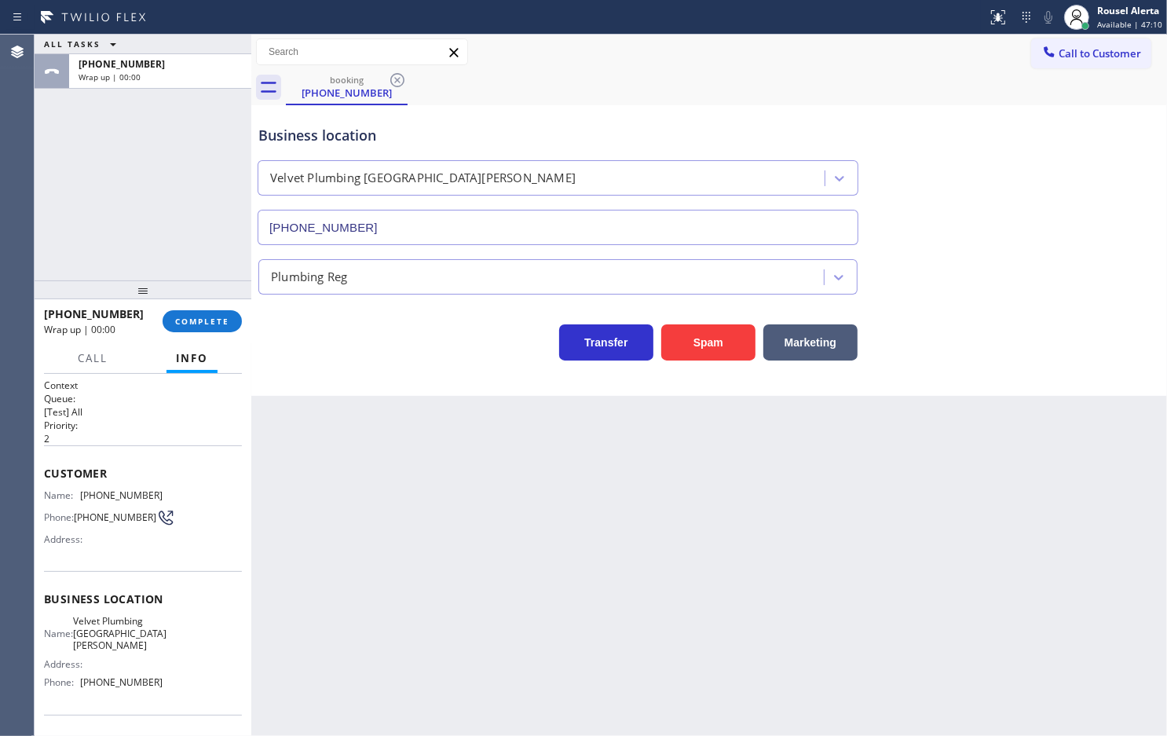
click at [140, 173] on div "ALL TASKS ALL TASKS ACTIVE TASKS TASKS IN WRAP UP [PHONE_NUMBER] Wrap up | 00:00" at bounding box center [143, 158] width 217 height 246
click at [211, 324] on span "COMPLETE" at bounding box center [202, 321] width 54 height 11
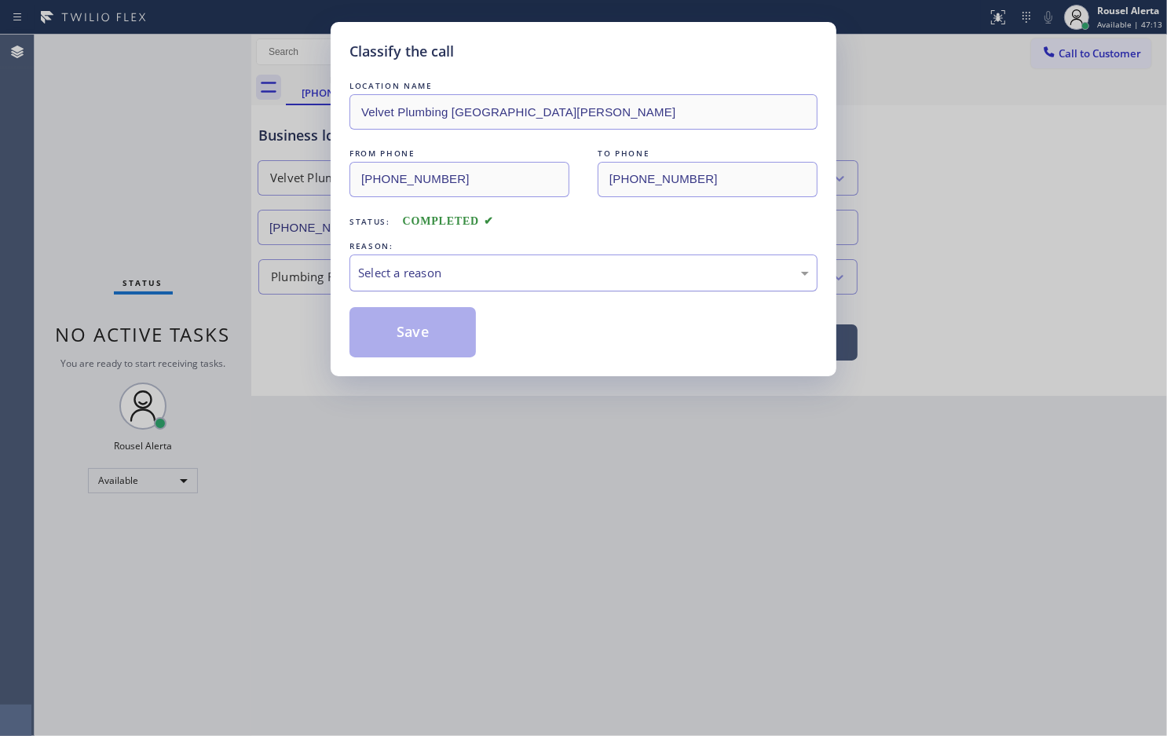
click at [522, 271] on div "Select a reason" at bounding box center [583, 273] width 451 height 18
click at [423, 352] on button "Save" at bounding box center [413, 332] width 126 height 50
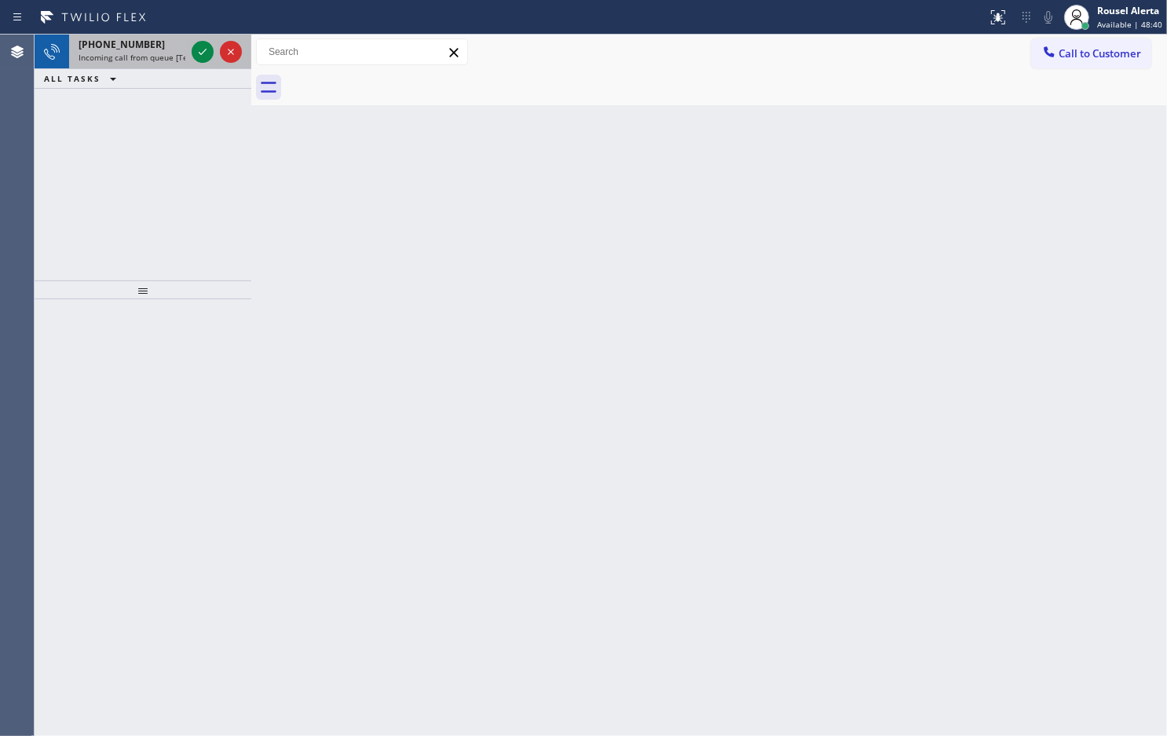
drag, startPoint x: 159, startPoint y: 45, endPoint x: 173, endPoint y: 53, distance: 16.6
click at [159, 45] on div "[PHONE_NUMBER]" at bounding box center [132, 44] width 107 height 13
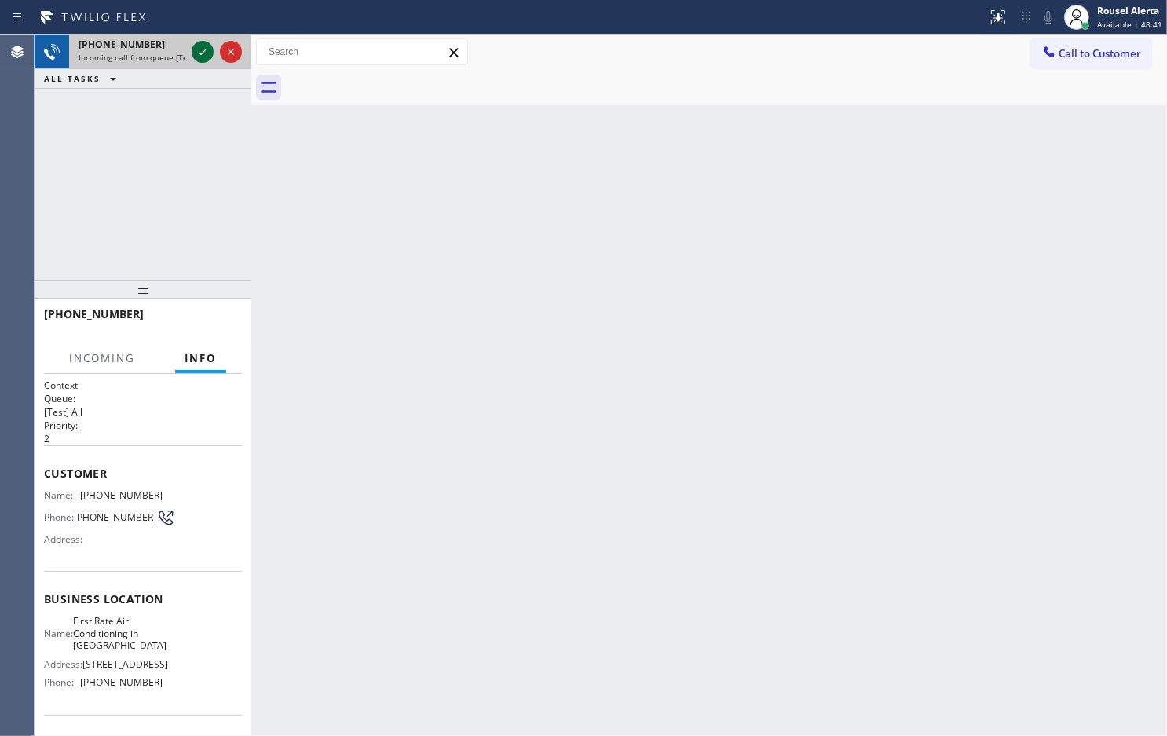
click at [203, 55] on icon at bounding box center [202, 51] width 19 height 19
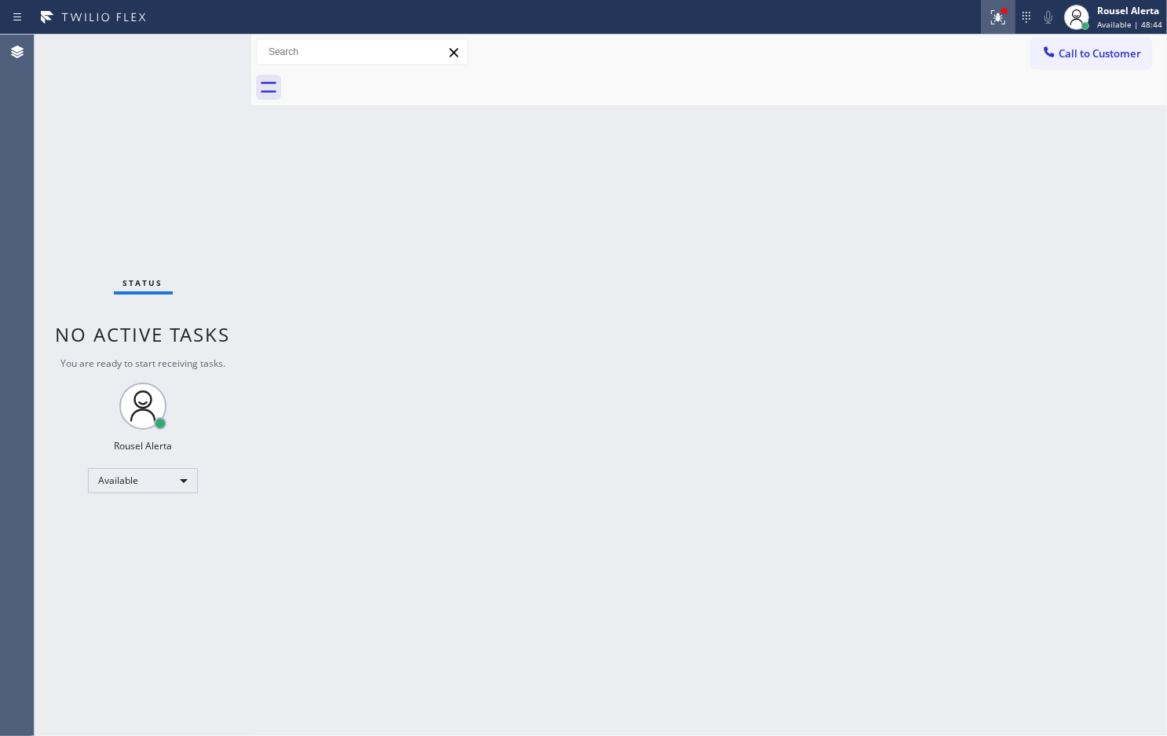
click at [991, 21] on icon at bounding box center [998, 17] width 19 height 19
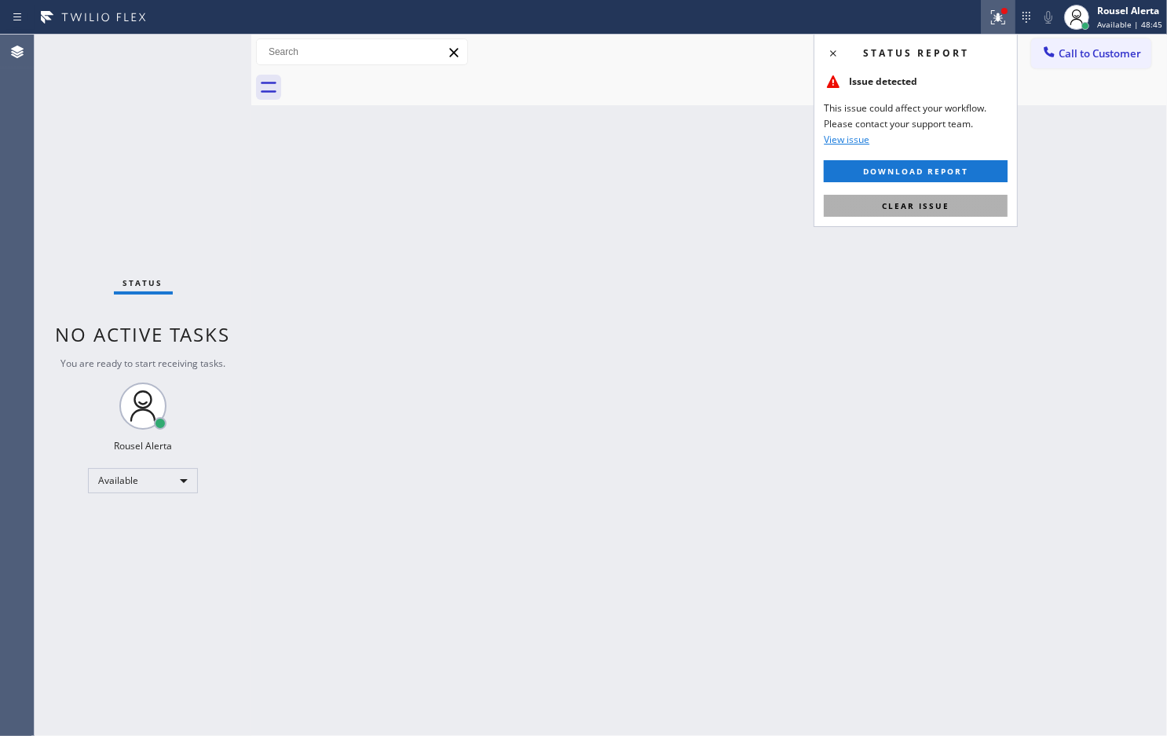
click at [916, 201] on span "Clear issue" at bounding box center [916, 205] width 68 height 11
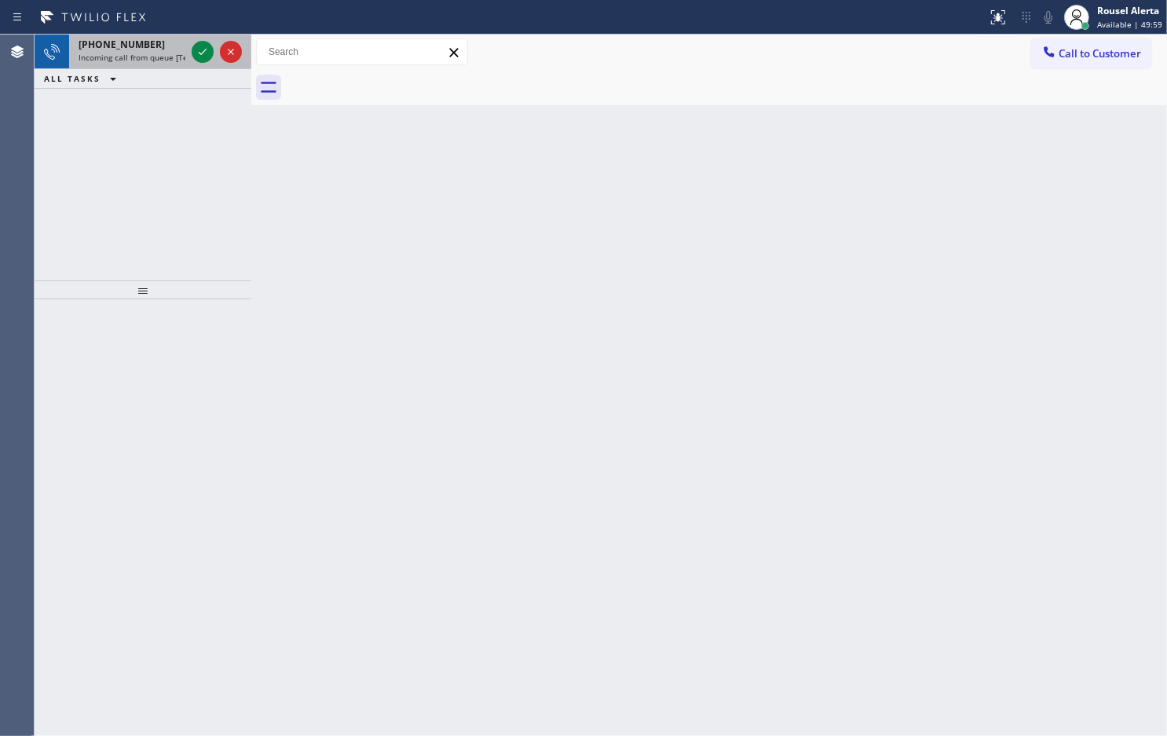
click at [127, 41] on span "[PHONE_NUMBER]" at bounding box center [122, 44] width 86 height 13
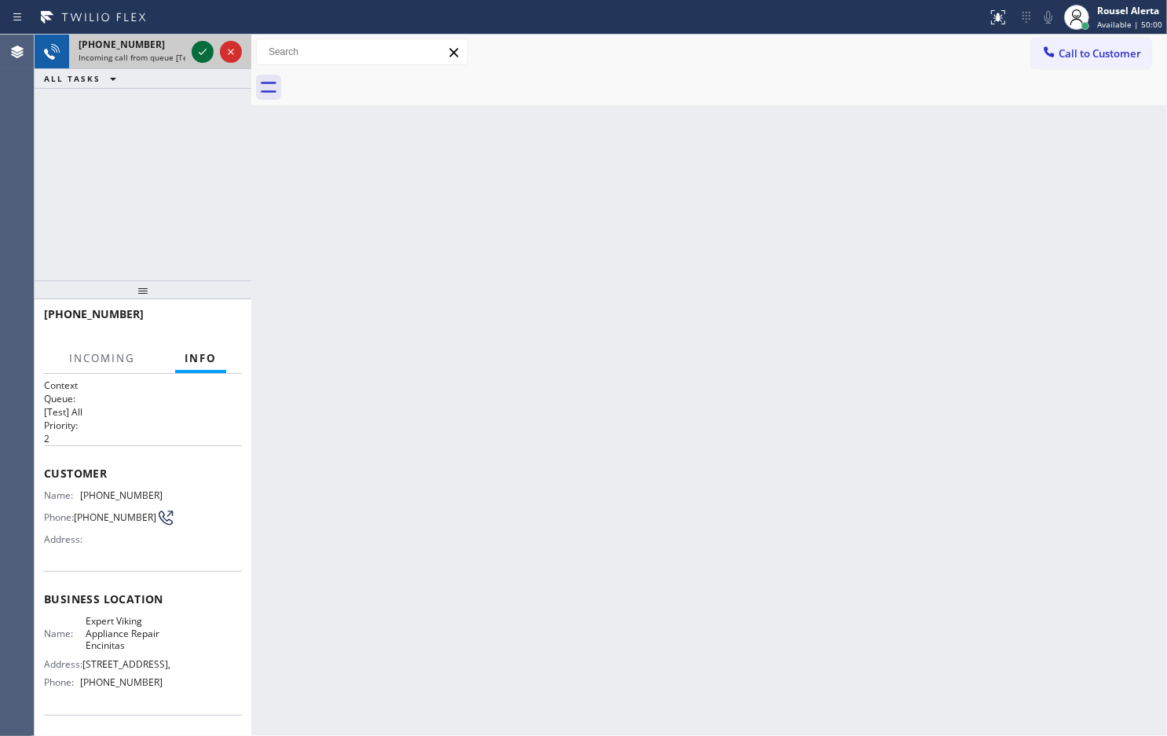
click at [196, 49] on icon at bounding box center [202, 51] width 19 height 19
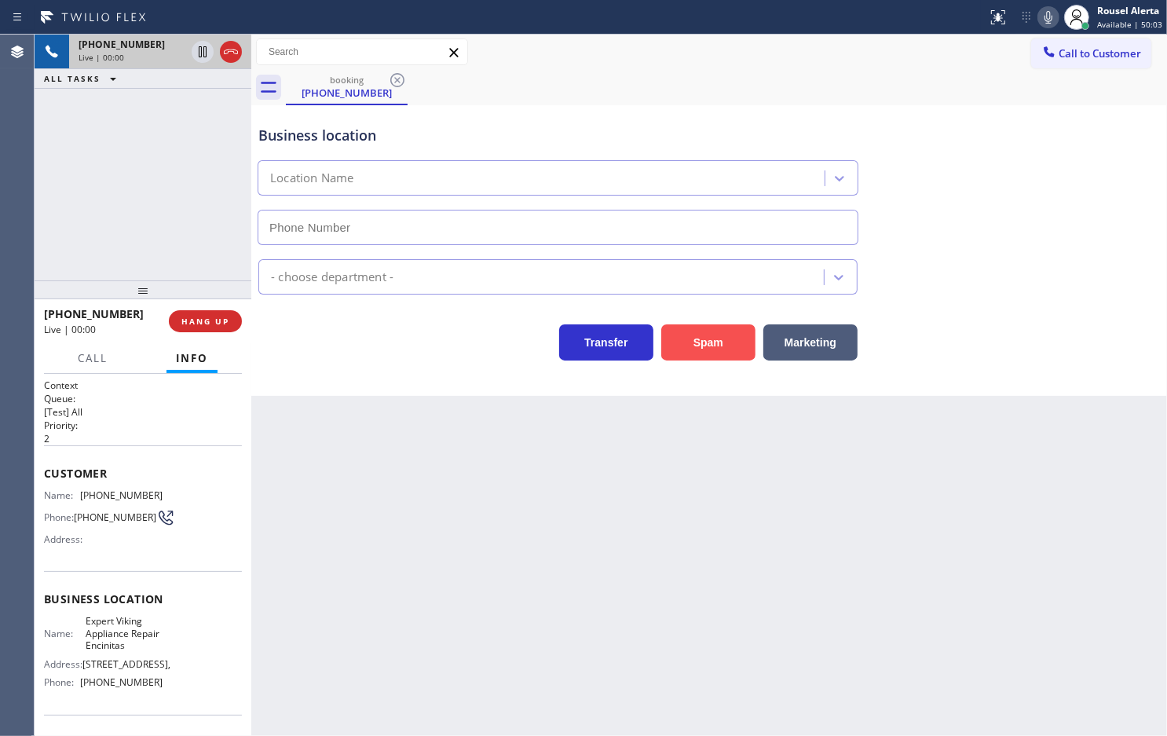
type input "[PHONE_NUMBER]"
click at [692, 355] on button "Spam" at bounding box center [708, 342] width 94 height 36
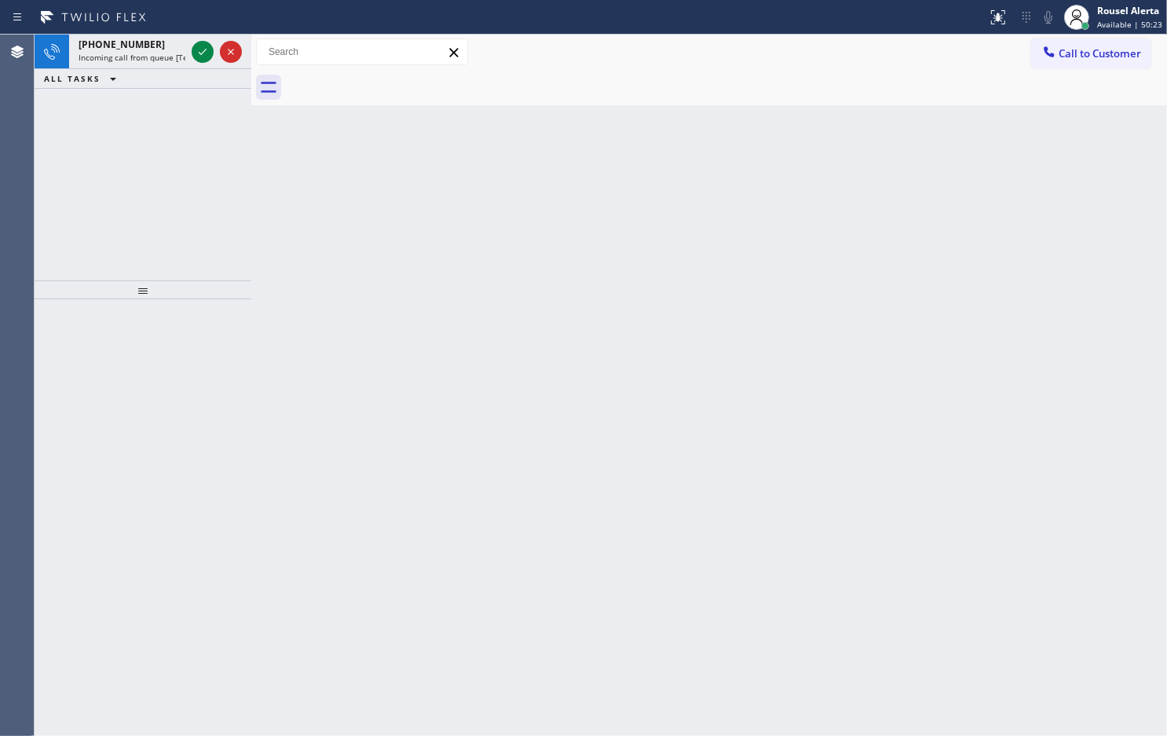
click at [163, 45] on div "[PHONE_NUMBER]" at bounding box center [132, 44] width 107 height 13
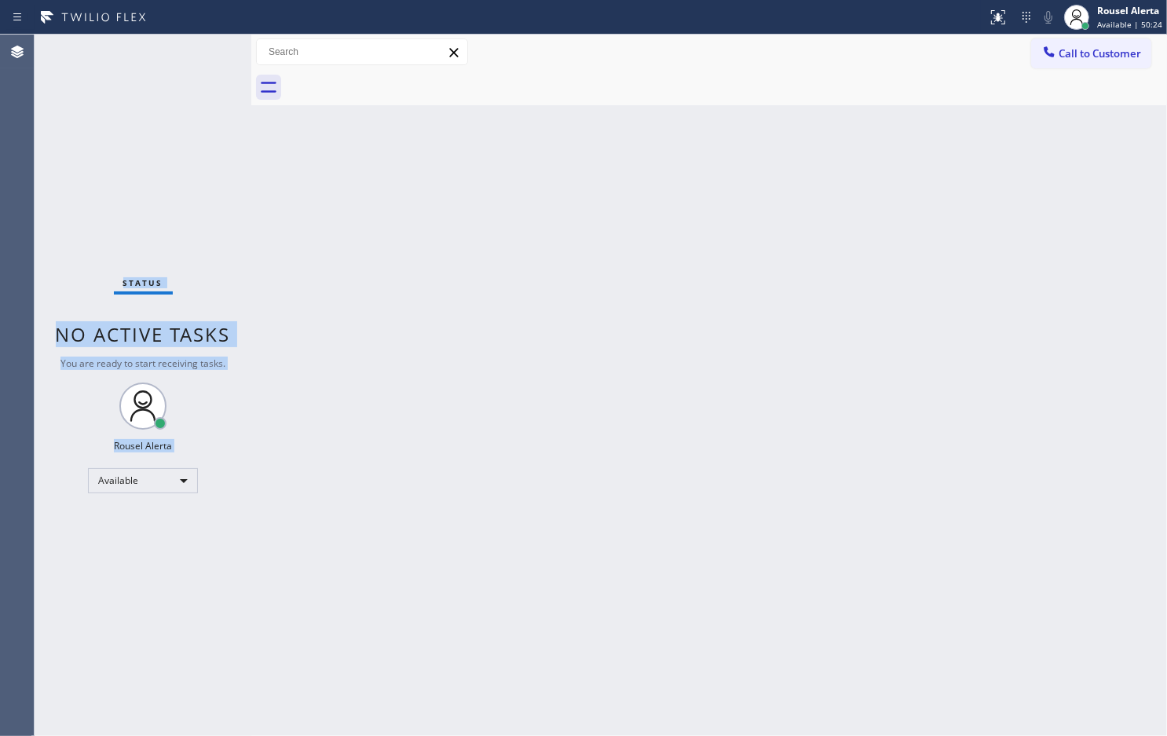
click at [190, 51] on div "Status No active tasks You are ready to start receiving tasks. Rousel Alerta Av…" at bounding box center [143, 385] width 217 height 701
click at [194, 49] on div "Status No active tasks You are ready to start receiving tasks. Rousel Alerta Av…" at bounding box center [143, 385] width 217 height 701
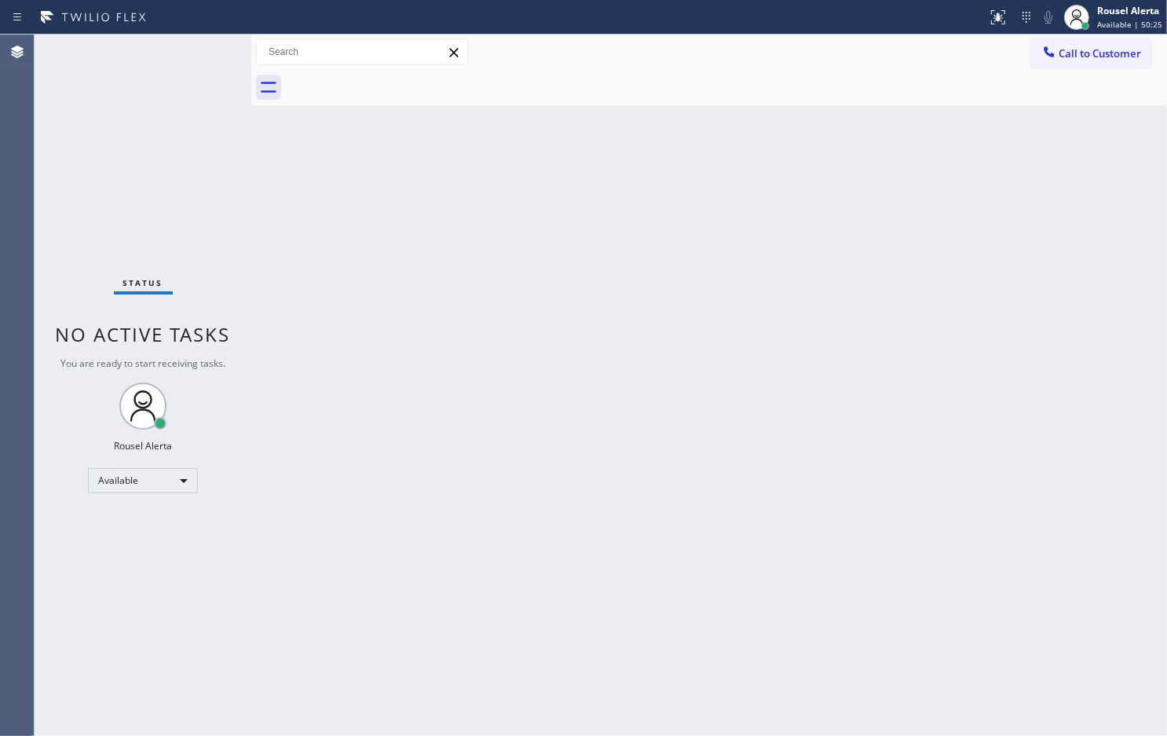
click at [196, 49] on div "Status No active tasks You are ready to start receiving tasks. Rousel Alerta Av…" at bounding box center [143, 385] width 217 height 701
click at [185, 131] on div "Status No active tasks You are ready to start receiving tasks. Rousel Alerta Av…" at bounding box center [143, 385] width 217 height 701
click at [1125, 10] on div "Rousel Alerta" at bounding box center [1129, 10] width 65 height 13
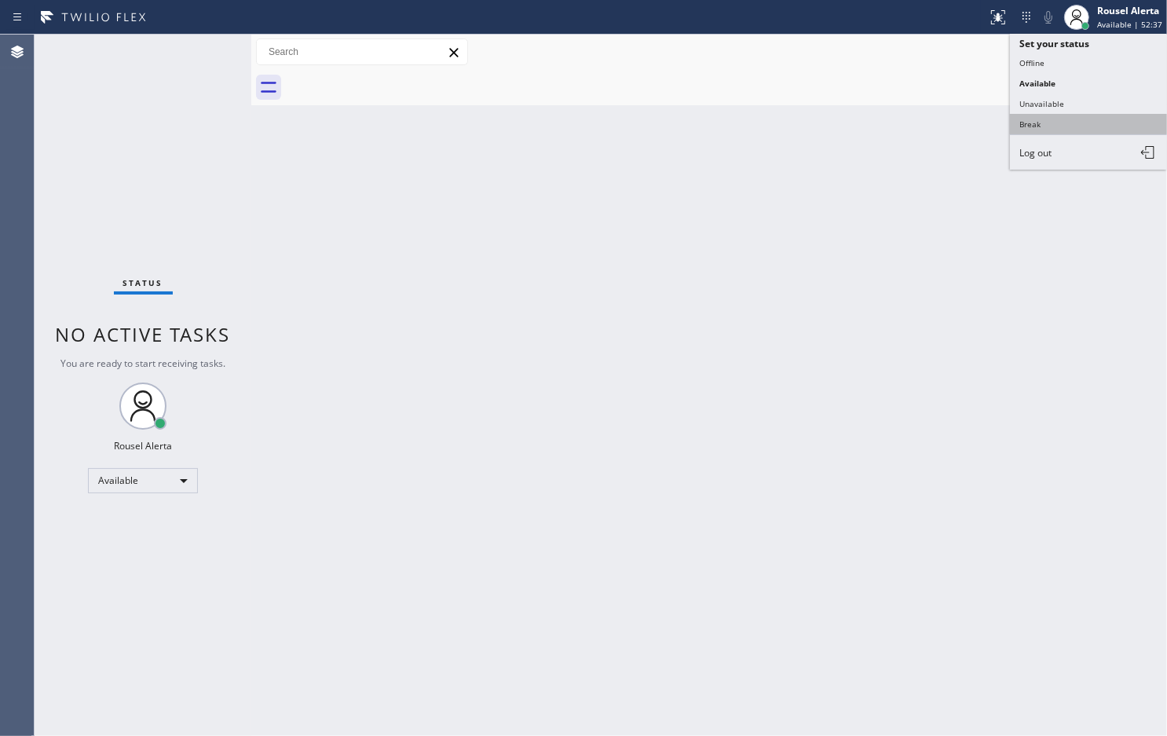
click at [1058, 124] on button "Break" at bounding box center [1088, 124] width 157 height 20
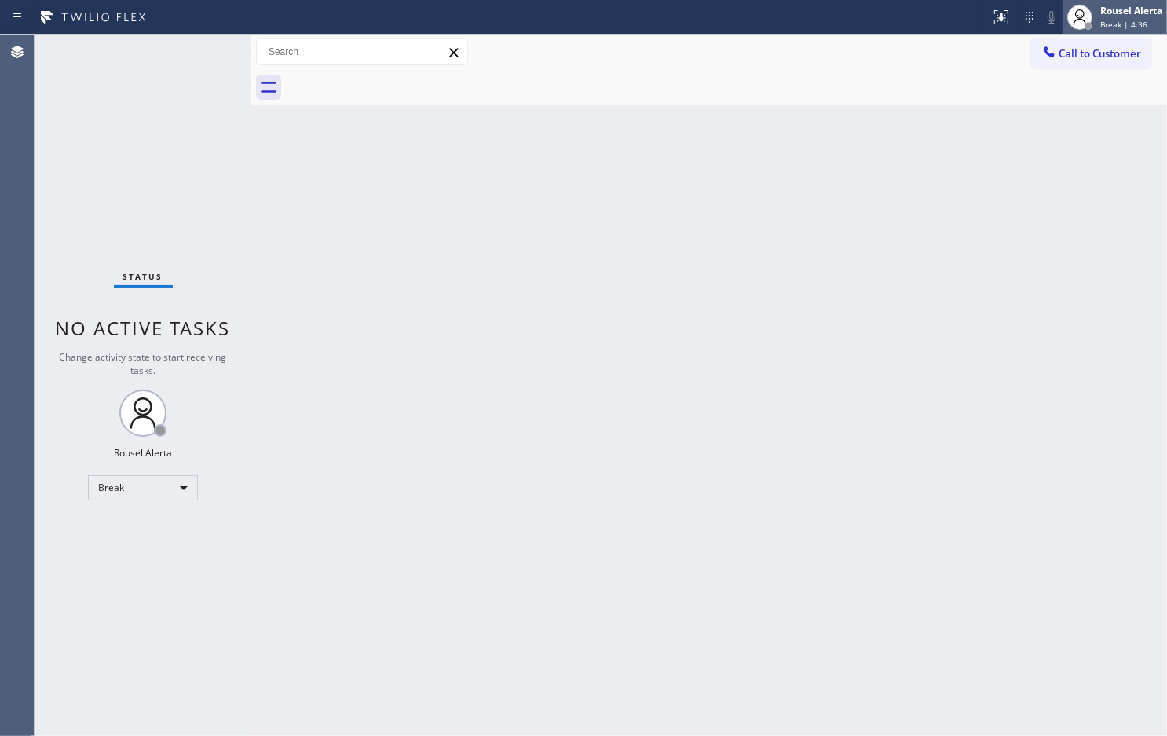
click at [1101, 9] on div "Rousel Alerta" at bounding box center [1132, 10] width 62 height 13
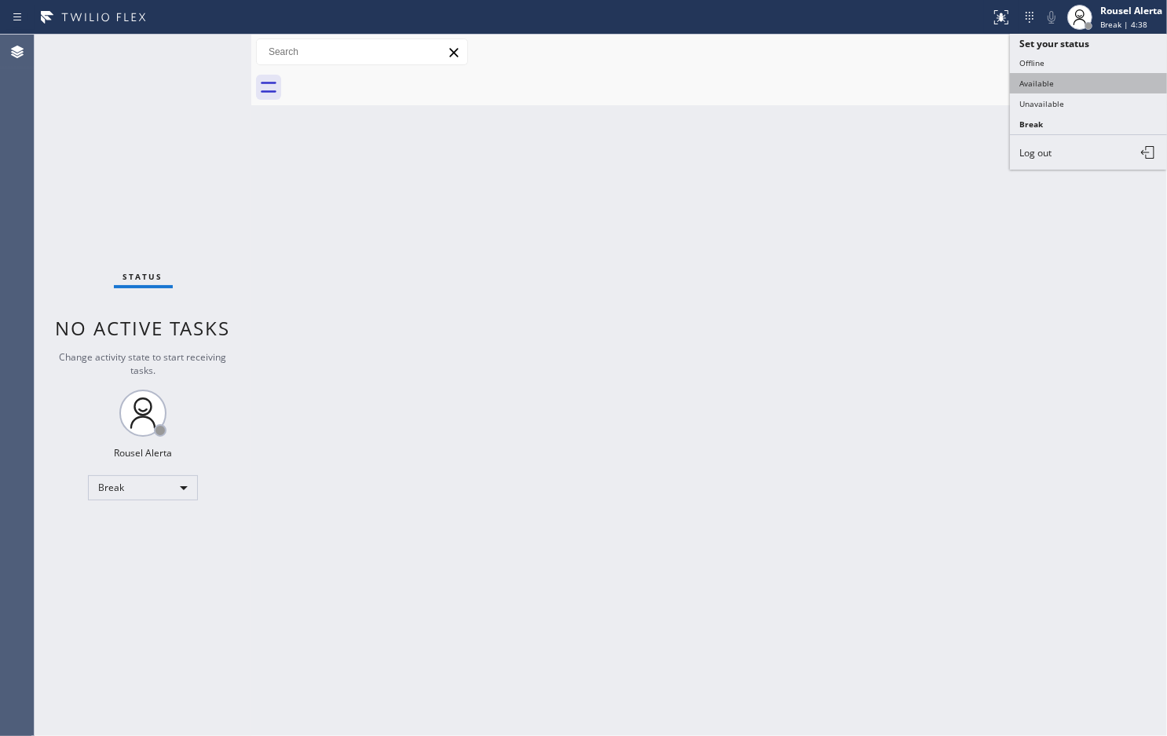
click at [1101, 84] on button "Available" at bounding box center [1088, 83] width 157 height 20
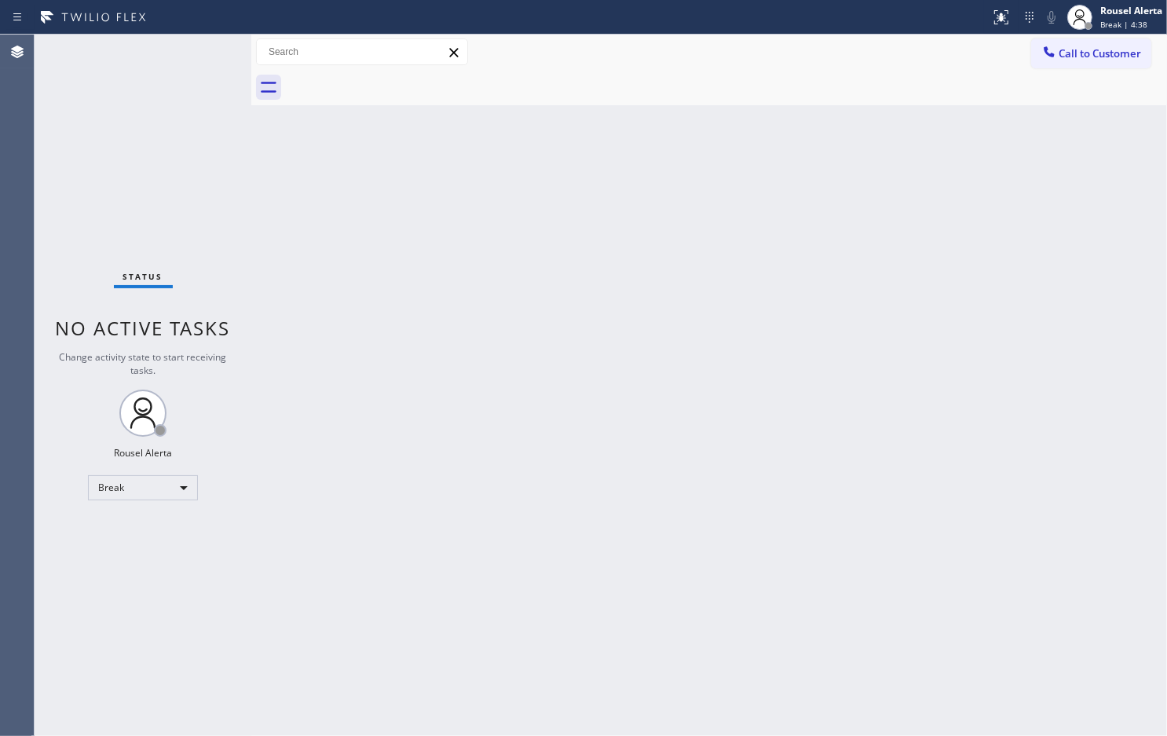
click at [1043, 338] on div "Back to Dashboard Change Sender ID Customers Technicians Select a contact Outbo…" at bounding box center [709, 385] width 916 height 701
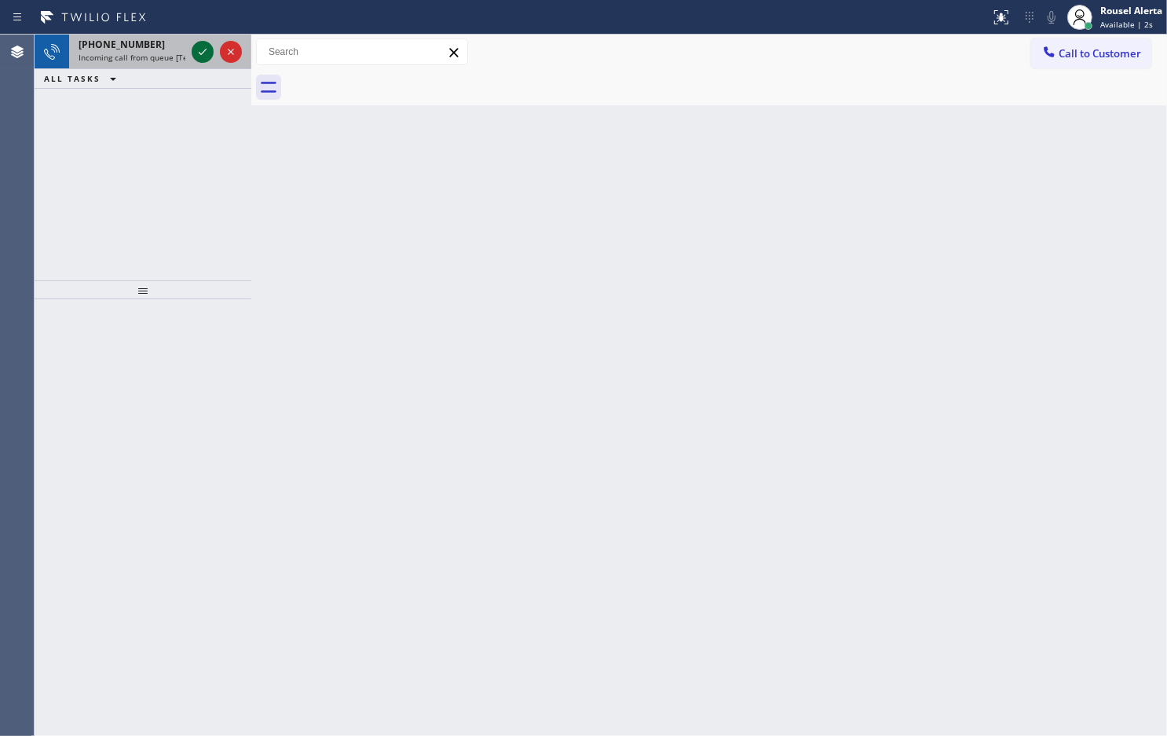
click at [202, 55] on icon at bounding box center [202, 51] width 19 height 19
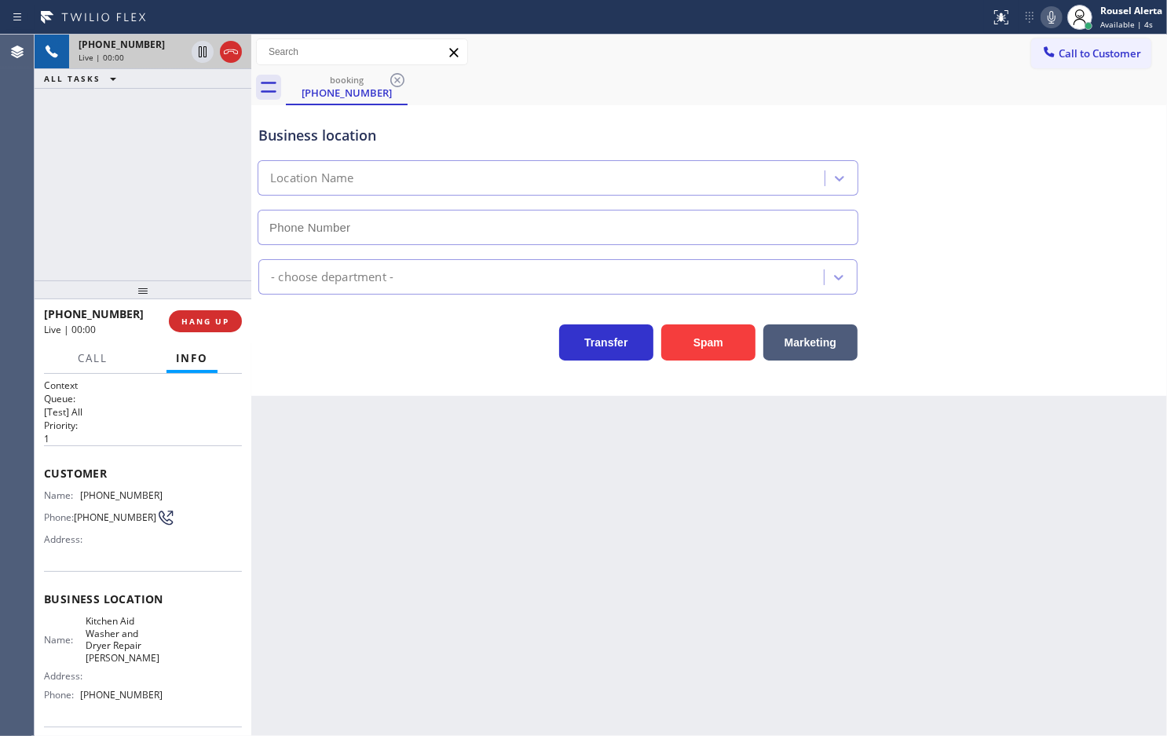
type input "[PHONE_NUMBER]"
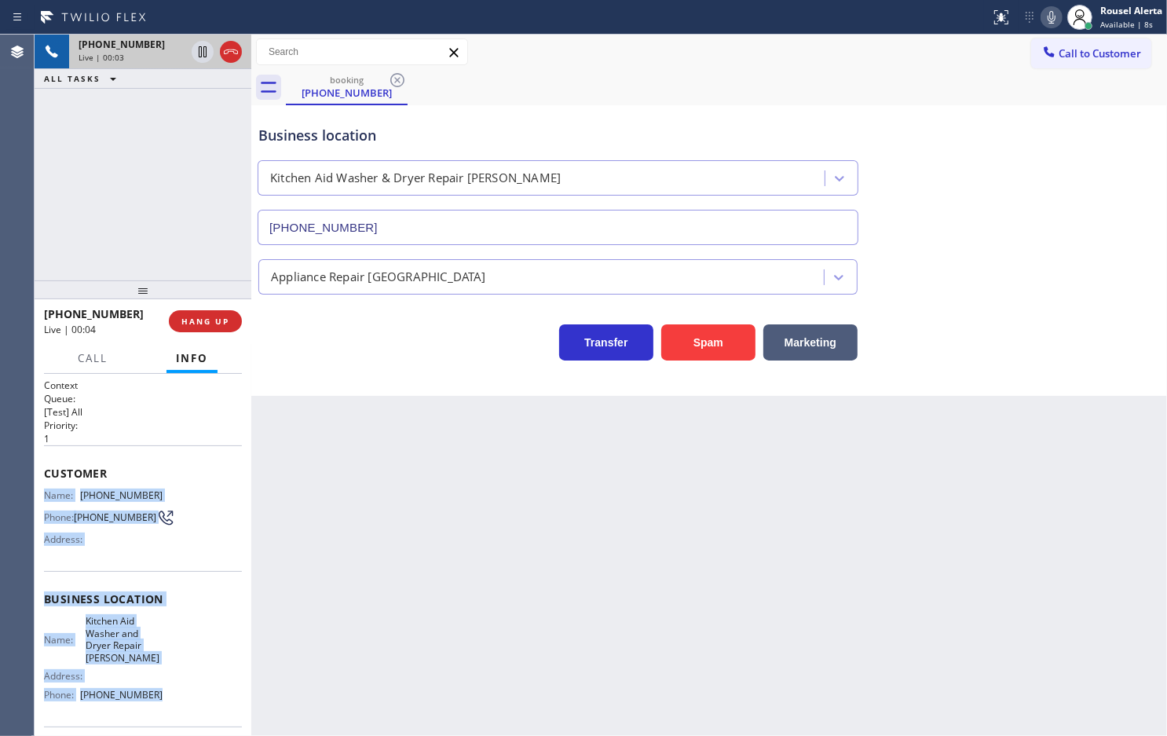
drag, startPoint x: 39, startPoint y: 489, endPoint x: 158, endPoint y: 693, distance: 235.5
click at [158, 693] on div "Context Queue: [Test] All Priority: 1 Customer Name: [PHONE_NUMBER] Phone: [PHO…" at bounding box center [143, 555] width 217 height 362
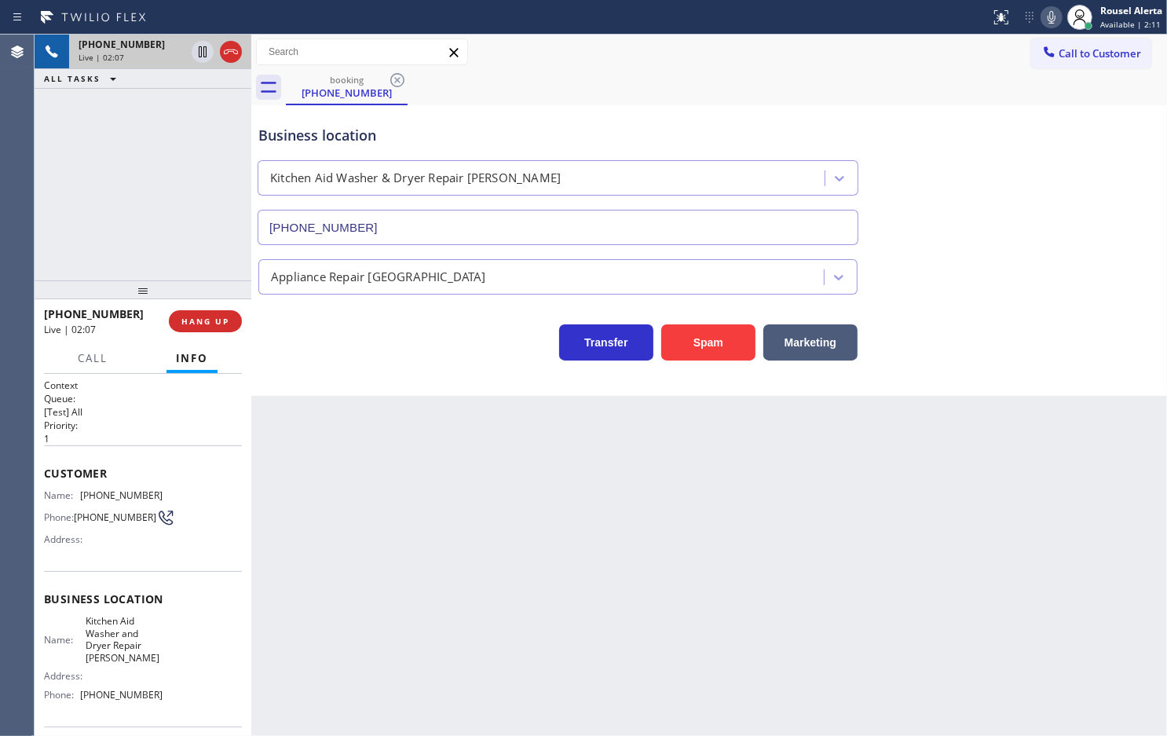
click at [175, 208] on div "[PHONE_NUMBER] Live | 02:07 ALL TASKS ALL TASKS ACTIVE TASKS TASKS IN WRAP UP" at bounding box center [143, 158] width 217 height 246
click at [199, 57] on icon at bounding box center [203, 51] width 8 height 11
drag, startPoint x: 1051, startPoint y: 21, endPoint x: 1110, endPoint y: 93, distance: 92.6
click at [1051, 18] on icon at bounding box center [1052, 17] width 8 height 13
click at [211, 53] on icon at bounding box center [202, 51] width 19 height 19
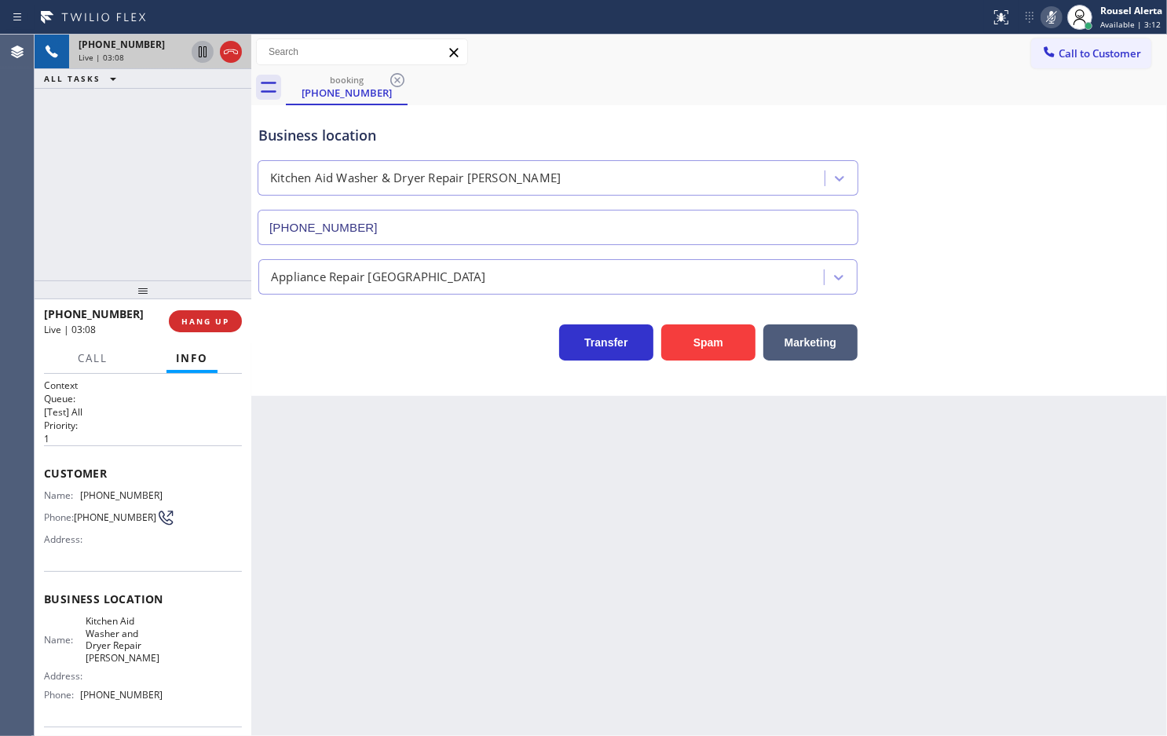
click at [1053, 17] on icon at bounding box center [1052, 17] width 8 height 13
click at [410, 499] on div "Back to Dashboard Change Sender ID Customers Technicians Select a contact Outbo…" at bounding box center [709, 385] width 916 height 701
drag, startPoint x: 440, startPoint y: 585, endPoint x: 1011, endPoint y: 454, distance: 586.0
click at [456, 573] on div "Back to Dashboard Change Sender ID Customers Technicians Select a contact Outbo…" at bounding box center [709, 385] width 916 height 701
click at [383, 513] on div "Back to Dashboard Change Sender ID Customers Technicians Select a contact Outbo…" at bounding box center [709, 385] width 916 height 701
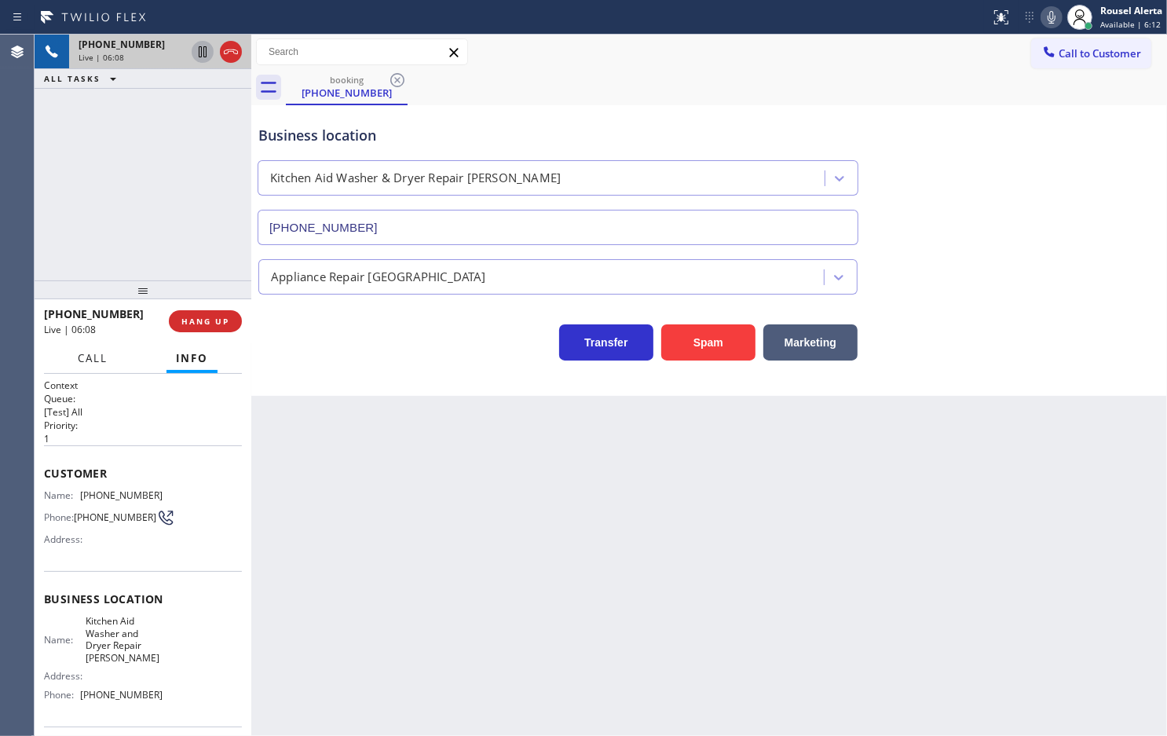
click at [93, 361] on span "Call" at bounding box center [93, 358] width 30 height 14
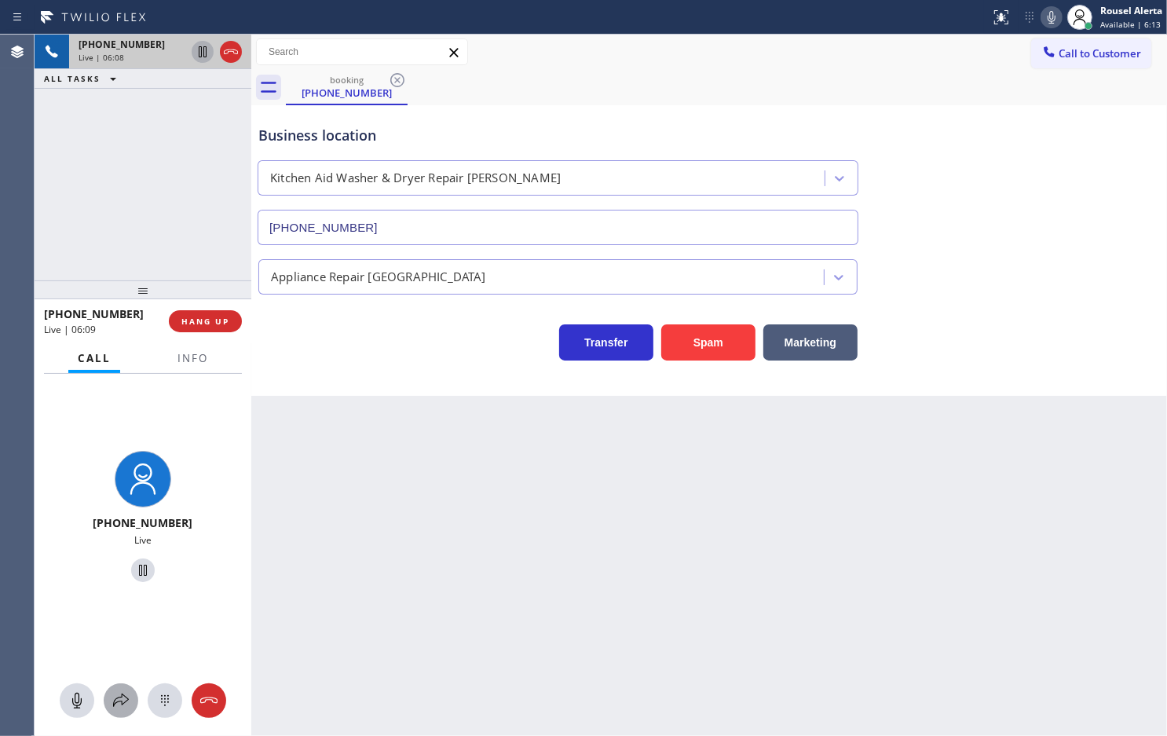
click at [112, 705] on icon at bounding box center [121, 700] width 19 height 19
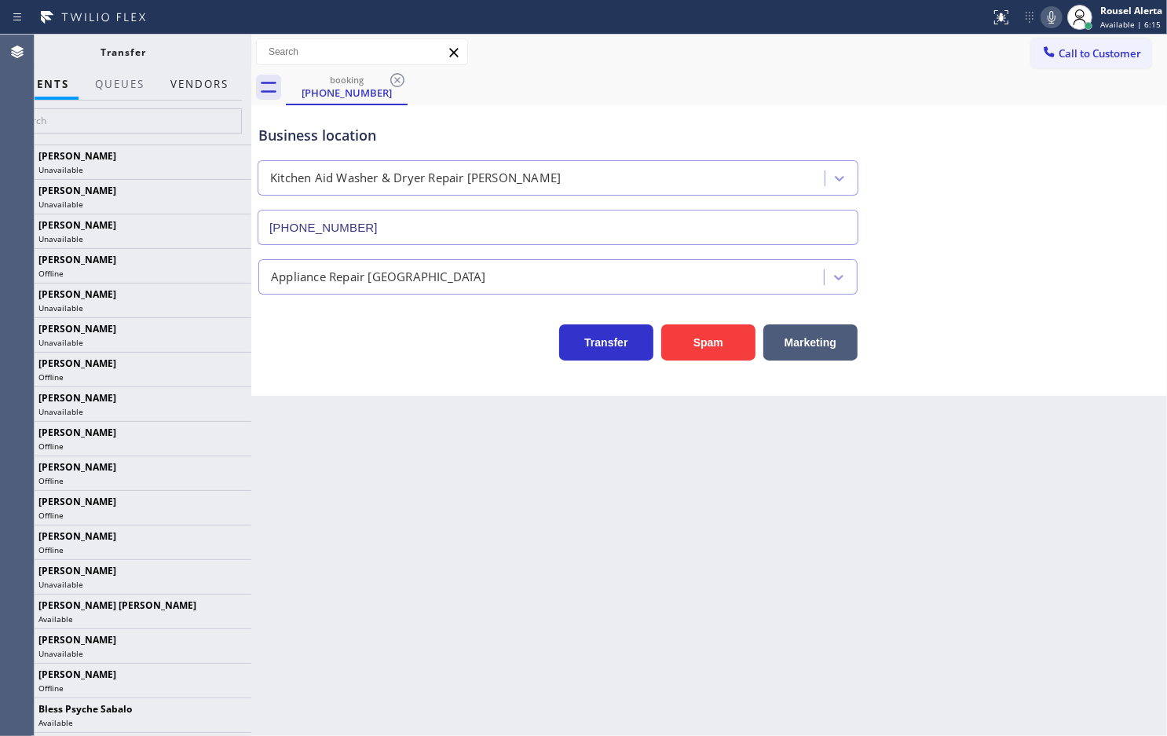
click at [194, 84] on button "Vendors" at bounding box center [199, 84] width 77 height 31
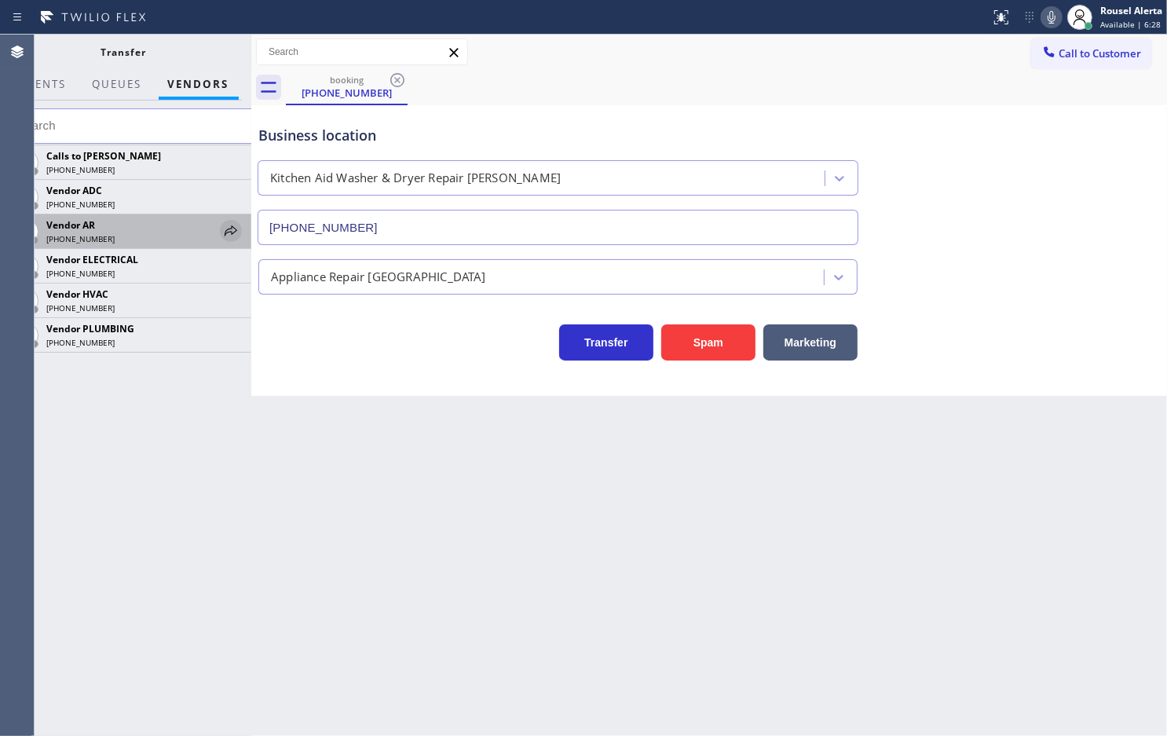
click at [229, 226] on icon at bounding box center [231, 231] width 19 height 19
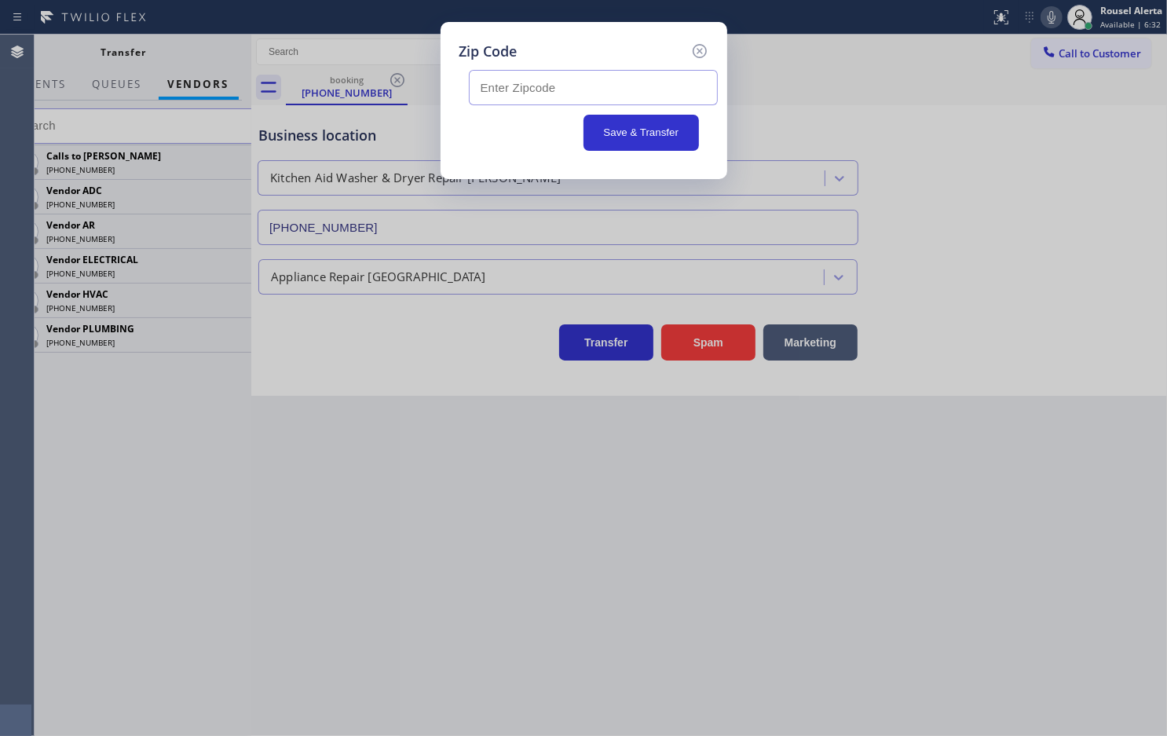
click at [598, 96] on input "text" at bounding box center [593, 87] width 249 height 35
paste input "97403"
type input "97403"
click at [628, 132] on button "Save & Transfer" at bounding box center [641, 133] width 115 height 36
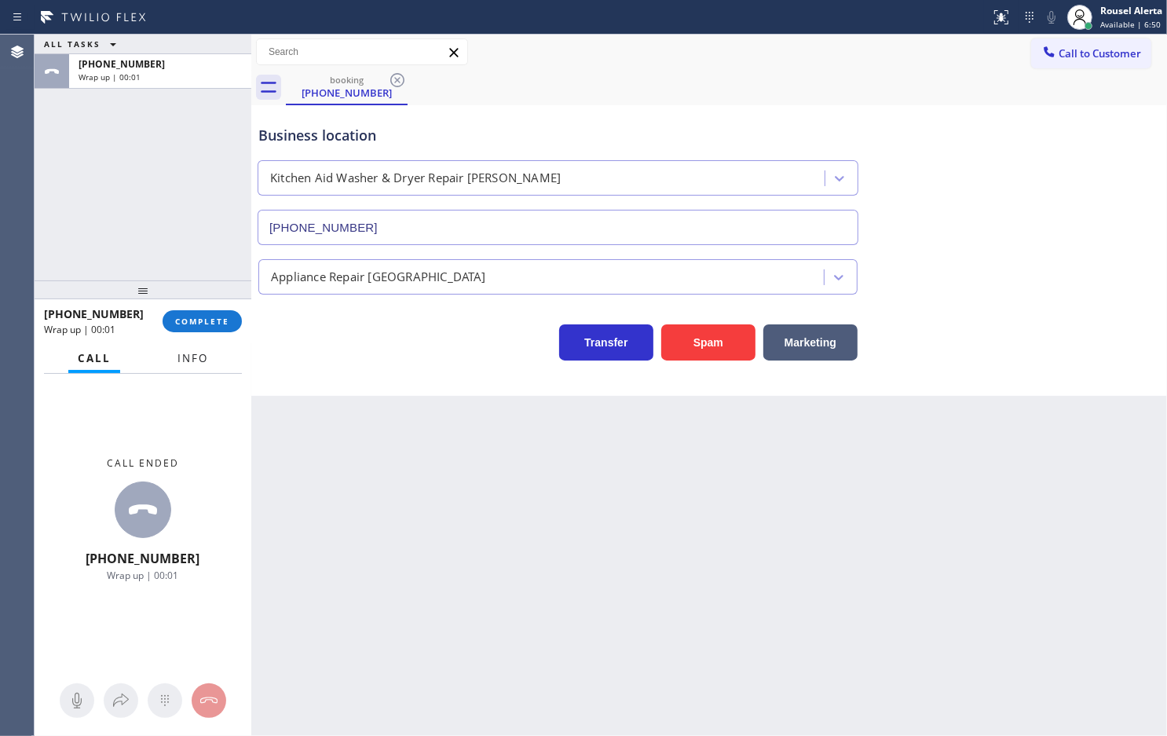
click at [181, 369] on button "Info" at bounding box center [192, 358] width 49 height 31
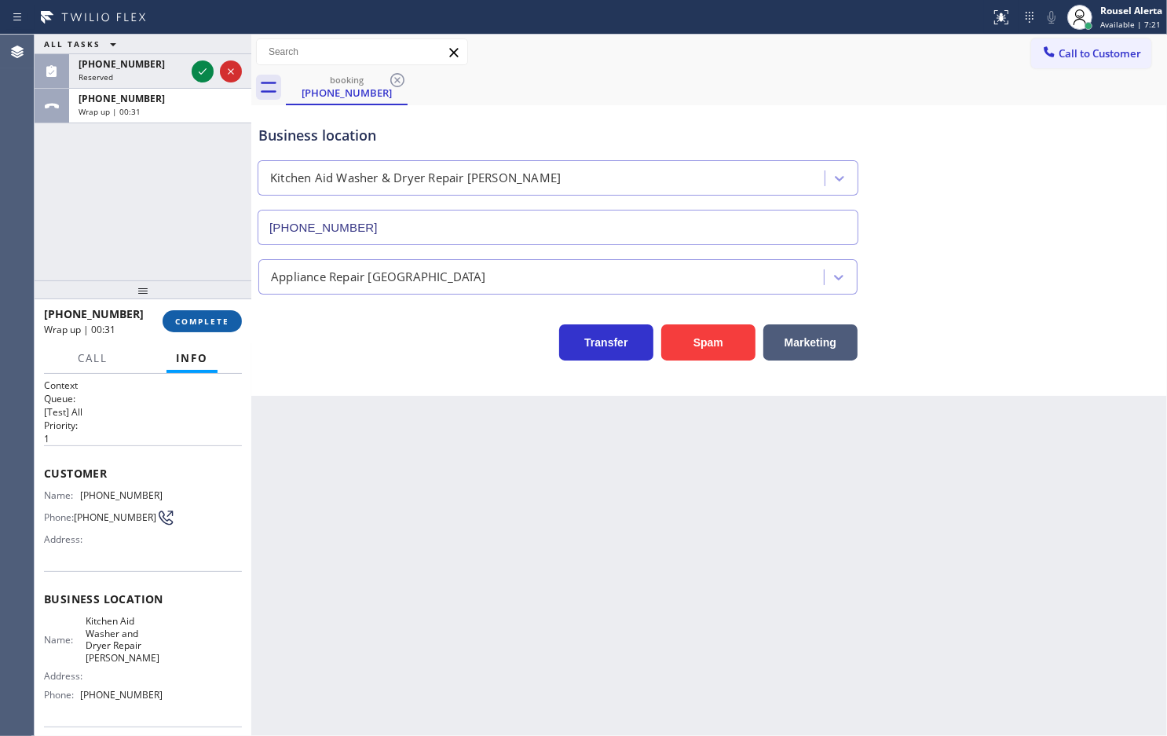
click at [203, 310] on button "COMPLETE" at bounding box center [202, 321] width 79 height 22
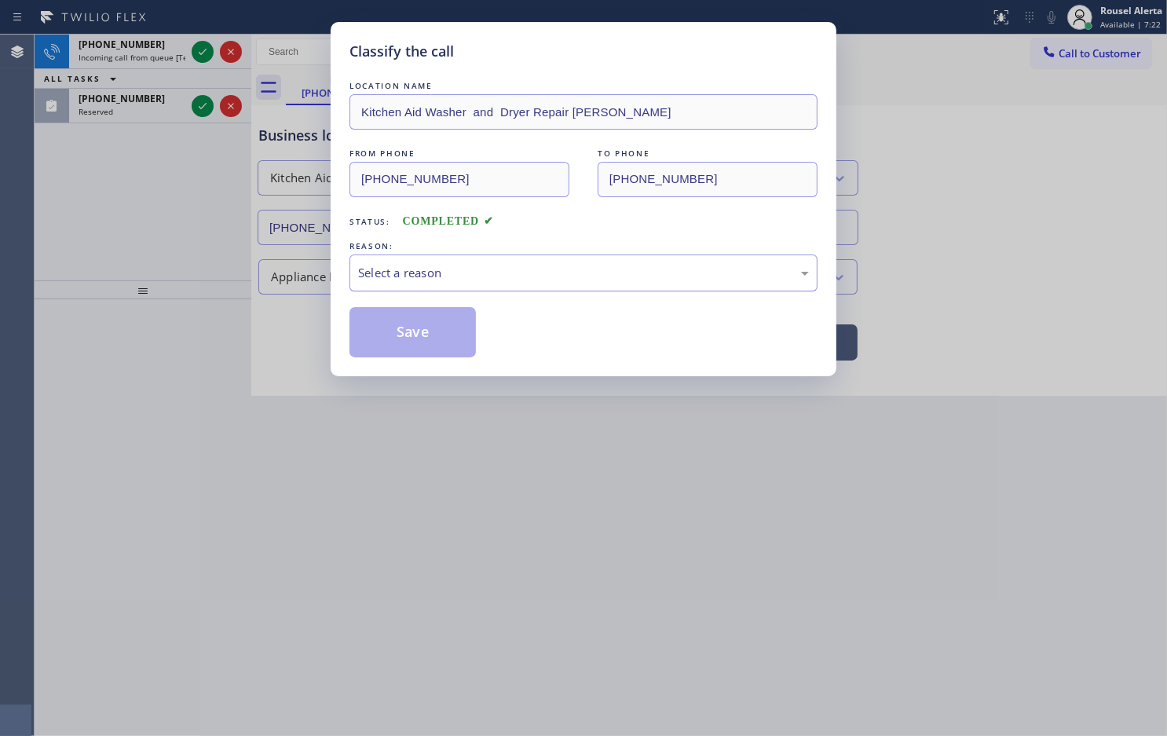
click at [393, 273] on div "Select a reason" at bounding box center [583, 273] width 451 height 18
click at [411, 330] on button "Save" at bounding box center [413, 332] width 126 height 50
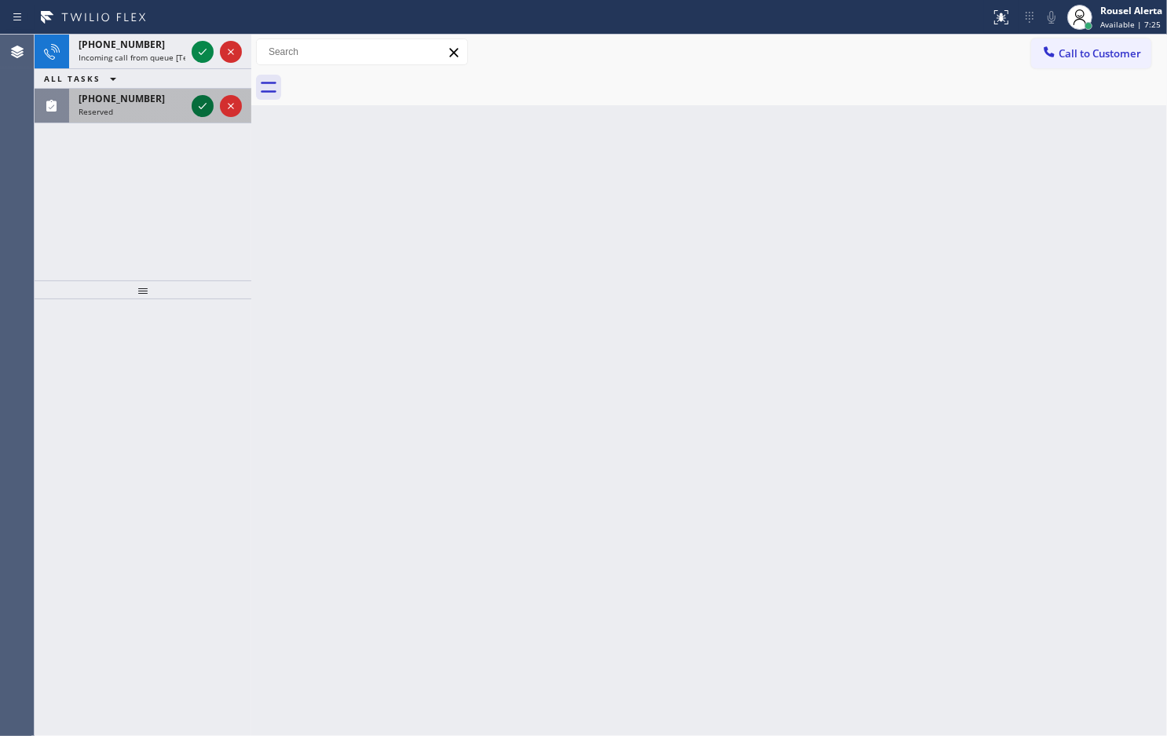
click at [205, 104] on icon at bounding box center [203, 106] width 8 height 6
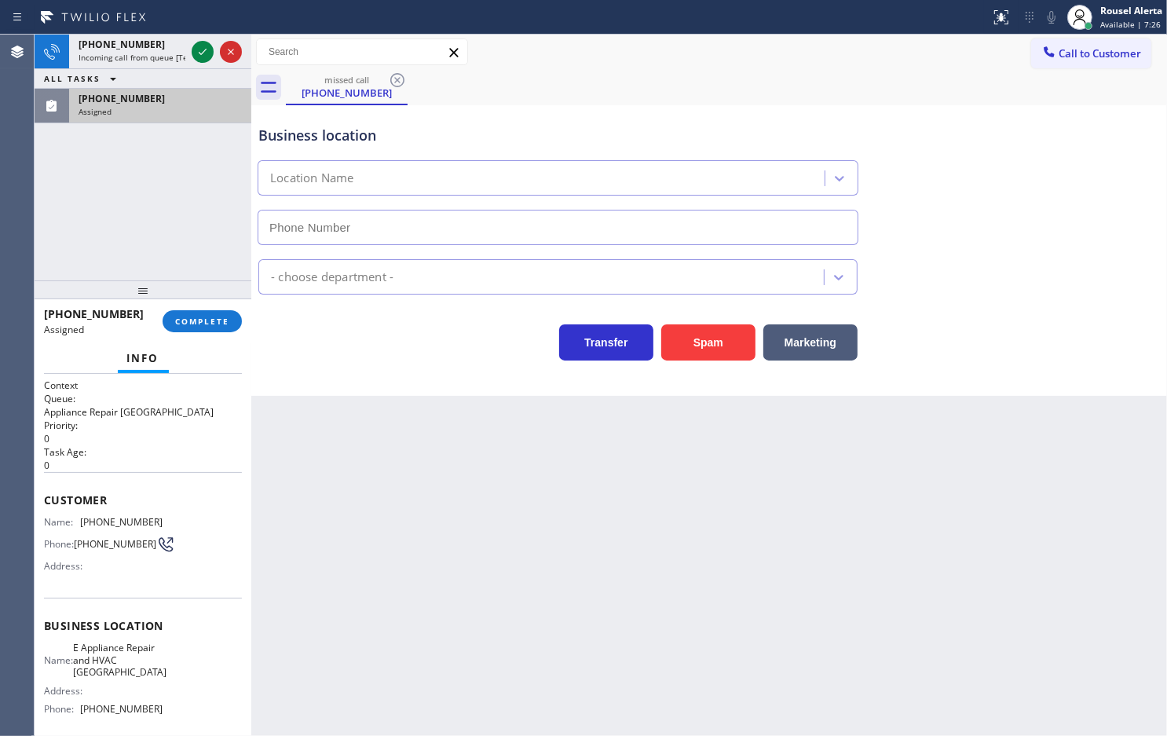
type input "[PHONE_NUMBER]"
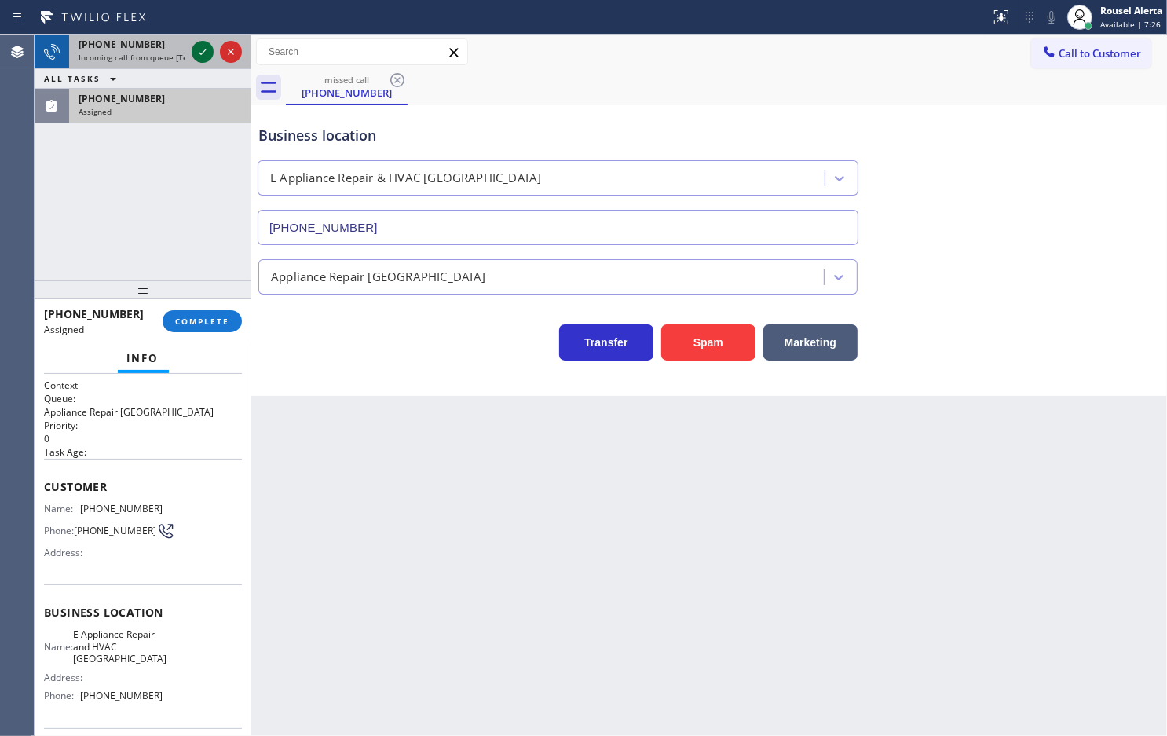
click at [201, 46] on icon at bounding box center [202, 51] width 19 height 19
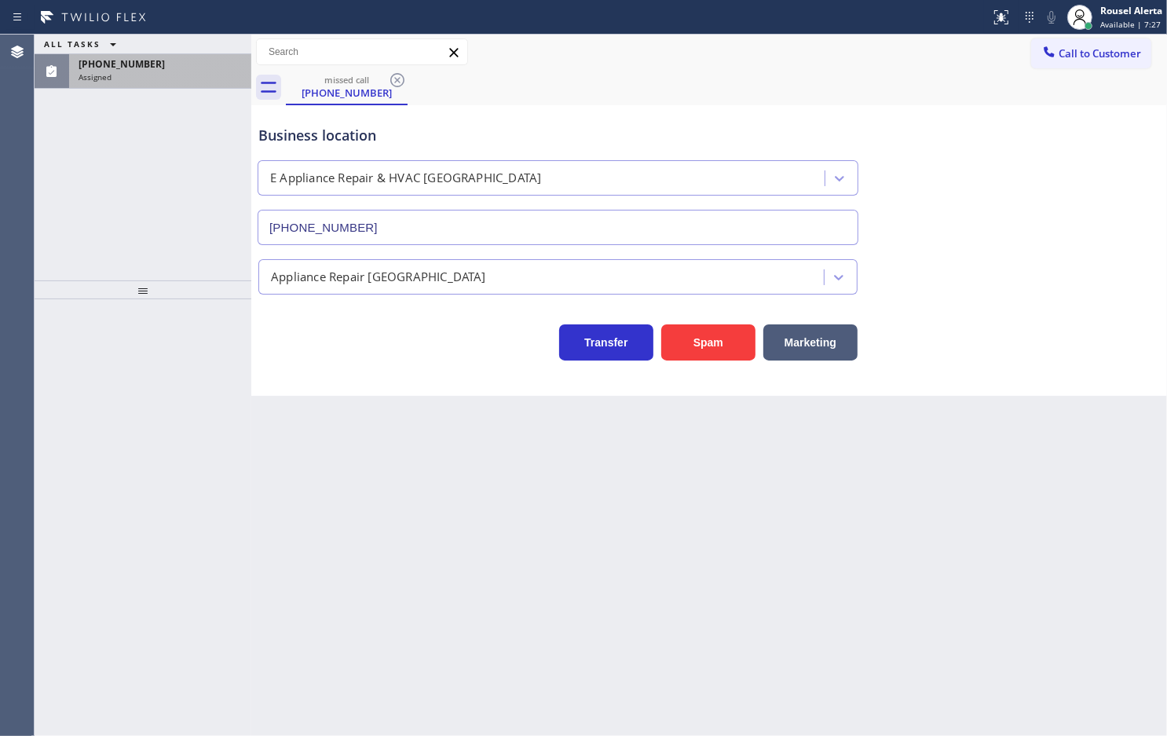
click at [201, 46] on div "ALL TASKS ALL TASKS ACTIVE TASKS TASKS IN WRAP UP" at bounding box center [143, 45] width 217 height 20
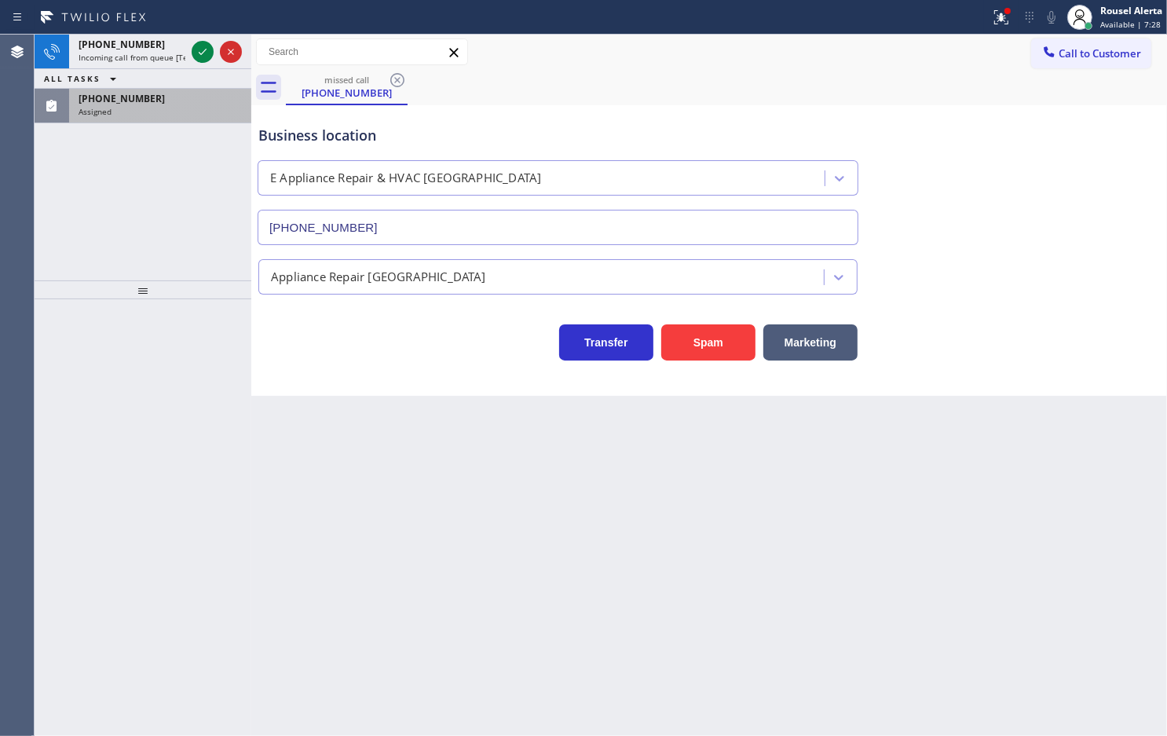
click at [201, 46] on icon at bounding box center [202, 51] width 19 height 19
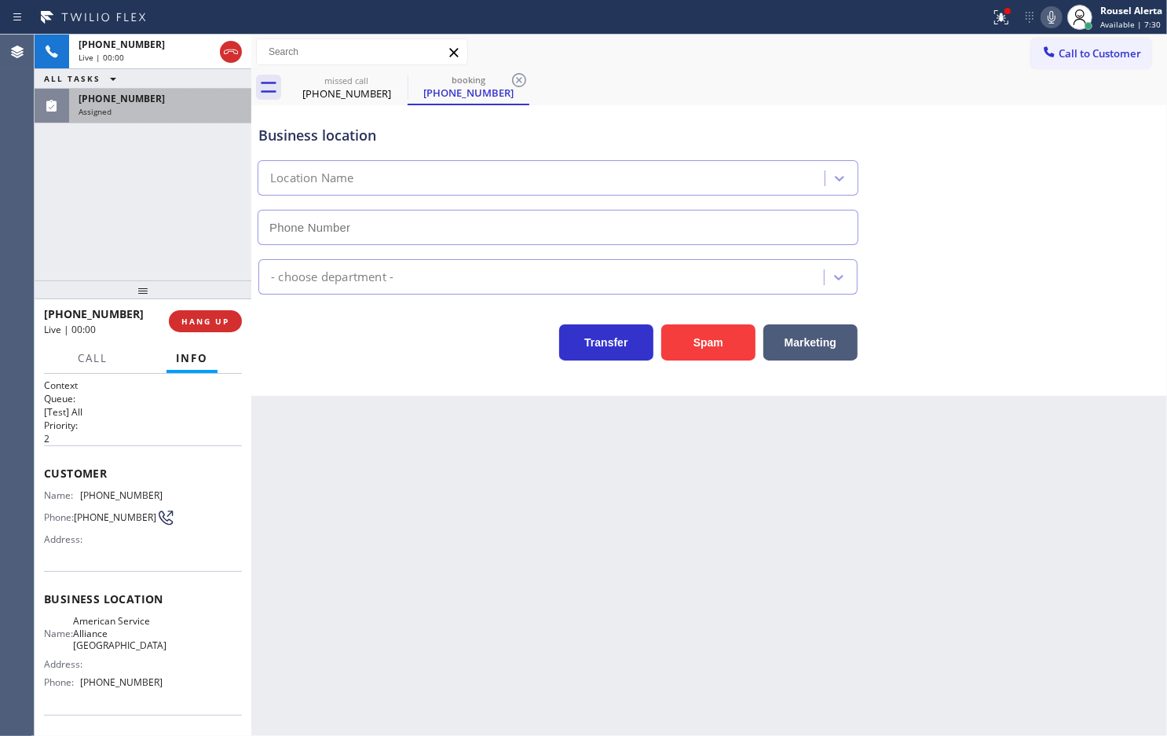
type input "[PHONE_NUMBER]"
click at [703, 358] on button "Spam" at bounding box center [708, 342] width 94 height 36
click at [167, 95] on div "[PHONE_NUMBER]" at bounding box center [160, 98] width 163 height 13
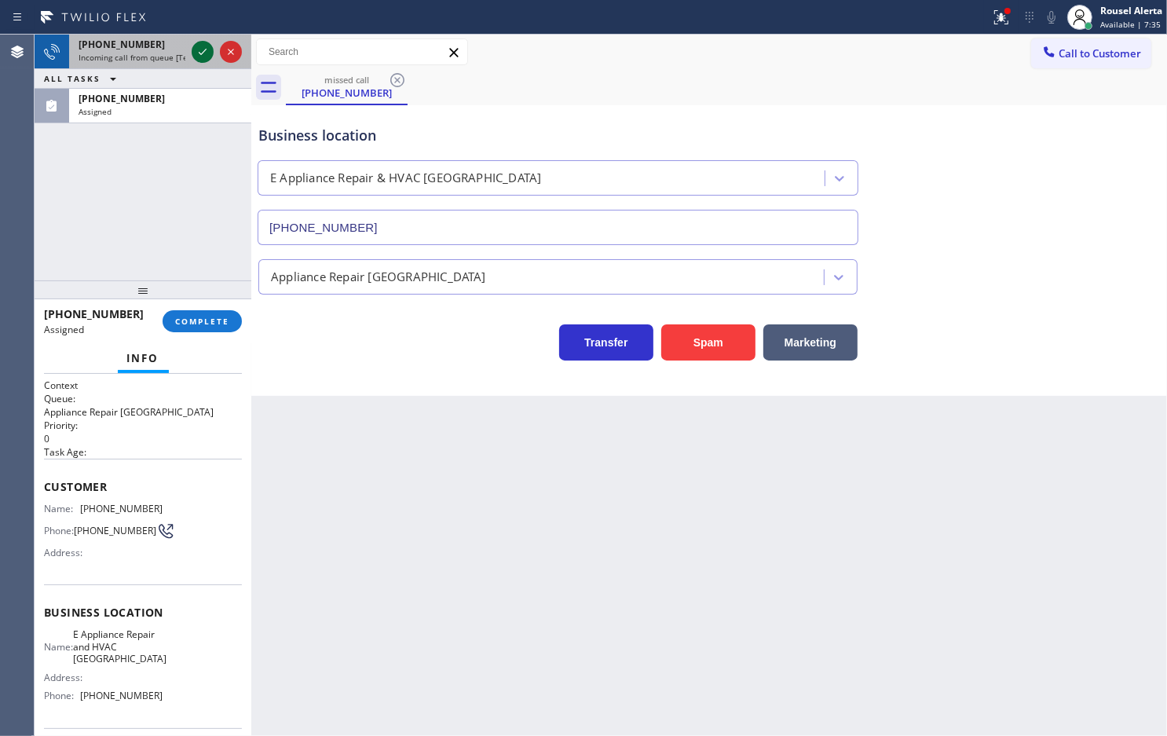
click at [194, 56] on icon at bounding box center [202, 51] width 19 height 19
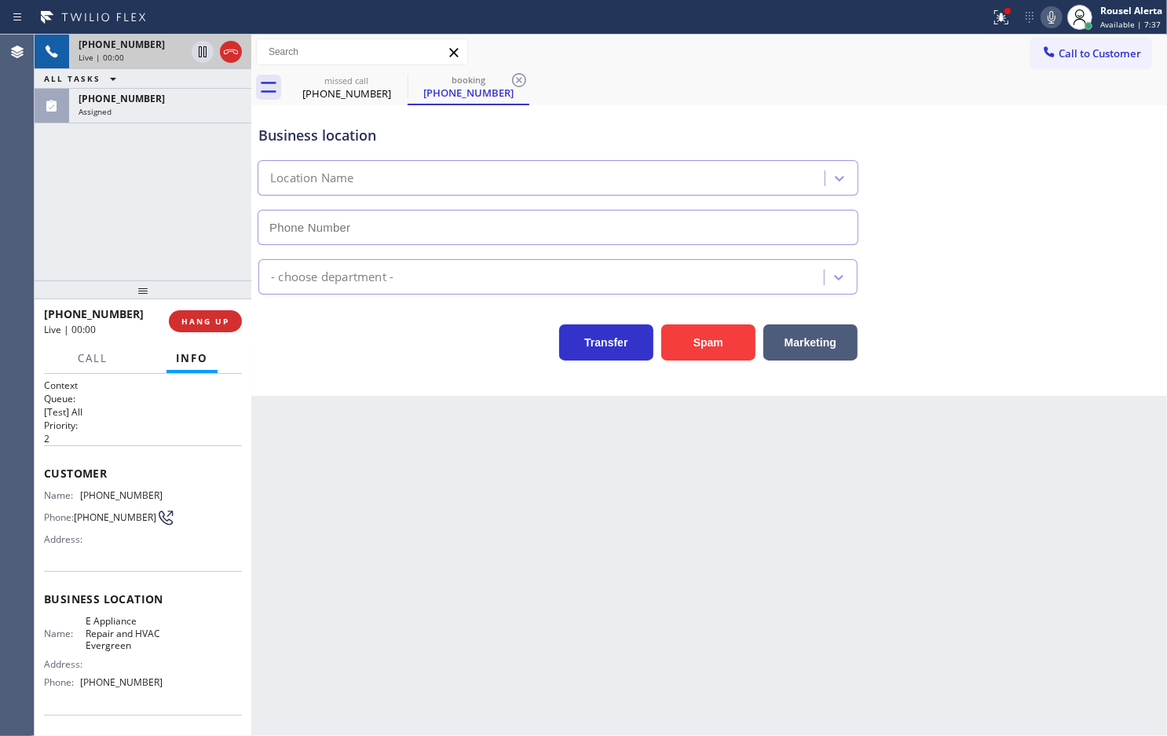
type input "[PHONE_NUMBER]"
click at [692, 346] on button "Spam" at bounding box center [708, 342] width 94 height 36
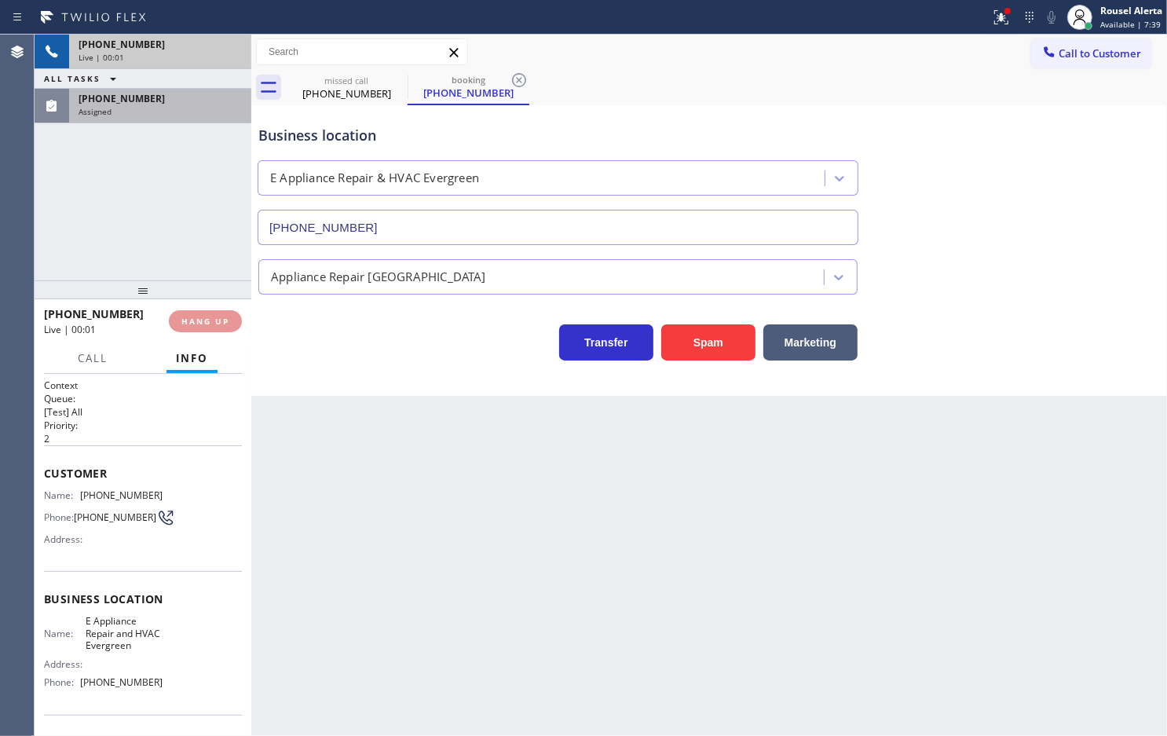
click at [155, 104] on div "[PHONE_NUMBER]" at bounding box center [160, 98] width 163 height 13
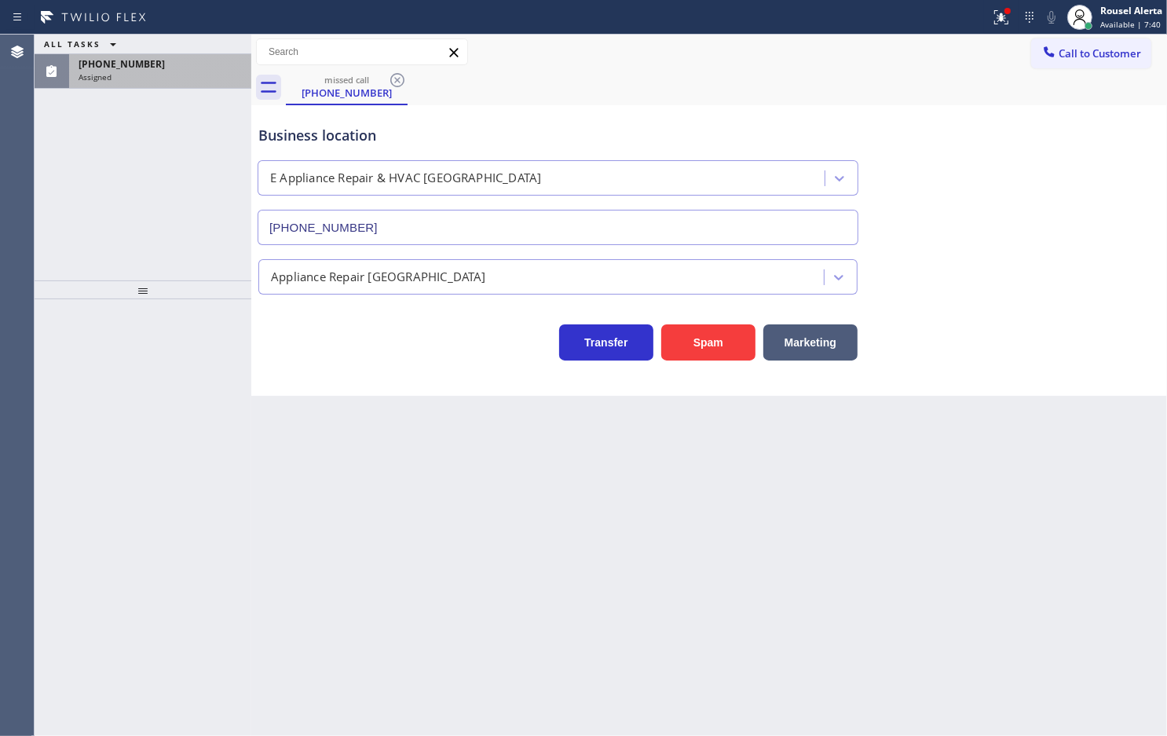
click at [155, 72] on div "Assigned" at bounding box center [160, 76] width 163 height 11
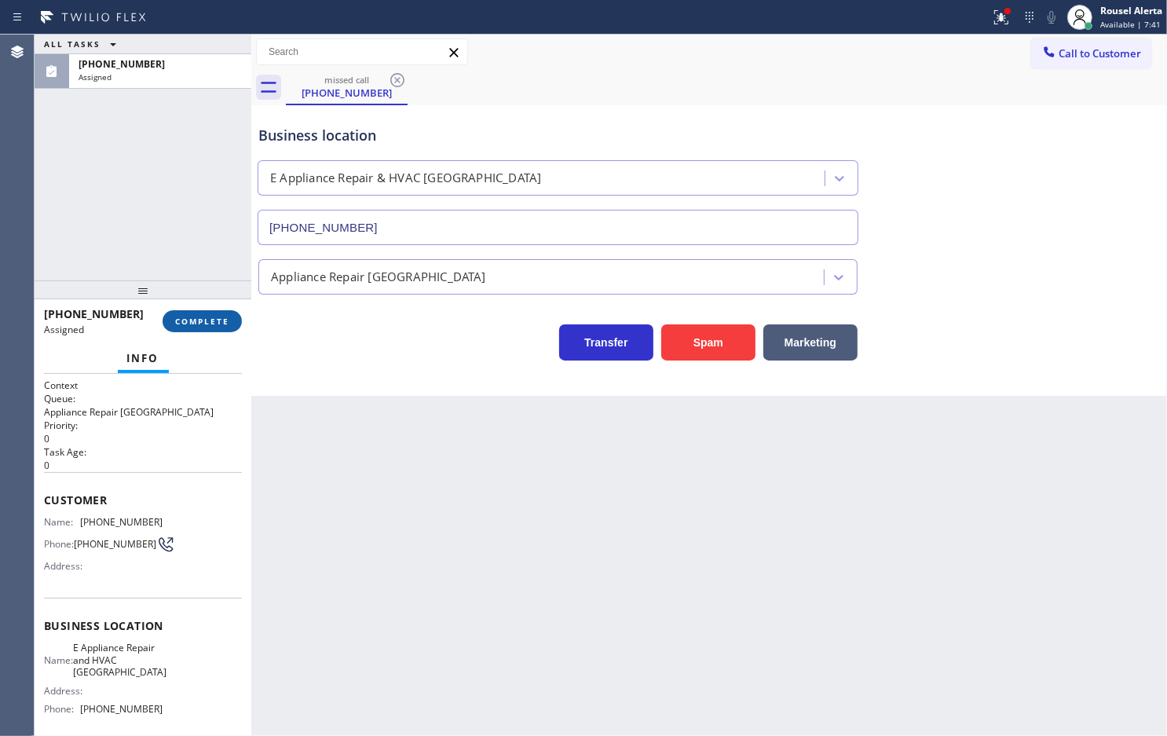
click at [178, 319] on span "COMPLETE" at bounding box center [202, 321] width 54 height 11
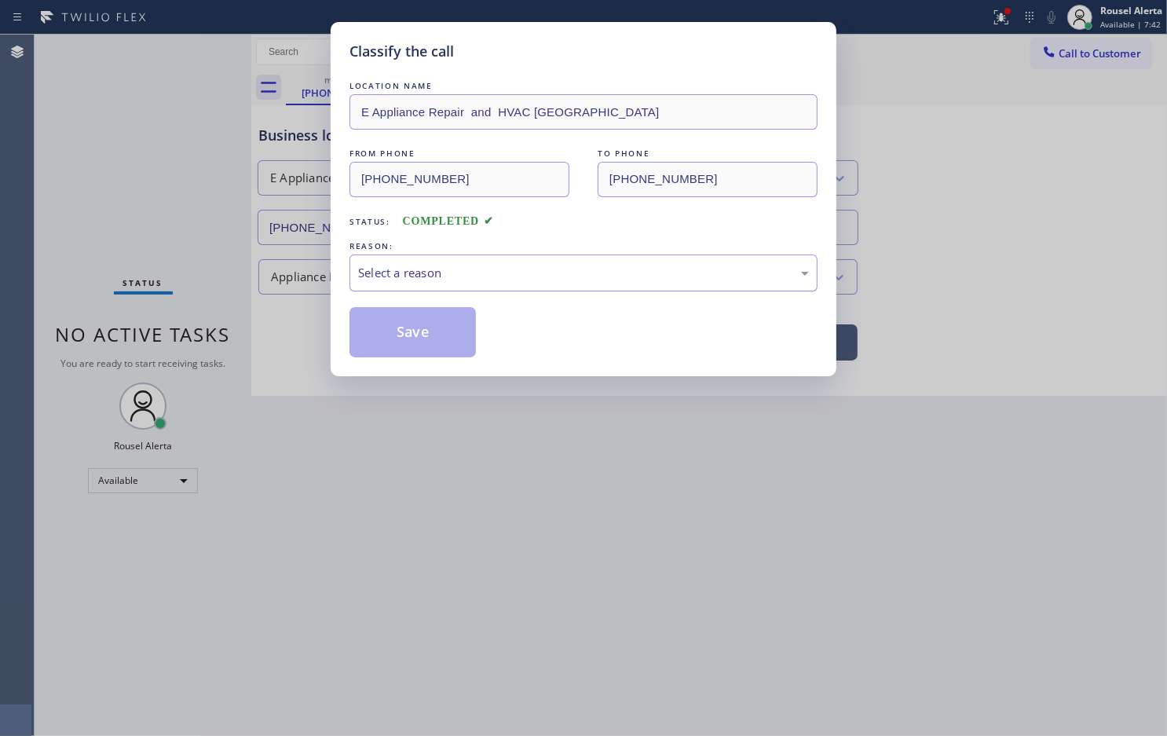
click at [438, 269] on div "Select a reason" at bounding box center [583, 273] width 451 height 18
click at [422, 328] on button "Save" at bounding box center [413, 332] width 126 height 50
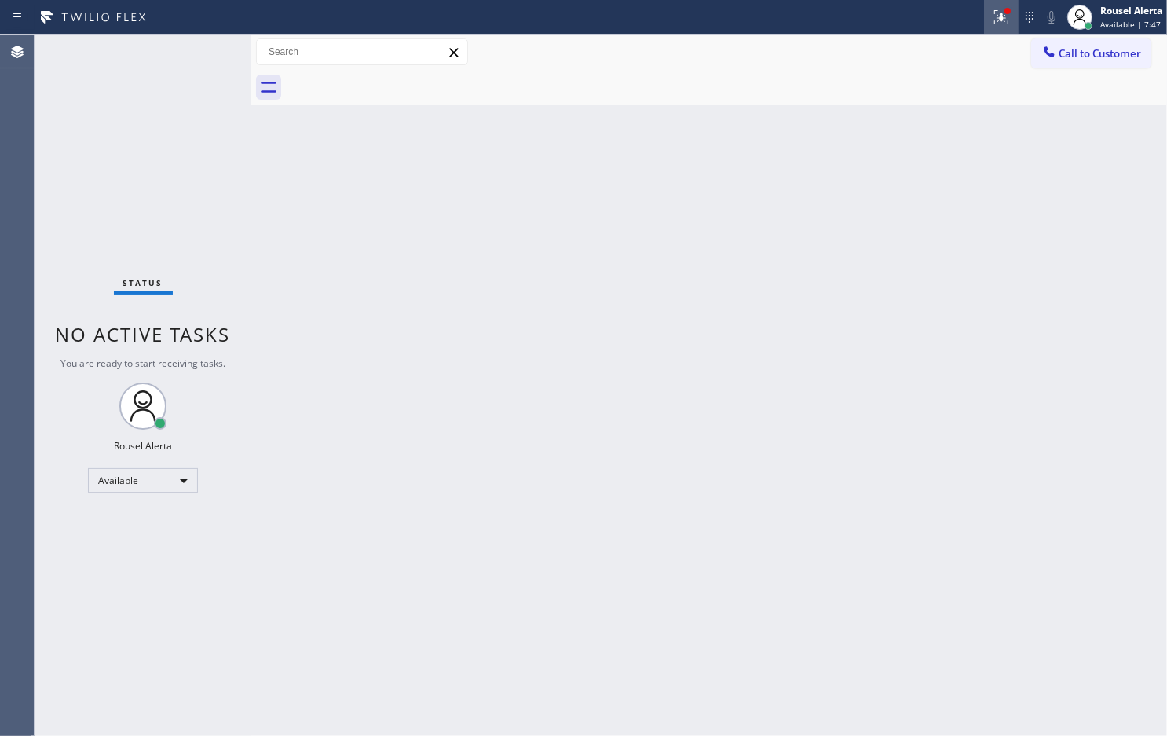
click at [998, 20] on icon at bounding box center [1002, 17] width 14 height 14
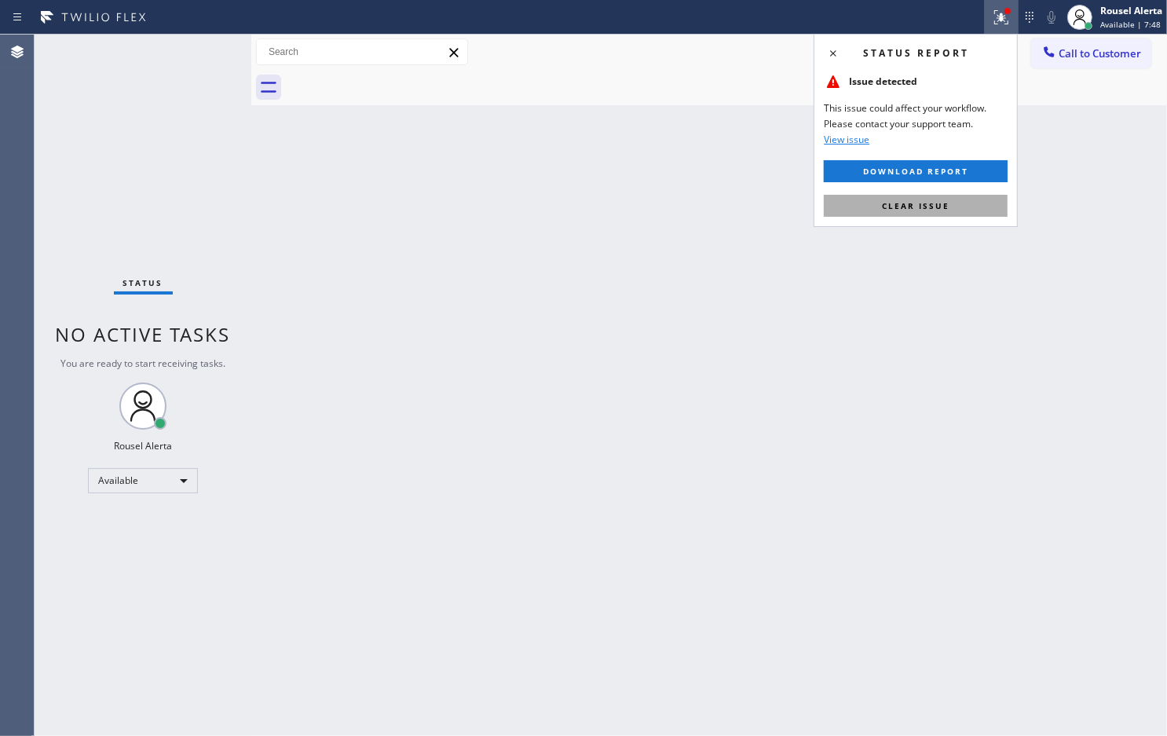
click at [970, 195] on div "Status report Issue detected This issue could affect your workflow. Please cont…" at bounding box center [916, 130] width 204 height 193
click at [970, 200] on button "Clear issue" at bounding box center [916, 206] width 184 height 22
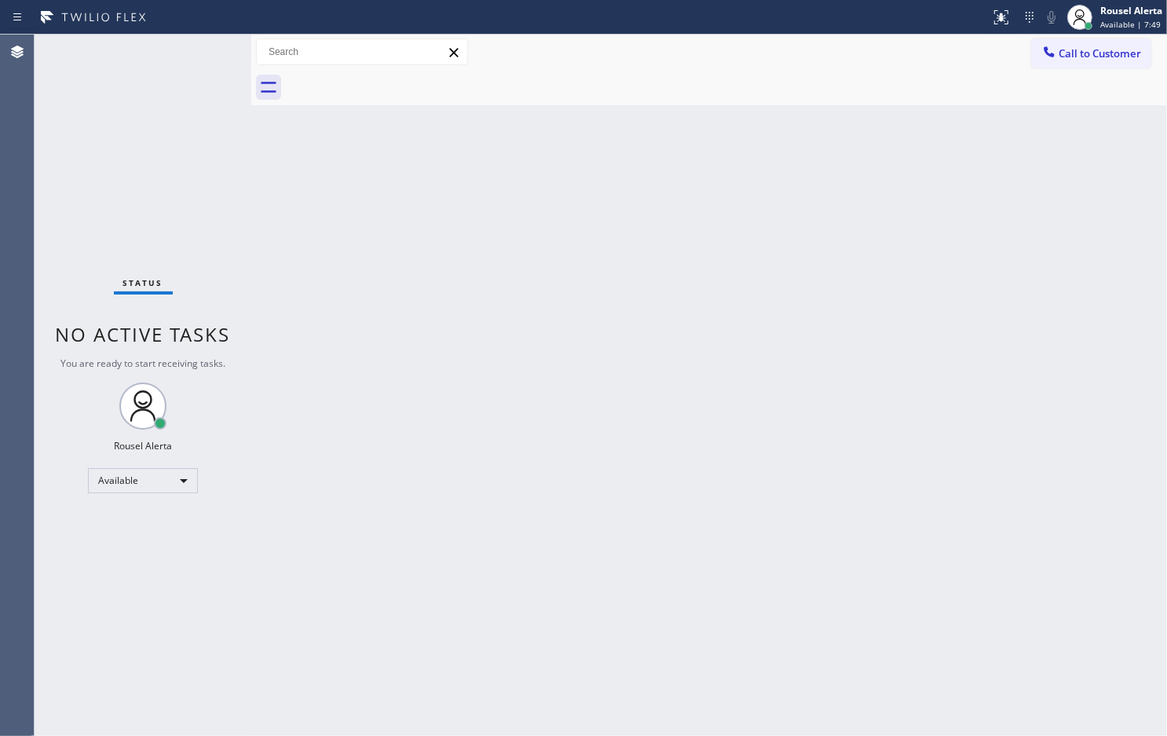
click at [966, 225] on div "Back to Dashboard Change Sender ID Customers Technicians Select a contact Outbo…" at bounding box center [709, 385] width 916 height 701
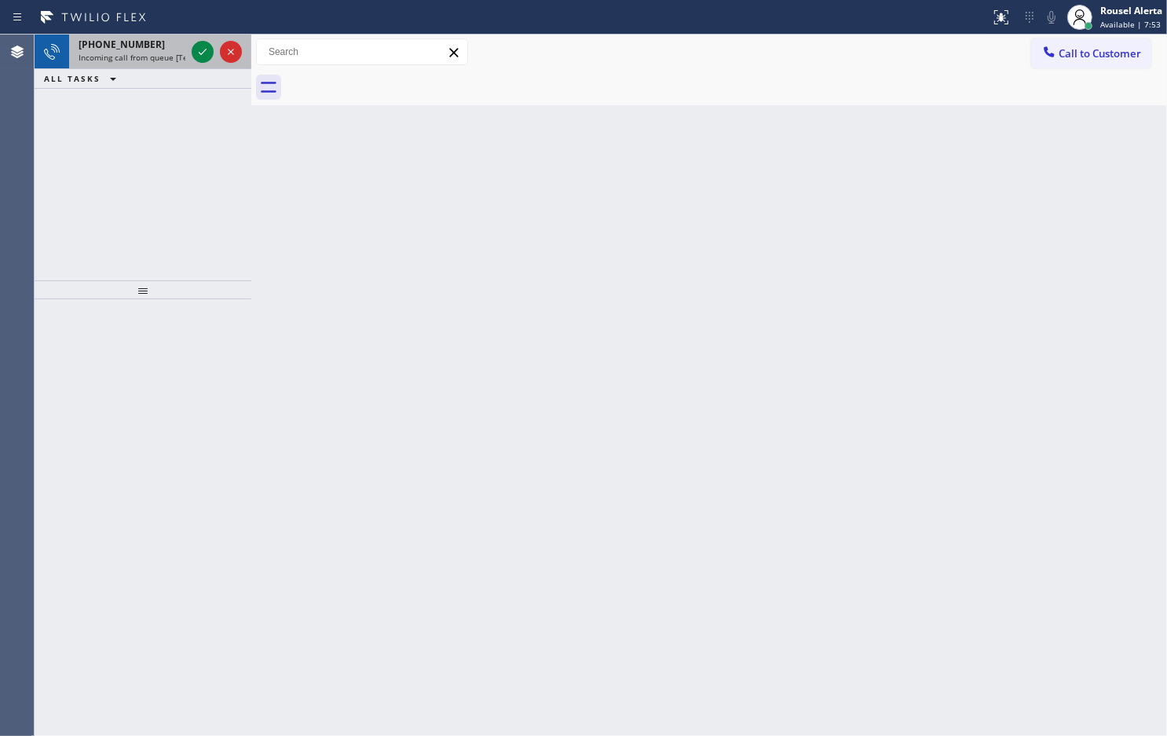
drag, startPoint x: 158, startPoint y: 42, endPoint x: 165, endPoint y: 51, distance: 11.8
click at [158, 43] on div "[PHONE_NUMBER]" at bounding box center [132, 44] width 107 height 13
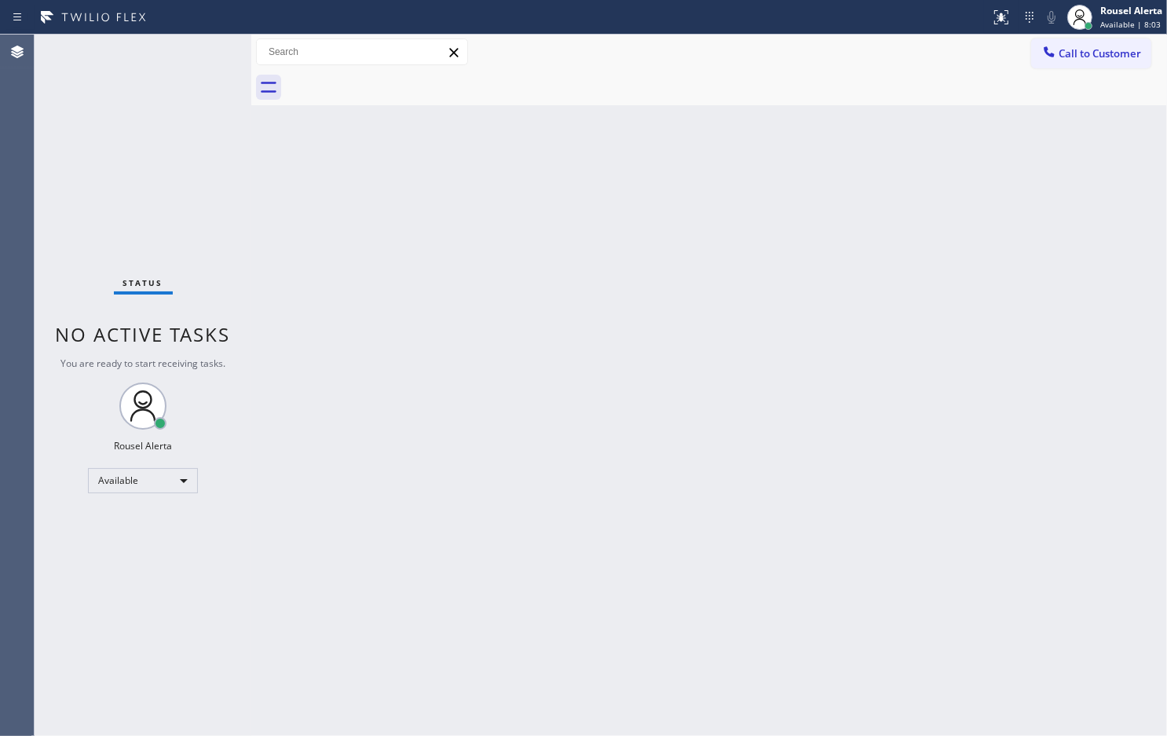
click at [673, 167] on div "Back to Dashboard Change Sender ID Customers Technicians Select a contact Outbo…" at bounding box center [709, 385] width 916 height 701
click at [1109, 25] on span "Available | 8:04" at bounding box center [1131, 24] width 60 height 11
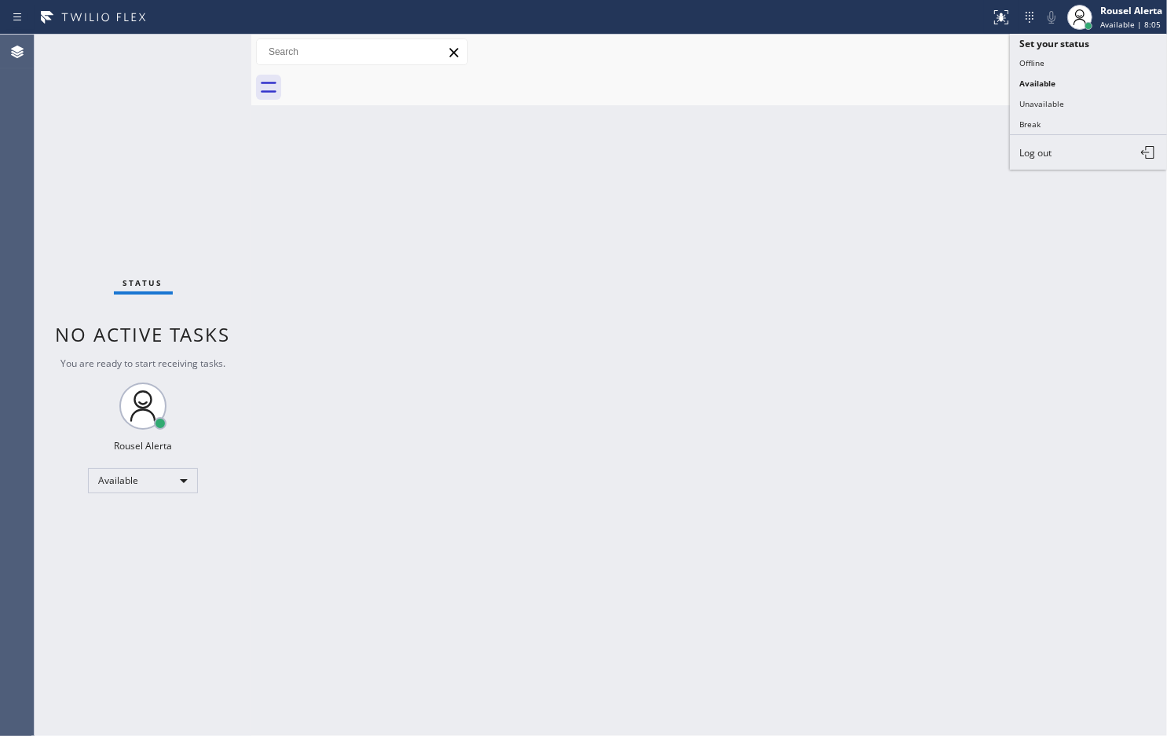
drag, startPoint x: 1077, startPoint y: 101, endPoint x: 994, endPoint y: 174, distance: 110.8
click at [1076, 102] on button "Unavailable" at bounding box center [1088, 103] width 157 height 20
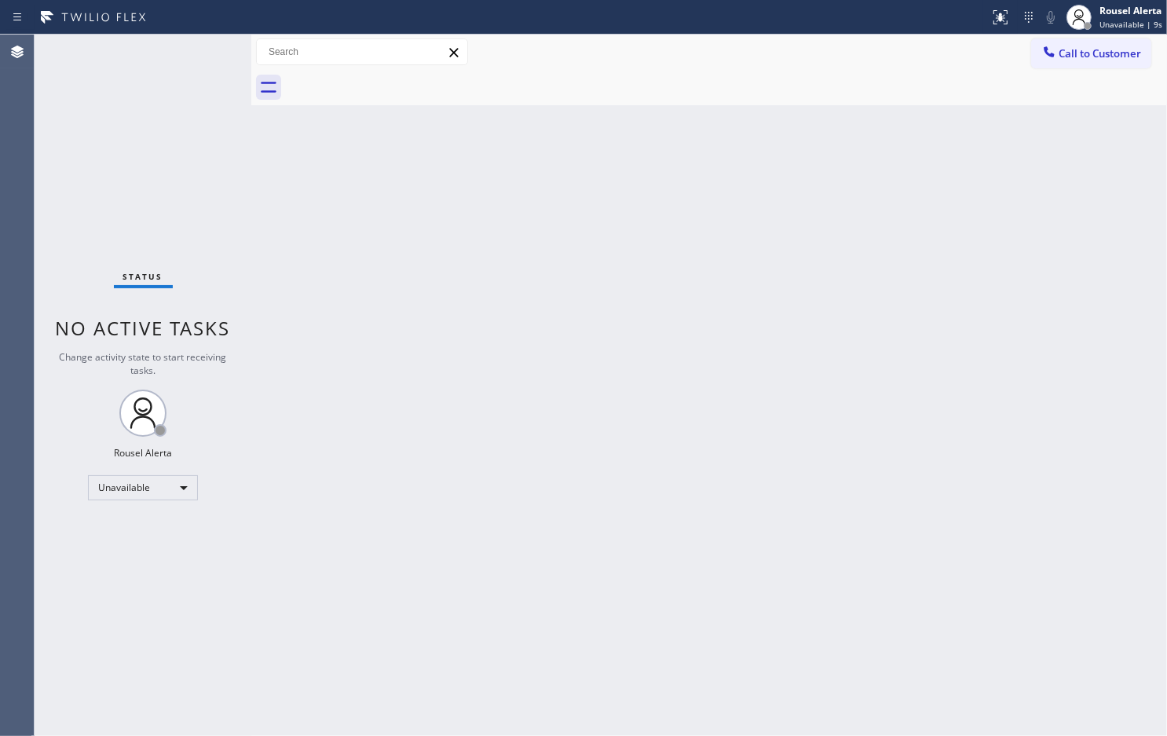
click at [1086, 44] on button "Call to Customer" at bounding box center [1091, 53] width 120 height 30
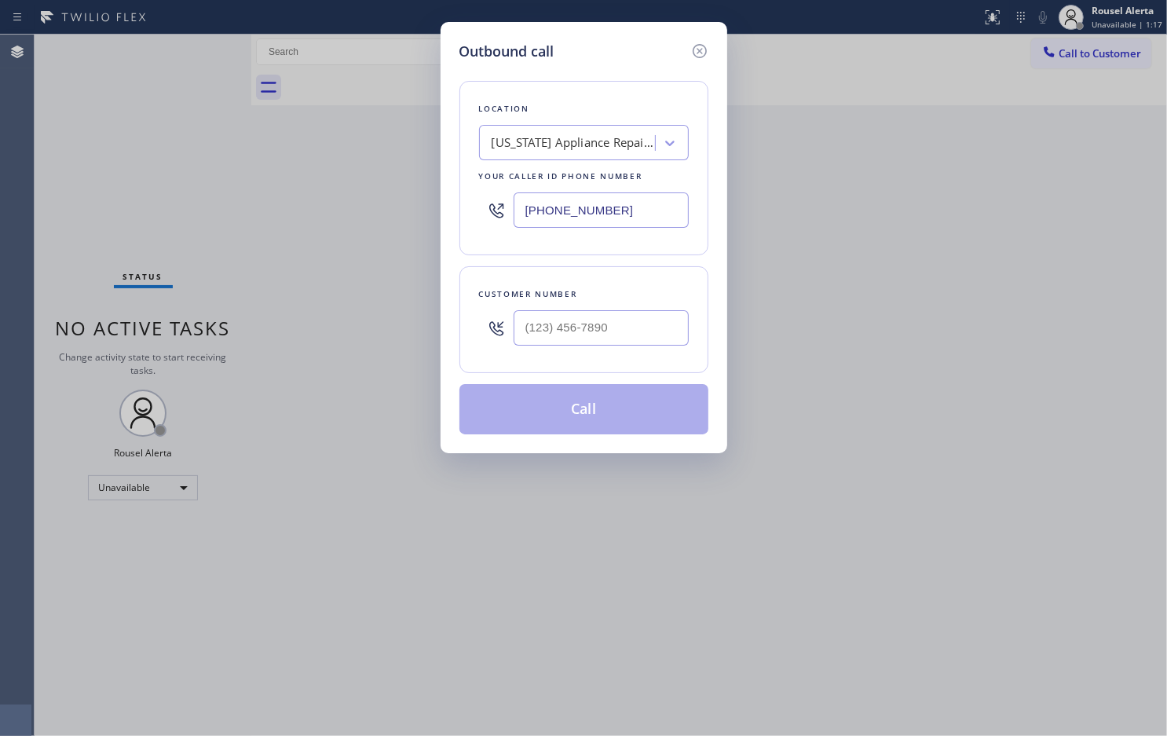
click at [489, 495] on div "Outbound call Location [US_STATE] Appliance Repair Yonkers Your caller id phone…" at bounding box center [583, 368] width 1167 height 736
click at [585, 53] on div "Outbound call" at bounding box center [584, 51] width 249 height 21
type input "(___) ___-____"
click at [567, 331] on input "(___) ___-____" at bounding box center [601, 327] width 175 height 35
click at [639, 324] on input "(___) ___-____" at bounding box center [601, 327] width 175 height 35
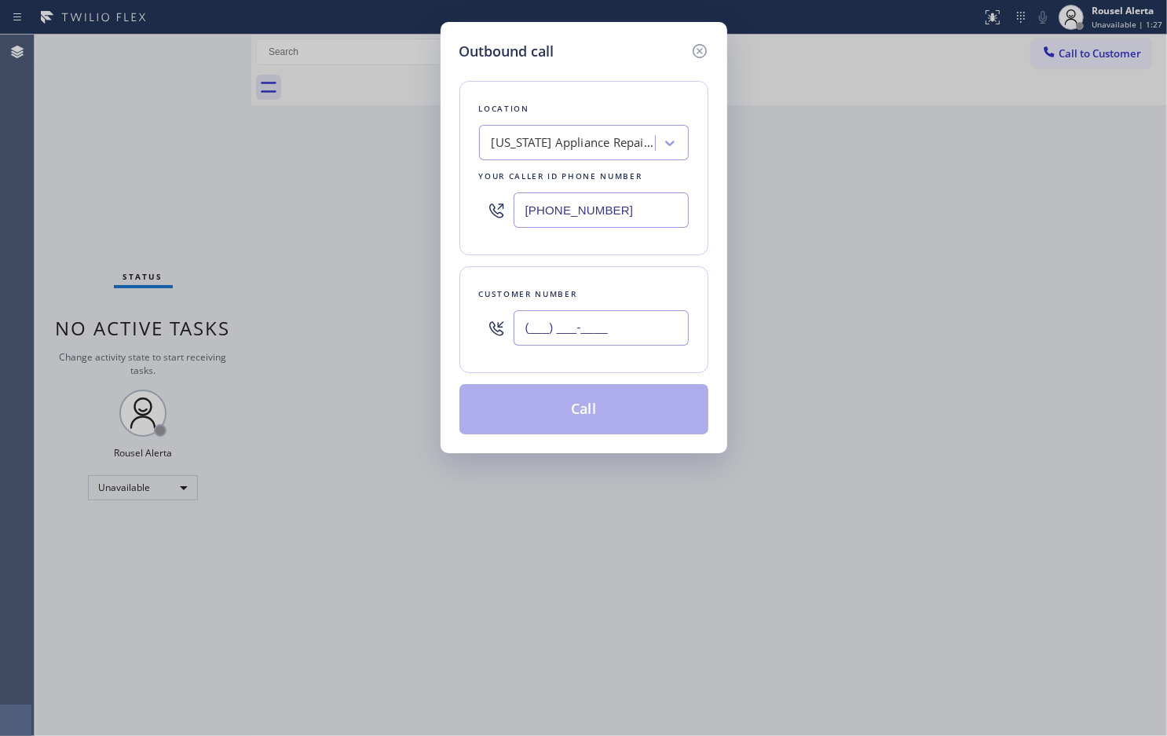
paste input "914) 873-0795"
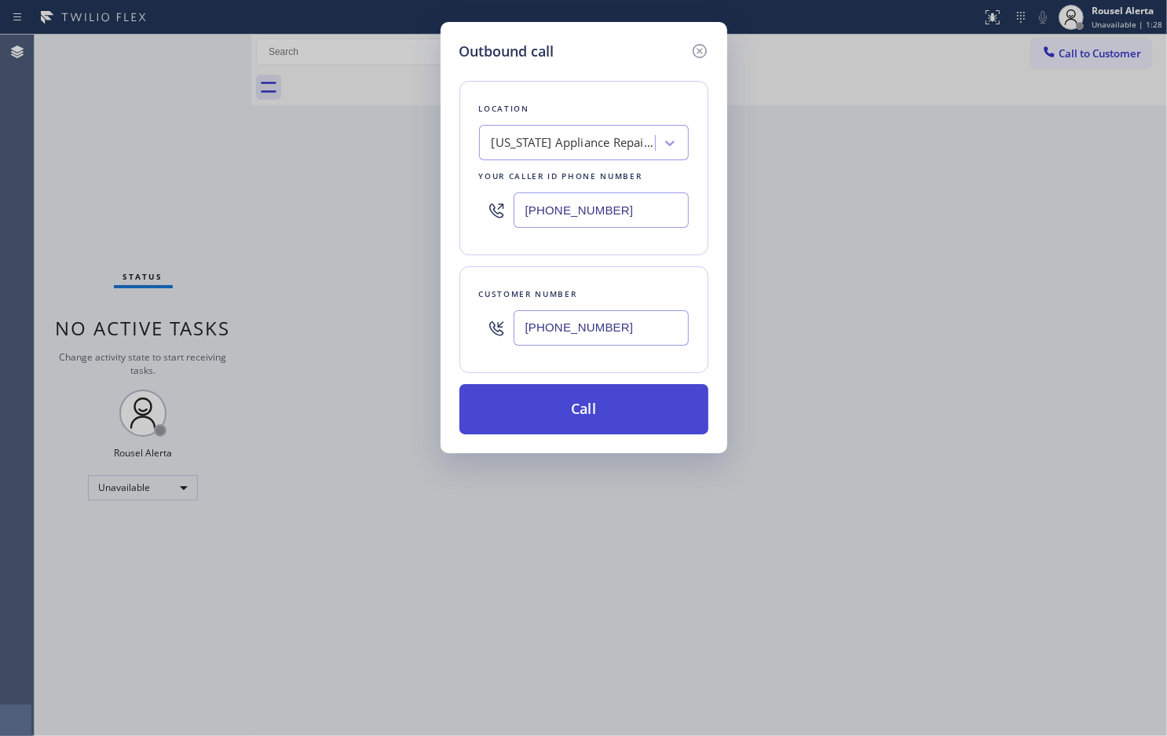
type input "[PHONE_NUMBER]"
click at [595, 422] on button "Call" at bounding box center [584, 409] width 249 height 50
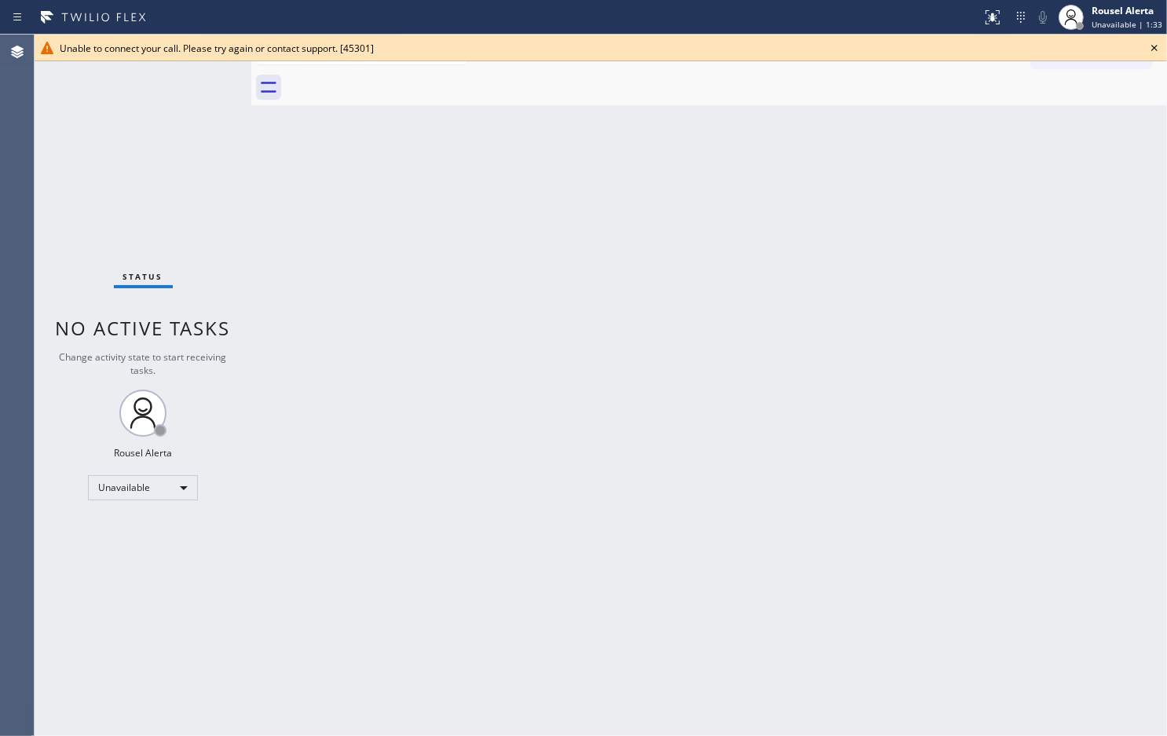
drag, startPoint x: 623, startPoint y: 358, endPoint x: 754, endPoint y: 268, distance: 159.3
click at [623, 358] on div "Back to Dashboard Change Sender ID Customers Technicians Select a contact Outbo…" at bounding box center [709, 385] width 916 height 701
click at [1152, 44] on icon at bounding box center [1154, 47] width 19 height 19
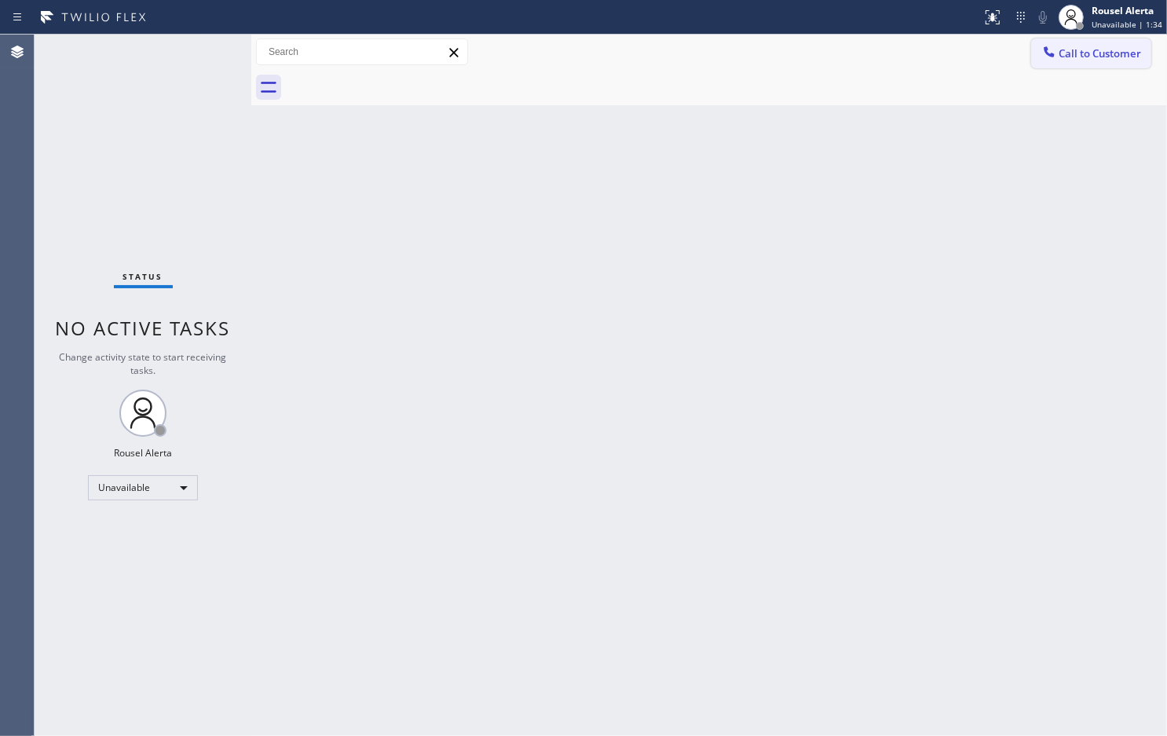
click at [1124, 57] on span "Call to Customer" at bounding box center [1100, 53] width 82 height 14
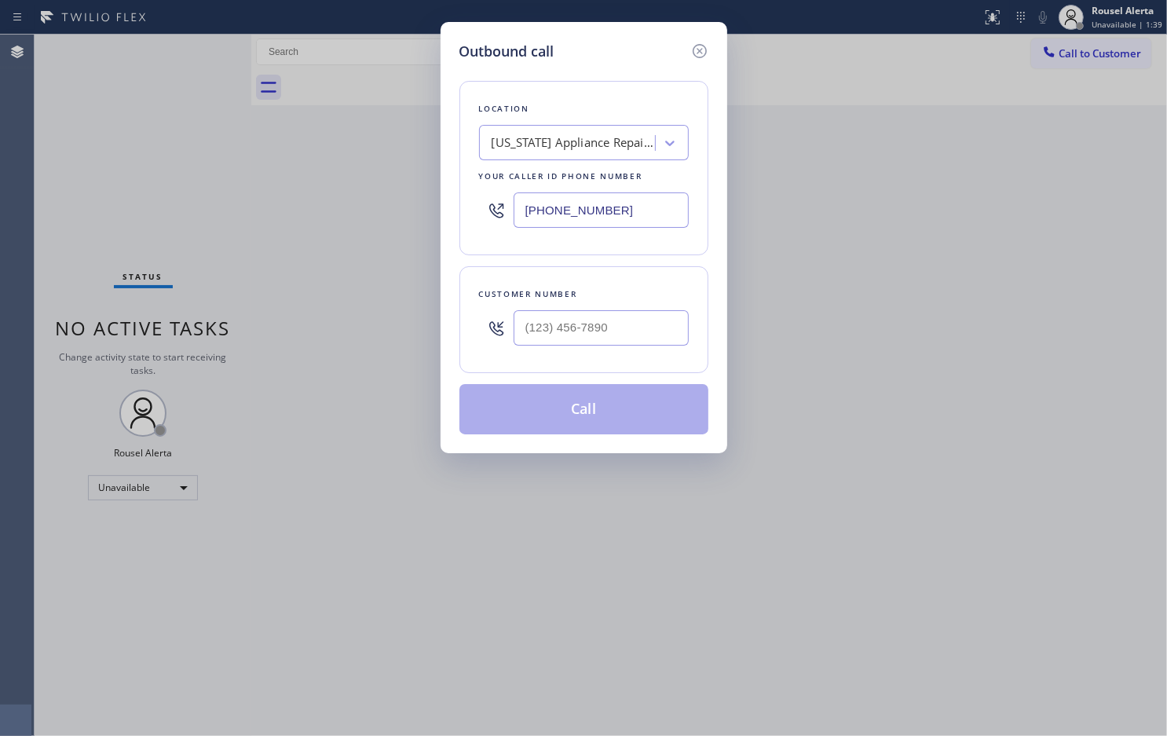
drag, startPoint x: 646, startPoint y: 213, endPoint x: 496, endPoint y: 225, distance: 150.6
click at [496, 225] on div "[PHONE_NUMBER]" at bounding box center [584, 210] width 210 height 51
paste input "text"
type input "[PHONE_NUMBER]"
click at [572, 328] on input "(___) ___-____" at bounding box center [601, 327] width 175 height 35
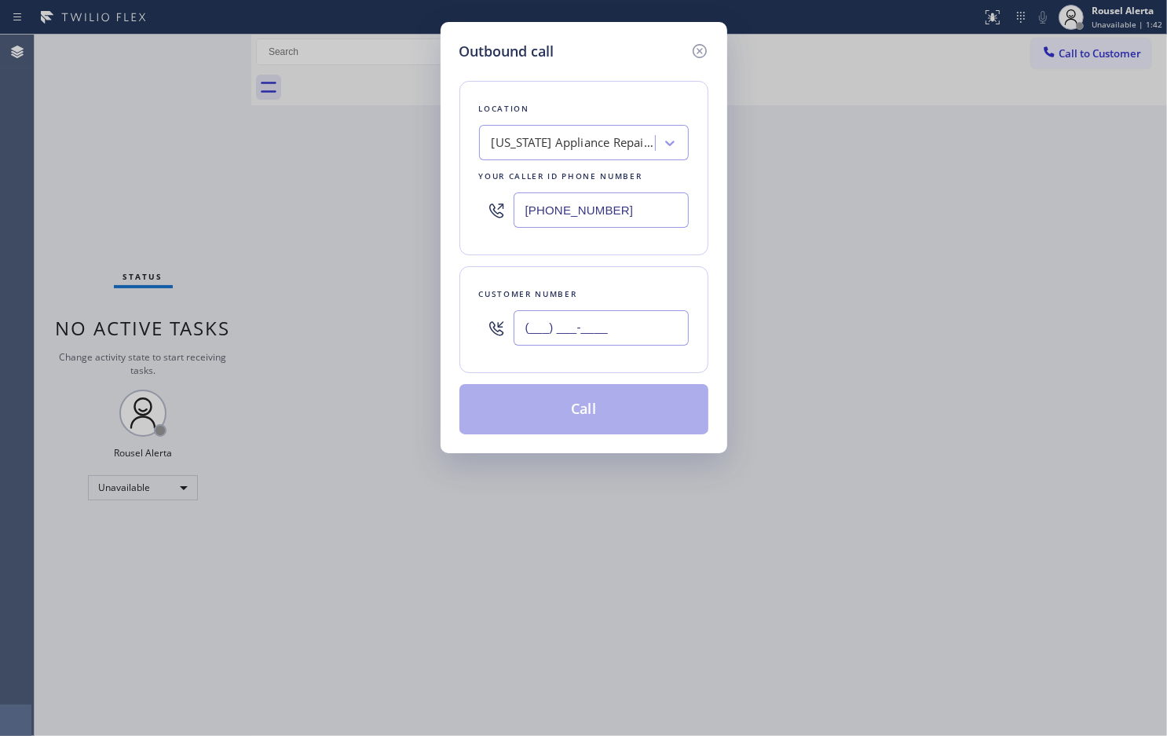
paste input "516) 770-9915"
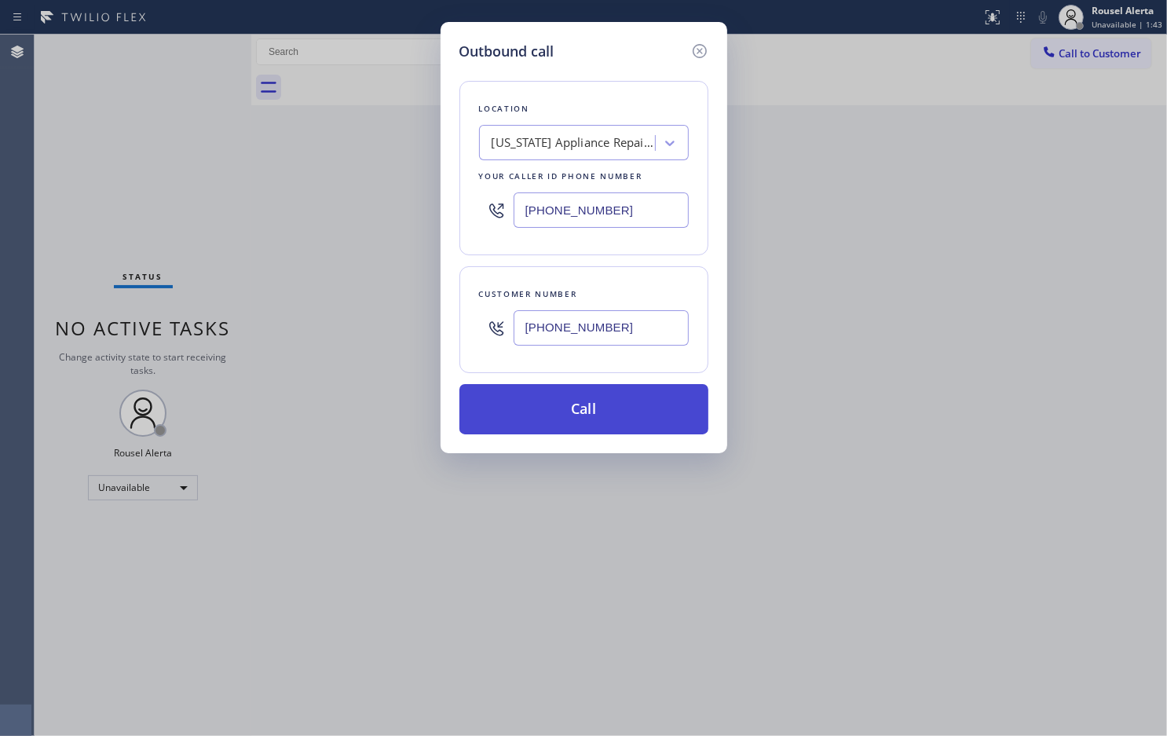
type input "[PHONE_NUMBER]"
click at [568, 411] on button "Call" at bounding box center [584, 409] width 249 height 50
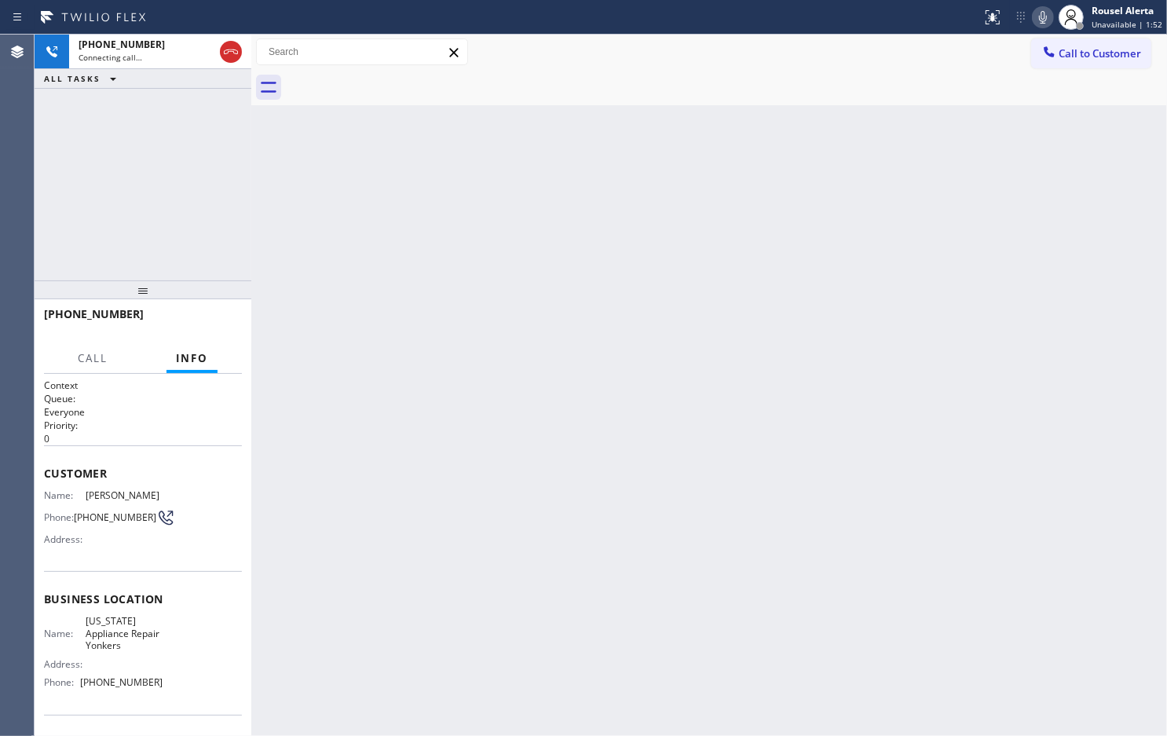
click at [670, 128] on div "Back to Dashboard Change Sender ID Customers Technicians Select a contact Outbo…" at bounding box center [709, 385] width 916 height 701
click at [143, 16] on icon at bounding box center [94, 17] width 118 height 25
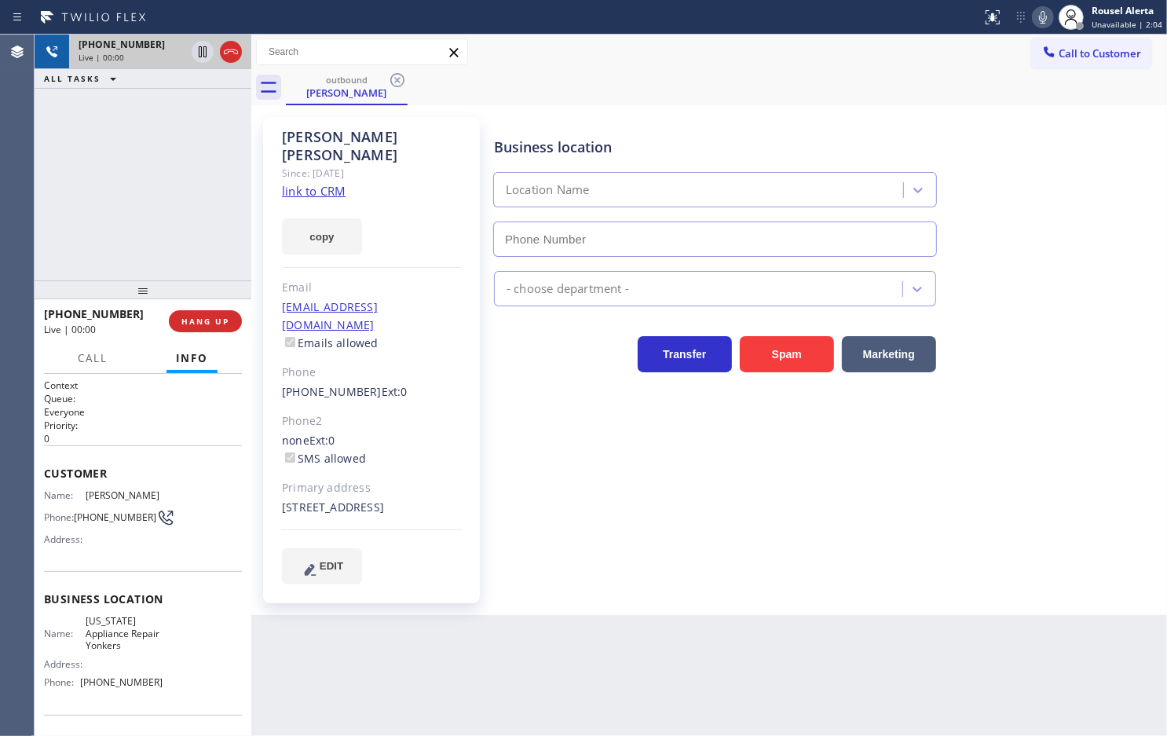
click at [147, 46] on div "[PHONE_NUMBER]" at bounding box center [132, 44] width 107 height 13
type input "[PHONE_NUMBER]"
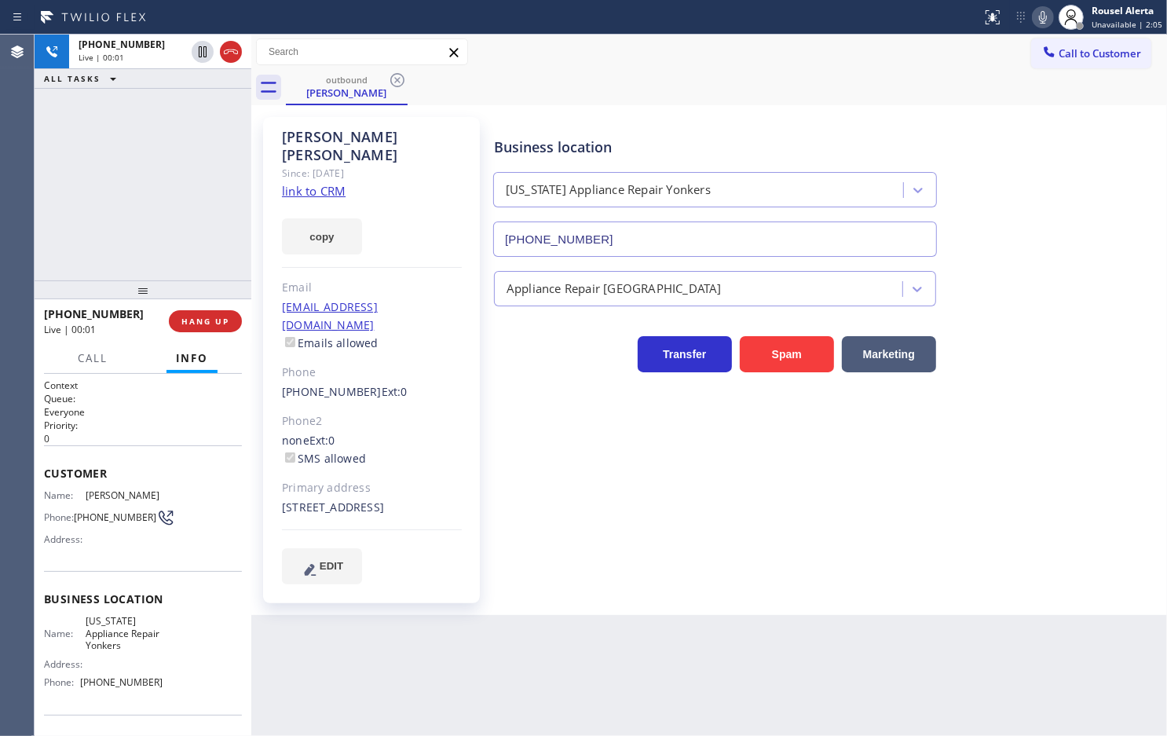
click at [305, 183] on link "link to CRM" at bounding box center [314, 191] width 64 height 16
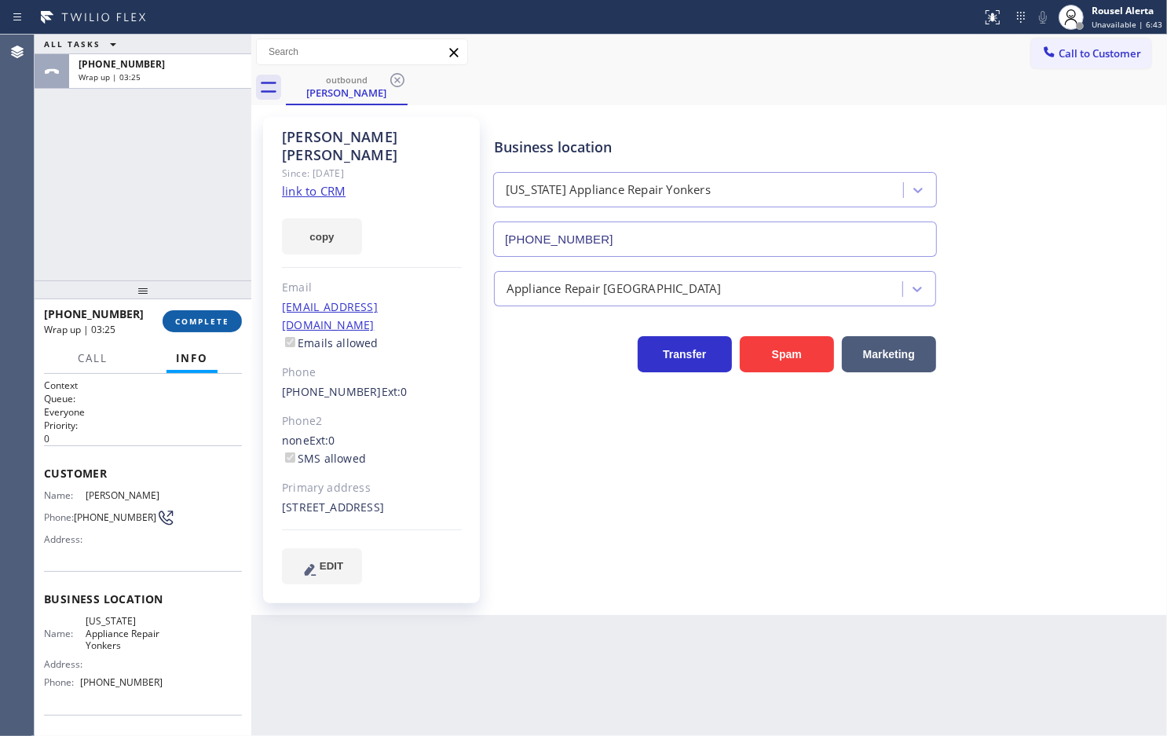
click at [189, 316] on span "COMPLETE" at bounding box center [202, 321] width 54 height 11
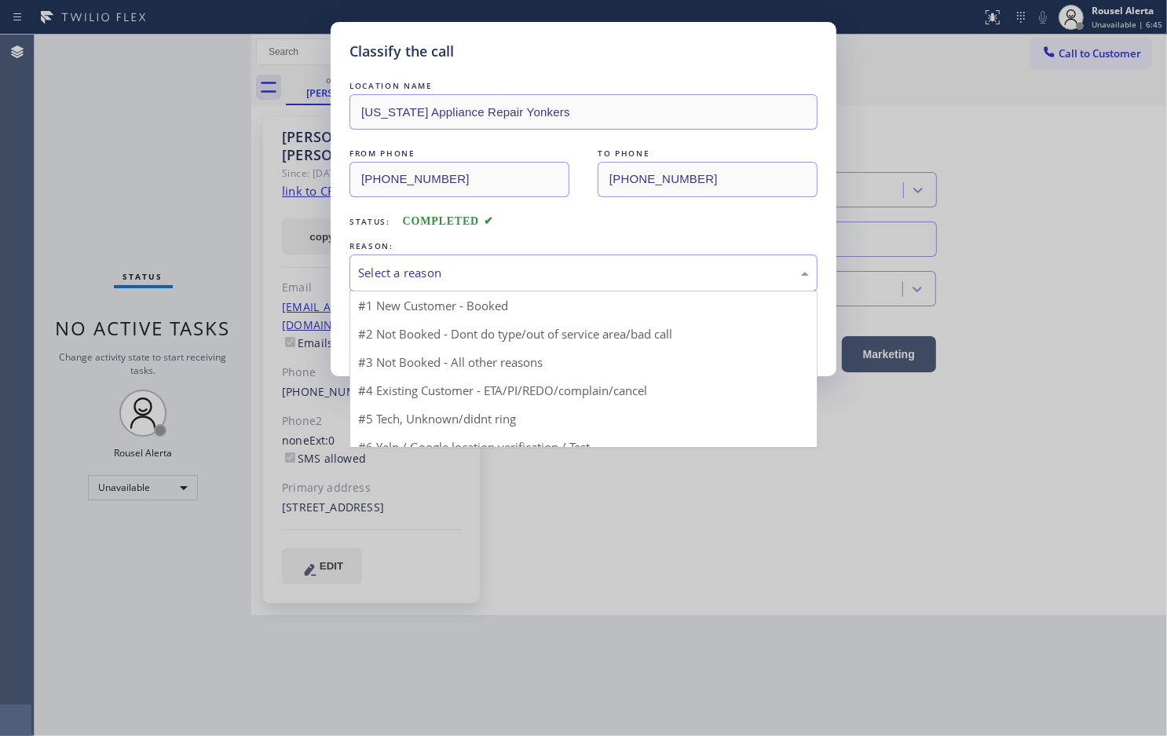
click at [412, 277] on div "Select a reason" at bounding box center [583, 273] width 451 height 18
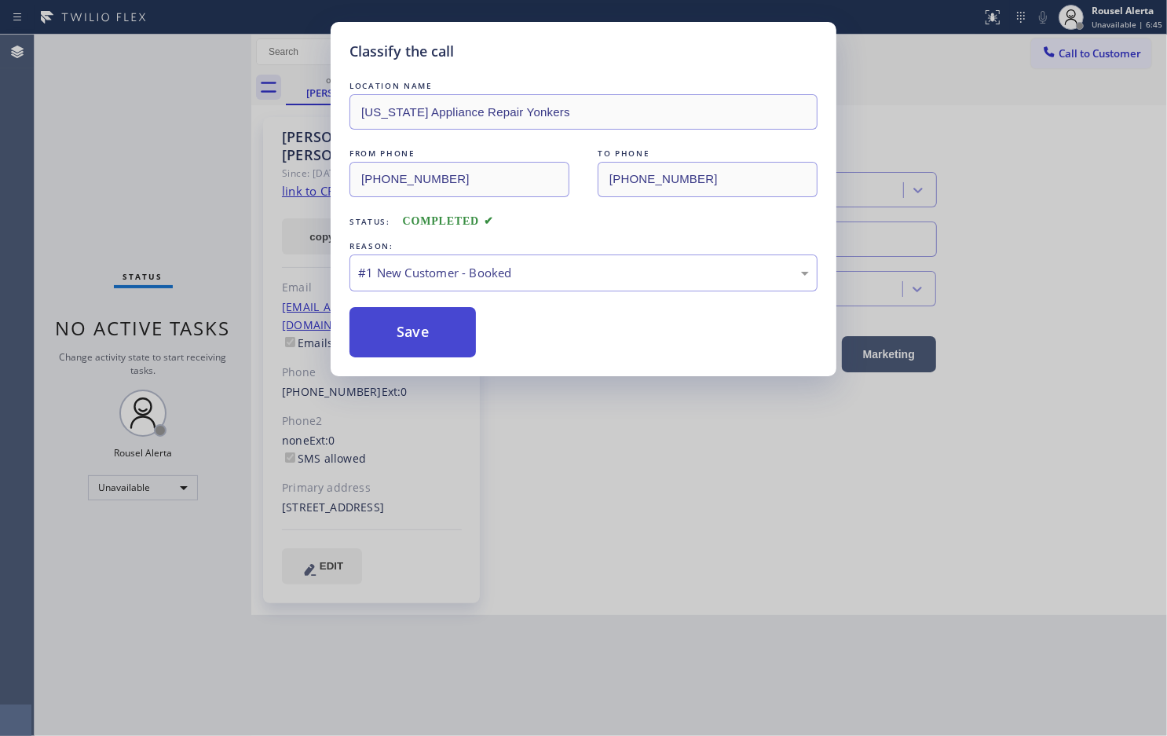
click at [406, 331] on button "Save" at bounding box center [413, 332] width 126 height 50
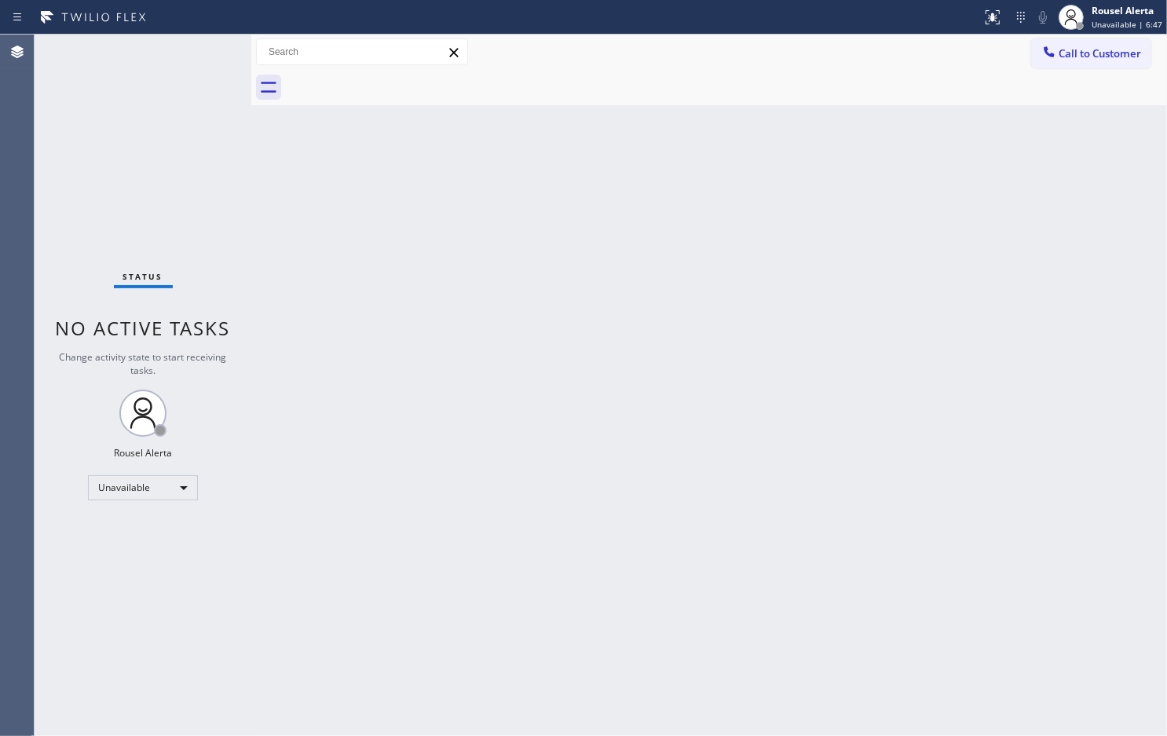
click at [338, 515] on div "Back to Dashboard Change Sender ID Customers Technicians Select a contact Outbo…" at bounding box center [709, 385] width 916 height 701
click at [186, 488] on div "Unavailable" at bounding box center [143, 487] width 110 height 25
click at [181, 530] on li "Available" at bounding box center [142, 528] width 107 height 19
click at [438, 544] on div "Back to Dashboard Change Sender ID Customers Technicians Select a contact Outbo…" at bounding box center [709, 385] width 916 height 701
click at [144, 45] on div "Status No active tasks You are ready to start receiving tasks. Rousel Alerta Av…" at bounding box center [143, 385] width 217 height 701
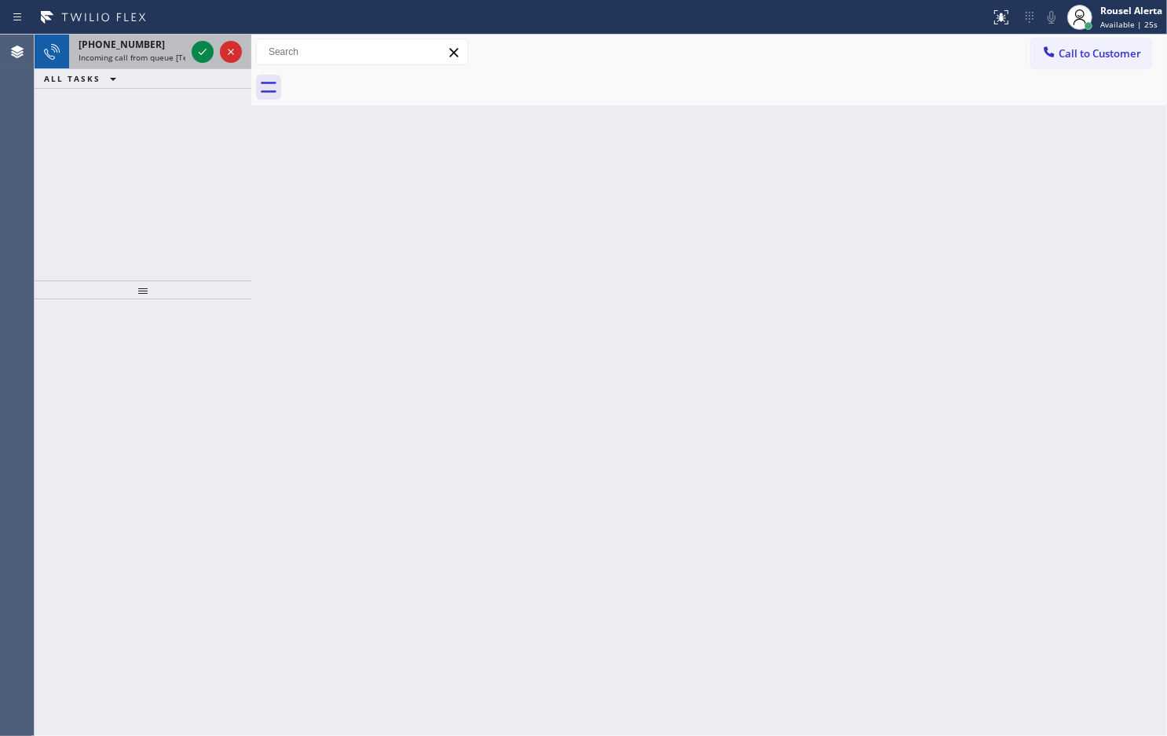
click at [145, 45] on div "[PHONE_NUMBER]" at bounding box center [132, 44] width 107 height 13
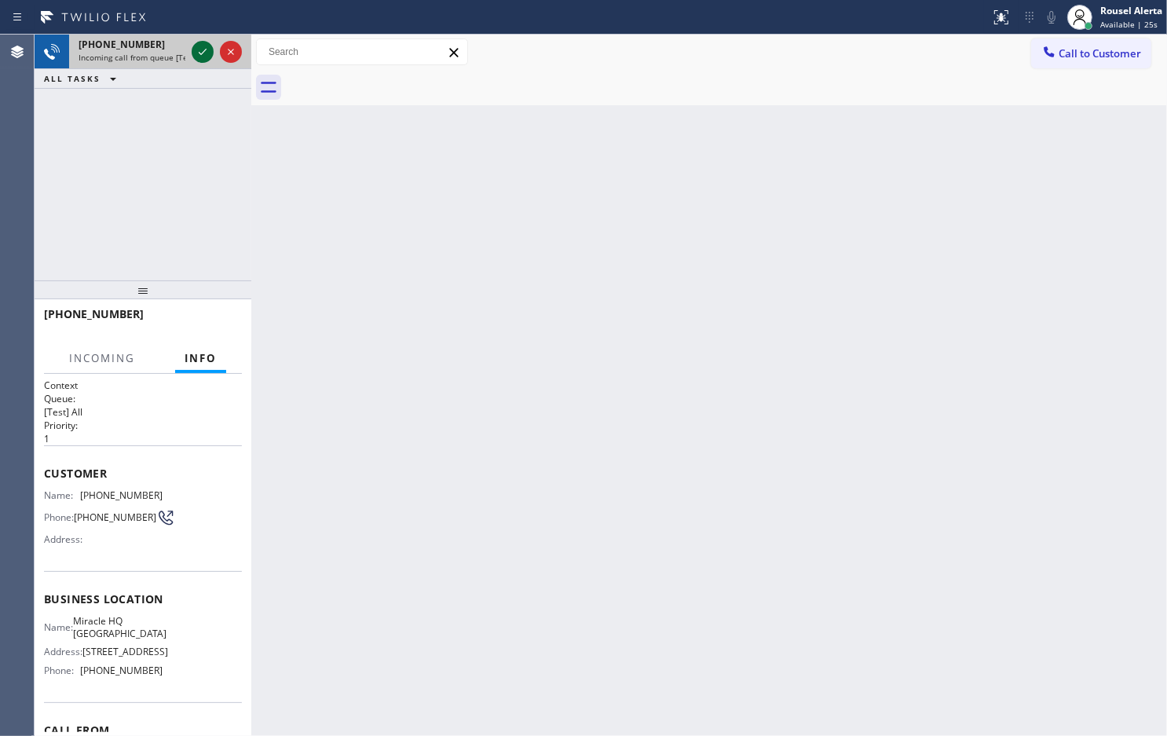
click at [195, 55] on icon at bounding box center [202, 51] width 19 height 19
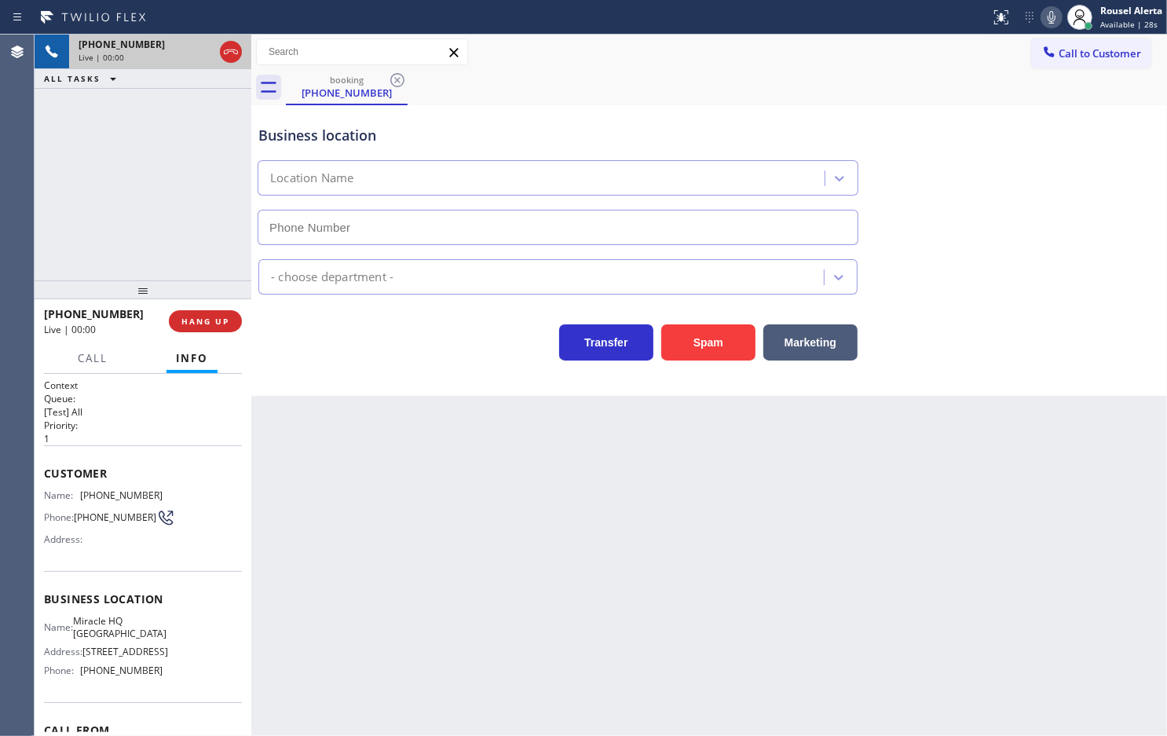
type input "[PHONE_NUMBER]"
click at [692, 336] on button "Spam" at bounding box center [708, 342] width 94 height 36
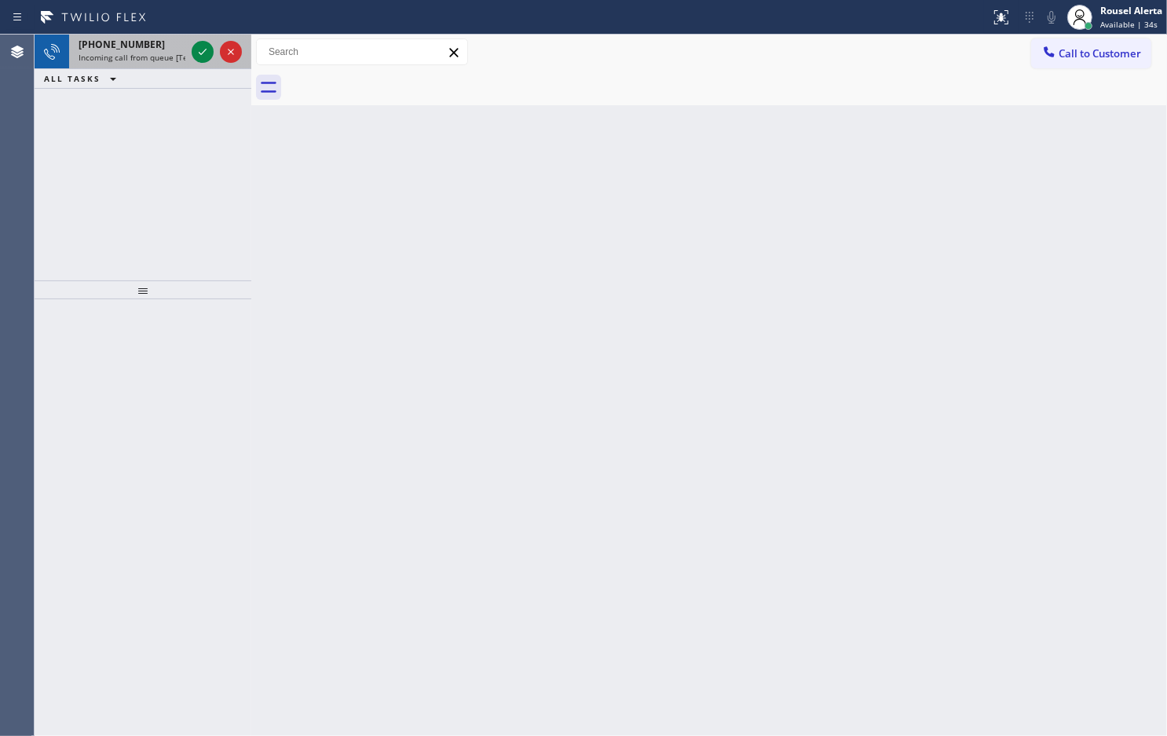
drag, startPoint x: 153, startPoint y: 49, endPoint x: 177, endPoint y: 47, distance: 23.7
click at [153, 49] on div "[PHONE_NUMBER]" at bounding box center [132, 44] width 107 height 13
click at [158, 49] on div "[PHONE_NUMBER]" at bounding box center [132, 44] width 107 height 13
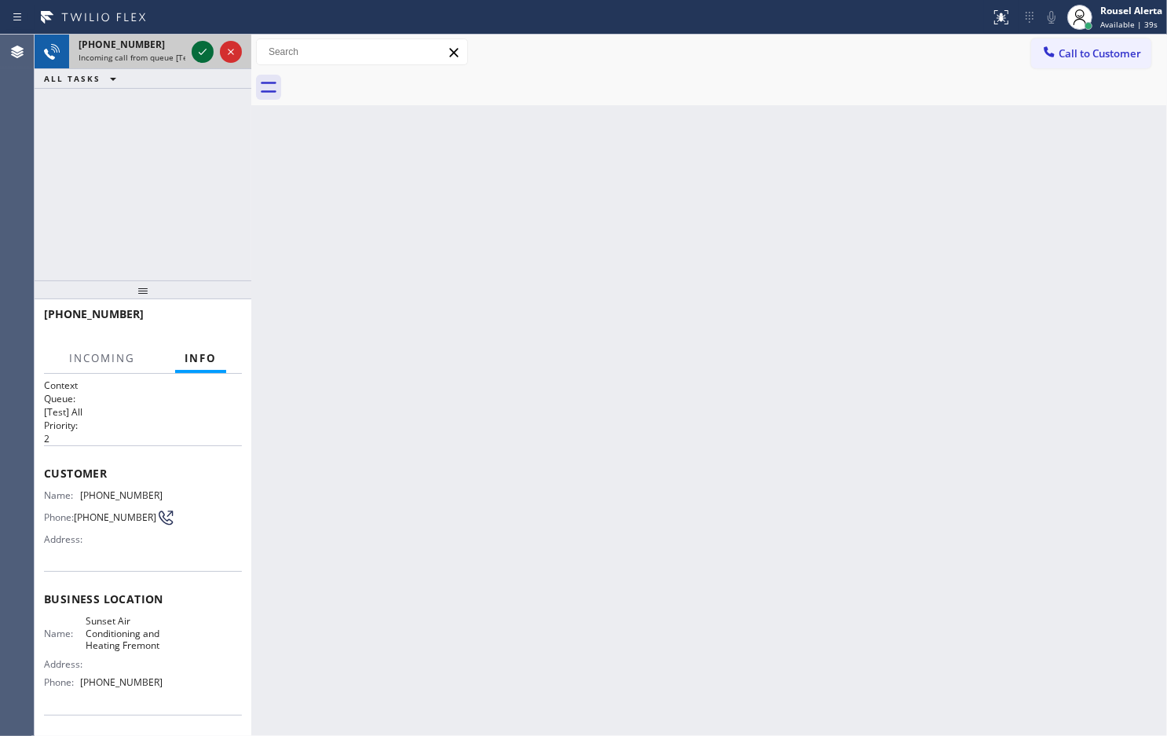
click at [204, 56] on icon at bounding box center [202, 51] width 19 height 19
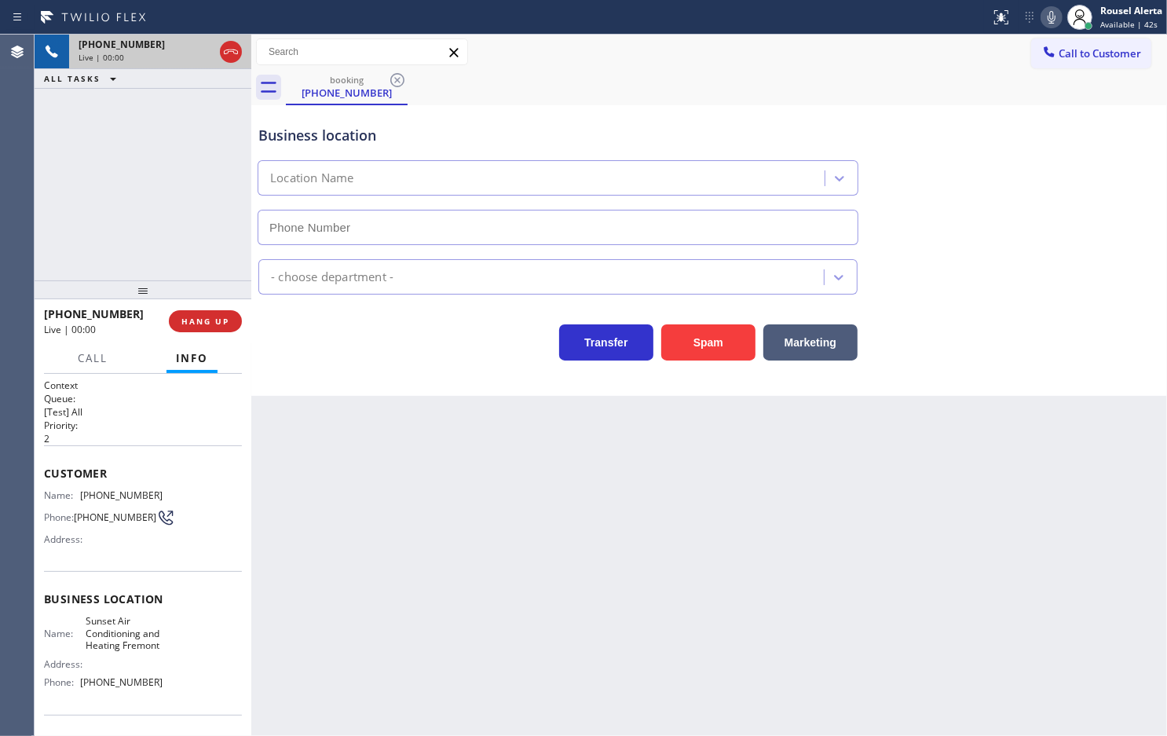
type input "[PHONE_NUMBER]"
click at [699, 360] on button "Spam" at bounding box center [708, 342] width 94 height 36
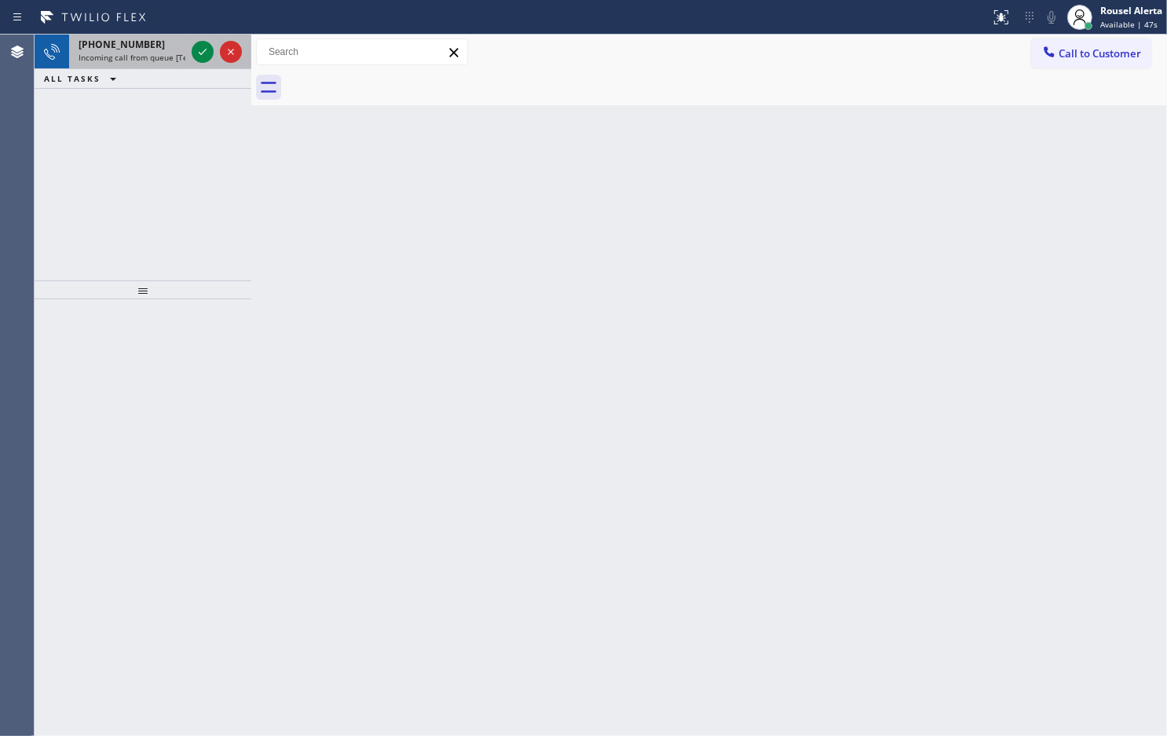
drag, startPoint x: 170, startPoint y: 69, endPoint x: 167, endPoint y: 61, distance: 8.2
click at [170, 69] on div "ALL TASKS ALL TASKS ACTIVE TASKS TASKS IN WRAP UP" at bounding box center [143, 79] width 217 height 20
click at [167, 60] on span "Incoming call from queue [Test] All" at bounding box center [144, 57] width 130 height 11
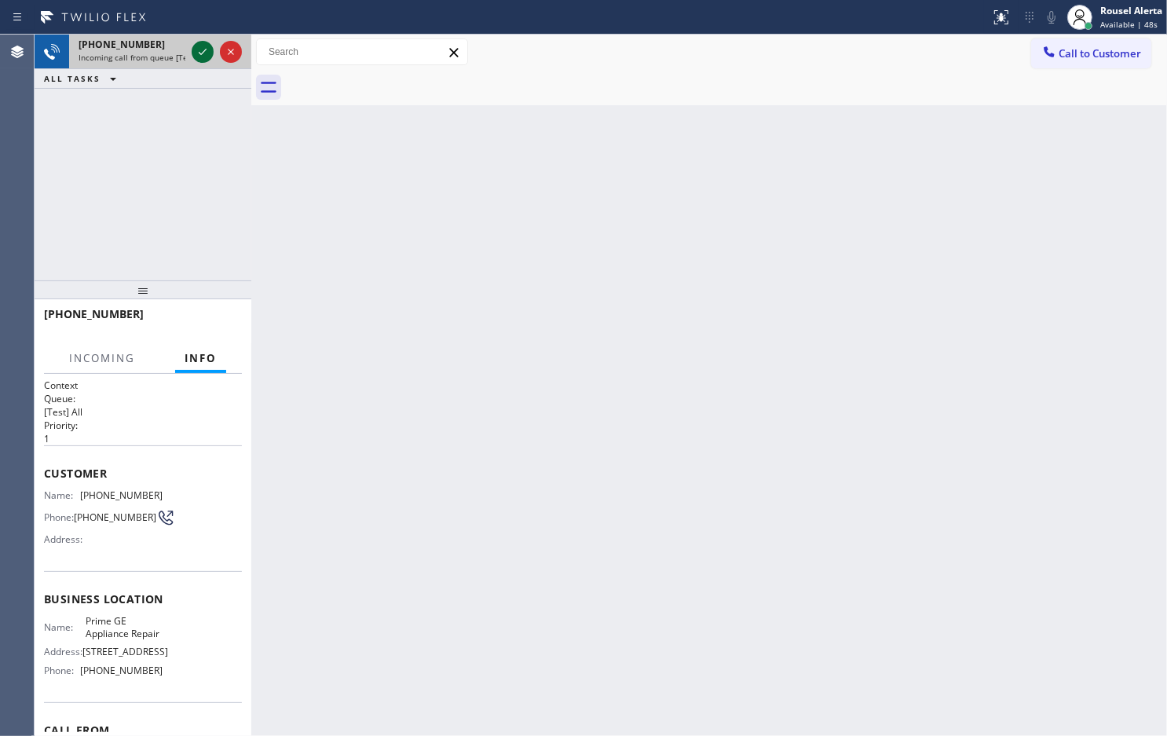
click at [197, 52] on icon at bounding box center [202, 51] width 19 height 19
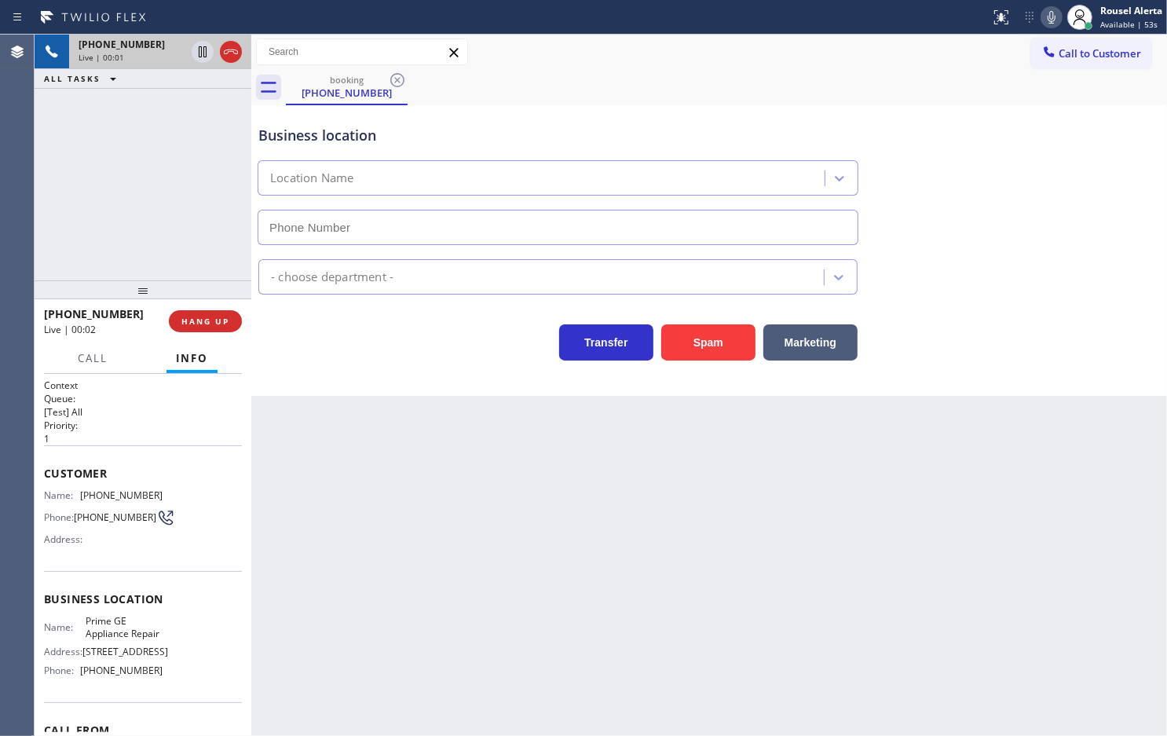
type input "[PHONE_NUMBER]"
click at [205, 319] on span "HANG UP" at bounding box center [205, 321] width 48 height 11
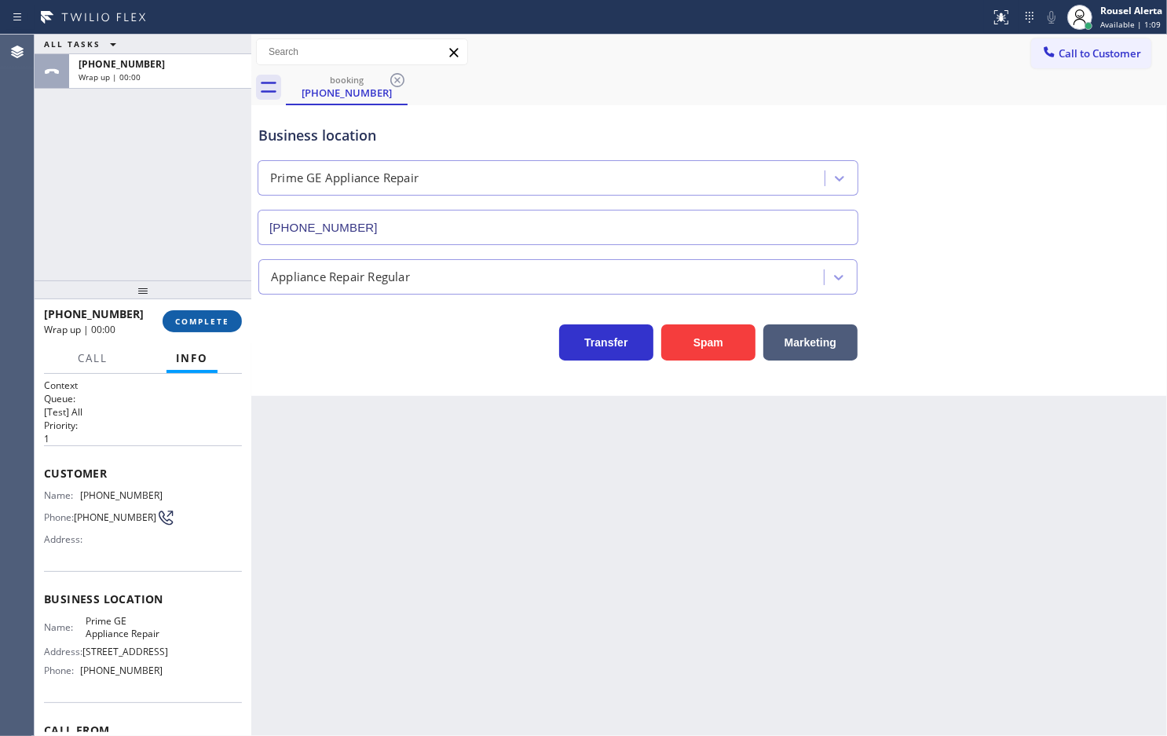
click at [218, 314] on button "COMPLETE" at bounding box center [202, 321] width 79 height 22
click at [438, 271] on div "Classify the call LOCATION NAME MB AC Repair FROM PHONE [PHONE_NUMBER] TO PHONE…" at bounding box center [601, 385] width 1133 height 701
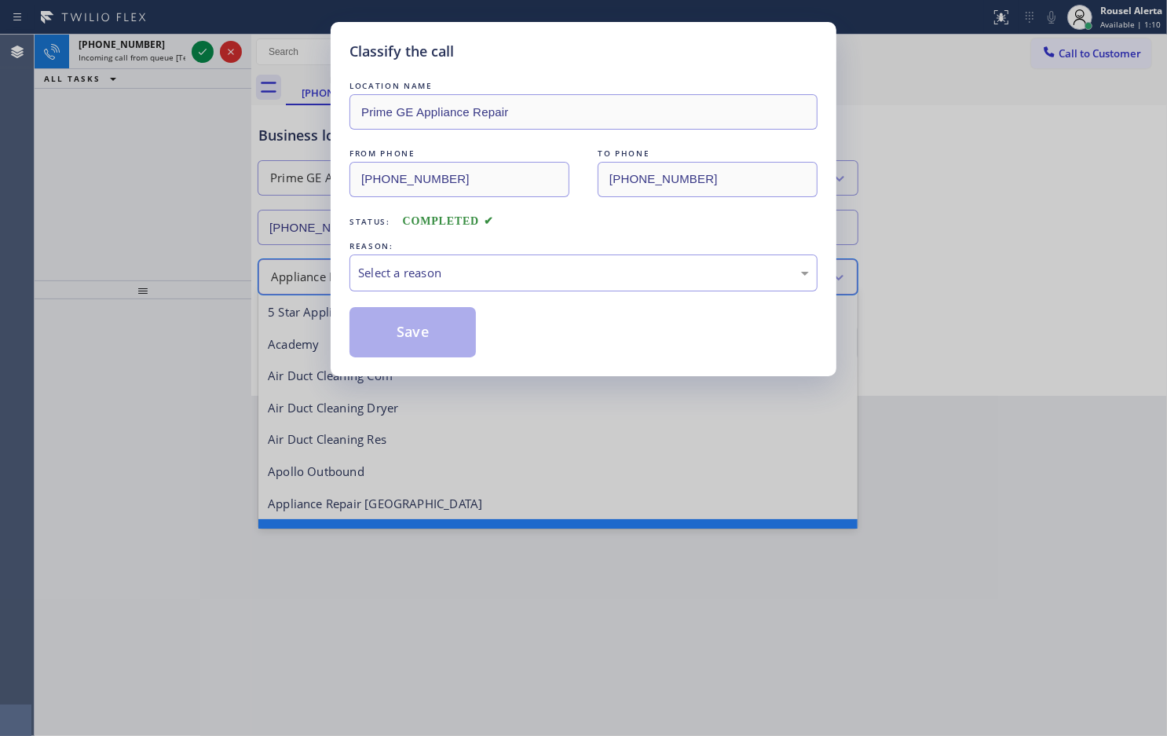
scroll to position [33, 0]
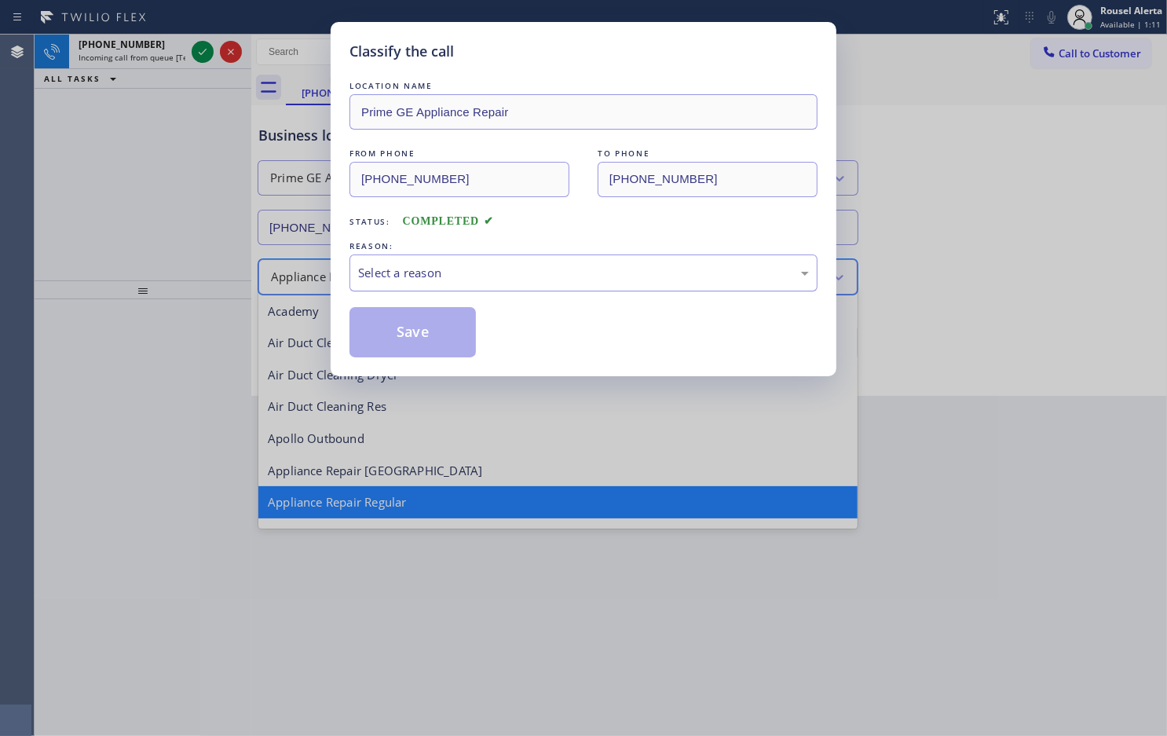
click at [449, 268] on div "Select a reason" at bounding box center [583, 273] width 451 height 18
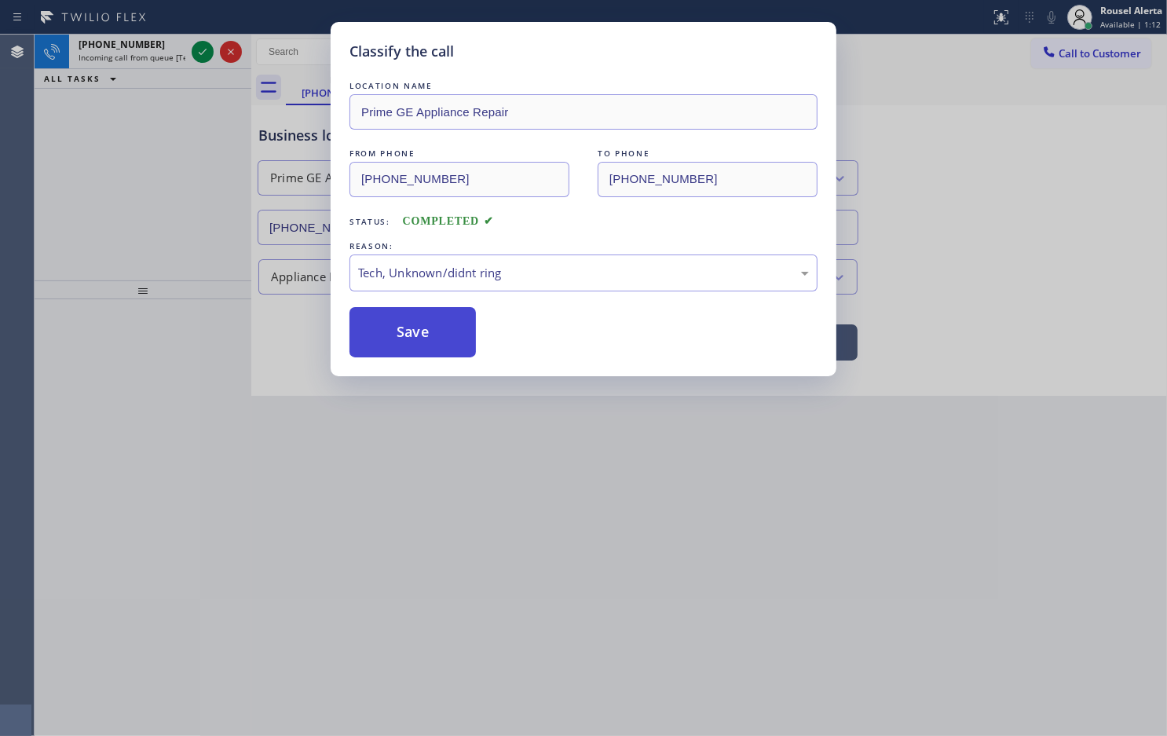
click at [405, 335] on button "Save" at bounding box center [413, 332] width 126 height 50
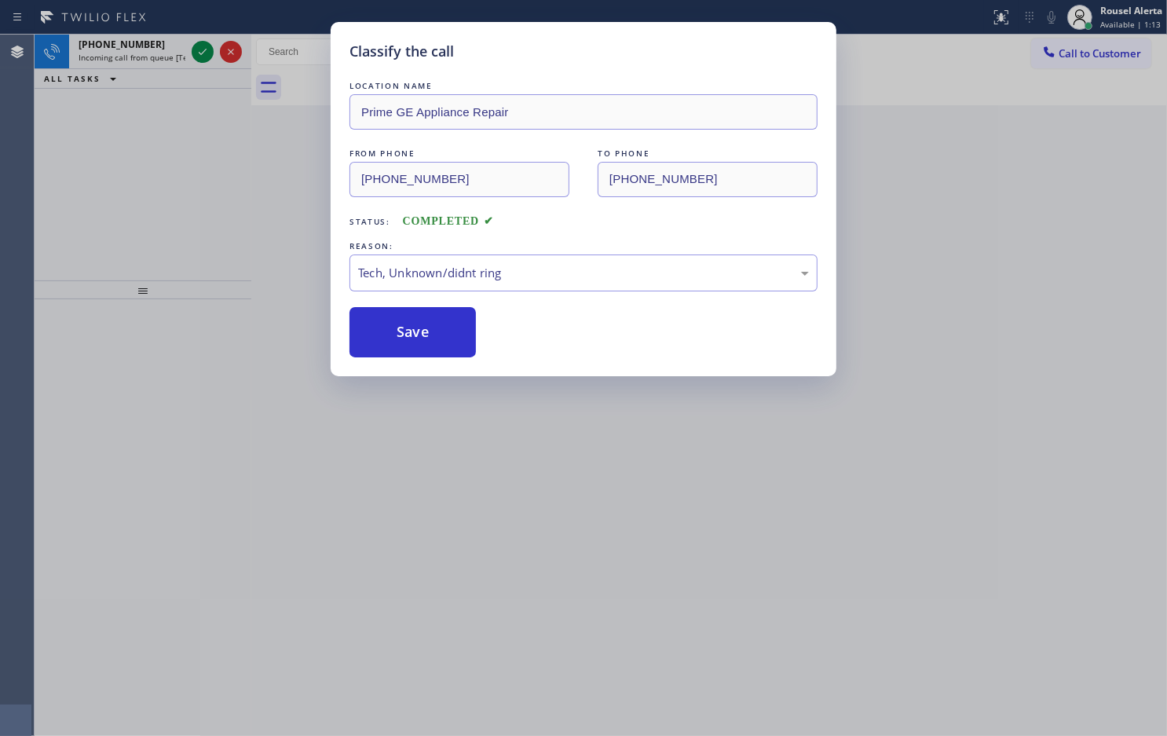
click at [145, 45] on div "Classify the call LOCATION NAME Prime GE Appliance Repair FROM PHONE [PHONE_NUM…" at bounding box center [583, 368] width 1167 height 736
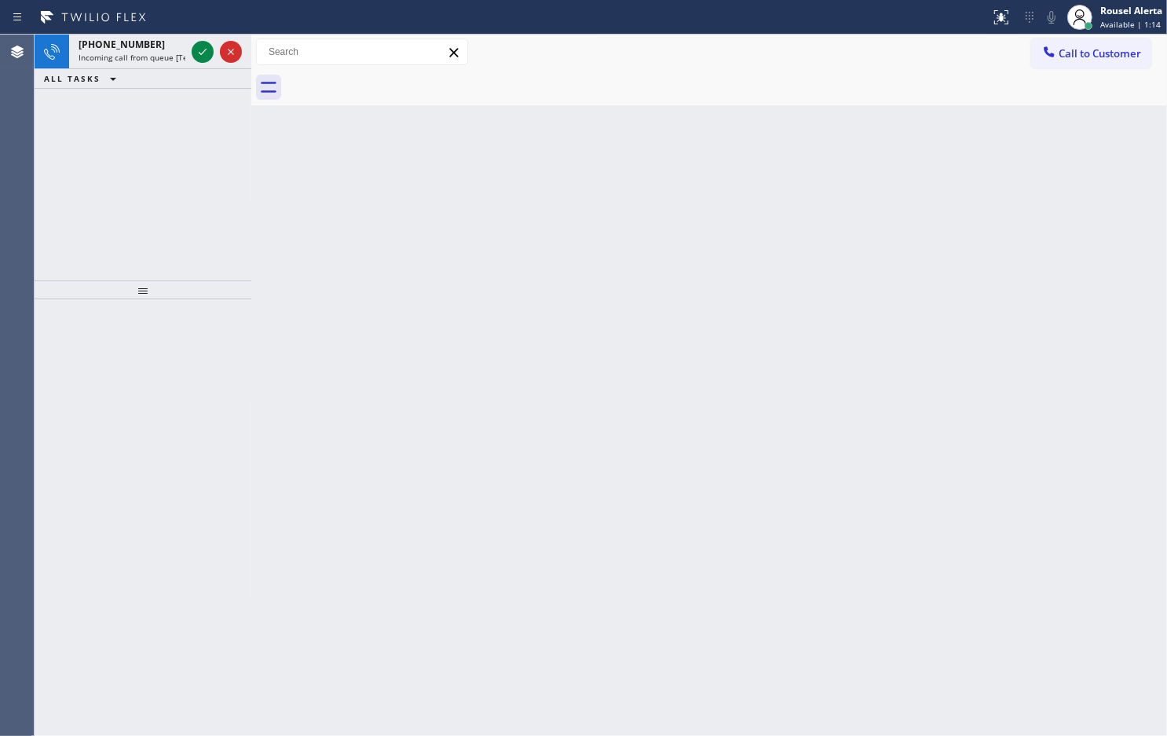
click at [145, 45] on div "[PHONE_NUMBER]" at bounding box center [132, 44] width 107 height 13
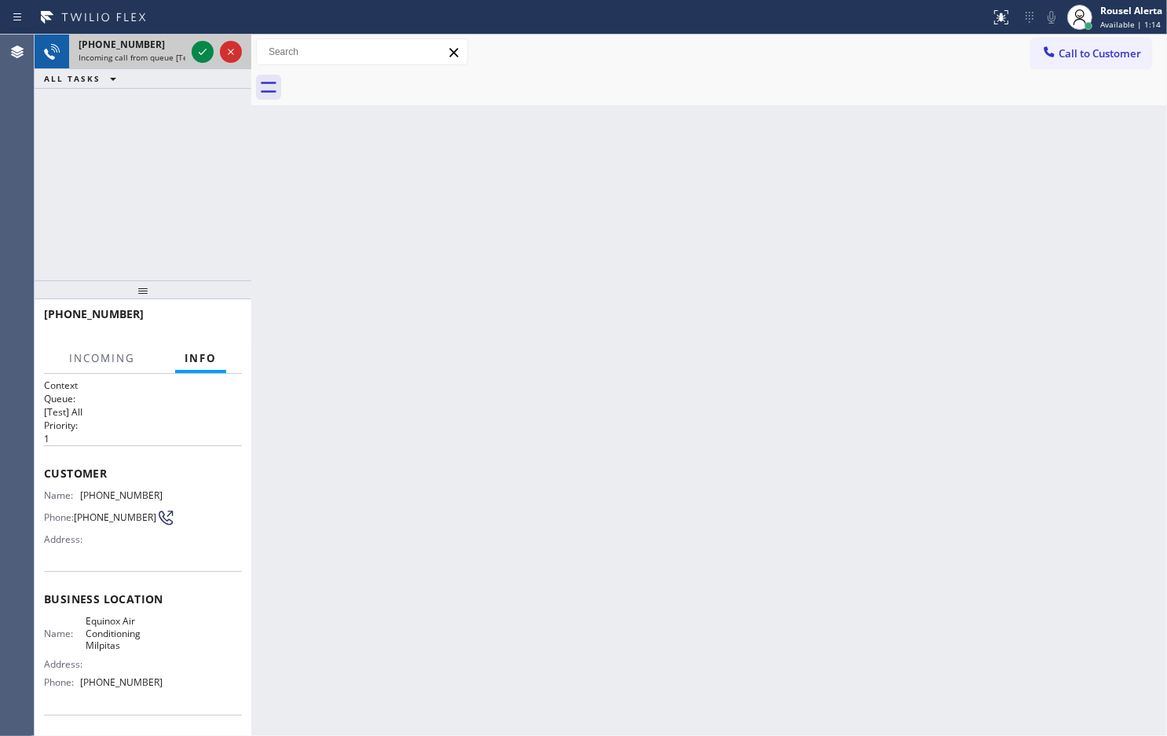
click at [187, 59] on div "[PHONE_NUMBER] Incoming call from queue [Test] All" at bounding box center [128, 52] width 119 height 35
click at [193, 55] on icon at bounding box center [202, 51] width 19 height 19
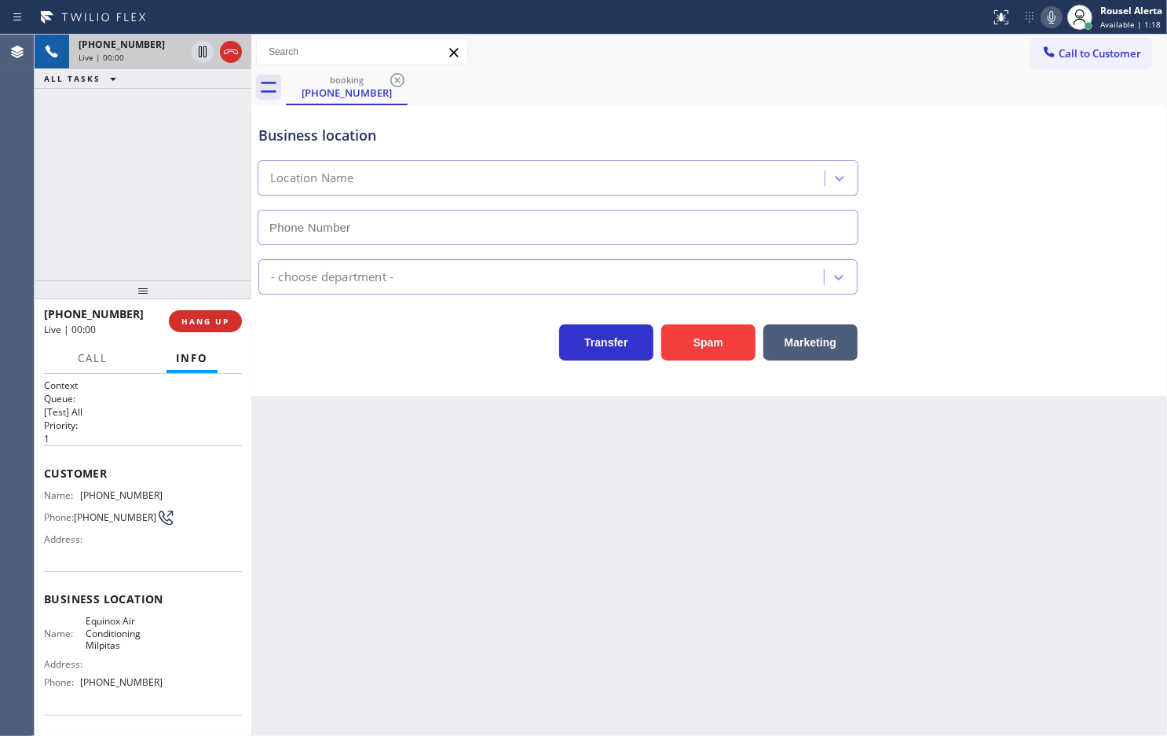
type input "[PHONE_NUMBER]"
click at [716, 350] on button "Spam" at bounding box center [708, 342] width 94 height 36
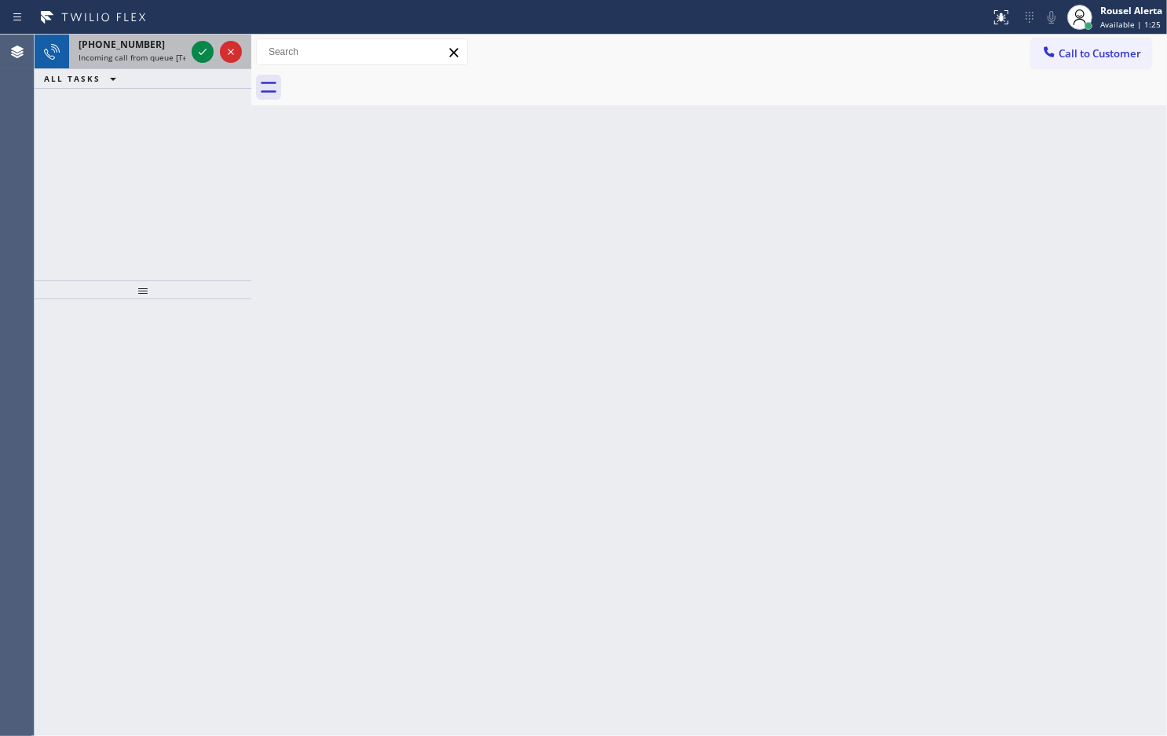
drag, startPoint x: 157, startPoint y: 48, endPoint x: 181, endPoint y: 52, distance: 24.7
click at [157, 47] on div "[PHONE_NUMBER]" at bounding box center [132, 44] width 107 height 13
drag, startPoint x: 148, startPoint y: 47, endPoint x: 186, endPoint y: 57, distance: 39.8
click at [156, 49] on div "[PHONE_NUMBER]" at bounding box center [132, 44] width 107 height 13
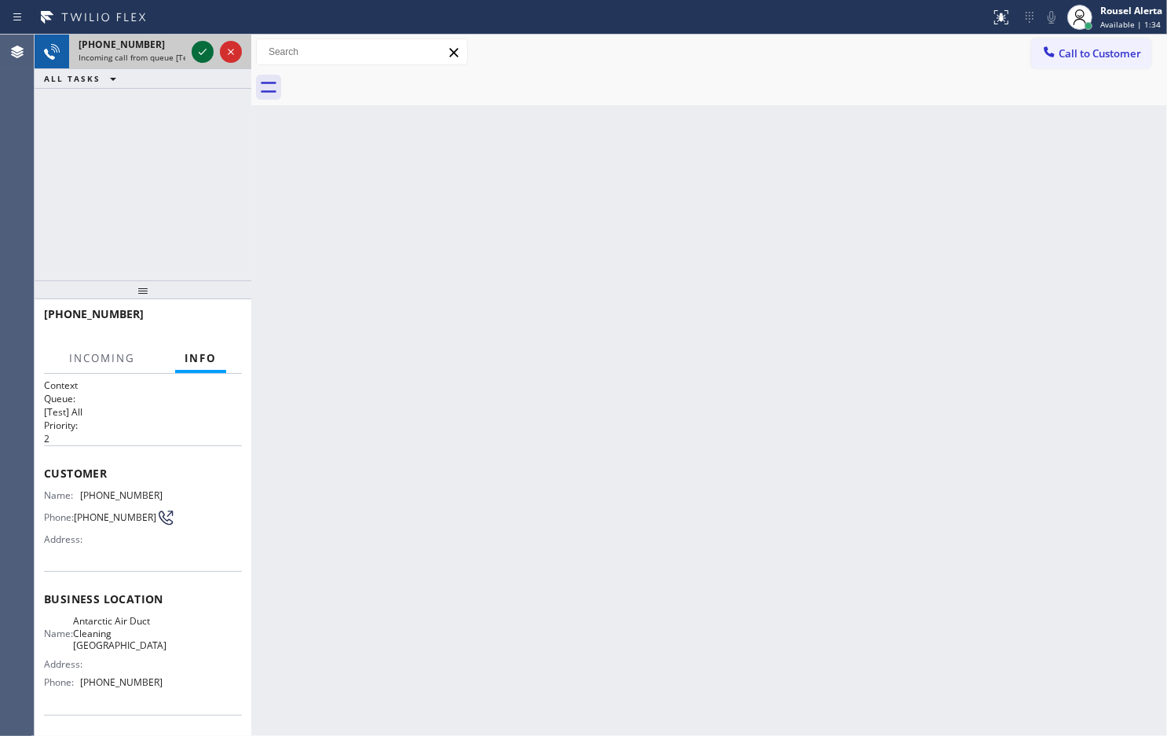
click at [196, 59] on icon at bounding box center [202, 51] width 19 height 19
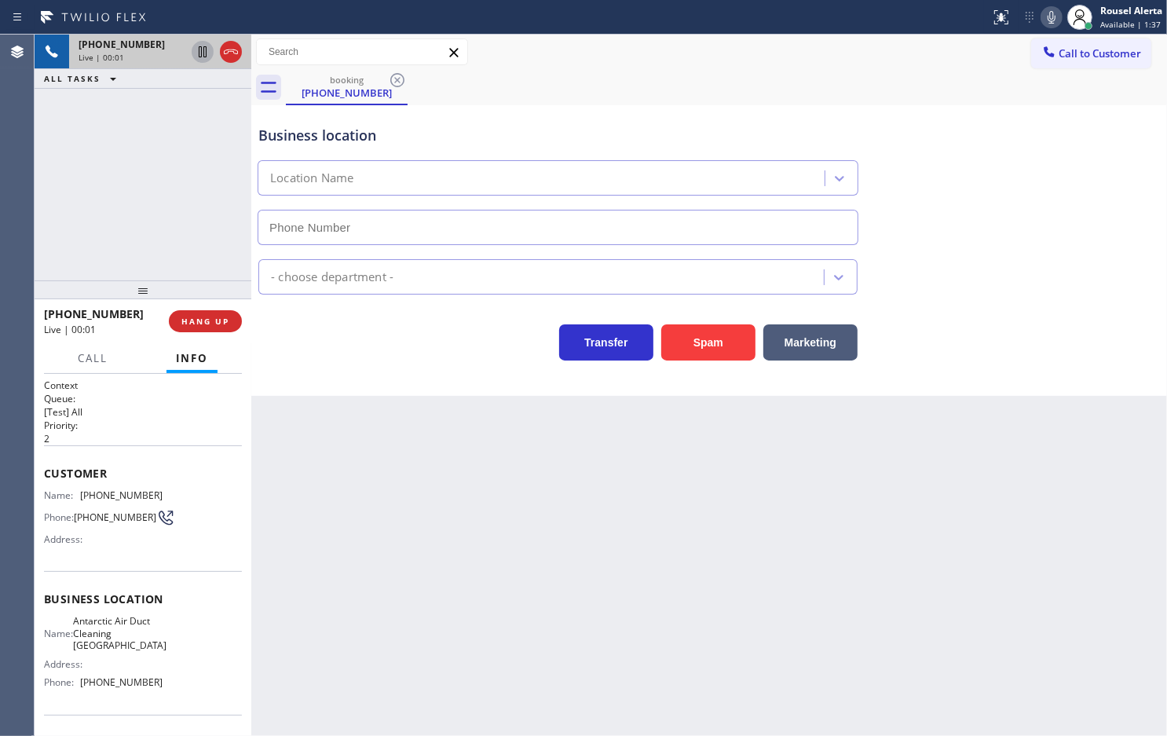
type input "[PHONE_NUMBER]"
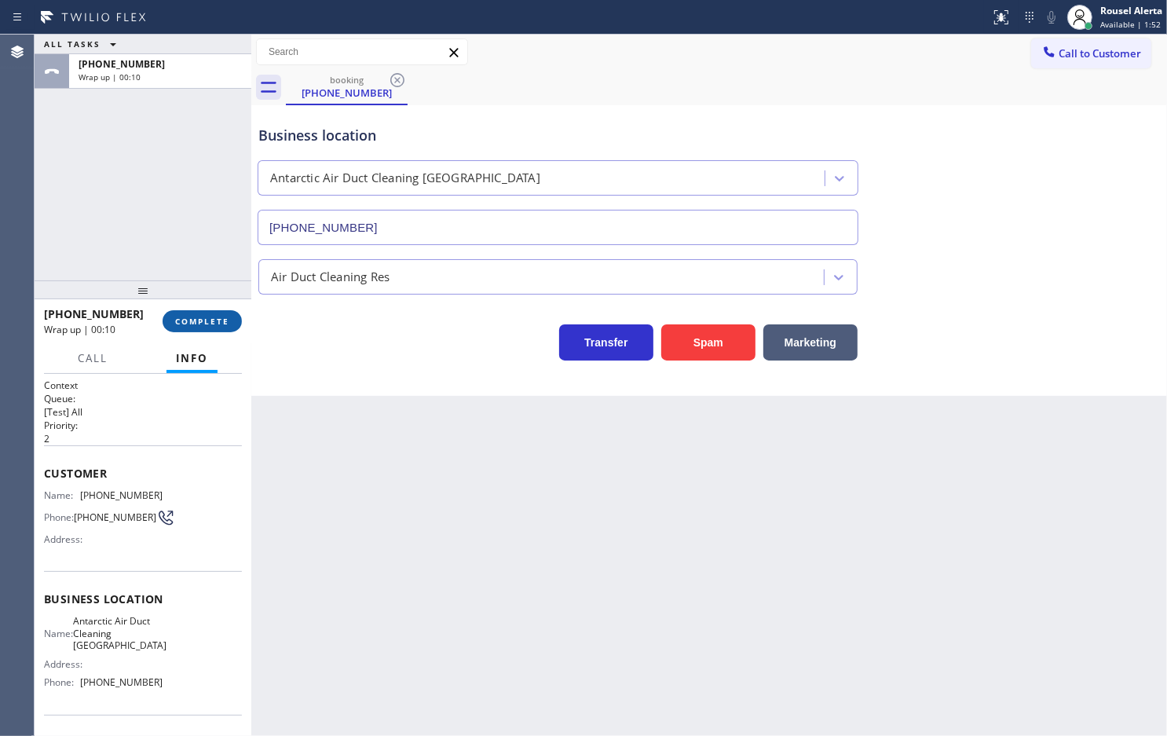
click at [201, 312] on button "COMPLETE" at bounding box center [202, 321] width 79 height 22
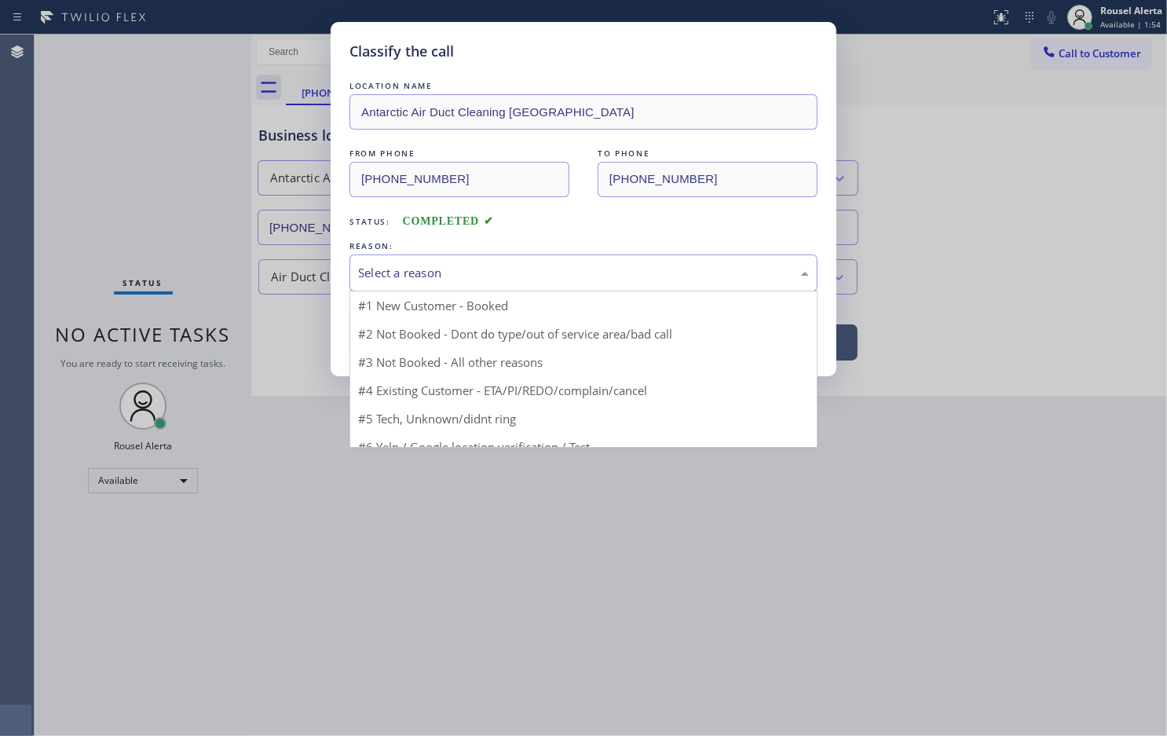
click at [373, 269] on div "Select a reason" at bounding box center [583, 273] width 451 height 18
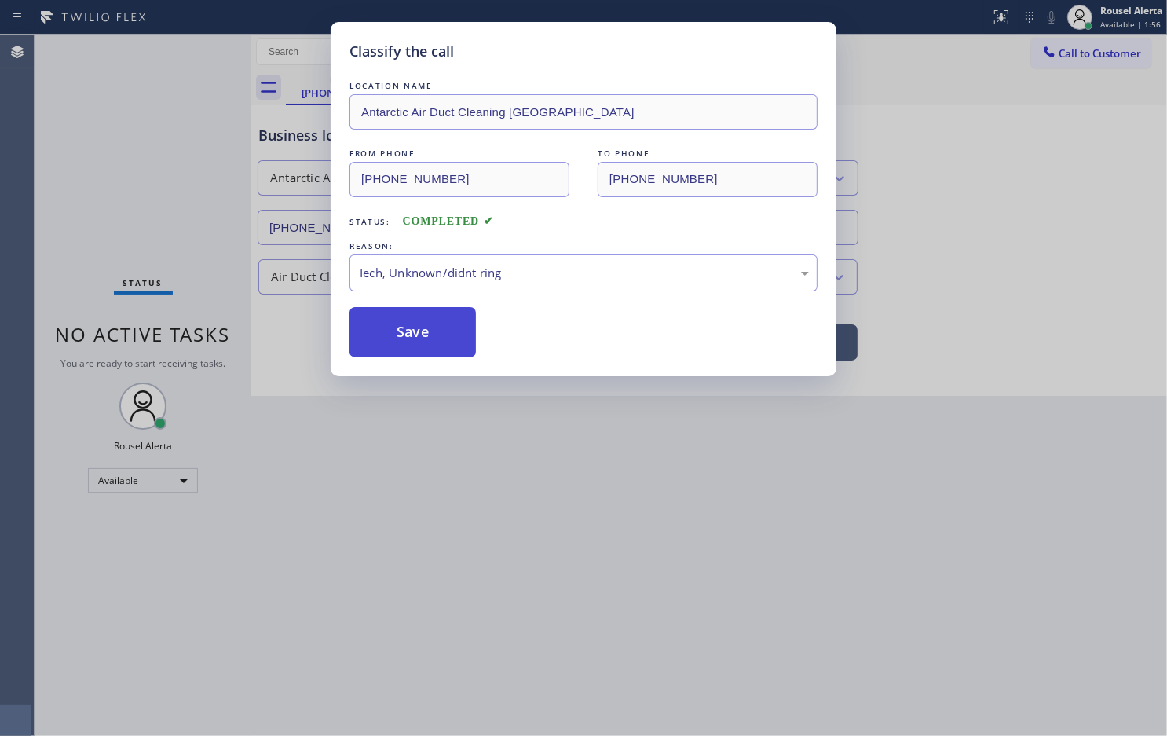
click at [408, 342] on button "Save" at bounding box center [413, 332] width 126 height 50
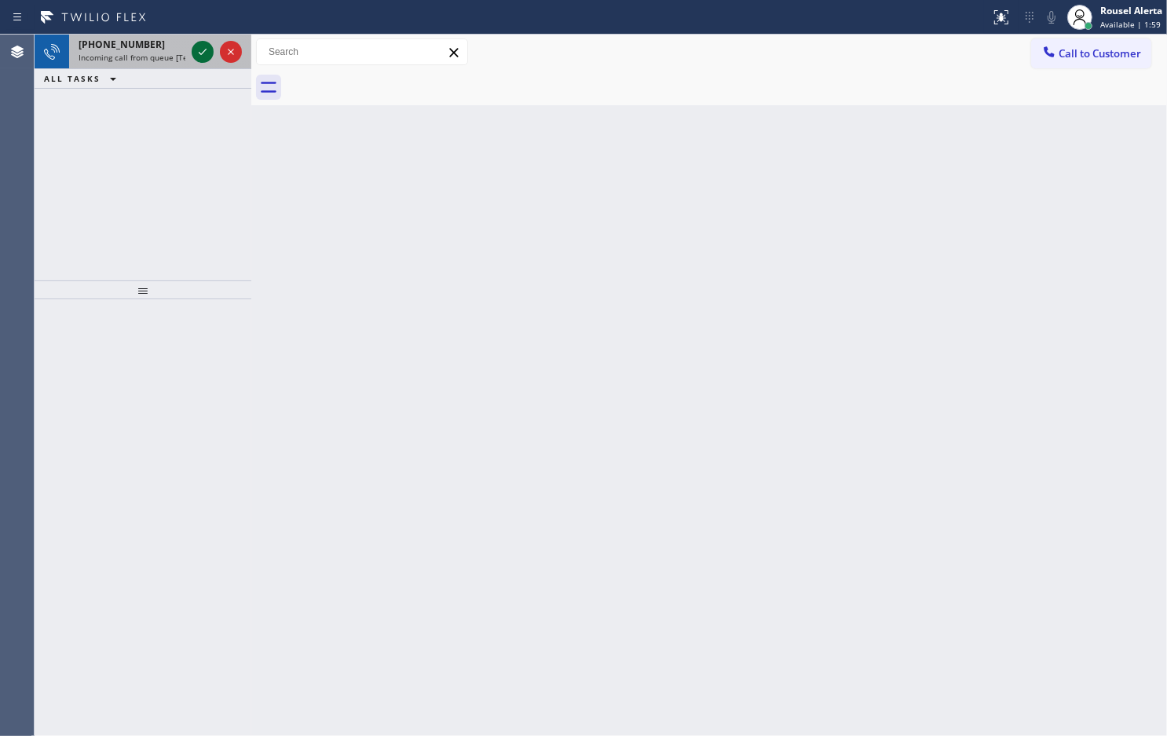
click at [199, 56] on icon at bounding box center [202, 51] width 19 height 19
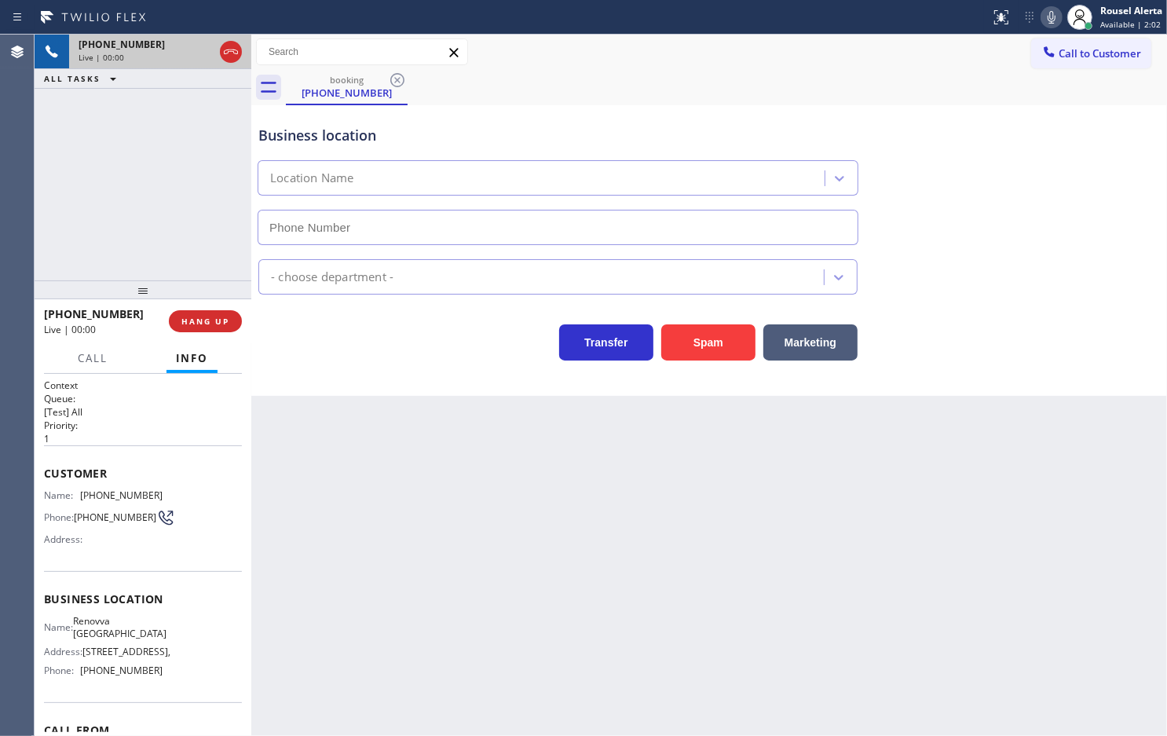
type input "[PHONE_NUMBER]"
click at [206, 332] on div "[PHONE_NUMBER] Live | 00:08 HANG UP" at bounding box center [143, 321] width 198 height 41
click at [207, 321] on span "HANG UP" at bounding box center [205, 321] width 48 height 11
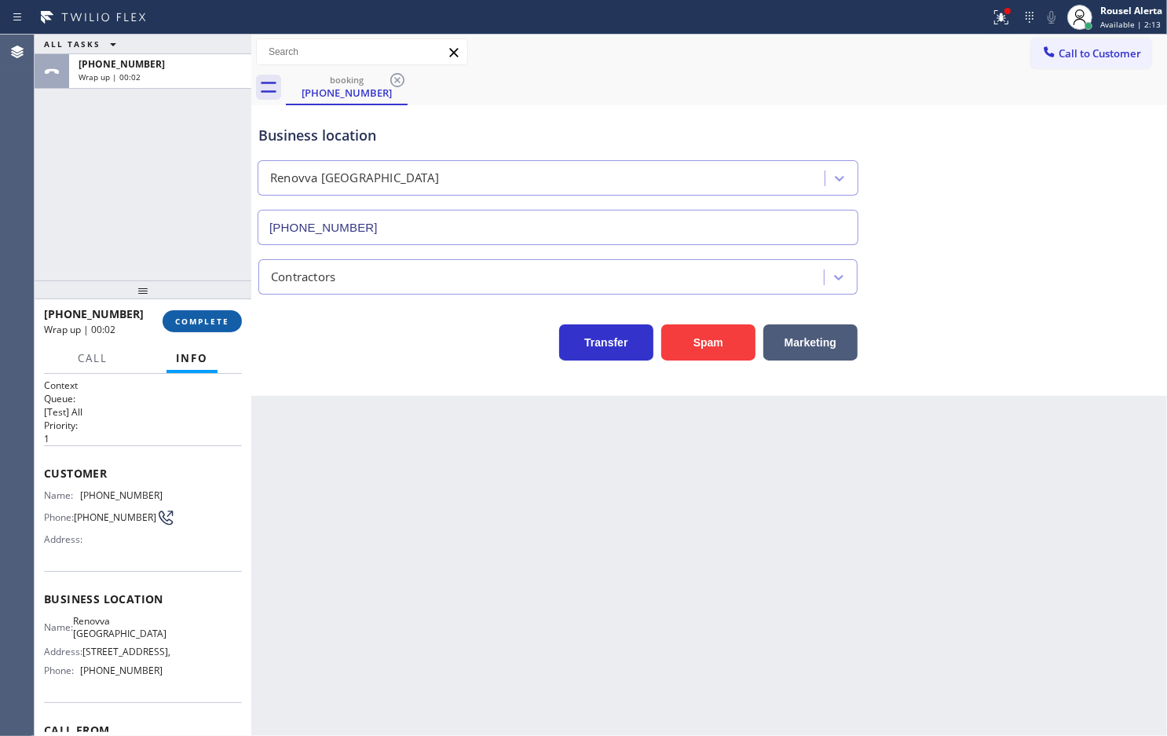
click at [207, 321] on span "COMPLETE" at bounding box center [202, 321] width 54 height 11
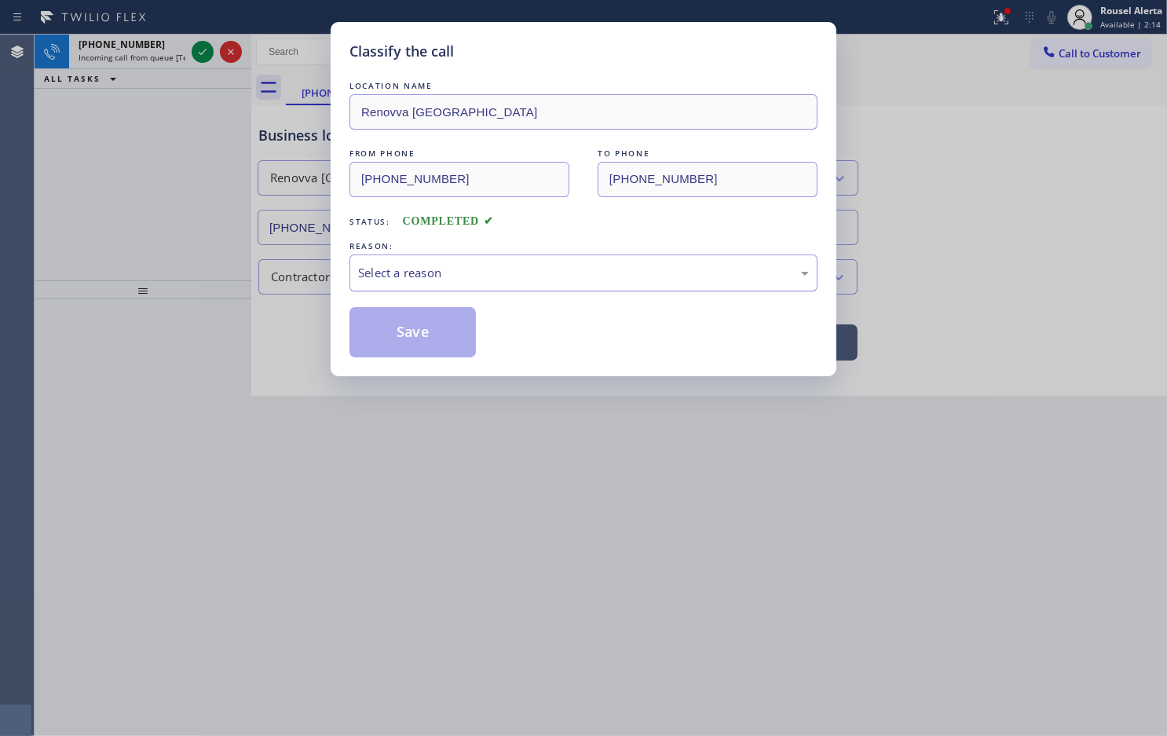
click at [377, 262] on div "Select a reason" at bounding box center [584, 273] width 468 height 37
click at [436, 346] on button "Save" at bounding box center [413, 332] width 126 height 50
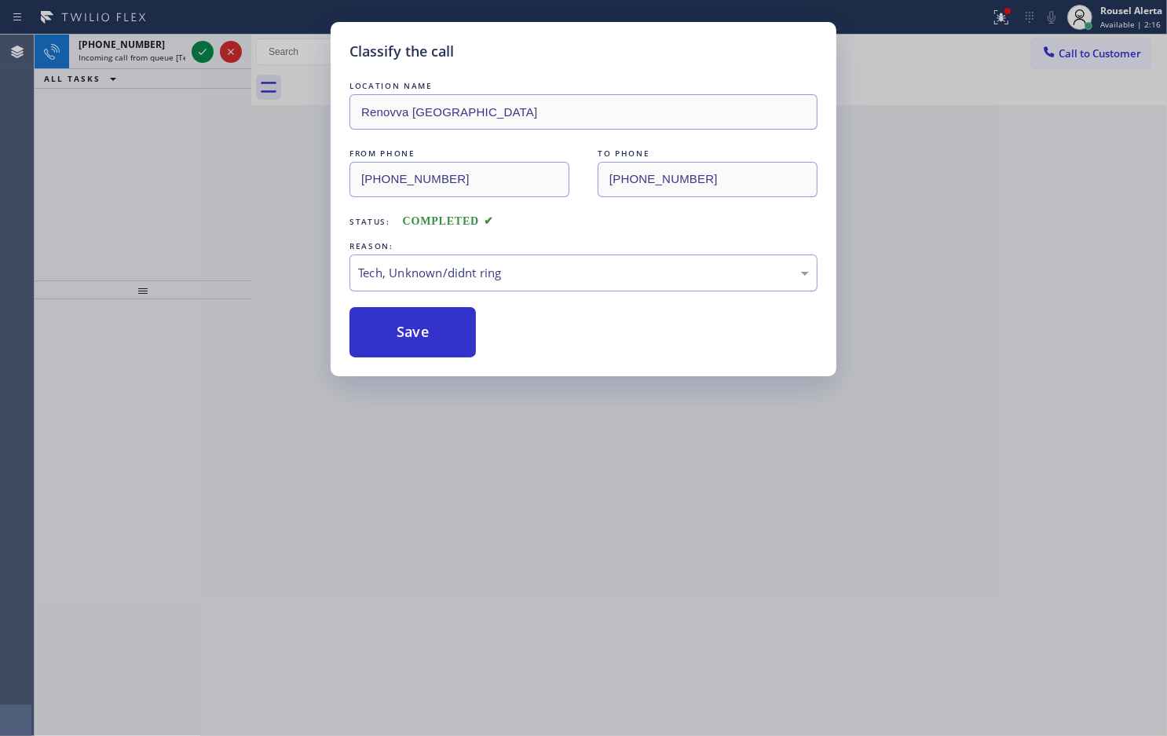
click at [178, 53] on div "Classify the call LOCATION NAME Renovva Simi Valley FROM PHONE [PHONE_NUMBER] T…" at bounding box center [583, 368] width 1167 height 736
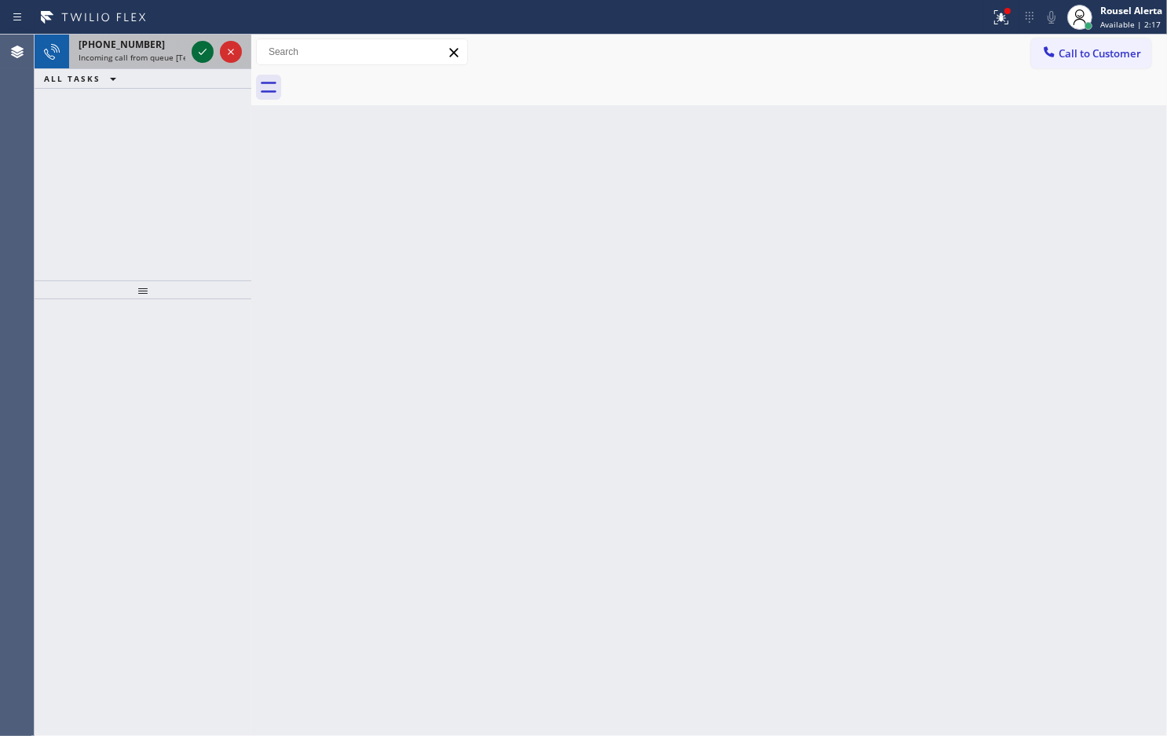
click at [204, 52] on icon at bounding box center [202, 51] width 19 height 19
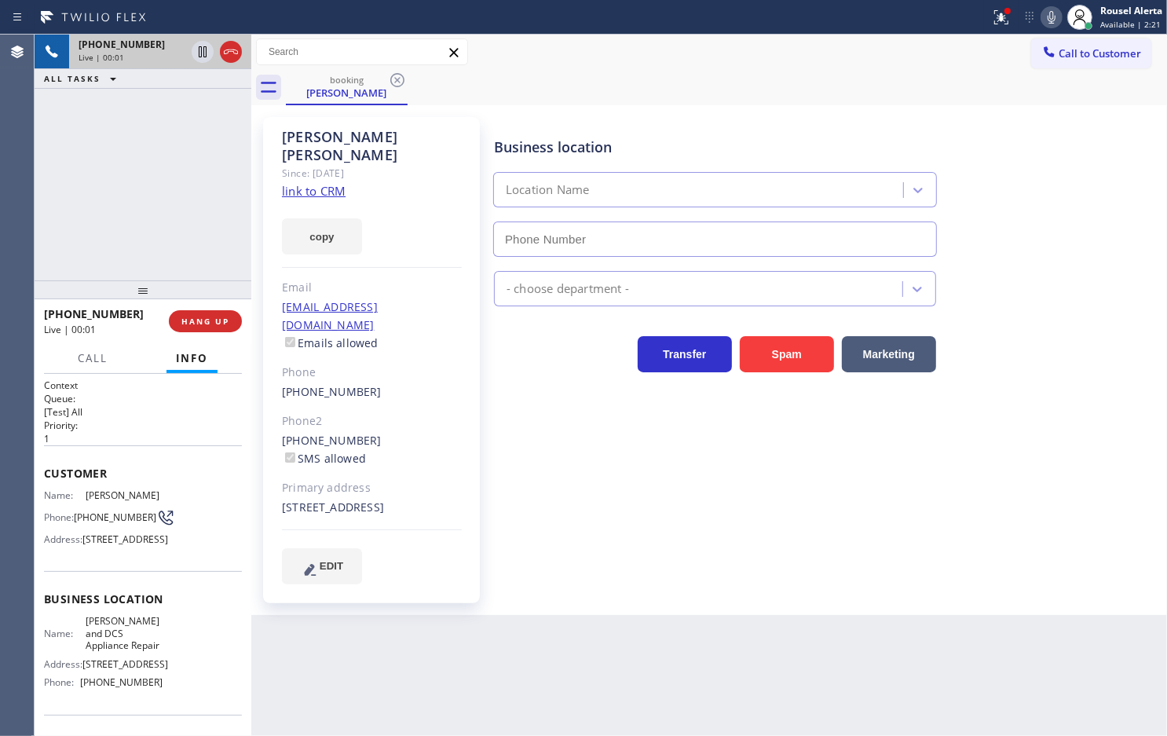
type input "[PHONE_NUMBER]"
click at [314, 200] on div "copy" at bounding box center [372, 227] width 180 height 54
click at [318, 183] on link "link to CRM" at bounding box center [314, 191] width 64 height 16
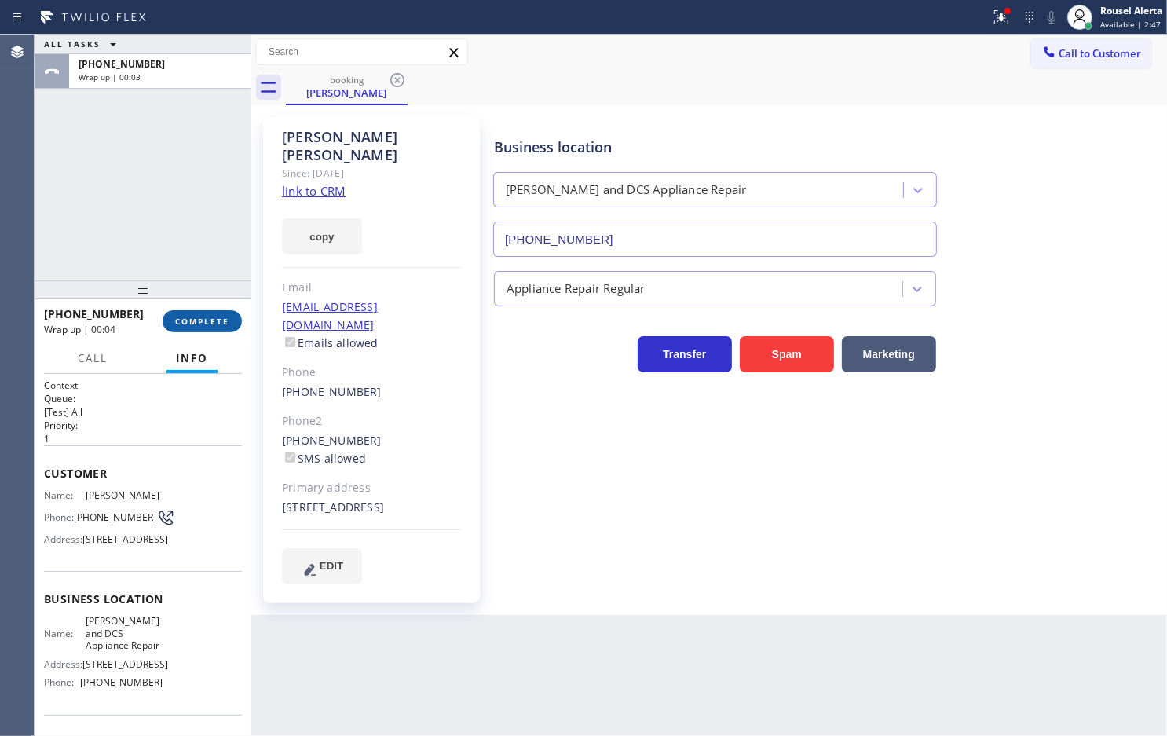
click at [195, 314] on button "COMPLETE" at bounding box center [202, 321] width 79 height 22
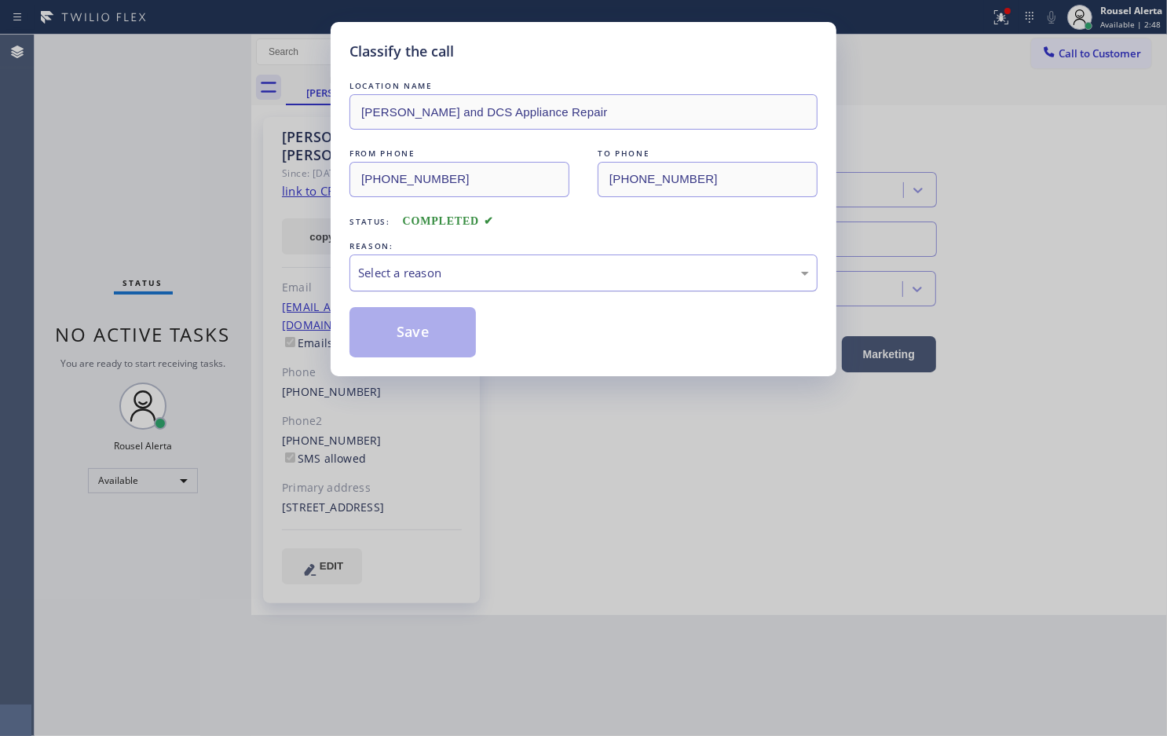
click at [480, 285] on div "Select a reason" at bounding box center [584, 273] width 468 height 37
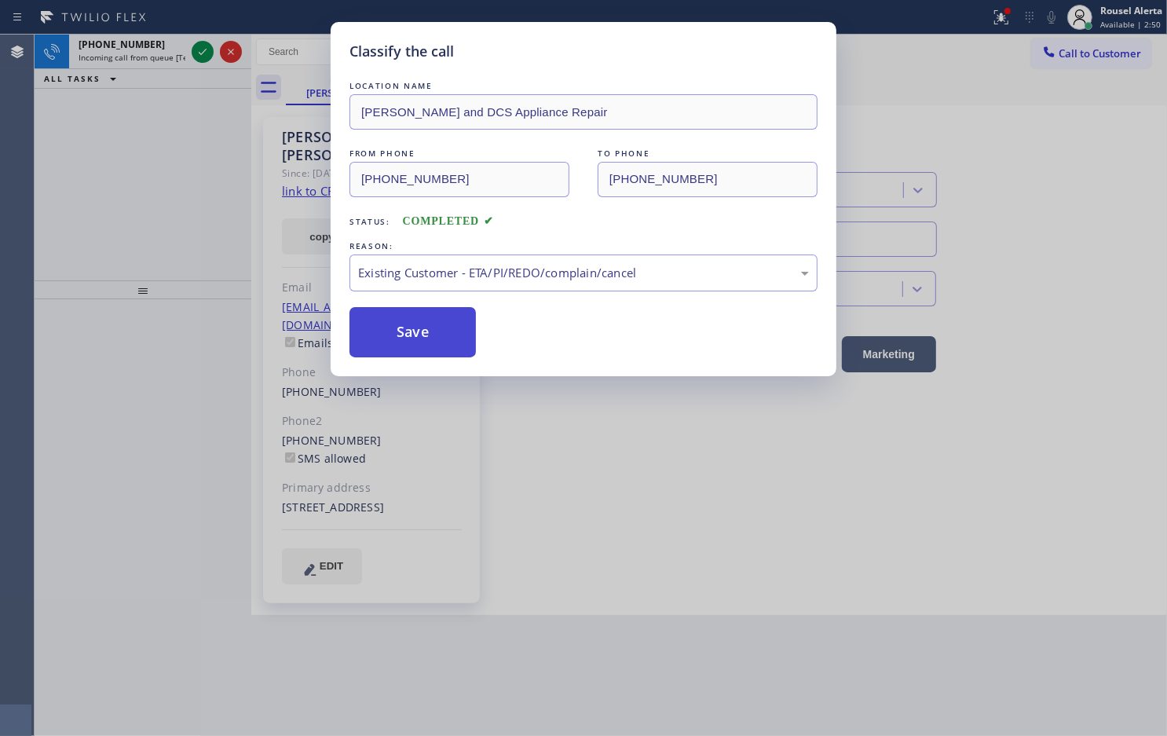
click at [420, 338] on button "Save" at bounding box center [413, 332] width 126 height 50
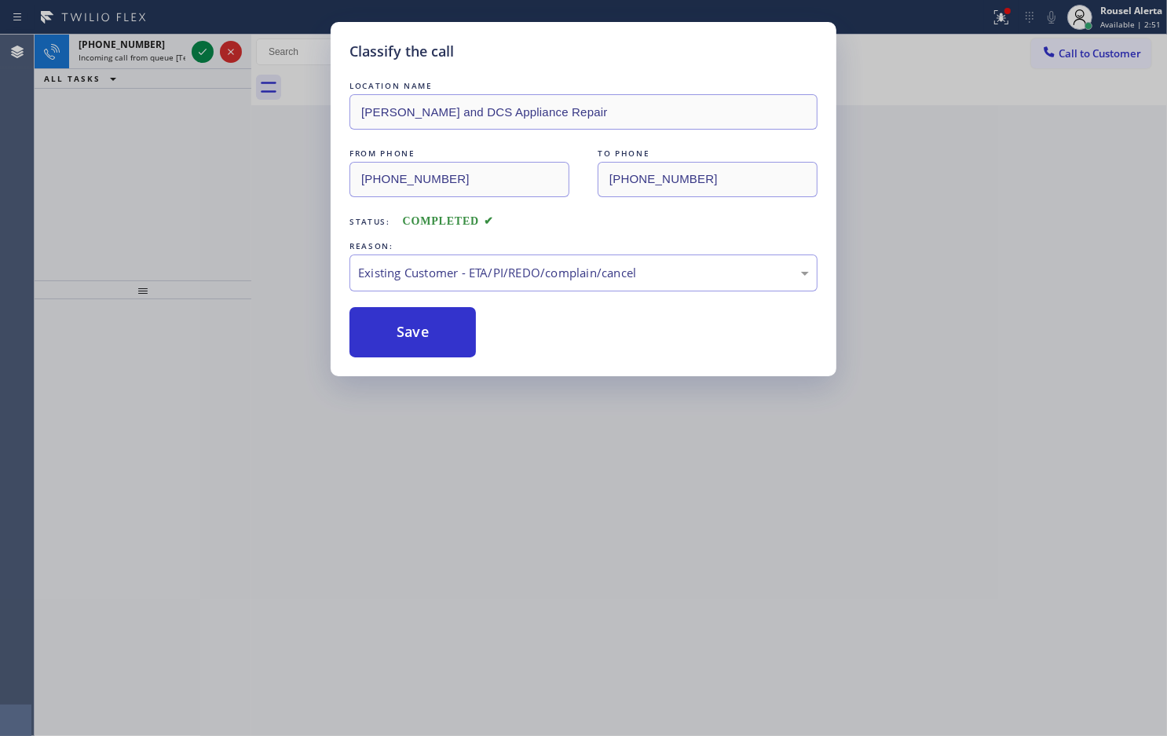
click at [159, 49] on div "Classify the call LOCATION NAME [PERSON_NAME] and DCS Appliance Repair FROM PHO…" at bounding box center [583, 368] width 1167 height 736
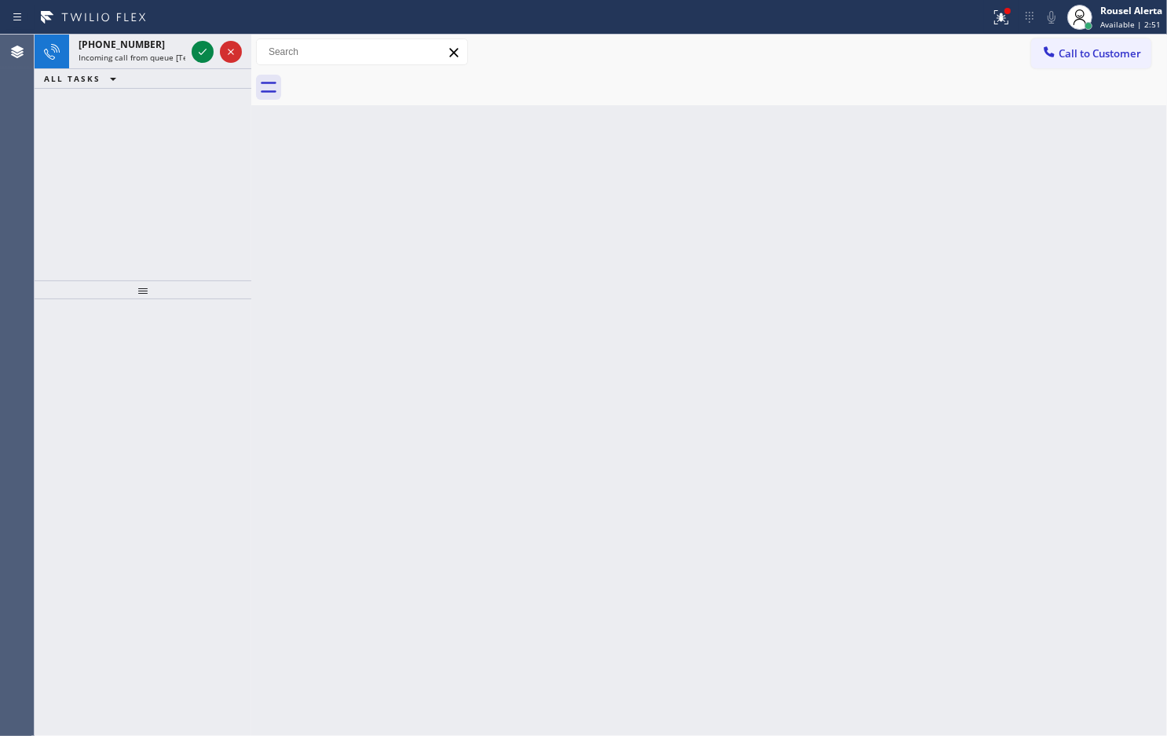
click at [159, 49] on div "[PHONE_NUMBER]" at bounding box center [132, 44] width 107 height 13
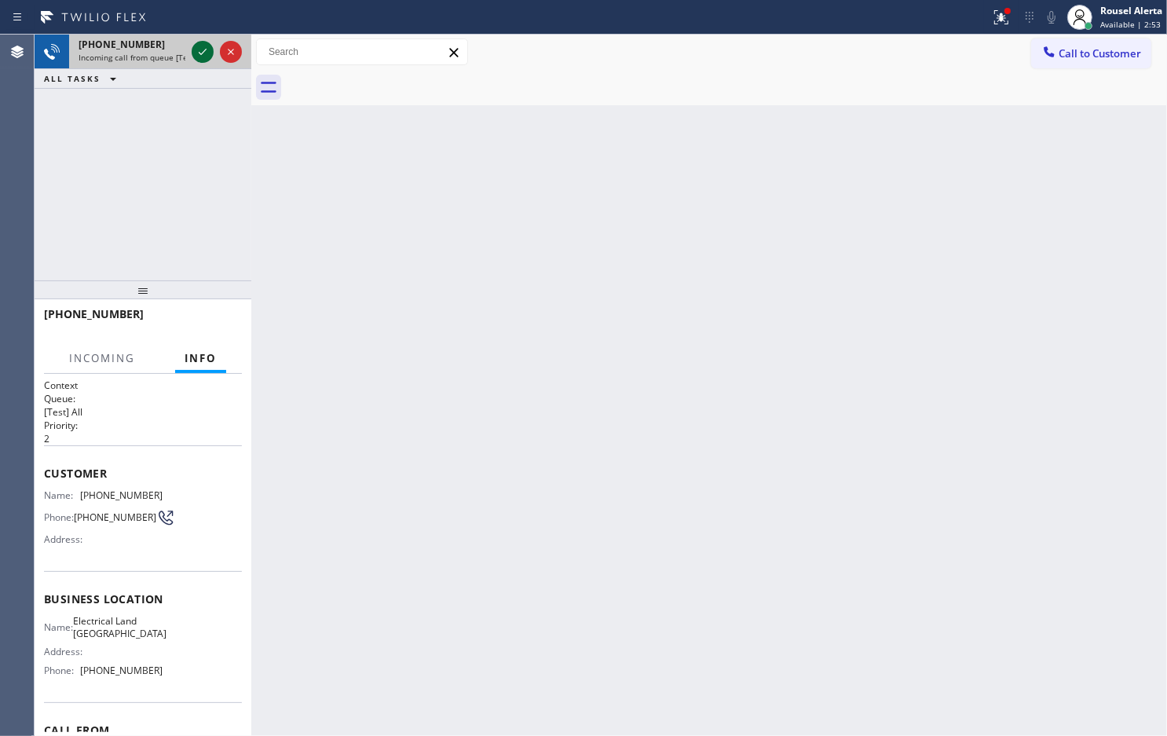
click at [201, 52] on icon at bounding box center [202, 51] width 19 height 19
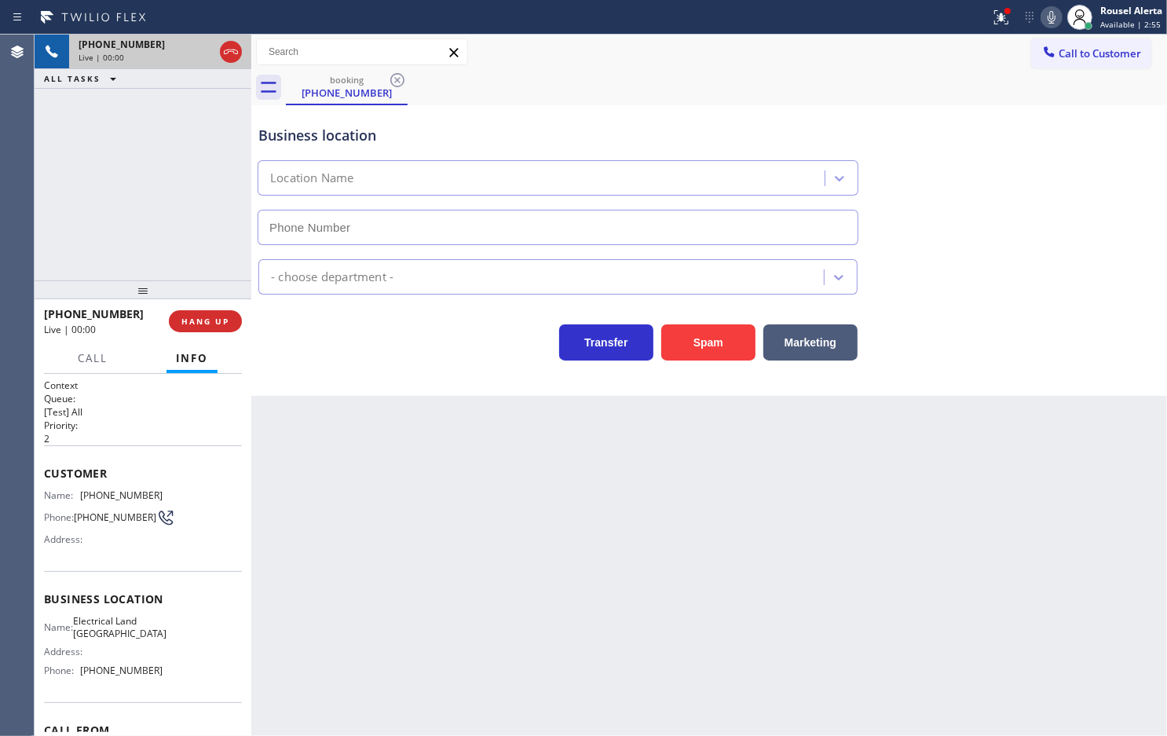
type input "[PHONE_NUMBER]"
click at [711, 338] on button "Spam" at bounding box center [708, 342] width 94 height 36
click at [1003, 29] on button at bounding box center [1001, 17] width 35 height 35
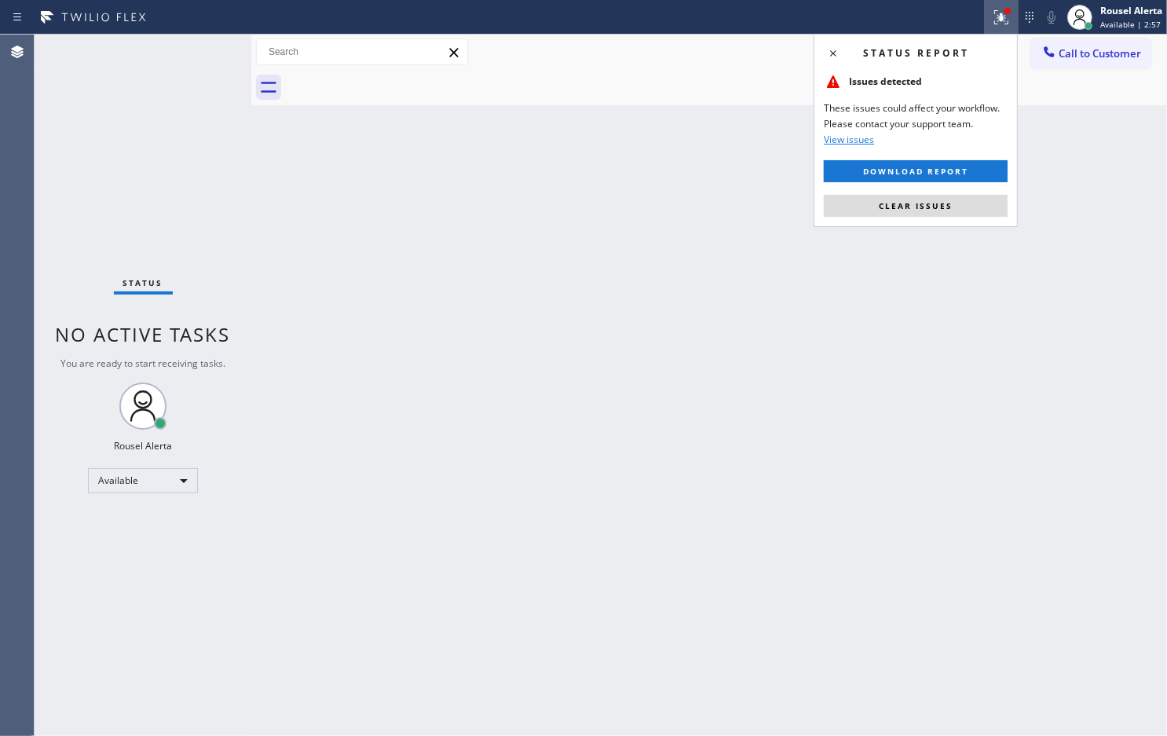
click at [940, 218] on div "Status report Issues detected These issues could affect your workflow. Please c…" at bounding box center [916, 130] width 204 height 193
click at [910, 208] on span "Clear issues" at bounding box center [916, 205] width 74 height 11
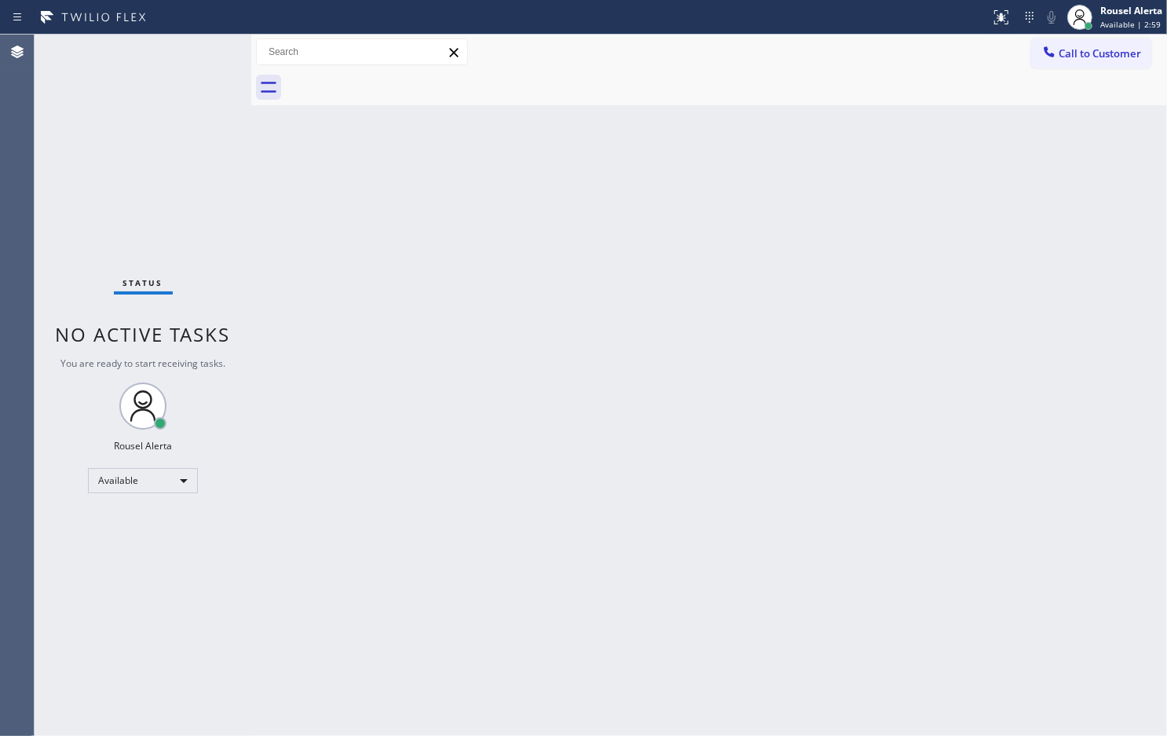
click at [599, 324] on div "Back to Dashboard Change Sender ID Customers Technicians Select a contact Outbo…" at bounding box center [709, 385] width 916 height 701
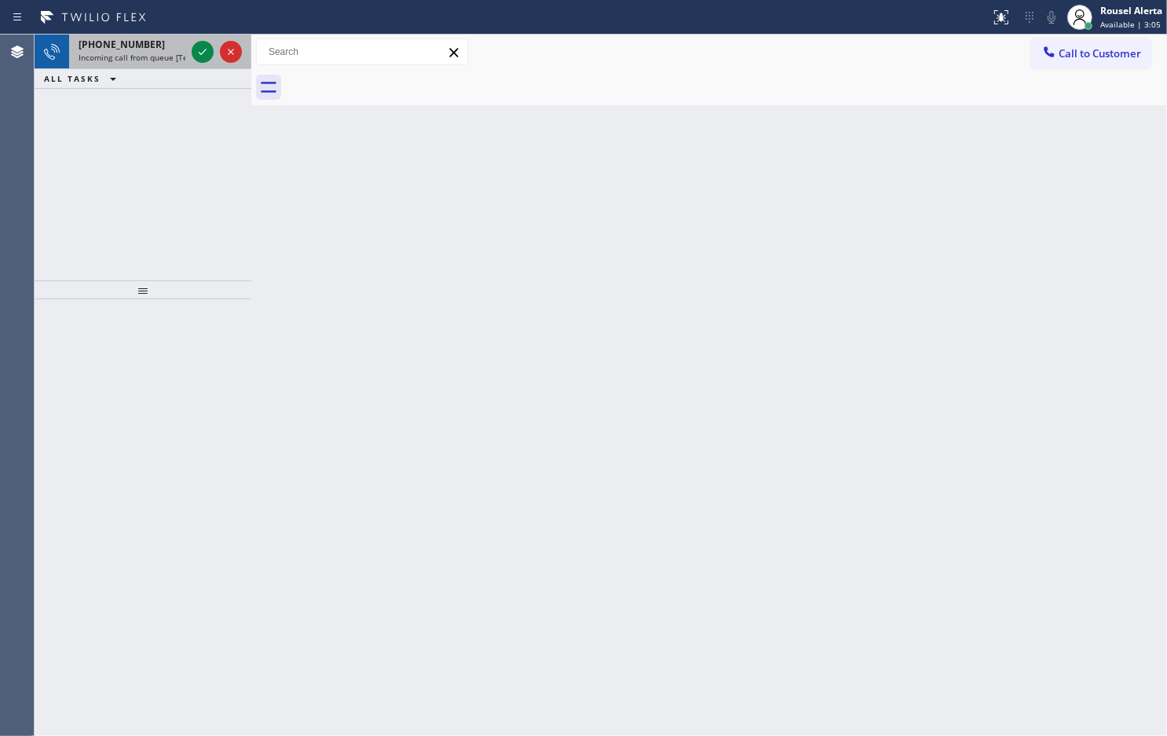
click at [144, 49] on div "[PHONE_NUMBER]" at bounding box center [132, 44] width 107 height 13
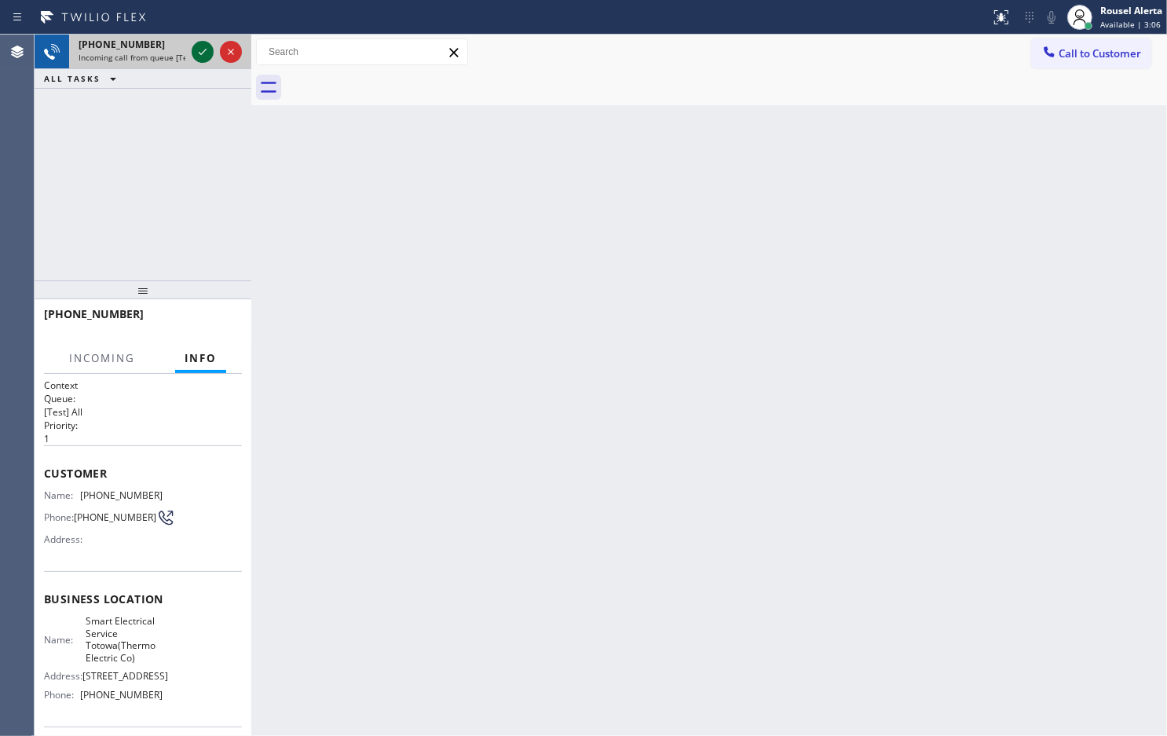
click at [195, 51] on icon at bounding box center [202, 51] width 19 height 19
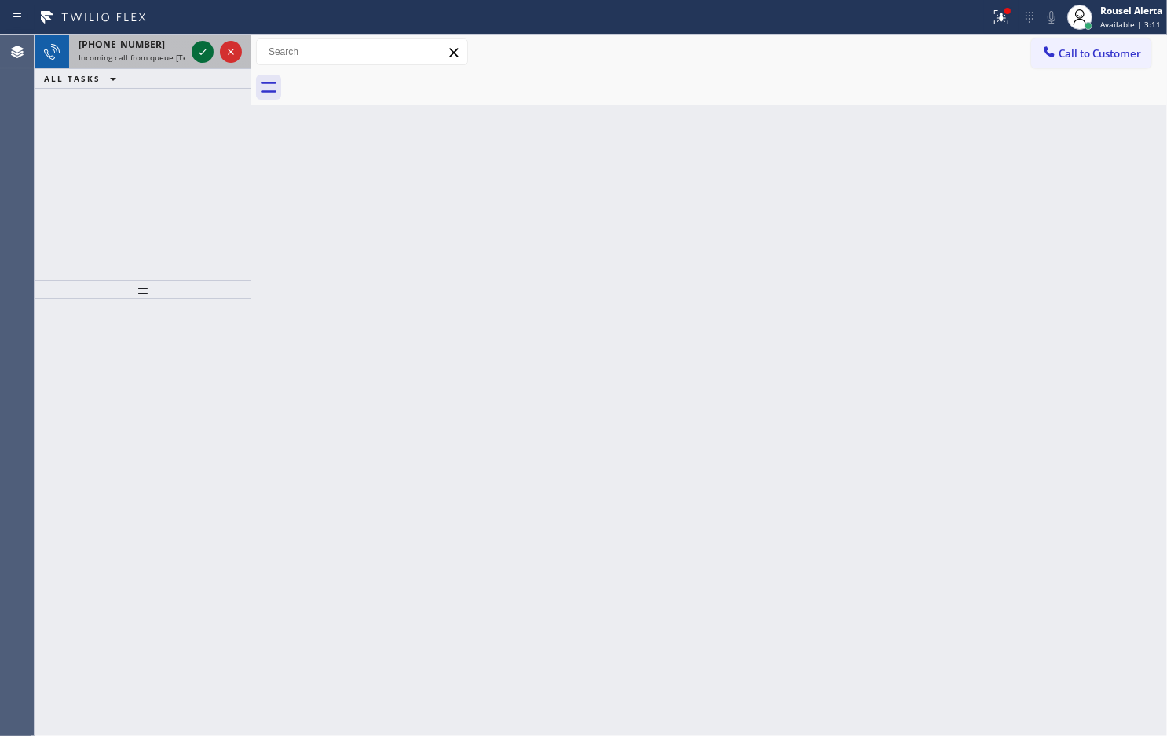
click at [195, 51] on icon at bounding box center [202, 51] width 19 height 19
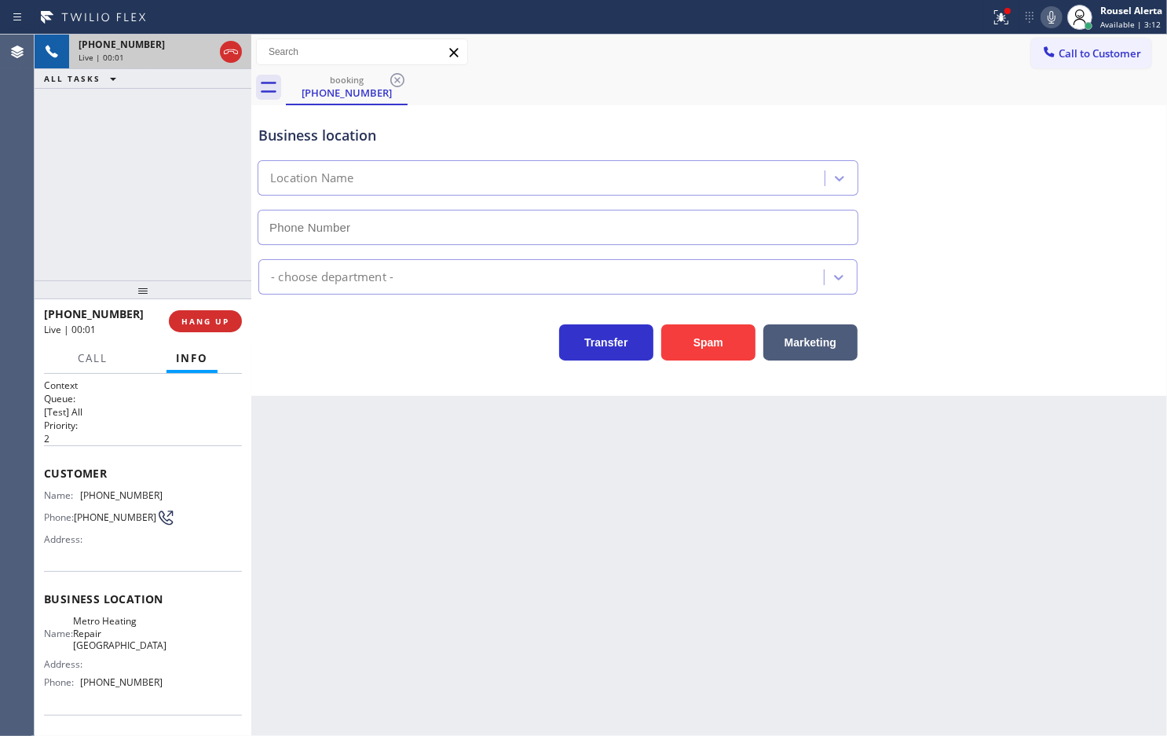
type input "[PHONE_NUMBER]"
click at [696, 344] on button "Spam" at bounding box center [708, 342] width 94 height 36
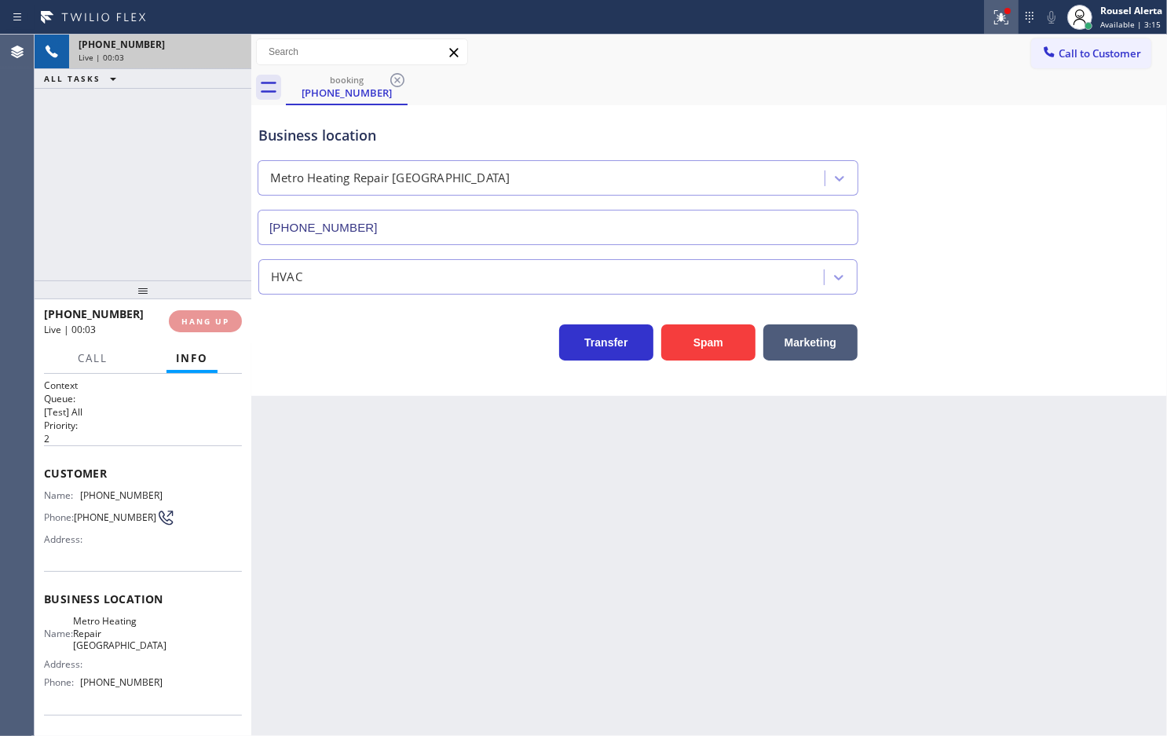
click at [1006, 24] on icon at bounding box center [1002, 17] width 14 height 14
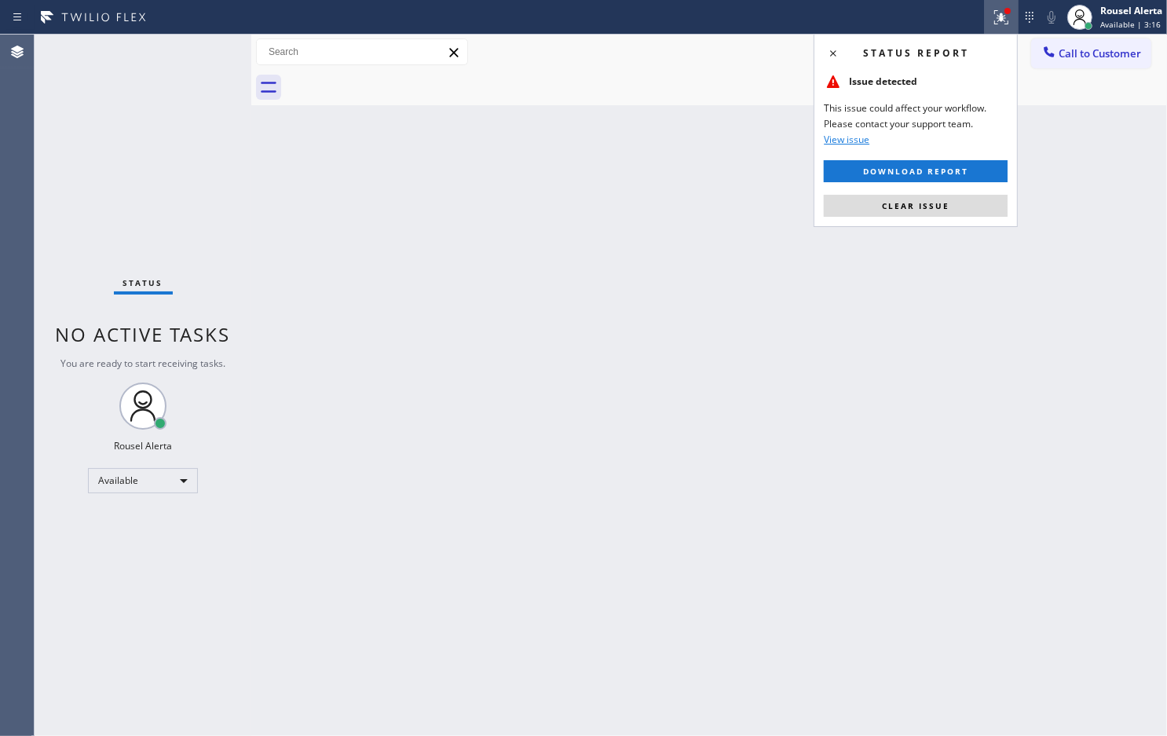
click at [945, 203] on span "Clear issue" at bounding box center [916, 205] width 68 height 11
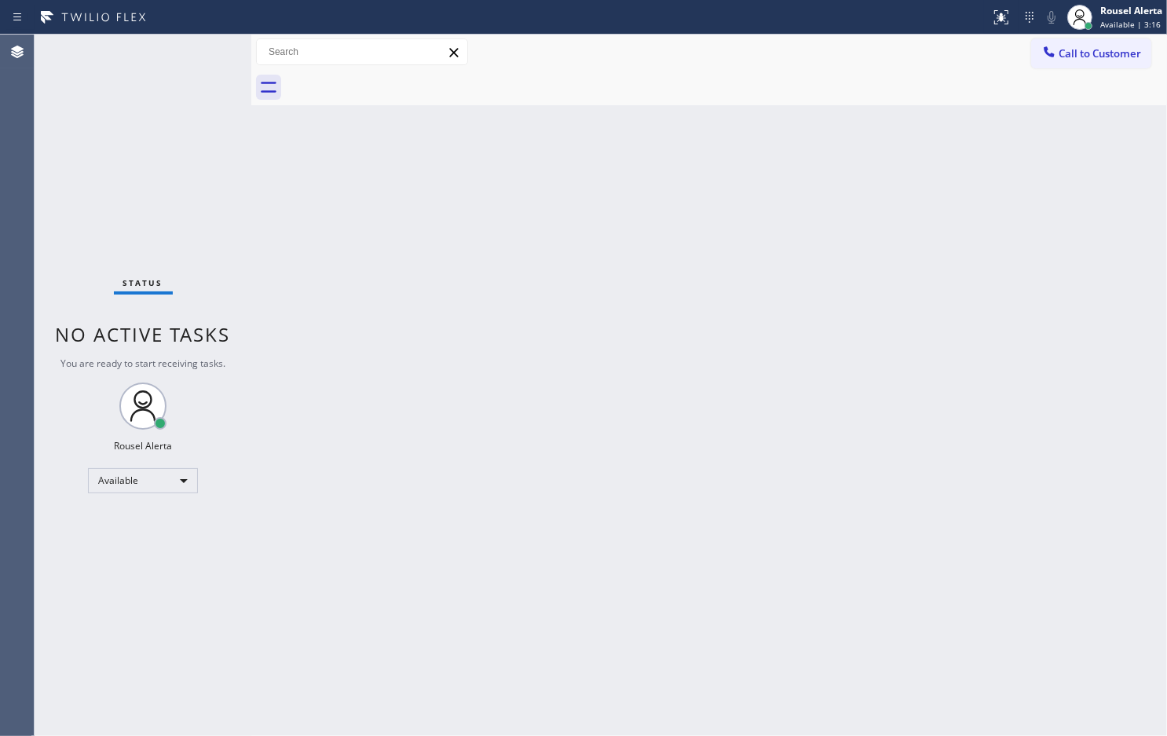
click at [800, 299] on div "Back to Dashboard Change Sender ID Customers Technicians Select a contact Outbo…" at bounding box center [709, 385] width 916 height 701
click at [193, 55] on div "Status No active tasks You are ready to start receiving tasks. Rousel Alerta Av…" at bounding box center [143, 385] width 217 height 701
click at [157, 28] on div at bounding box center [495, 17] width 978 height 25
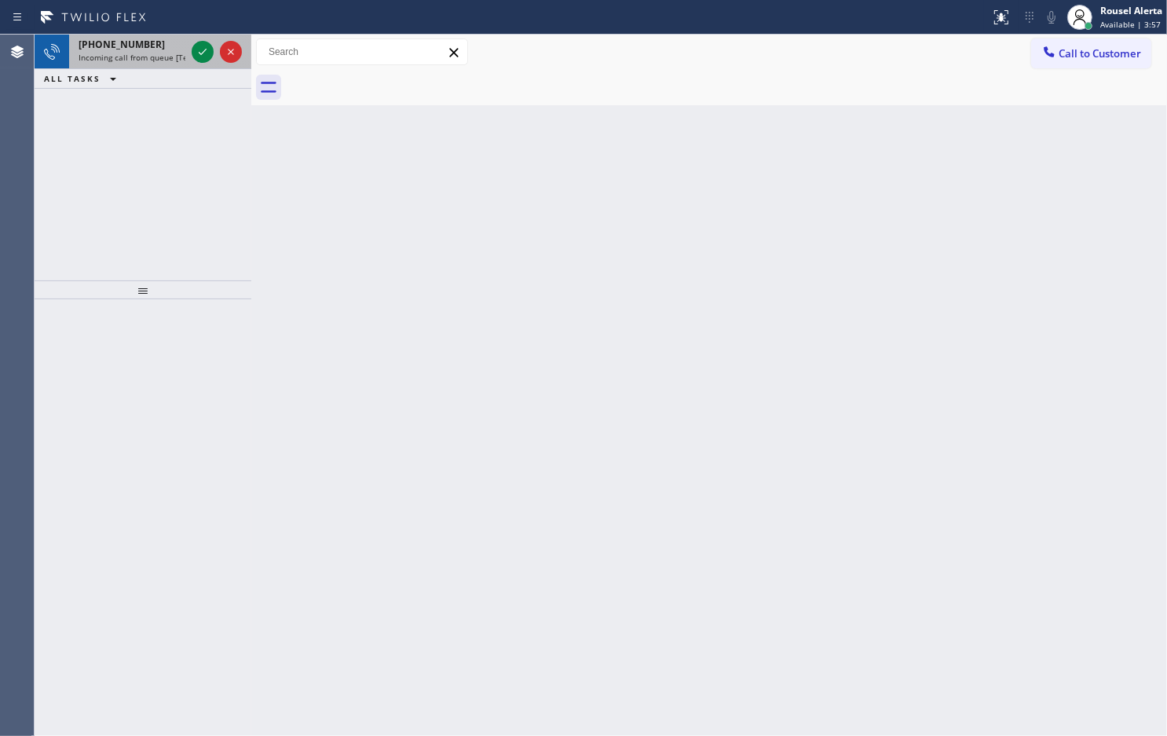
click at [167, 49] on div "[PHONE_NUMBER]" at bounding box center [132, 44] width 107 height 13
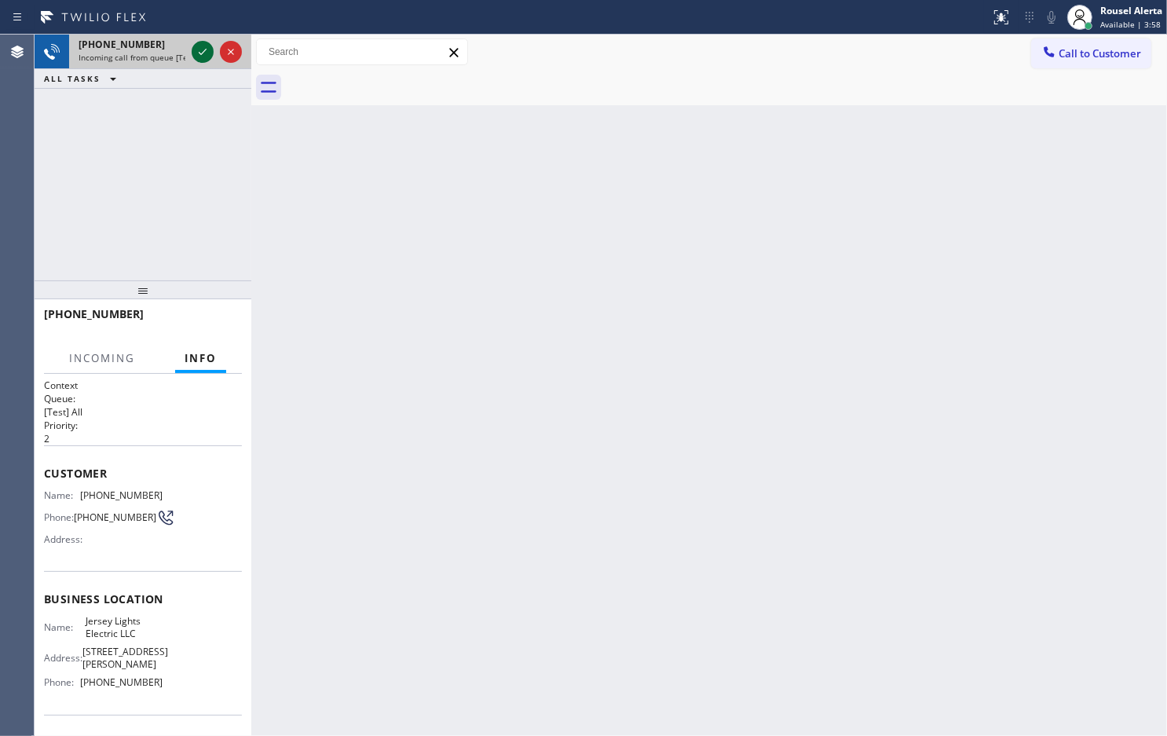
click at [196, 52] on icon at bounding box center [202, 51] width 19 height 19
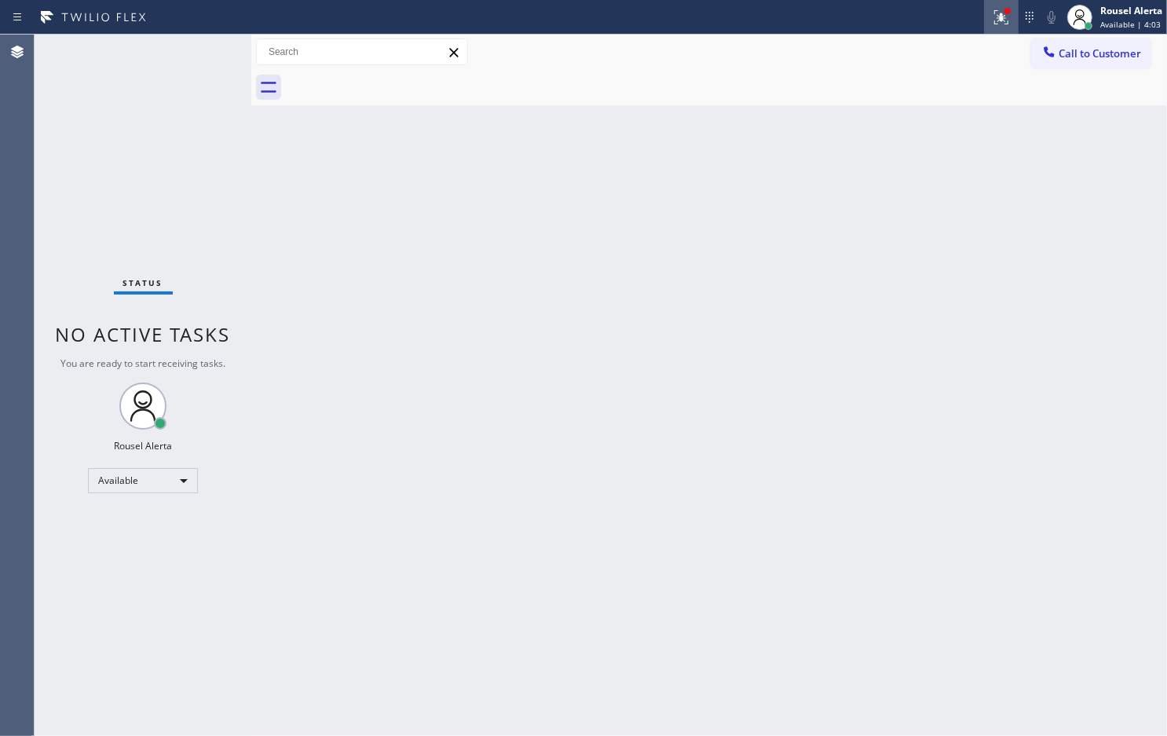
click at [999, 20] on icon at bounding box center [1001, 17] width 19 height 19
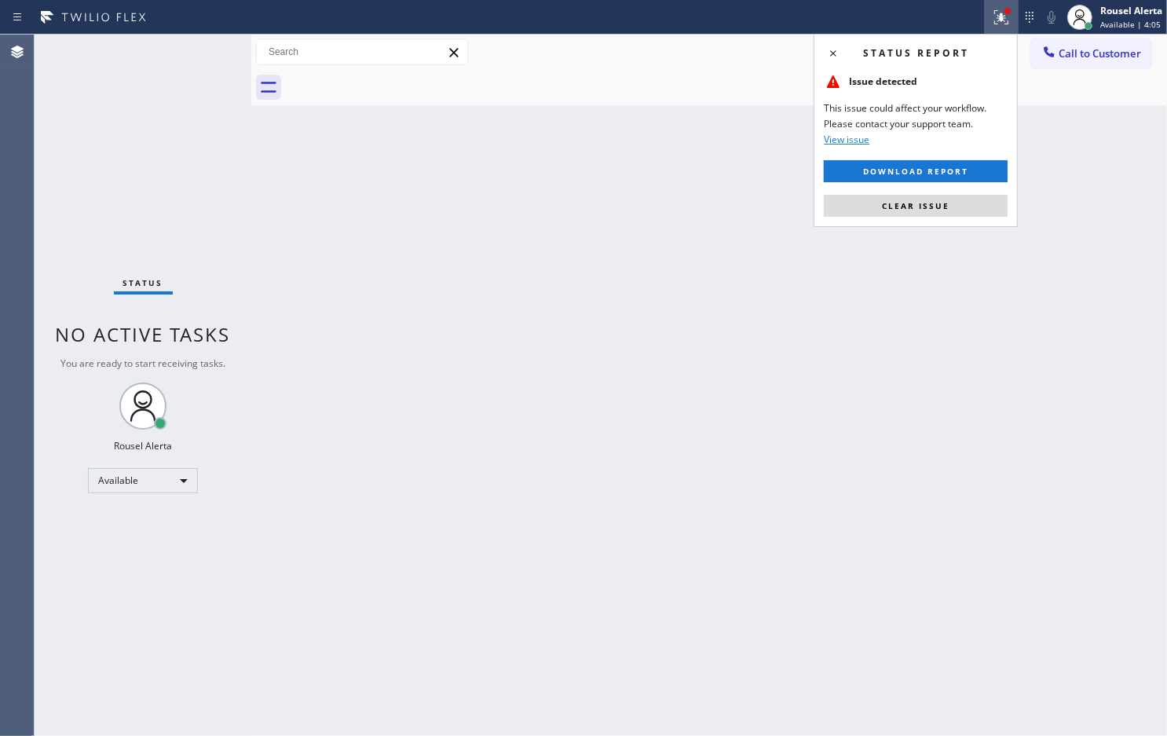
drag, startPoint x: 976, startPoint y: 206, endPoint x: 1018, endPoint y: 201, distance: 41.9
click at [976, 207] on button "Clear issue" at bounding box center [916, 206] width 184 height 22
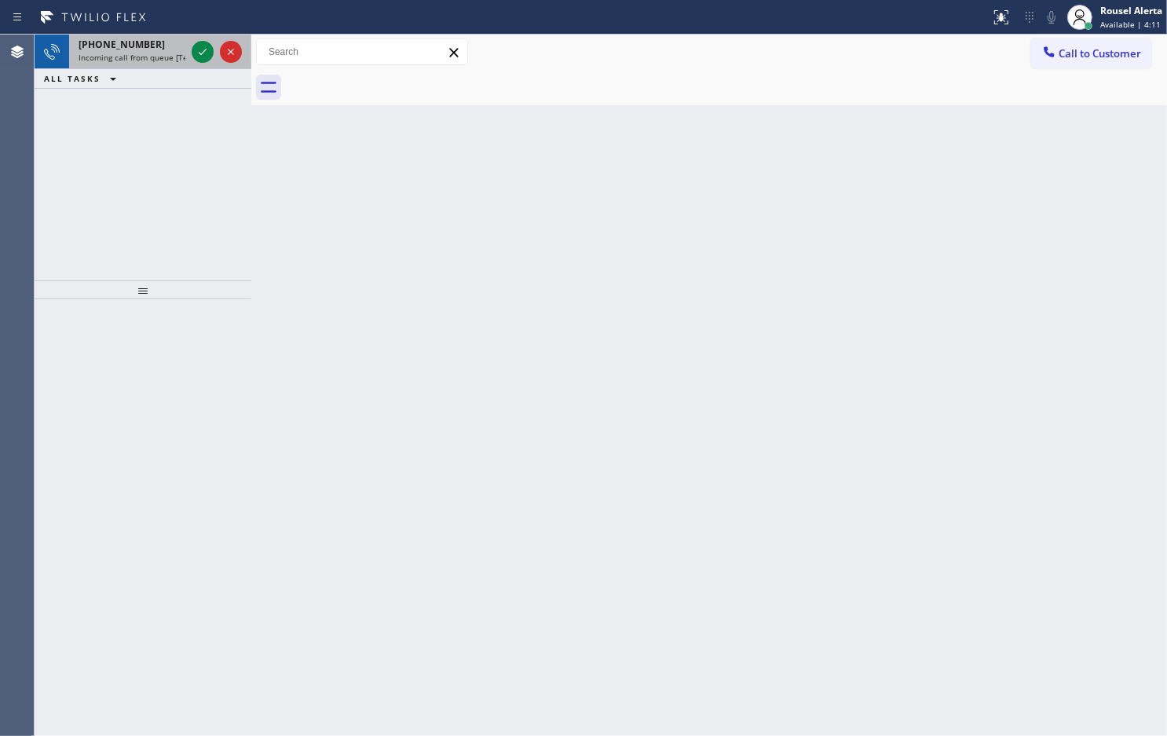
drag, startPoint x: 151, startPoint y: 57, endPoint x: 174, endPoint y: 53, distance: 24.0
click at [151, 57] on span "Incoming call from queue [Test] All" at bounding box center [144, 57] width 130 height 11
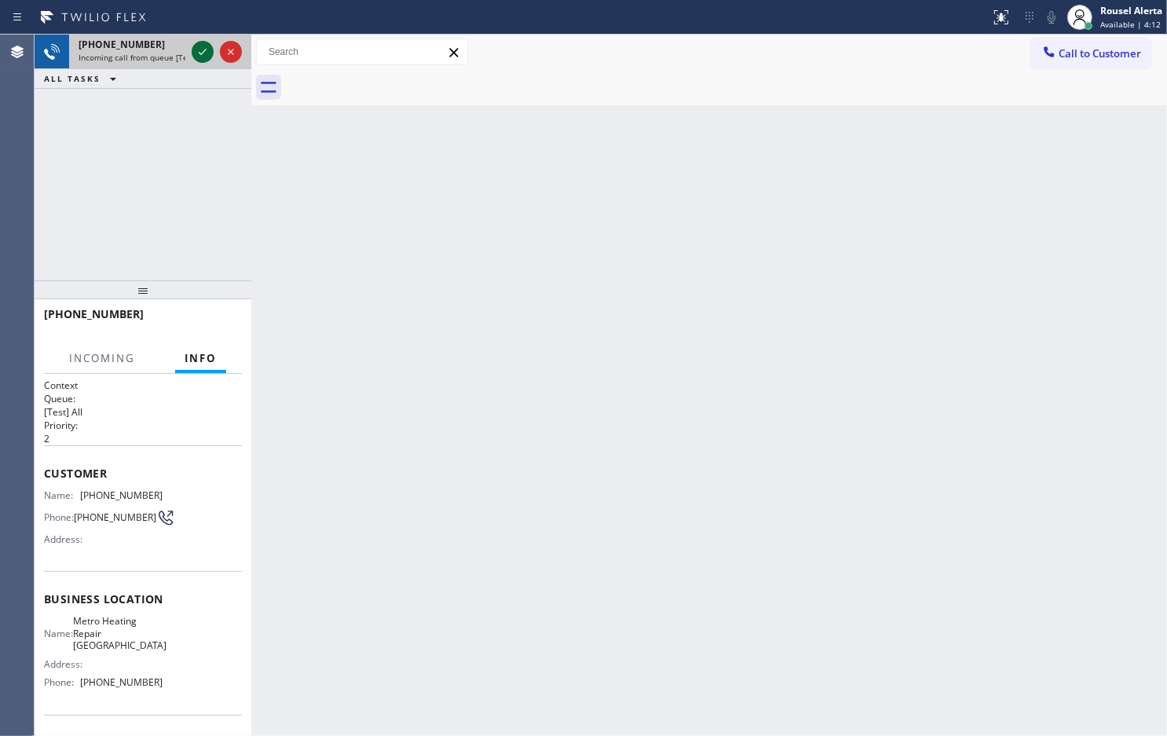
click at [195, 53] on icon at bounding box center [202, 51] width 19 height 19
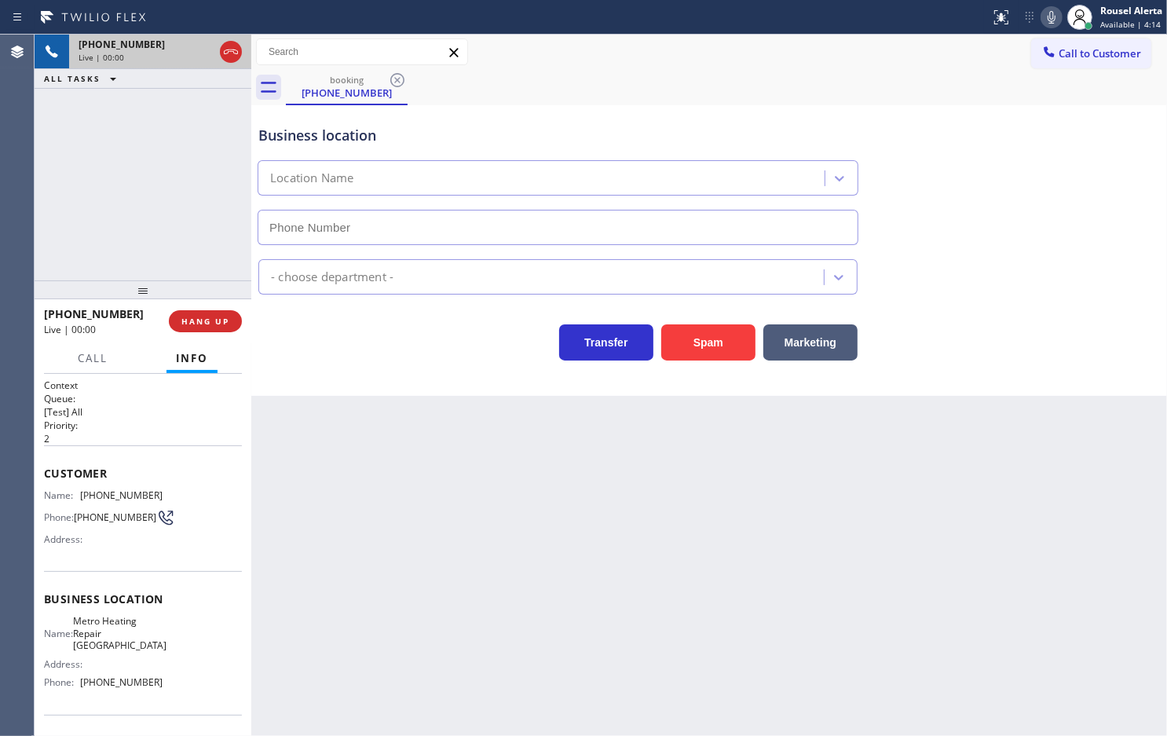
type input "[PHONE_NUMBER]"
click at [680, 339] on button "Spam" at bounding box center [708, 342] width 94 height 36
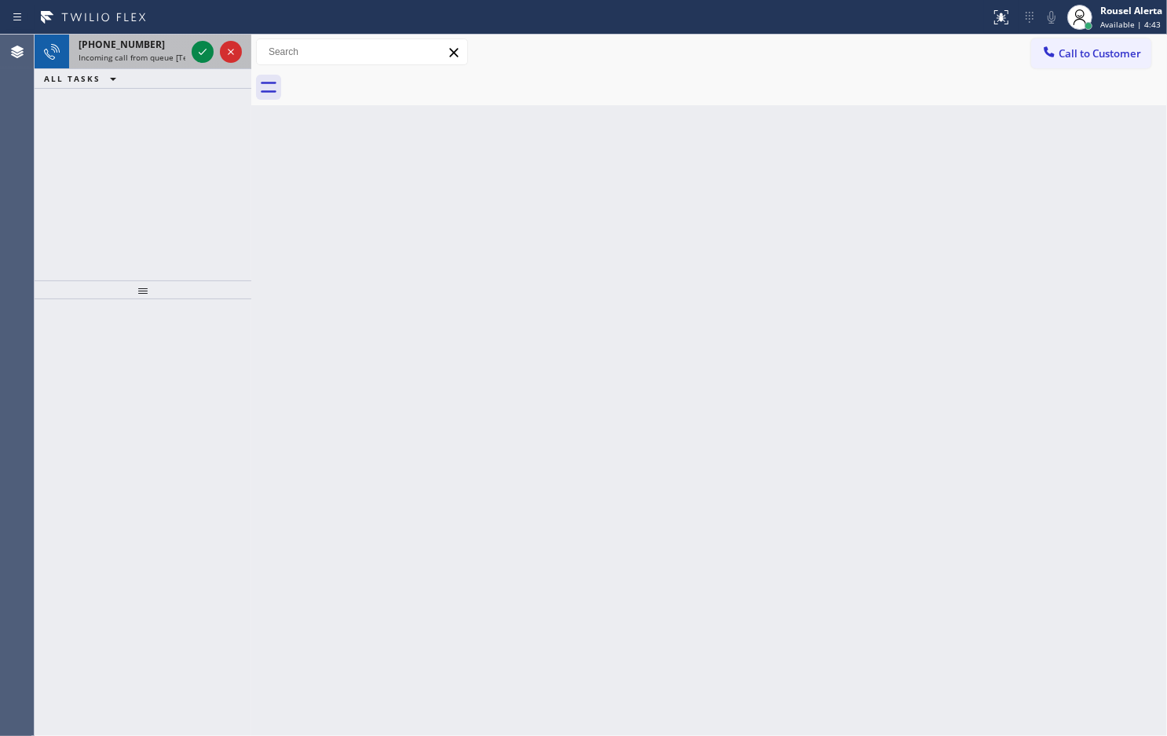
drag, startPoint x: 162, startPoint y: 40, endPoint x: 170, endPoint y: 46, distance: 9.6
click at [162, 40] on div "[PHONE_NUMBER]" at bounding box center [132, 44] width 107 height 13
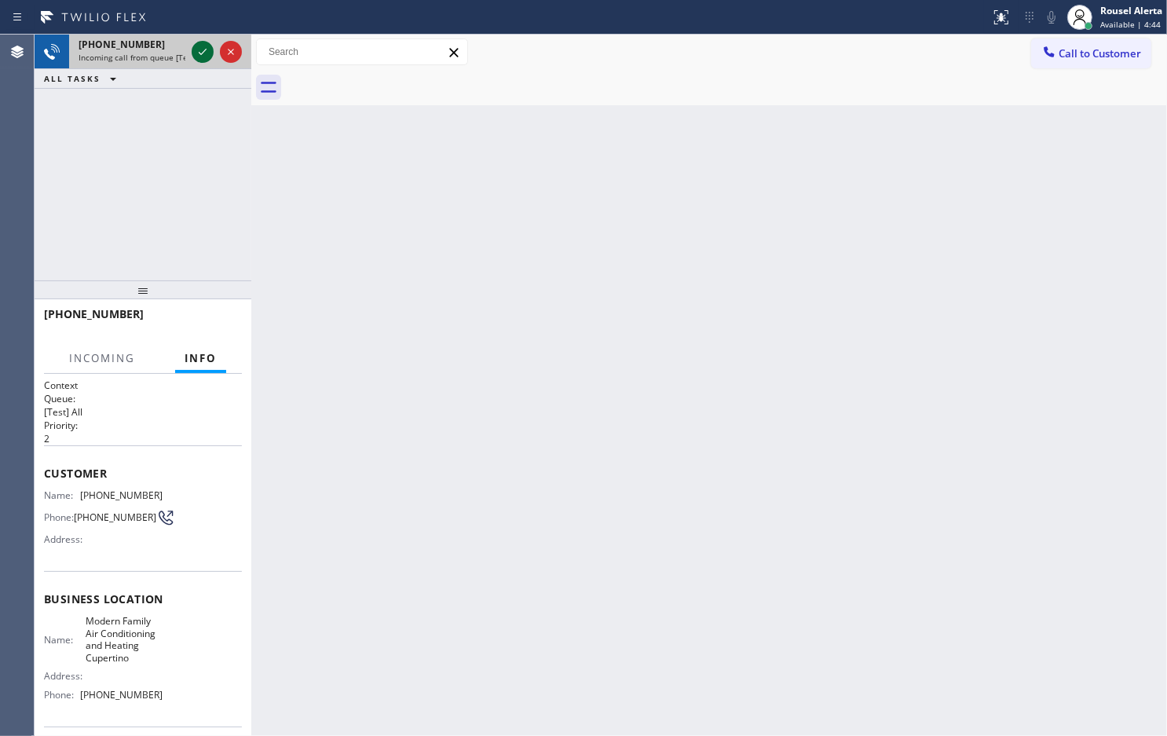
click at [193, 56] on icon at bounding box center [202, 51] width 19 height 19
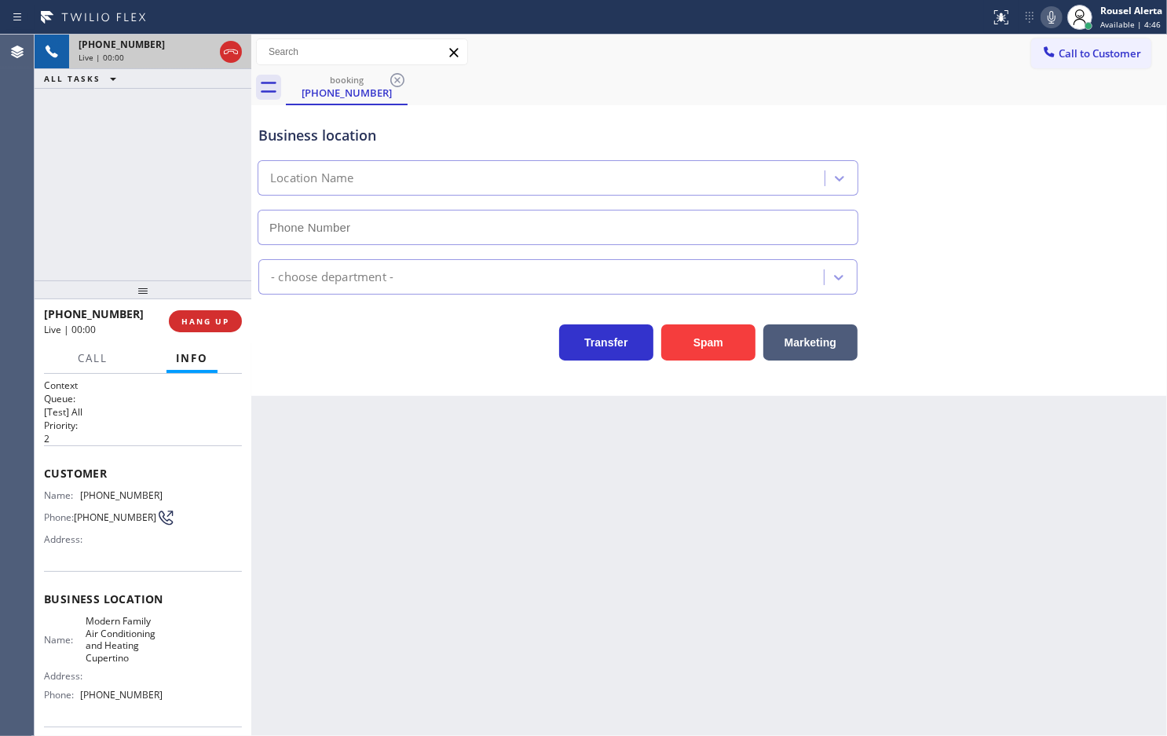
type input "[PHONE_NUMBER]"
click at [691, 350] on button "Spam" at bounding box center [708, 342] width 94 height 36
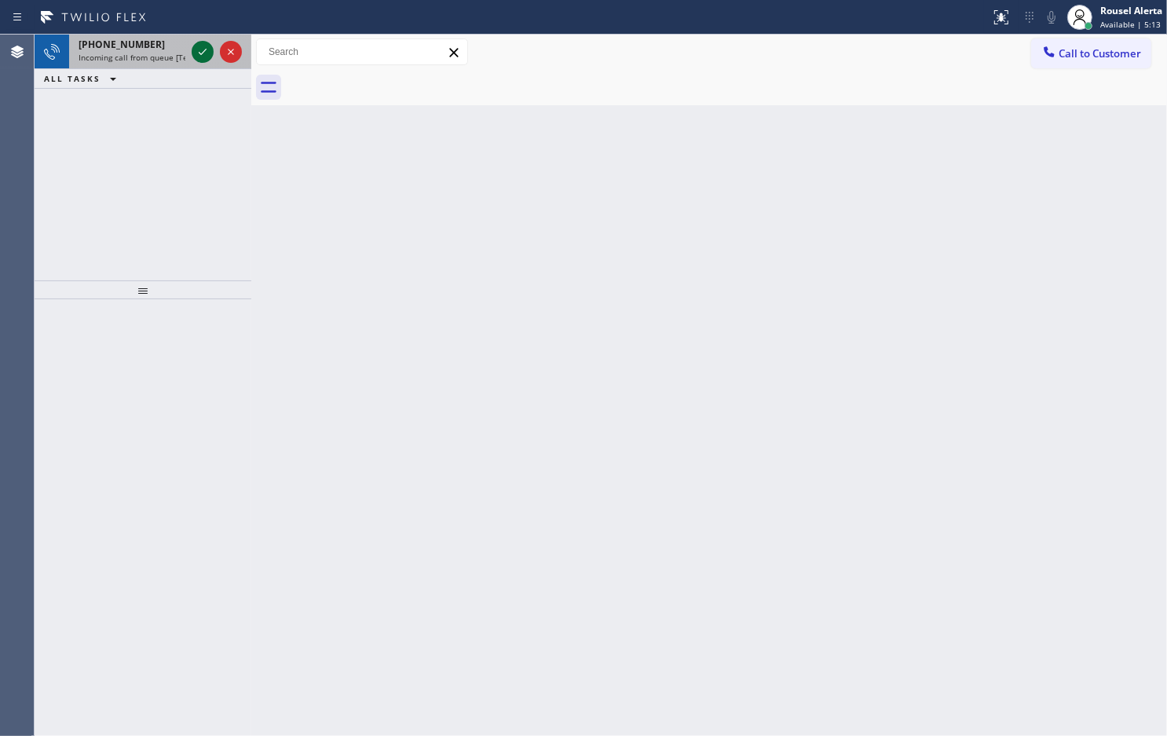
drag, startPoint x: 166, startPoint y: 57, endPoint x: 198, endPoint y: 55, distance: 32.3
click at [166, 57] on span "Incoming call from queue [Test] All" at bounding box center [144, 57] width 130 height 11
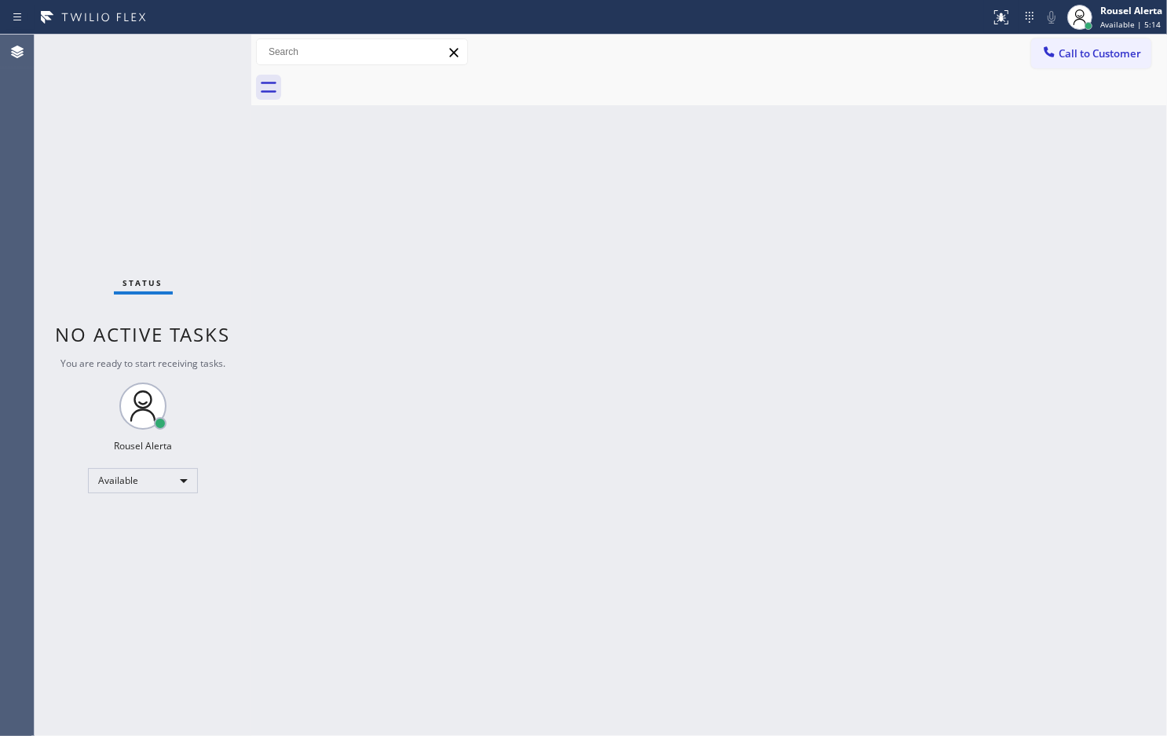
click at [202, 53] on div "Status No active tasks You are ready to start receiving tasks. Rousel Alerta Av…" at bounding box center [143, 385] width 217 height 701
click at [203, 49] on div "Status No active tasks You are ready to start receiving tasks. Rousel Alerta Av…" at bounding box center [143, 385] width 217 height 701
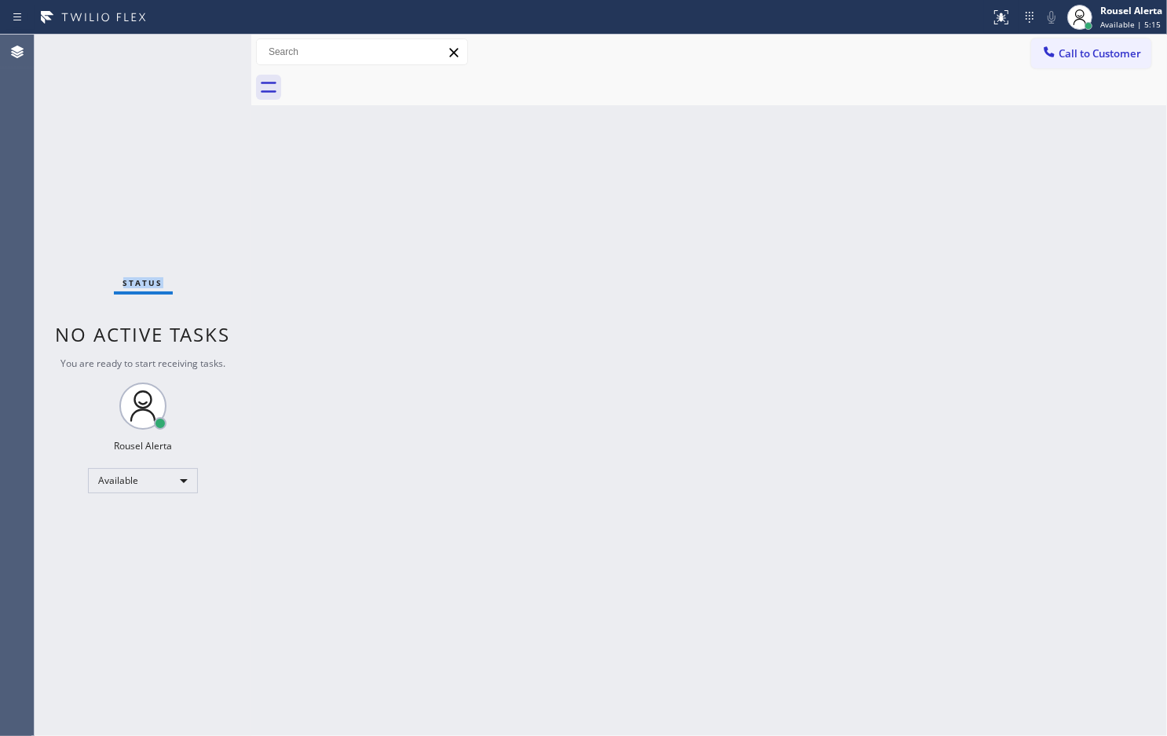
click at [200, 47] on div "Status No active tasks You are ready to start receiving tasks. Rousel Alerta Av…" at bounding box center [143, 385] width 217 height 701
click at [218, 299] on div "Status No active tasks You are ready to start receiving tasks. Rousel Alerta Av…" at bounding box center [143, 385] width 217 height 701
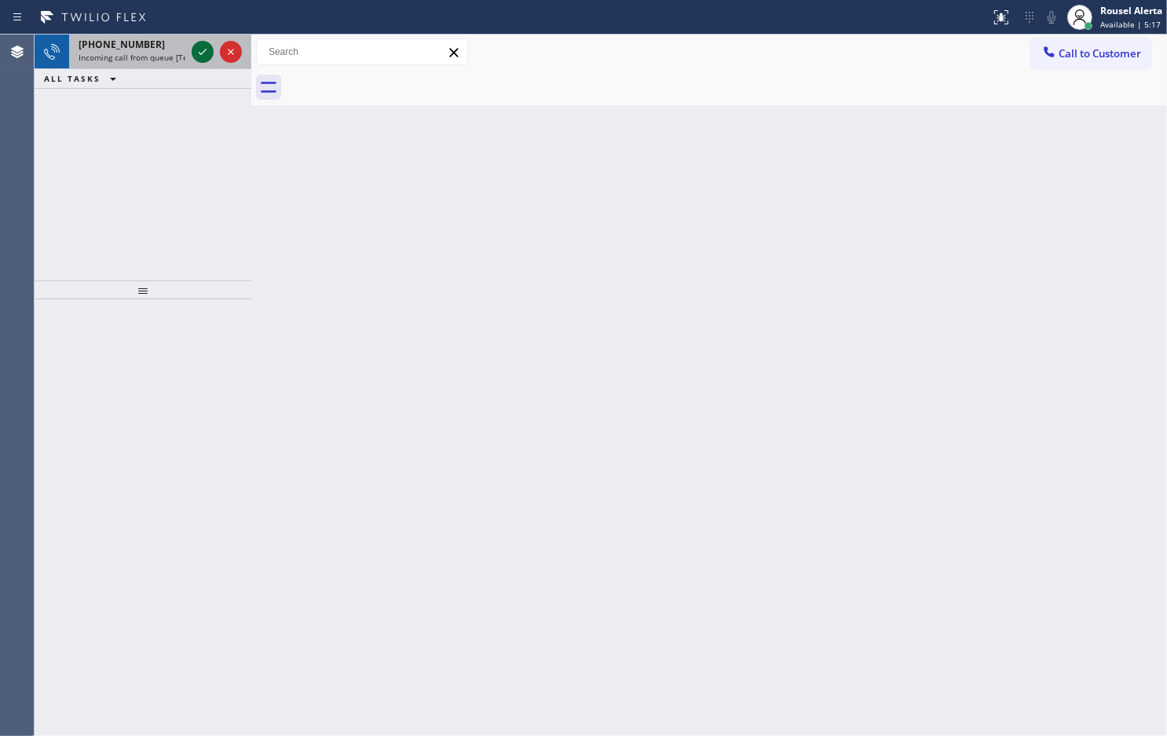
click at [194, 53] on icon at bounding box center [202, 51] width 19 height 19
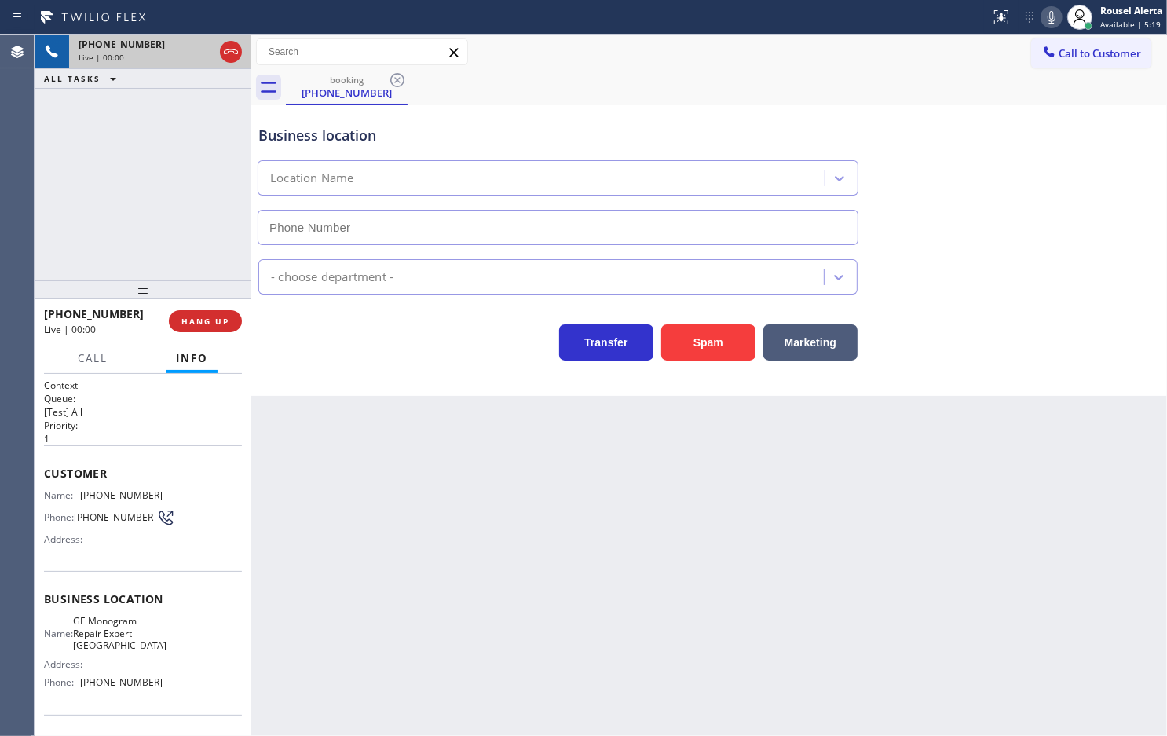
type input "[PHONE_NUMBER]"
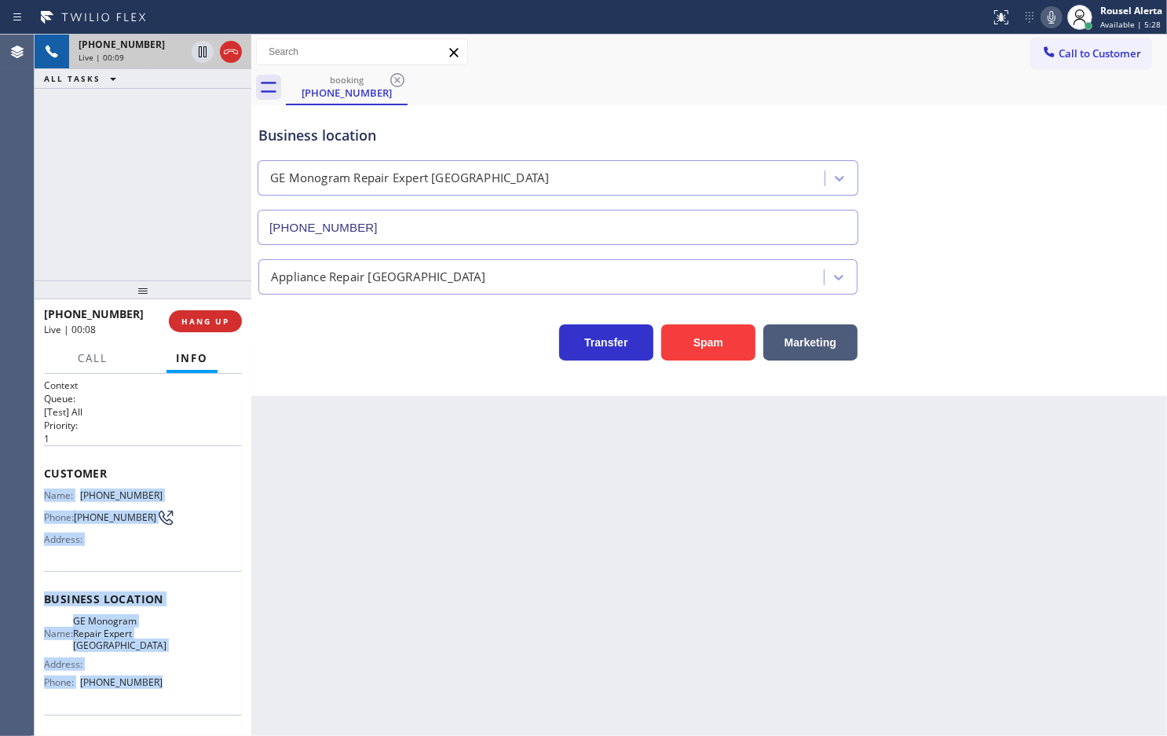
drag, startPoint x: 46, startPoint y: 492, endPoint x: 149, endPoint y: 677, distance: 212.4
click at [149, 677] on div "Context Queue: [Test] All Priority: 1 Customer Name: [PHONE_NUMBER] Phone: [PHO…" at bounding box center [143, 606] width 198 height 455
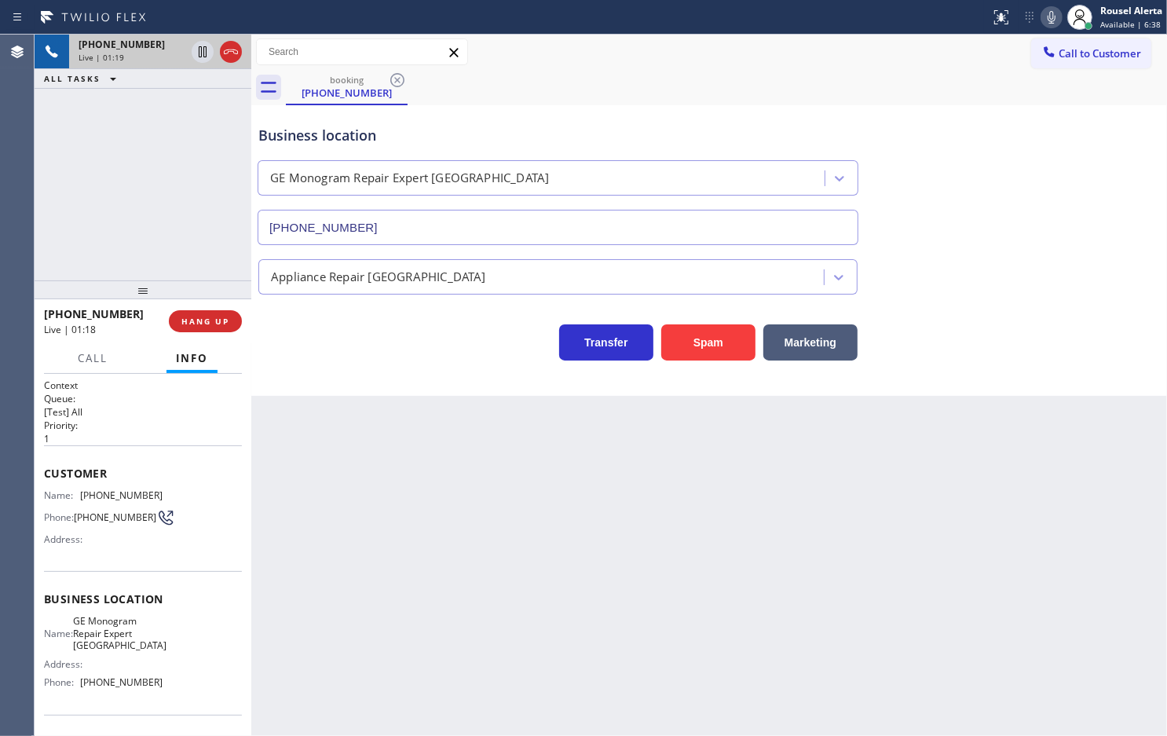
click at [170, 146] on div "[PHONE_NUMBER] Live | 01:19 ALL TASKS ALL TASKS ACTIVE TASKS TASKS IN WRAP UP" at bounding box center [143, 158] width 217 height 246
click at [196, 57] on icon at bounding box center [202, 51] width 19 height 19
drag, startPoint x: 1047, startPoint y: 20, endPoint x: 1071, endPoint y: 40, distance: 30.7
click at [1047, 20] on icon at bounding box center [1051, 17] width 19 height 19
click at [193, 56] on icon at bounding box center [202, 51] width 19 height 19
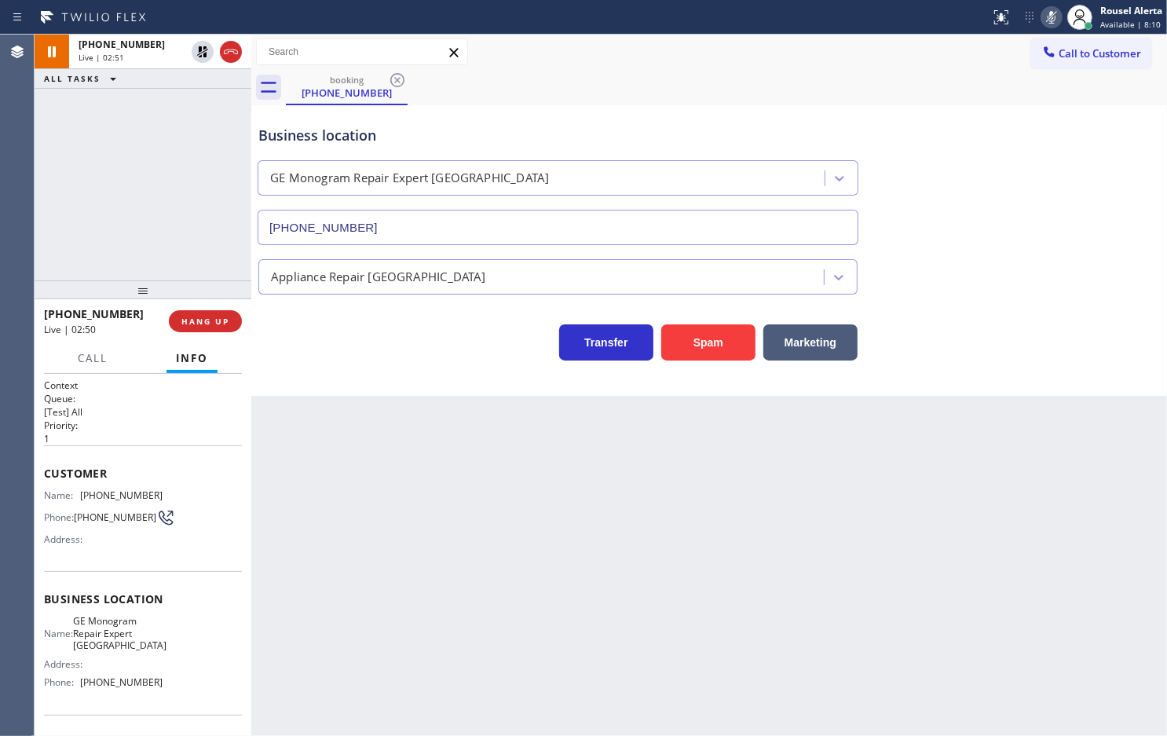
click at [1049, 14] on icon at bounding box center [1051, 17] width 19 height 19
click at [789, 530] on div "Back to Dashboard Change Sender ID Customers Technicians Select a contact Outbo…" at bounding box center [709, 385] width 916 height 701
click at [115, 153] on div "[PHONE_NUMBER] Live | 03:05 ALL TASKS ALL TASKS ACTIVE TASKS TASKS IN WRAP UP" at bounding box center [143, 158] width 217 height 246
click at [381, 560] on div "Back to Dashboard Change Sender ID Customers Technicians Select a contact Outbo…" at bounding box center [709, 385] width 916 height 701
click at [637, 496] on div "Back to Dashboard Change Sender ID Customers Technicians Select a contact Outbo…" at bounding box center [709, 385] width 916 height 701
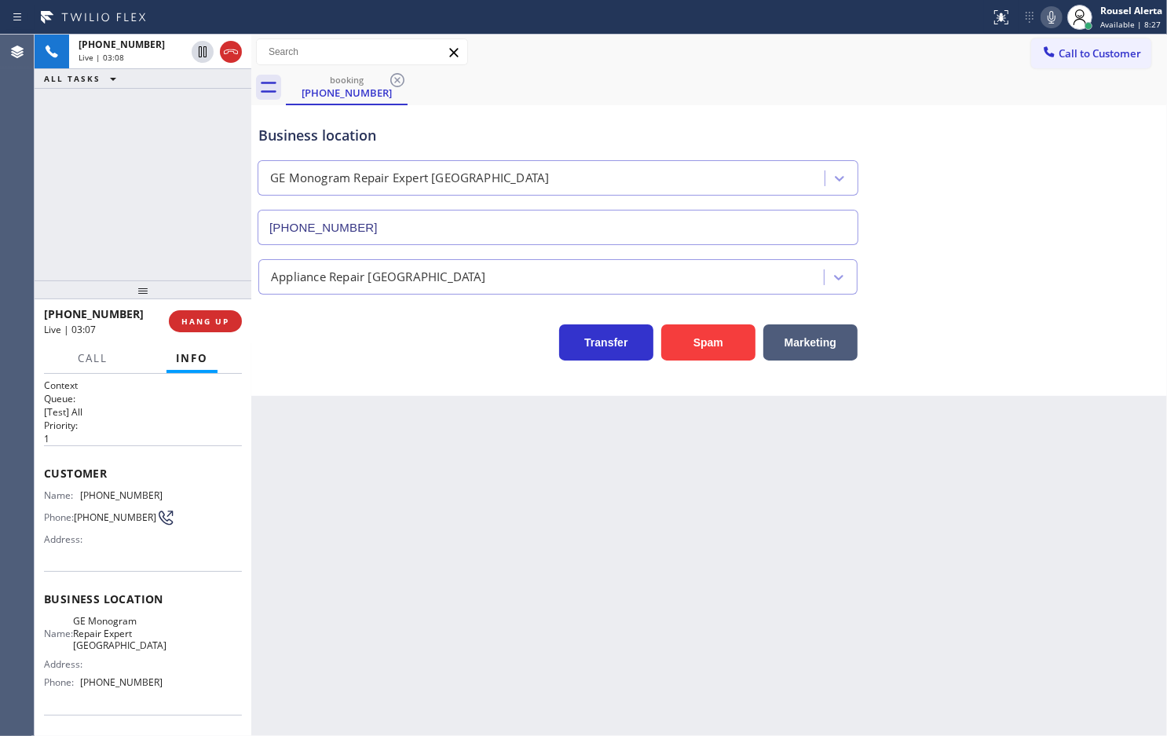
click at [130, 199] on div "[PHONE_NUMBER] Live | 03:08 ALL TASKS ALL TASKS ACTIVE TASKS TASKS IN WRAP UP" at bounding box center [143, 158] width 217 height 246
click at [360, 478] on div "Back to Dashboard Change Sender ID Customers Technicians Select a contact Outbo…" at bounding box center [709, 385] width 916 height 701
click at [191, 191] on div "[PHONE_NUMBER] Live | 03:09 ALL TASKS ALL TASKS ACTIVE TASKS TASKS IN WRAP UP" at bounding box center [143, 158] width 217 height 246
click at [347, 418] on div "Back to Dashboard Change Sender ID Customers Technicians Select a contact Outbo…" at bounding box center [709, 385] width 916 height 701
drag, startPoint x: 167, startPoint y: 163, endPoint x: 163, endPoint y: 134, distance: 30.1
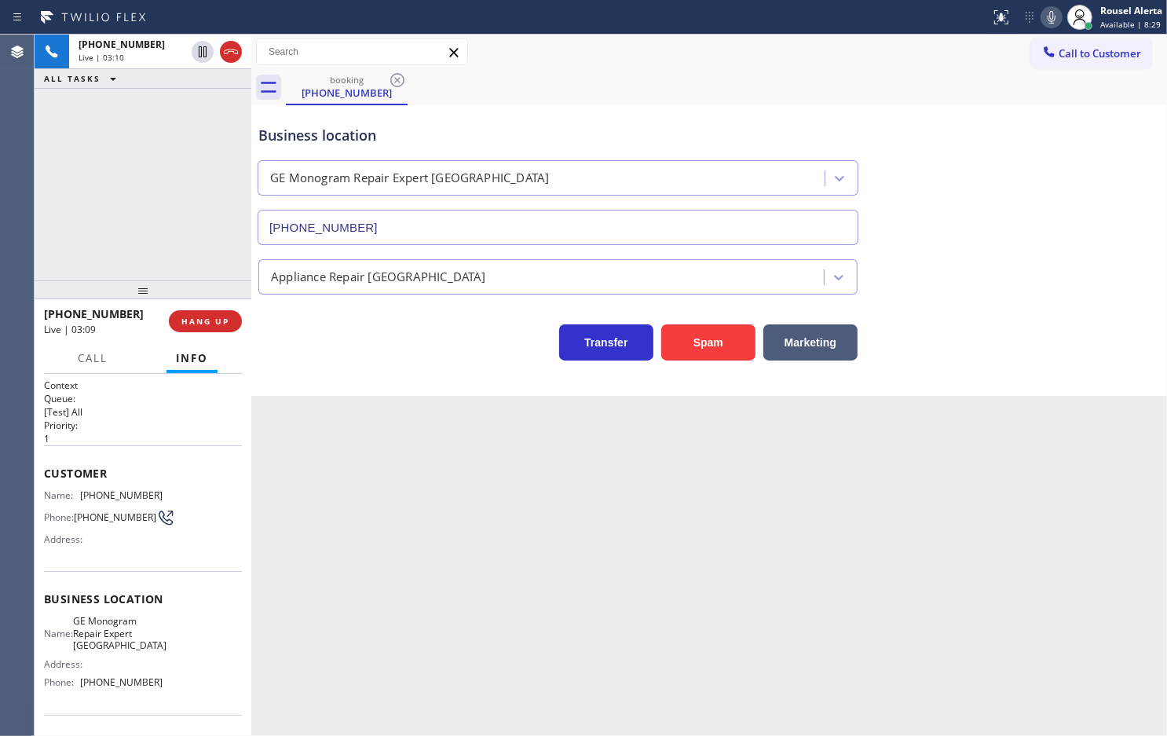
click at [167, 163] on div "[PHONE_NUMBER] Live | 03:10 ALL TASKS ALL TASKS ACTIVE TASKS TASKS IN WRAP UP" at bounding box center [143, 158] width 217 height 246
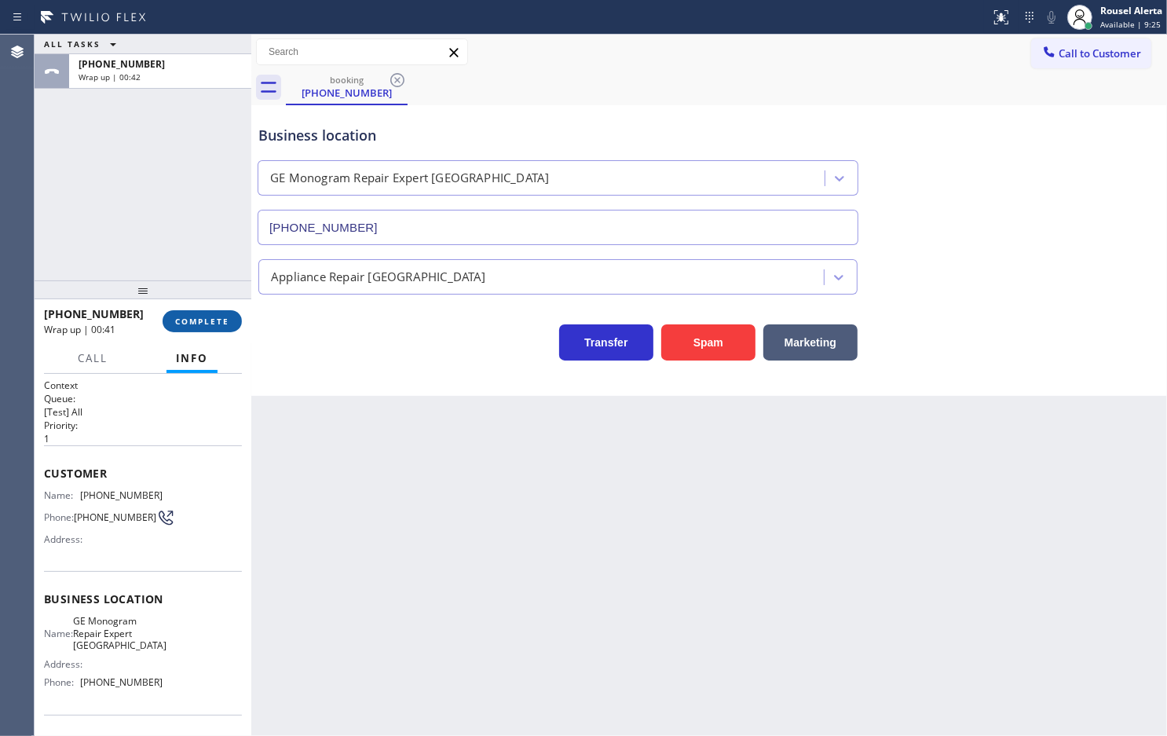
click at [189, 314] on button "COMPLETE" at bounding box center [202, 321] width 79 height 22
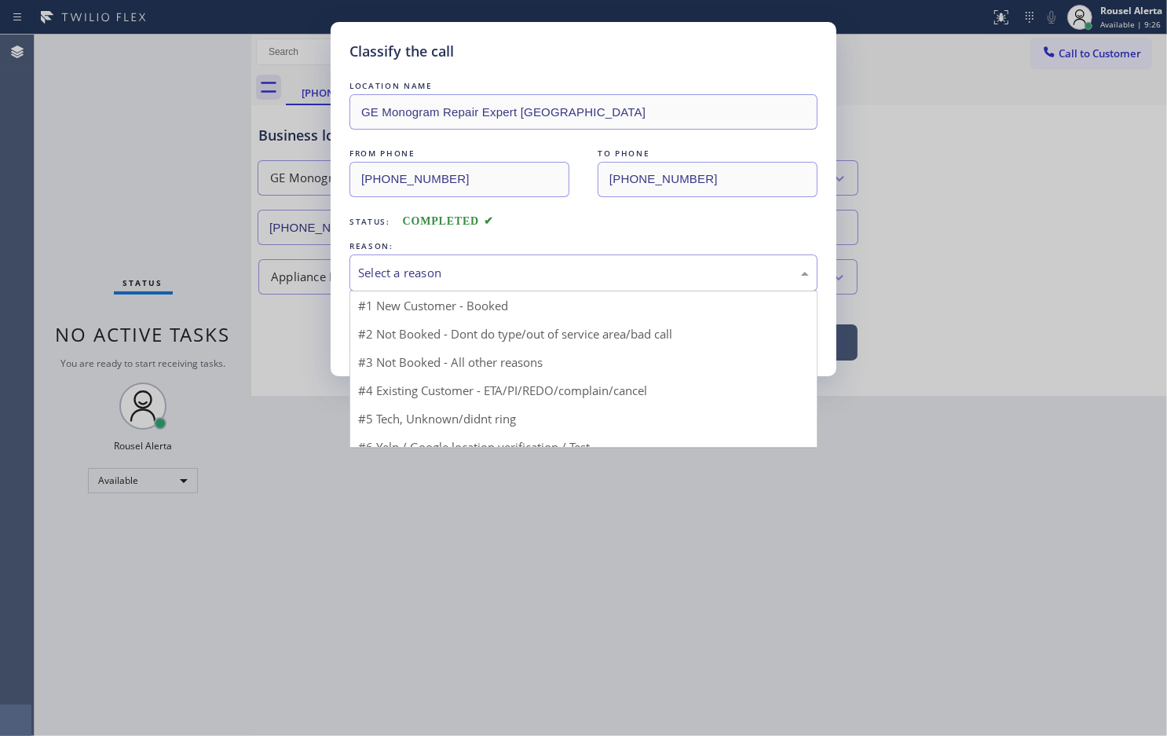
click at [438, 282] on div "Select a reason" at bounding box center [583, 273] width 451 height 18
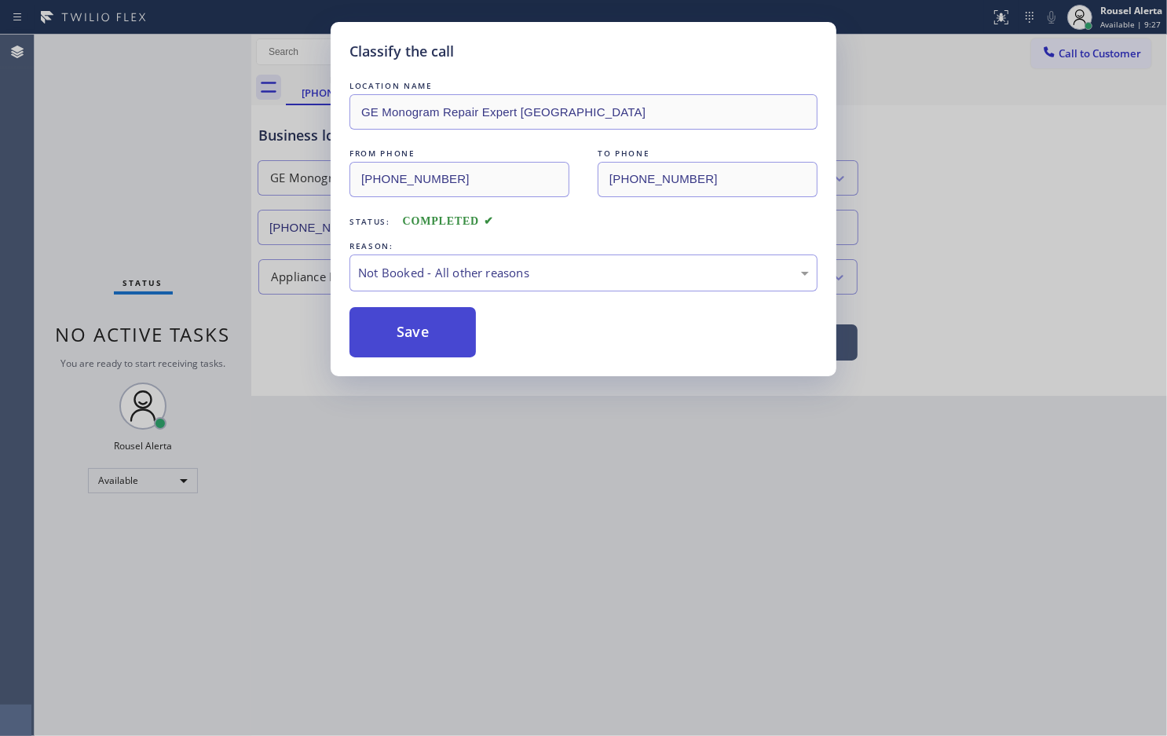
drag, startPoint x: 401, startPoint y: 344, endPoint x: 420, endPoint y: 348, distance: 19.3
click at [401, 344] on button "Save" at bounding box center [413, 332] width 126 height 50
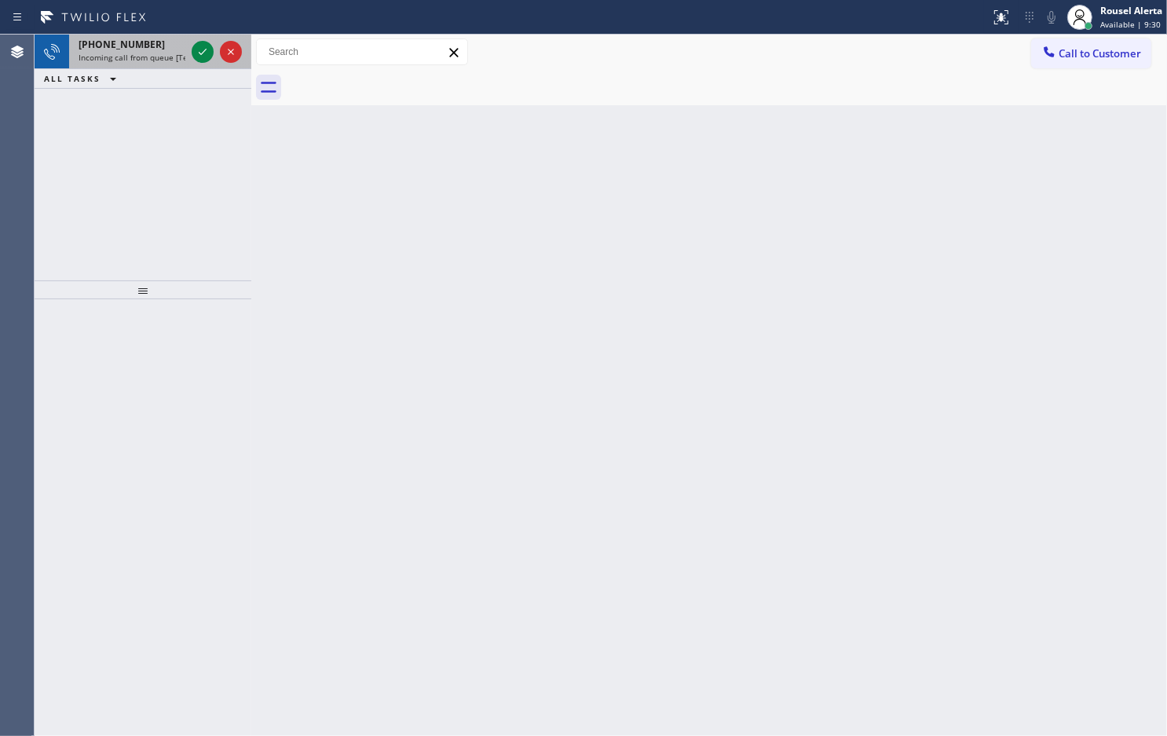
click at [174, 48] on div "[PHONE_NUMBER]" at bounding box center [132, 44] width 107 height 13
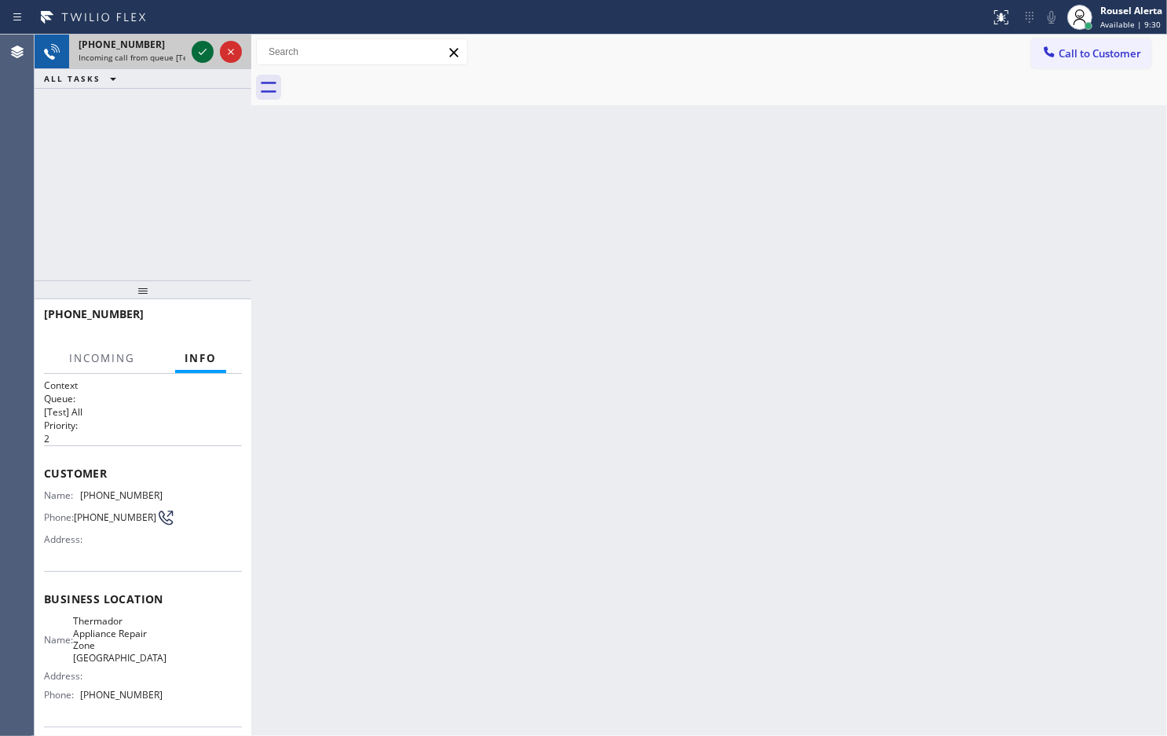
click at [199, 53] on icon at bounding box center [203, 52] width 8 height 6
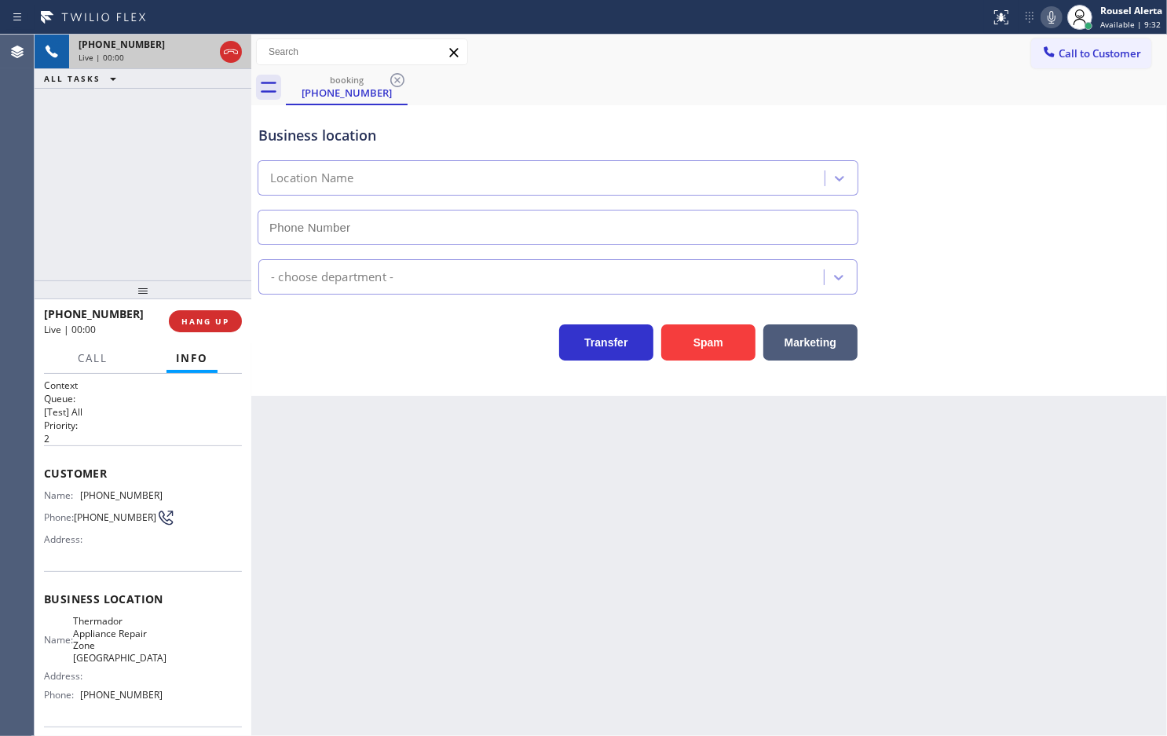
type input "[PHONE_NUMBER]"
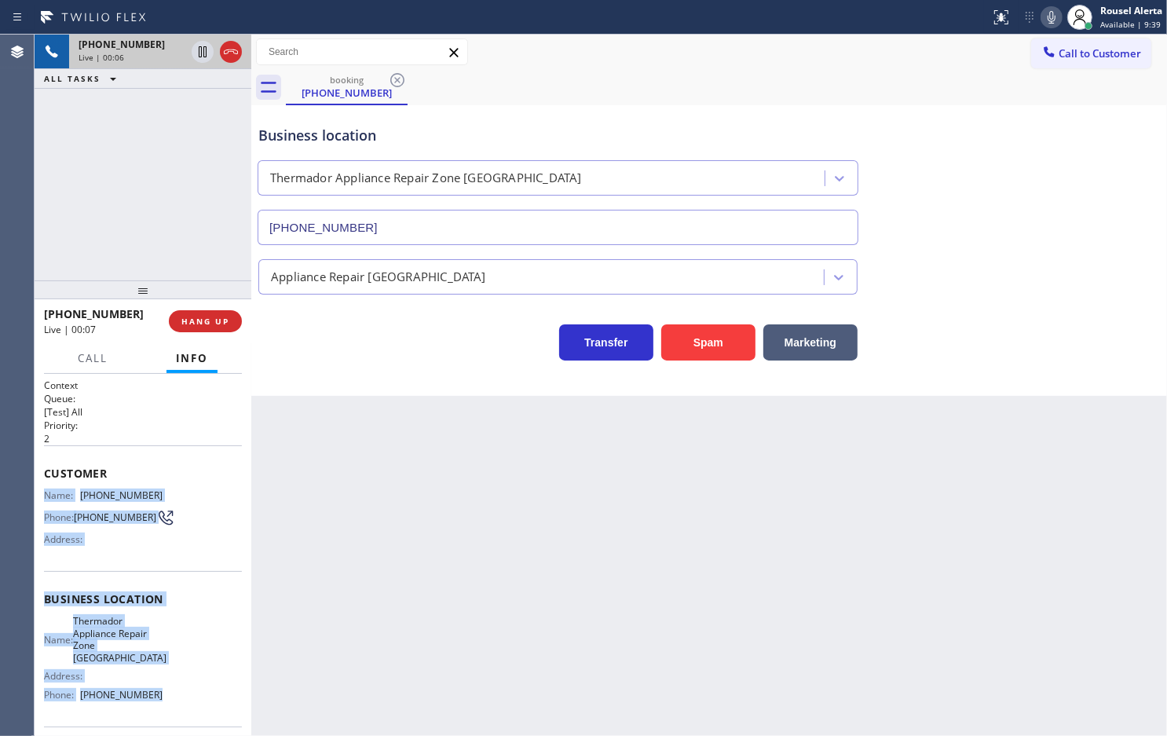
drag, startPoint x: 40, startPoint y: 487, endPoint x: 159, endPoint y: 691, distance: 236.6
click at [159, 691] on div "Context Queue: [Test] All Priority: 2 Customer Name: [PHONE_NUMBER] Phone: [PHO…" at bounding box center [143, 555] width 217 height 362
click at [229, 328] on button "HANG UP" at bounding box center [205, 321] width 73 height 22
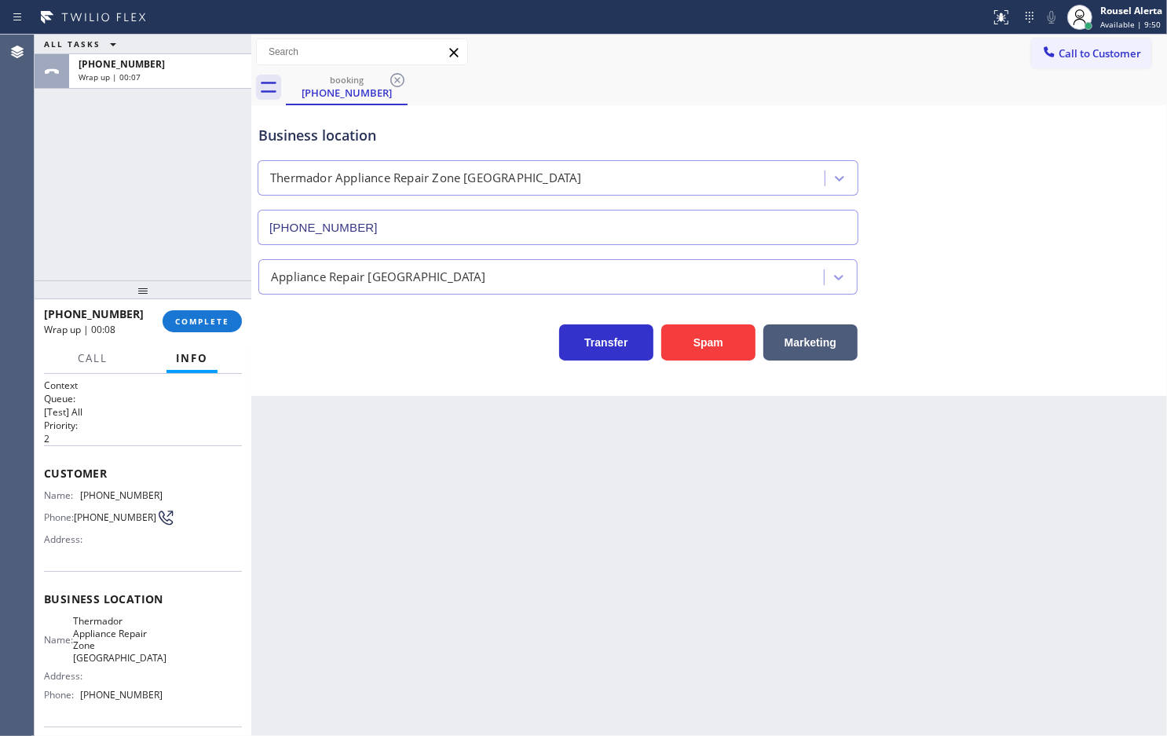
drag, startPoint x: 408, startPoint y: 496, endPoint x: 335, endPoint y: 429, distance: 99.6
click at [409, 500] on div "Back to Dashboard Change Sender ID Customers Technicians Select a contact Outbo…" at bounding box center [709, 385] width 916 height 701
click at [225, 321] on span "COMPLETE" at bounding box center [202, 321] width 54 height 11
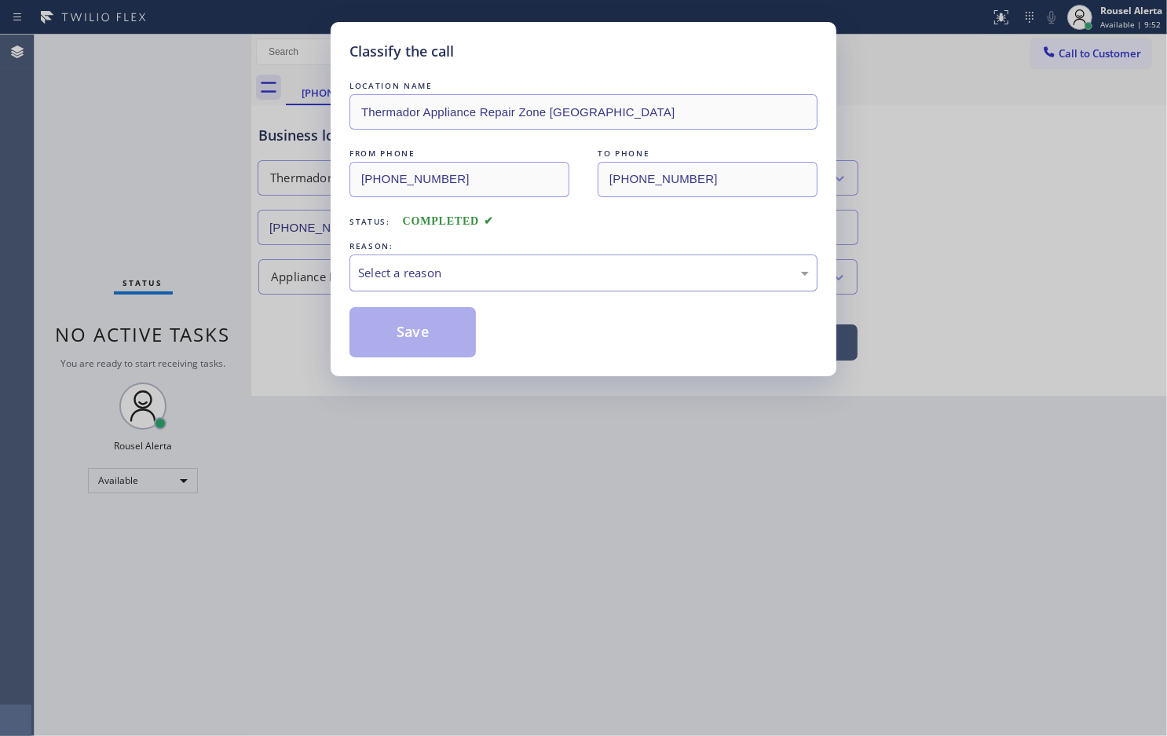
click at [422, 276] on div "Select a reason" at bounding box center [583, 273] width 451 height 18
click at [402, 336] on button "Save" at bounding box center [413, 332] width 126 height 50
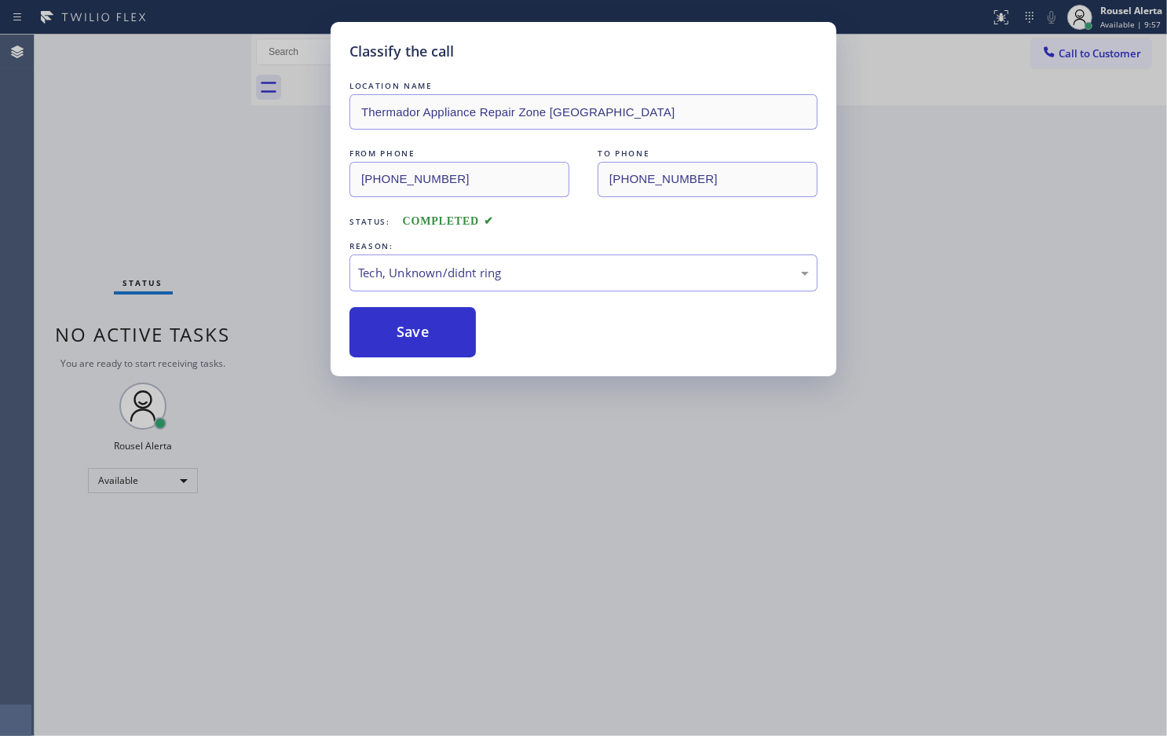
click at [539, 610] on div "Classify the call LOCATION NAME Thermador Appliance Repair Zone [GEOGRAPHIC_DAT…" at bounding box center [583, 368] width 1167 height 736
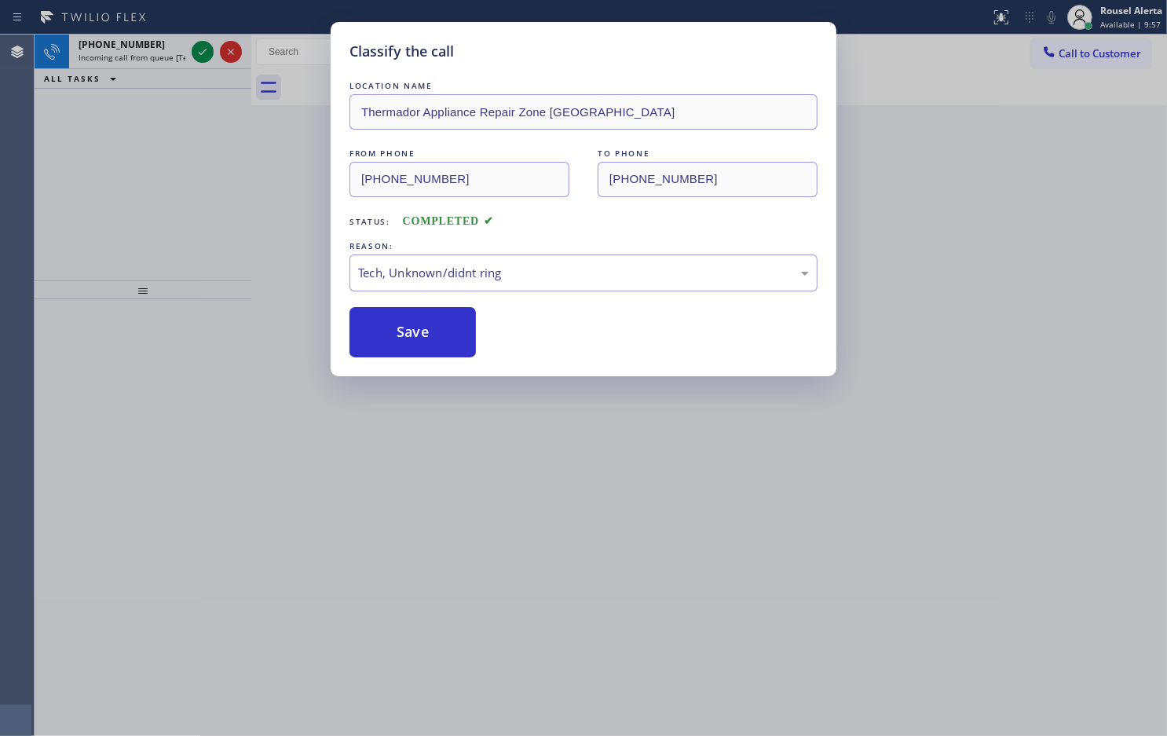
drag, startPoint x: 537, startPoint y: 603, endPoint x: 547, endPoint y: 550, distance: 53.6
click at [544, 593] on div "Classify the call LOCATION NAME Thermador Appliance Repair Zone [GEOGRAPHIC_DAT…" at bounding box center [583, 368] width 1167 height 736
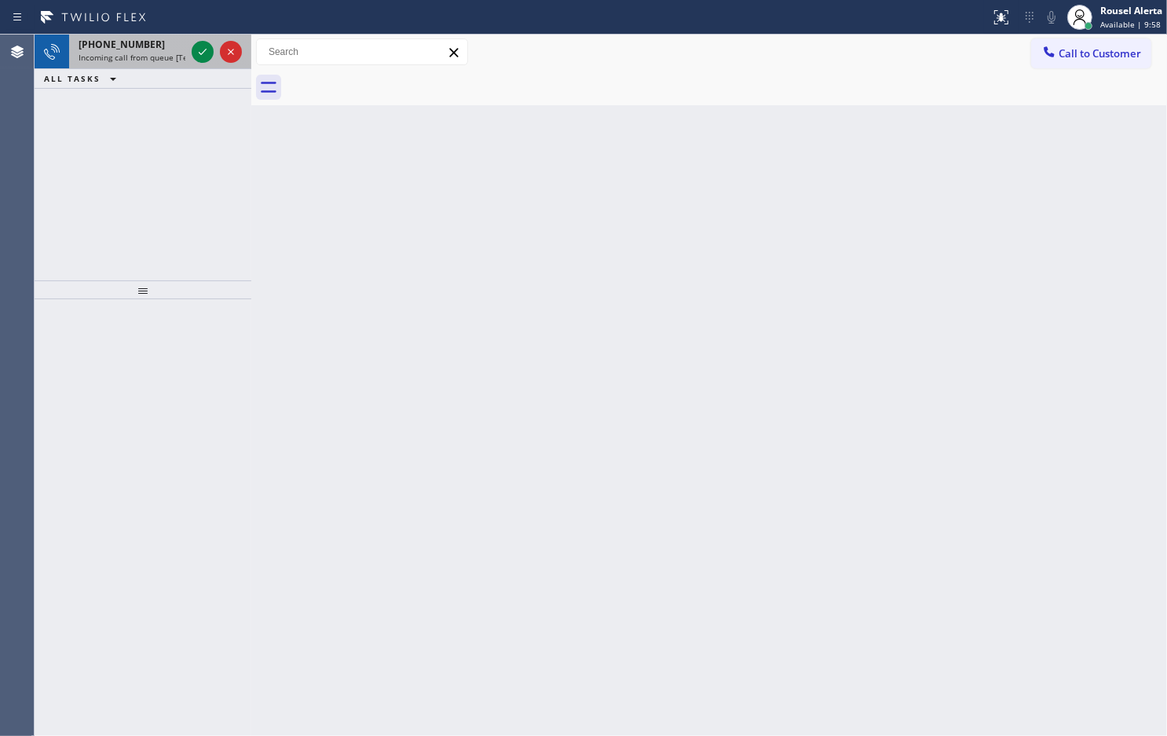
click at [159, 55] on span "Incoming call from queue [Test] All" at bounding box center [144, 57] width 130 height 11
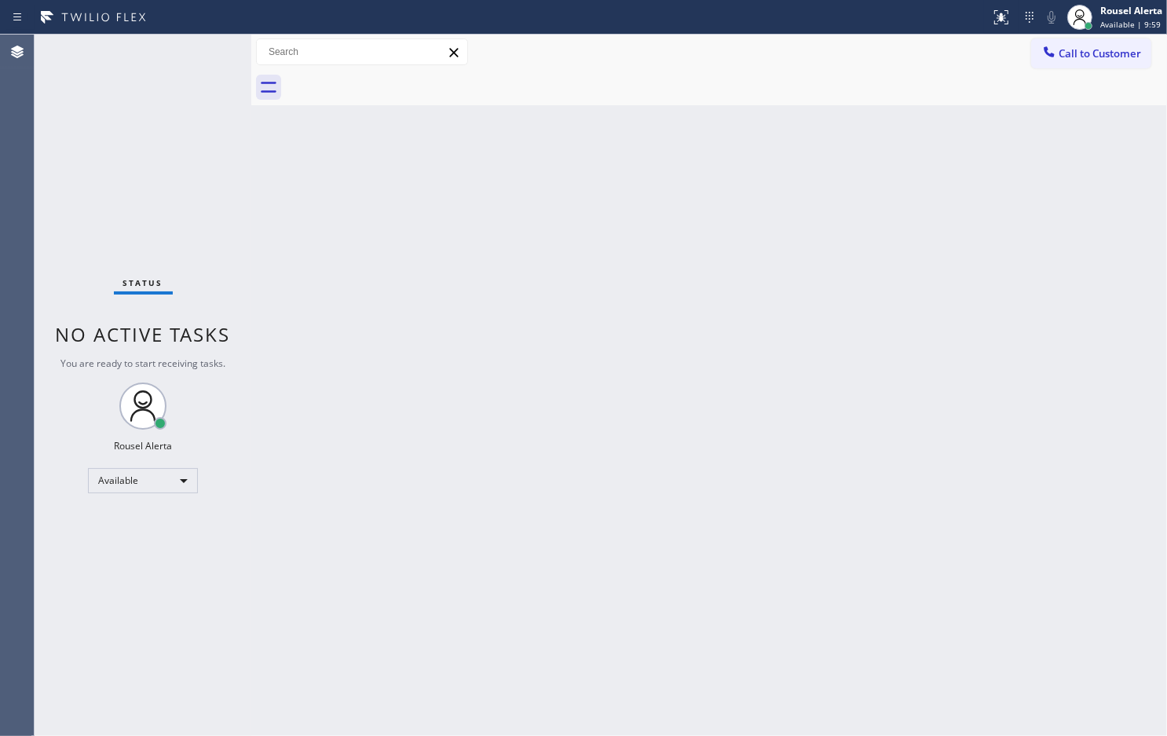
click at [197, 53] on div "Status No active tasks You are ready to start receiving tasks. Rousel Alerta Av…" at bounding box center [143, 385] width 217 height 701
click at [171, 55] on div "Status No active tasks You are ready to start receiving tasks. Rousel Alerta Av…" at bounding box center [143, 385] width 217 height 701
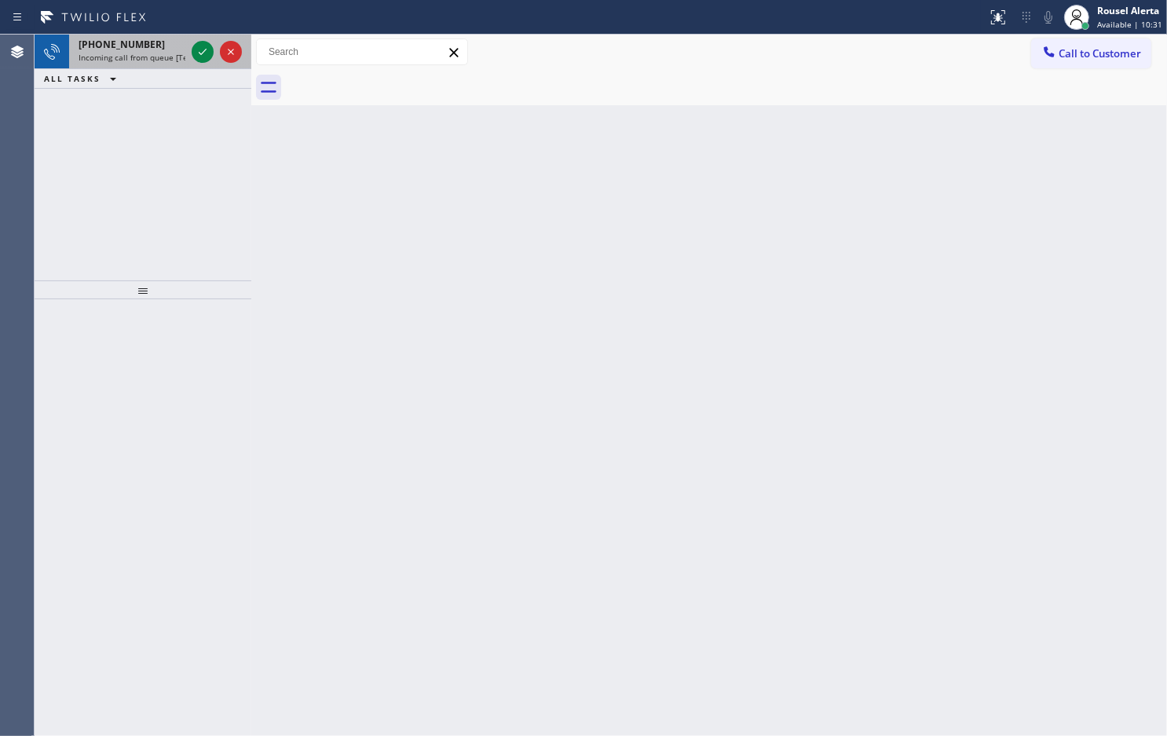
click at [174, 47] on div "[PHONE_NUMBER]" at bounding box center [132, 44] width 107 height 13
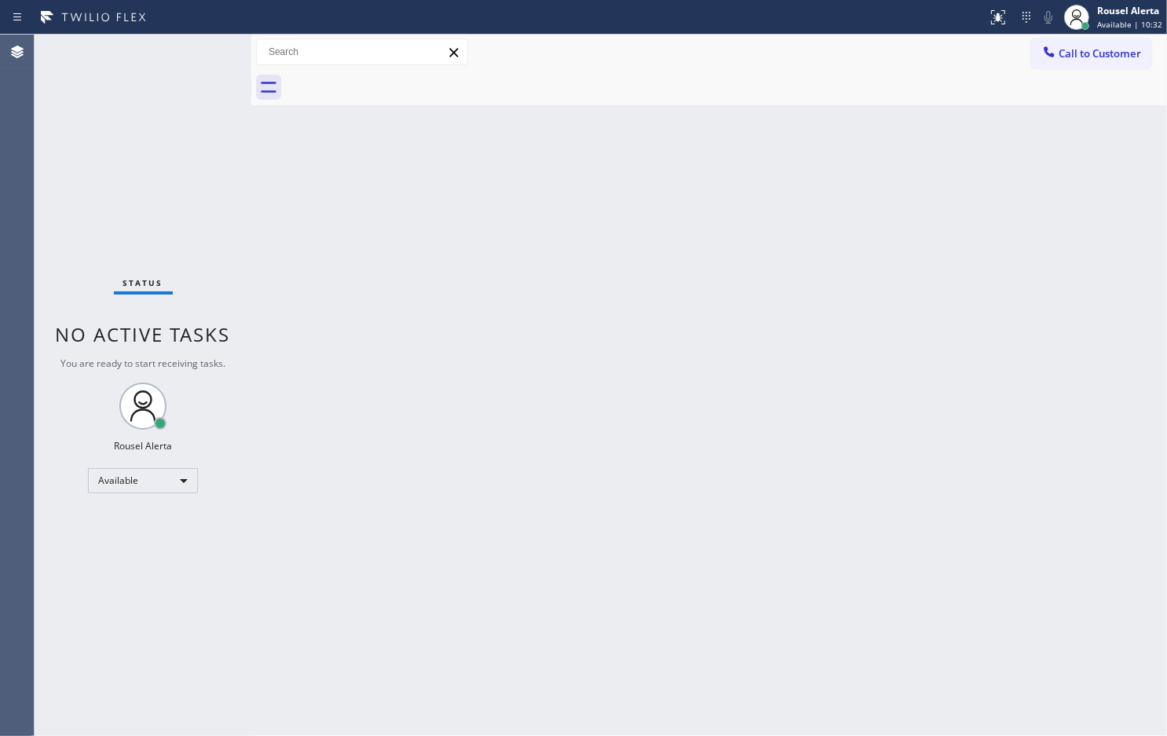
click at [199, 55] on div "Status No active tasks You are ready to start receiving tasks. Rousel Alerta Av…" at bounding box center [143, 385] width 217 height 701
click at [199, 56] on div "Status No active tasks You are ready to start receiving tasks. Rousel Alerta Av…" at bounding box center [143, 385] width 217 height 701
click at [850, 402] on div "Back to Dashboard Change Sender ID Customers Technicians Select a contact Outbo…" at bounding box center [709, 385] width 916 height 701
drag, startPoint x: 813, startPoint y: 141, endPoint x: 813, endPoint y: 124, distance: 17.3
click at [813, 141] on div "Back to Dashboard Change Sender ID Customers Technicians Select a contact Outbo…" at bounding box center [709, 385] width 916 height 701
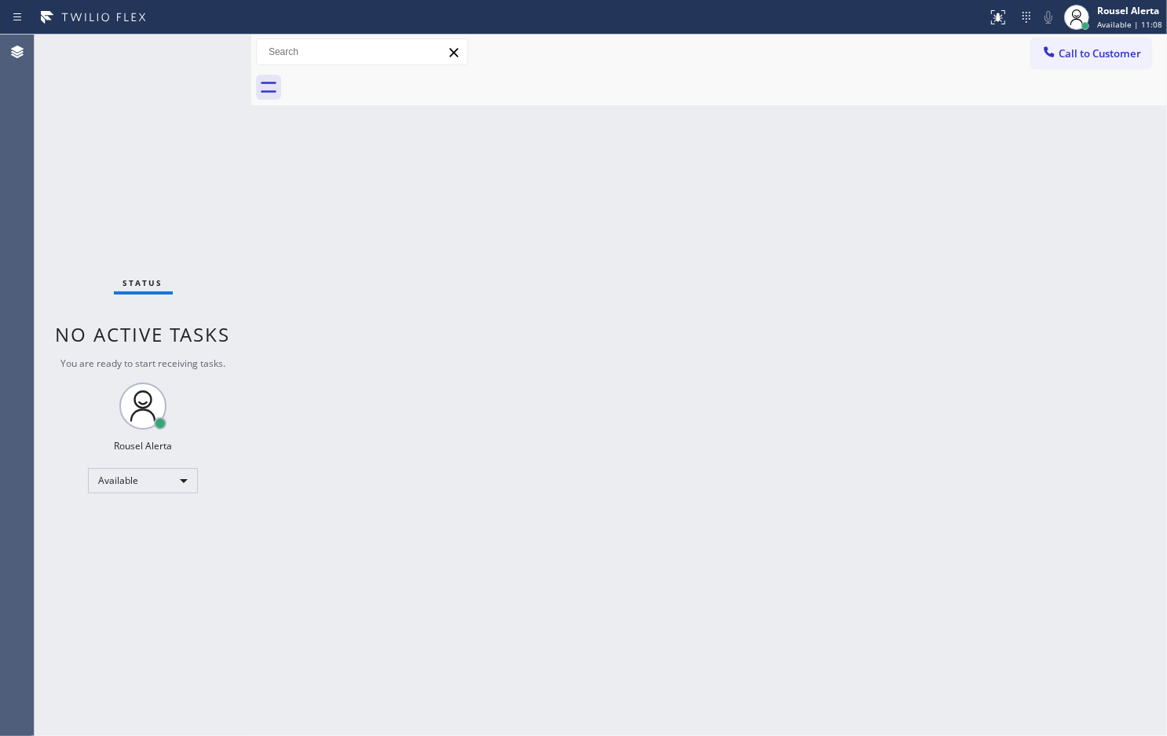
click at [149, 51] on div "Status No active tasks You are ready to start receiving tasks. Rousel Alerta Av…" at bounding box center [143, 385] width 217 height 701
click at [151, 51] on div "Status No active tasks You are ready to start receiving tasks. Rousel Alerta Av…" at bounding box center [143, 385] width 217 height 701
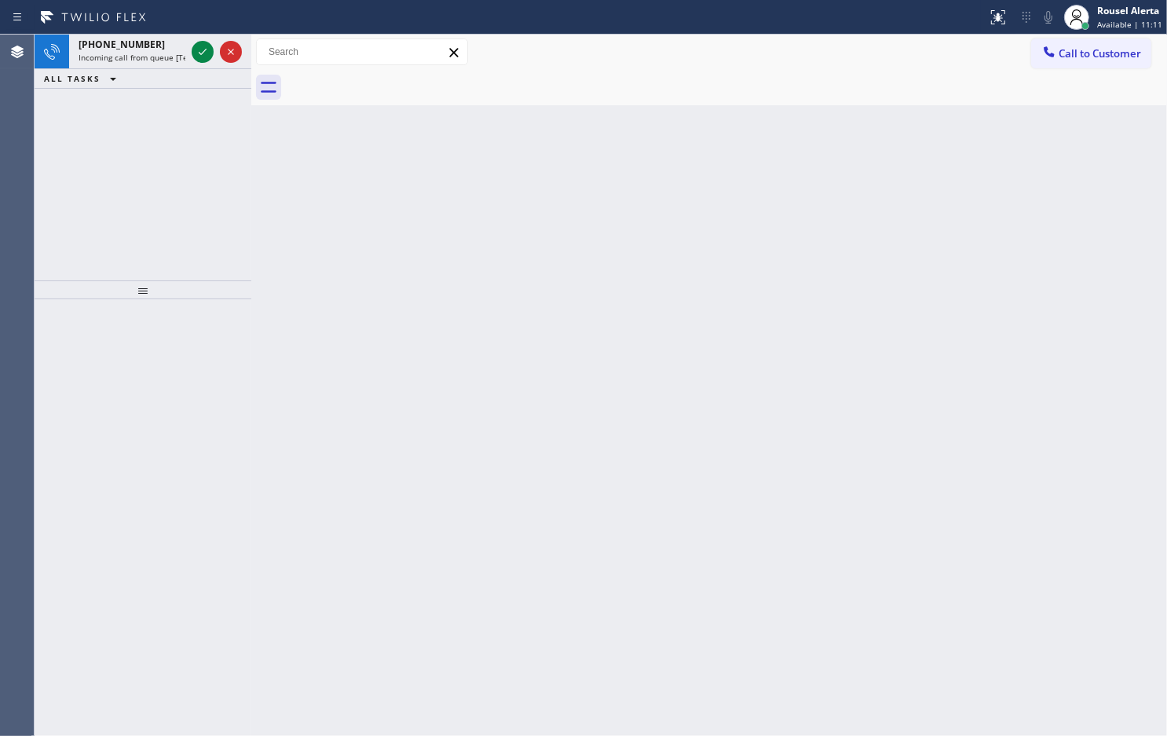
click at [151, 52] on span "Incoming call from queue [Test] All" at bounding box center [144, 57] width 130 height 11
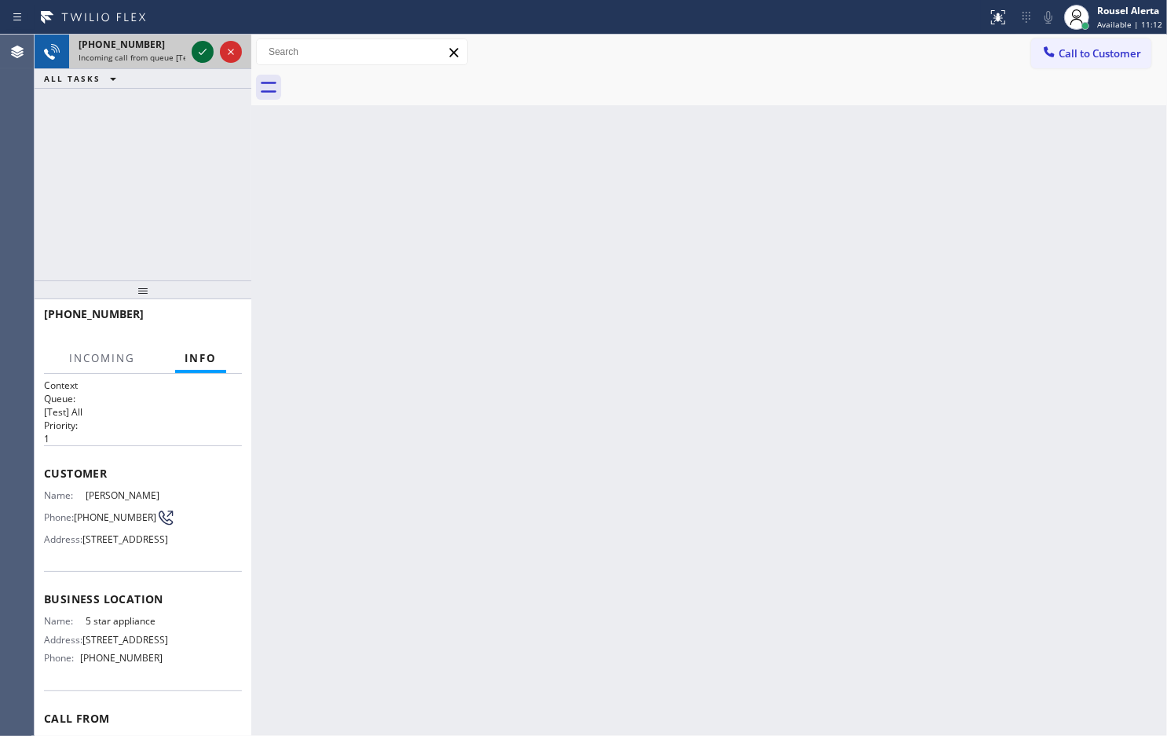
click at [196, 52] on icon at bounding box center [202, 51] width 19 height 19
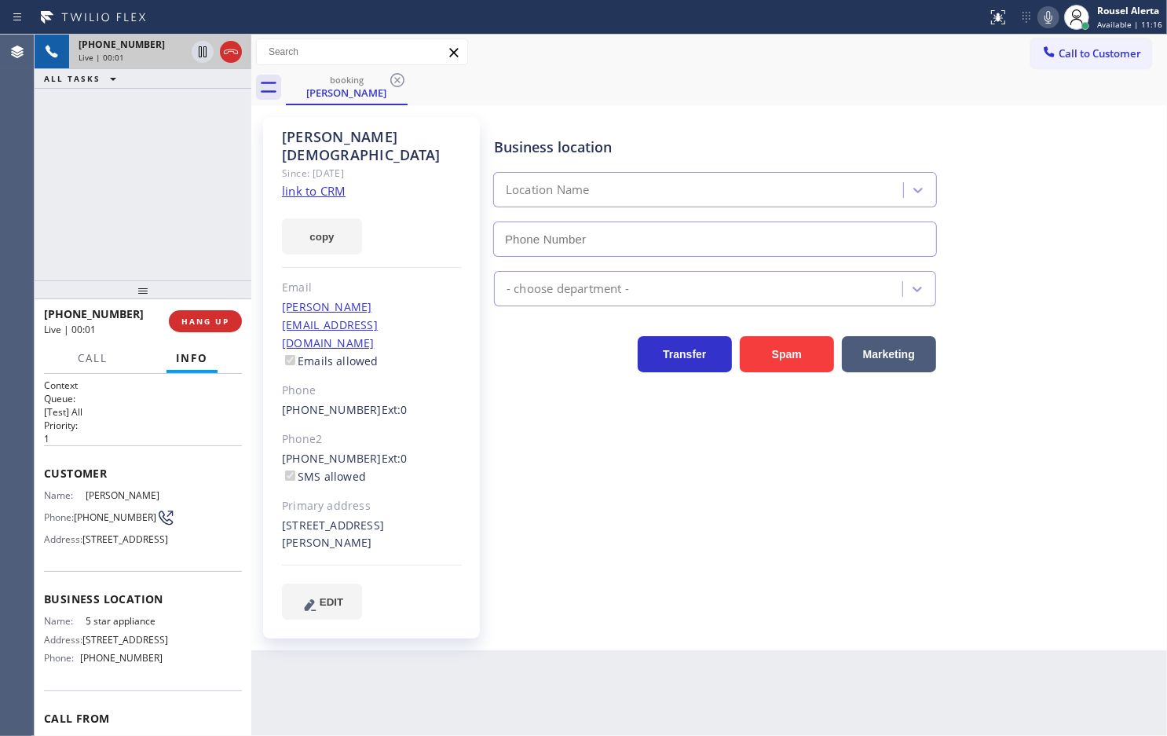
type input "[PHONE_NUMBER]"
click at [323, 183] on link "link to CRM" at bounding box center [314, 191] width 64 height 16
click at [196, 57] on icon at bounding box center [202, 51] width 19 height 19
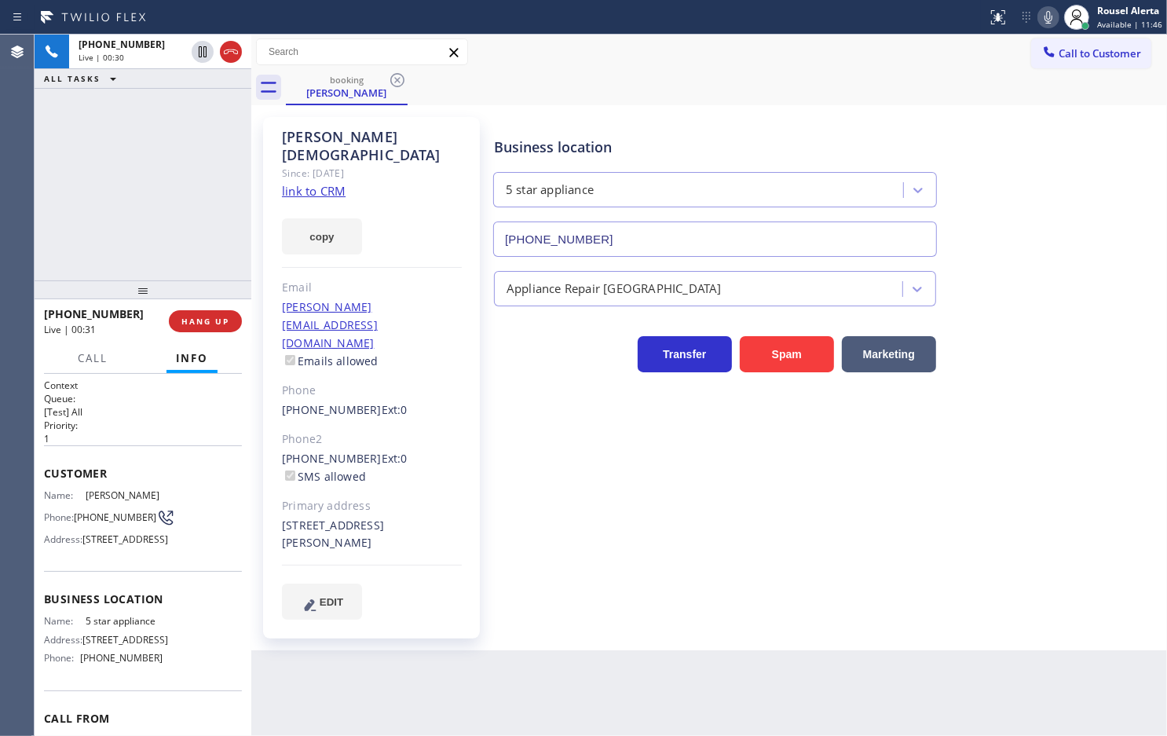
click at [1049, 24] on icon at bounding box center [1048, 17] width 19 height 19
click at [198, 48] on icon at bounding box center [202, 51] width 19 height 19
click at [1053, 24] on icon at bounding box center [1048, 17] width 19 height 19
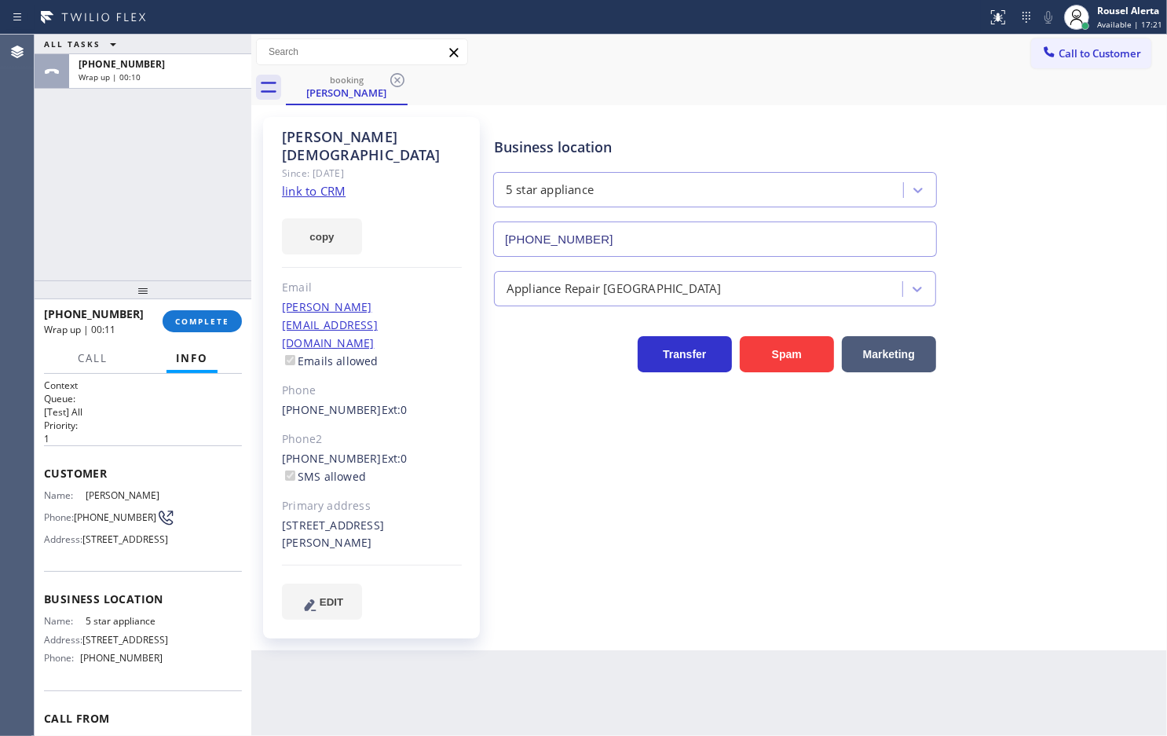
click at [194, 308] on div "[PHONE_NUMBER] Wrap up | 00:11 COMPLETE" at bounding box center [143, 321] width 198 height 41
click at [193, 318] on span "COMPLETE" at bounding box center [202, 321] width 54 height 11
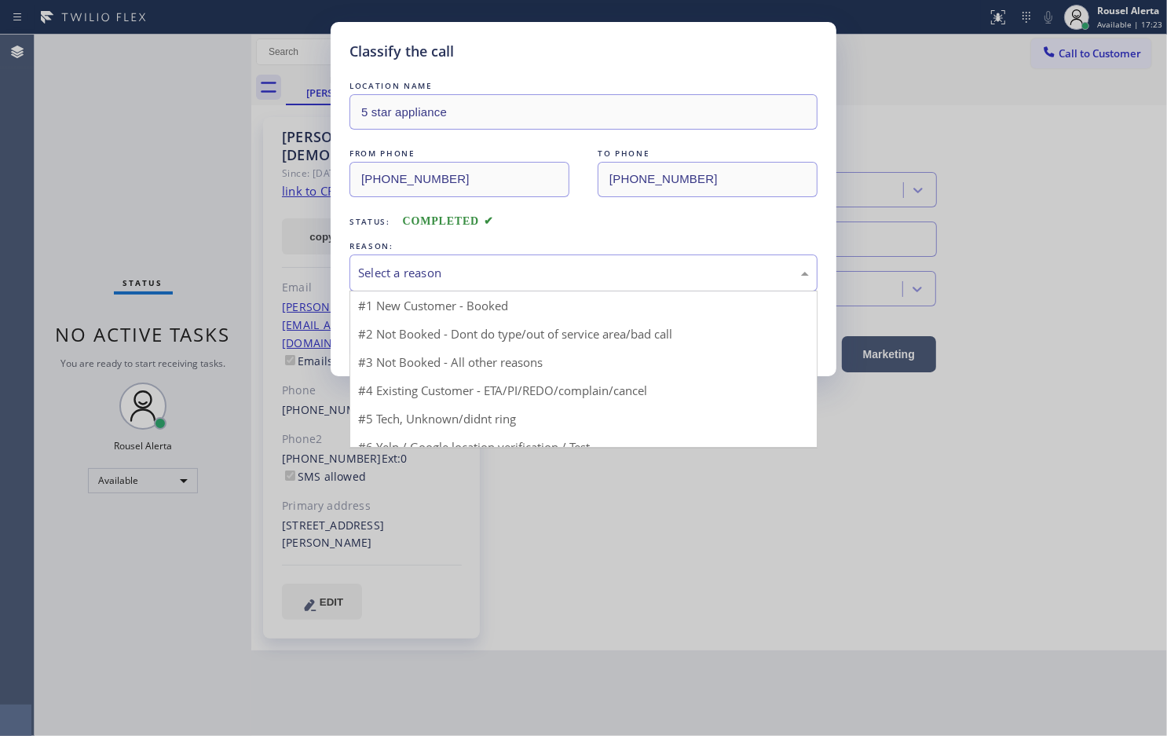
click at [492, 275] on div "Select a reason" at bounding box center [583, 273] width 451 height 18
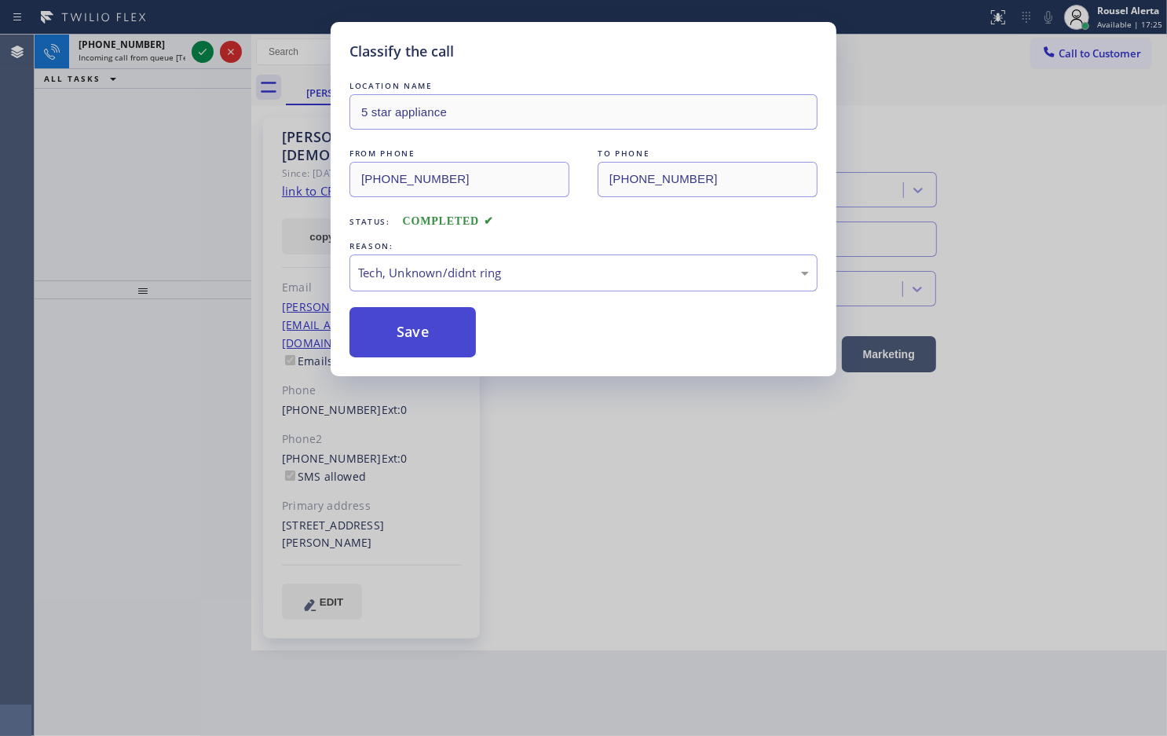
click at [414, 335] on button "Save" at bounding box center [413, 332] width 126 height 50
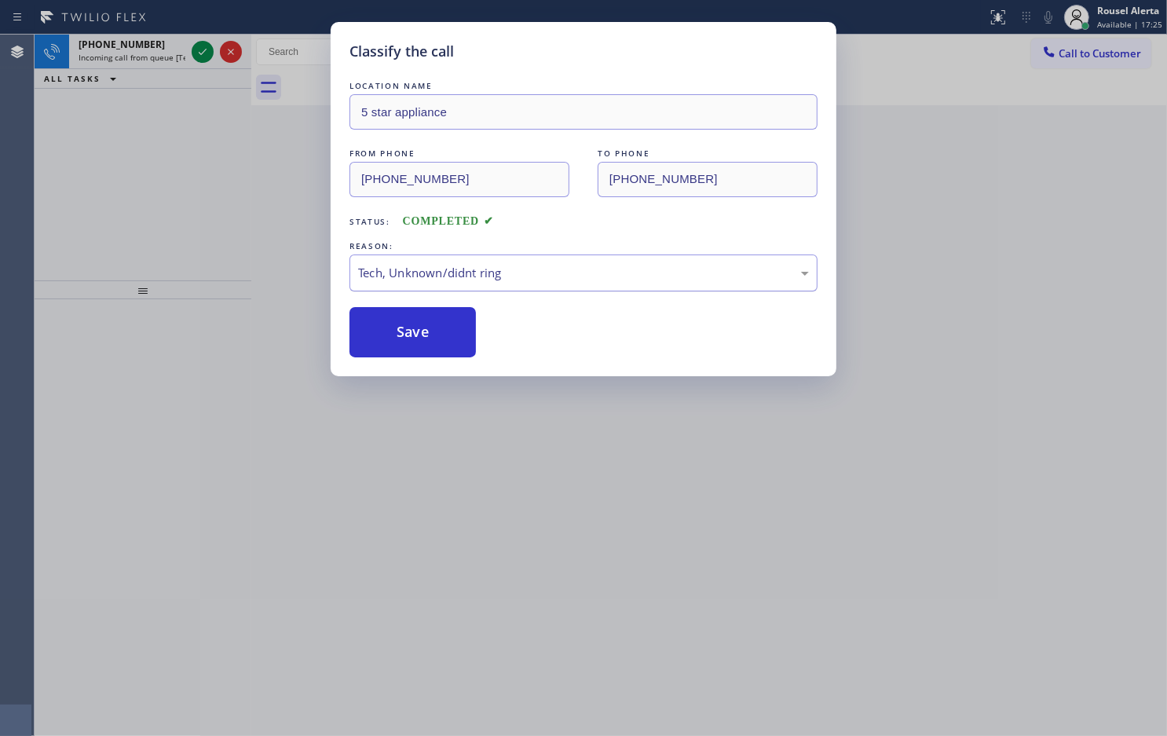
click at [464, 281] on div "Classify the call LOCATION NAME MB AC Repair FROM PHONE [PHONE_NUMBER] TO PHONE…" at bounding box center [601, 385] width 1133 height 701
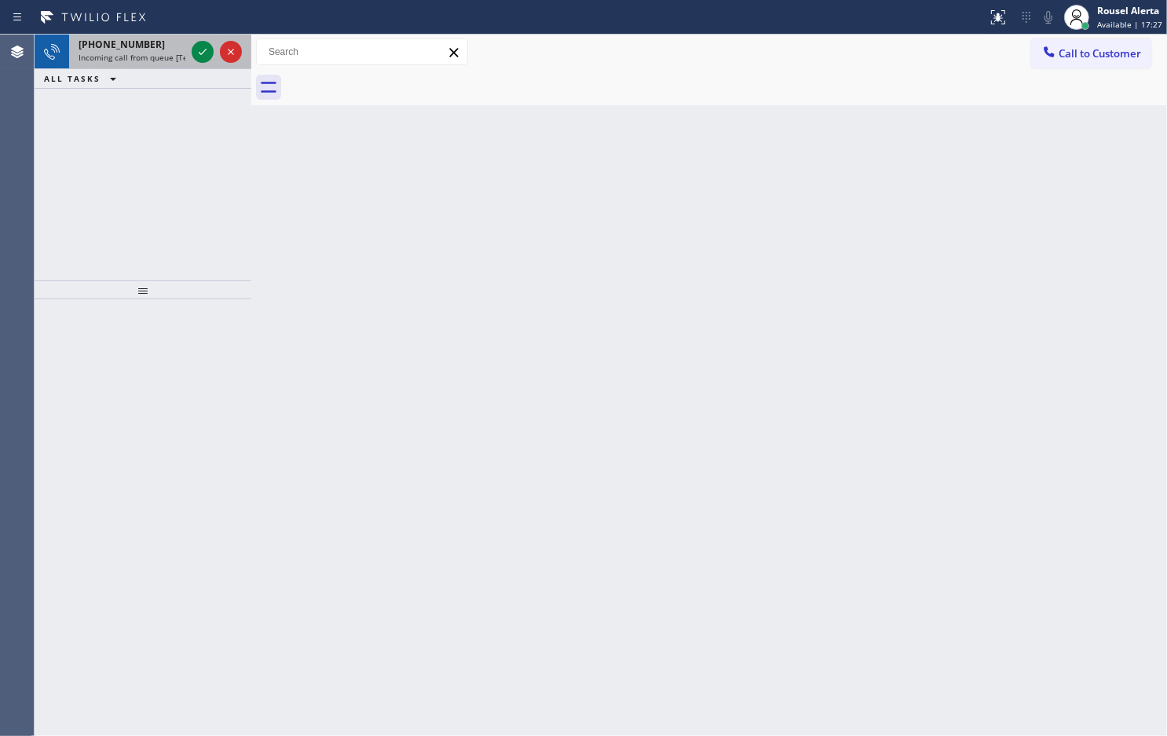
click at [177, 57] on span "Incoming call from queue [Test] All" at bounding box center [144, 57] width 130 height 11
drag, startPoint x: 151, startPoint y: 40, endPoint x: 178, endPoint y: 49, distance: 28.3
click at [152, 39] on div "[PHONE_NUMBER]" at bounding box center [132, 44] width 107 height 13
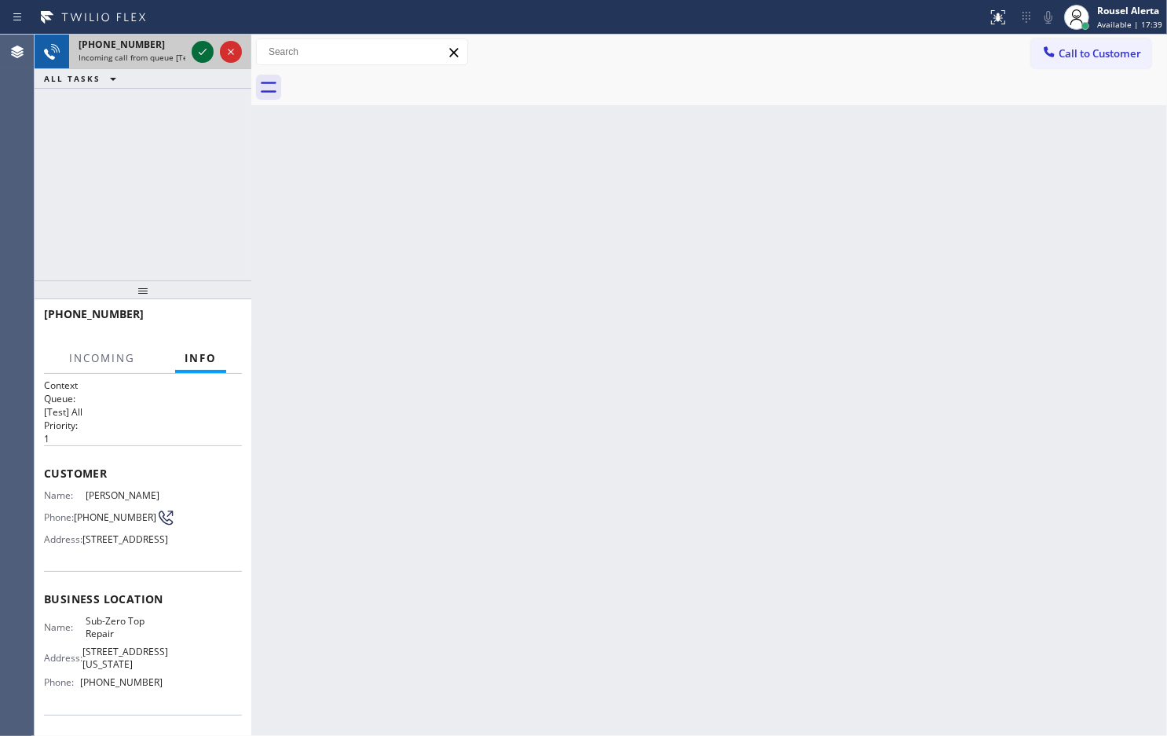
click at [194, 57] on icon at bounding box center [202, 51] width 19 height 19
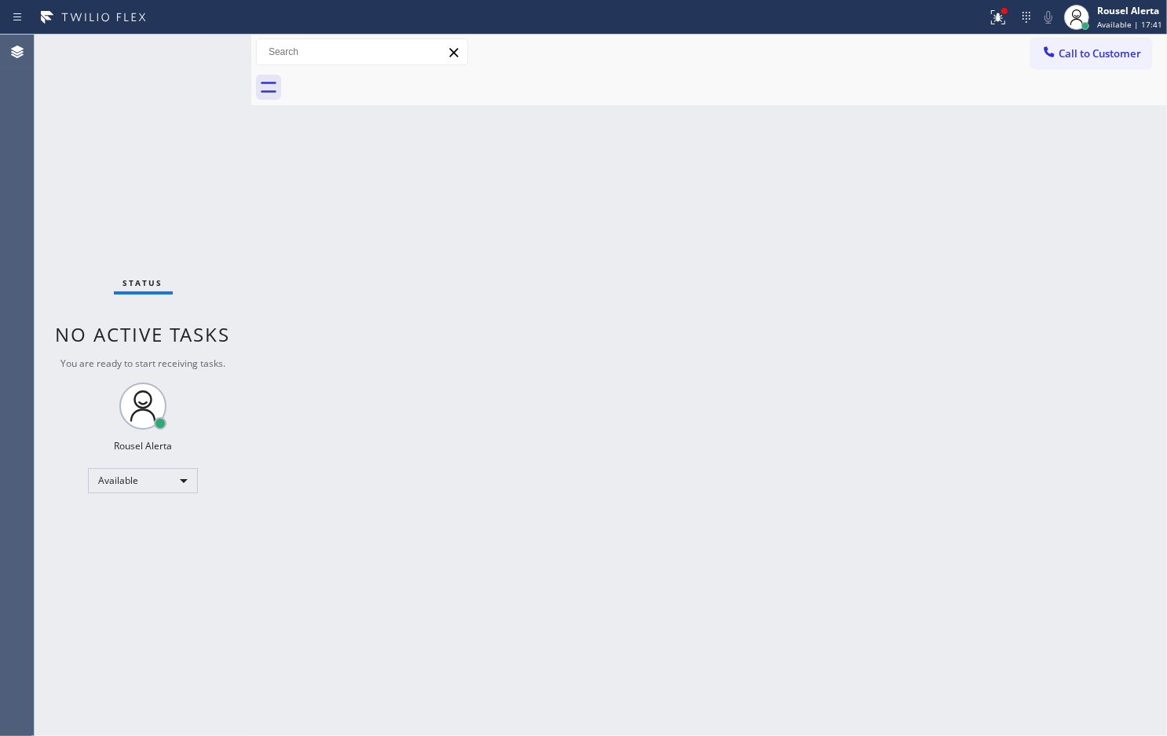
drag, startPoint x: 434, startPoint y: 437, endPoint x: 444, endPoint y: 434, distance: 10.7
click at [436, 434] on div "Back to Dashboard Change Sender ID Customers Technicians Select a contact Outbo…" at bounding box center [709, 385] width 916 height 701
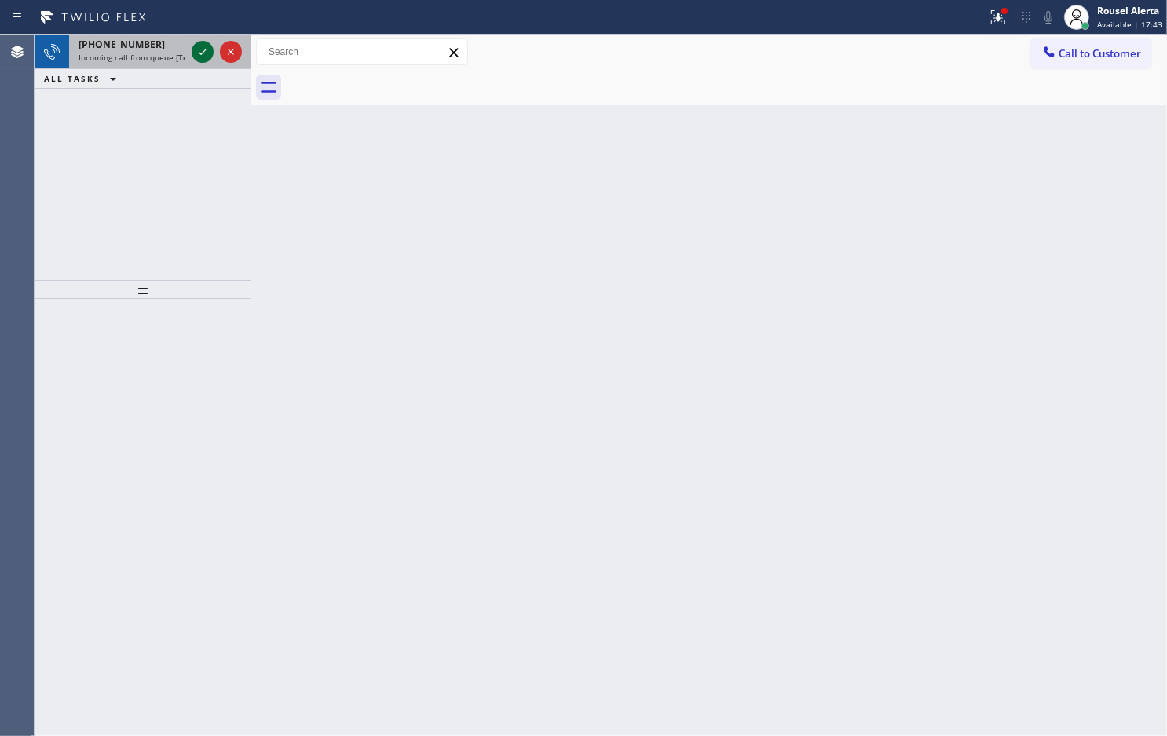
drag, startPoint x: 163, startPoint y: 57, endPoint x: 191, endPoint y: 60, distance: 27.7
click at [163, 57] on span "Incoming call from queue [Test] All" at bounding box center [144, 57] width 130 height 11
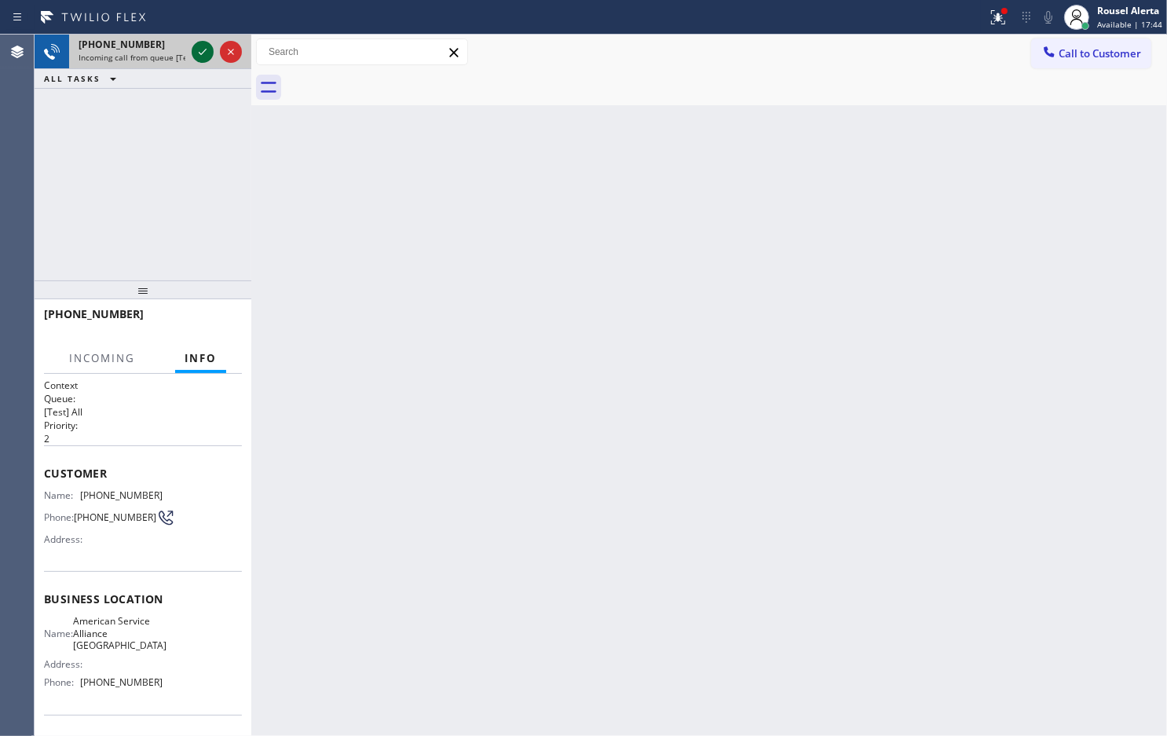
click at [194, 60] on icon at bounding box center [202, 51] width 19 height 19
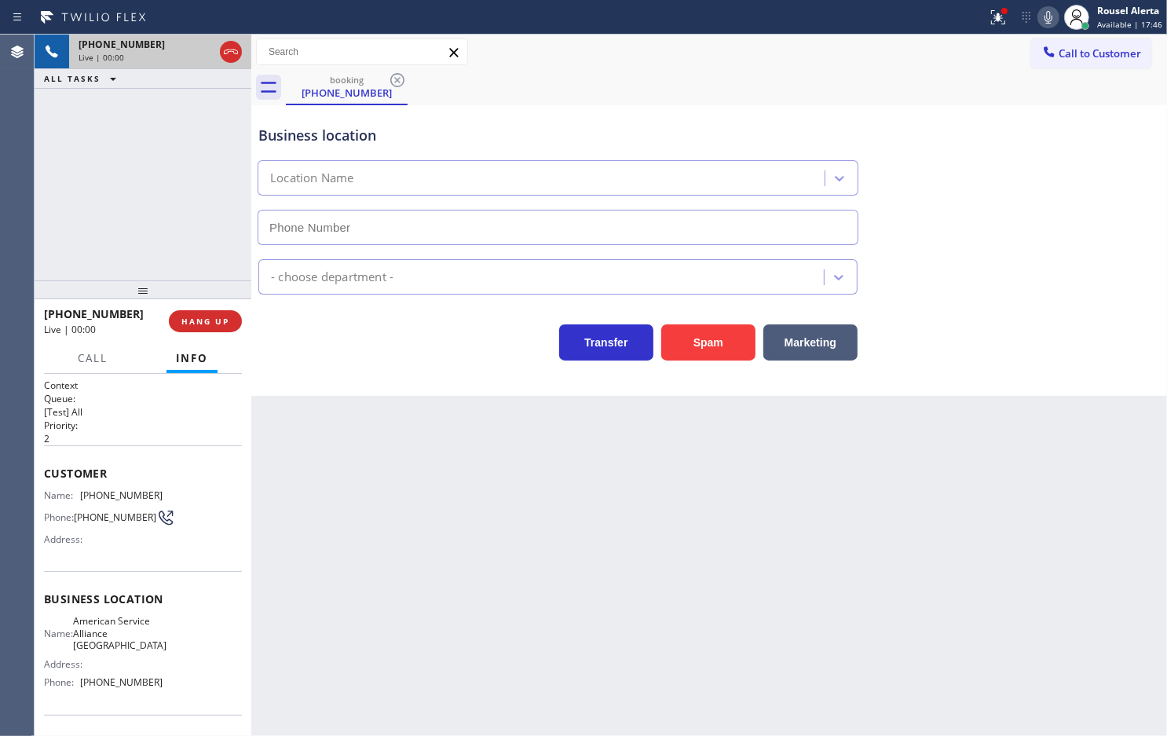
type input "[PHONE_NUMBER]"
click at [695, 339] on button "Spam" at bounding box center [708, 342] width 94 height 36
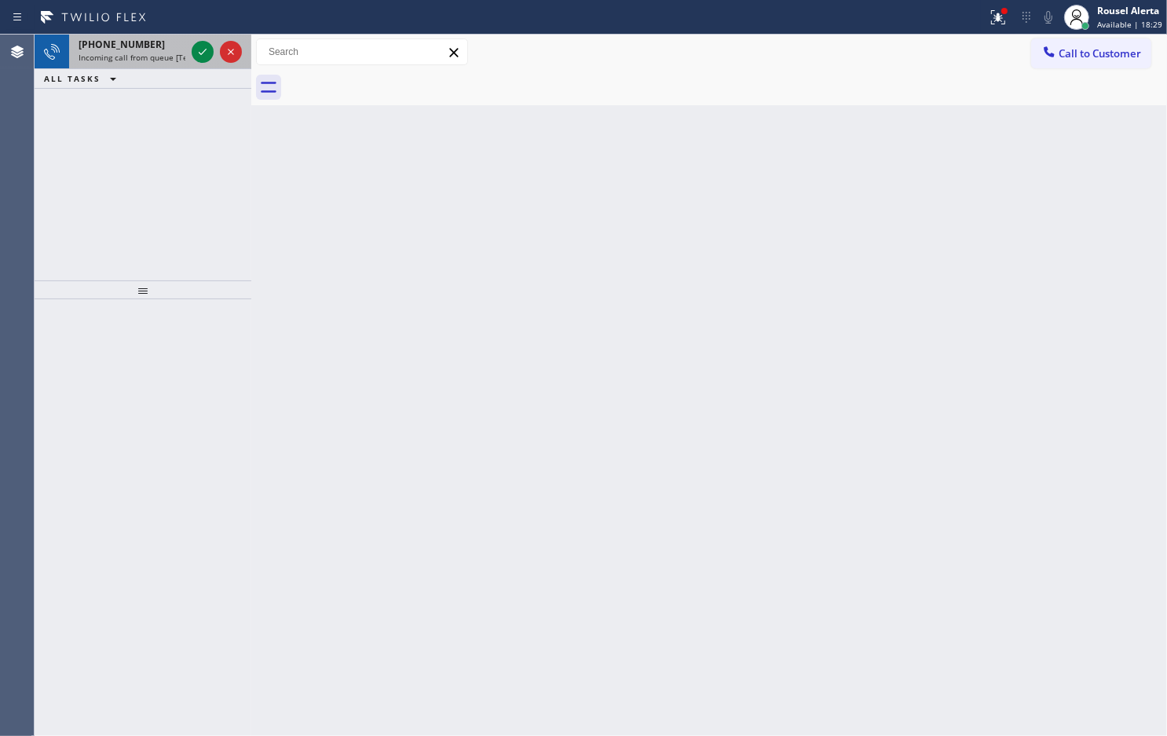
click at [135, 49] on span "[PHONE_NUMBER]" at bounding box center [122, 44] width 86 height 13
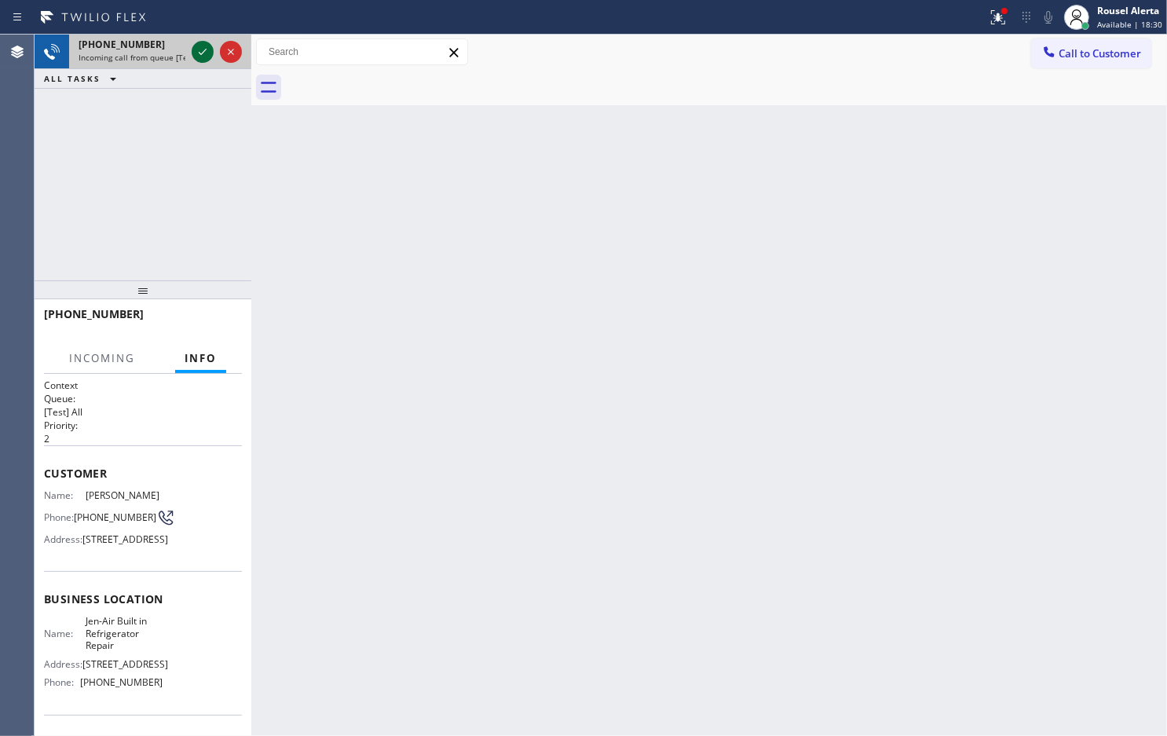
click at [193, 48] on icon at bounding box center [202, 51] width 19 height 19
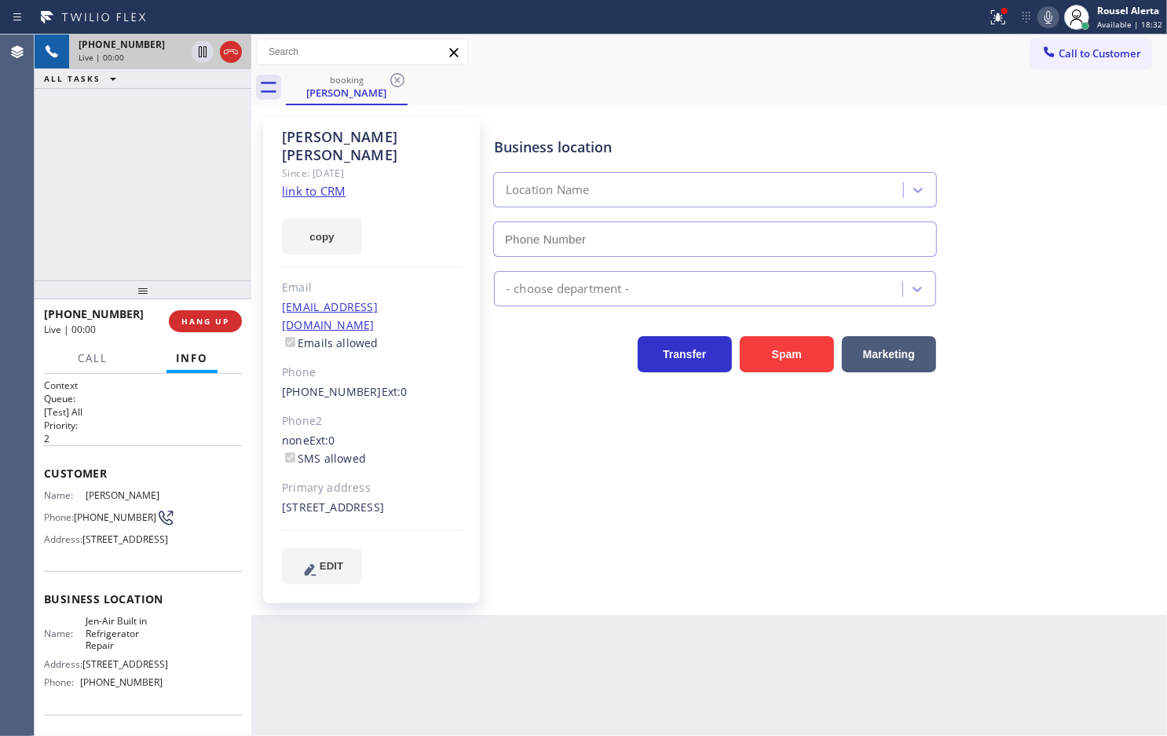
type input "[PHONE_NUMBER]"
click at [323, 183] on link "link to CRM" at bounding box center [314, 191] width 64 height 16
click at [579, 673] on div "Back to Dashboard Change Sender ID Customers Technicians Select a contact Outbo…" at bounding box center [709, 385] width 916 height 701
drag, startPoint x: 178, startPoint y: 201, endPoint x: 178, endPoint y: 178, distance: 22.8
click at [178, 194] on div "[PHONE_NUMBER] Live | 00:56 ALL TASKS ALL TASKS ACTIVE TASKS TASKS IN WRAP UP" at bounding box center [143, 158] width 217 height 246
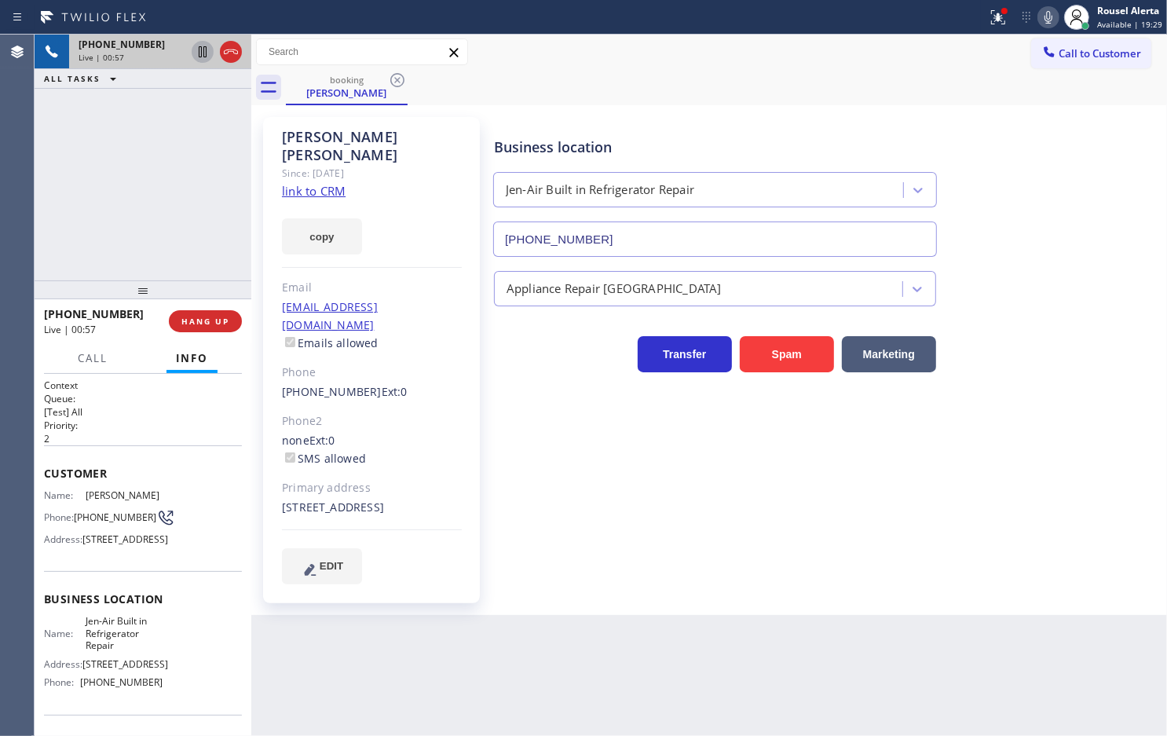
click at [200, 59] on icon at bounding box center [202, 51] width 19 height 19
click at [1053, 18] on icon at bounding box center [1048, 17] width 19 height 19
click at [195, 53] on icon at bounding box center [202, 51] width 19 height 19
click at [1046, 20] on icon at bounding box center [1048, 17] width 19 height 19
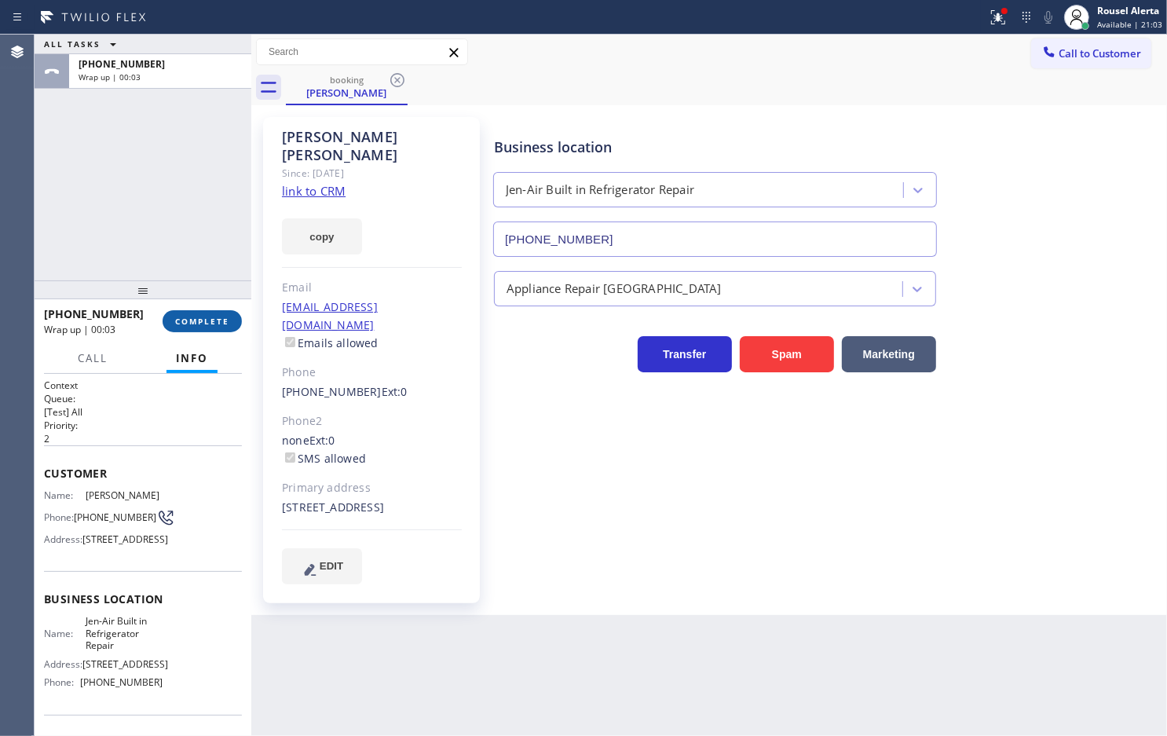
click at [203, 323] on span "COMPLETE" at bounding box center [202, 321] width 54 height 11
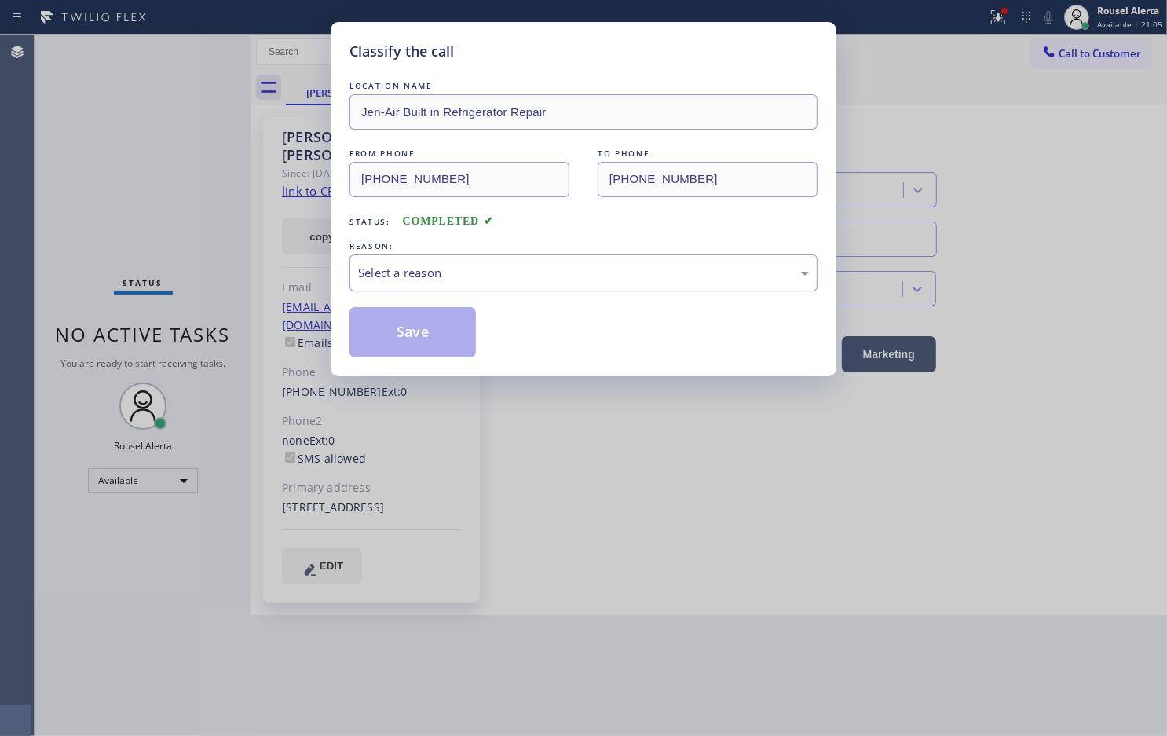
click at [445, 279] on div "Select a reason" at bounding box center [583, 273] width 451 height 18
click at [440, 343] on button "Save" at bounding box center [413, 332] width 126 height 50
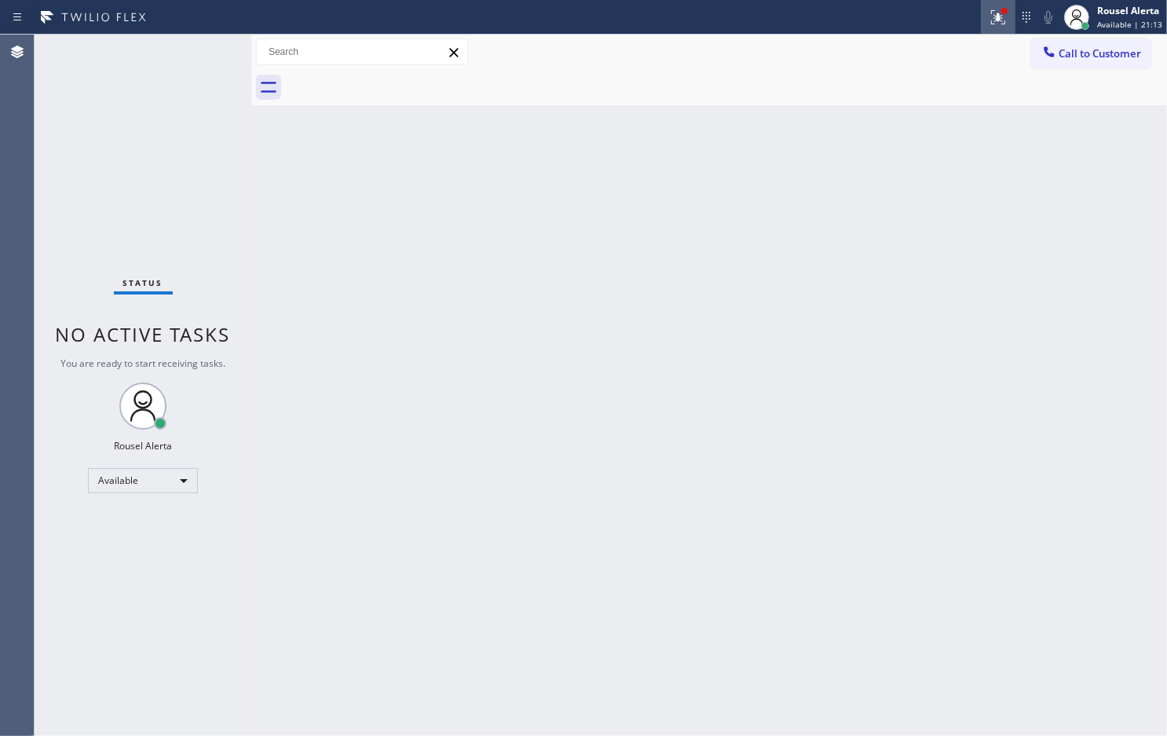
click at [999, 16] on icon at bounding box center [998, 17] width 14 height 14
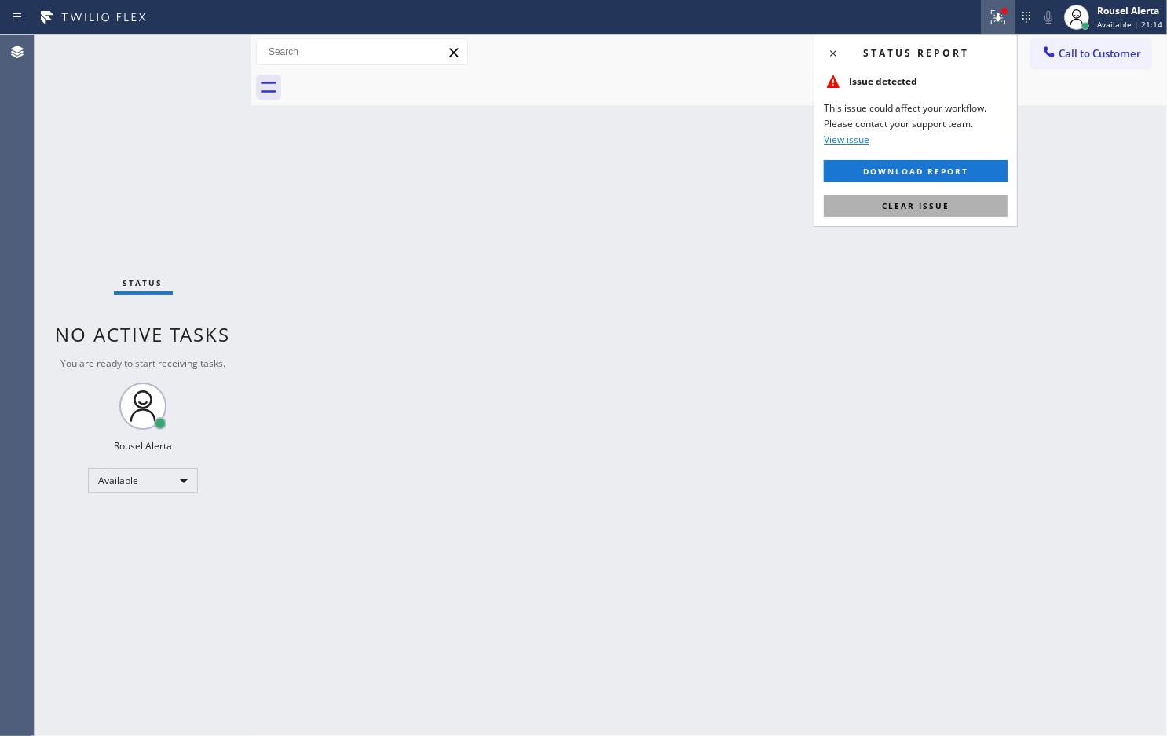
click at [956, 205] on button "Clear issue" at bounding box center [916, 206] width 184 height 22
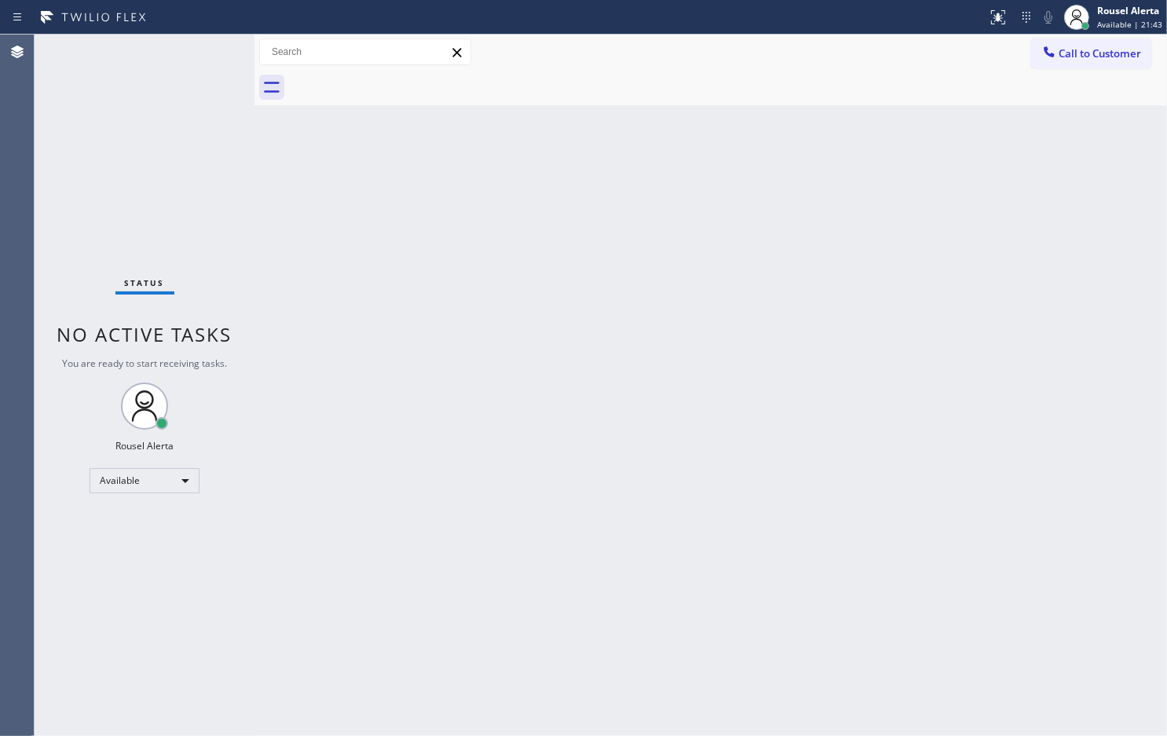
click at [166, 46] on div "Status No active tasks You are ready to start receiving tasks. Rousel Alerta Av…" at bounding box center [145, 385] width 220 height 701
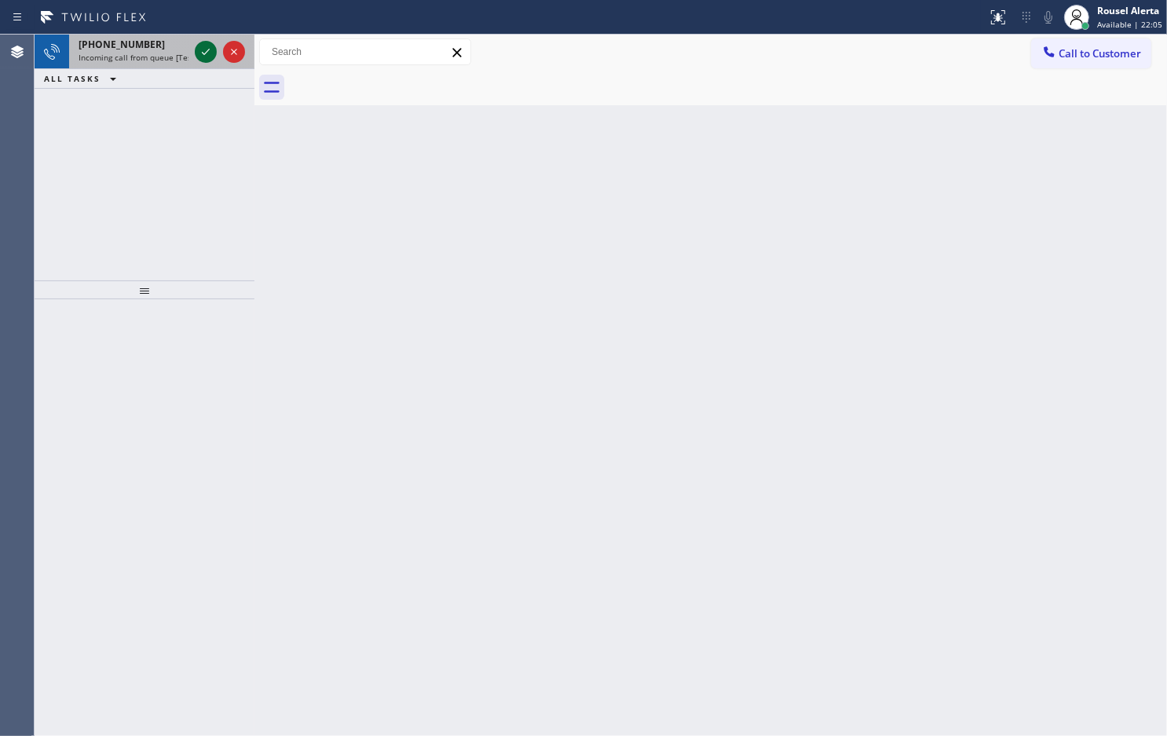
click at [202, 57] on icon at bounding box center [205, 51] width 19 height 19
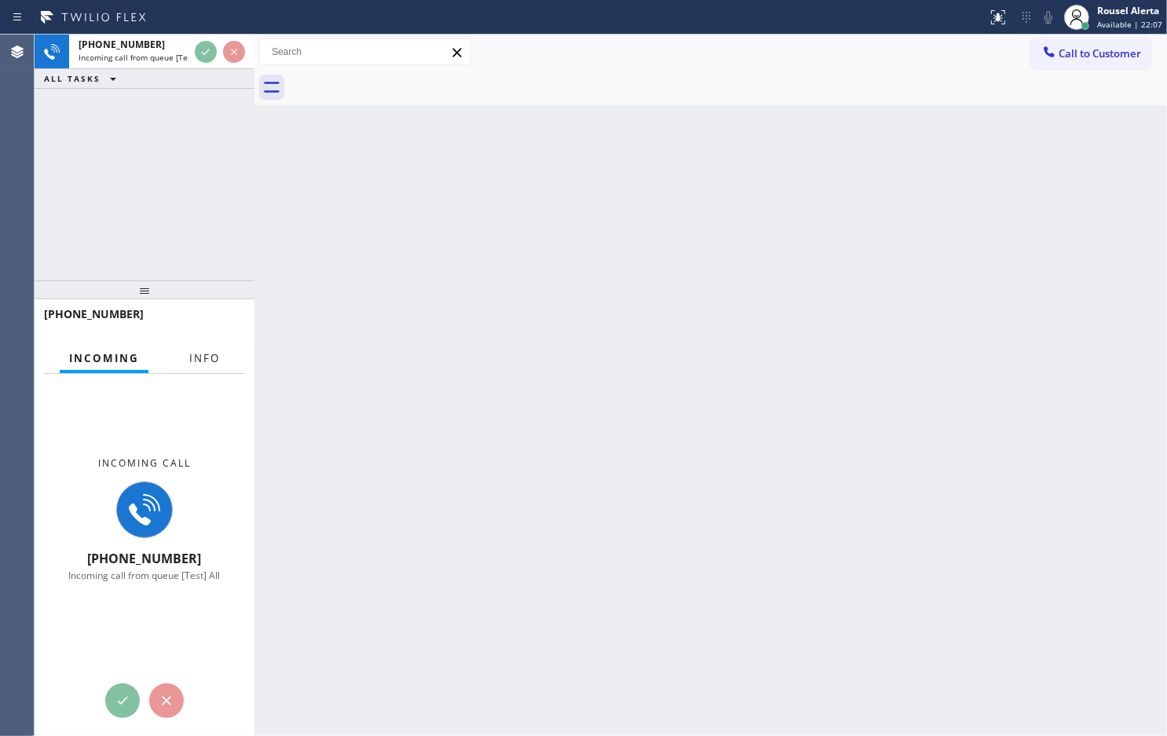
click at [201, 356] on span "Info" at bounding box center [204, 358] width 31 height 14
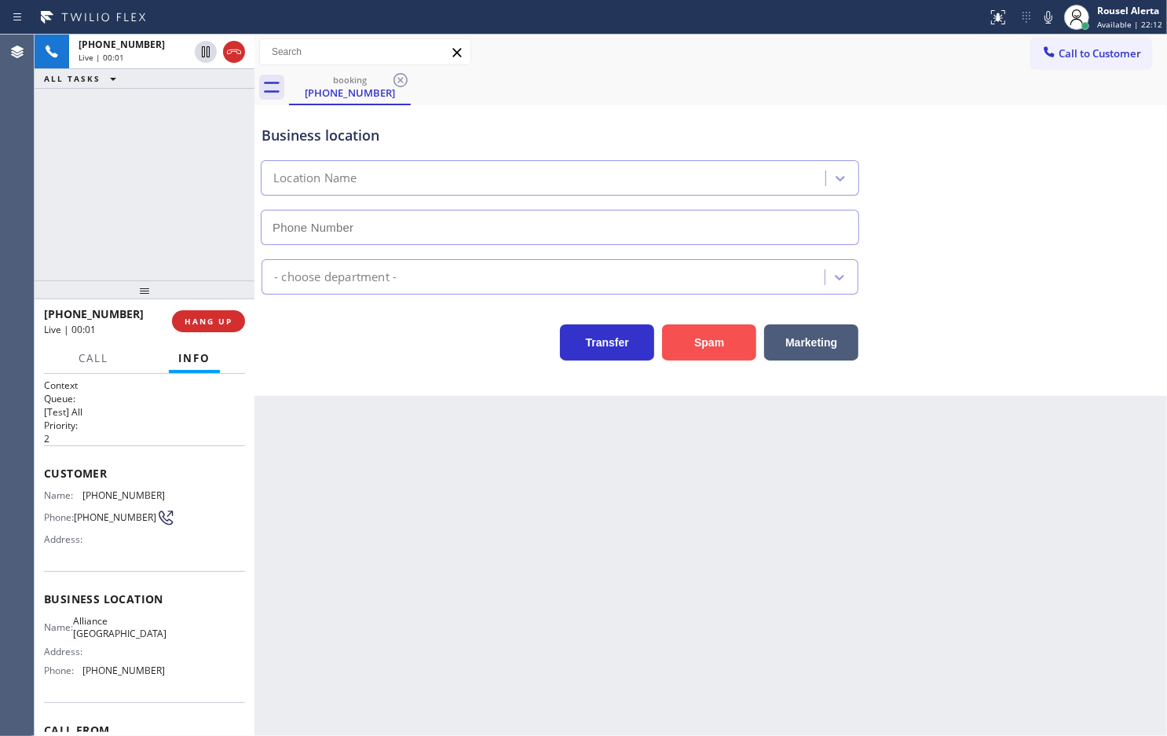
type input "(714) 276-0780"
click at [737, 344] on button "Spam" at bounding box center [709, 342] width 94 height 36
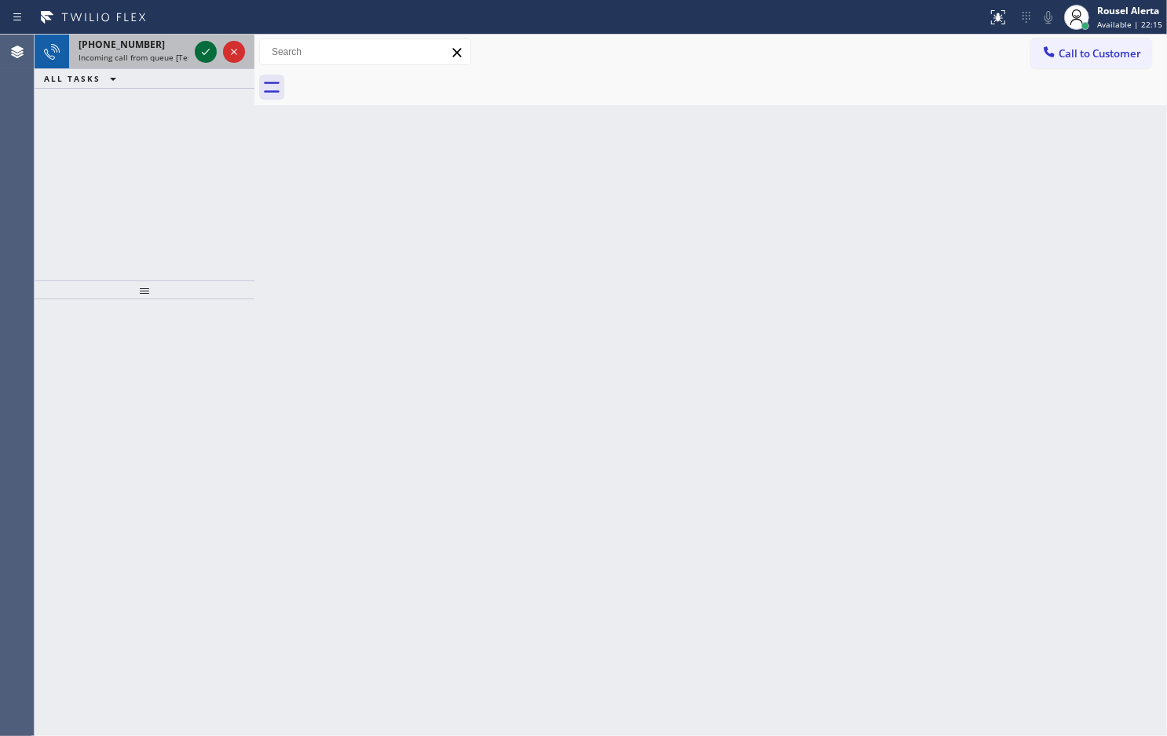
click at [202, 46] on icon at bounding box center [205, 51] width 19 height 19
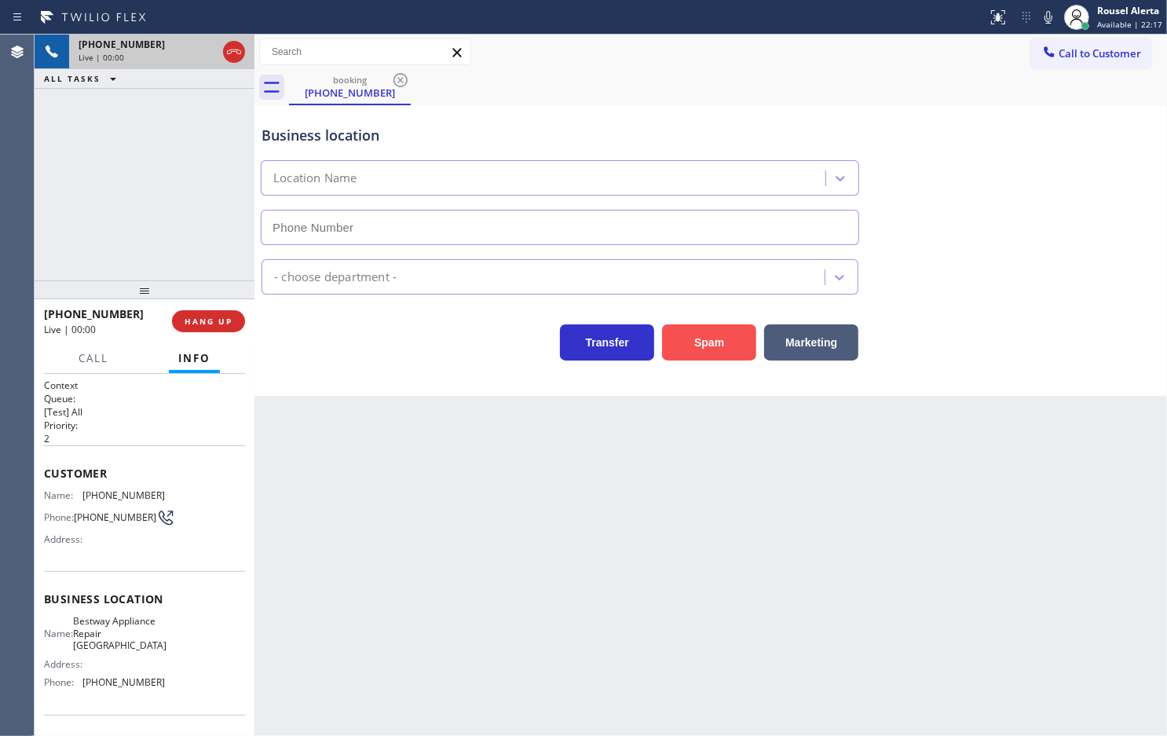
type input "(650) 239-2334"
click at [723, 334] on button "Spam" at bounding box center [709, 342] width 94 height 36
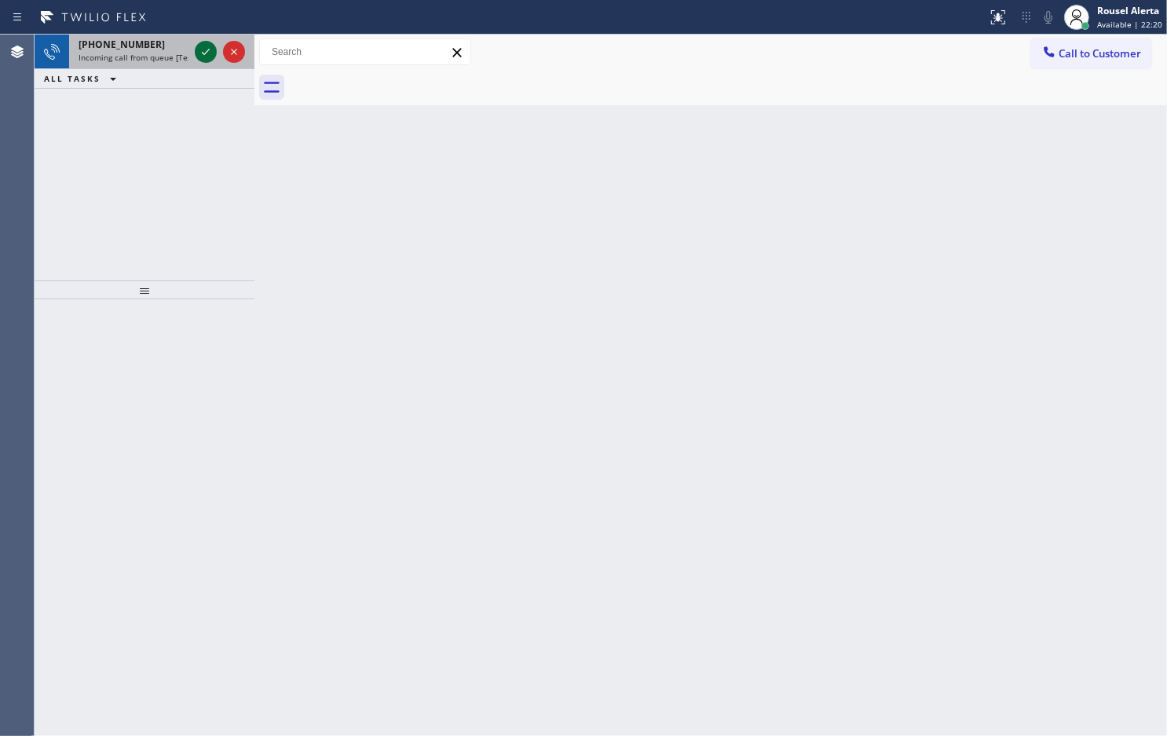
click at [199, 49] on icon at bounding box center [205, 51] width 19 height 19
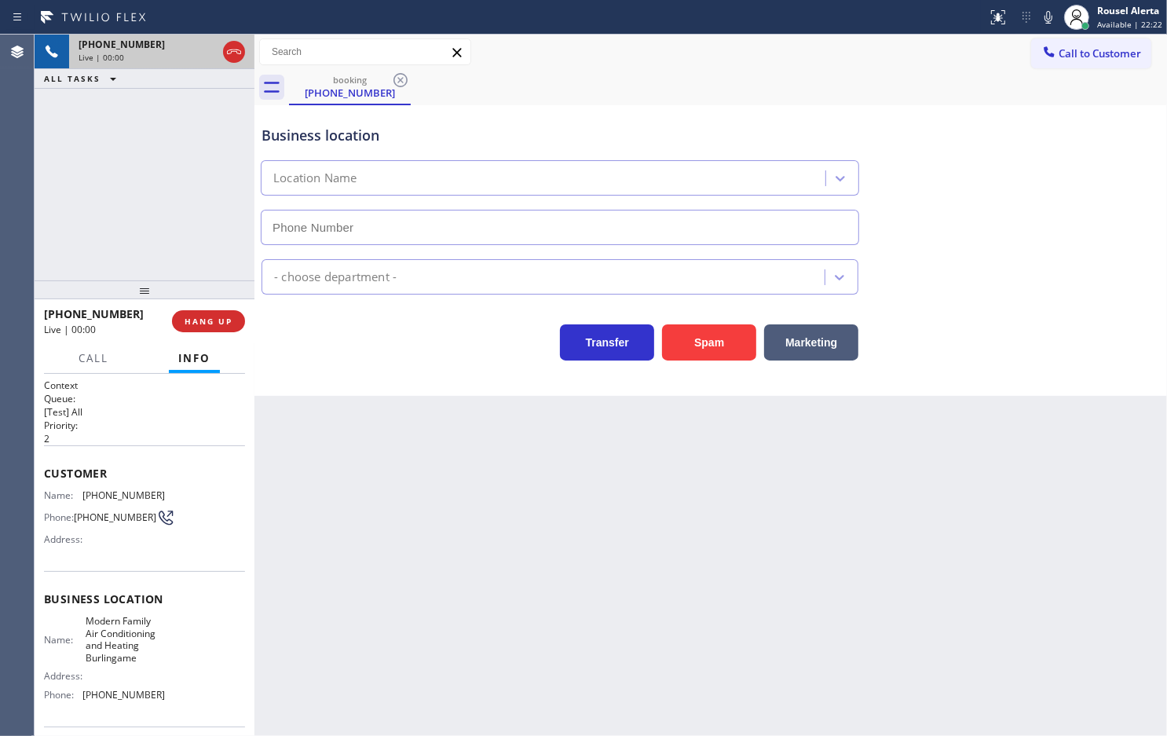
type input "(650) 360-9339"
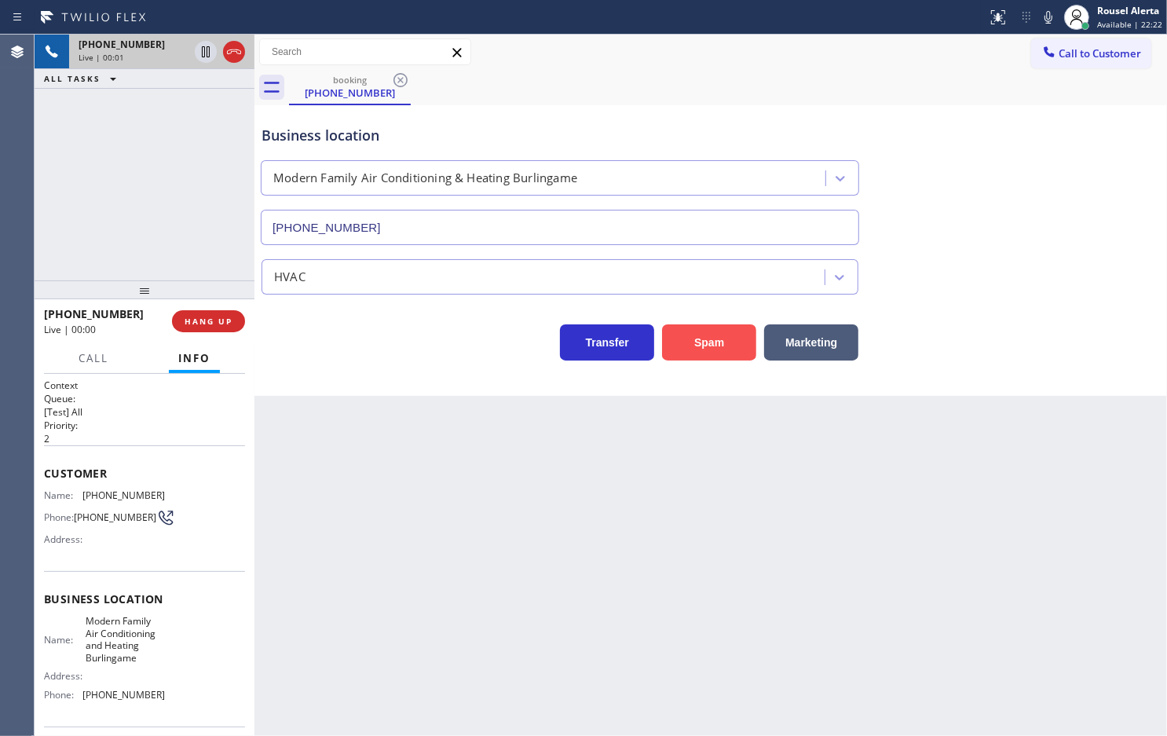
click at [705, 356] on button "Spam" at bounding box center [709, 342] width 94 height 36
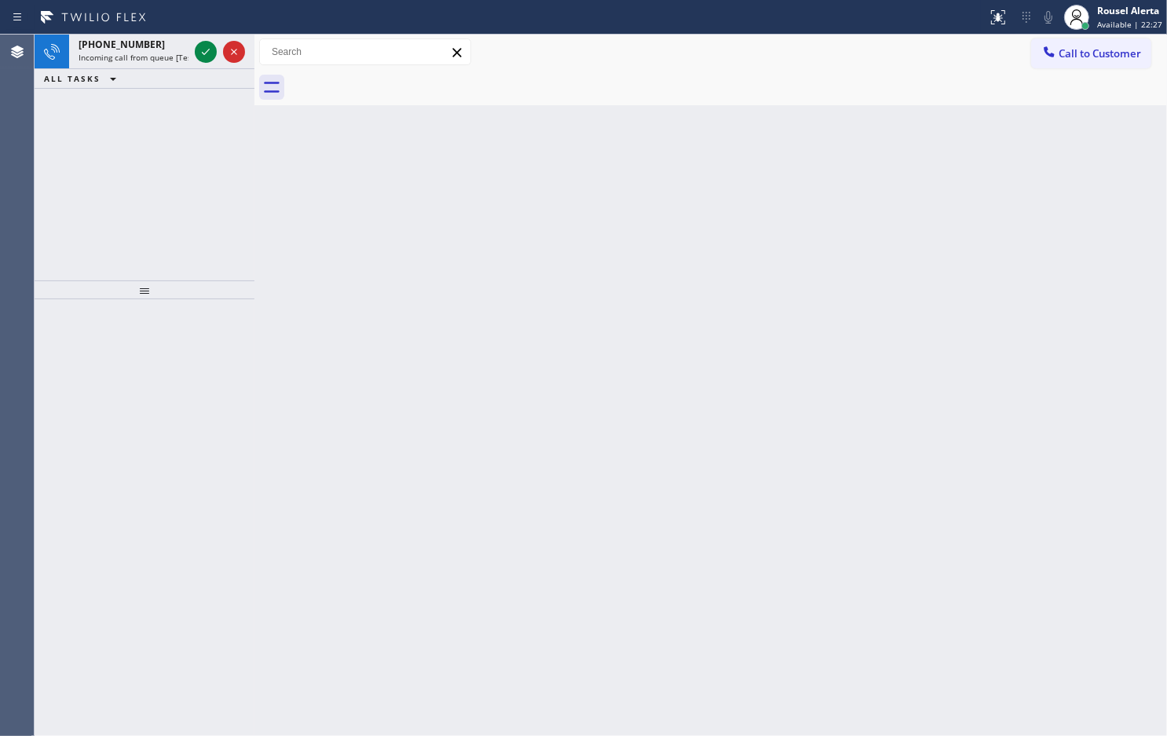
click at [193, 53] on div at bounding box center [220, 52] width 57 height 35
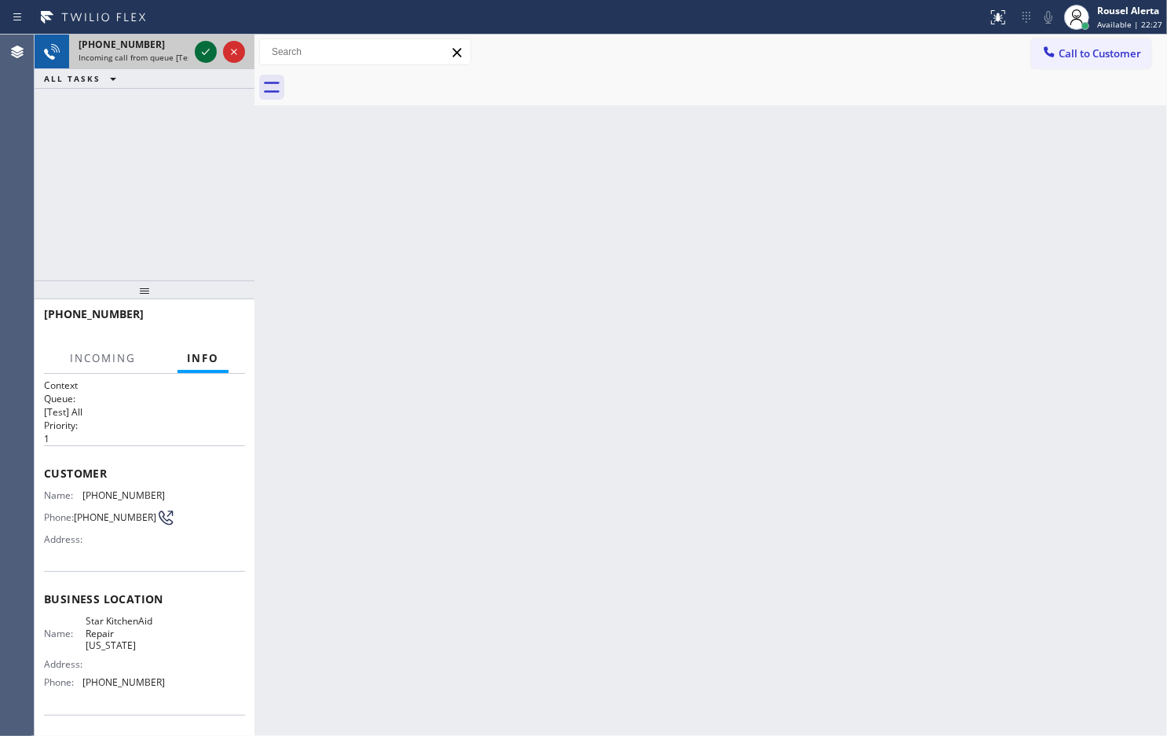
click at [199, 51] on icon at bounding box center [205, 51] width 19 height 19
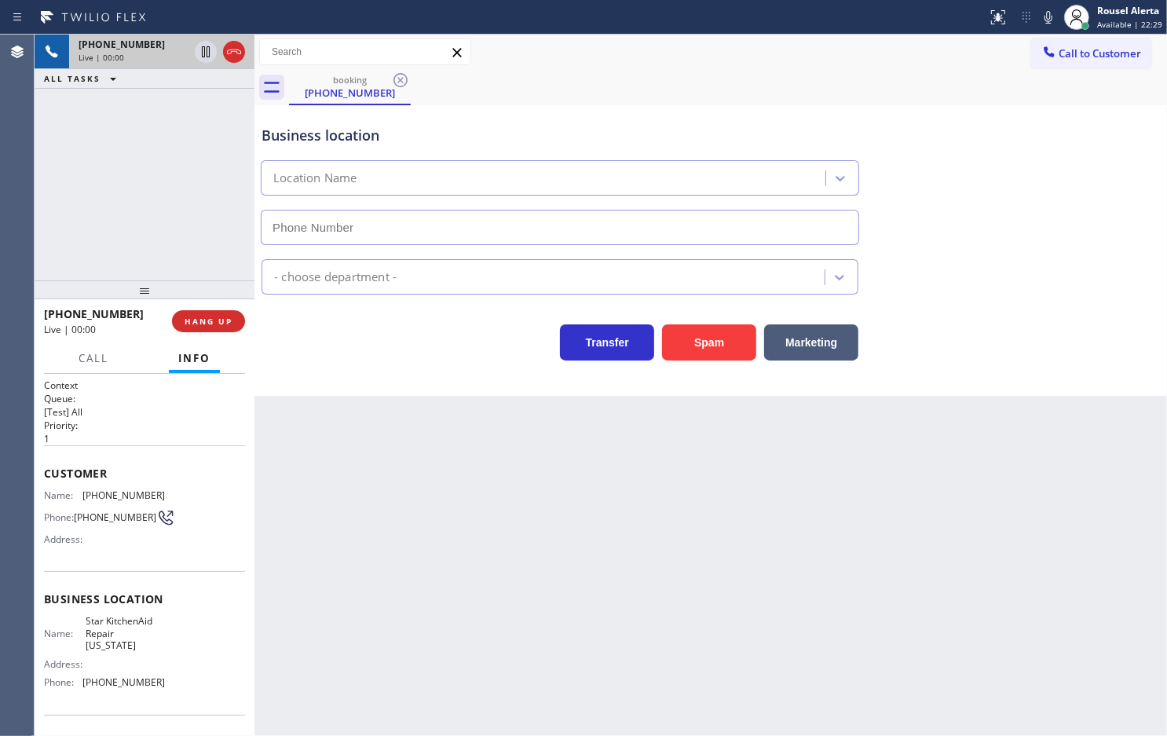
type input "(332) 334-8215"
click at [693, 346] on button "Spam" at bounding box center [709, 342] width 94 height 36
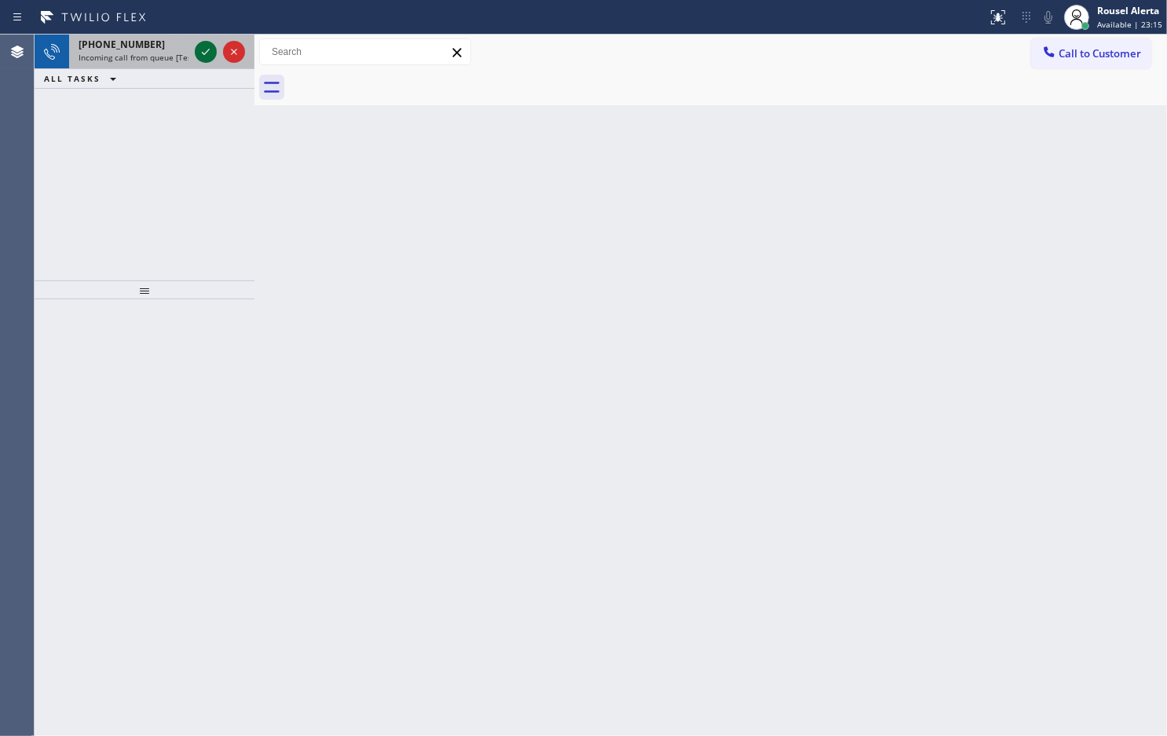
click at [204, 51] on icon at bounding box center [205, 51] width 19 height 19
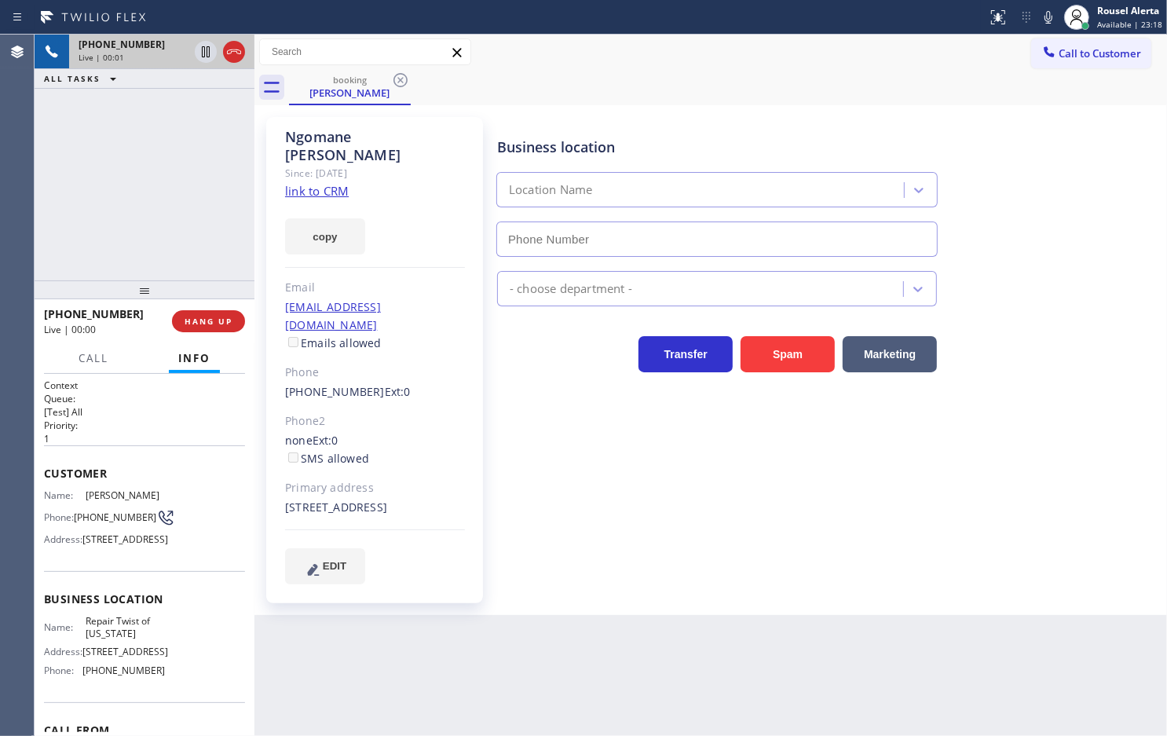
type input "(347) 284-6179"
click at [332, 164] on div "Since: [DATE]" at bounding box center [375, 173] width 180 height 18
click at [332, 183] on link "link to CRM" at bounding box center [317, 191] width 64 height 16
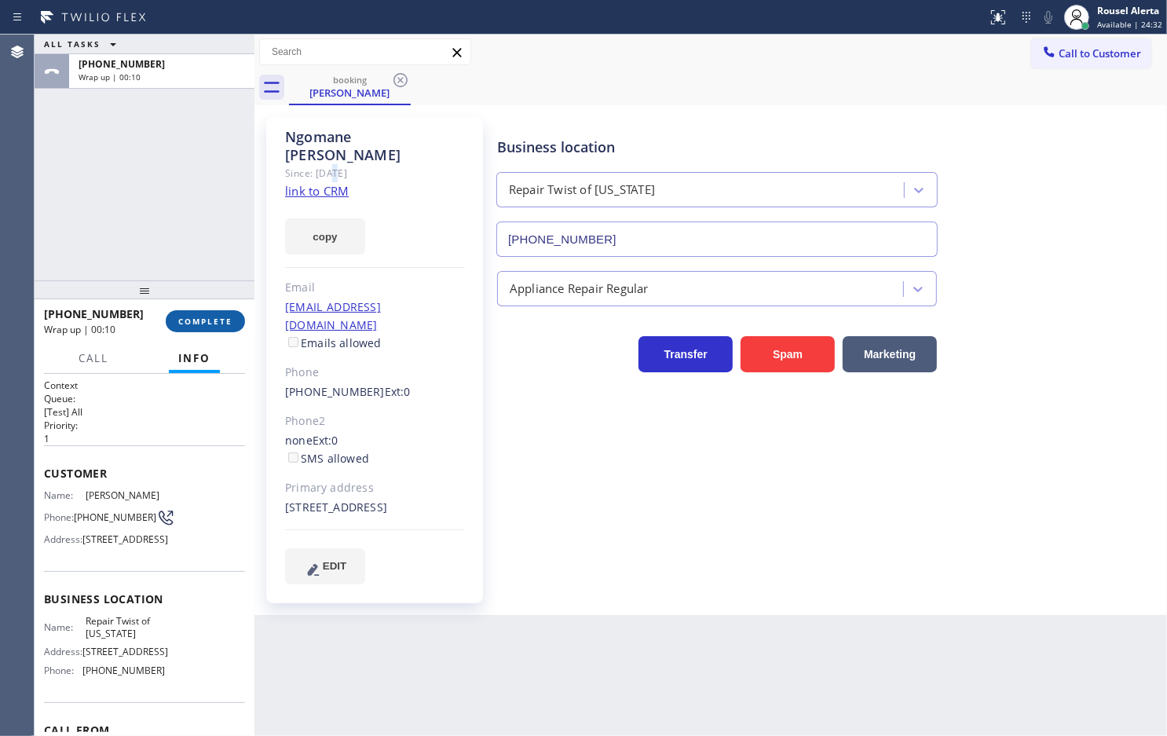
click at [212, 318] on span "COMPLETE" at bounding box center [205, 321] width 54 height 11
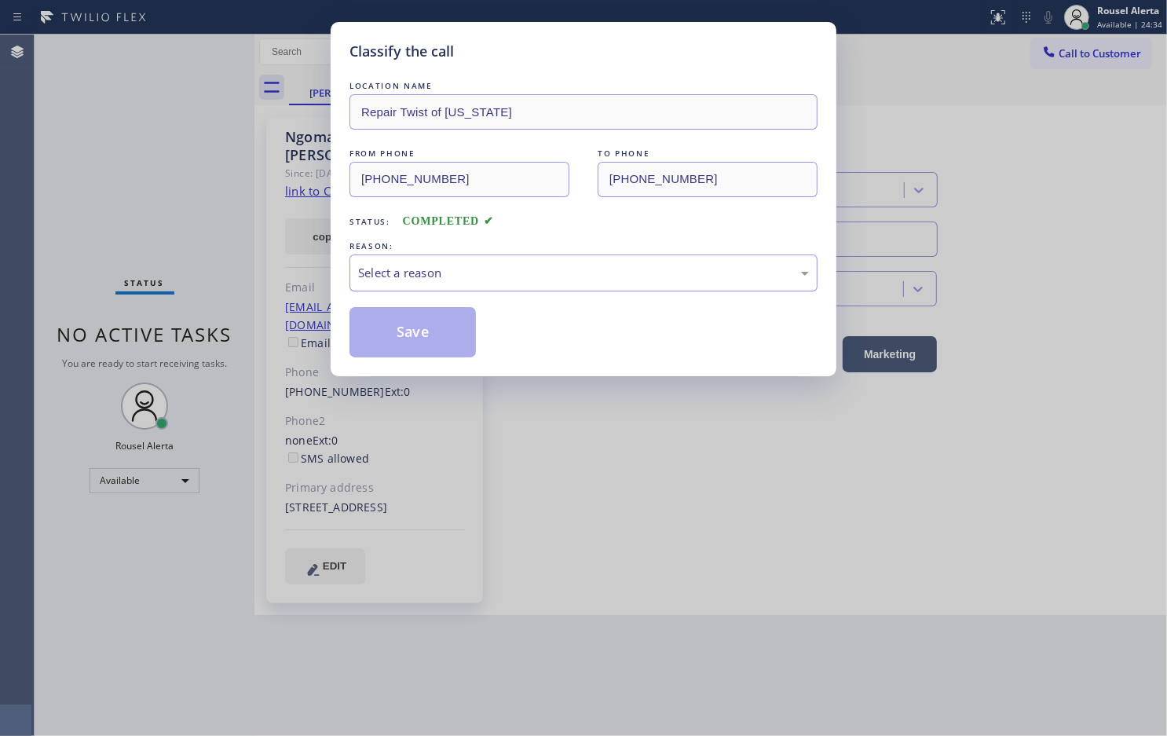
click at [520, 280] on div "Select a reason" at bounding box center [583, 273] width 451 height 18
click at [434, 342] on button "Save" at bounding box center [413, 332] width 126 height 50
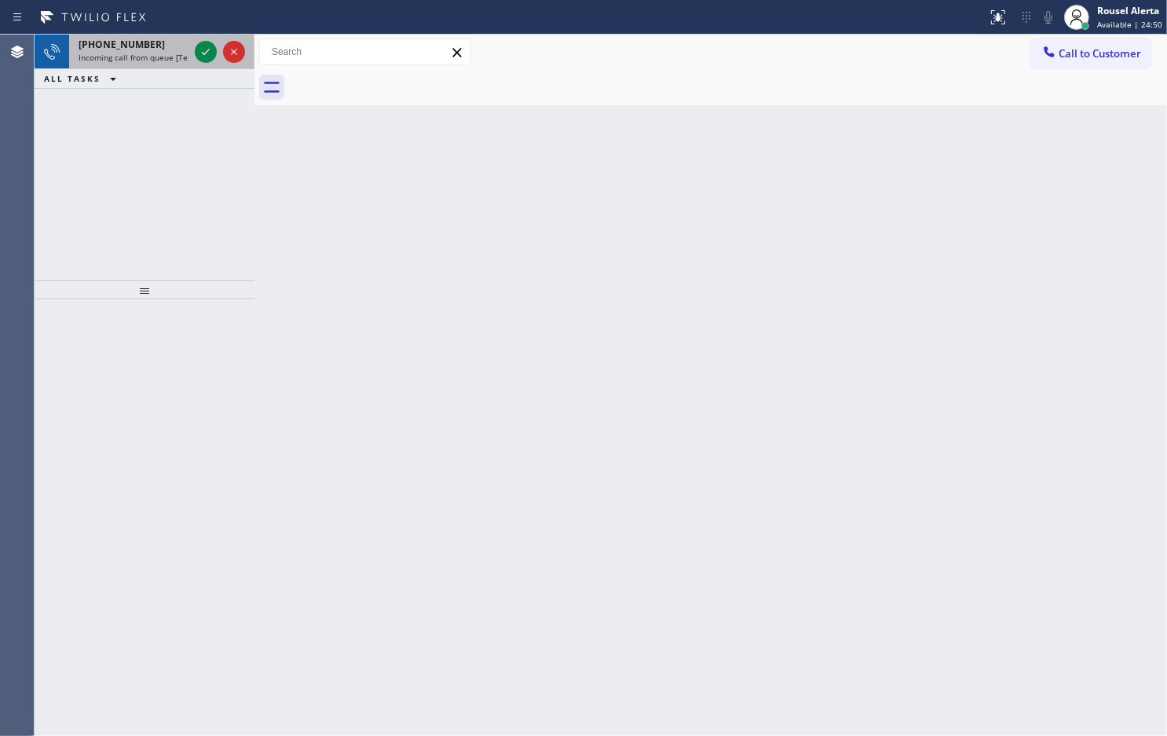
drag, startPoint x: 177, startPoint y: 36, endPoint x: 190, endPoint y: 41, distance: 14.2
click at [177, 36] on div "+17602682752 Incoming call from queue [Test] All" at bounding box center [130, 52] width 123 height 35
click at [178, 42] on div "+12137812148" at bounding box center [134, 44] width 110 height 13
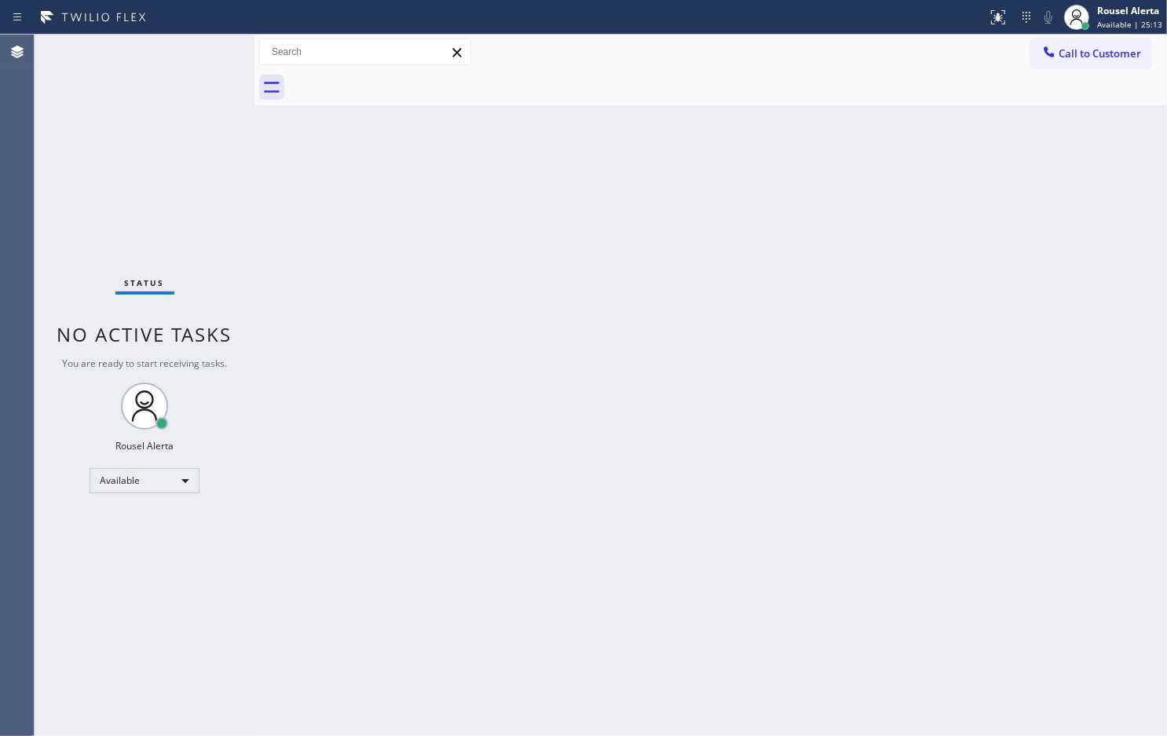
click at [200, 53] on div "Status No active tasks You are ready to start receiving tasks. Rousel Alerta Av…" at bounding box center [145, 385] width 220 height 701
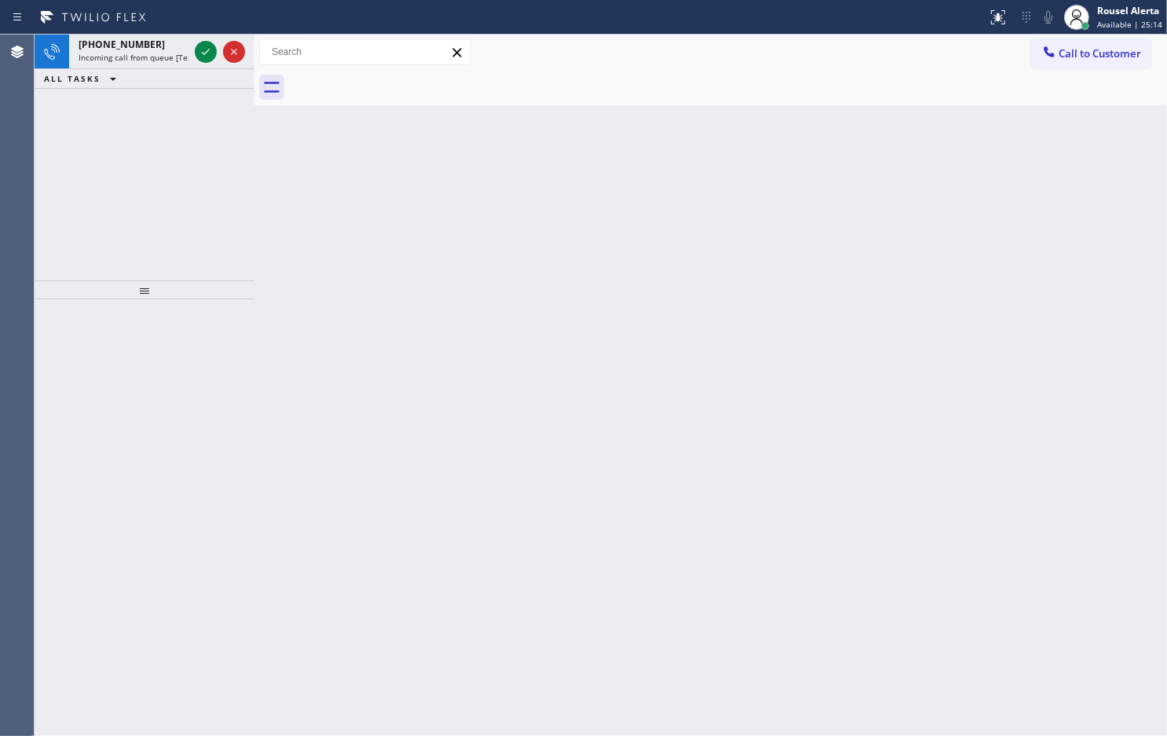
click at [200, 53] on icon at bounding box center [205, 51] width 19 height 19
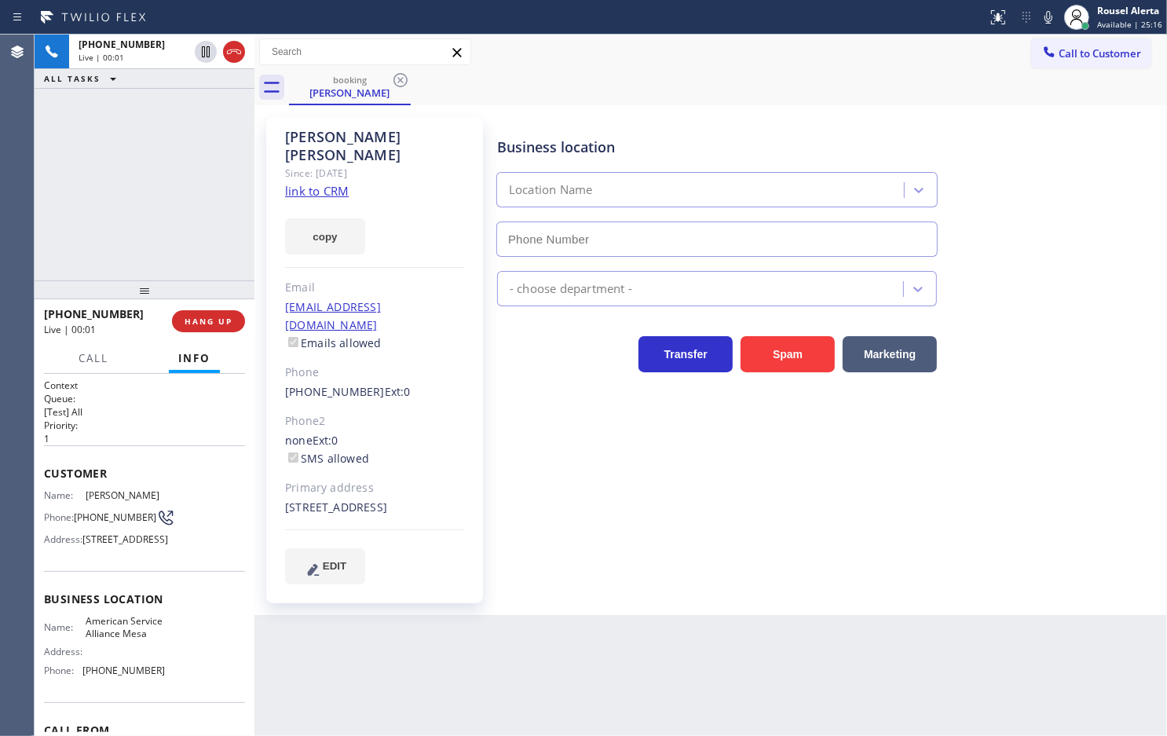
type input "(480) 257-7701"
click at [332, 183] on link "link to CRM" at bounding box center [317, 191] width 64 height 16
drag, startPoint x: 570, startPoint y: 720, endPoint x: 547, endPoint y: 700, distance: 30.7
click at [563, 716] on div "Back to Dashboard Change Sender ID Customers Technicians Select a contact Outbo…" at bounding box center [711, 385] width 913 height 701
click at [103, 363] on span "Call" at bounding box center [94, 358] width 30 height 14
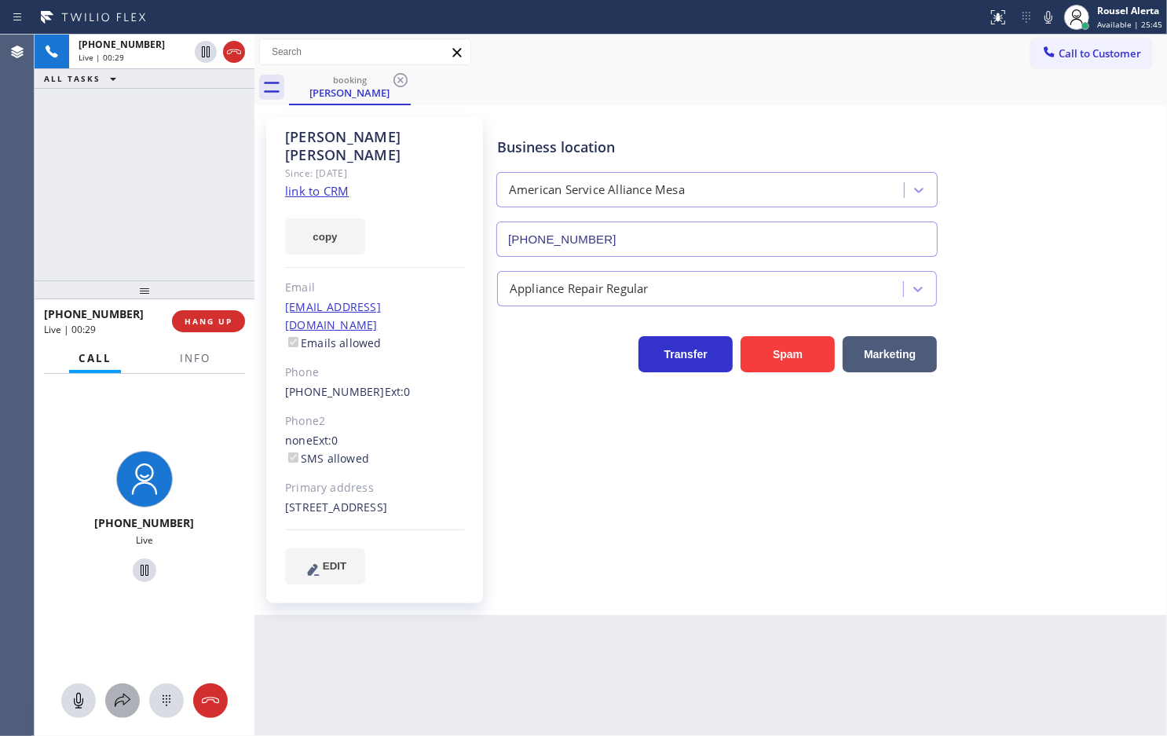
click at [123, 701] on icon at bounding box center [122, 700] width 19 height 19
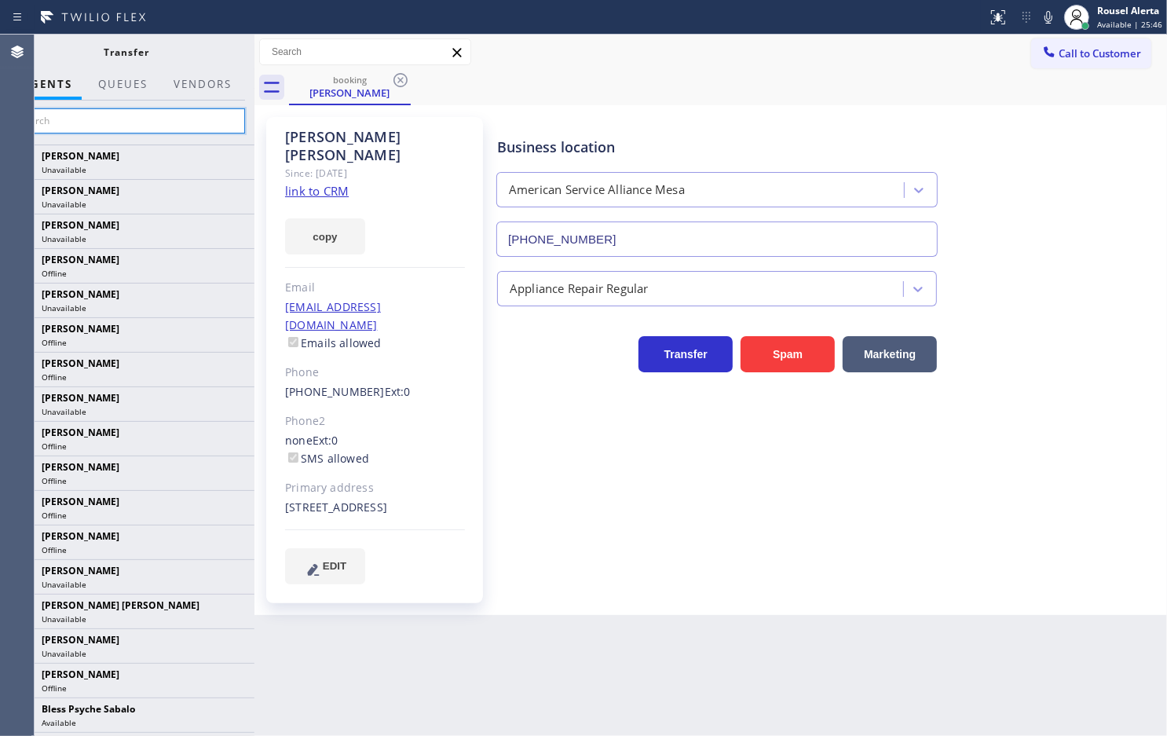
click at [148, 118] on input "text" at bounding box center [127, 120] width 236 height 25
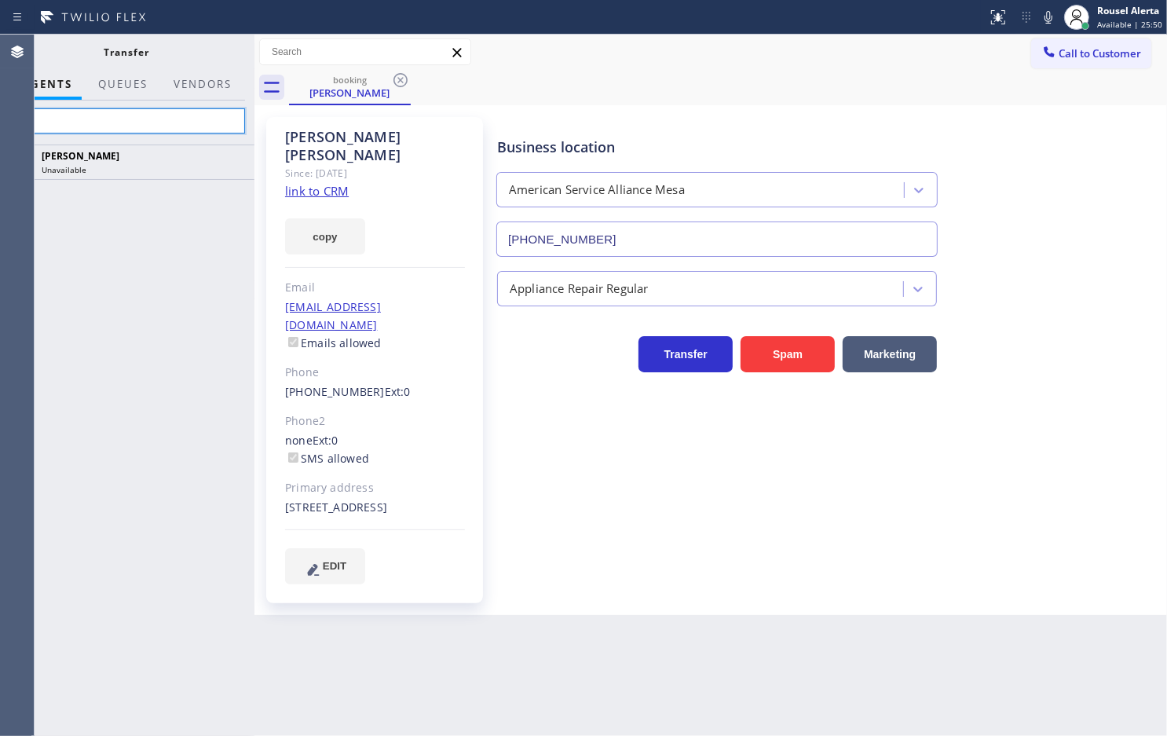
type input "l"
type input "lyka"
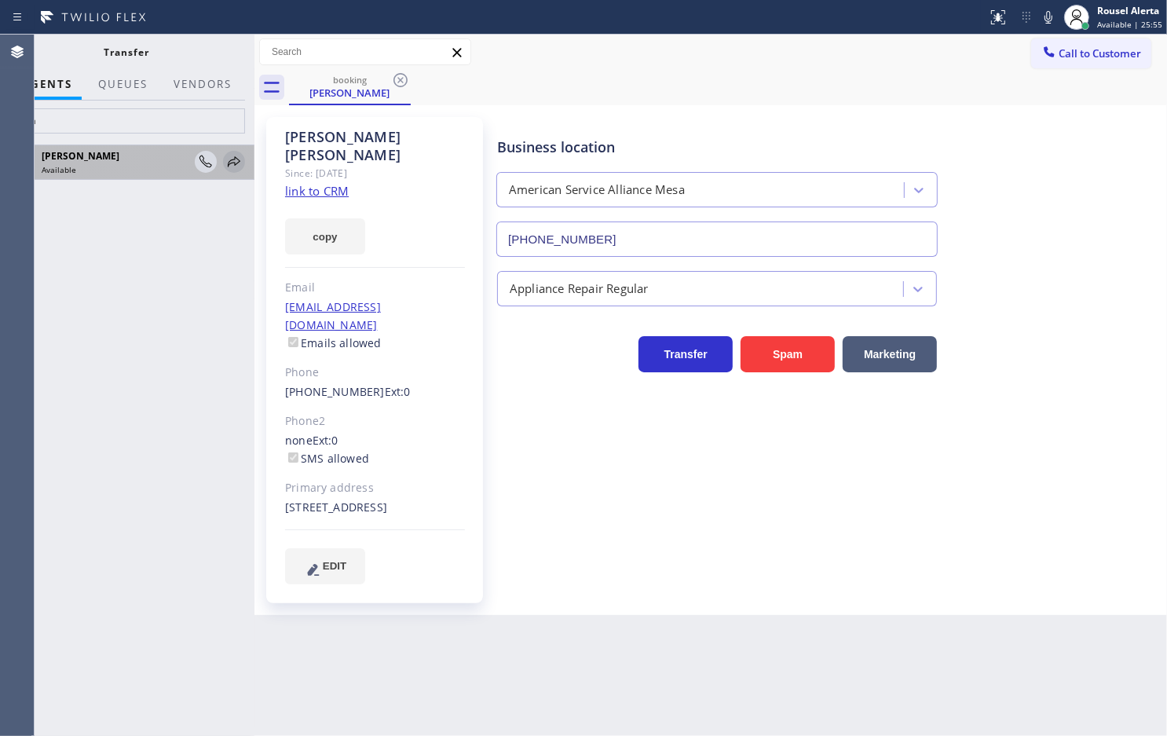
click at [228, 162] on icon at bounding box center [234, 161] width 19 height 19
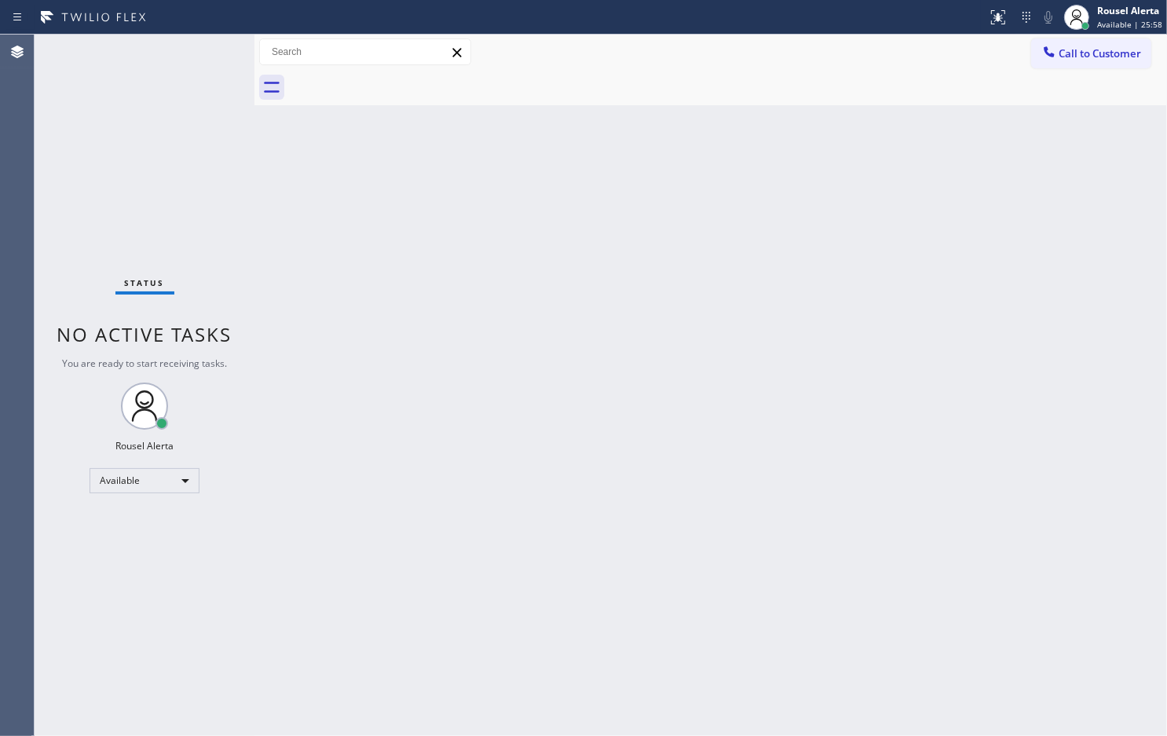
click at [576, 302] on div "Back to Dashboard Change Sender ID Customers Technicians Select a contact Outbo…" at bounding box center [711, 385] width 913 height 701
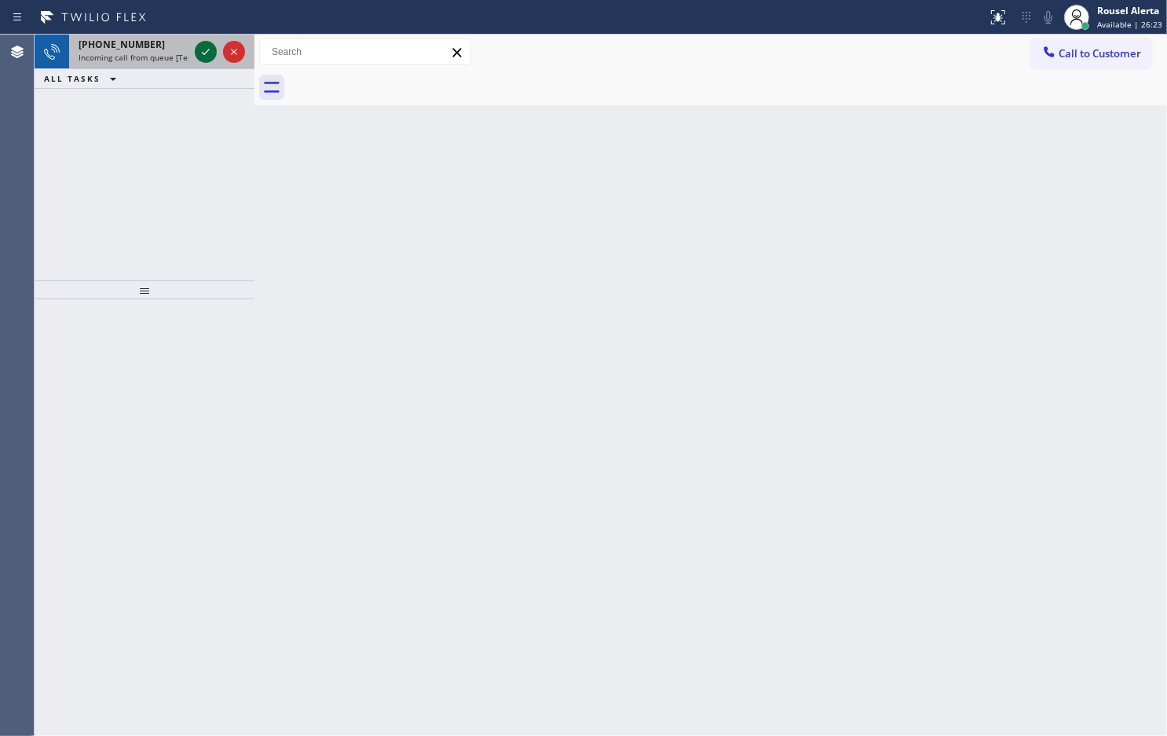
click at [196, 49] on icon at bounding box center [205, 51] width 19 height 19
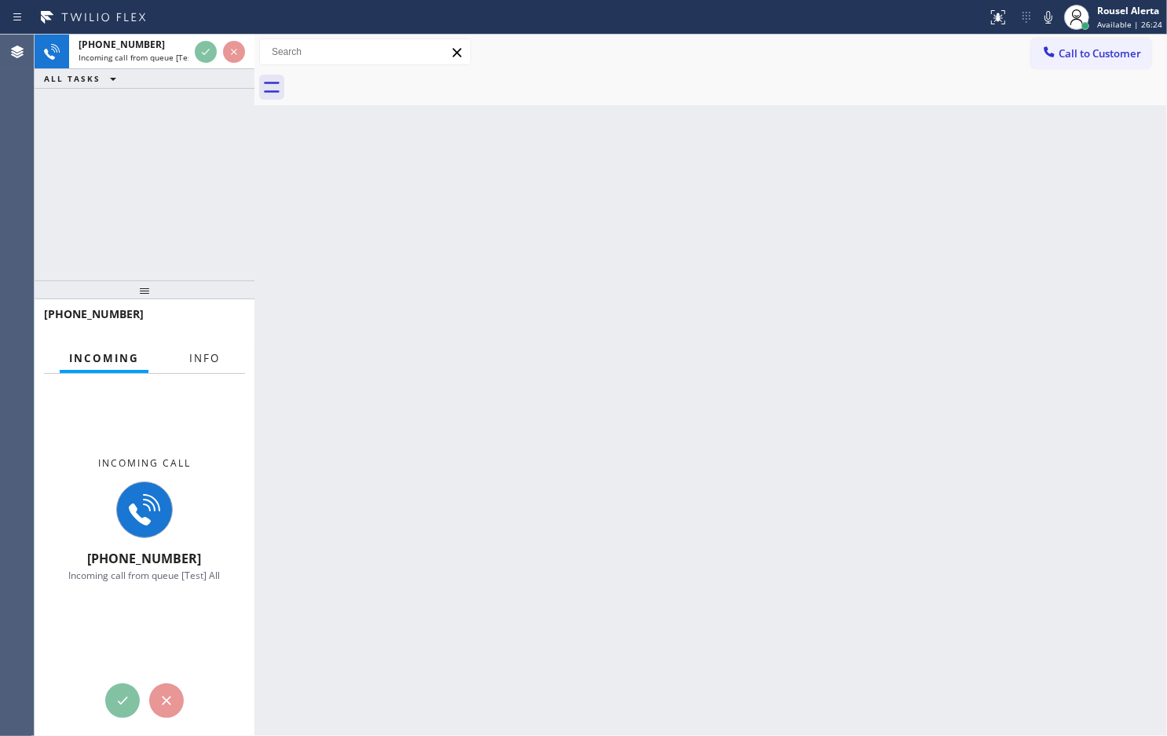
click at [202, 378] on div "Incoming call +19096490126 Incoming call from queue [Test] All" at bounding box center [145, 519] width 220 height 290
click at [208, 347] on button "Info" at bounding box center [204, 358] width 49 height 31
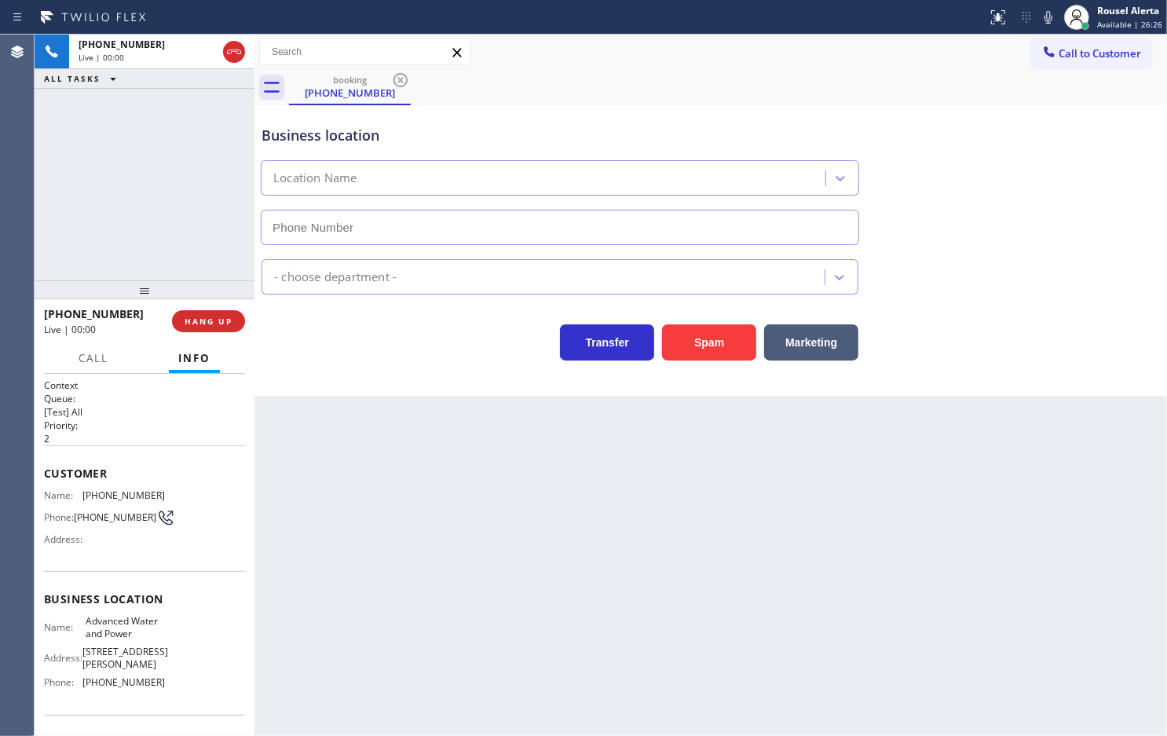
type input "(909) 248-7814"
drag, startPoint x: 695, startPoint y: 339, endPoint x: 681, endPoint y: 332, distance: 15.5
click at [695, 336] on button "Spam" at bounding box center [709, 342] width 94 height 36
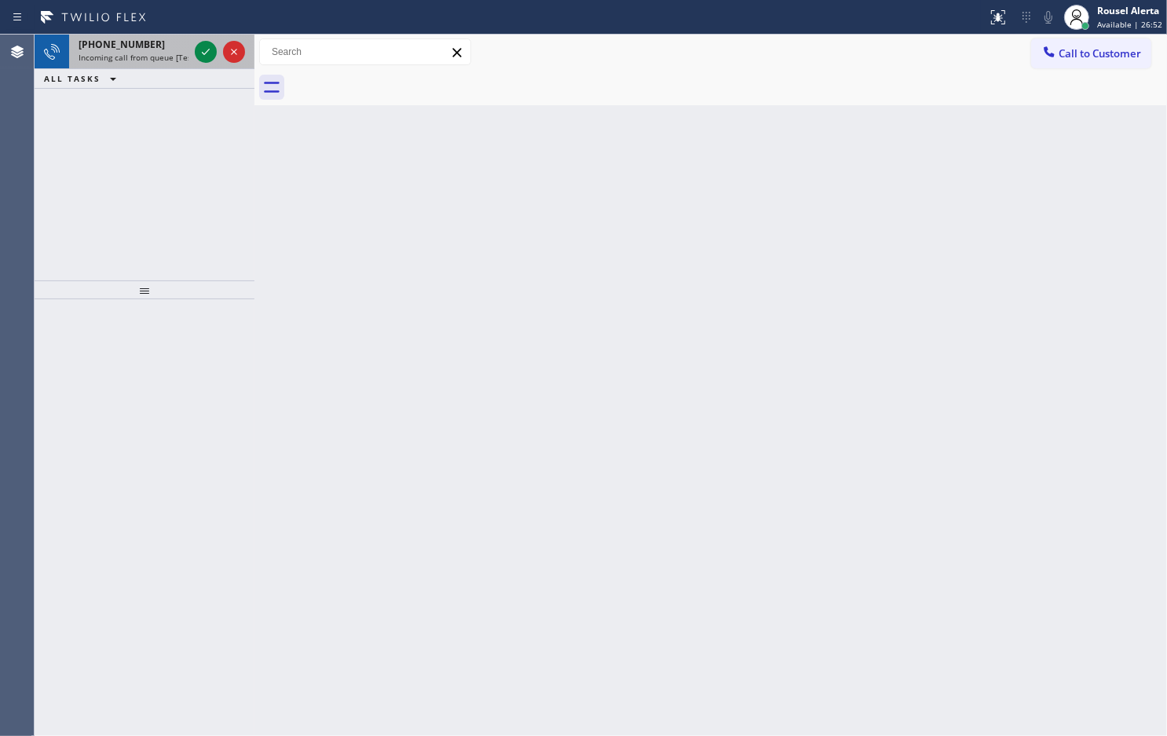
drag, startPoint x: 171, startPoint y: 57, endPoint x: 189, endPoint y: 55, distance: 18.2
click at [171, 57] on span "Incoming call from queue [Test] All" at bounding box center [144, 57] width 130 height 11
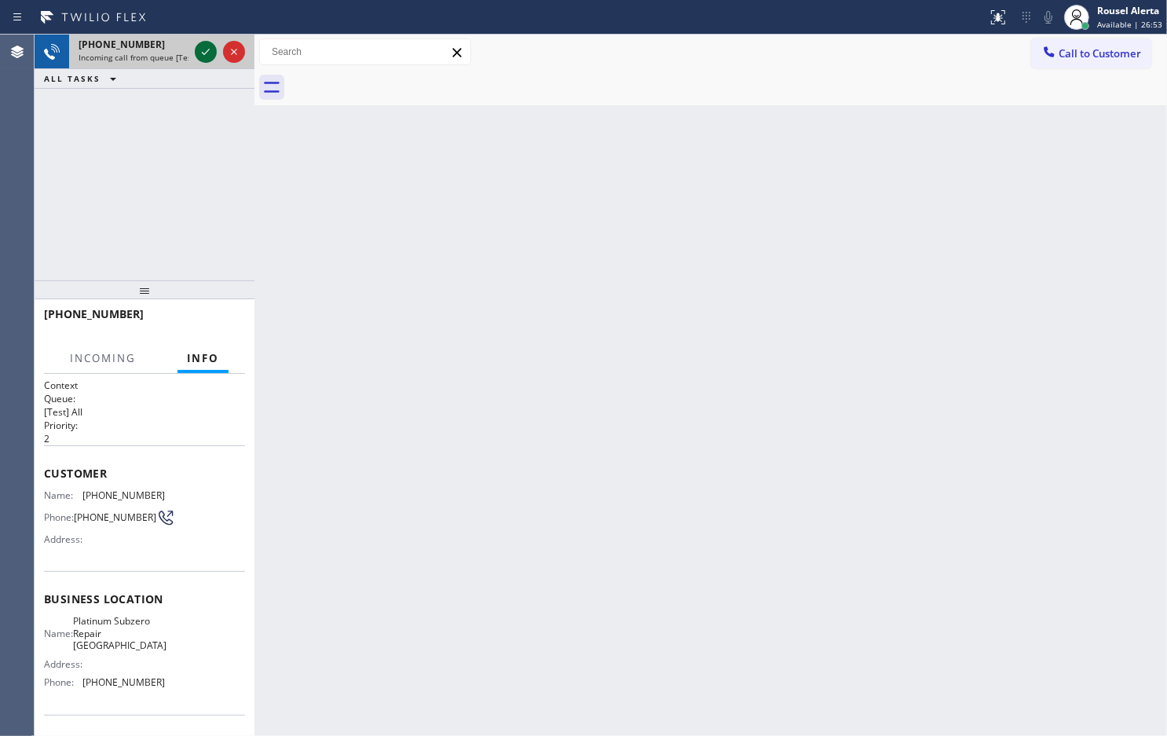
click at [208, 52] on icon at bounding box center [205, 51] width 19 height 19
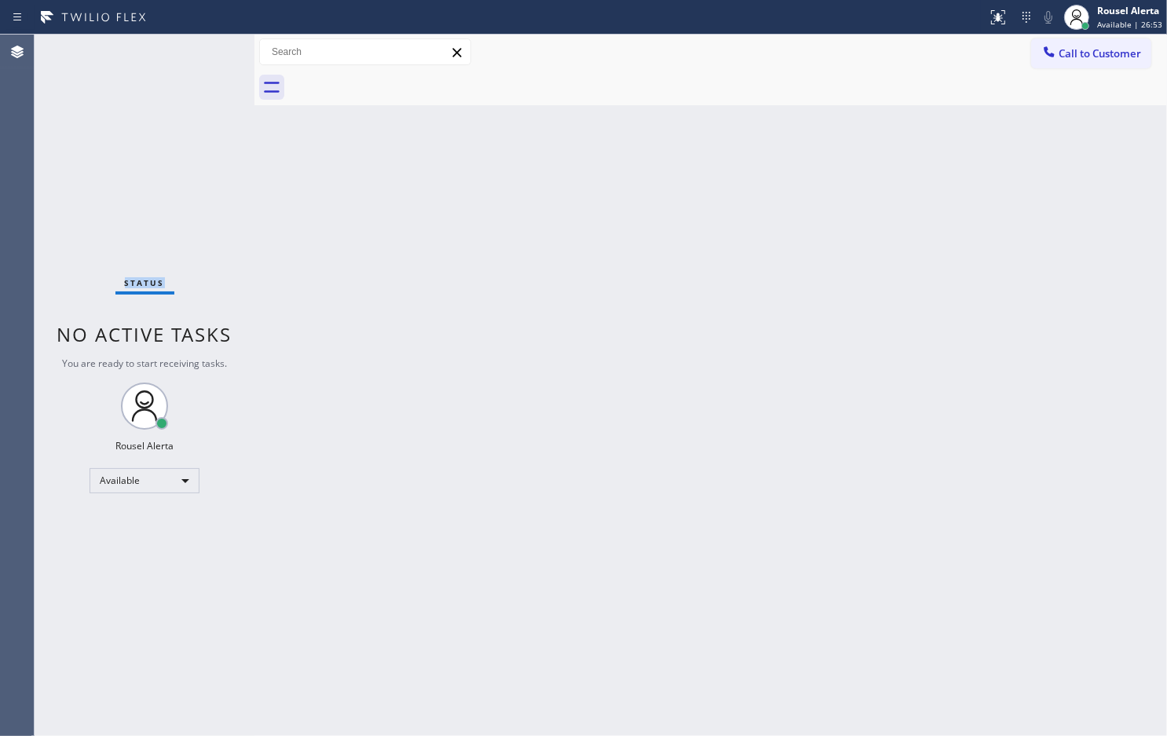
click at [208, 52] on div "Status No active tasks You are ready to start receiving tasks. Rousel Alerta Av…" at bounding box center [145, 385] width 220 height 701
click at [991, 8] on icon at bounding box center [998, 17] width 19 height 19
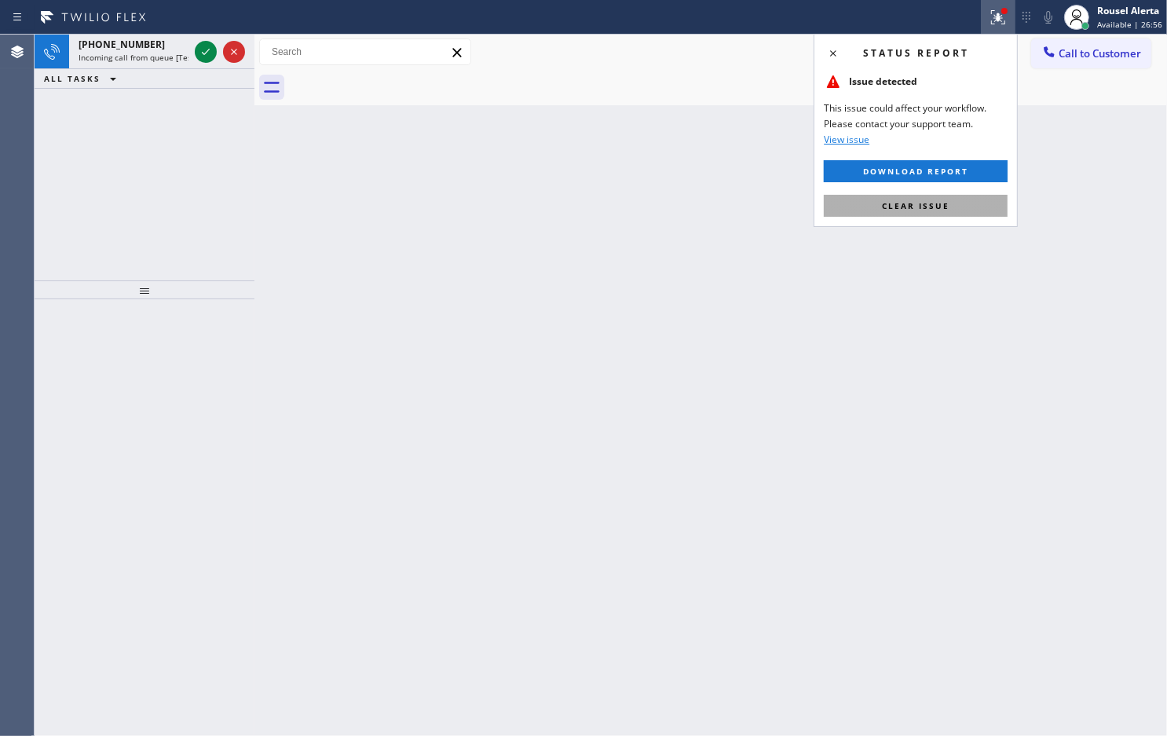
click at [943, 206] on span "Clear issue" at bounding box center [916, 205] width 68 height 11
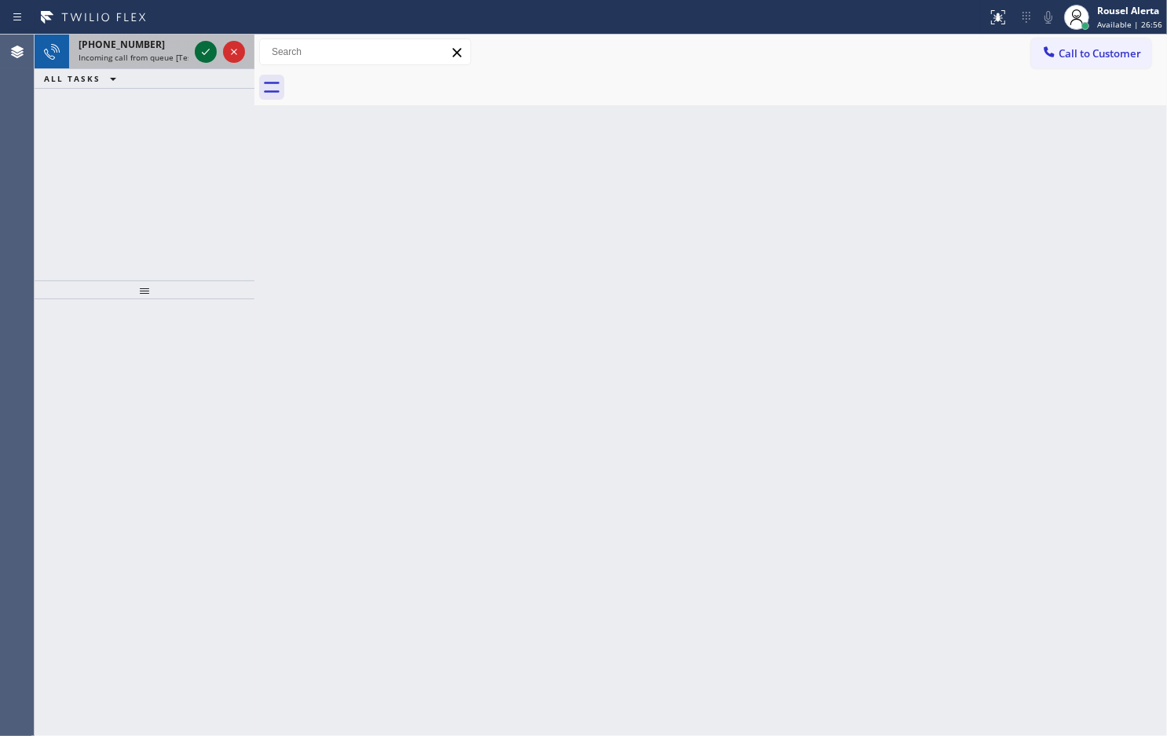
click at [197, 52] on icon at bounding box center [205, 51] width 19 height 19
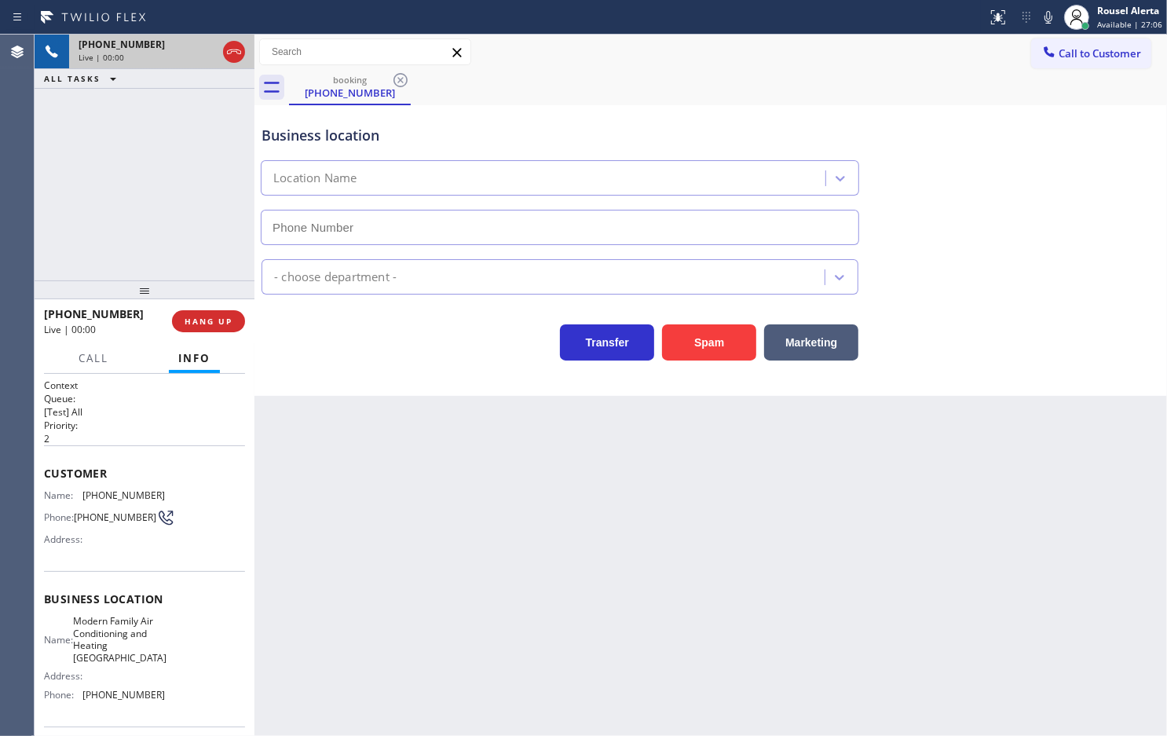
type input "(650) 360-9404"
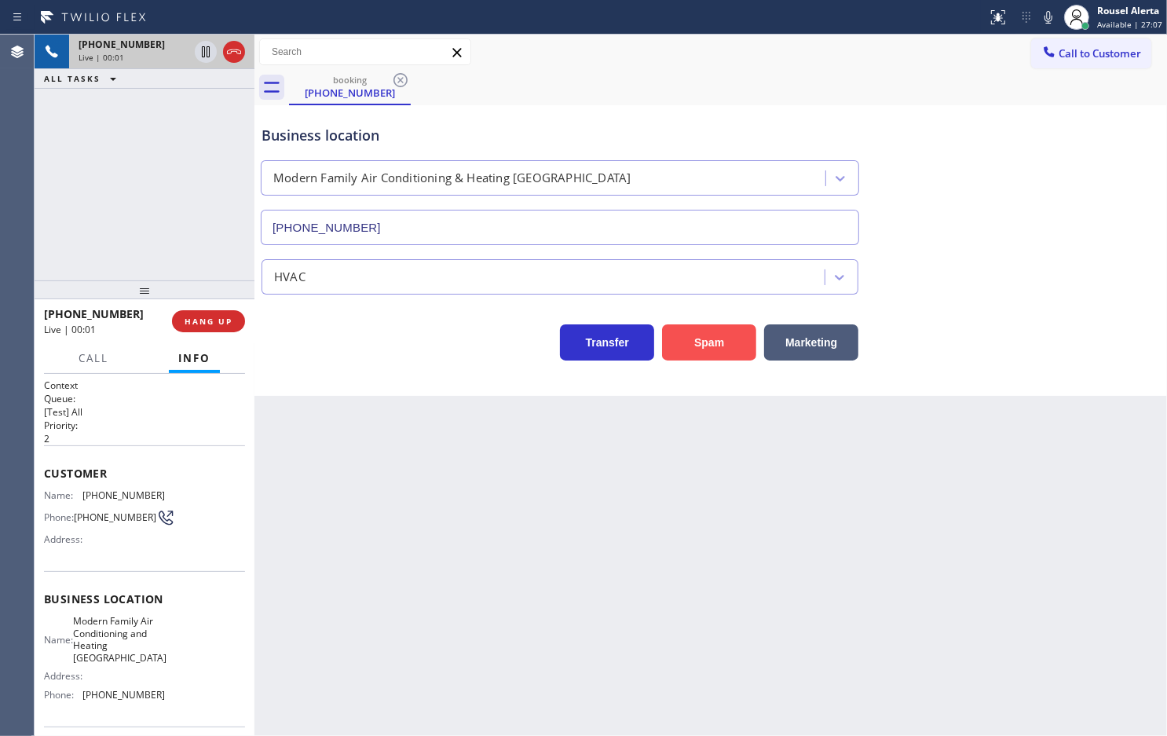
click at [716, 352] on button "Spam" at bounding box center [709, 342] width 94 height 36
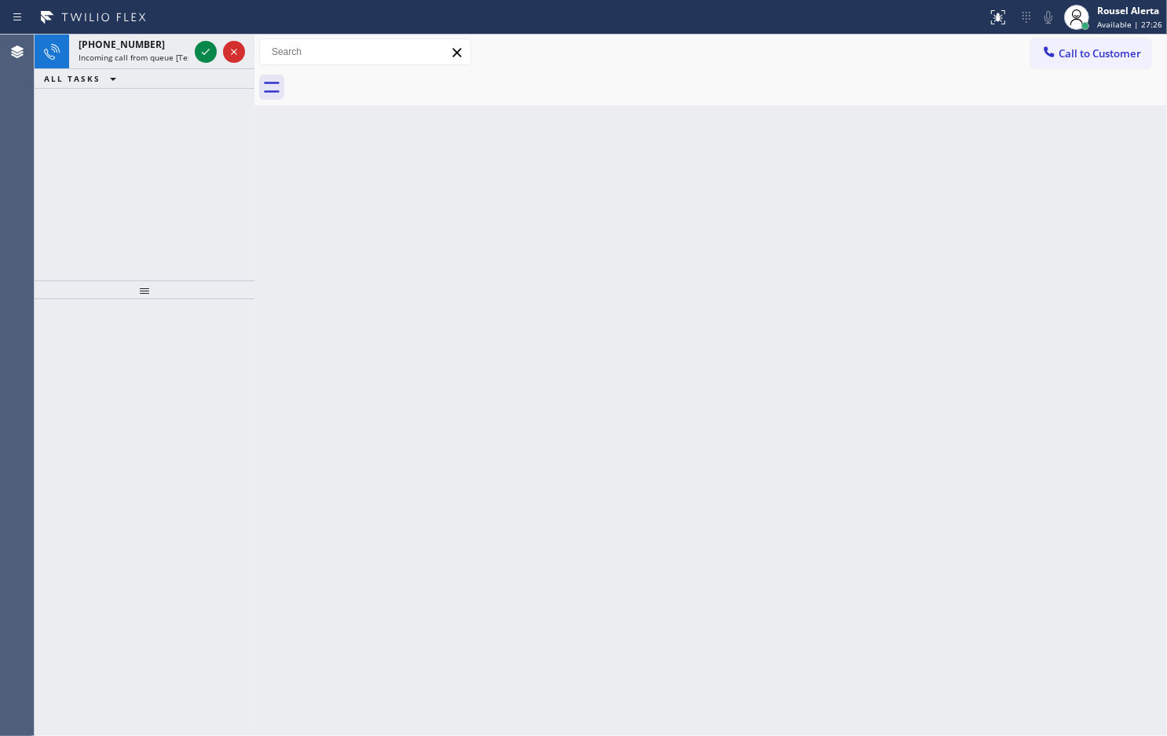
click at [162, 52] on span "Incoming call from queue [Test] All" at bounding box center [144, 57] width 130 height 11
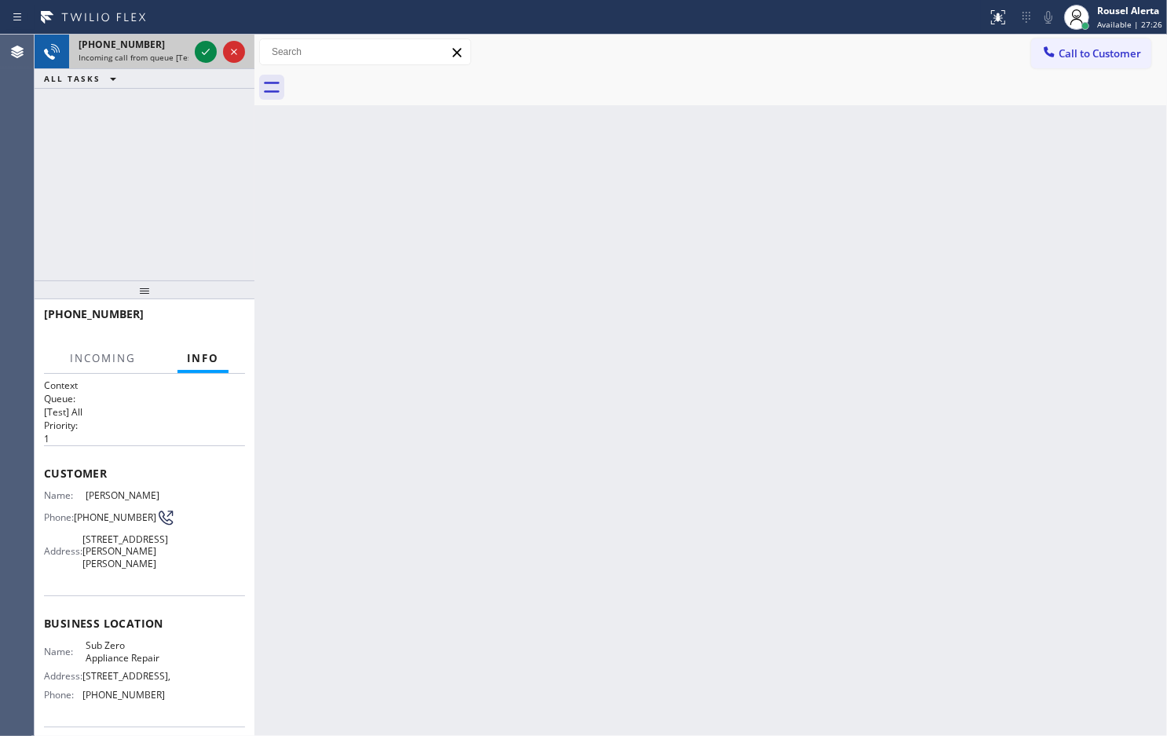
click at [192, 48] on div at bounding box center [220, 52] width 57 height 35
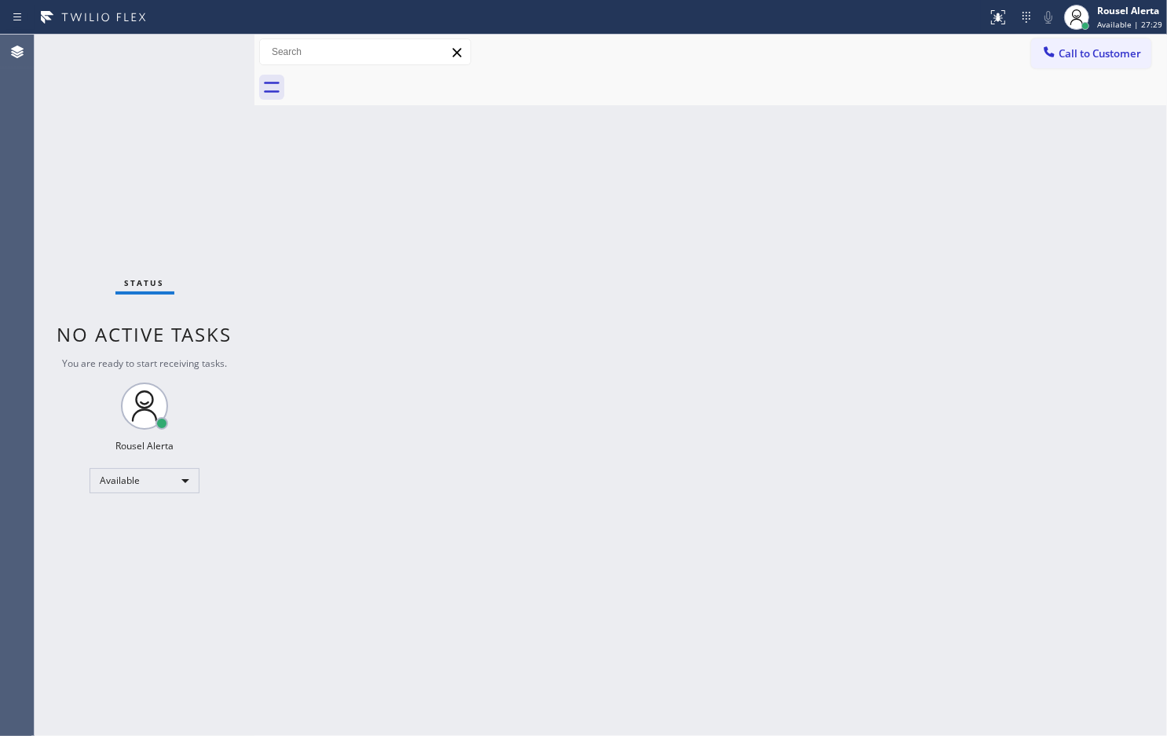
click at [194, 44] on div "Status No active tasks You are ready to start receiving tasks. Rousel Alerta Av…" at bounding box center [145, 385] width 220 height 701
click at [187, 52] on div "Status No active tasks You are ready to start receiving tasks. Rousel Alerta Av…" at bounding box center [145, 385] width 220 height 701
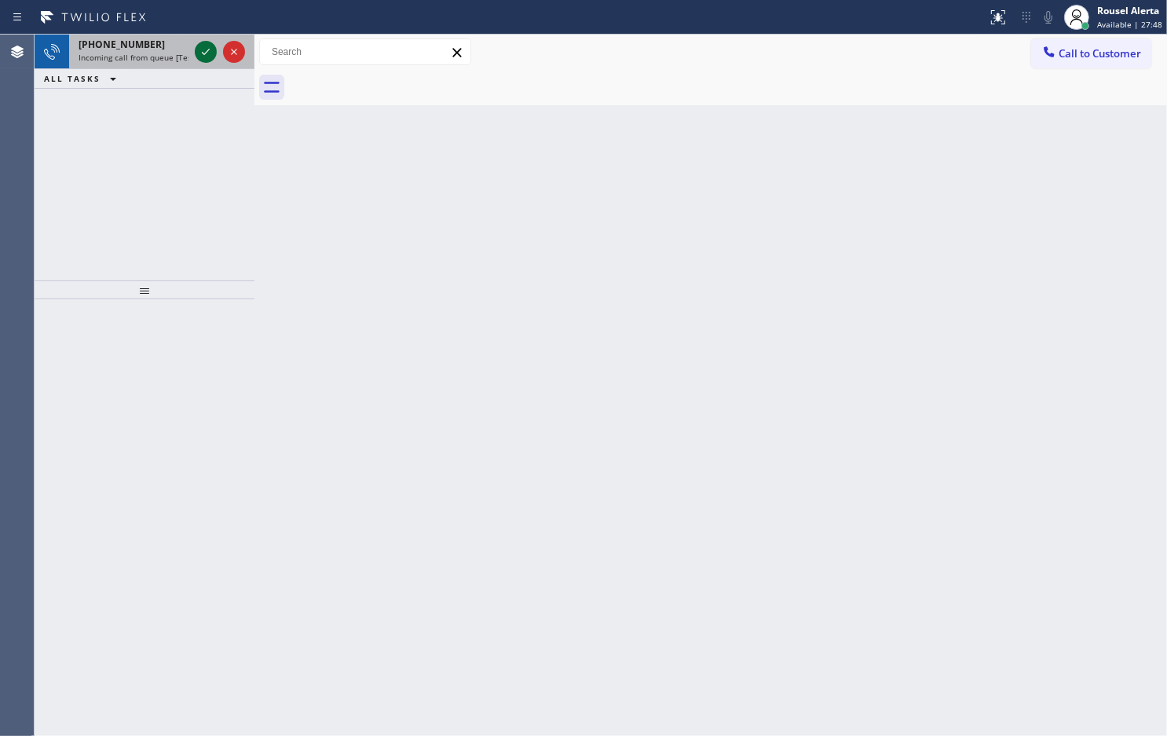
click at [204, 51] on icon at bounding box center [205, 51] width 19 height 19
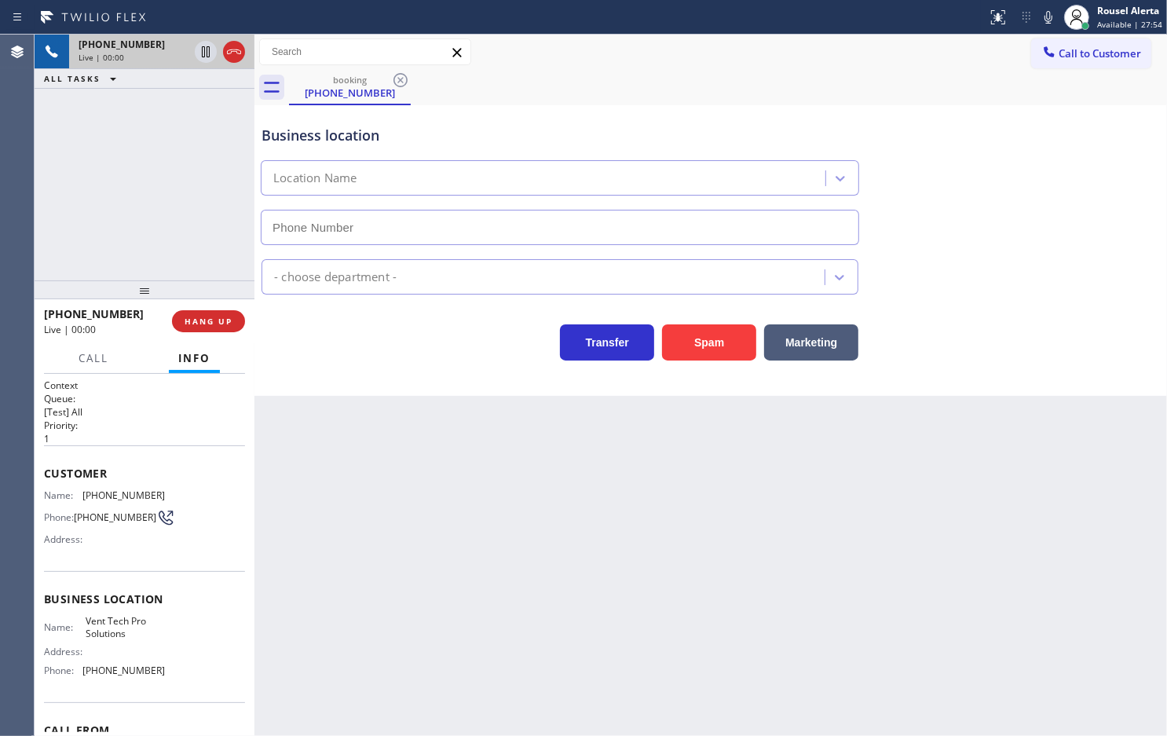
type input "(623) 283-2416"
click at [359, 497] on div "Back to Dashboard Change Sender ID Customers Technicians Select a contact Outbo…" at bounding box center [711, 385] width 913 height 701
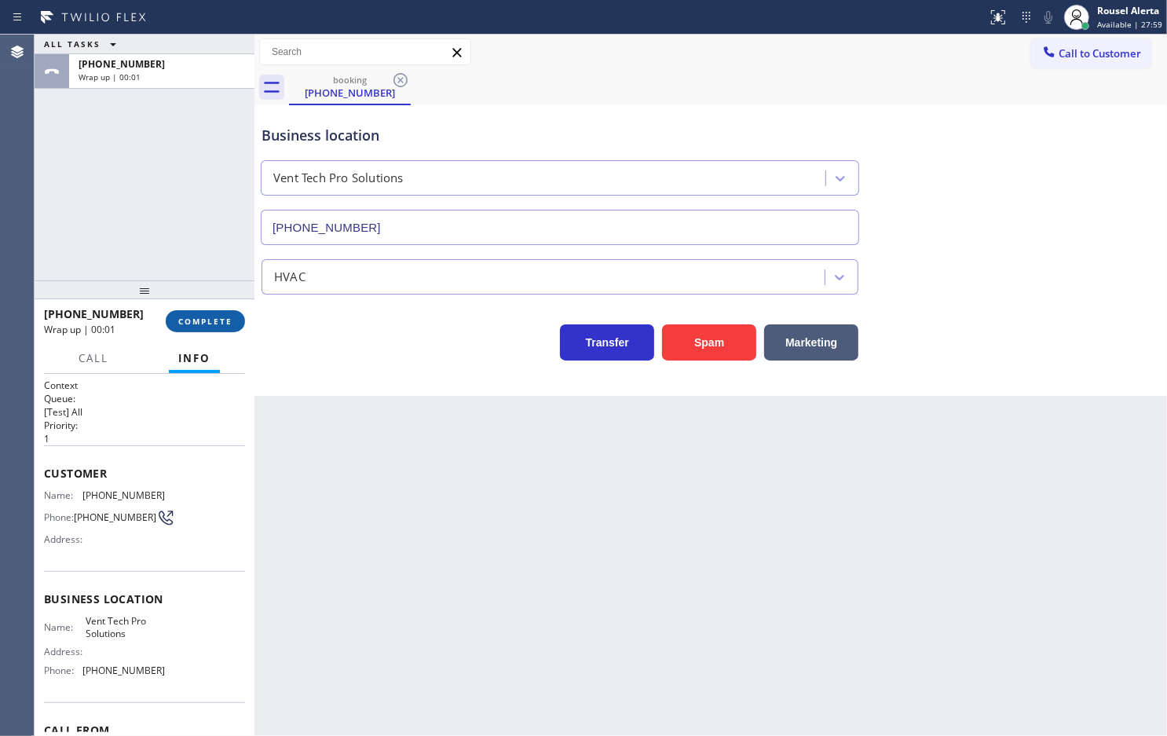
drag, startPoint x: 198, startPoint y: 319, endPoint x: 216, endPoint y: 312, distance: 19.4
click at [198, 319] on span "COMPLETE" at bounding box center [205, 321] width 54 height 11
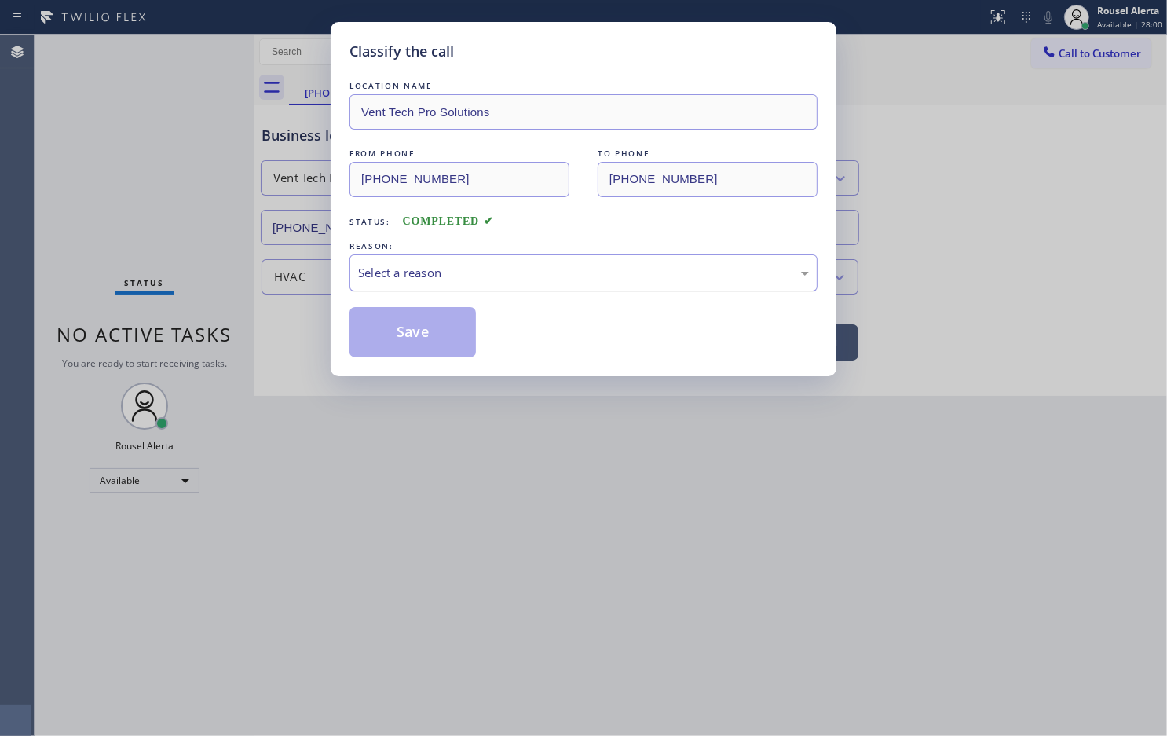
click at [446, 268] on div "Select a reason" at bounding box center [583, 273] width 451 height 18
click at [412, 324] on button "Save" at bounding box center [413, 332] width 126 height 50
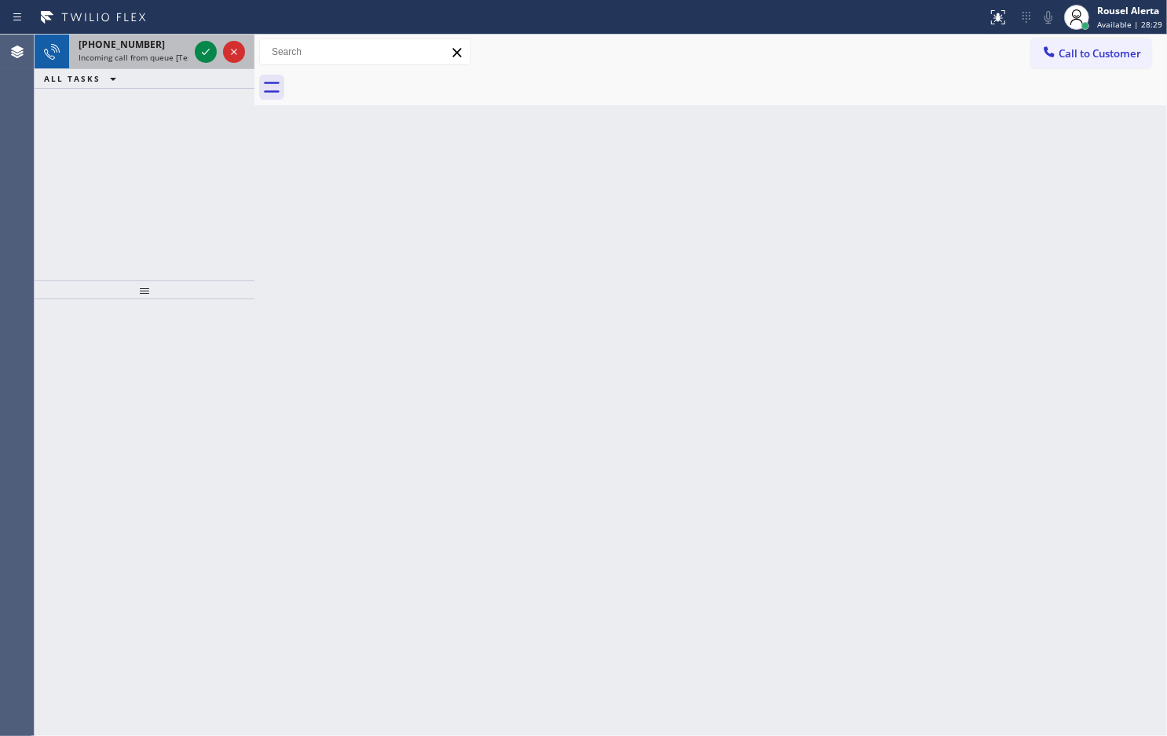
click at [193, 49] on div at bounding box center [220, 52] width 57 height 35
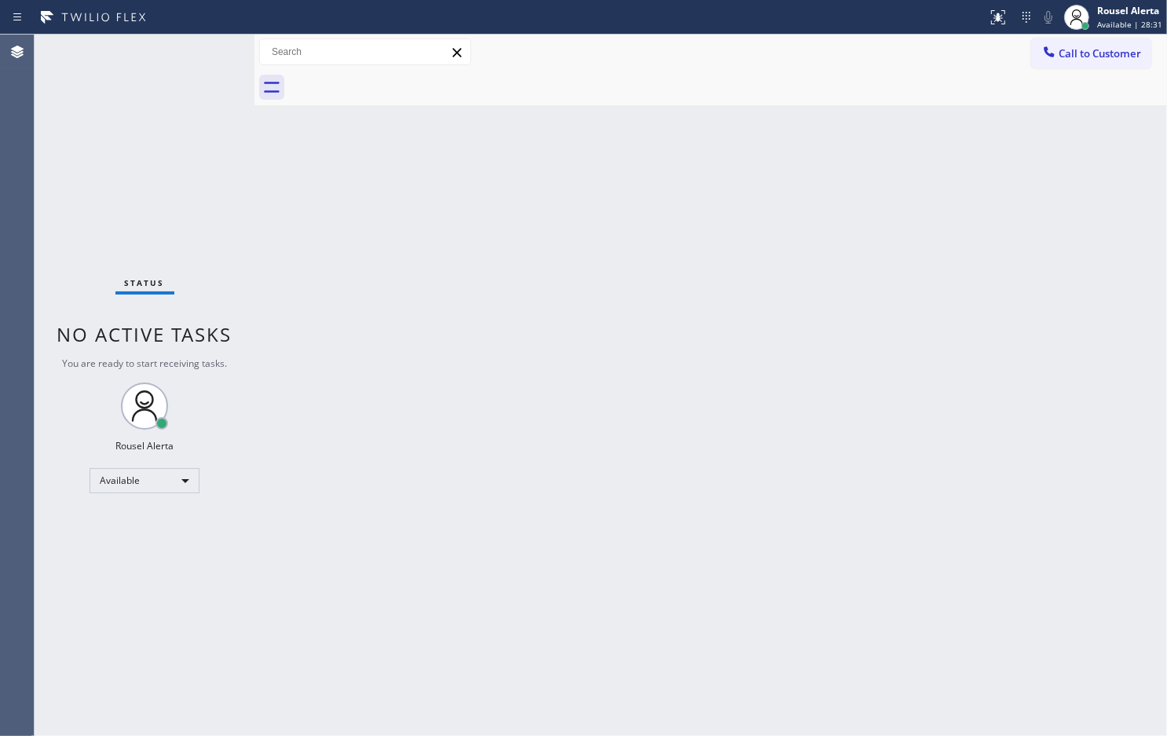
click at [379, 303] on div "Back to Dashboard Change Sender ID Customers Technicians Select a contact Outbo…" at bounding box center [711, 385] width 913 height 701
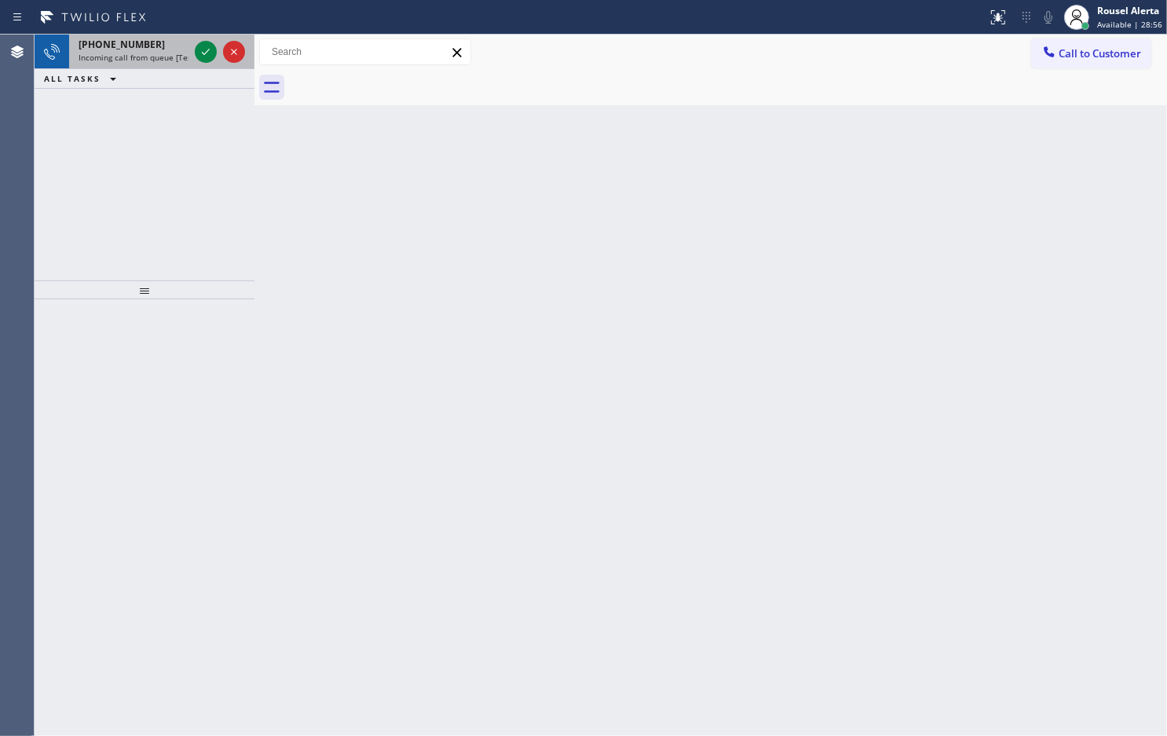
click at [174, 47] on div "+15012874459" at bounding box center [134, 44] width 110 height 13
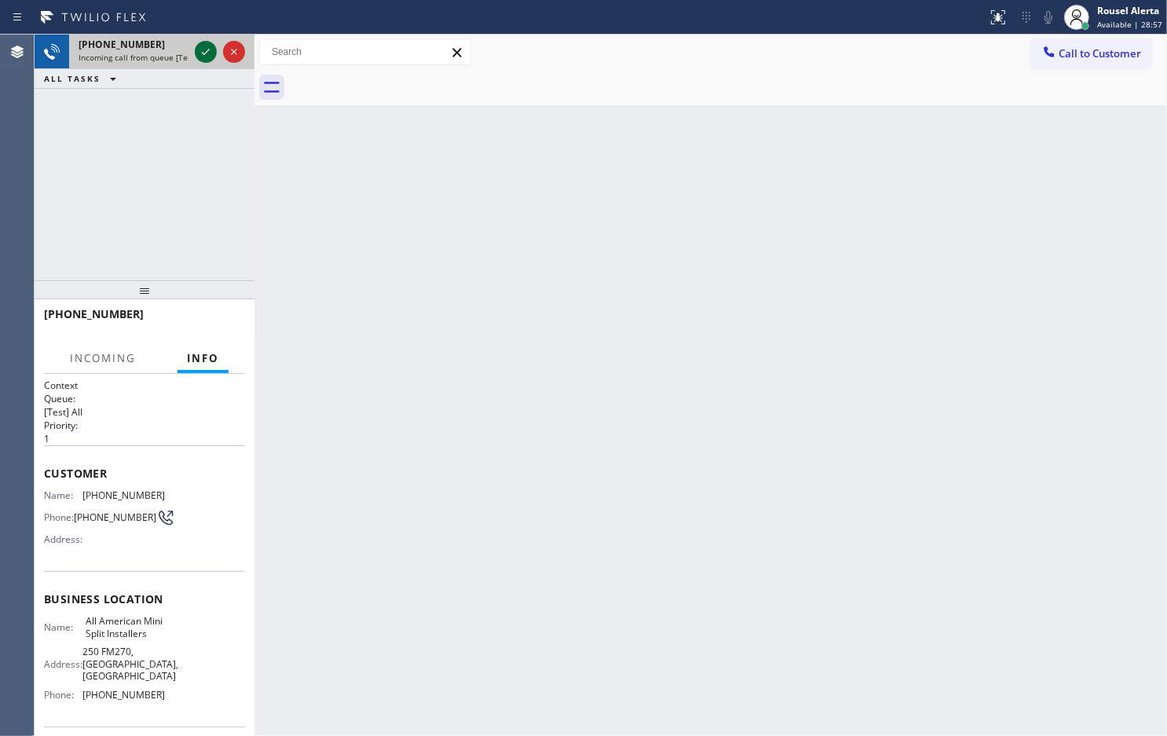
click at [201, 49] on icon at bounding box center [205, 51] width 19 height 19
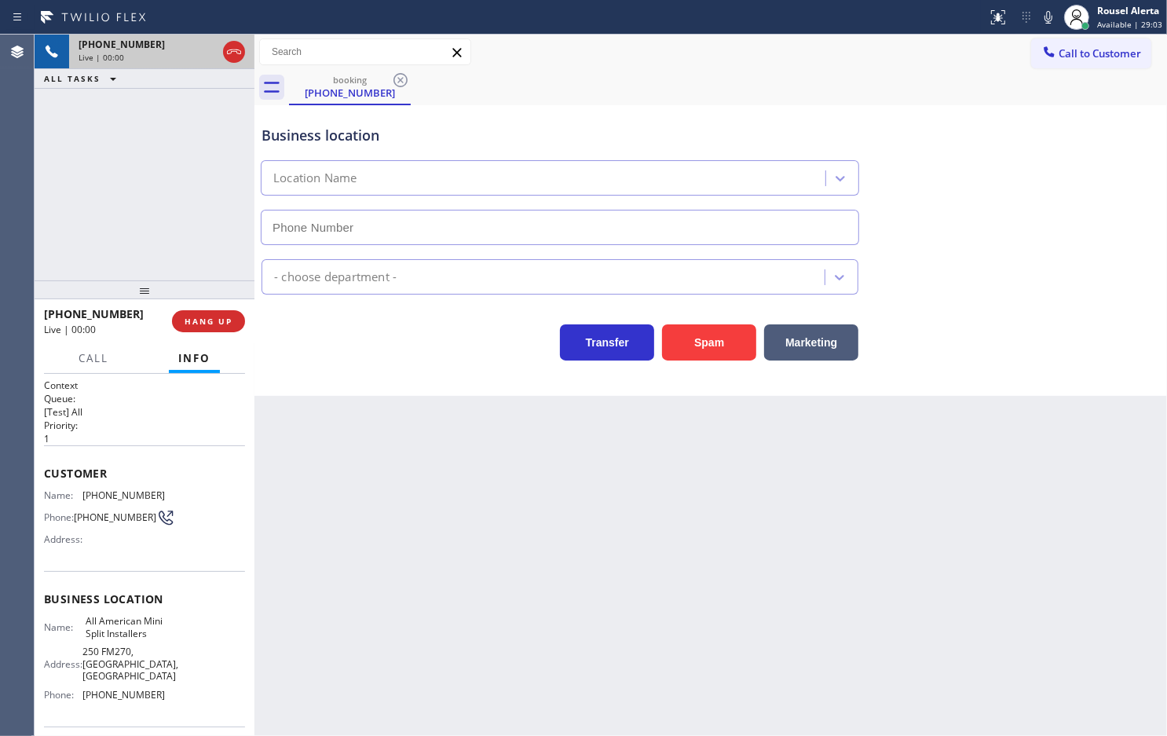
type input "(346) 273-2894"
click at [688, 355] on button "Spam" at bounding box center [709, 342] width 94 height 36
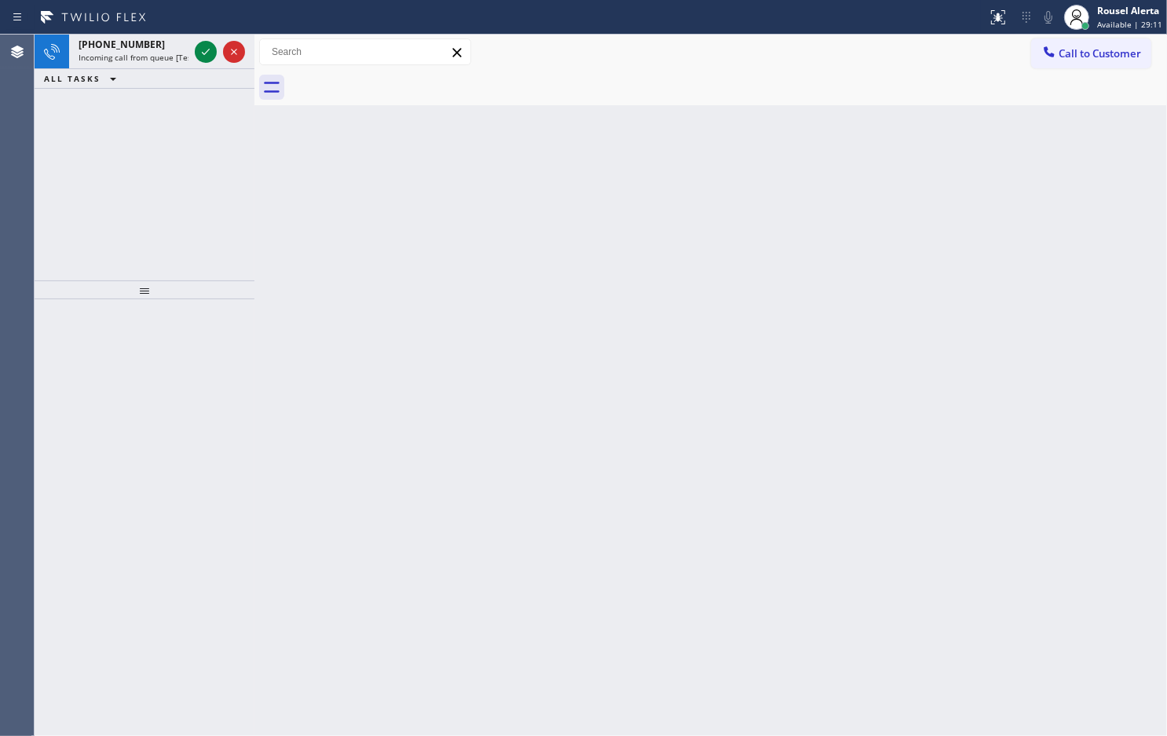
click at [189, 41] on div "+14422214823" at bounding box center [134, 44] width 110 height 13
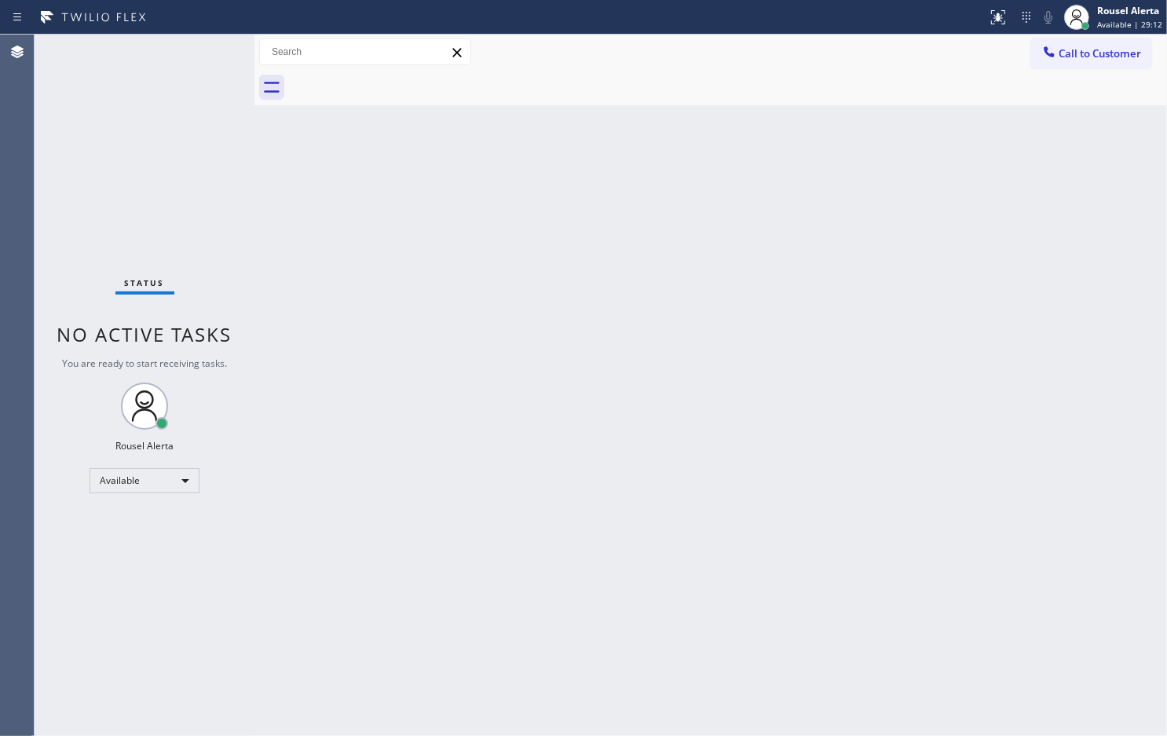
click at [201, 53] on div "Status No active tasks You are ready to start receiving tasks. Rousel Alerta Av…" at bounding box center [145, 385] width 220 height 701
click at [202, 53] on div "Status No active tasks You are ready to start receiving tasks. Rousel Alerta Av…" at bounding box center [145, 385] width 220 height 701
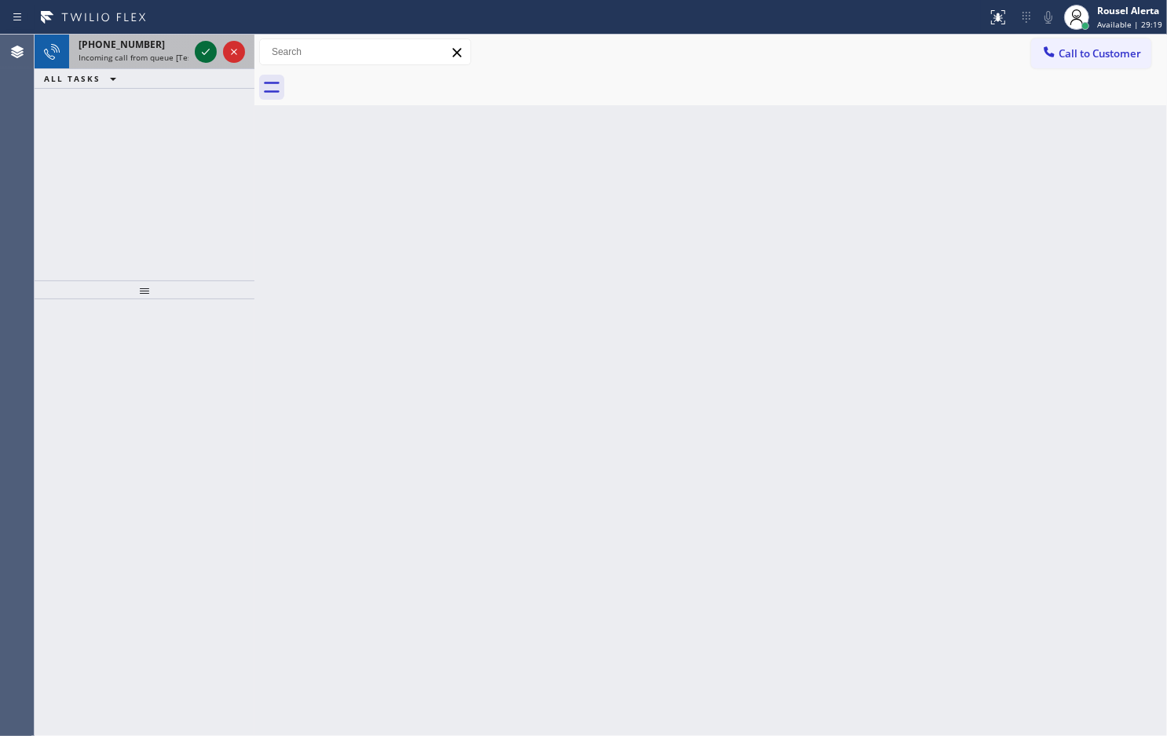
click at [202, 53] on icon at bounding box center [205, 51] width 19 height 19
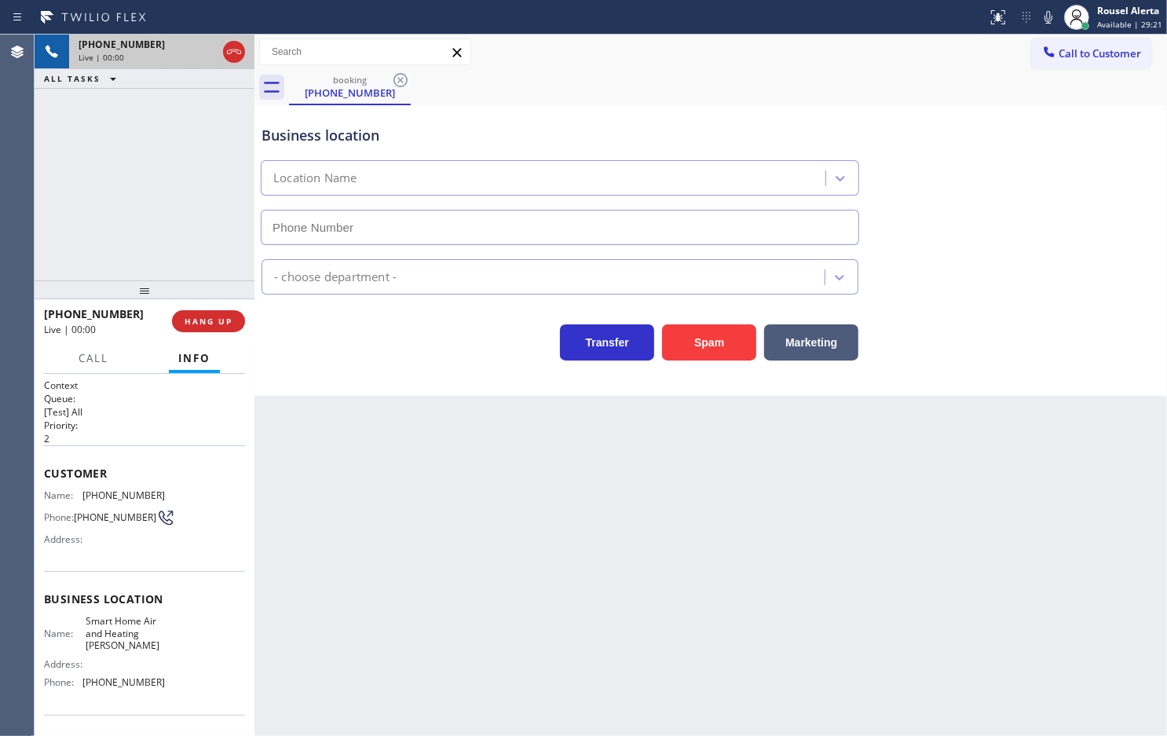
type input "(786) 730-6080"
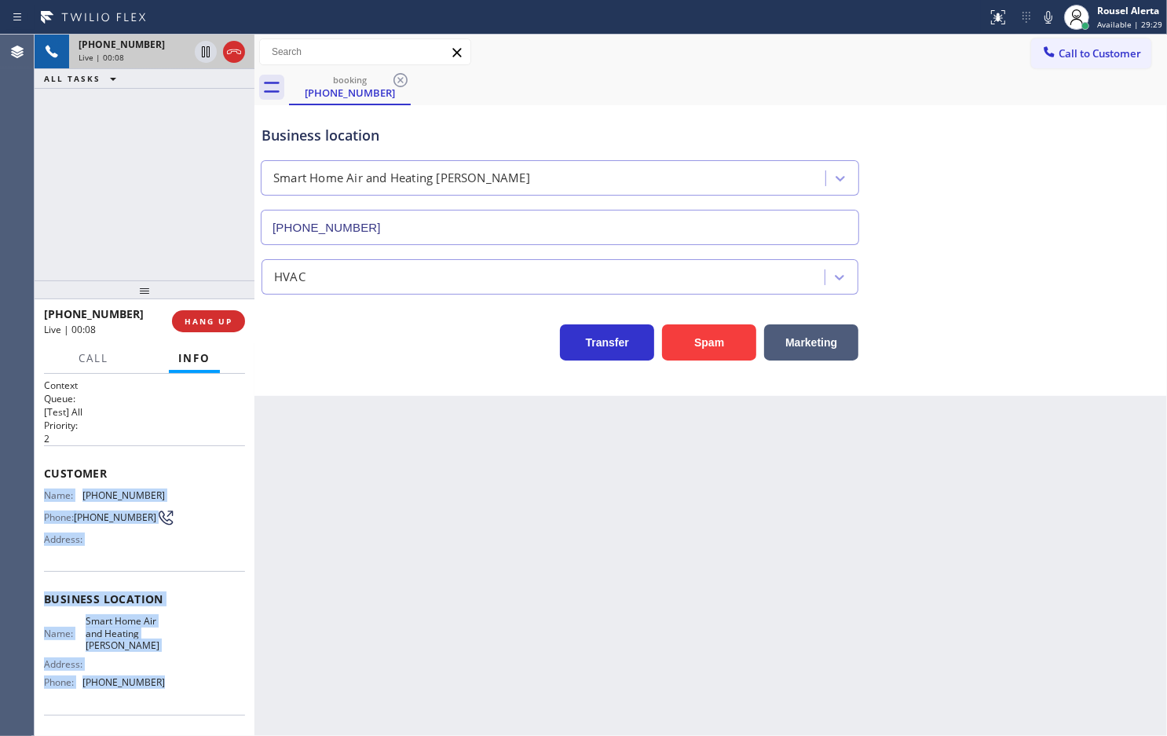
drag, startPoint x: 37, startPoint y: 499, endPoint x: 163, endPoint y: 684, distance: 224.4
click at [163, 684] on div "Context Queue: [Test] All Priority: 2 Customer Name: (689) 318-7418 Phone: (689…" at bounding box center [145, 555] width 220 height 362
copy div "Name: (689) 318-7418 Phone: (689) 318-7418 Address: Business location Name: Sma…"
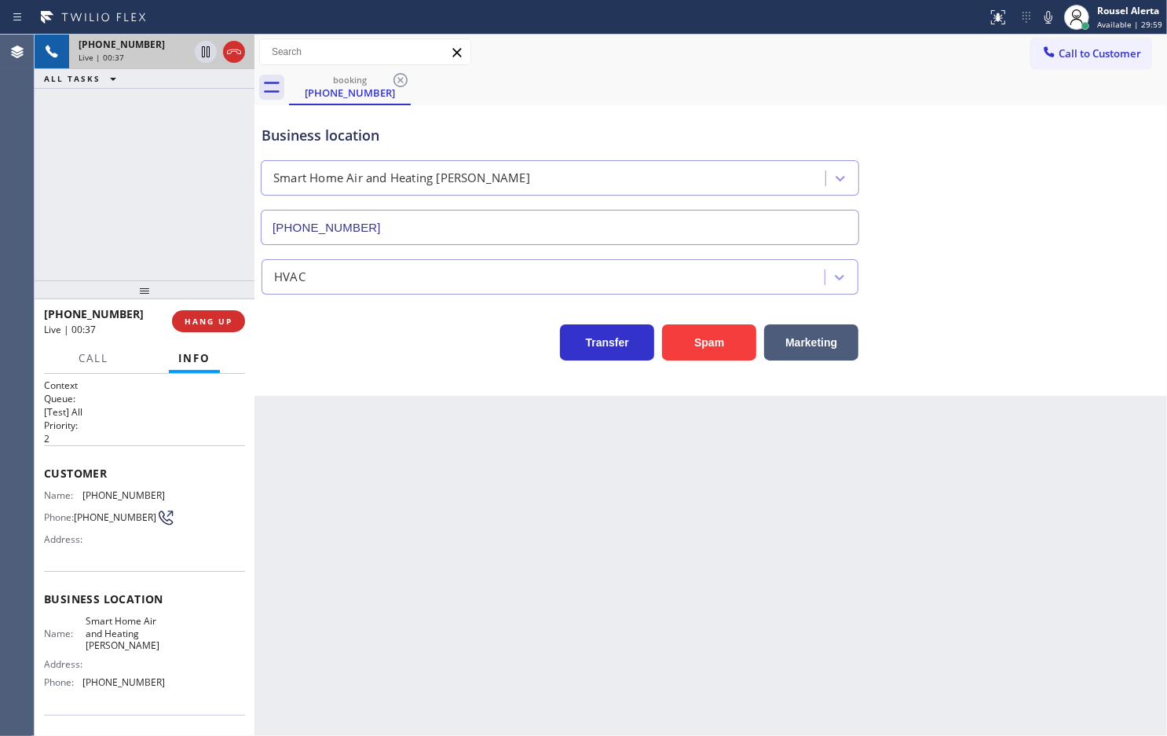
drag, startPoint x: 509, startPoint y: 554, endPoint x: 465, endPoint y: 518, distance: 56.4
click at [501, 552] on div "Back to Dashboard Change Sender ID Customers Technicians Select a contact Outbo…" at bounding box center [711, 385] width 913 height 701
click at [218, 319] on span "HANG UP" at bounding box center [209, 321] width 48 height 11
click at [216, 318] on span "HANG UP" at bounding box center [209, 321] width 48 height 11
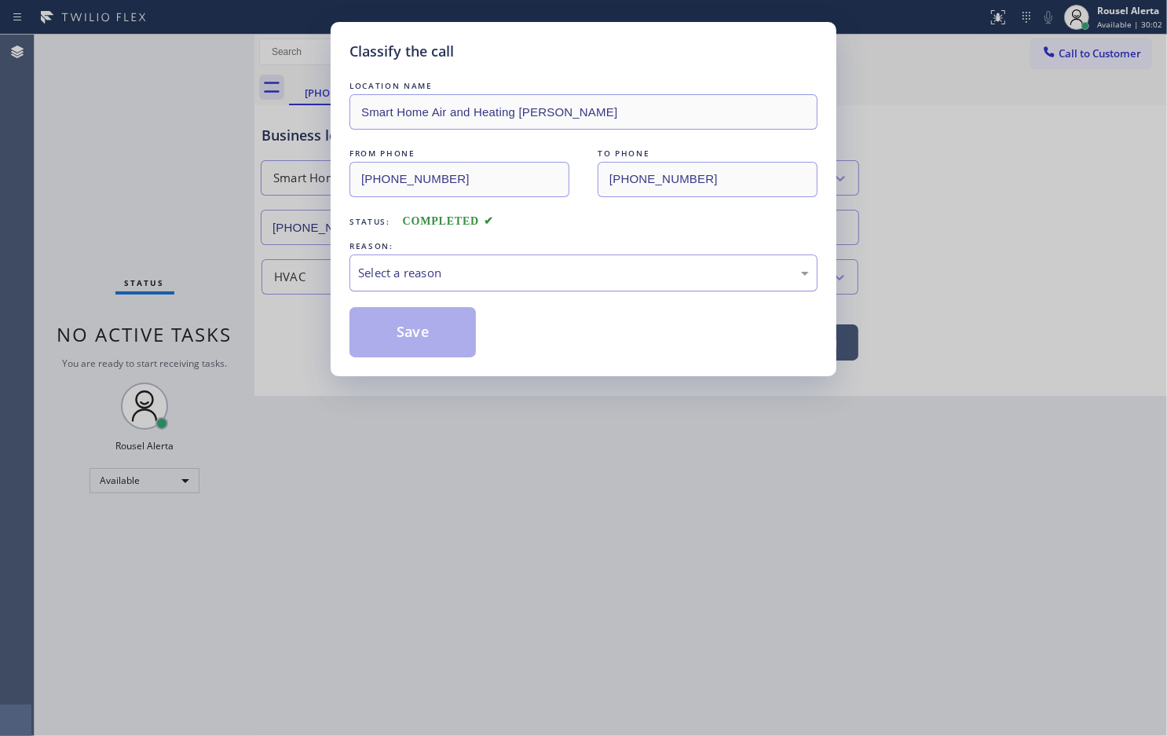
click at [383, 282] on div "Select a reason" at bounding box center [583, 273] width 451 height 18
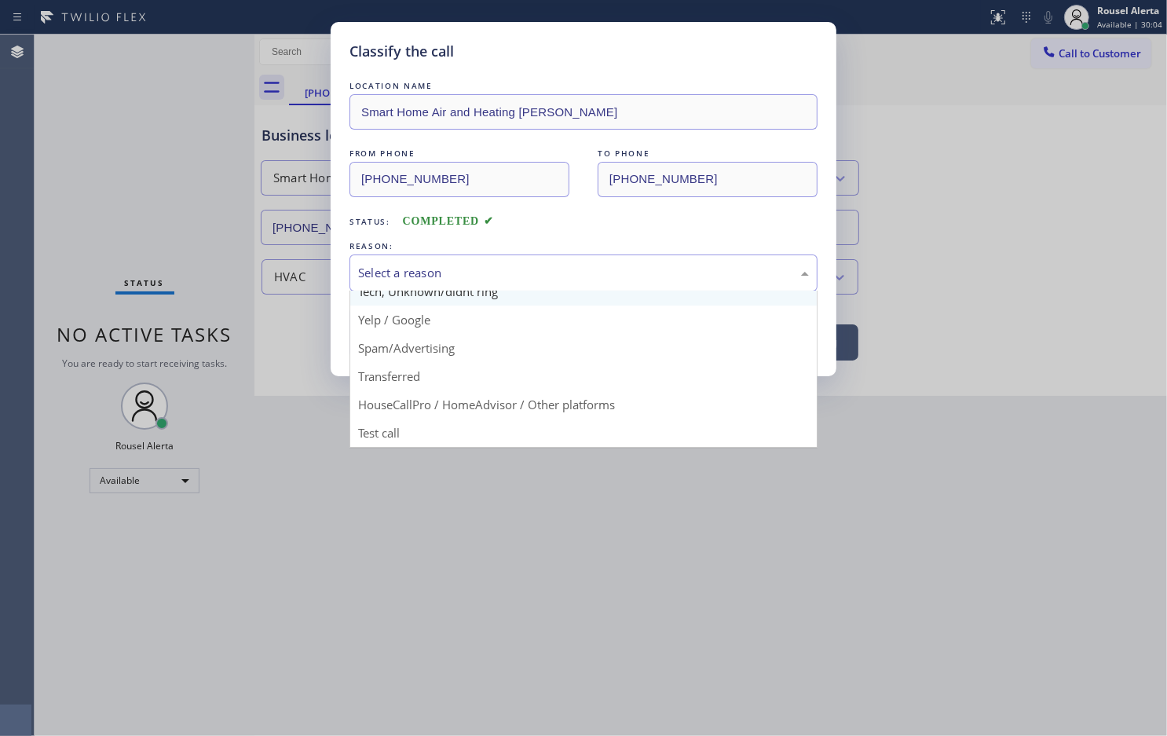
scroll to position [108, 0]
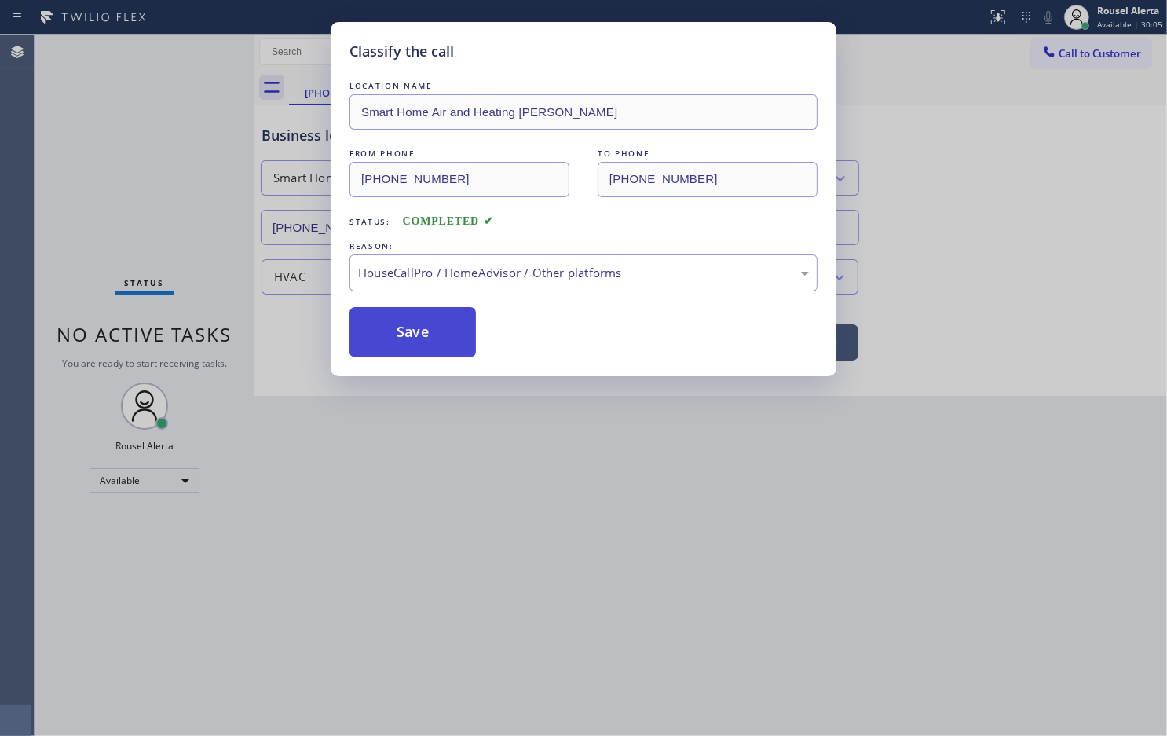
click at [426, 328] on button "Save" at bounding box center [413, 332] width 126 height 50
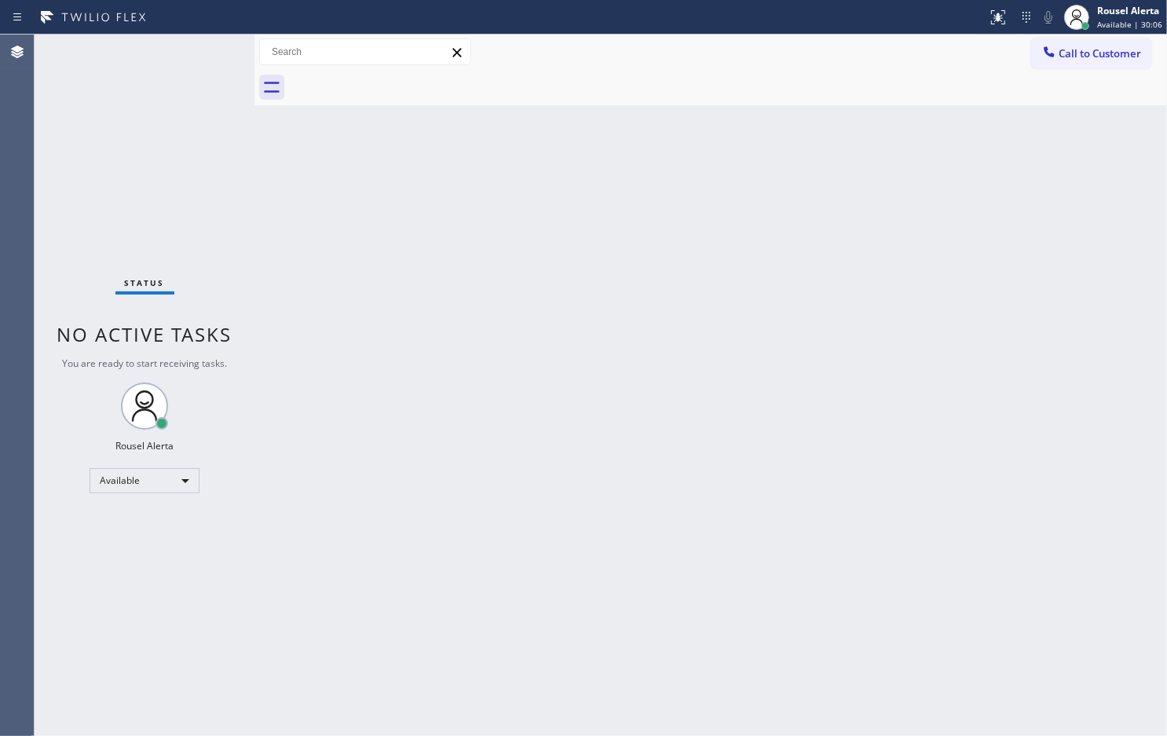
click at [196, 43] on div "Status No active tasks You are ready to start receiving tasks. Rousel Alerta Av…" at bounding box center [145, 385] width 220 height 701
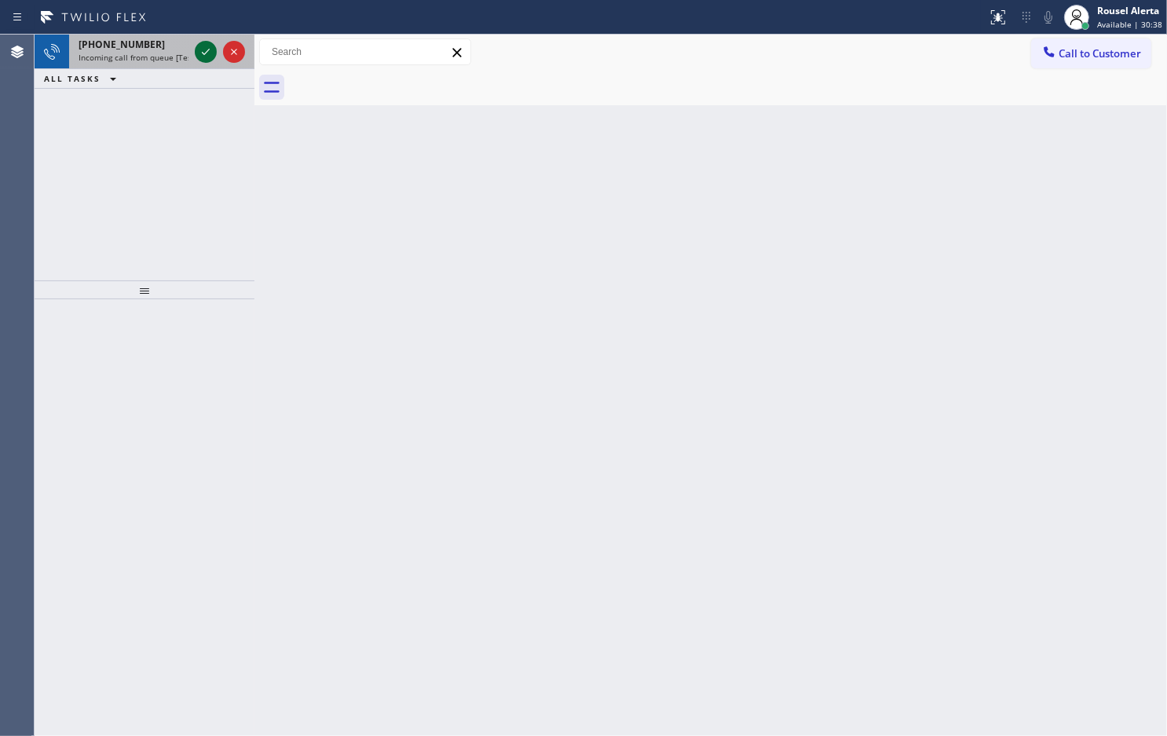
click at [197, 51] on icon at bounding box center [205, 51] width 19 height 19
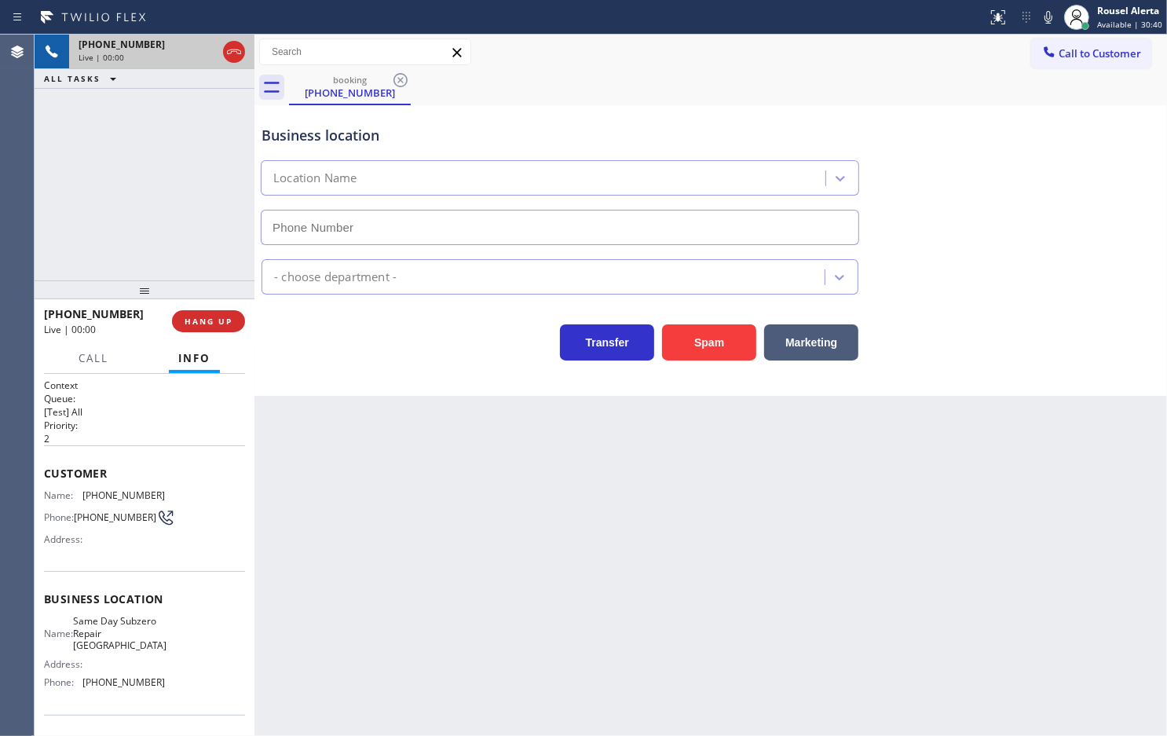
type input "(727) 758-4303"
click at [696, 336] on button "Spam" at bounding box center [709, 342] width 94 height 36
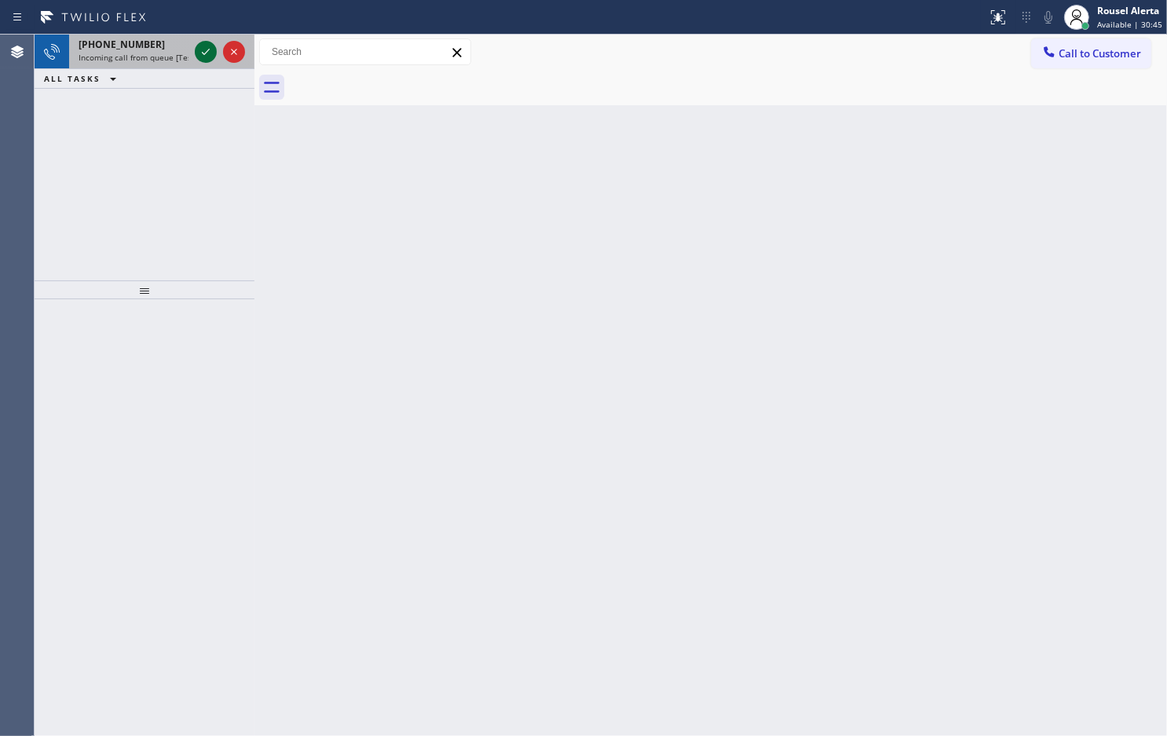
click at [196, 47] on icon at bounding box center [205, 51] width 19 height 19
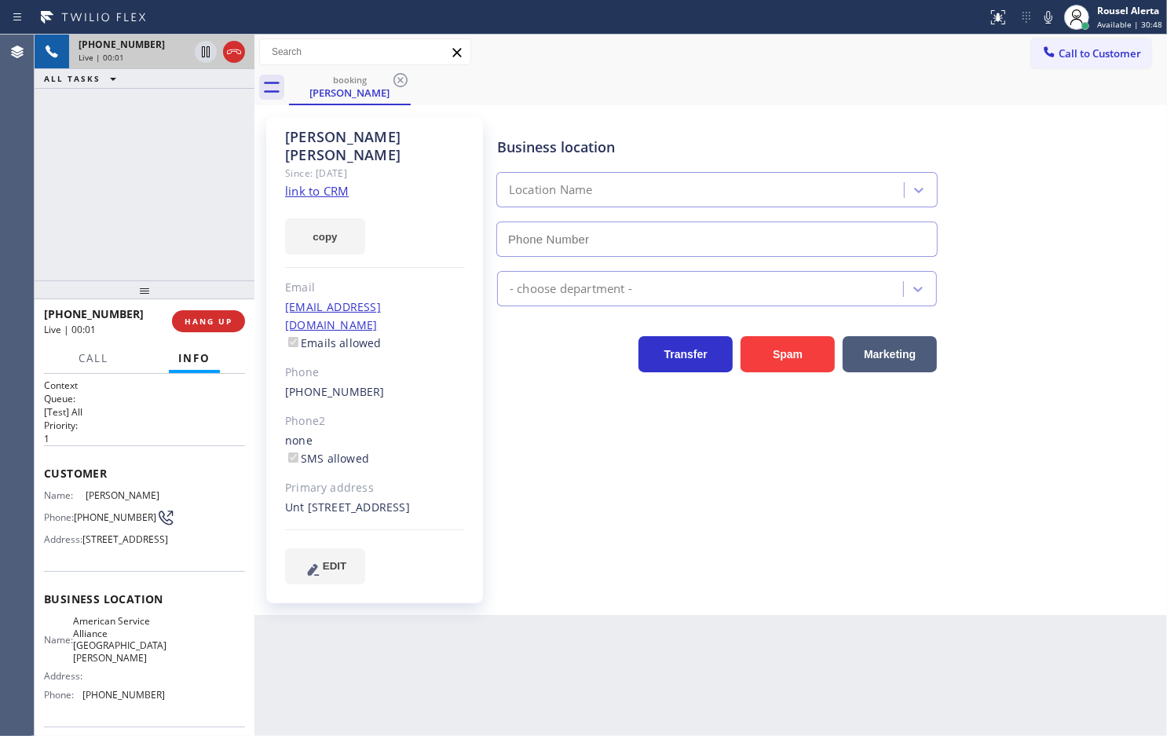
type input "(805) 420-7474"
click at [339, 183] on link "link to CRM" at bounding box center [317, 191] width 64 height 16
click at [196, 49] on icon at bounding box center [205, 51] width 19 height 19
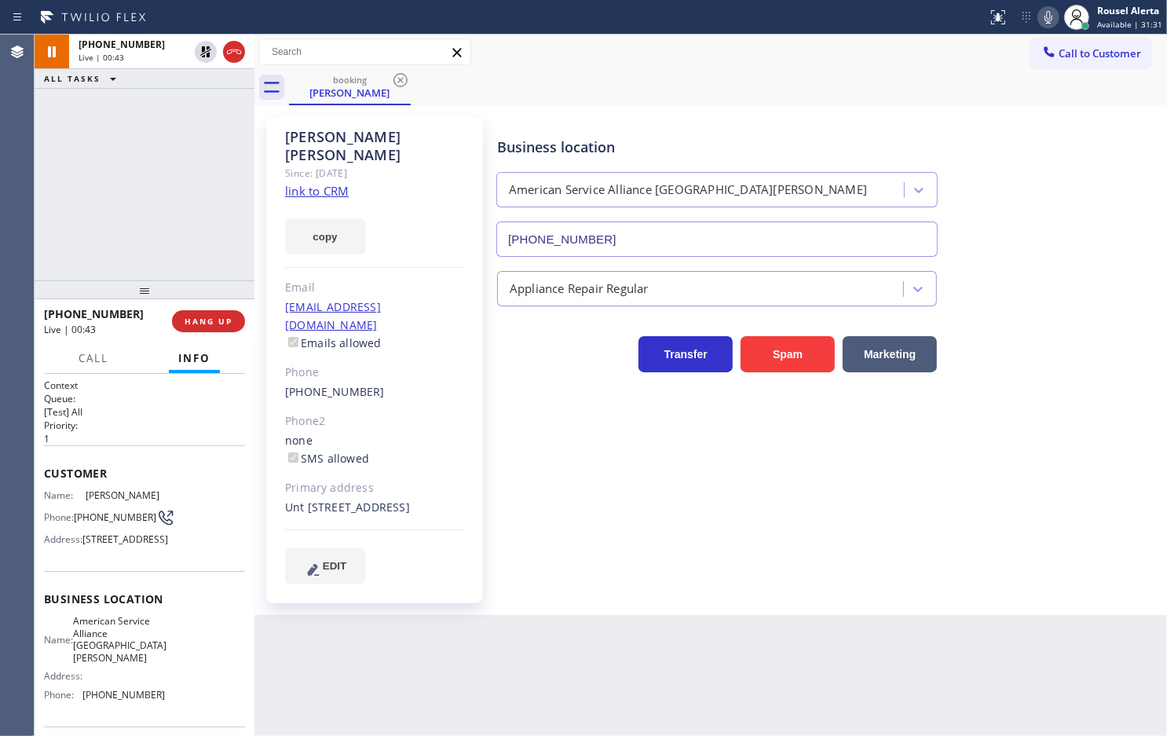
click at [1045, 14] on icon at bounding box center [1048, 17] width 19 height 19
click at [135, 127] on div "+18057082705 Live | 03:33 ALL TASKS ALL TASKS ACTIVE TASKS TASKS IN WRAP UP" at bounding box center [145, 158] width 220 height 246
click at [203, 57] on icon at bounding box center [205, 51] width 19 height 19
click at [1049, 16] on icon at bounding box center [1048, 17] width 19 height 19
click at [686, 665] on div "Back to Dashboard Change Sender ID Customers Technicians Select a contact Outbo…" at bounding box center [711, 385] width 913 height 701
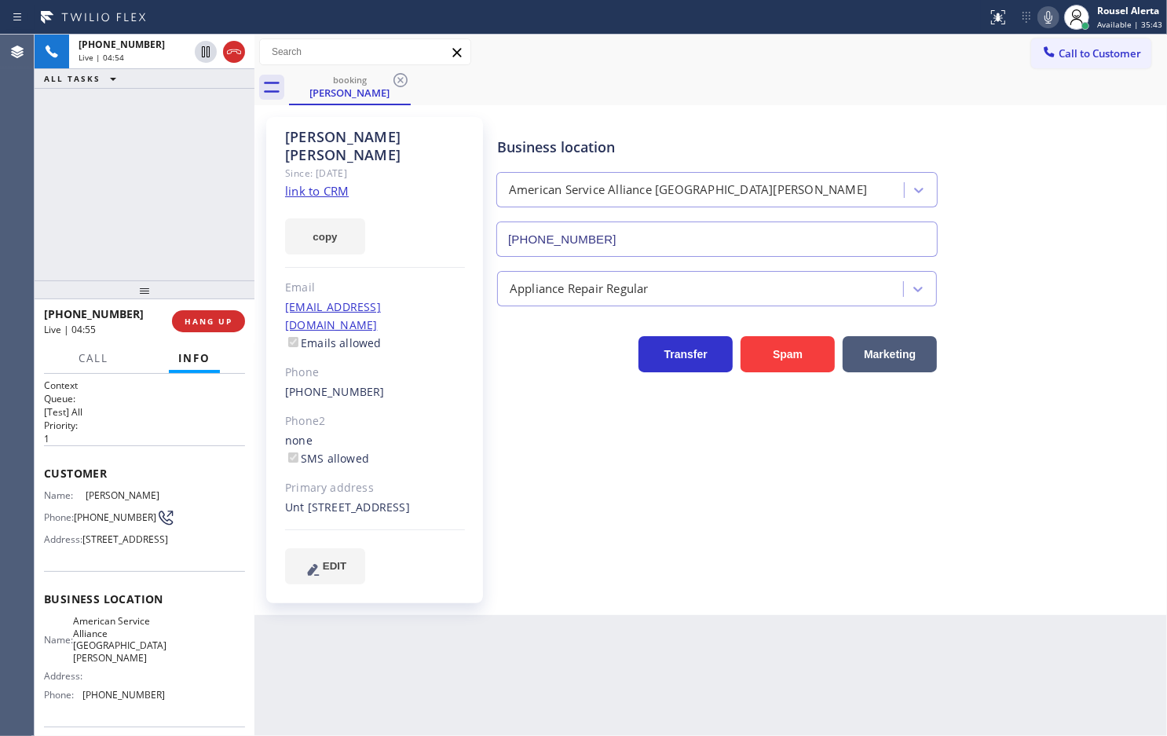
click at [201, 114] on div "+18057082705 Live | 04:54 ALL TASKS ALL TASKS ACTIVE TASKS TASKS IN WRAP UP" at bounding box center [145, 158] width 220 height 246
click at [211, 322] on span "HANG UP" at bounding box center [209, 321] width 48 height 11
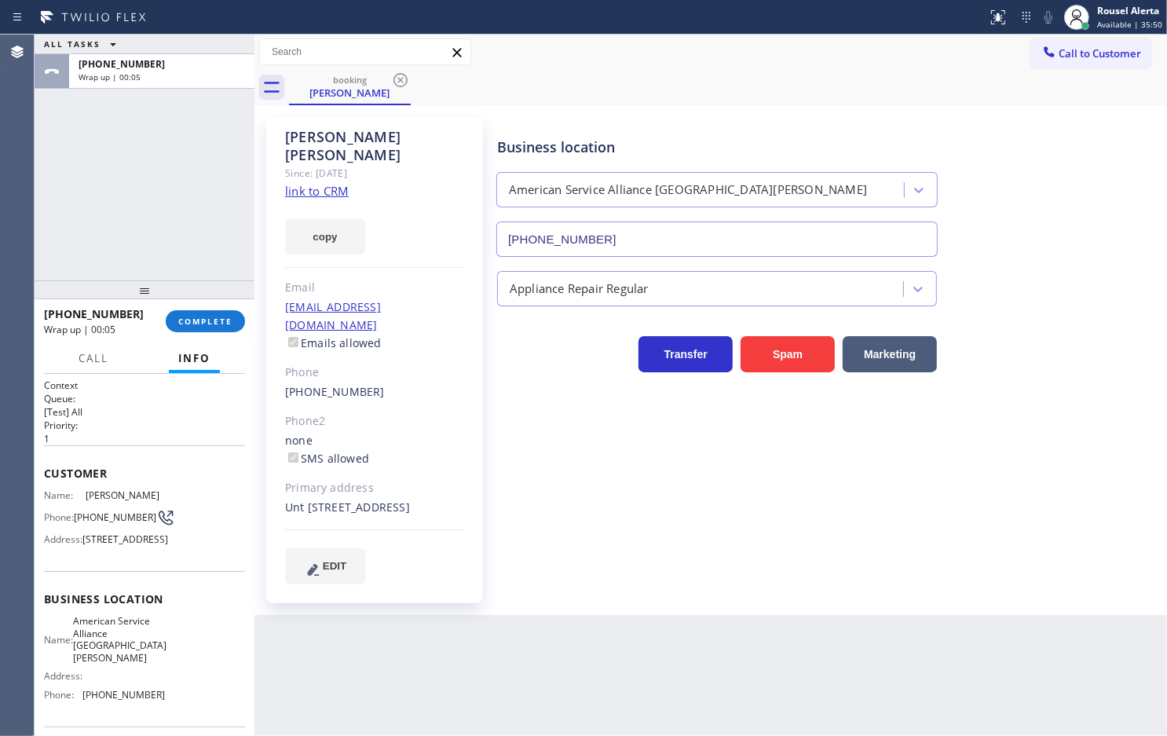
drag, startPoint x: 178, startPoint y: 147, endPoint x: 199, endPoint y: 226, distance: 81.9
click at [178, 143] on div "ALL TASKS ALL TASKS ACTIVE TASKS TASKS IN WRAP UP +18057082705 Wrap up | 00:05" at bounding box center [145, 158] width 220 height 246
click at [233, 317] on button "COMPLETE" at bounding box center [205, 321] width 79 height 22
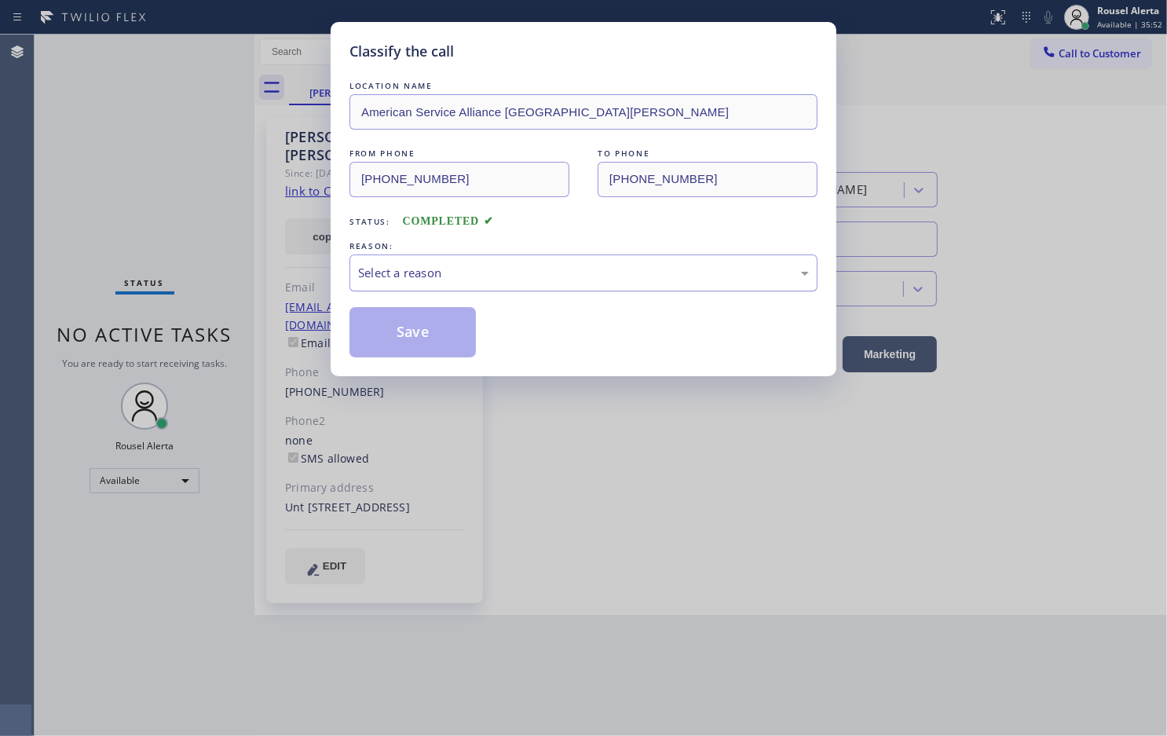
click at [500, 263] on div "Select a reason" at bounding box center [584, 273] width 468 height 37
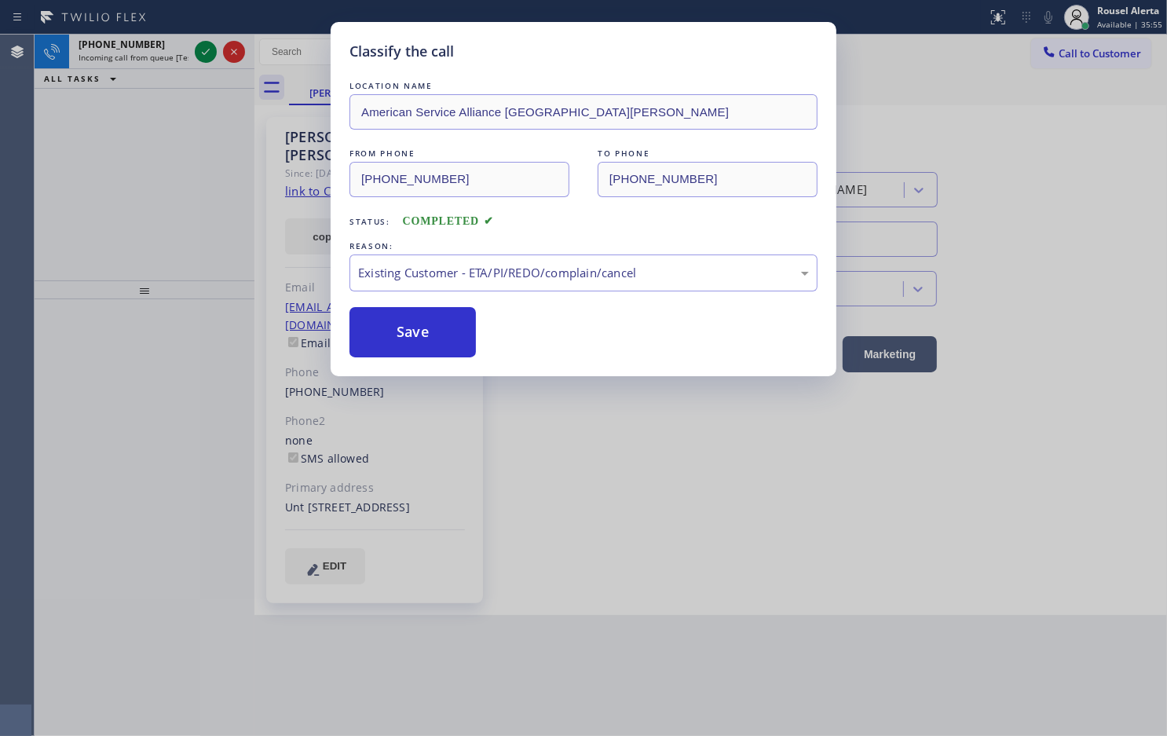
drag, startPoint x: 409, startPoint y: 338, endPoint x: 425, endPoint y: 368, distance: 33.7
click at [411, 334] on button "Save" at bounding box center [413, 332] width 126 height 50
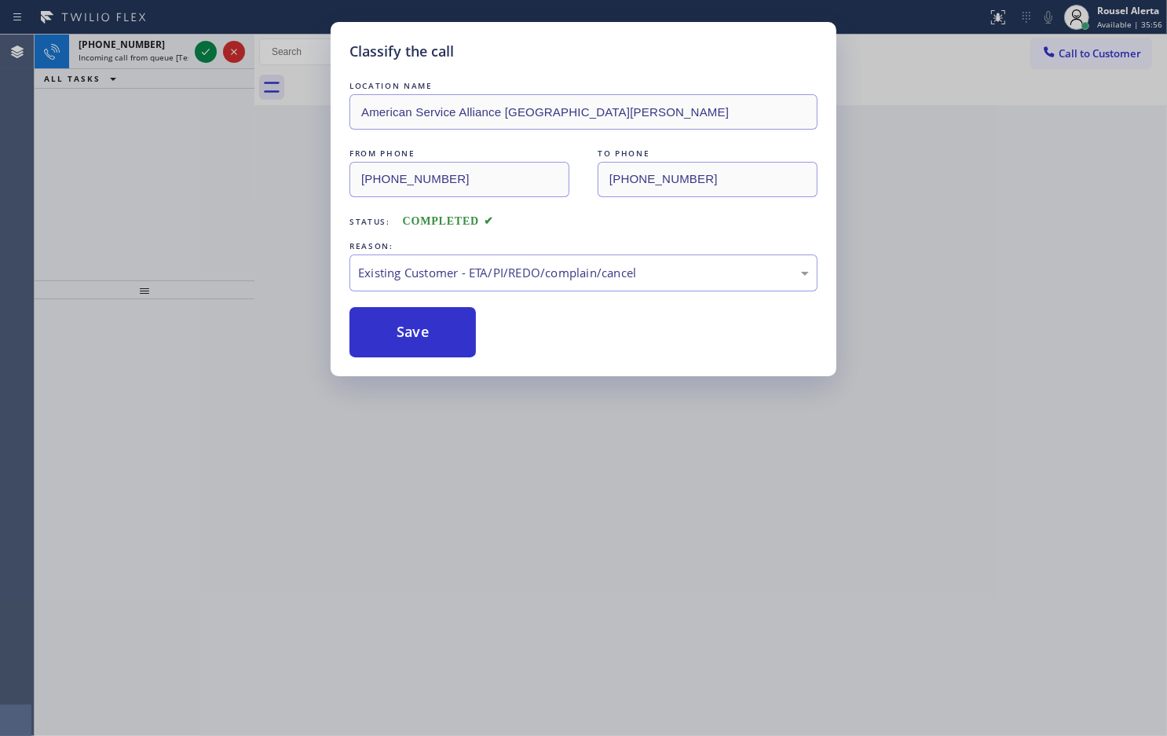
drag, startPoint x: 500, startPoint y: 603, endPoint x: 197, endPoint y: 185, distance: 515.7
click at [496, 599] on div "Classify the call LOCATION NAME American Service Alliance Santa Barbara FROM PH…" at bounding box center [583, 368] width 1167 height 736
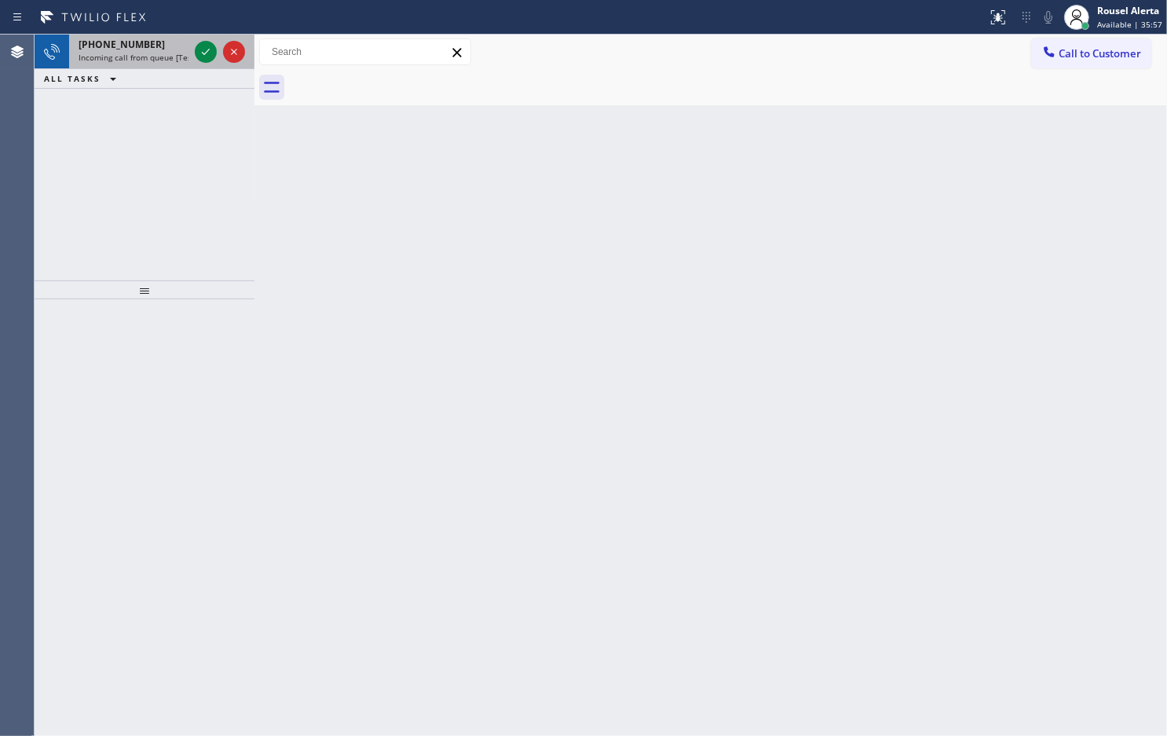
click at [146, 44] on div "+17603362429" at bounding box center [134, 44] width 110 height 13
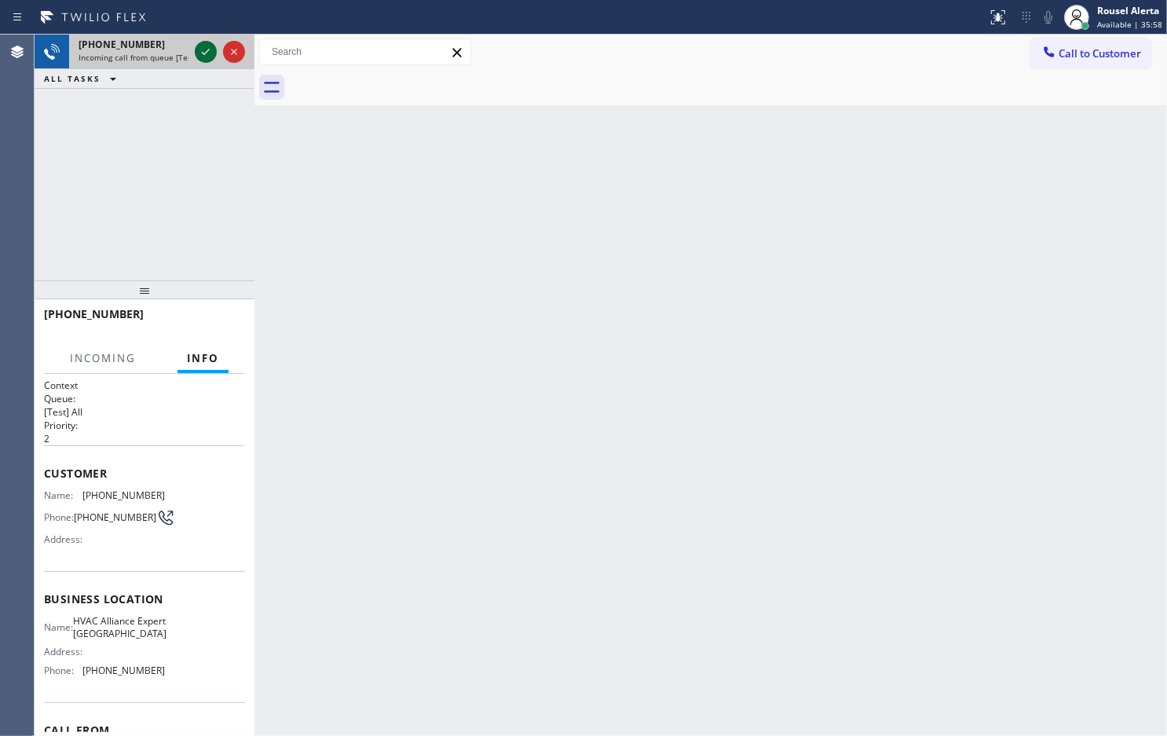
click at [201, 52] on icon at bounding box center [205, 51] width 19 height 19
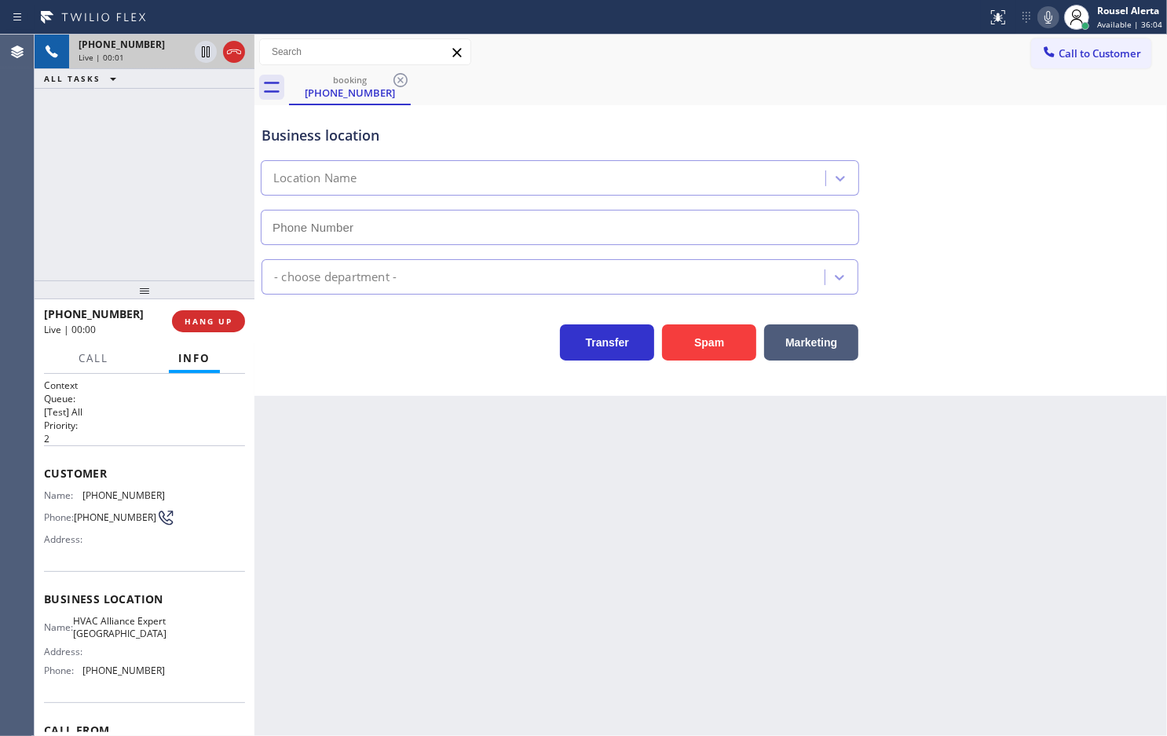
type input "(760) 493-6454"
click at [690, 342] on button "Spam" at bounding box center [709, 342] width 94 height 36
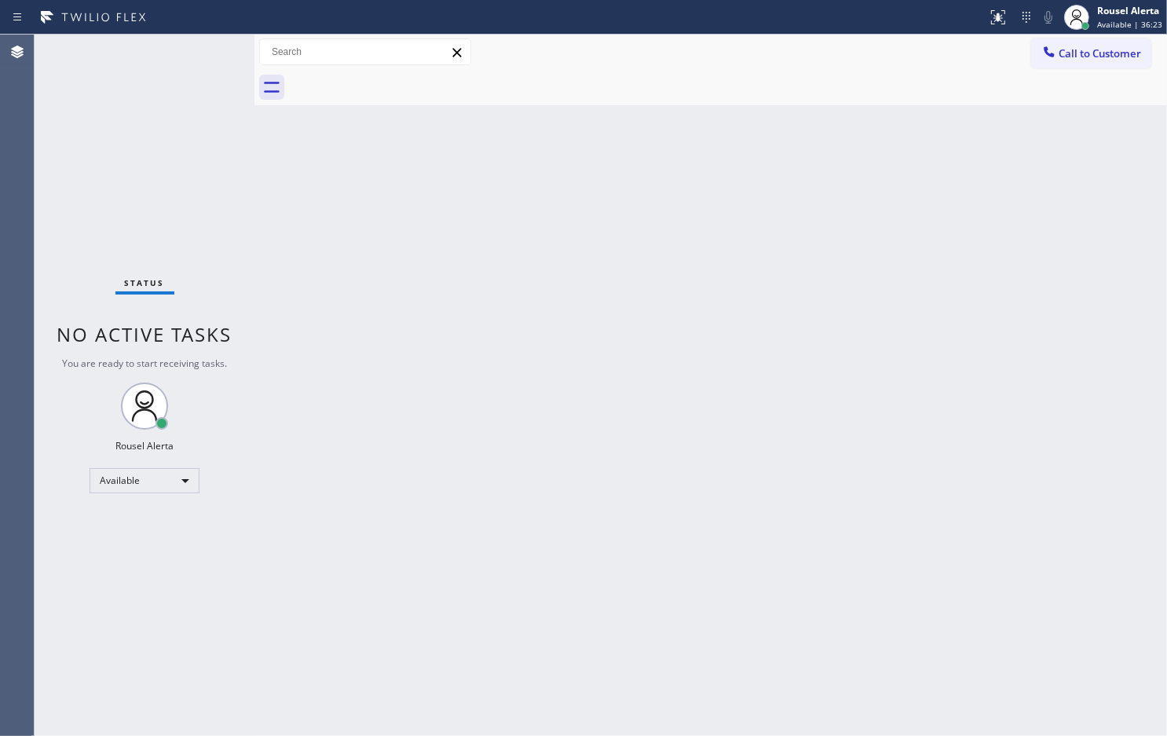
click at [200, 30] on div "Status report No issues detected If you experience an issue, please download th…" at bounding box center [583, 17] width 1167 height 35
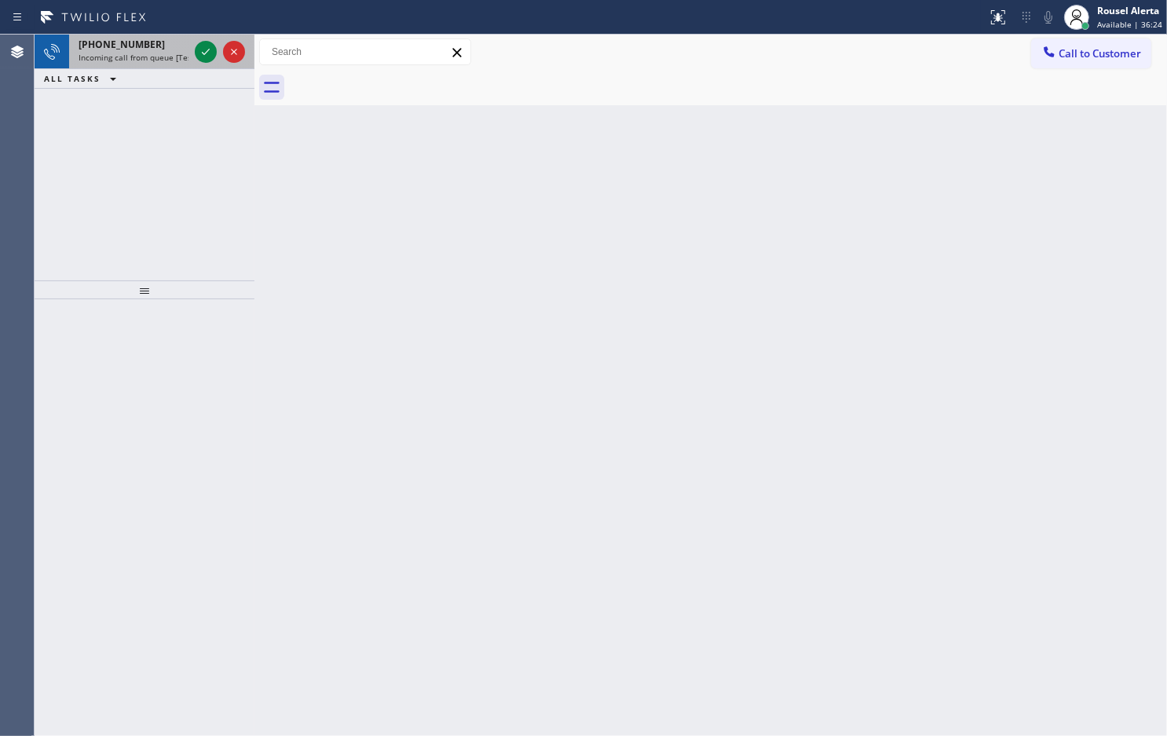
drag, startPoint x: 159, startPoint y: 45, endPoint x: 191, endPoint y: 45, distance: 32.2
click at [161, 45] on div "+12092218983" at bounding box center [134, 44] width 110 height 13
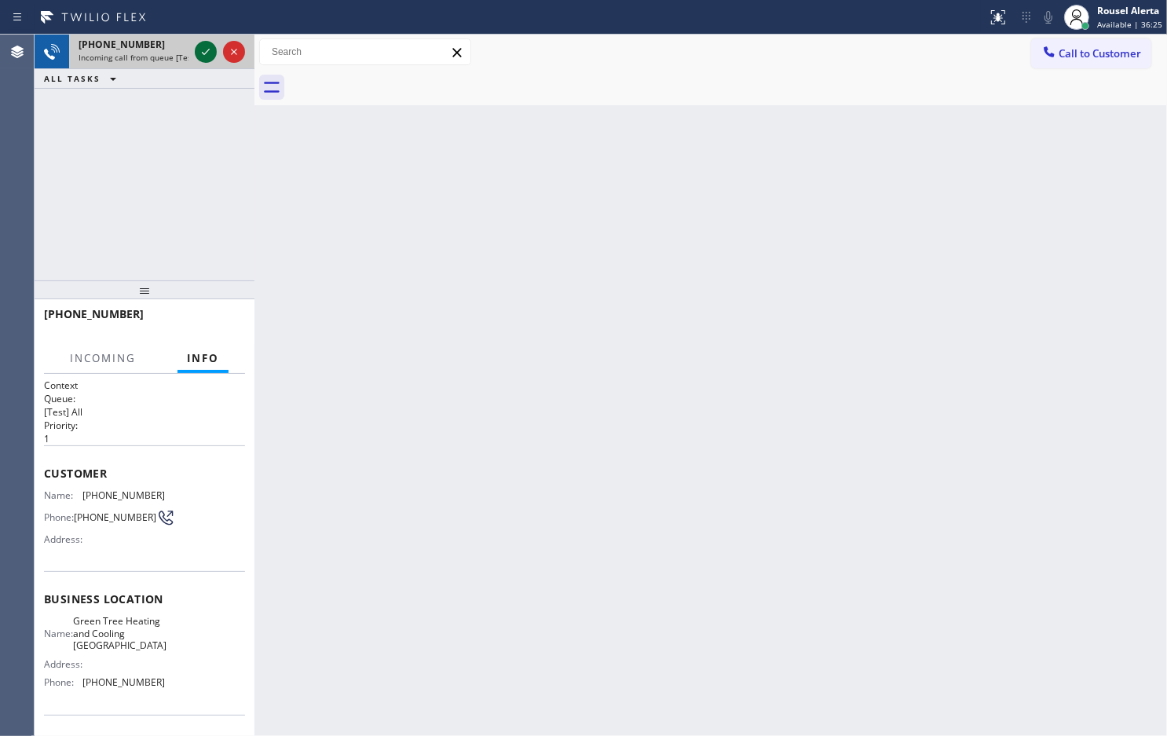
click at [196, 45] on icon at bounding box center [205, 51] width 19 height 19
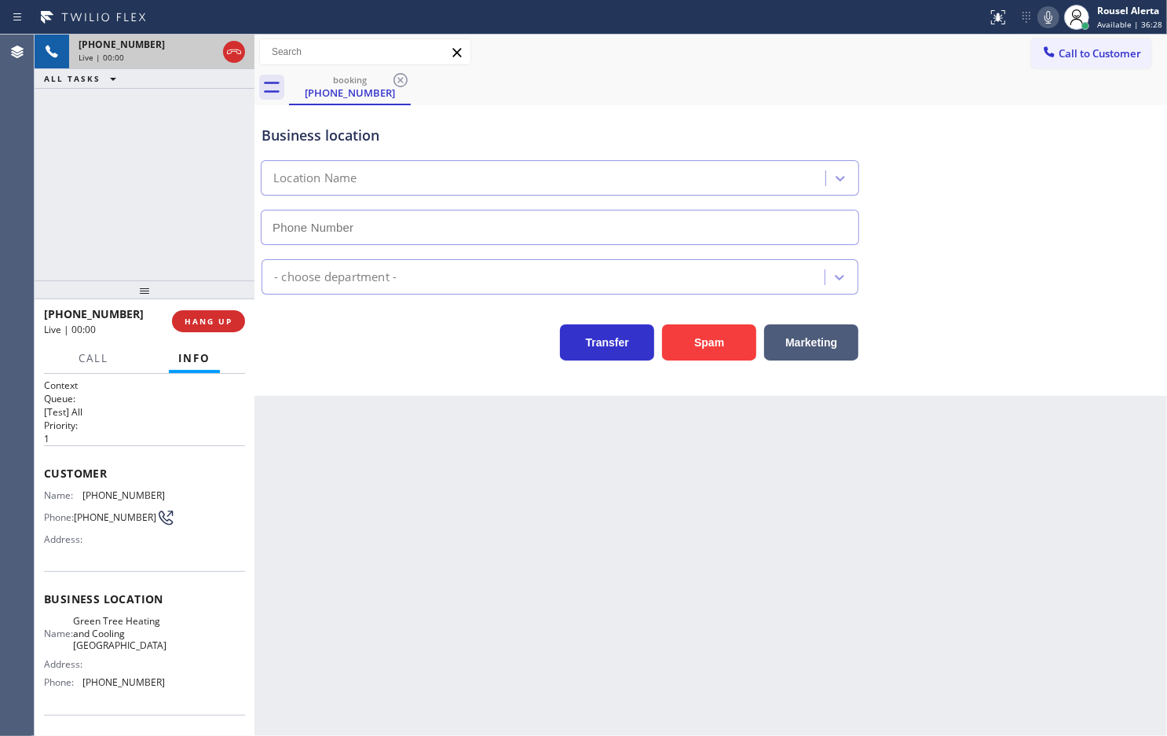
type input "(805) 659-8598"
click at [728, 342] on button "Spam" at bounding box center [709, 342] width 94 height 36
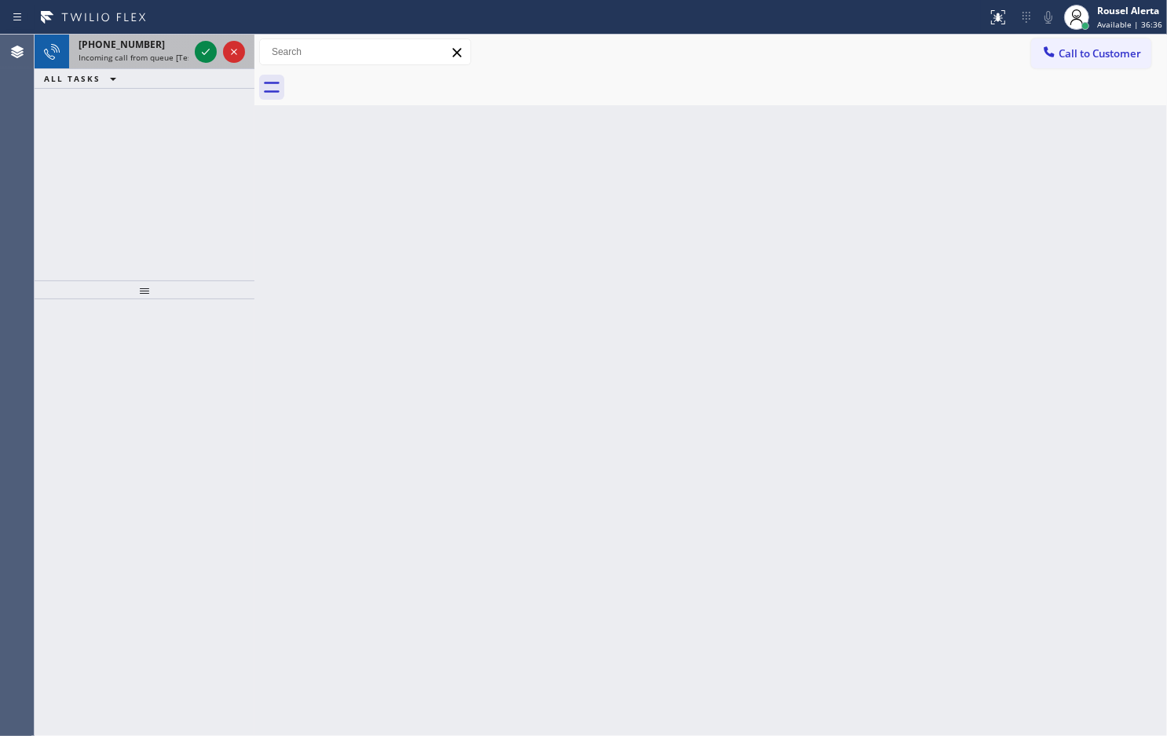
drag, startPoint x: 165, startPoint y: 55, endPoint x: 193, endPoint y: 55, distance: 28.3
click at [167, 55] on span "Incoming call from queue [Test] All" at bounding box center [144, 57] width 130 height 11
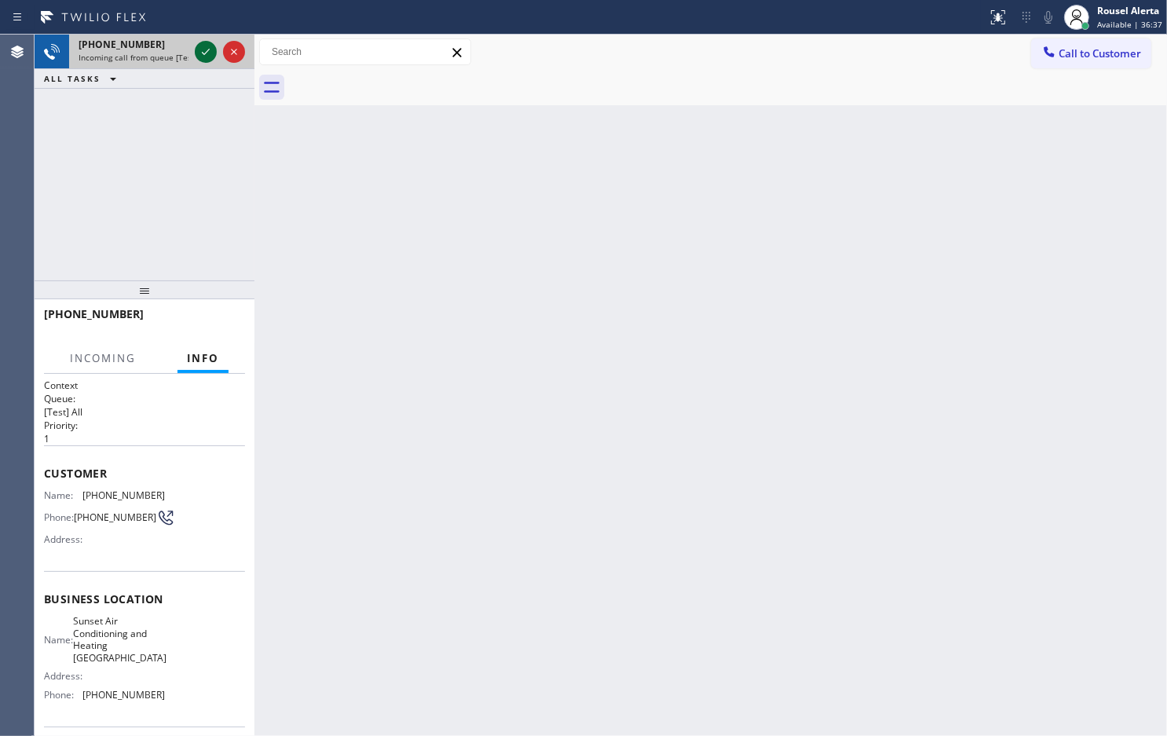
click at [197, 55] on icon at bounding box center [205, 51] width 19 height 19
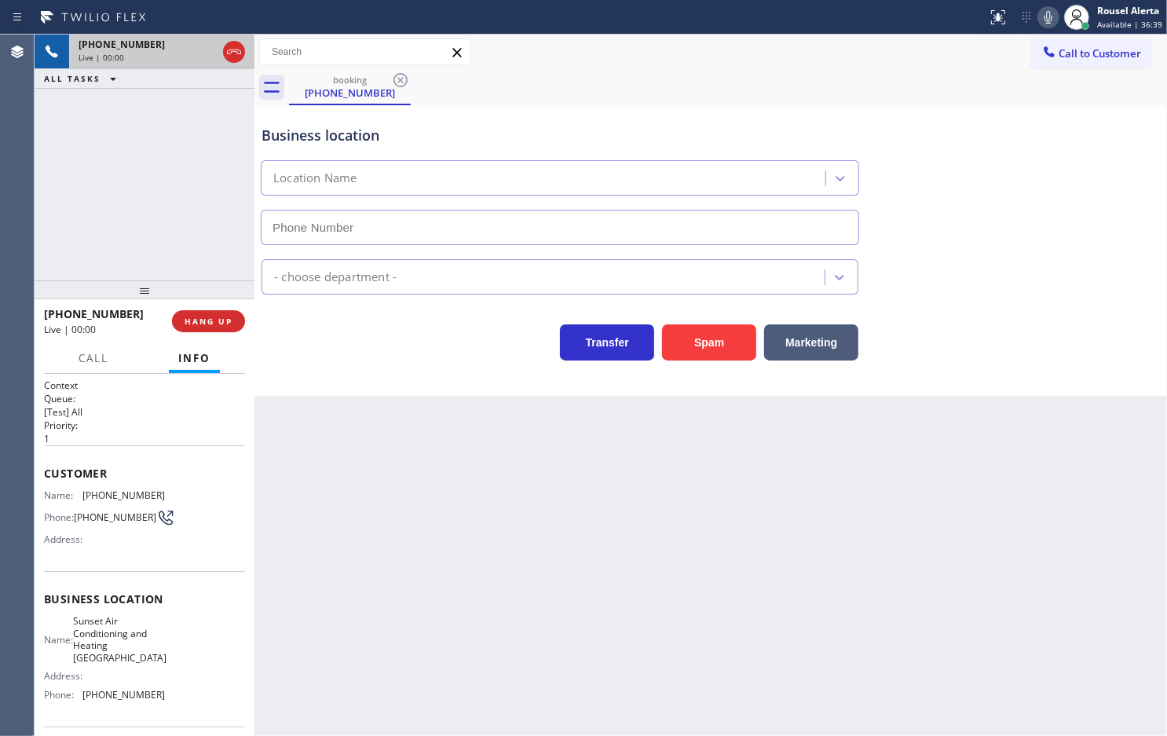
type input "(510) 621-6989"
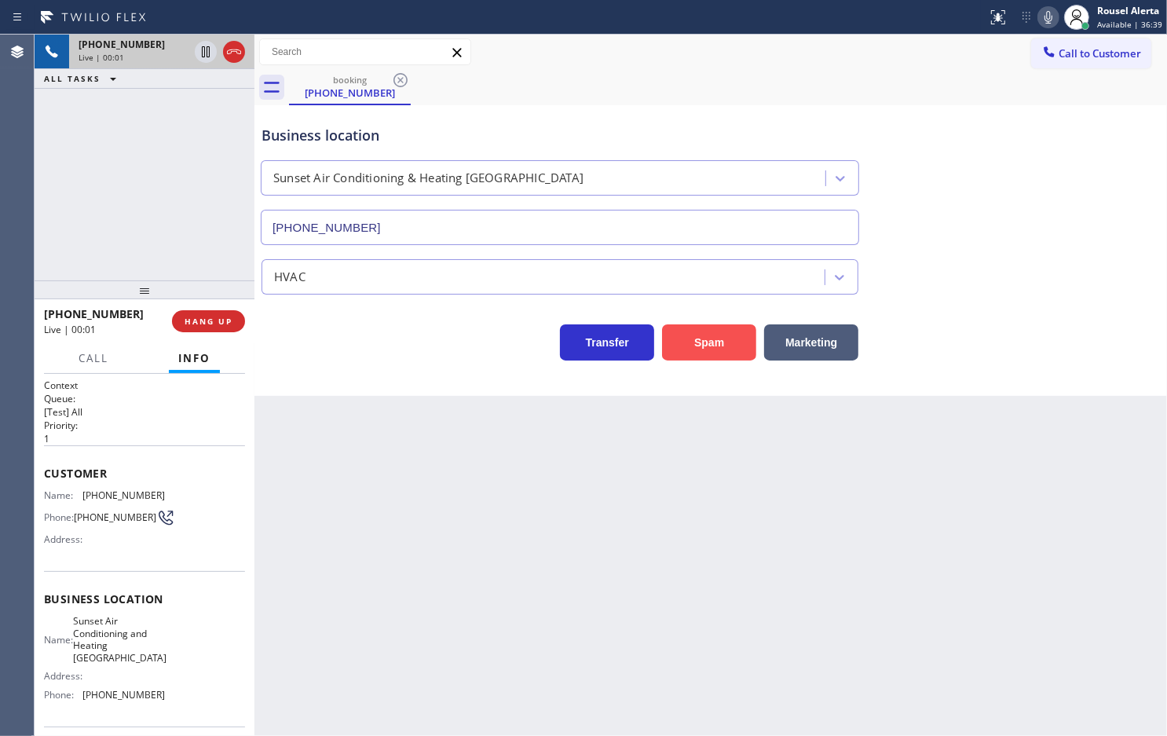
drag, startPoint x: 686, startPoint y: 347, endPoint x: 676, endPoint y: 344, distance: 9.9
click at [687, 346] on button "Spam" at bounding box center [709, 342] width 94 height 36
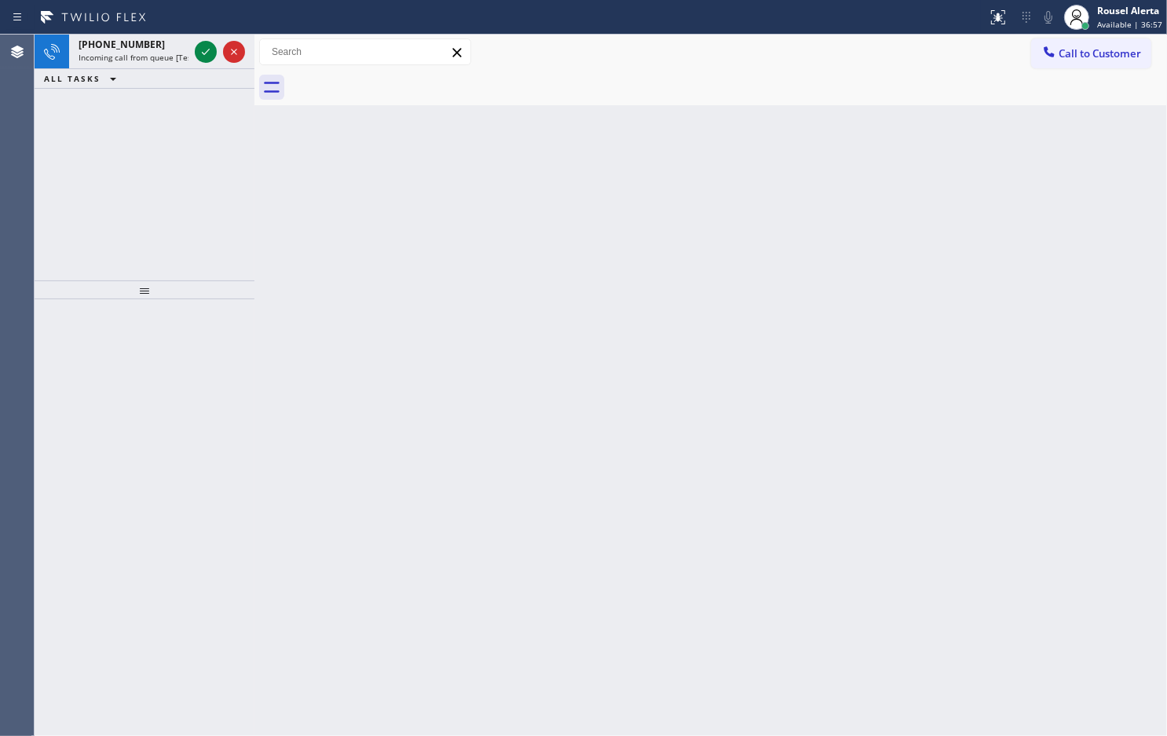
click at [178, 49] on div "+12092218983" at bounding box center [134, 44] width 110 height 13
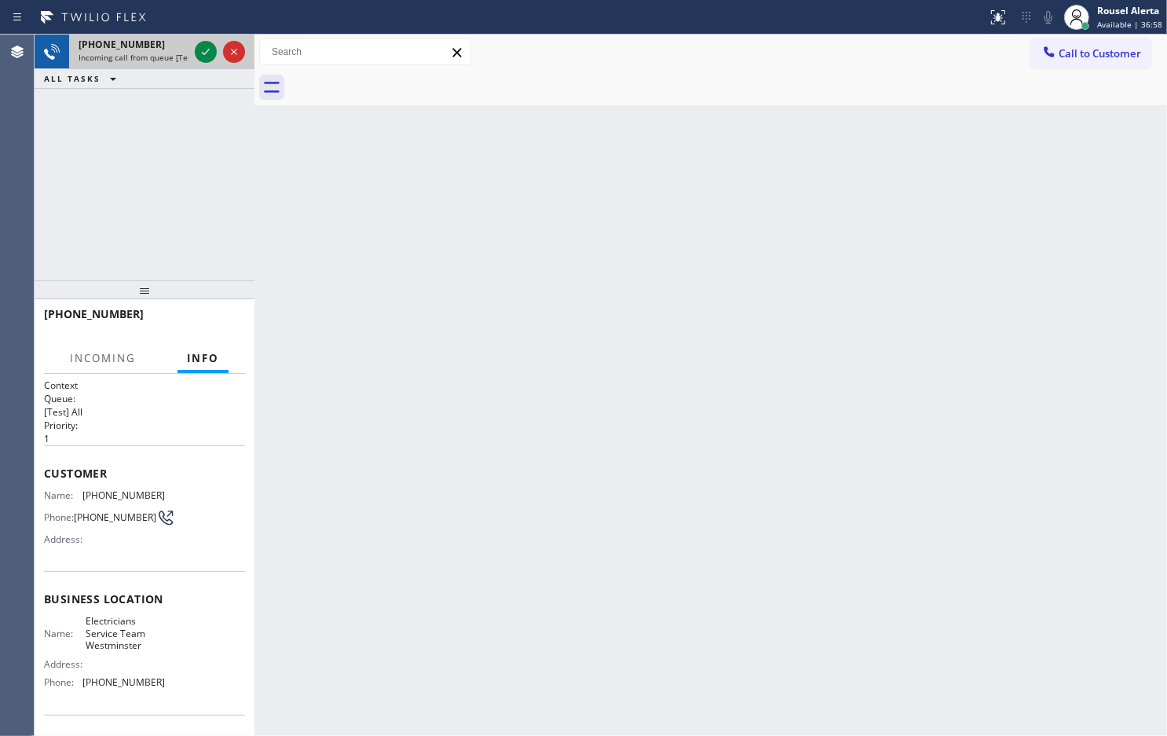
click at [193, 52] on div at bounding box center [220, 52] width 57 height 35
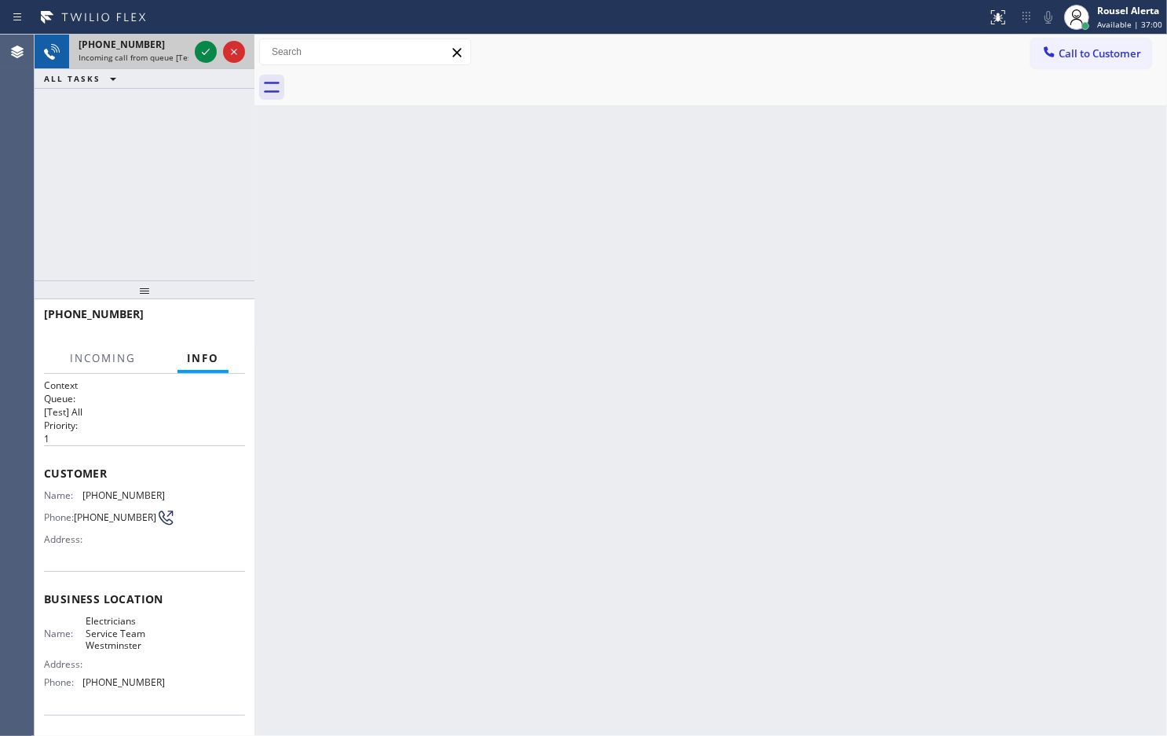
click at [193, 52] on div at bounding box center [220, 52] width 57 height 35
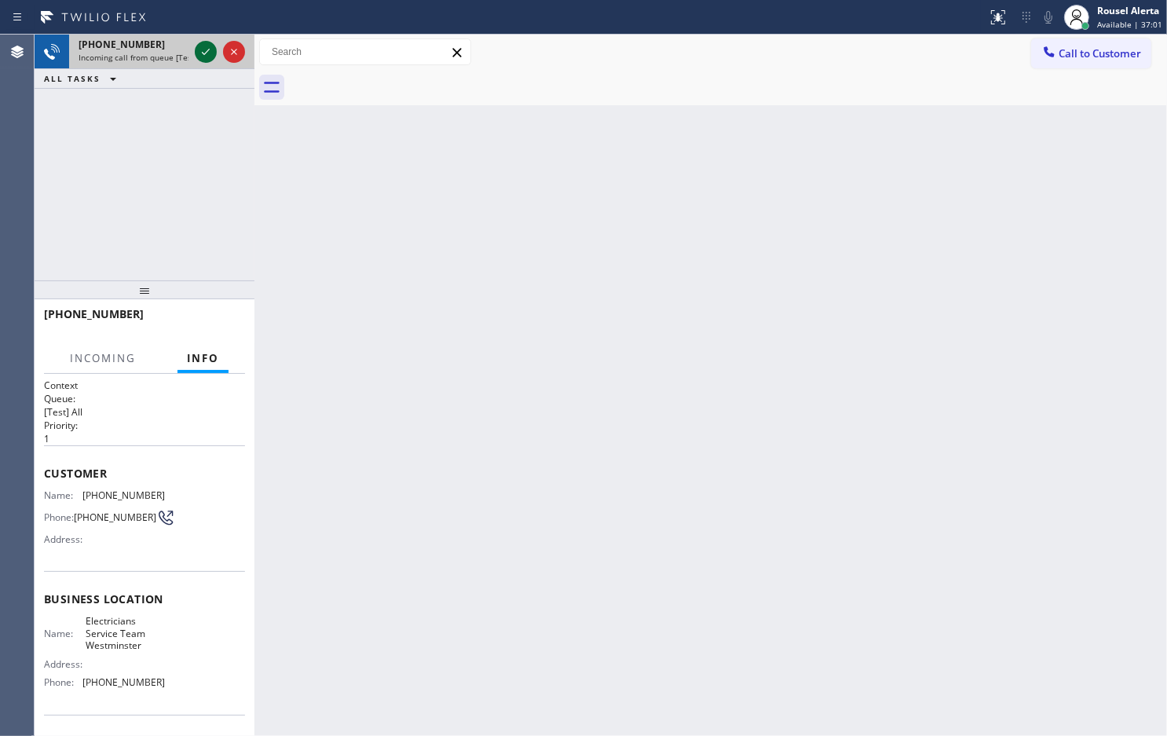
click at [199, 52] on icon at bounding box center [205, 51] width 19 height 19
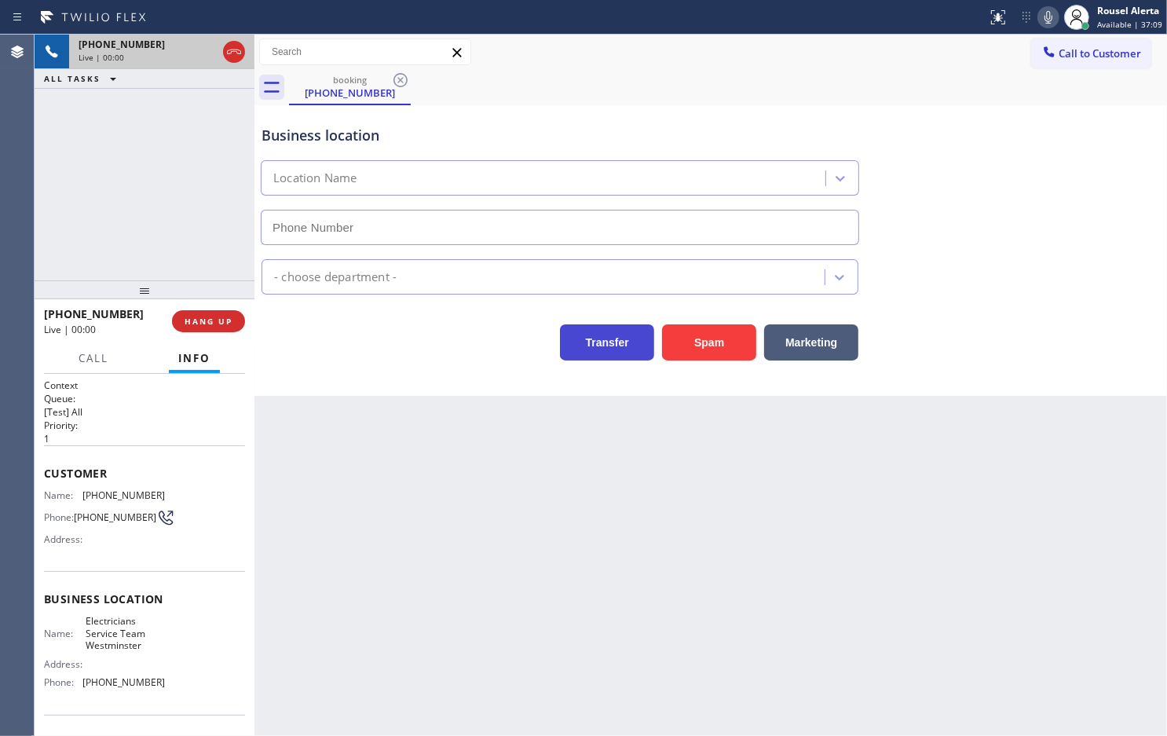
type input "(714) 410-6922"
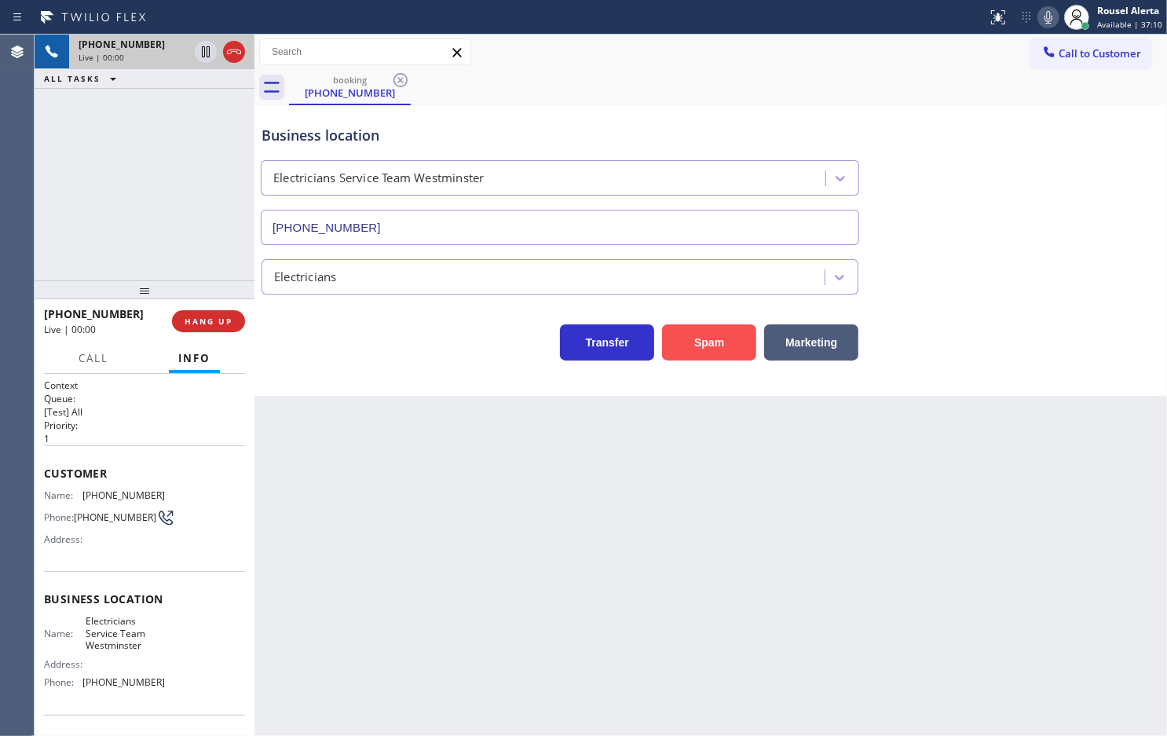
click at [682, 343] on button "Spam" at bounding box center [709, 342] width 94 height 36
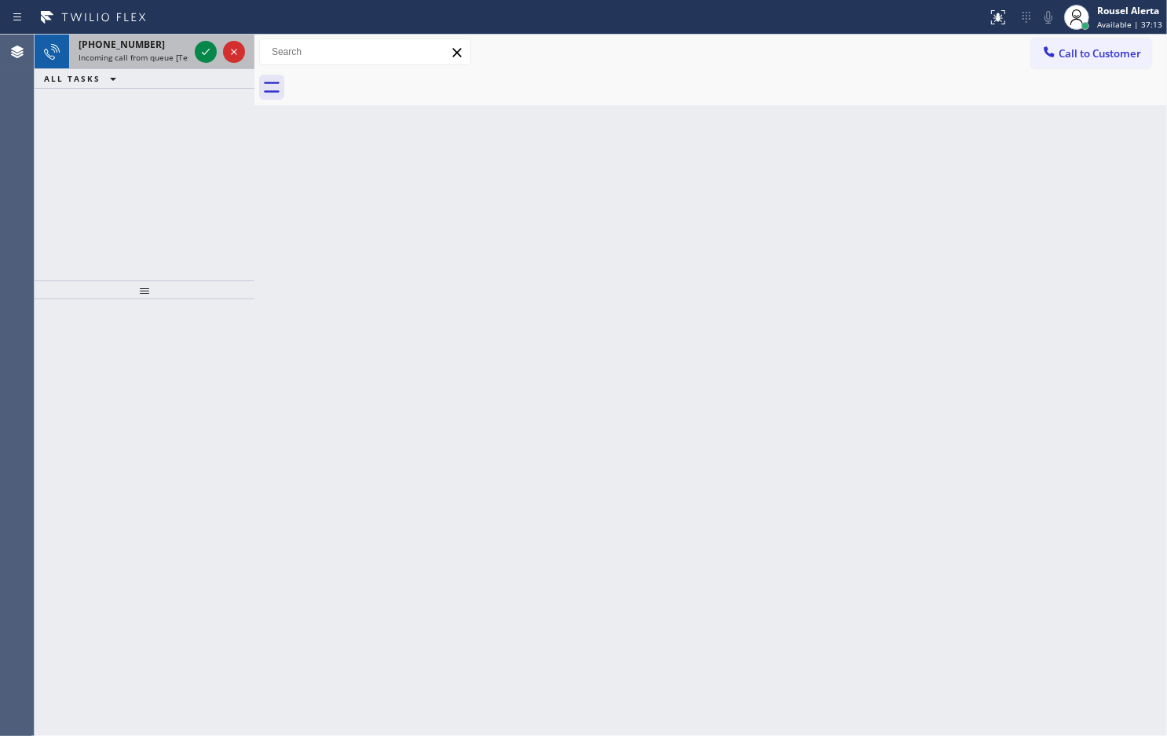
click at [165, 57] on span "Incoming call from queue [Test] All" at bounding box center [144, 57] width 130 height 11
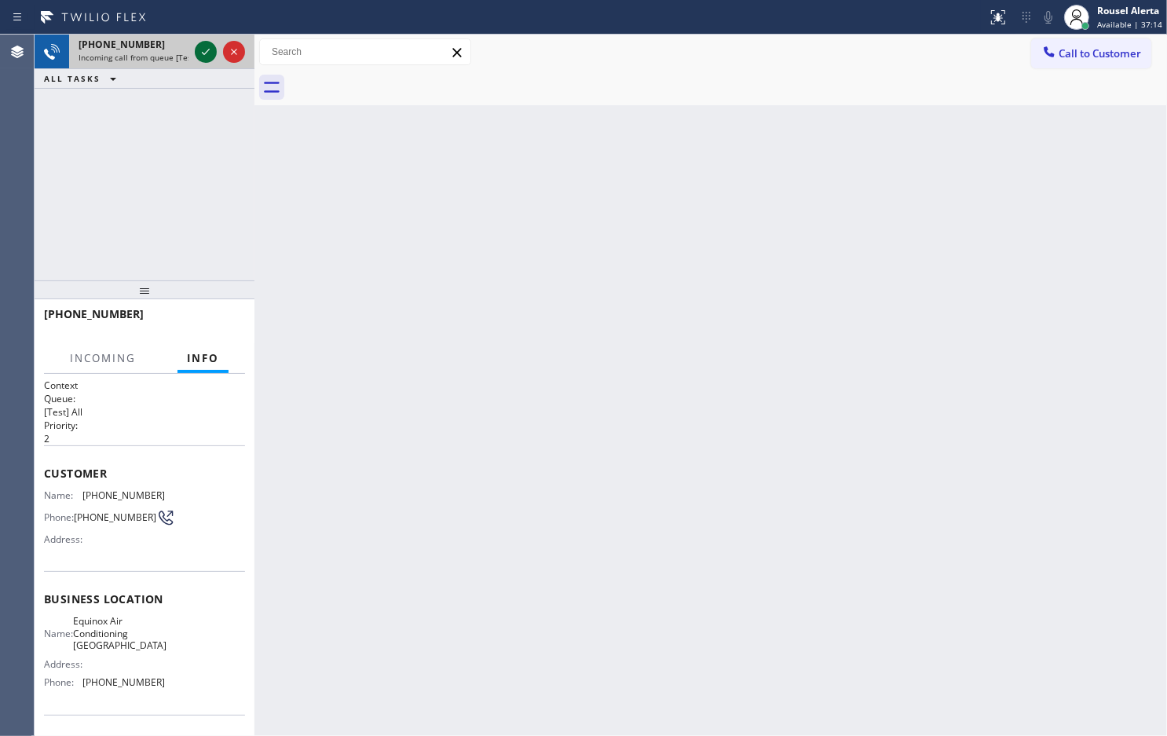
click at [204, 44] on icon at bounding box center [205, 51] width 19 height 19
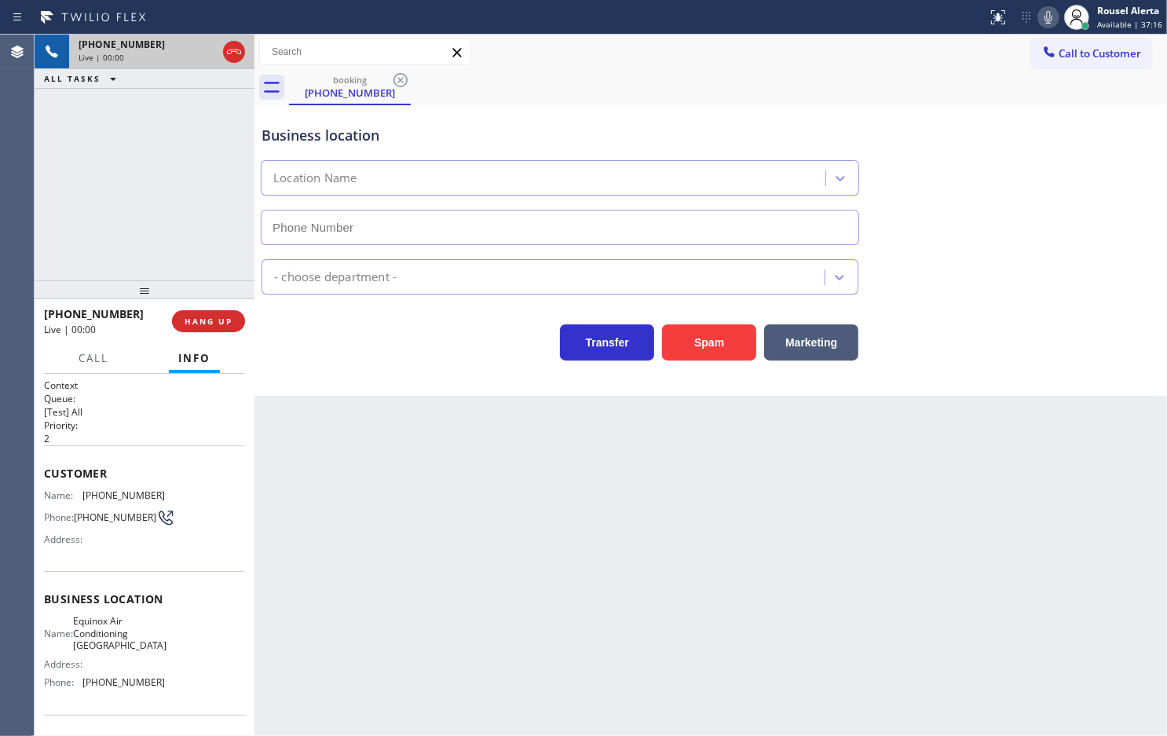
type input "(510) 781-9747"
click at [688, 336] on button "Spam" at bounding box center [709, 342] width 94 height 36
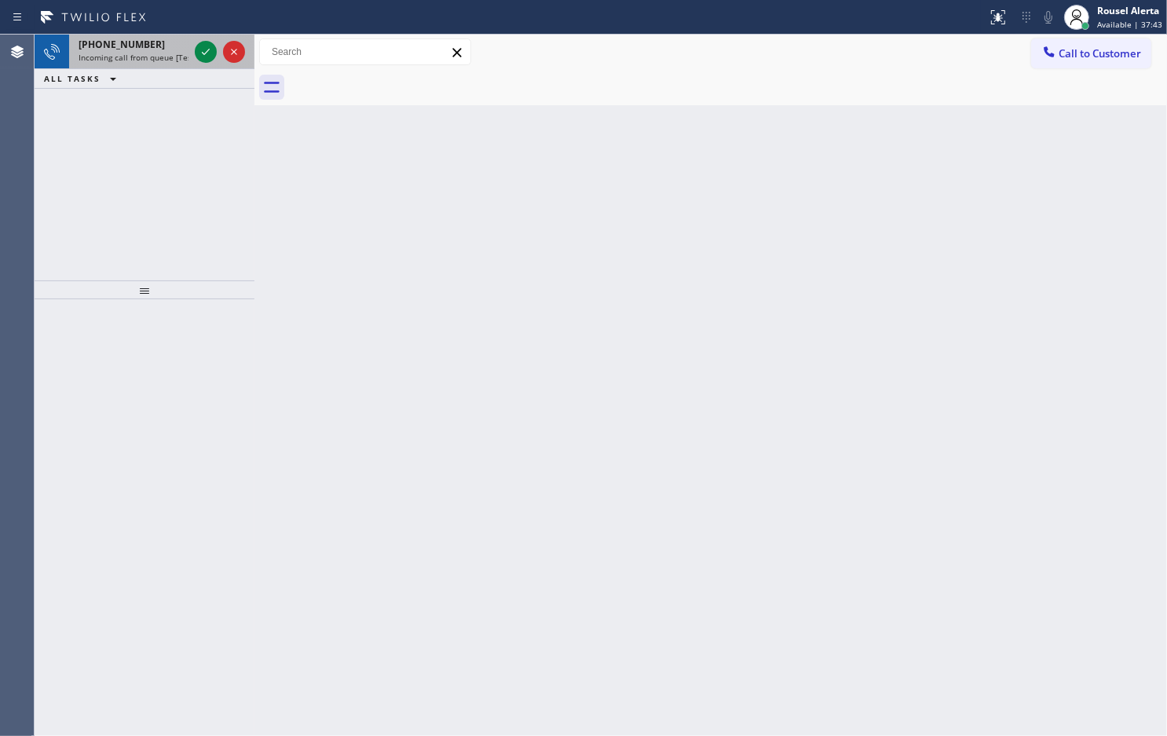
click at [193, 53] on div at bounding box center [220, 52] width 57 height 35
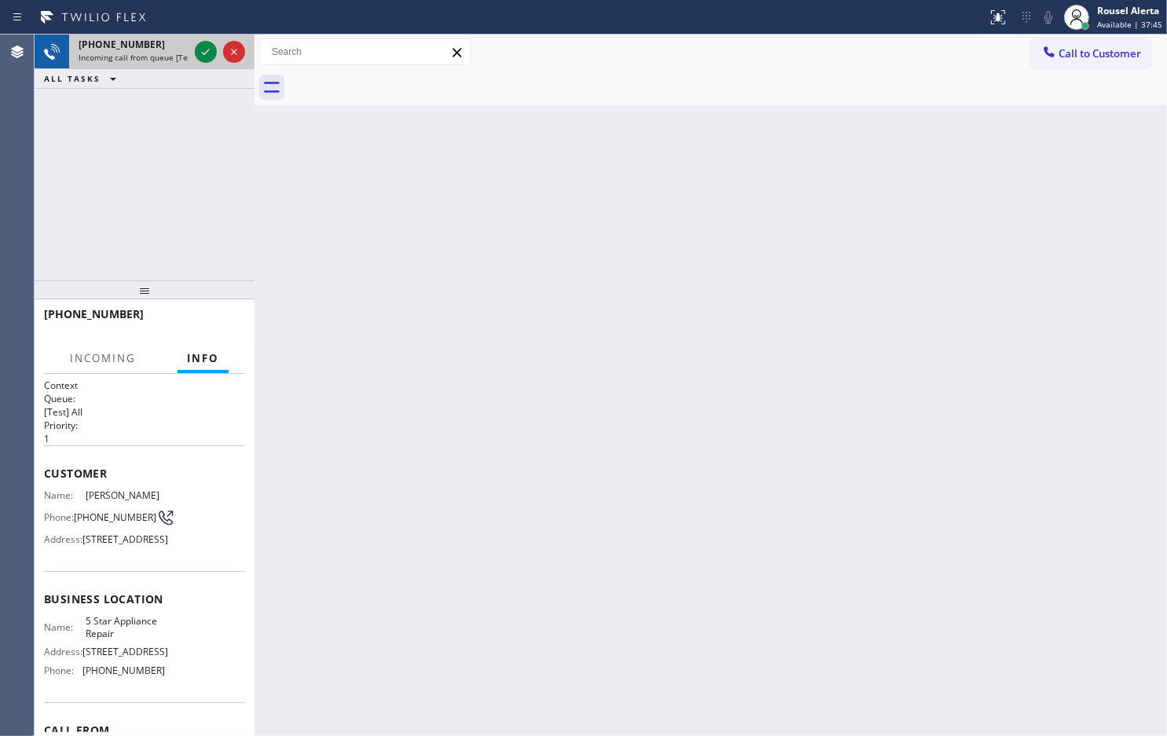
click at [192, 53] on div at bounding box center [220, 52] width 57 height 35
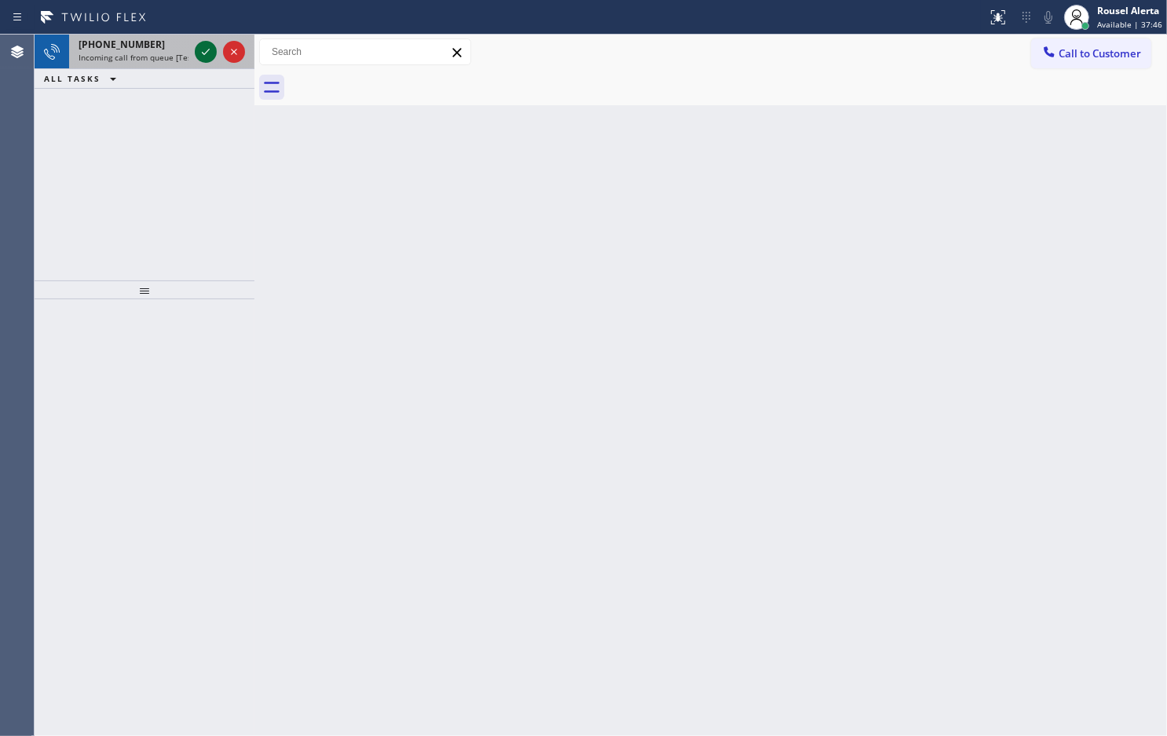
click at [196, 56] on div at bounding box center [206, 51] width 22 height 19
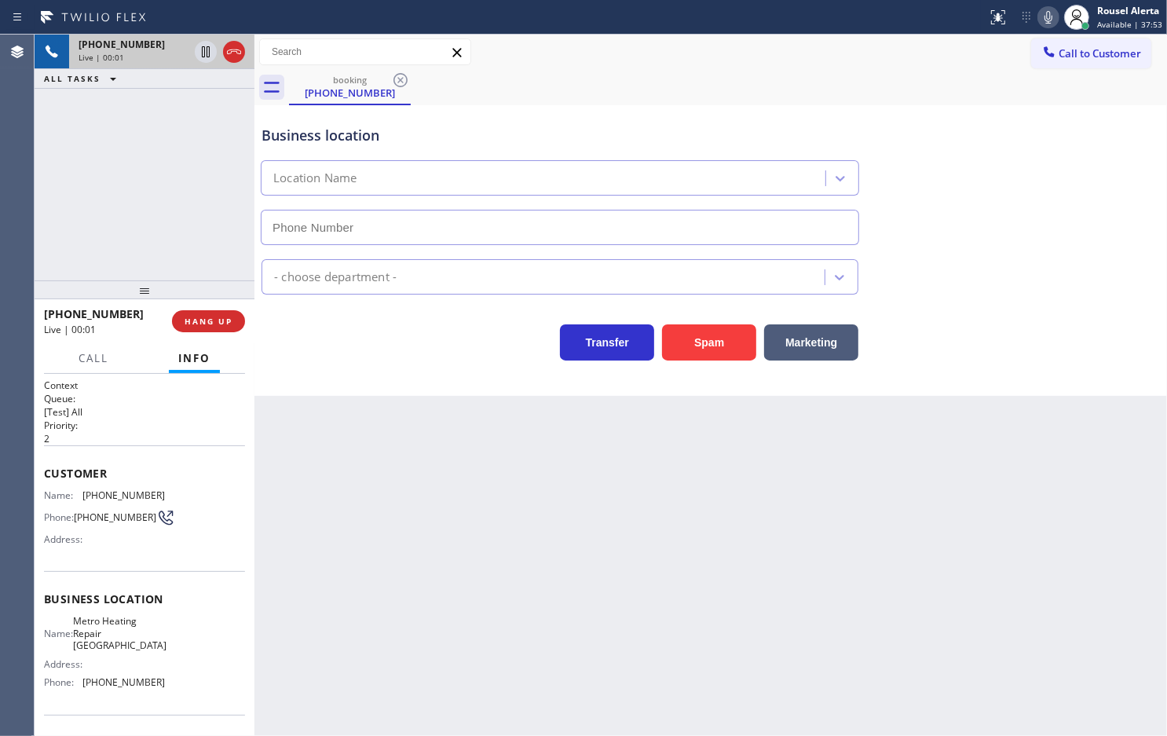
type input "(310) 361-4661"
click at [691, 352] on button "Spam" at bounding box center [709, 342] width 94 height 36
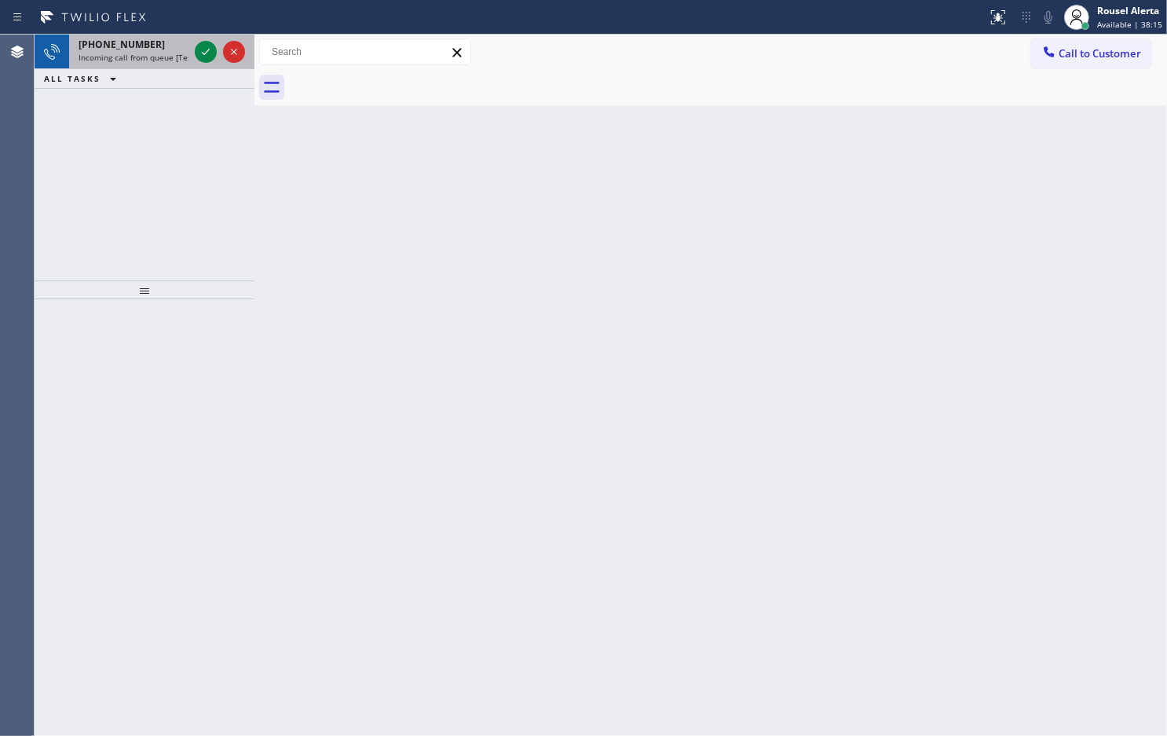
click at [157, 59] on span "Incoming call from queue [Test] All" at bounding box center [144, 57] width 130 height 11
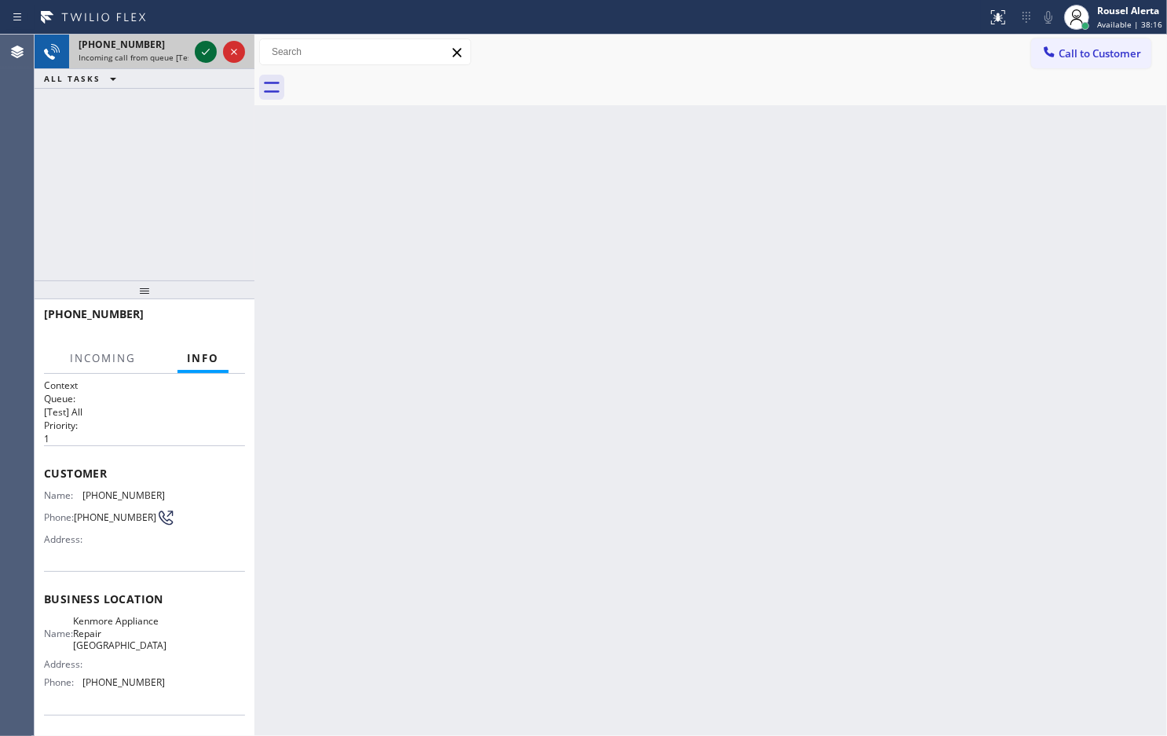
click at [204, 48] on icon at bounding box center [205, 51] width 19 height 19
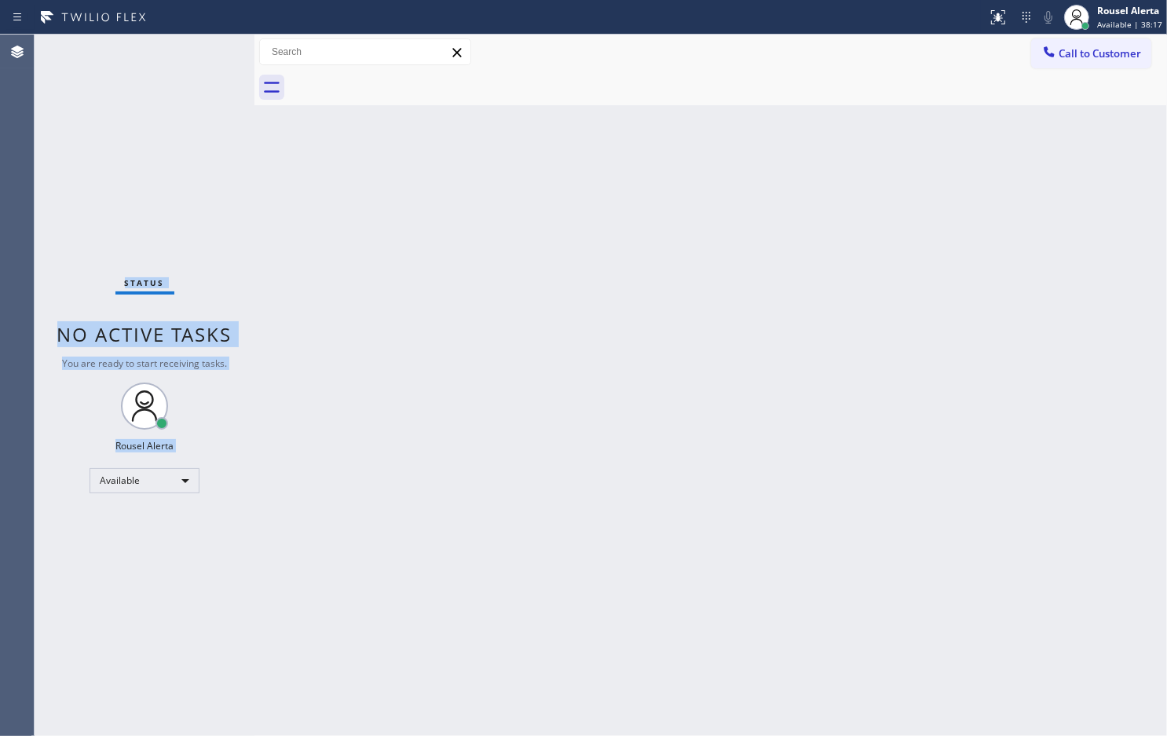
click at [204, 48] on div "Status No active tasks You are ready to start receiving tasks. Rousel Alerta Av…" at bounding box center [145, 385] width 220 height 701
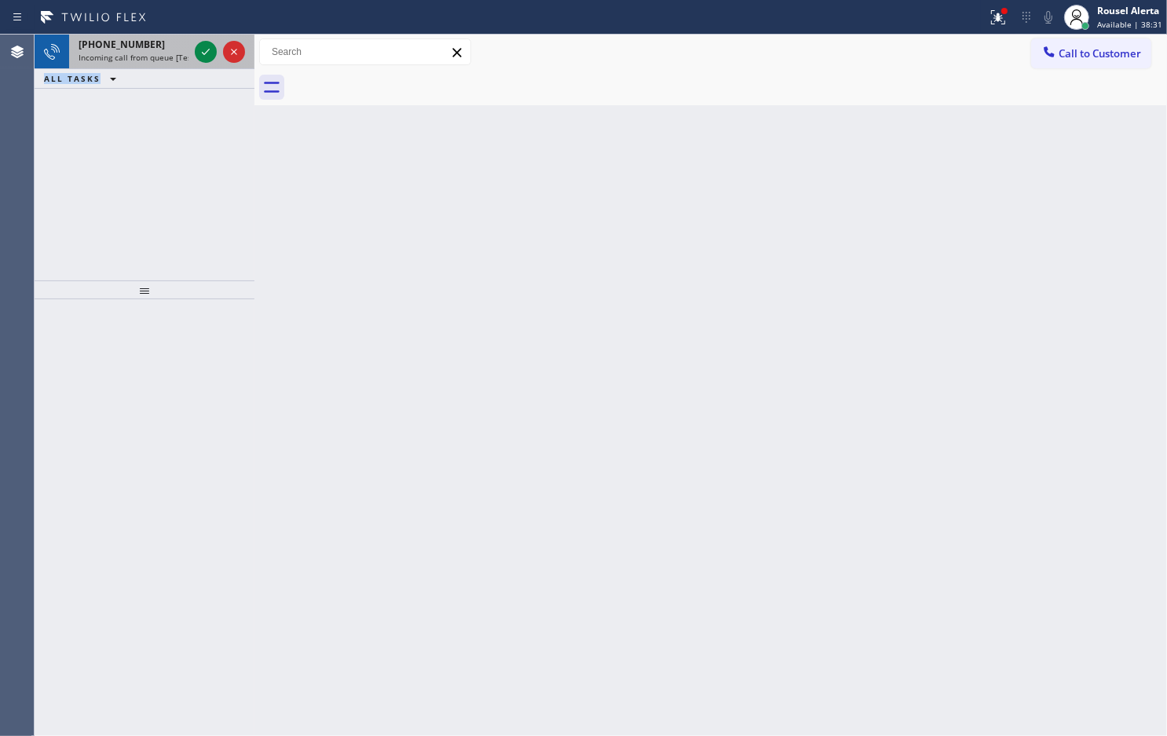
drag, startPoint x: 169, startPoint y: 43, endPoint x: 187, endPoint y: 48, distance: 18.7
click at [170, 44] on div "+13104864464" at bounding box center [134, 44] width 110 height 13
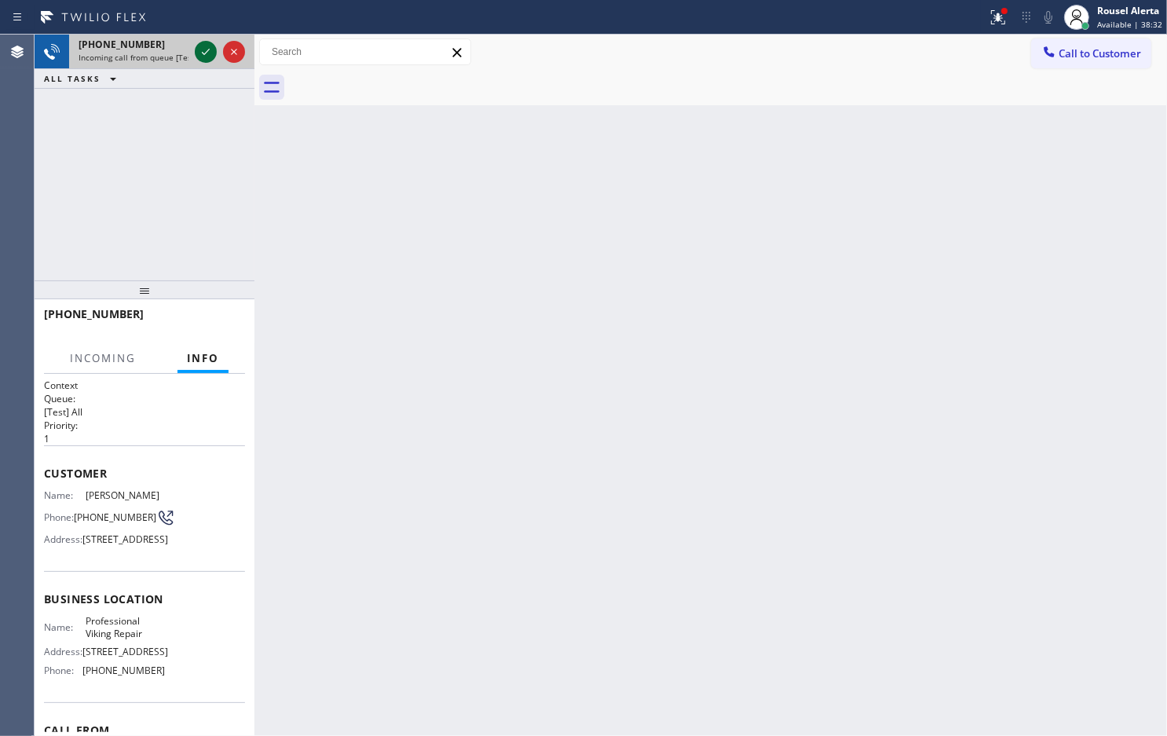
click at [202, 46] on icon at bounding box center [205, 51] width 19 height 19
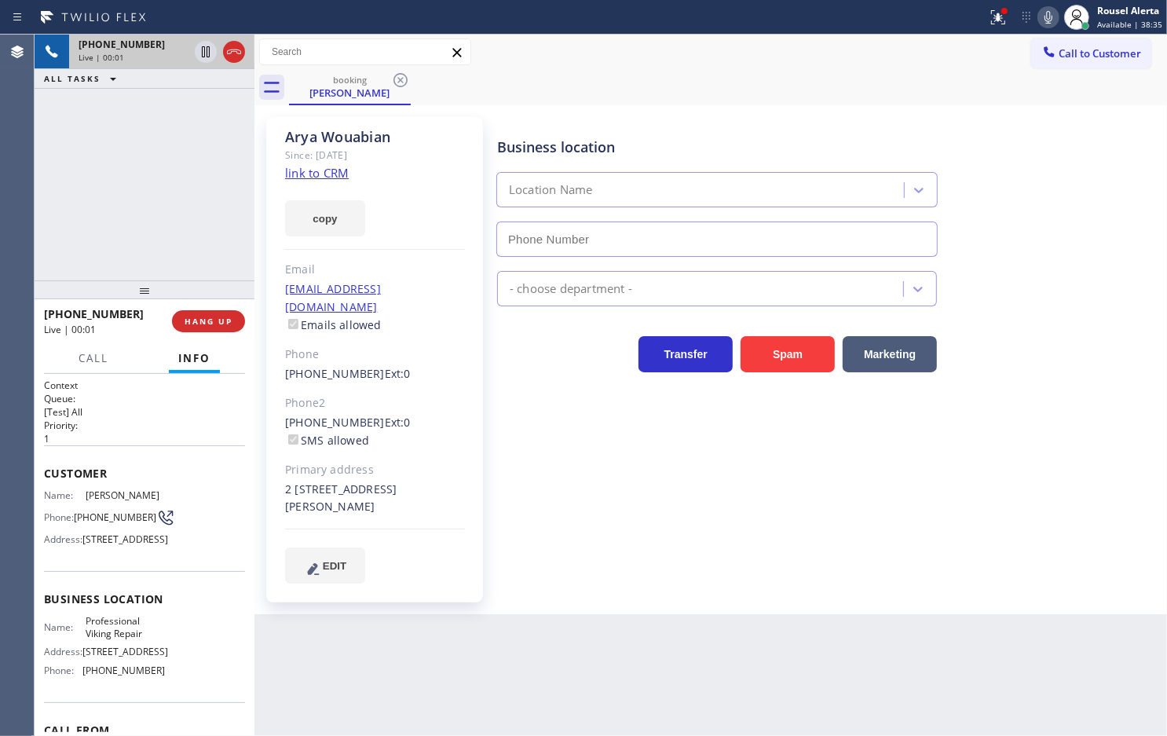
type input "(855) 920-0825"
click at [308, 174] on link "link to CRM" at bounding box center [317, 173] width 64 height 16
click at [155, 127] on div "+13104864464 Live | 02:07 ALL TASKS ALL TASKS ACTIVE TASKS TASKS IN WRAP UP" at bounding box center [145, 158] width 220 height 246
click at [198, 57] on icon at bounding box center [205, 51] width 19 height 19
click at [1046, 24] on icon at bounding box center [1048, 17] width 19 height 19
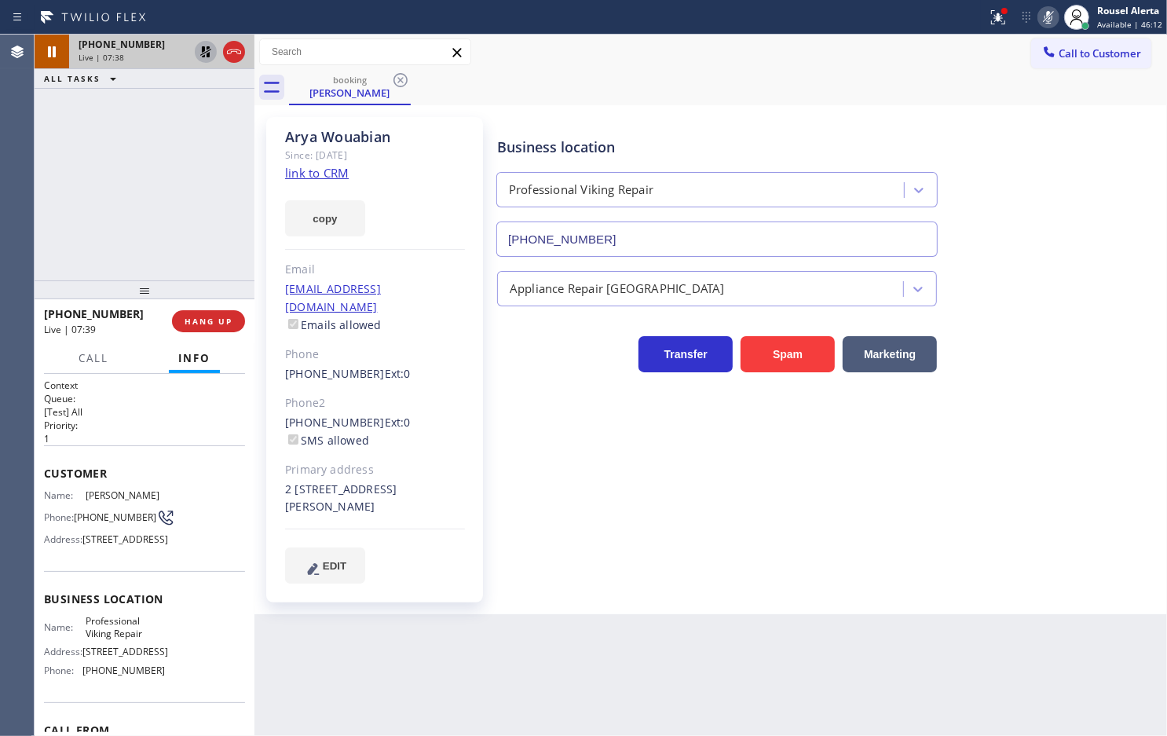
click at [493, 656] on div "Back to Dashboard Change Sender ID Customers Technicians Select a contact Outbo…" at bounding box center [711, 385] width 913 height 701
click at [1002, 22] on icon at bounding box center [998, 17] width 19 height 19
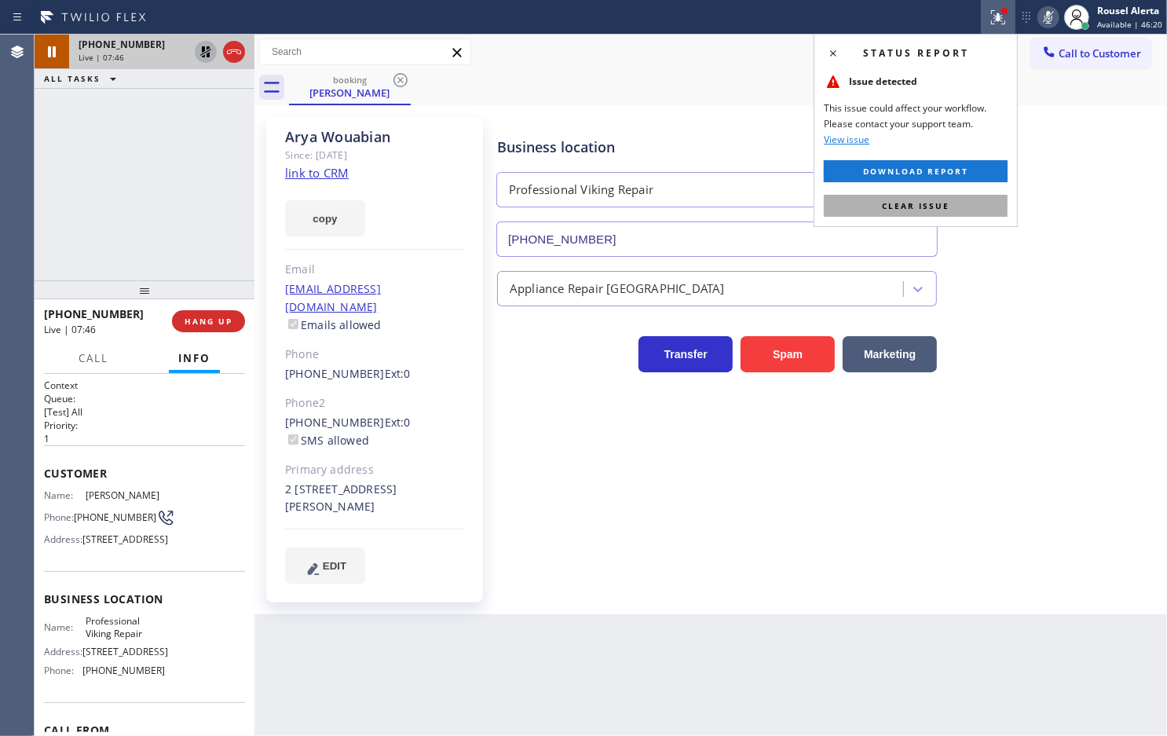
click at [987, 207] on button "Clear issue" at bounding box center [916, 206] width 184 height 22
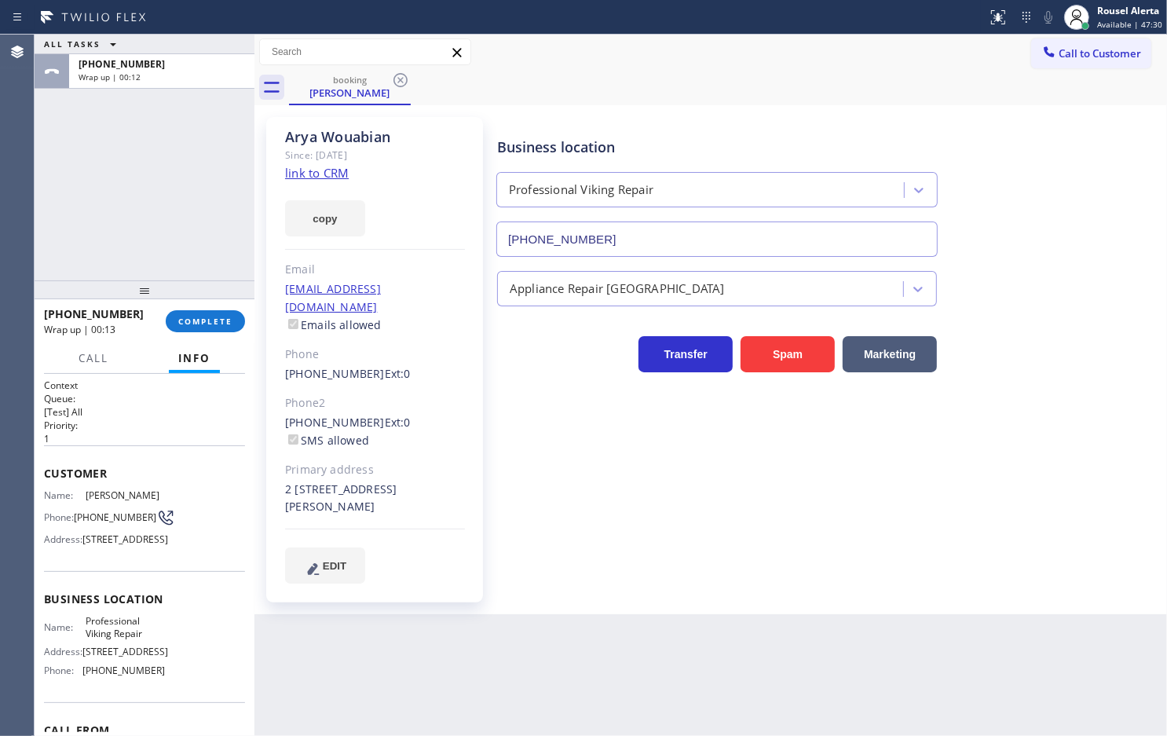
click at [949, 118] on div "Business location Professional Viking Repair (855) 920-0825" at bounding box center [828, 186] width 669 height 142
click at [1086, 57] on span "Call to Customer" at bounding box center [1100, 53] width 82 height 14
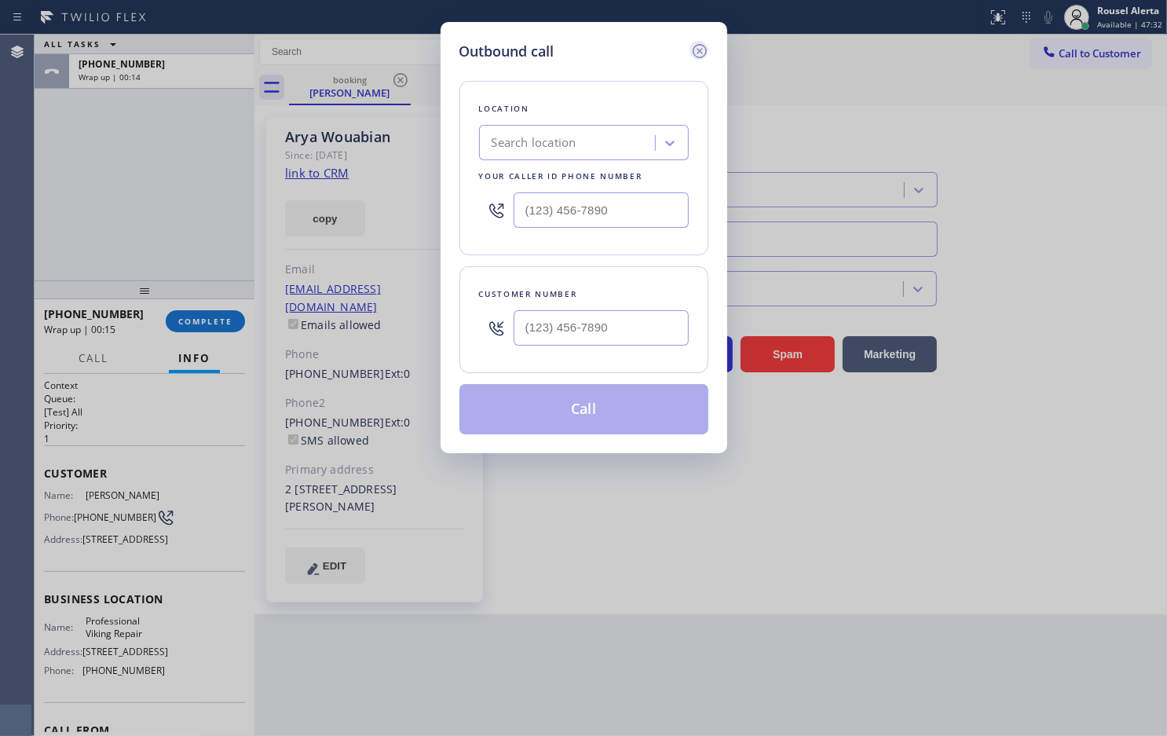
click at [703, 48] on icon at bounding box center [699, 51] width 19 height 19
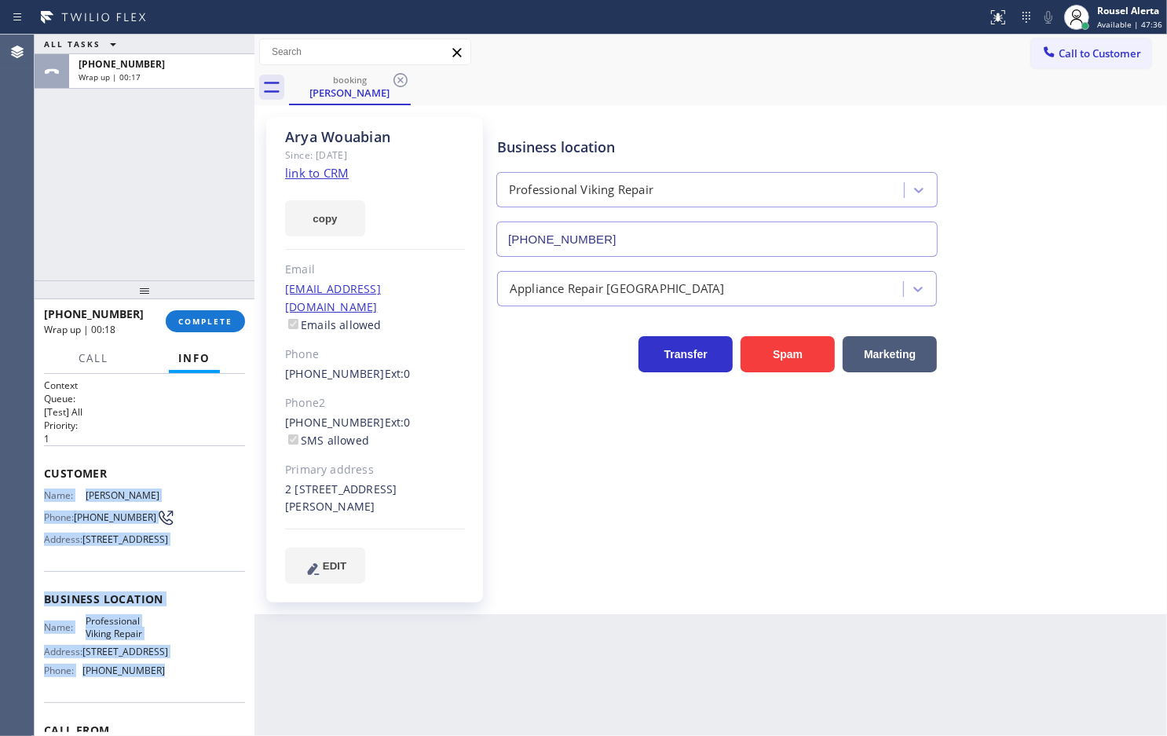
drag, startPoint x: 46, startPoint y: 493, endPoint x: 161, endPoint y: 712, distance: 248.4
click at [161, 712] on div "Context Queue: [Test] All Priority: 1 Customer Name: Arya Wouabian Phone: (310)…" at bounding box center [144, 600] width 201 height 442
copy div "Name: Arya Wouabian Phone: (310) 486-4464 Address: 1520 Loma Vista Dr, Beverly …"
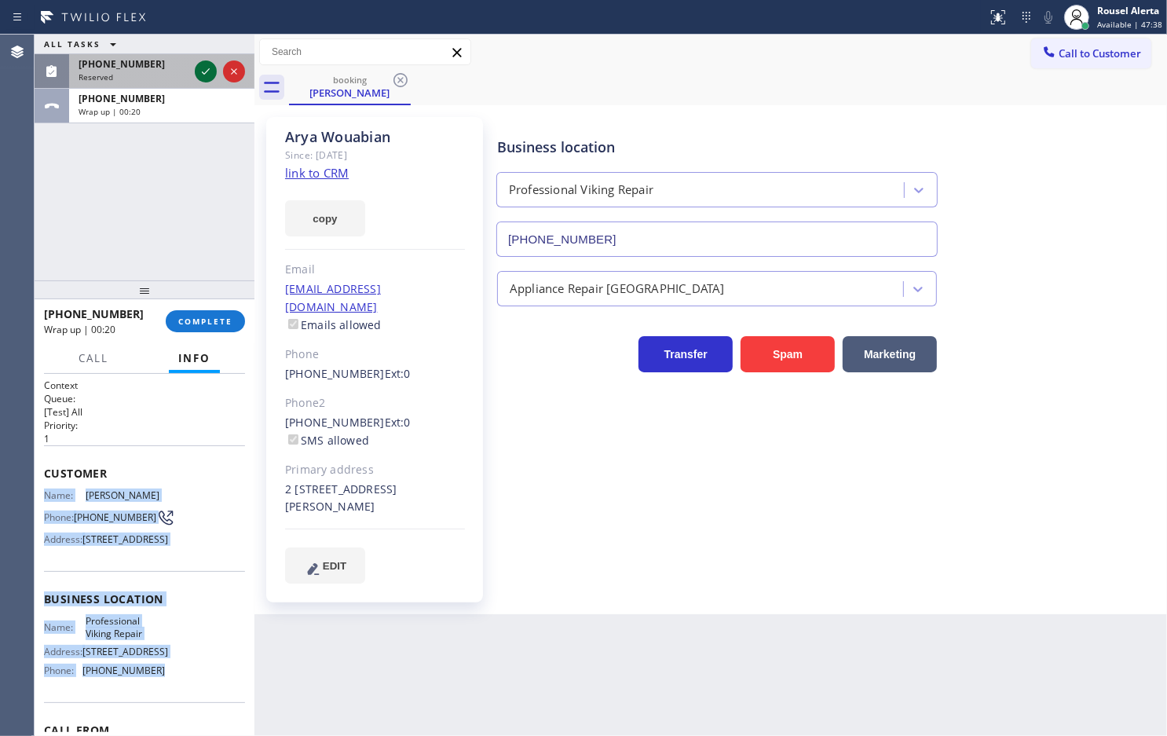
click at [199, 73] on icon at bounding box center [205, 71] width 19 height 19
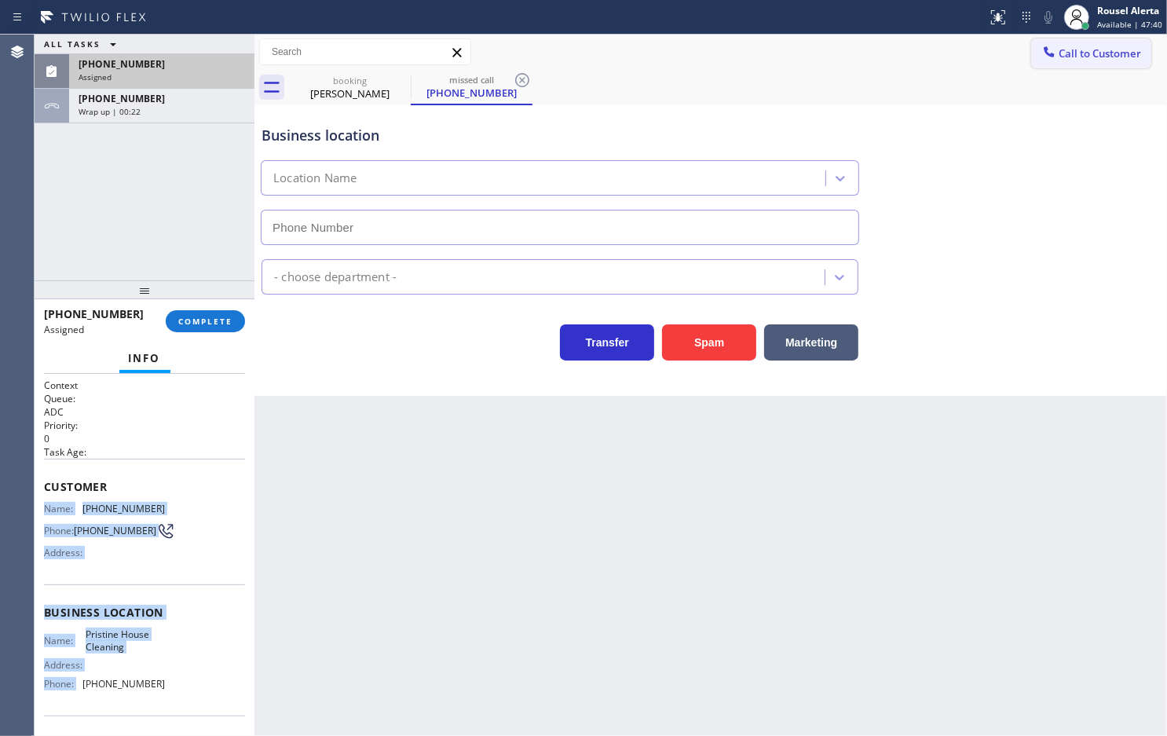
click at [1090, 57] on span "Call to Customer" at bounding box center [1100, 53] width 82 height 14
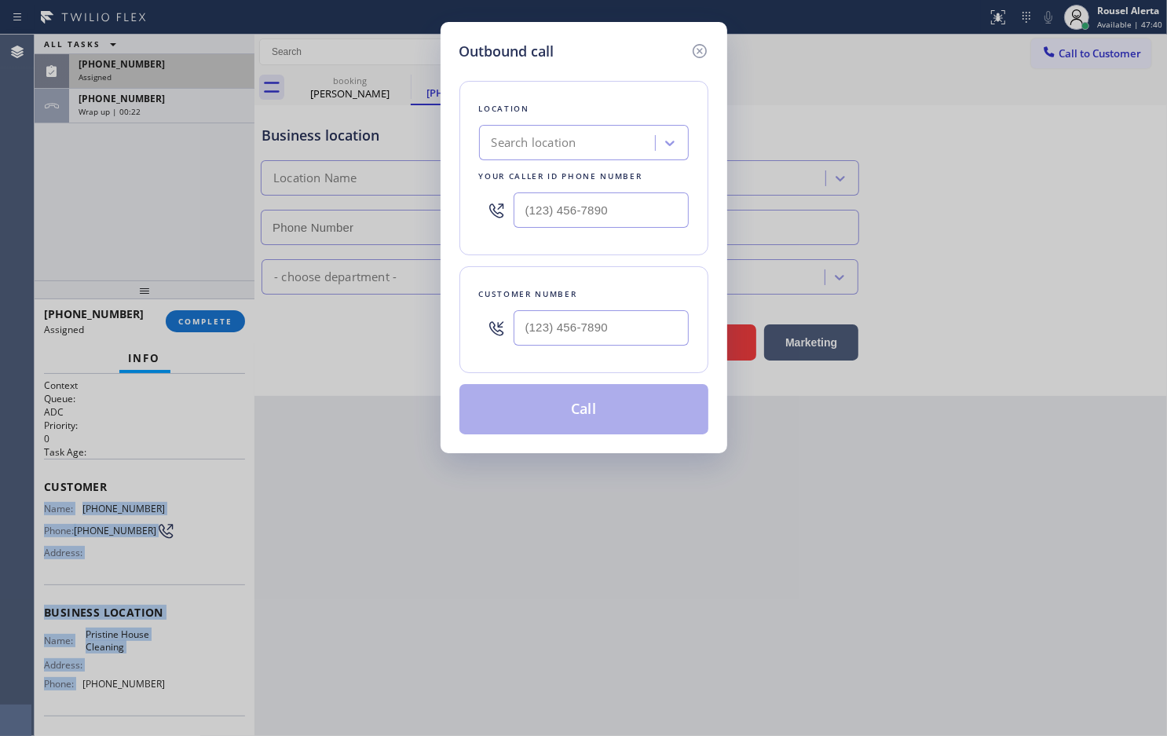
type input "(626) 548-3326"
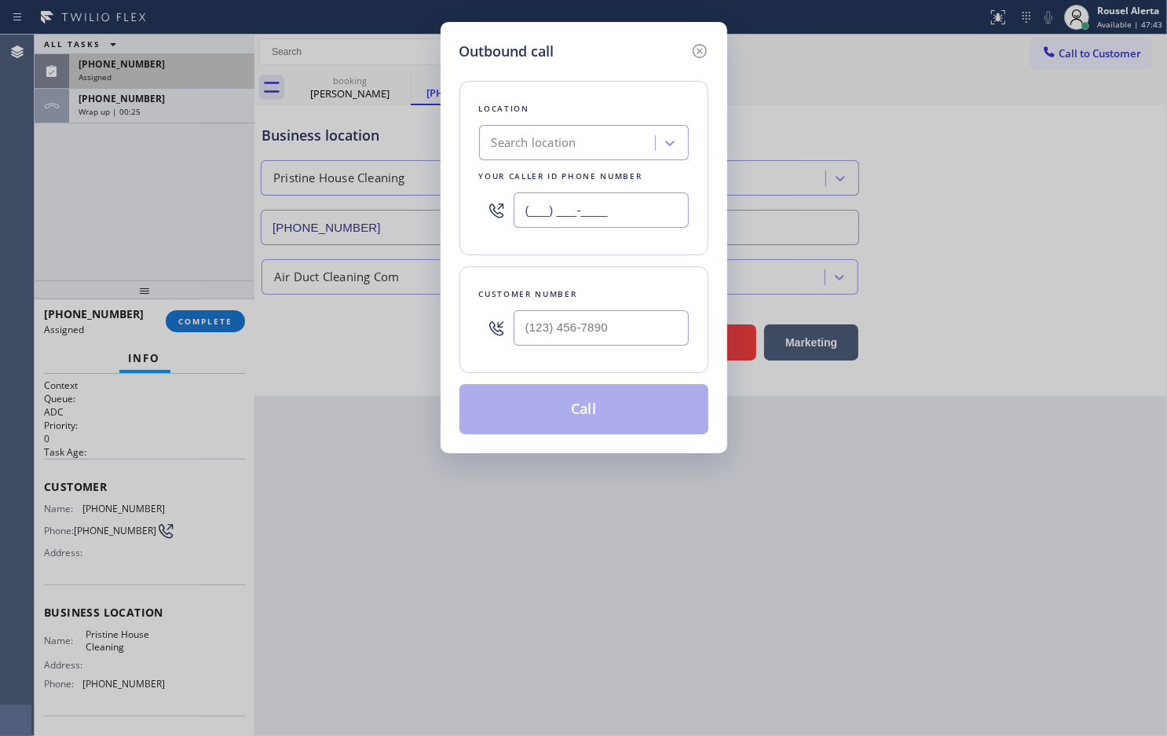
click at [637, 203] on input "(___) ___-____" at bounding box center [601, 209] width 175 height 35
paste input "855) 920-0825"
type input "(855) 920-0825"
click at [637, 315] on input "(___) ___-____" at bounding box center [601, 327] width 175 height 35
paste input "310) 486-4464"
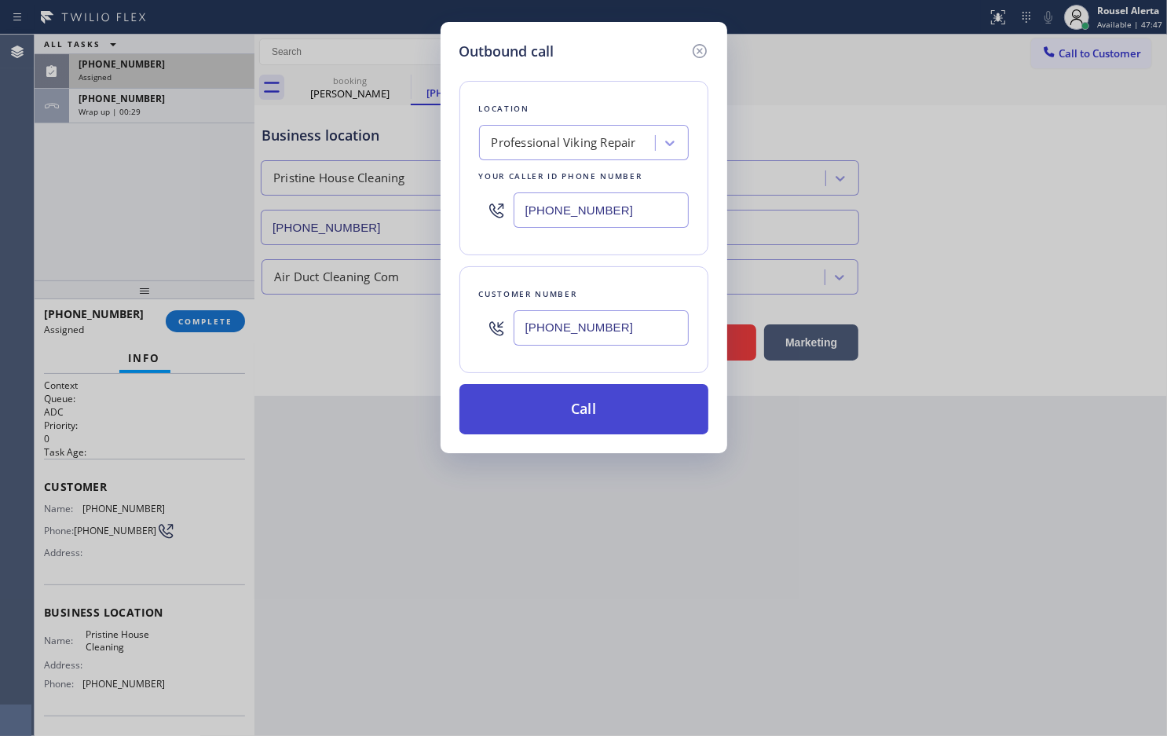
type input "(310) 486-4464"
click at [603, 413] on button "Call" at bounding box center [584, 409] width 249 height 50
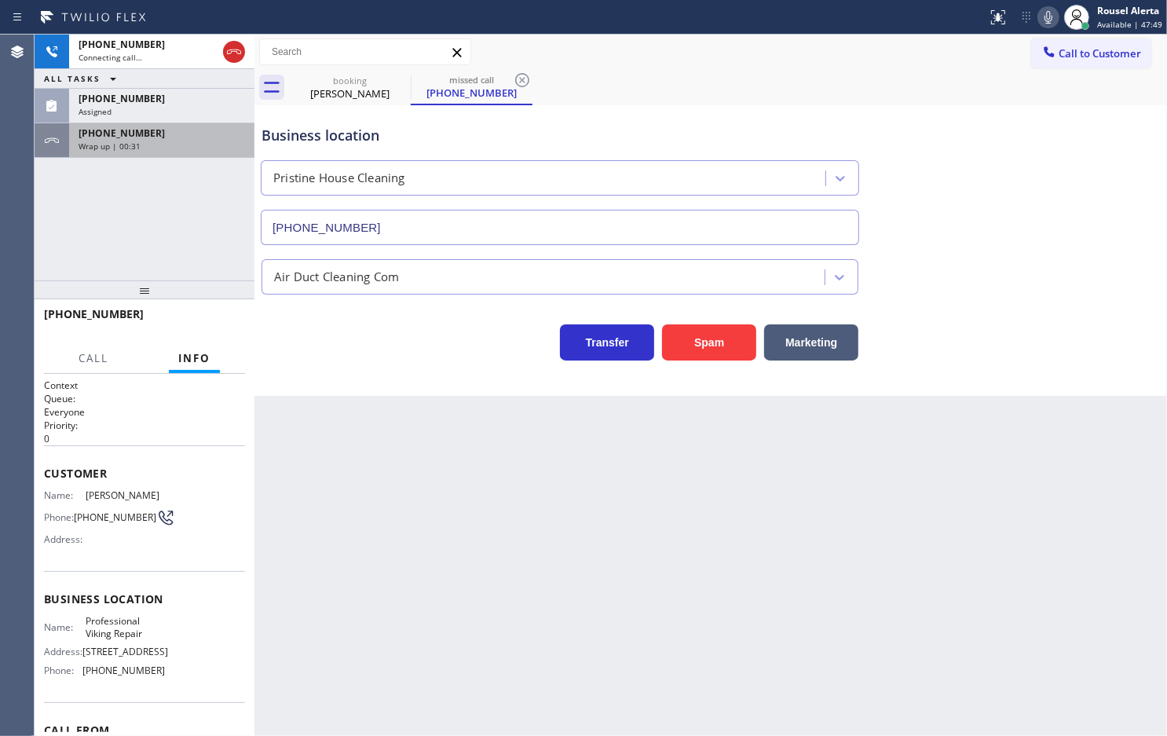
click at [158, 135] on div "+13104864464" at bounding box center [162, 132] width 167 height 13
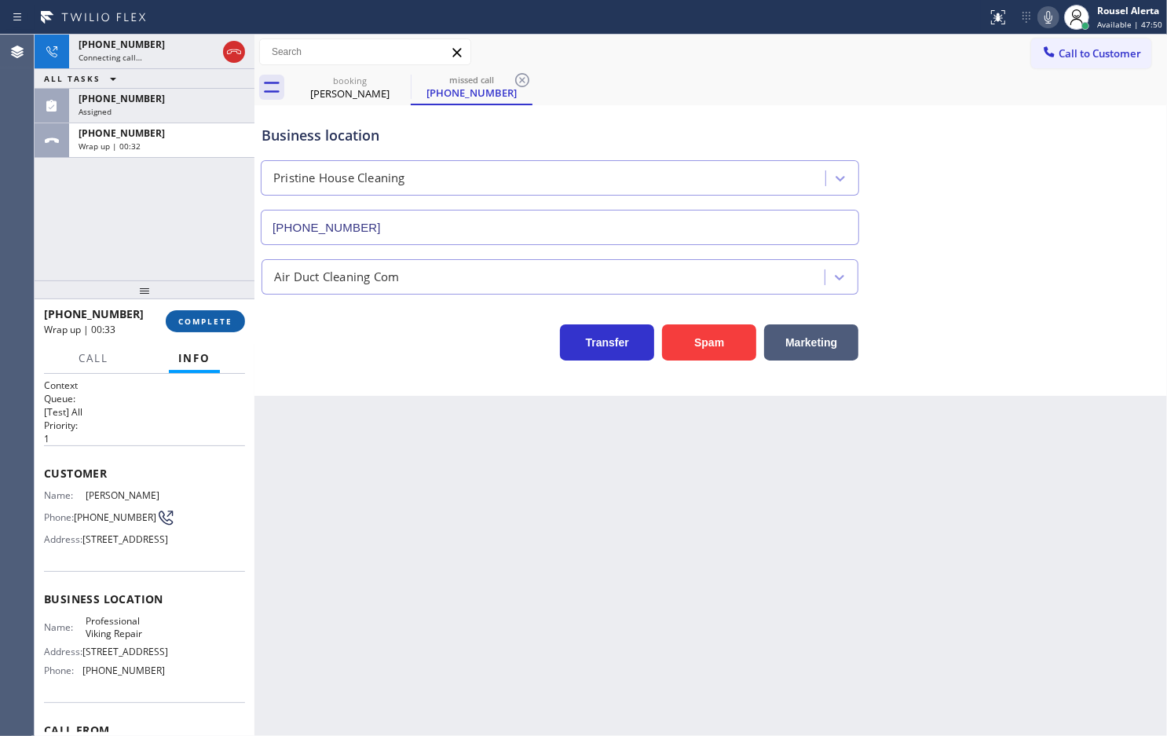
click at [206, 310] on button "COMPLETE" at bounding box center [205, 321] width 79 height 22
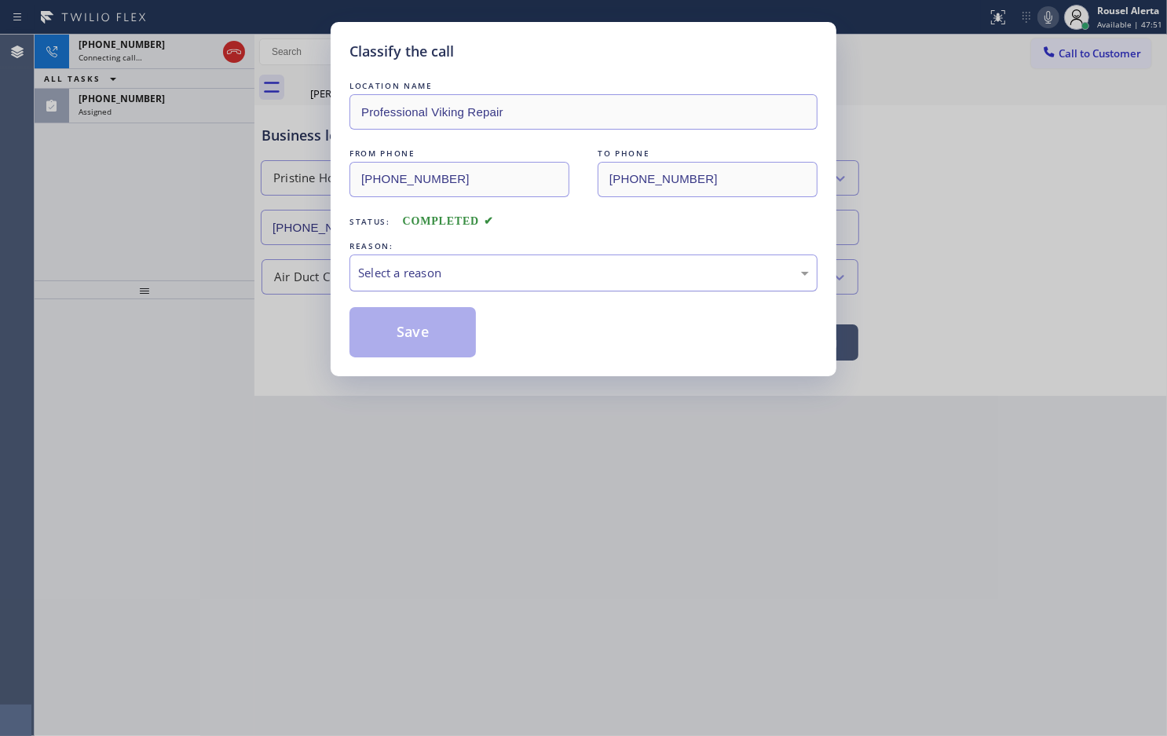
click at [452, 279] on div "Select a reason" at bounding box center [583, 273] width 451 height 18
click at [426, 356] on button "Save" at bounding box center [413, 332] width 126 height 50
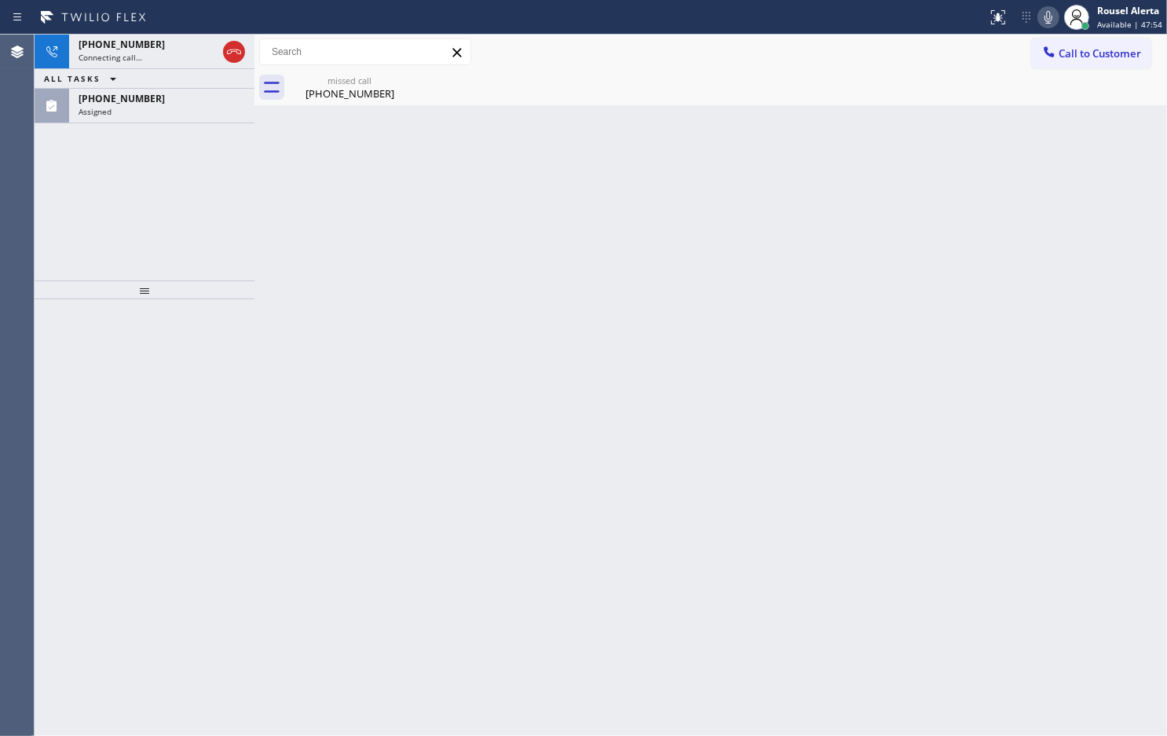
click at [175, 108] on div "Assigned" at bounding box center [162, 111] width 167 height 11
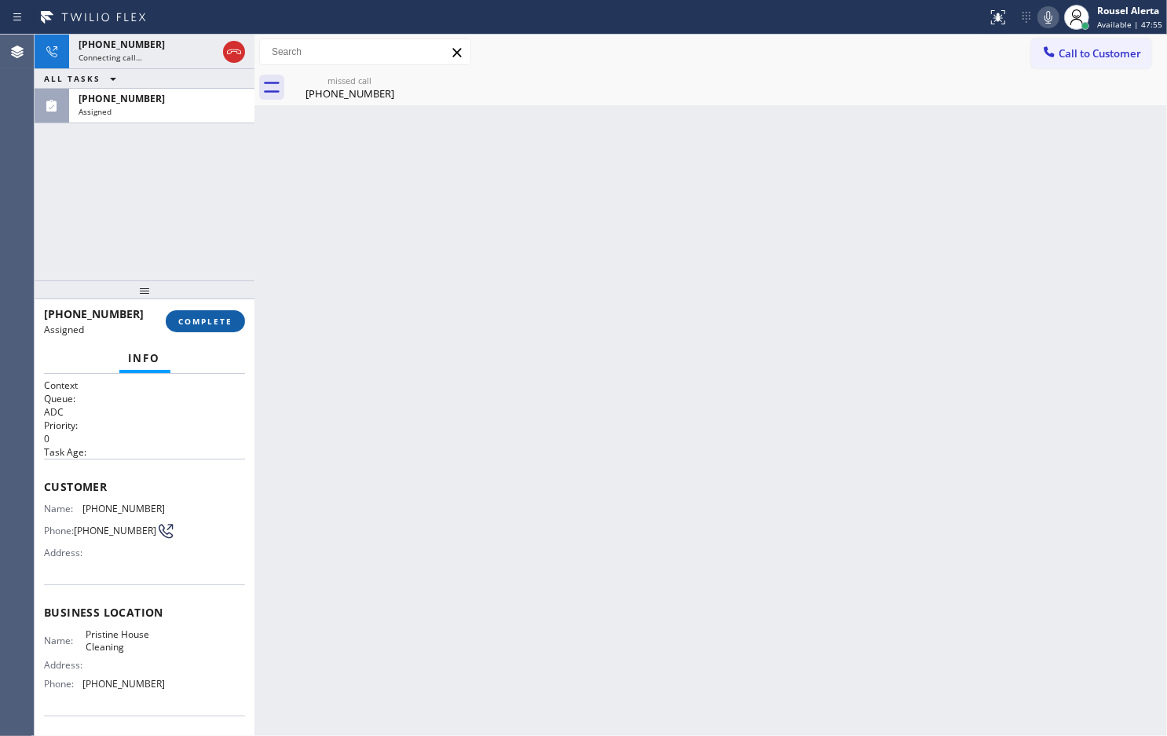
click at [207, 320] on span "COMPLETE" at bounding box center [205, 321] width 54 height 11
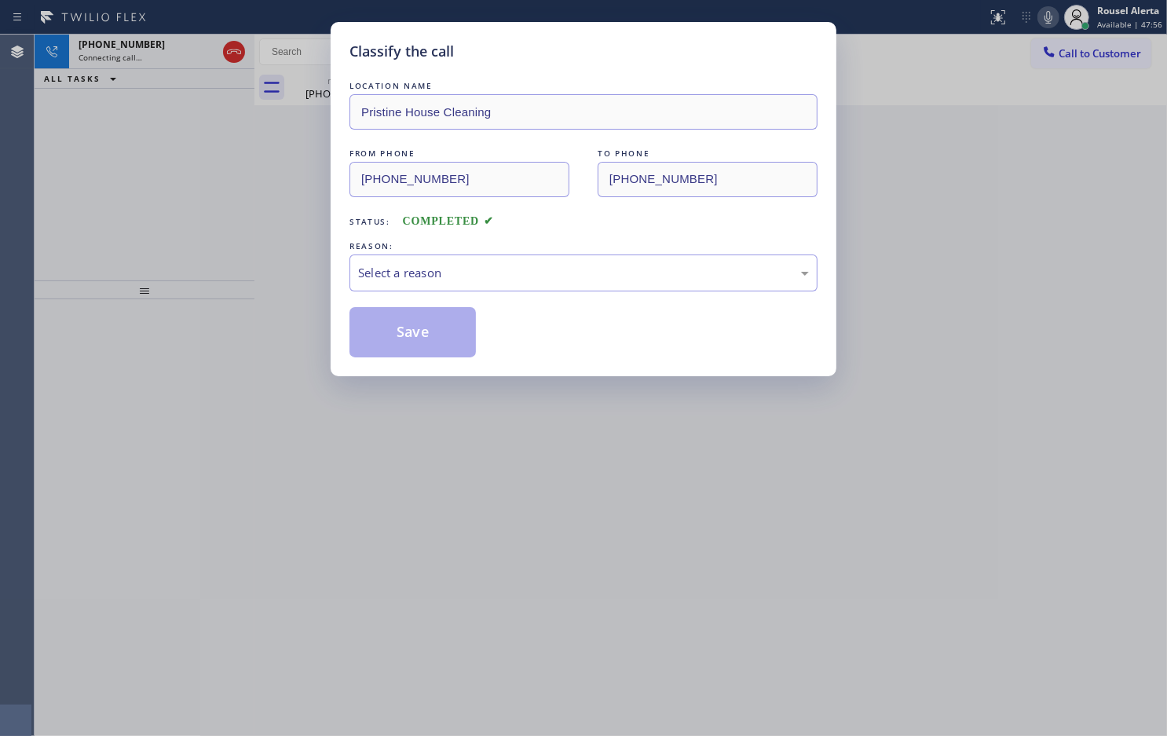
click at [478, 260] on div "Select a reason" at bounding box center [584, 273] width 468 height 37
drag, startPoint x: 413, startPoint y: 332, endPoint x: 430, endPoint y: 359, distance: 31.8
click at [411, 332] on button "Save" at bounding box center [413, 332] width 126 height 50
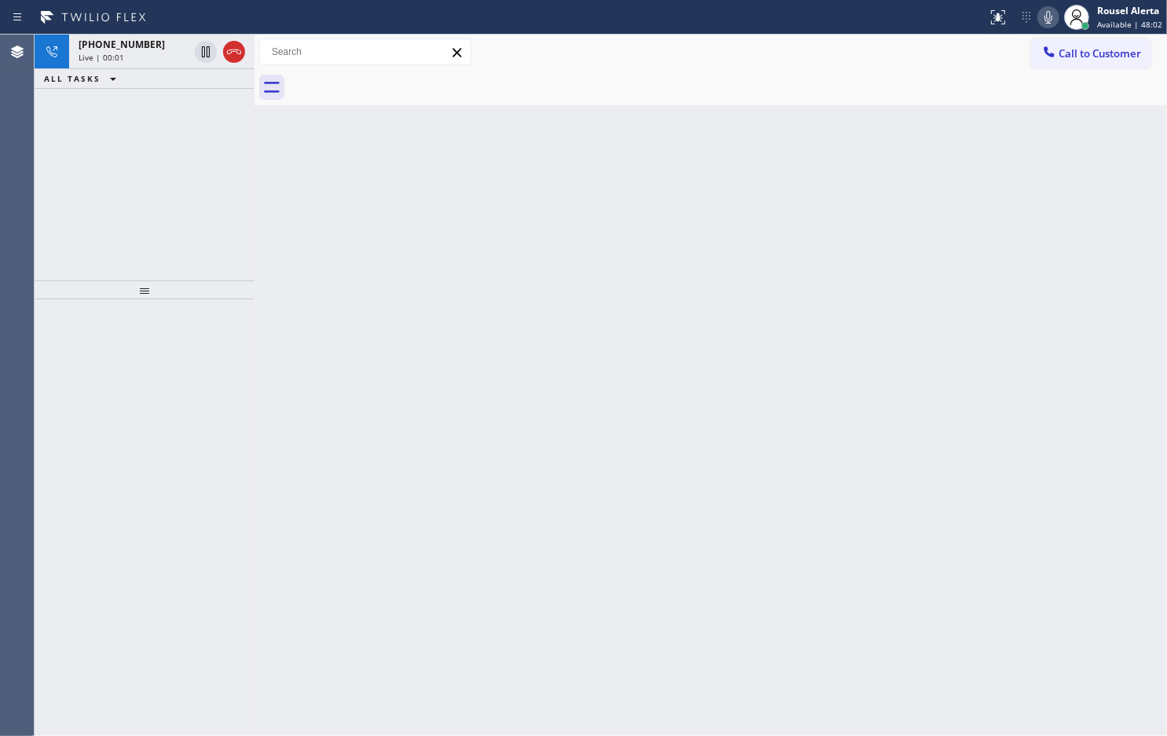
drag, startPoint x: 865, startPoint y: 173, endPoint x: 803, endPoint y: 156, distance: 64.4
click at [865, 173] on div "Back to Dashboard Change Sender ID Customers Technicians Select a contact Outbo…" at bounding box center [711, 385] width 913 height 701
click at [136, 57] on div "Live | 00:01" at bounding box center [134, 57] width 110 height 11
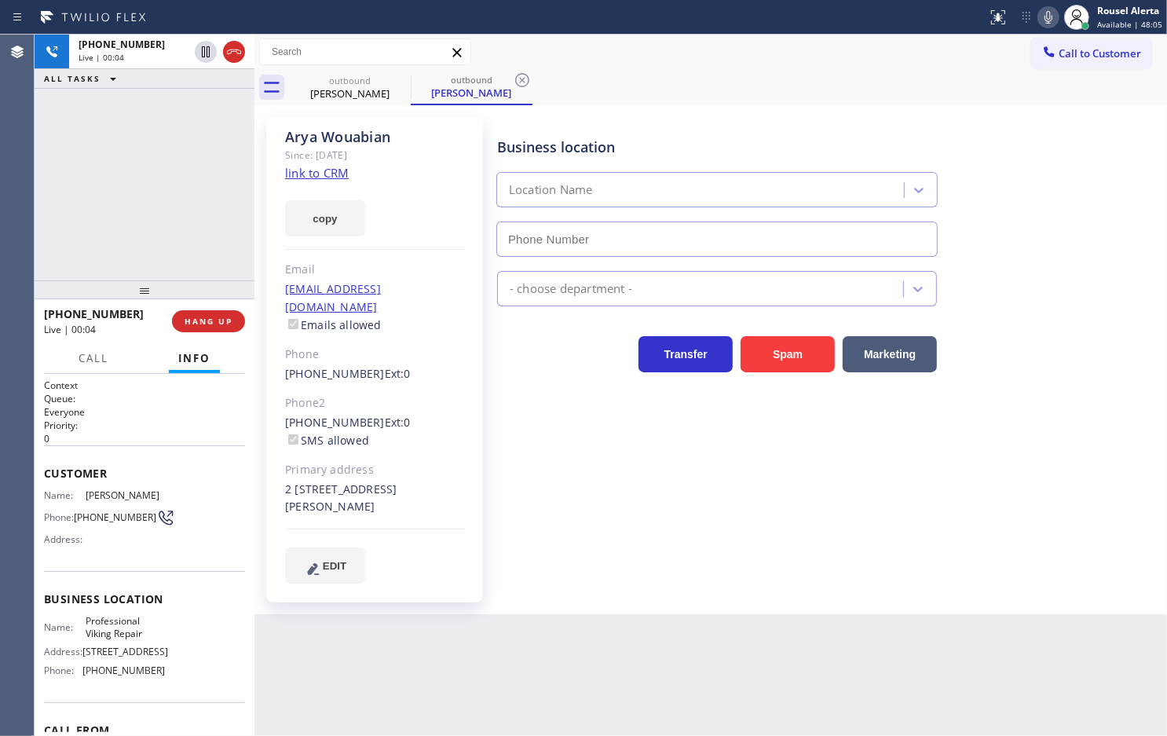
type input "(855) 920-0825"
click at [191, 156] on div "+13104864464 Live | 00:18 ALL TASKS ALL TASKS ACTIVE TASKS TASKS IN WRAP UP" at bounding box center [145, 158] width 220 height 246
click at [445, 637] on div "Back to Dashboard Change Sender ID Customers Technicians Select a contact Outbo…" at bounding box center [711, 385] width 913 height 701
click at [454, 643] on div "Back to Dashboard Change Sender ID Customers Technicians Select a contact Outbo…" at bounding box center [711, 385] width 913 height 701
click at [526, 660] on div "Back to Dashboard Change Sender ID Customers Technicians Select a contact Outbo…" at bounding box center [711, 385] width 913 height 701
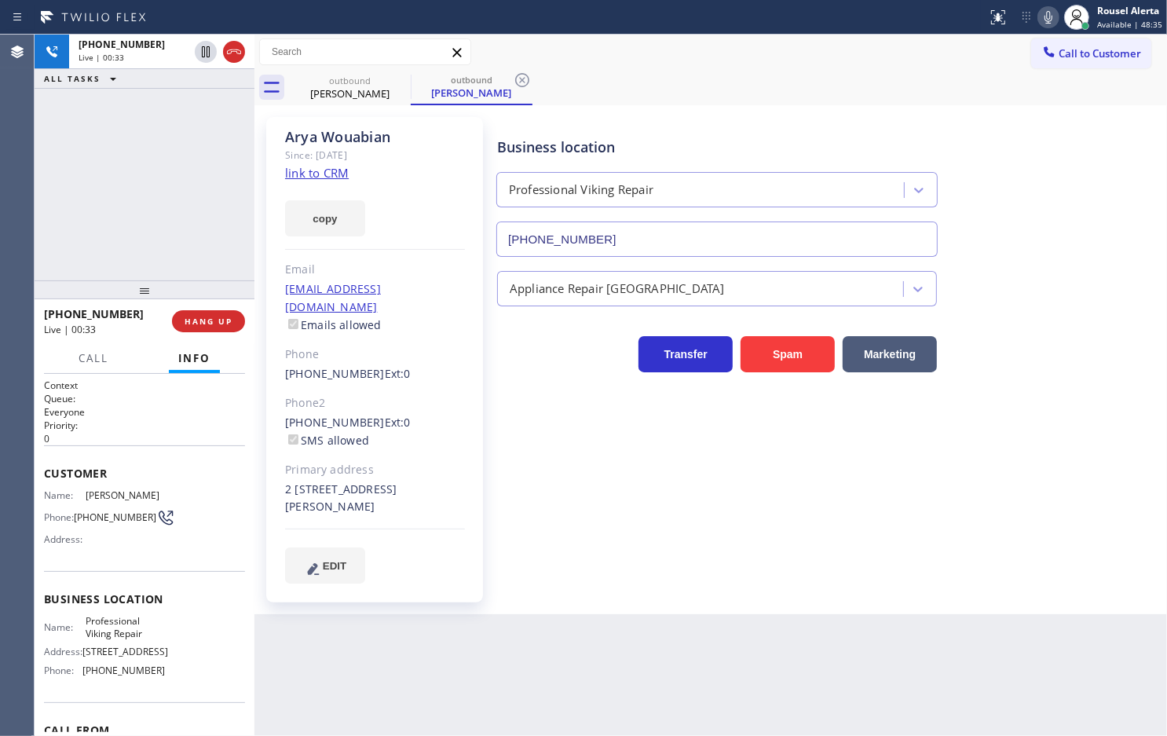
drag, startPoint x: 221, startPoint y: 251, endPoint x: 251, endPoint y: 317, distance: 72.0
click at [220, 251] on div "+13104864464 Live | 00:33 ALL TASKS ALL TASKS ACTIVE TASKS TASKS IN WRAP UP" at bounding box center [145, 158] width 220 height 246
click at [409, 686] on div "Back to Dashboard Change Sender ID Customers Technicians Select a contact Outbo…" at bounding box center [711, 385] width 913 height 701
click at [198, 317] on span "HANG UP" at bounding box center [209, 321] width 48 height 11
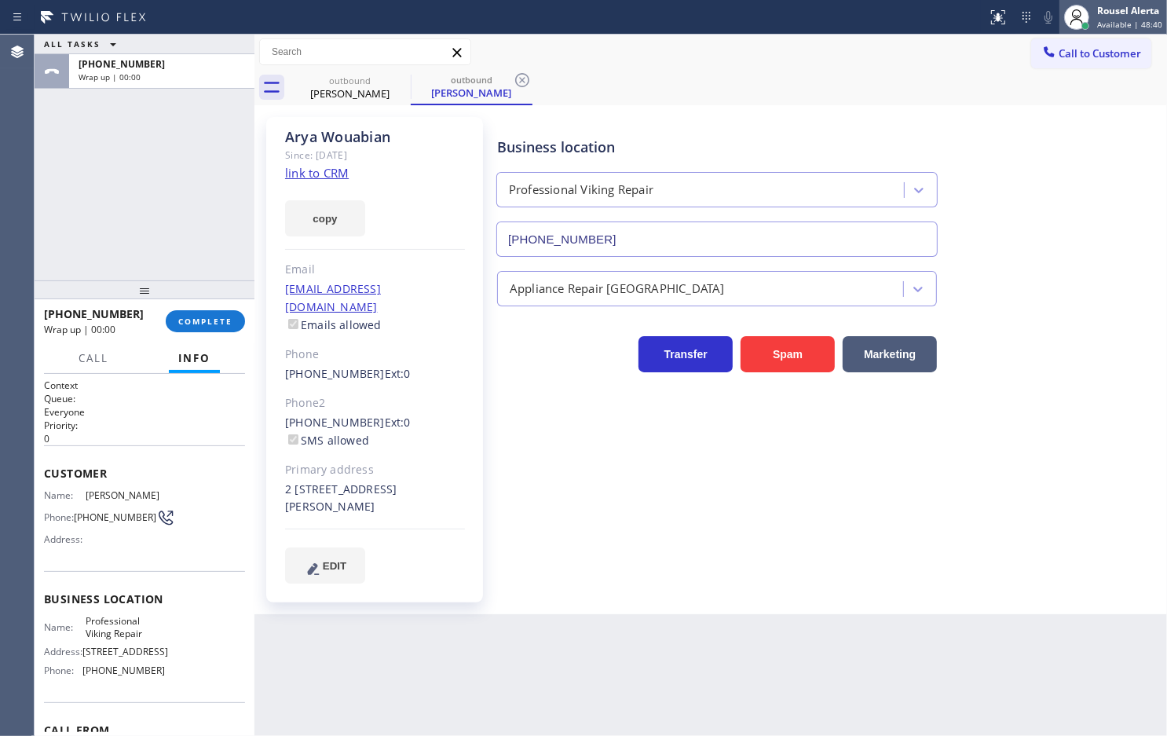
click at [1120, 14] on div "Rousel Alerta" at bounding box center [1129, 10] width 65 height 13
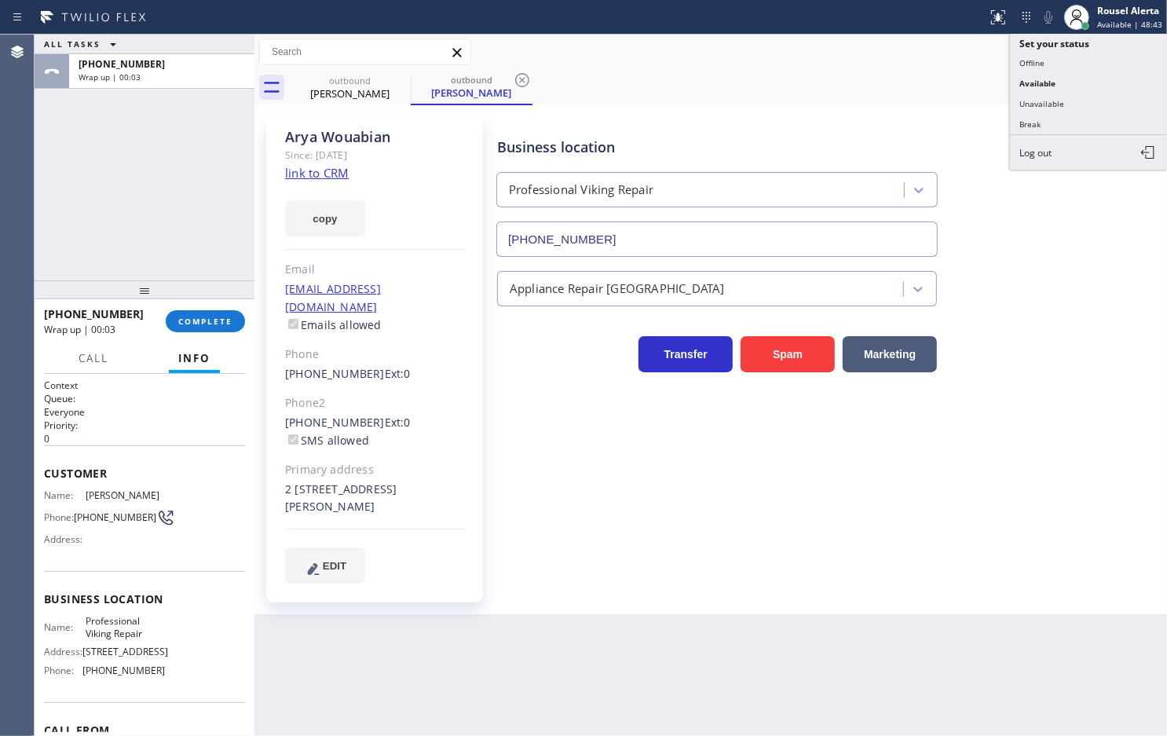
drag, startPoint x: 1104, startPoint y: 123, endPoint x: 1039, endPoint y: 130, distance: 64.8
click at [1104, 124] on button "Break" at bounding box center [1088, 124] width 157 height 20
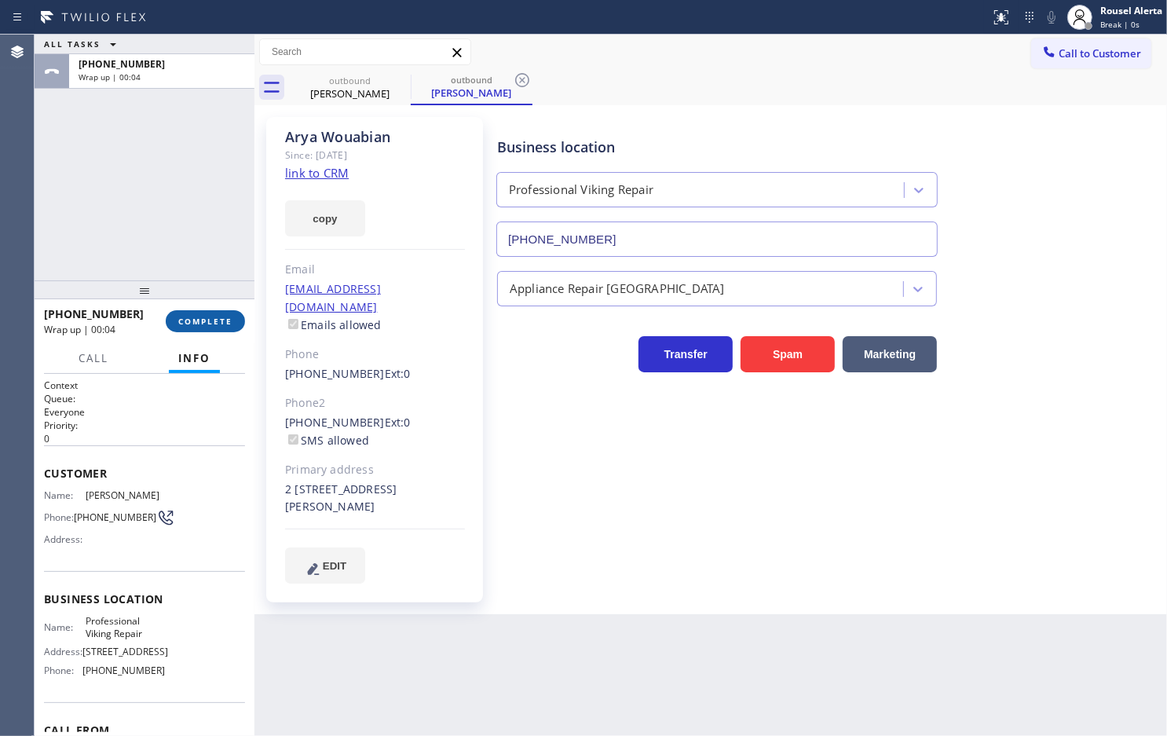
click at [218, 324] on span "COMPLETE" at bounding box center [205, 321] width 54 height 11
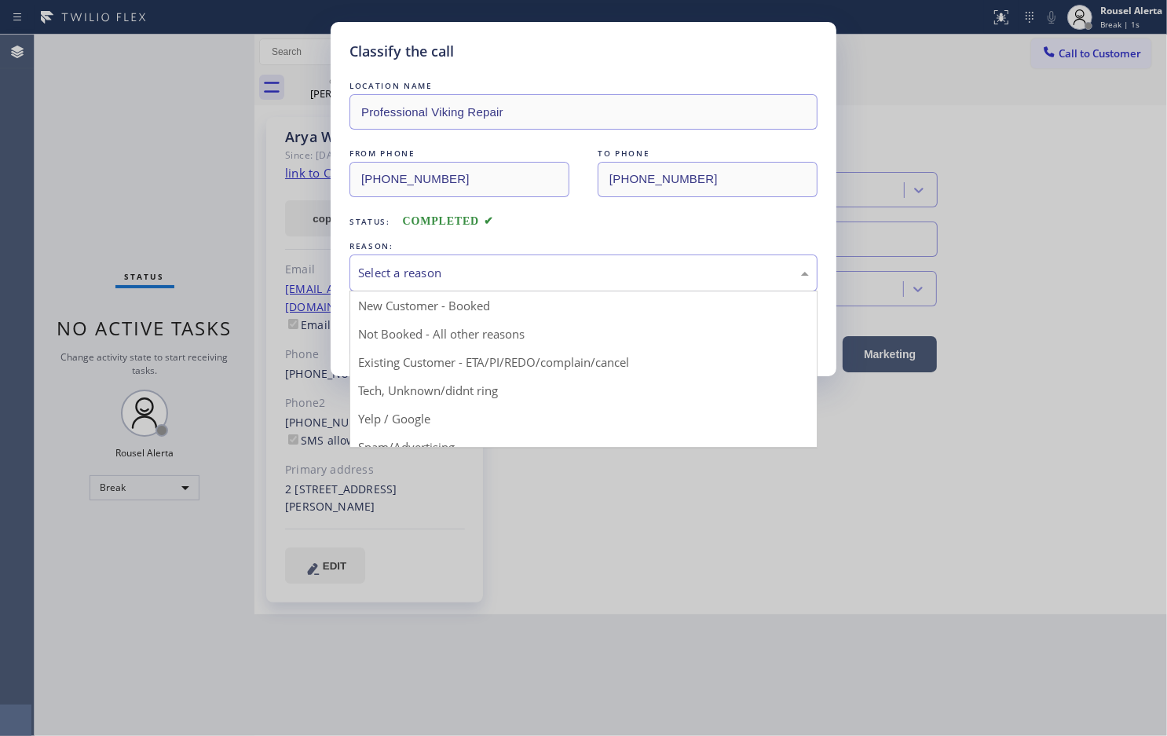
click at [444, 276] on div "Select a reason" at bounding box center [583, 273] width 451 height 18
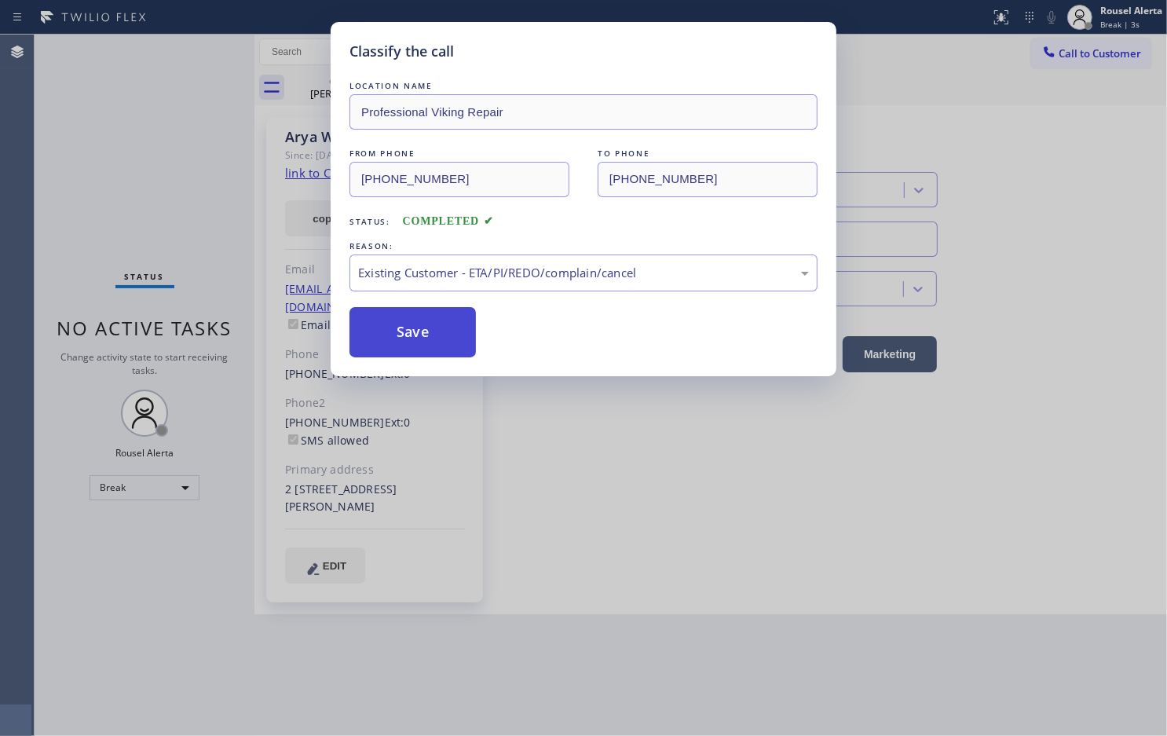
click at [432, 336] on button "Save" at bounding box center [413, 332] width 126 height 50
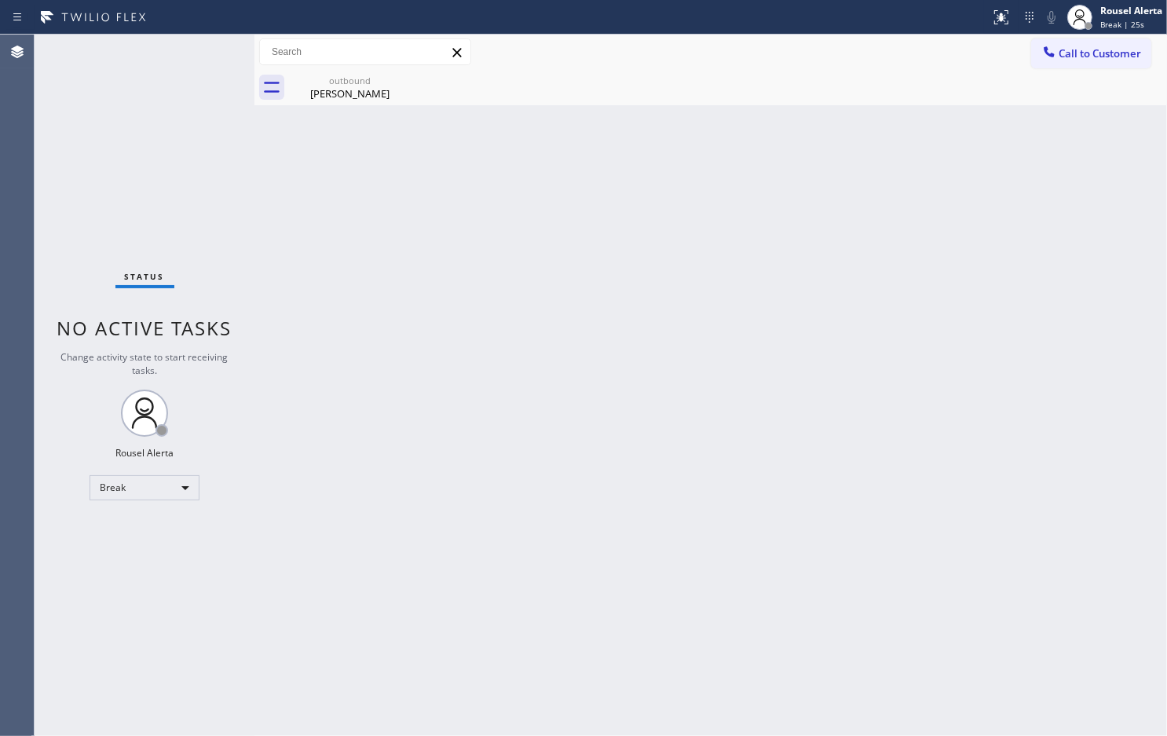
click at [1038, 135] on div "Back to Dashboard Change Sender ID Customers Technicians Select a contact Outbo…" at bounding box center [711, 385] width 913 height 701
